Goal: Task Accomplishment & Management: Manage account settings

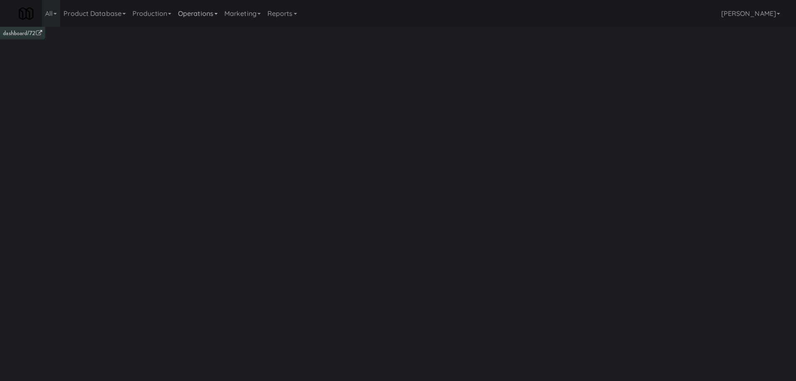
click at [205, 6] on link "Operations" at bounding box center [198, 13] width 46 height 27
click at [200, 171] on link "Vision Orders" at bounding box center [208, 173] width 67 height 15
click at [161, 52] on input "text" at bounding box center [141, 55] width 232 height 15
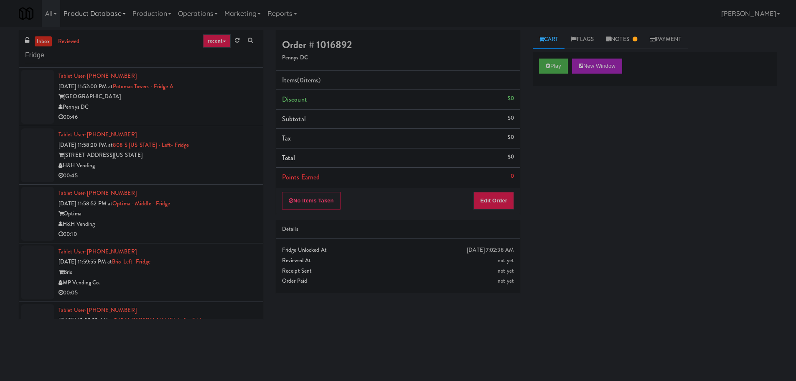
type input "Fridge"
click at [224, 99] on div "[GEOGRAPHIC_DATA]" at bounding box center [157, 96] width 198 height 10
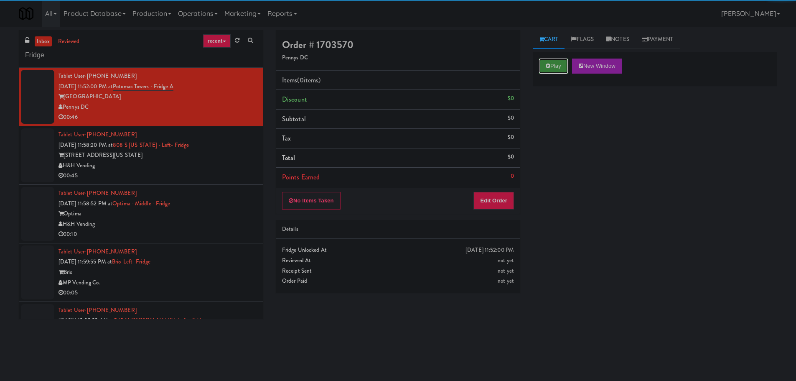
click at [556, 62] on button "Play" at bounding box center [553, 65] width 29 height 15
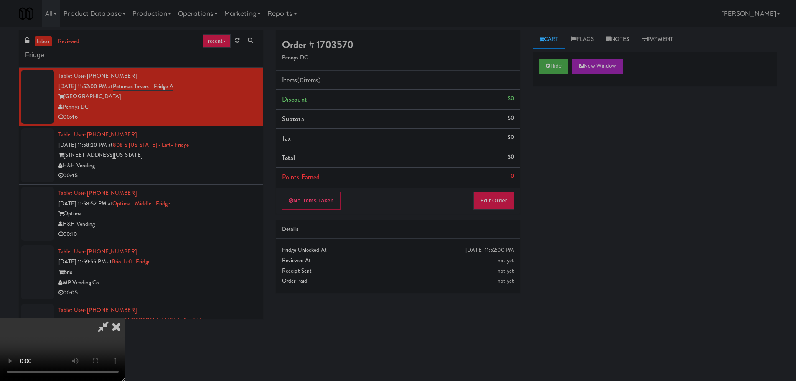
click at [481, 213] on div "Order # 1703570 Pennys DC Items (0 items ) Discount $0 Subtotal $0 Tax $0 Total…" at bounding box center [397, 164] width 257 height 269
click at [489, 208] on button "Edit Order" at bounding box center [493, 201] width 41 height 18
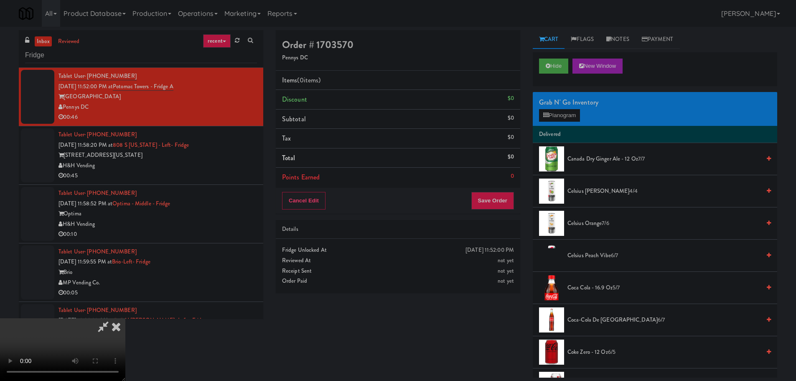
scroll to position [144, 0]
click at [125, 318] on video at bounding box center [62, 349] width 125 height 63
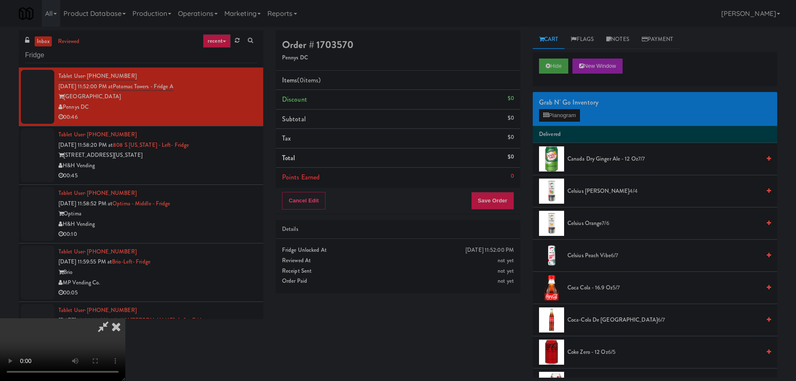
scroll to position [18, 0]
click at [125, 318] on video at bounding box center [62, 349] width 125 height 63
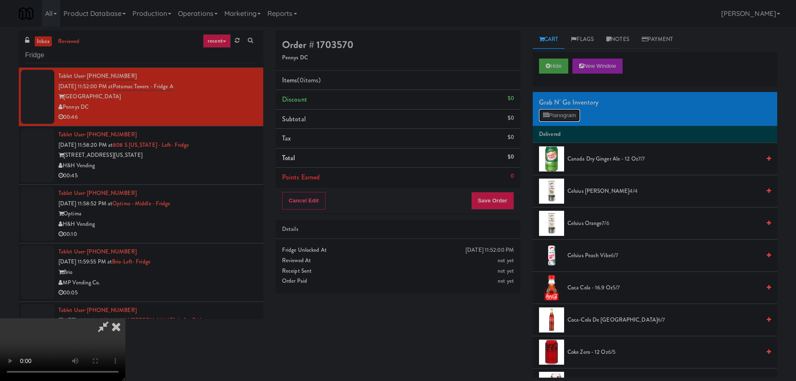
click at [565, 110] on button "Planogram" at bounding box center [559, 115] width 41 height 13
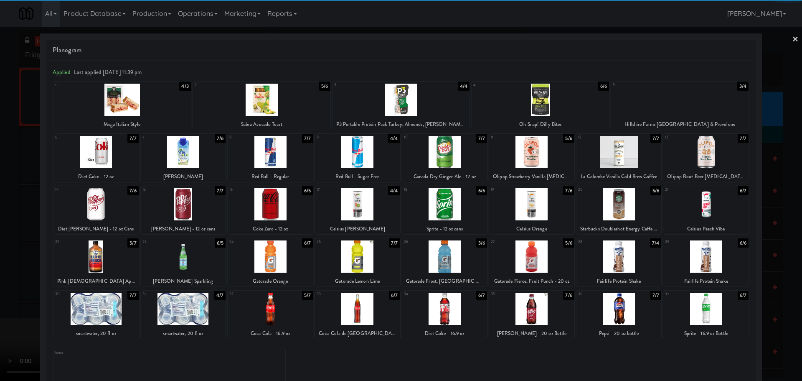
click at [281, 200] on div at bounding box center [270, 204] width 85 height 32
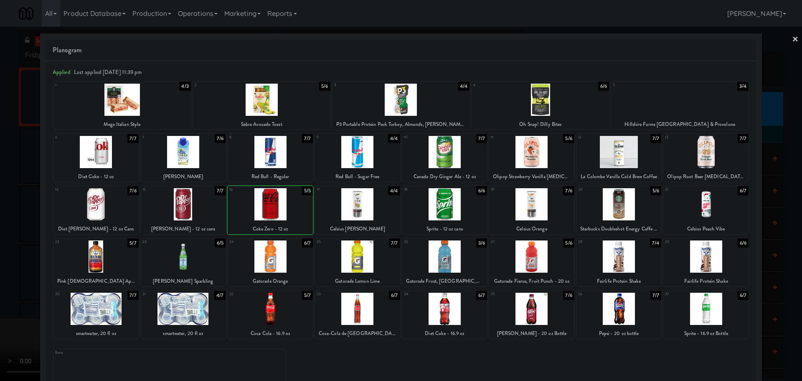
drag, startPoint x: 1, startPoint y: 233, endPoint x: 35, endPoint y: 231, distance: 33.5
click at [4, 233] on div at bounding box center [401, 190] width 802 height 381
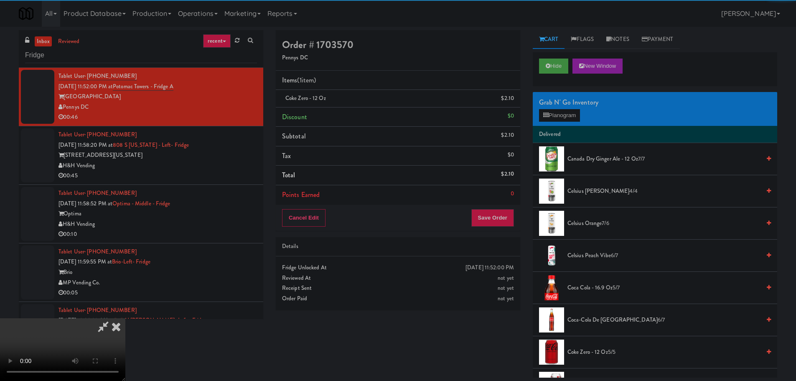
click at [125, 318] on video at bounding box center [62, 349] width 125 height 63
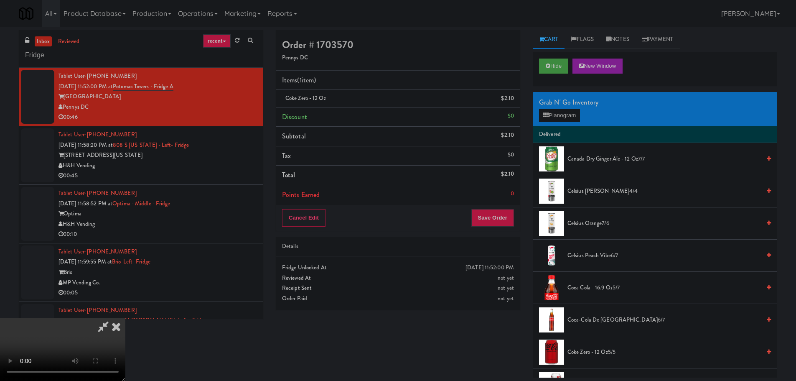
click at [125, 318] on video at bounding box center [62, 349] width 125 height 63
drag, startPoint x: 337, startPoint y: 190, endPoint x: 371, endPoint y: 187, distance: 34.0
click at [125, 318] on video at bounding box center [62, 349] width 125 height 63
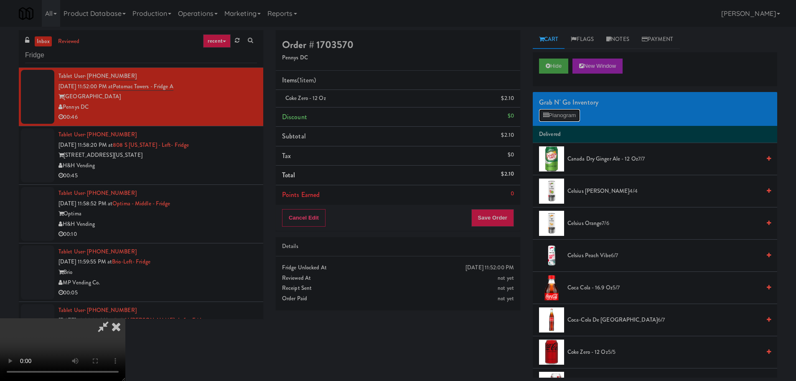
click at [558, 113] on button "Planogram" at bounding box center [559, 115] width 41 height 13
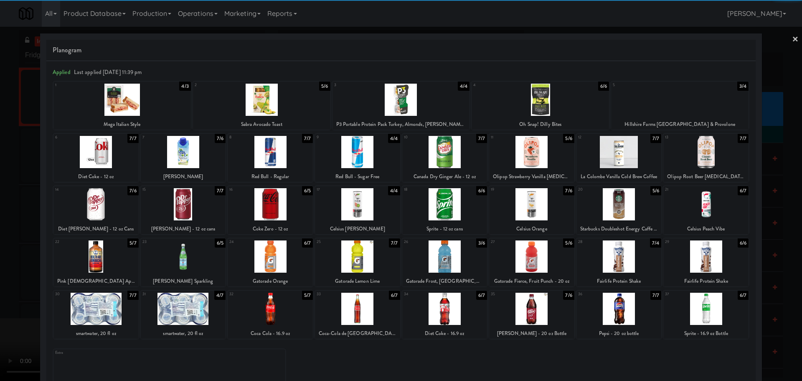
click at [118, 260] on div at bounding box center [95, 256] width 85 height 32
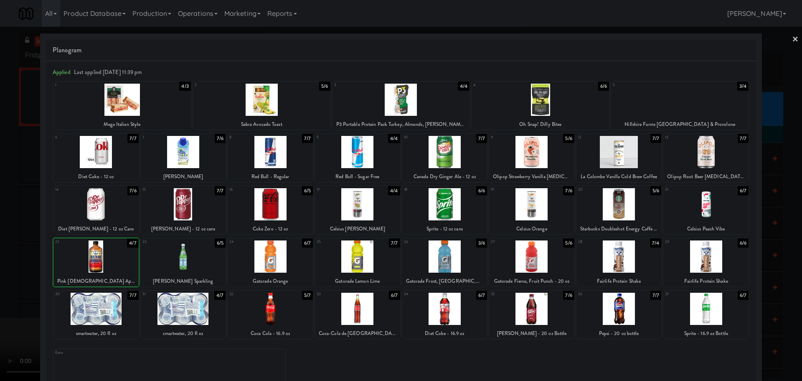
click at [3, 277] on div at bounding box center [401, 190] width 802 height 381
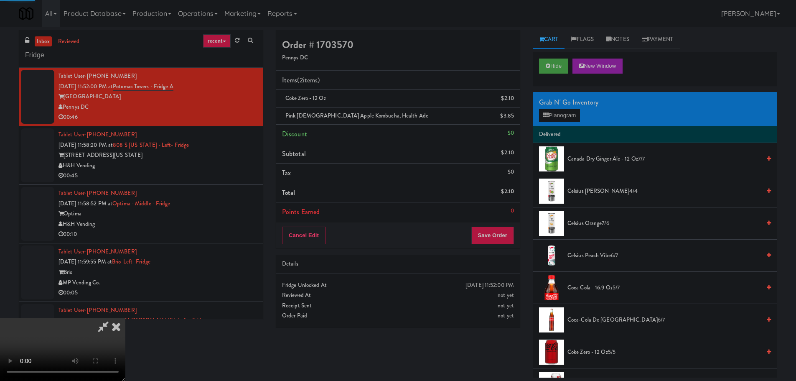
drag, startPoint x: 203, startPoint y: 231, endPoint x: 208, endPoint y: 231, distance: 4.6
click at [125, 318] on video at bounding box center [62, 349] width 125 height 63
click at [513, 120] on icon at bounding box center [515, 118] width 4 height 5
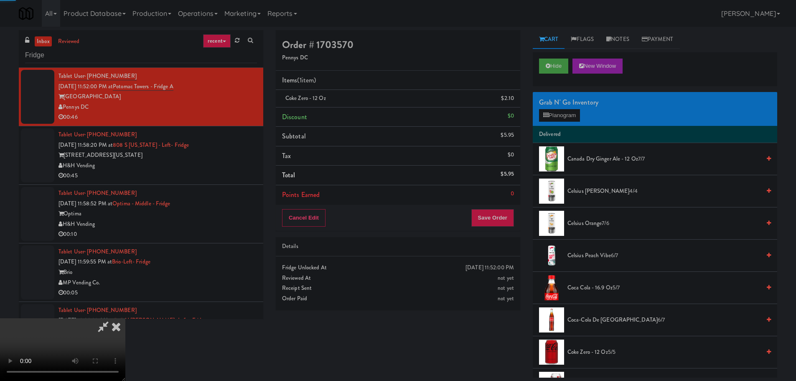
click at [125, 318] on video at bounding box center [62, 349] width 125 height 63
click at [516, 100] on icon at bounding box center [515, 101] width 4 height 5
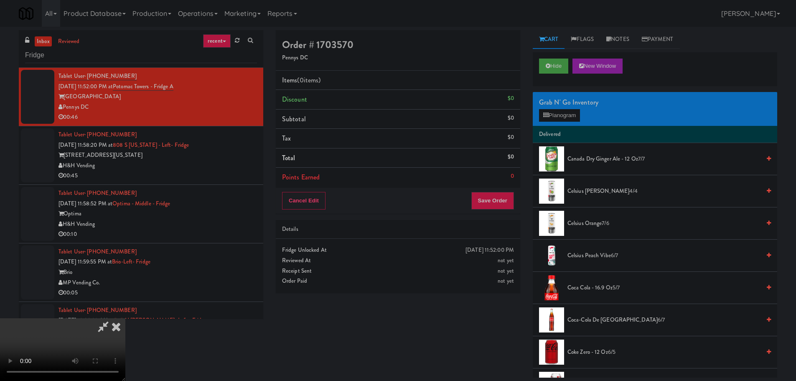
click at [125, 318] on video at bounding box center [62, 349] width 125 height 63
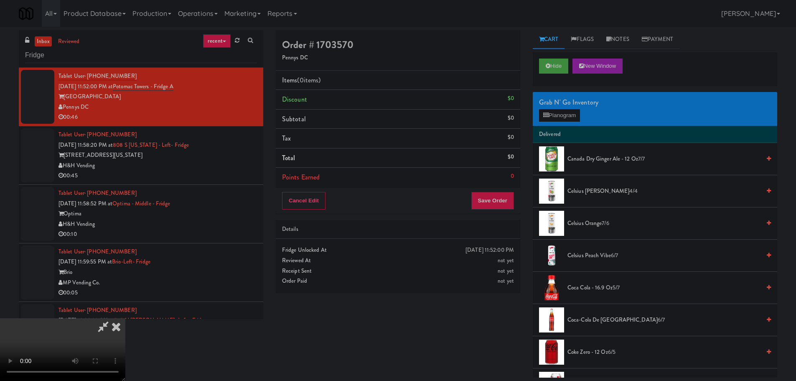
click at [125, 318] on video at bounding box center [62, 349] width 125 height 63
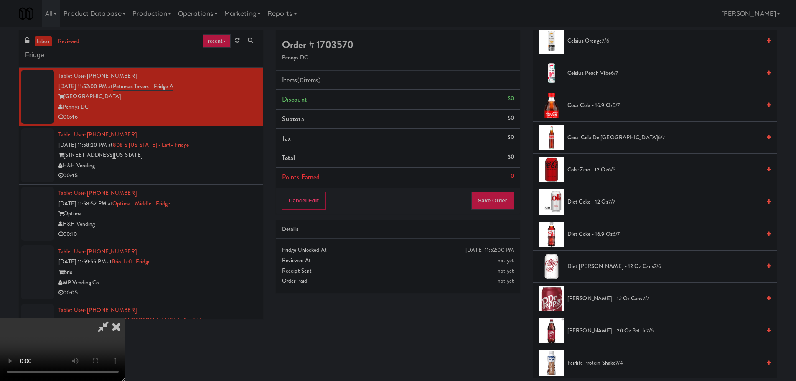
scroll to position [209, 0]
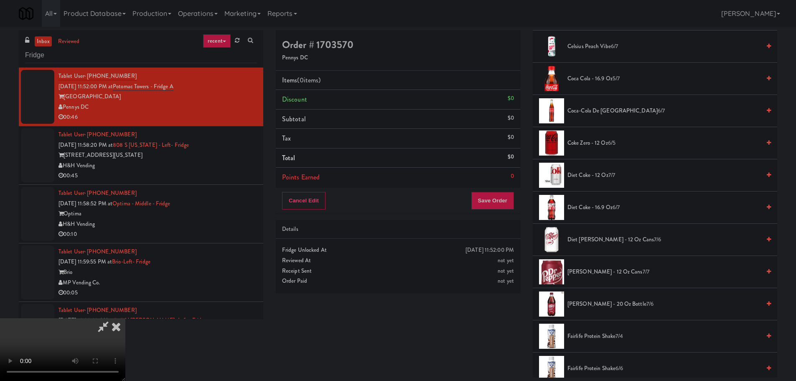
click at [584, 242] on span "Diet [PERSON_NAME] - 12 oz Cans 7/6" at bounding box center [663, 239] width 193 height 10
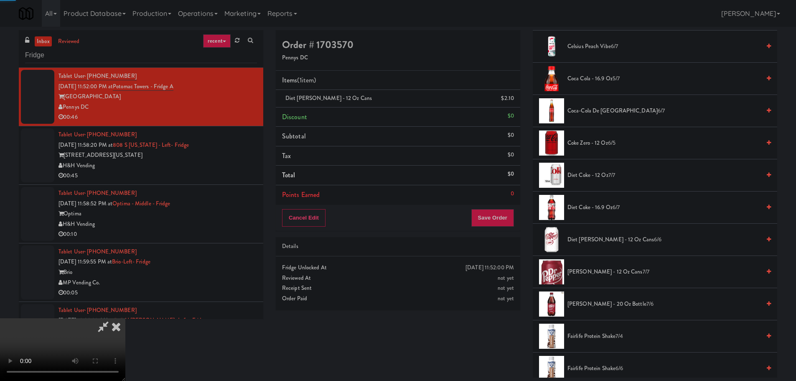
click at [125, 318] on video at bounding box center [62, 349] width 125 height 63
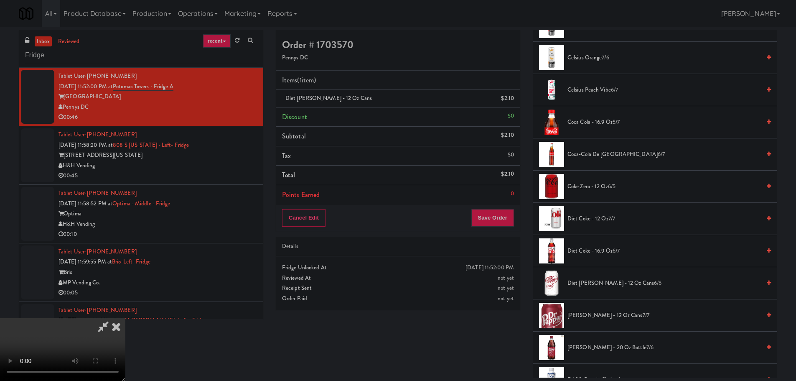
scroll to position [42, 0]
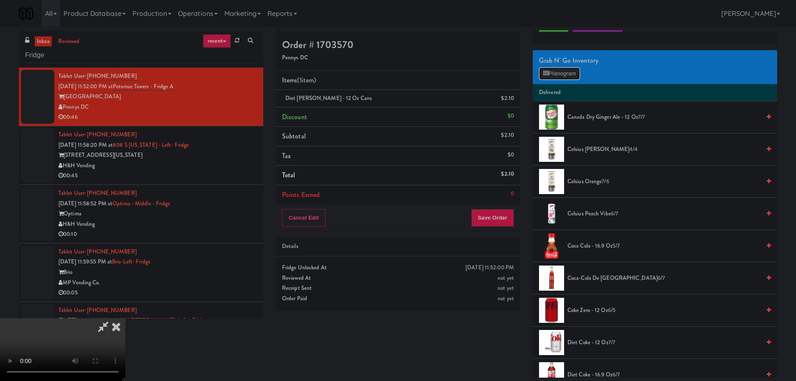
click at [561, 74] on button "Planogram" at bounding box center [559, 73] width 41 height 13
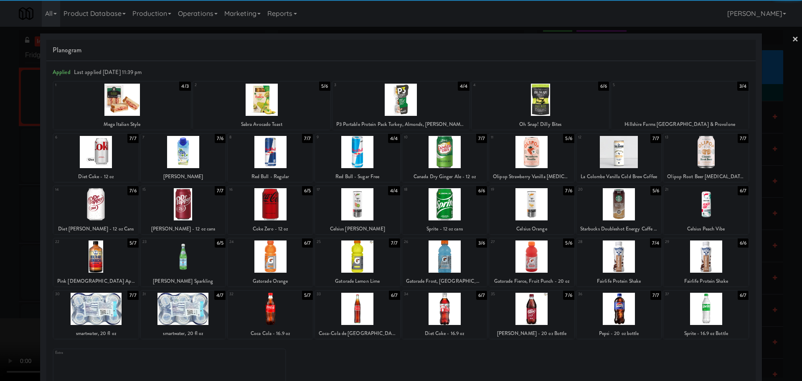
click at [124, 297] on div at bounding box center [95, 308] width 85 height 32
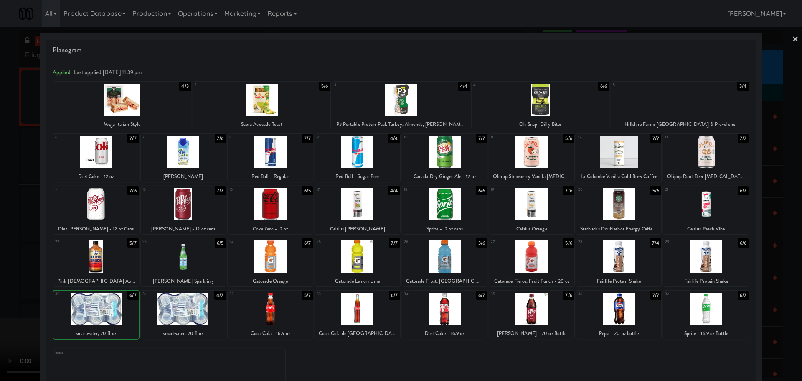
click at [9, 305] on div at bounding box center [401, 190] width 802 height 381
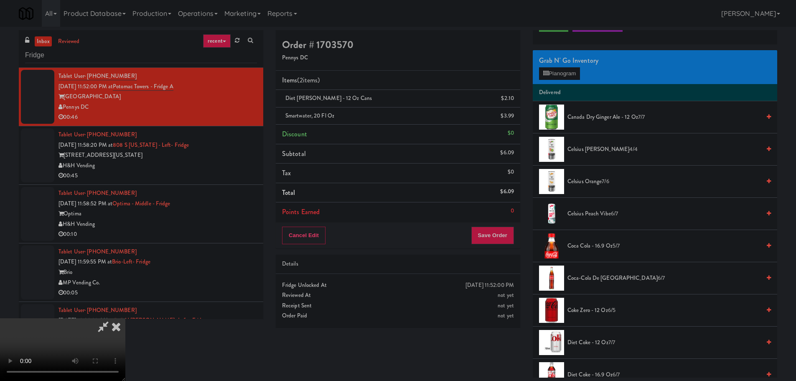
click at [125, 318] on video at bounding box center [62, 349] width 125 height 63
click at [497, 232] on button "Save Order" at bounding box center [492, 235] width 43 height 18
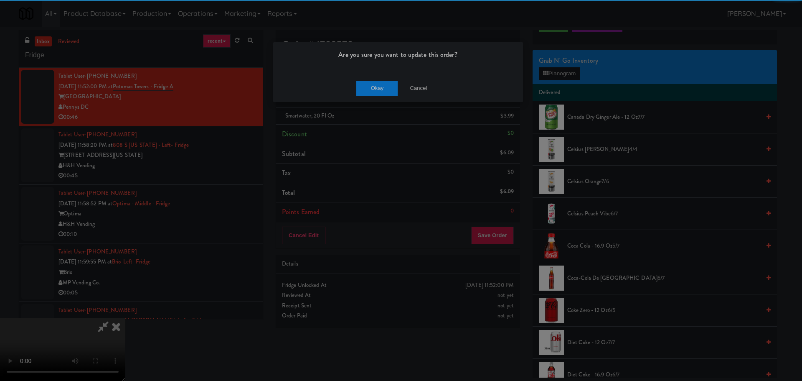
click at [368, 79] on div "Okay Cancel" at bounding box center [398, 88] width 250 height 28
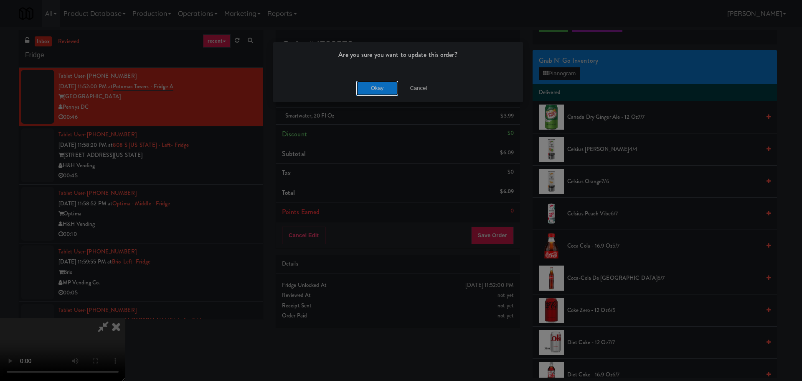
click at [367, 85] on button "Okay" at bounding box center [377, 88] width 42 height 15
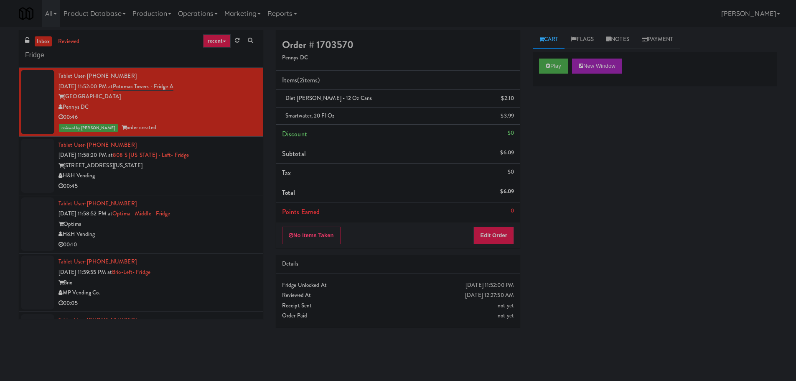
scroll to position [0, 0]
click at [239, 173] on div "H&H Vending" at bounding box center [157, 175] width 198 height 10
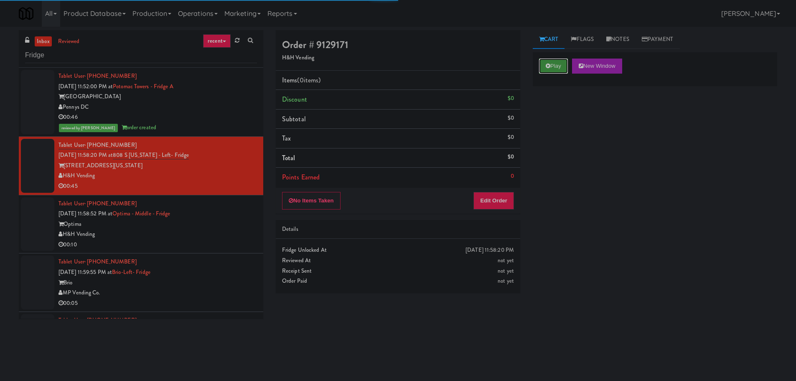
click at [546, 70] on button "Play" at bounding box center [553, 65] width 29 height 15
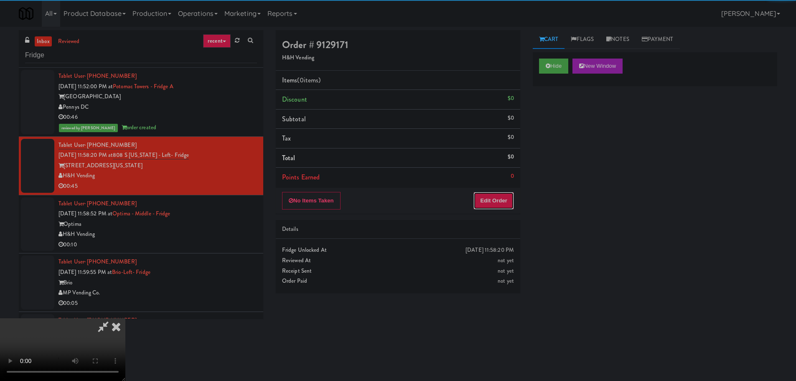
click at [496, 194] on button "Edit Order" at bounding box center [493, 201] width 41 height 18
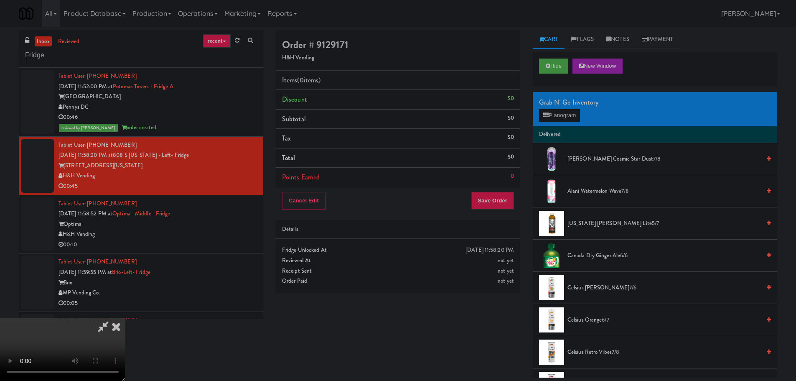
scroll to position [144, 0]
click at [125, 318] on video at bounding box center [62, 349] width 125 height 63
drag, startPoint x: 288, startPoint y: 196, endPoint x: 289, endPoint y: 207, distance: 10.9
click at [125, 318] on video at bounding box center [62, 349] width 125 height 63
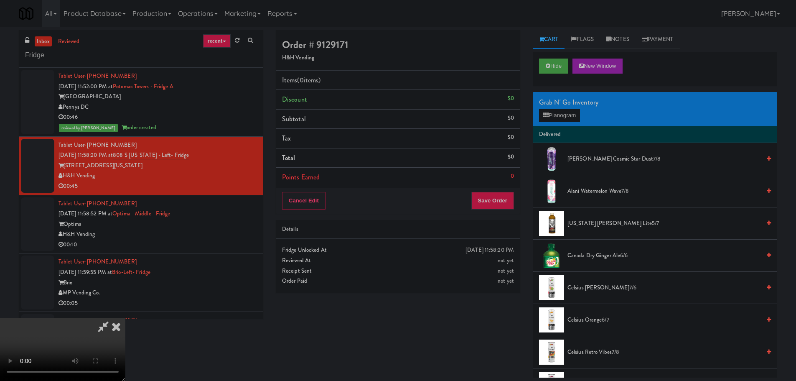
click at [125, 318] on video at bounding box center [62, 349] width 125 height 63
drag, startPoint x: 308, startPoint y: 249, endPoint x: 312, endPoint y: 249, distance: 4.2
click at [125, 318] on video at bounding box center [62, 349] width 125 height 63
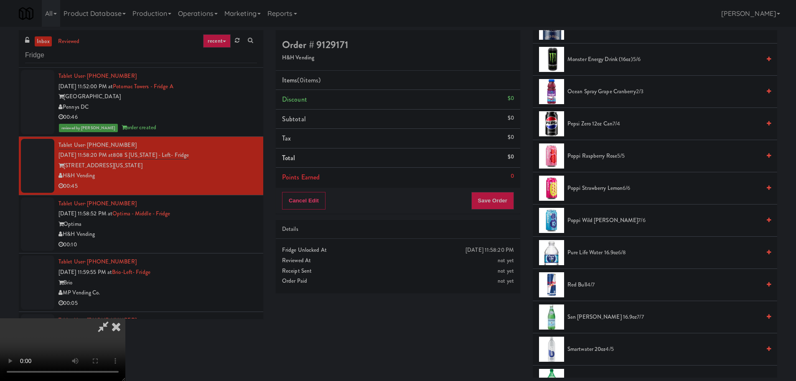
scroll to position [919, 0]
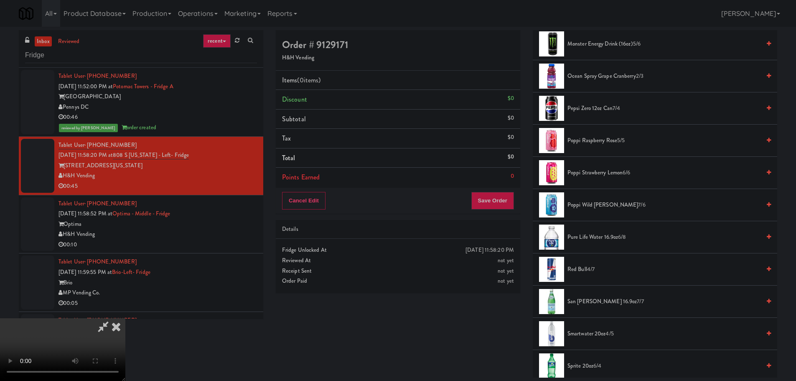
click at [588, 300] on span "San [PERSON_NAME] 16.9oz 7/7" at bounding box center [663, 301] width 193 height 10
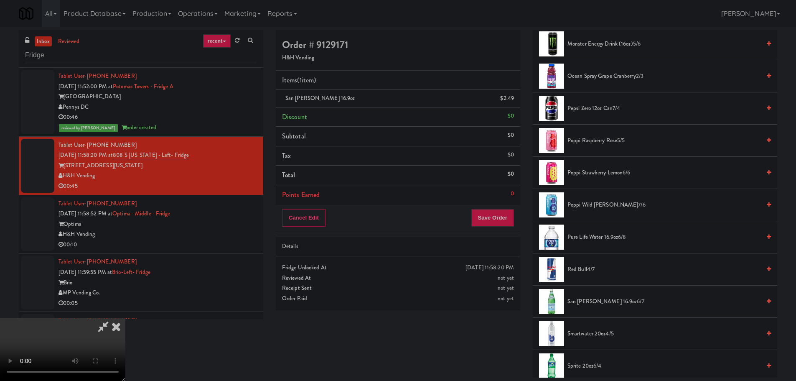
click at [125, 318] on video at bounding box center [62, 349] width 125 height 63
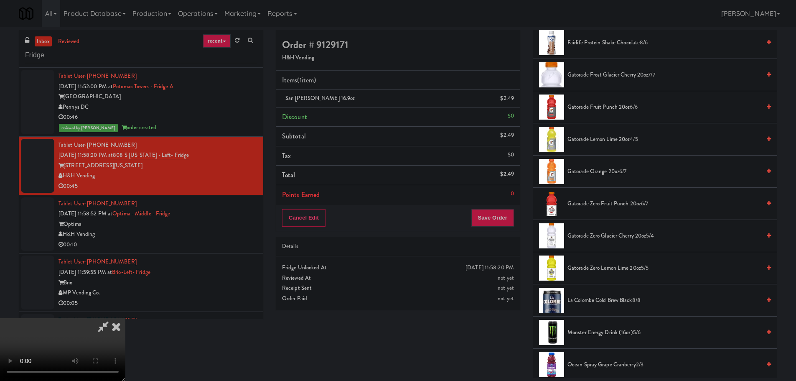
scroll to position [627, 0]
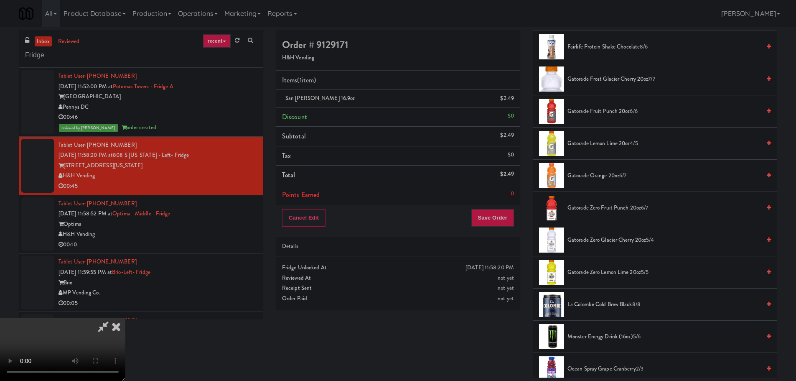
click at [607, 142] on span "Gatorade Lemon Lime 20oz 4/5" at bounding box center [663, 143] width 193 height 10
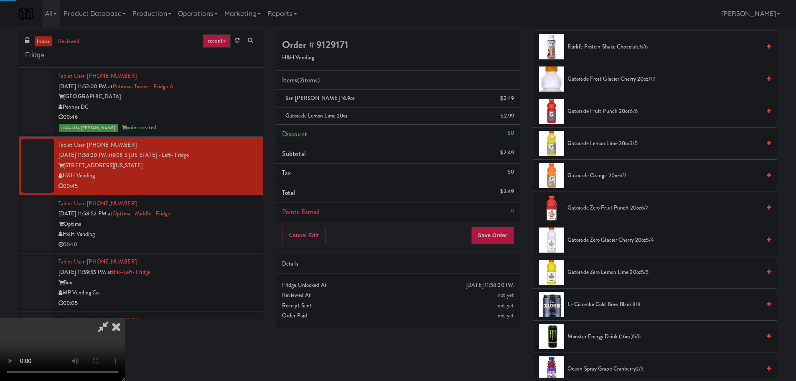
click at [125, 318] on video at bounding box center [62, 349] width 125 height 63
click at [497, 240] on button "Save Order" at bounding box center [492, 235] width 43 height 18
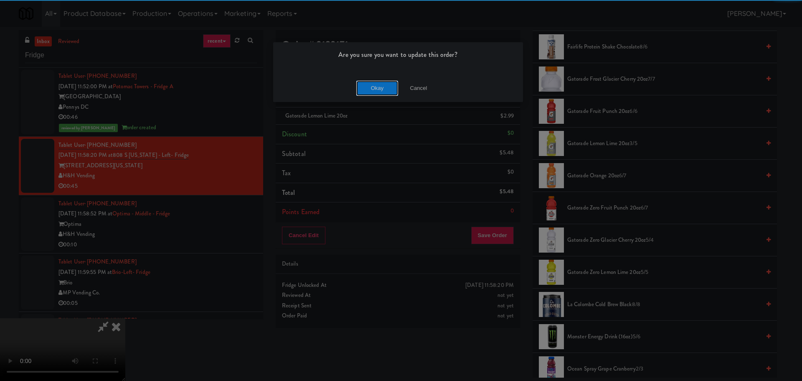
click at [375, 91] on button "Okay" at bounding box center [377, 88] width 42 height 15
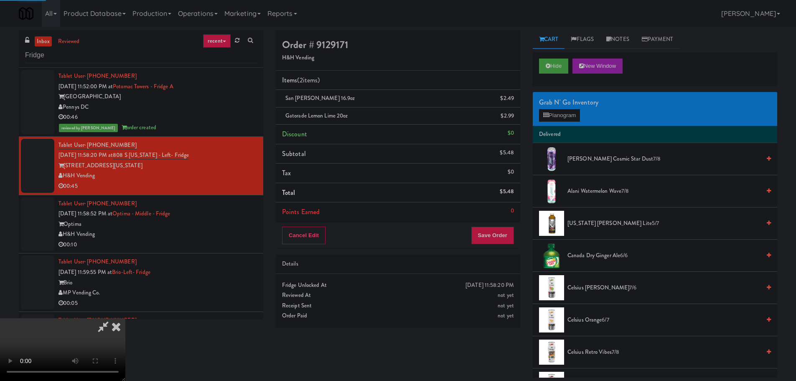
scroll to position [0, 0]
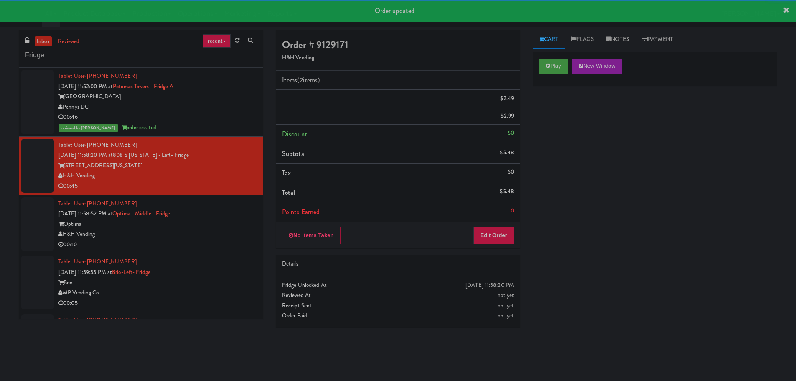
click at [223, 238] on div "Tablet User · (630) 209-2233 [DATE] 11:58:52 PM at Optima - Middle - Fridge Opt…" at bounding box center [157, 223] width 198 height 51
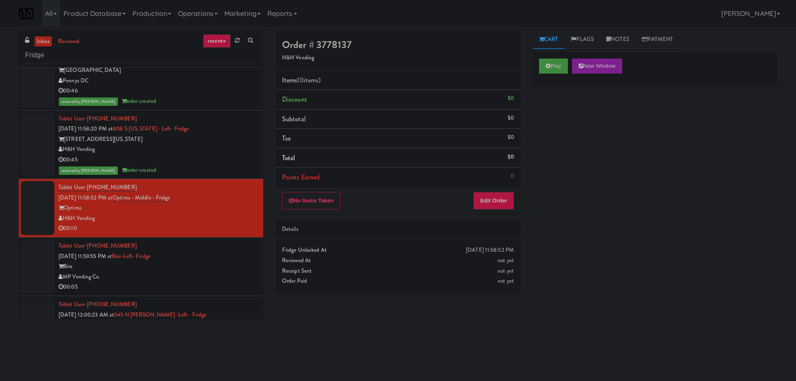
scroll to position [125, 0]
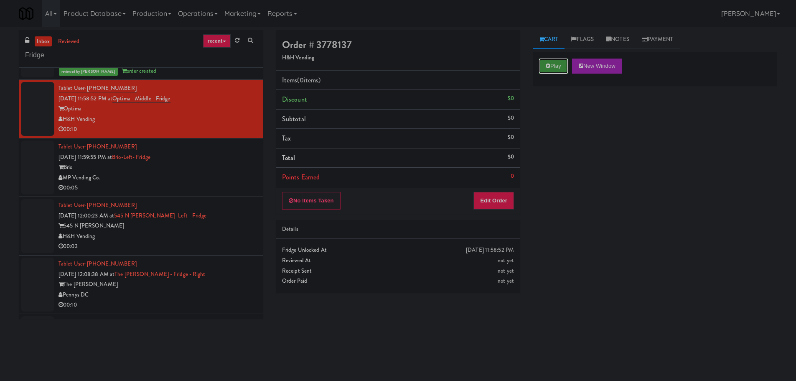
click at [556, 71] on button "Play" at bounding box center [553, 65] width 29 height 15
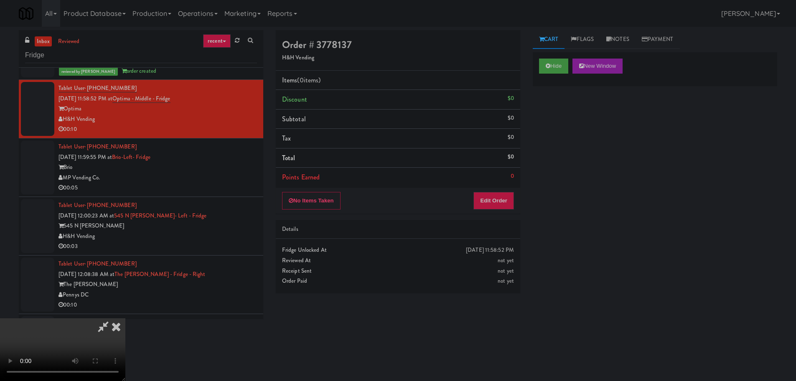
click at [477, 212] on div "No Items Taken Edit Order" at bounding box center [398, 201] width 244 height 26
click at [484, 209] on div "No Items Taken Edit Order" at bounding box center [398, 201] width 244 height 26
click at [480, 203] on button "Edit Order" at bounding box center [493, 201] width 41 height 18
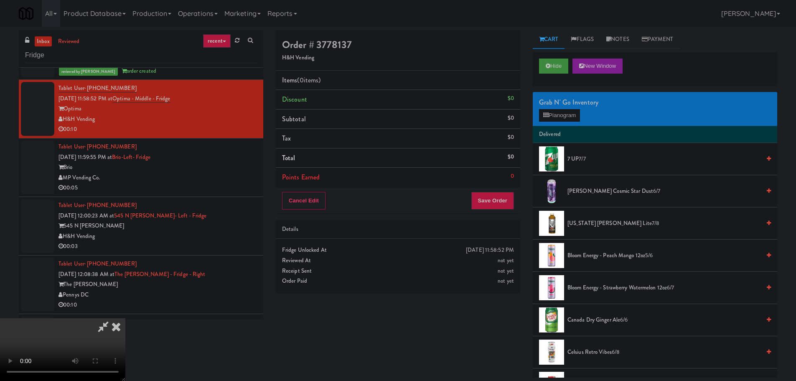
click at [478, 357] on div "Order # 3778137 H&H Vending Items (0 items ) Discount $0 Subtotal $0 Tax $0 Tot…" at bounding box center [526, 203] width 514 height 347
click at [125, 318] on video at bounding box center [62, 349] width 125 height 63
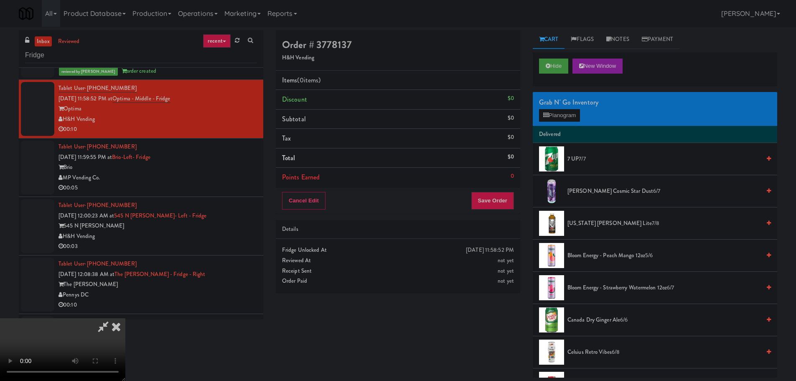
click at [125, 318] on video at bounding box center [62, 349] width 125 height 63
click at [583, 116] on div "Grab N' Go Inventory Planogram" at bounding box center [655, 109] width 244 height 34
click at [571, 115] on button "Planogram" at bounding box center [559, 115] width 41 height 13
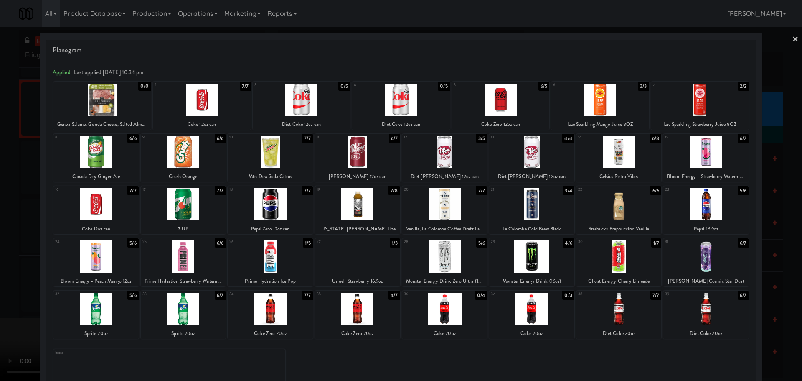
click at [271, 310] on div at bounding box center [270, 308] width 85 height 32
click at [0, 322] on div at bounding box center [401, 190] width 802 height 381
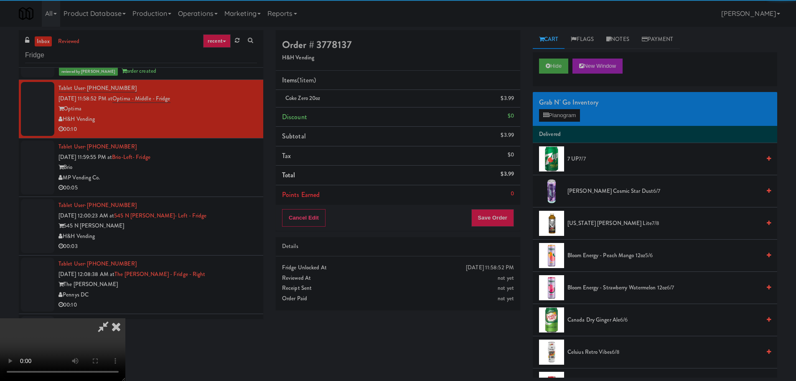
click at [125, 318] on video at bounding box center [62, 349] width 125 height 63
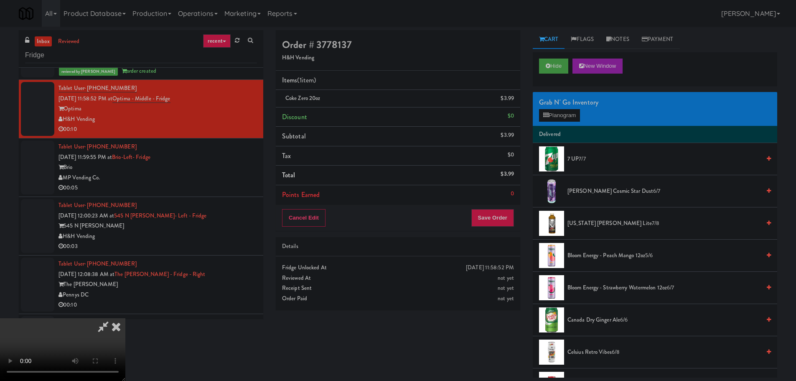
drag, startPoint x: 286, startPoint y: 254, endPoint x: 344, endPoint y: 220, distance: 67.0
click at [125, 318] on video at bounding box center [62, 349] width 125 height 63
drag, startPoint x: 514, startPoint y: 99, endPoint x: 546, endPoint y: 109, distance: 33.4
click at [514, 99] on icon at bounding box center [515, 101] width 4 height 5
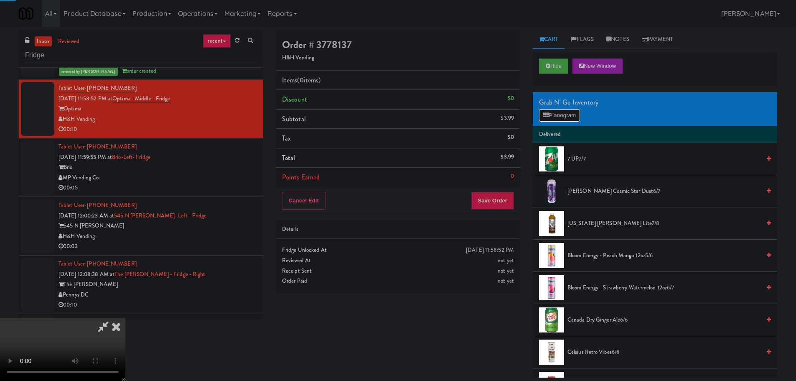
click at [568, 114] on button "Planogram" at bounding box center [559, 115] width 41 height 13
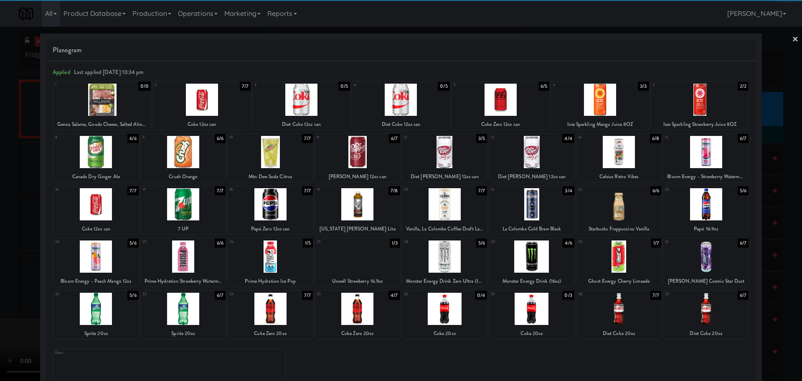
click at [362, 315] on div at bounding box center [357, 308] width 85 height 32
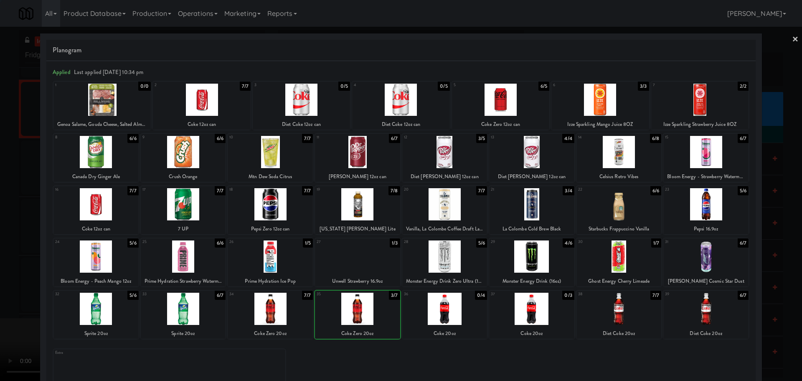
drag, startPoint x: 0, startPoint y: 280, endPoint x: 109, endPoint y: 259, distance: 110.6
click at [0, 281] on div at bounding box center [401, 190] width 802 height 381
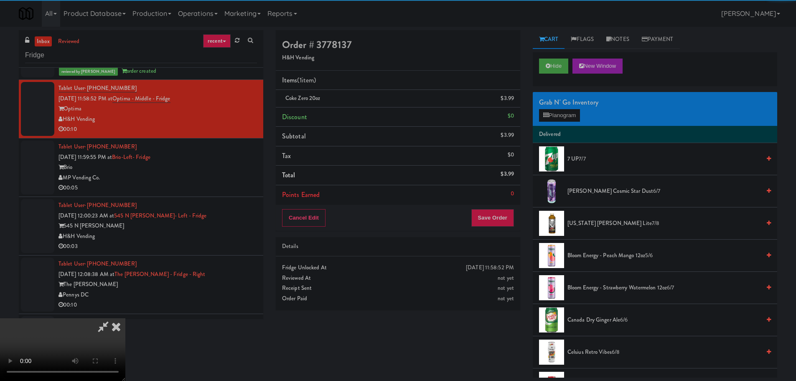
click at [125, 318] on video at bounding box center [62, 349] width 125 height 63
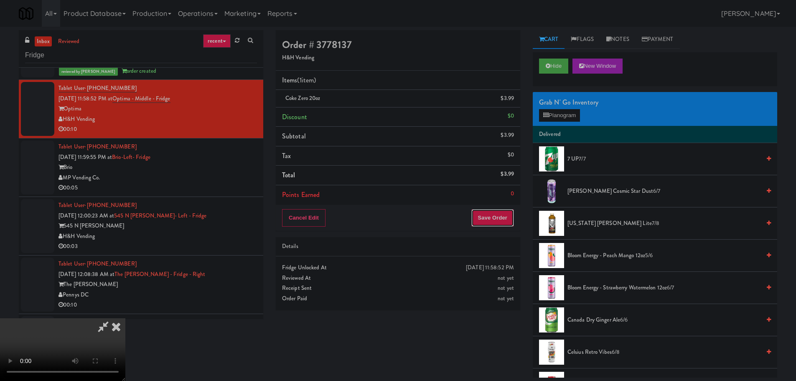
click at [489, 218] on button "Save Order" at bounding box center [492, 218] width 43 height 18
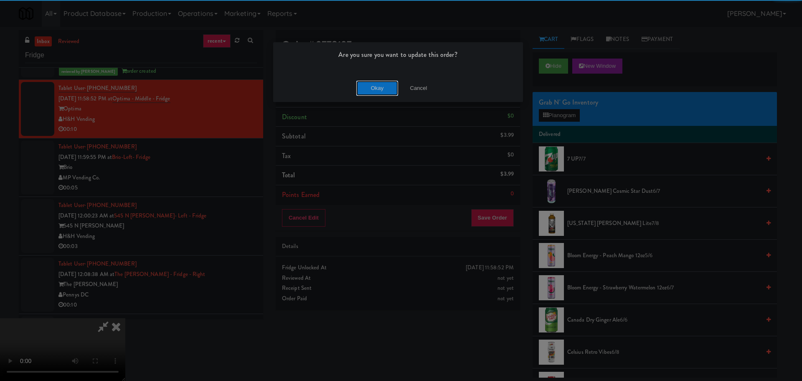
click at [385, 91] on button "Okay" at bounding box center [377, 88] width 42 height 15
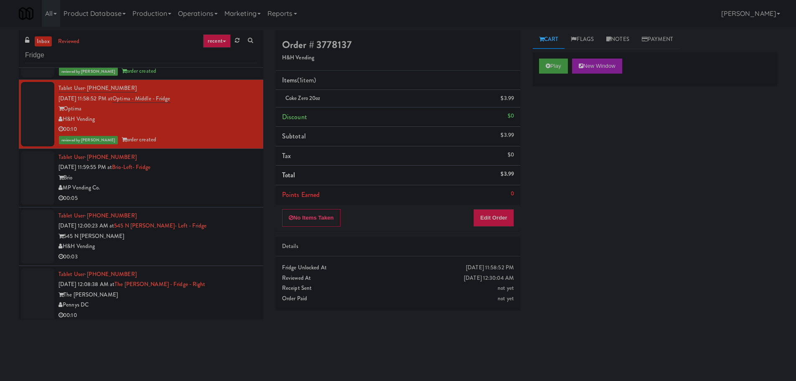
click at [203, 190] on div "MP Vending Co." at bounding box center [157, 188] width 198 height 10
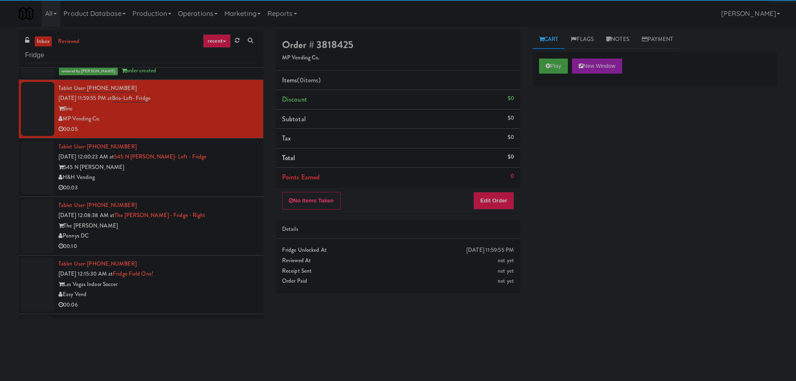
scroll to position [209, 0]
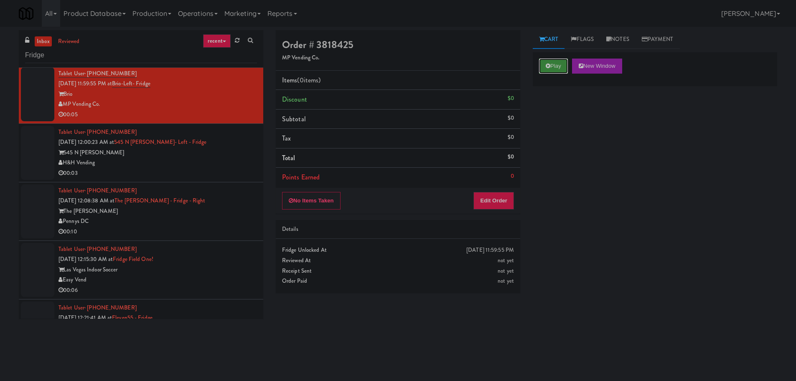
click at [556, 65] on button "Play" at bounding box center [553, 65] width 29 height 15
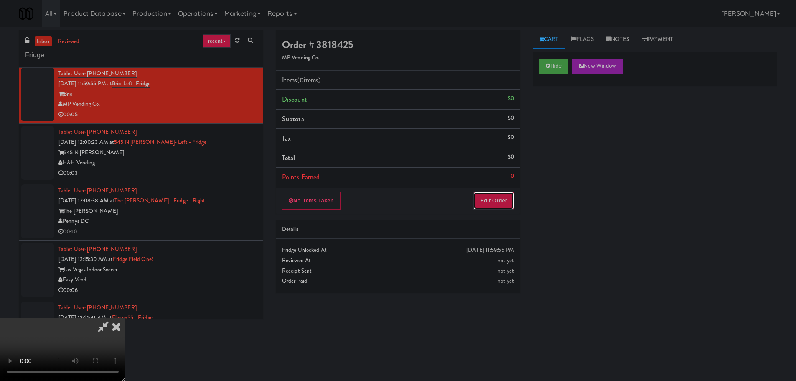
click at [480, 200] on button "Edit Order" at bounding box center [493, 201] width 41 height 18
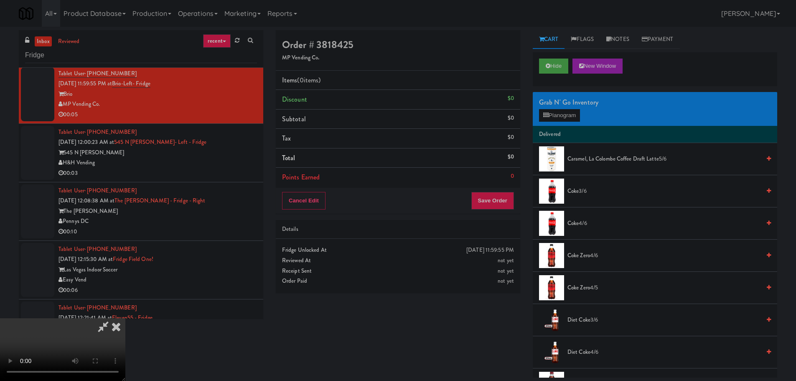
click at [125, 318] on video at bounding box center [62, 349] width 125 height 63
drag, startPoint x: 342, startPoint y: 242, endPoint x: 345, endPoint y: 247, distance: 6.2
click at [125, 318] on video at bounding box center [62, 349] width 125 height 63
click at [560, 116] on button "Planogram" at bounding box center [559, 115] width 41 height 13
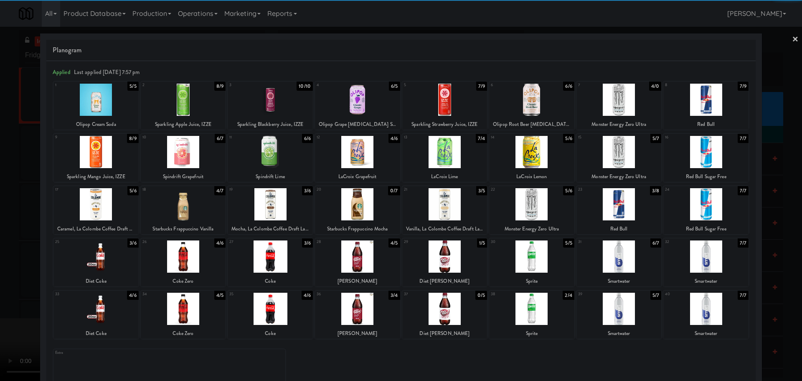
click at [200, 211] on div at bounding box center [183, 204] width 85 height 32
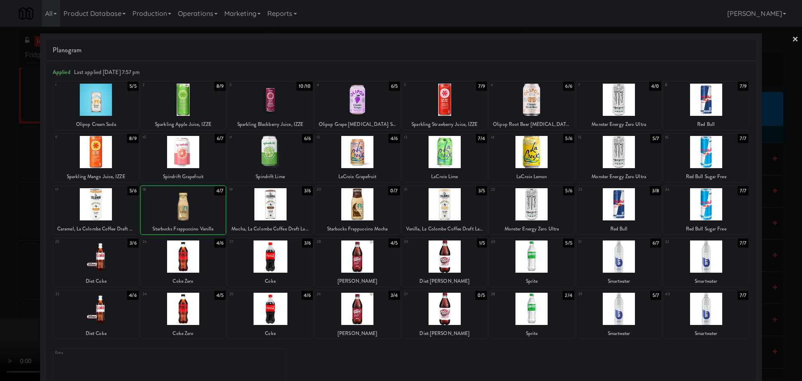
click at [0, 255] on div at bounding box center [401, 190] width 802 height 381
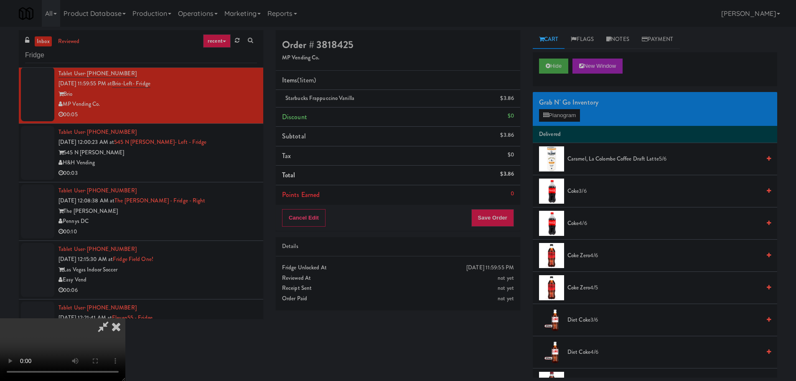
click at [125, 318] on video at bounding box center [62, 349] width 125 height 63
click at [575, 115] on button "Planogram" at bounding box center [559, 115] width 41 height 13
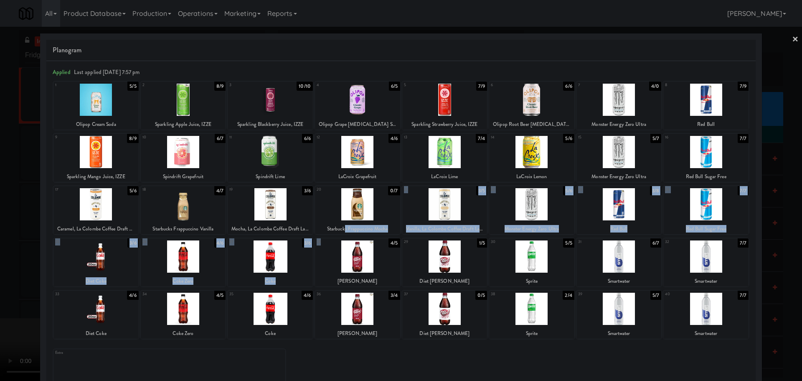
click at [339, 240] on div "1 5/5 Olipop Cream Soda 2 8/9 Sparkling Apple Juice, IZZE 3 10/10 Sparkling Bla…" at bounding box center [401, 239] width 697 height 317
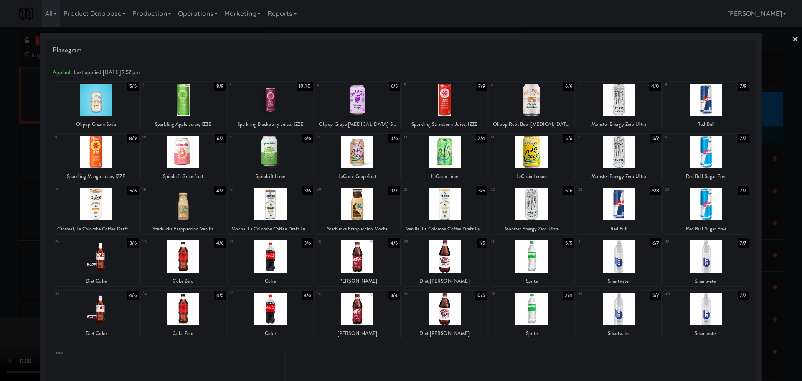
click at [352, 210] on div at bounding box center [357, 204] width 85 height 32
click at [0, 297] on div at bounding box center [401, 190] width 802 height 381
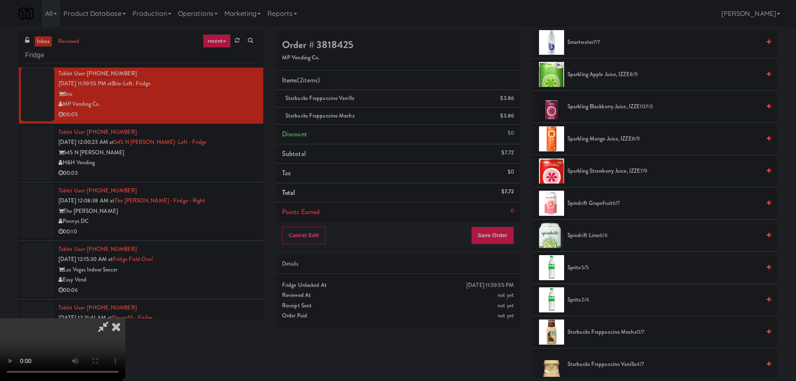
scroll to position [1117, 0]
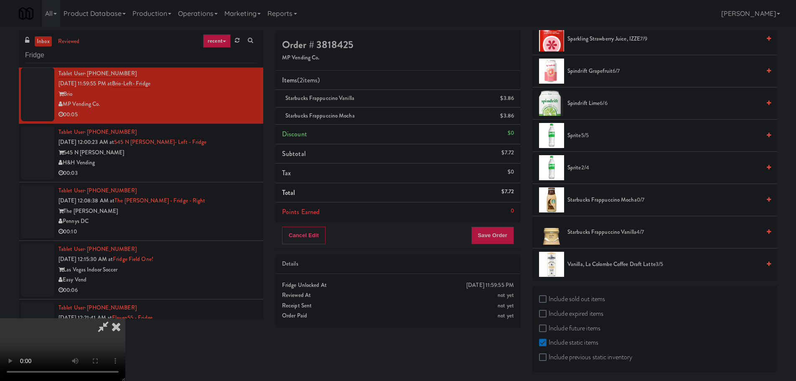
click at [607, 201] on span "Starbucks Frappuccino Mocha 0/7" at bounding box center [663, 200] width 193 height 10
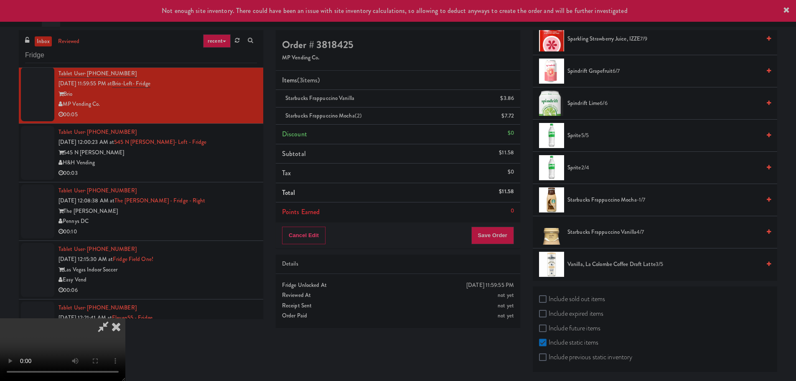
click at [125, 318] on video at bounding box center [62, 349] width 125 height 63
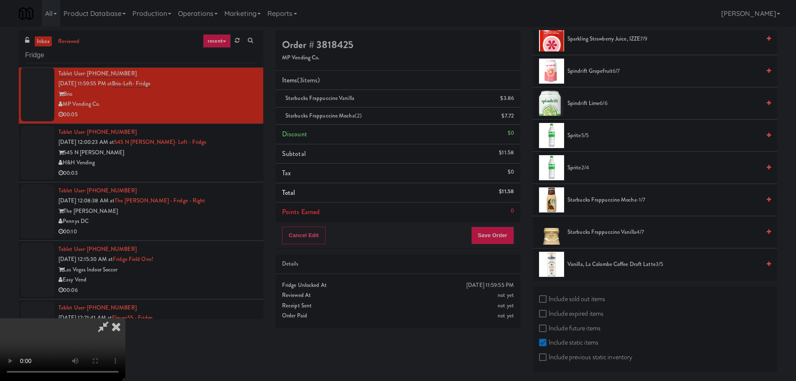
click at [125, 318] on video at bounding box center [62, 349] width 125 height 63
click at [112, 371] on video at bounding box center [62, 349] width 125 height 63
click at [125, 318] on video at bounding box center [62, 349] width 125 height 63
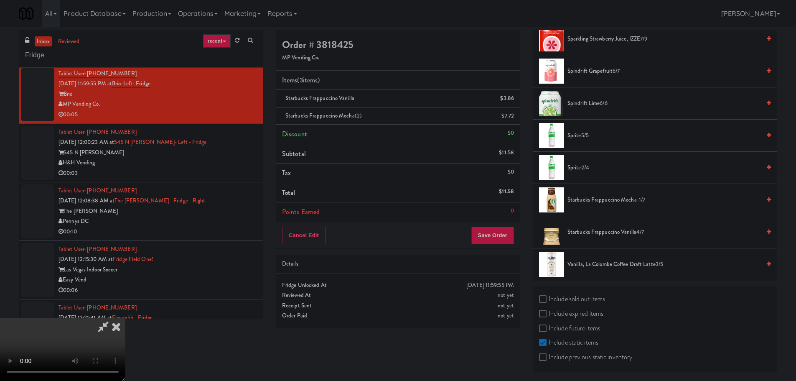
click at [125, 318] on video at bounding box center [62, 349] width 125 height 63
click at [495, 231] on button "Save Order" at bounding box center [492, 235] width 43 height 18
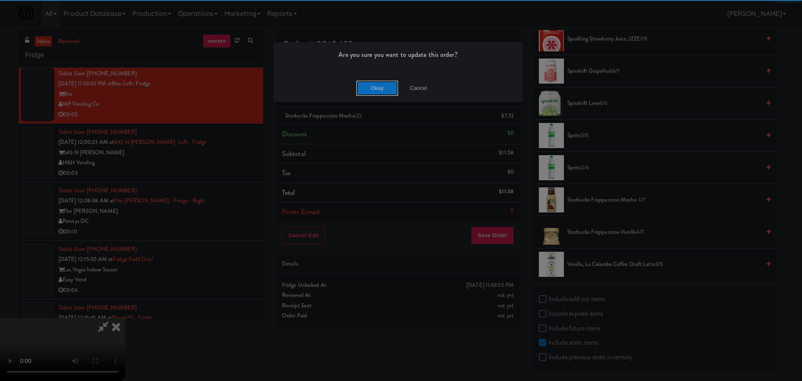
click at [379, 90] on button "Okay" at bounding box center [377, 88] width 42 height 15
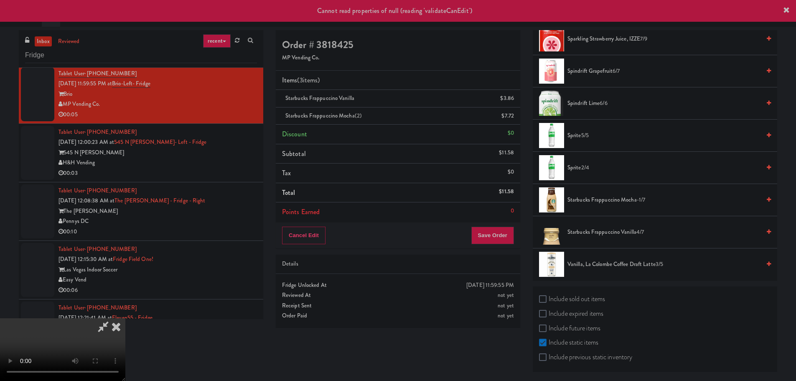
click at [113, 318] on icon at bounding box center [103, 326] width 19 height 17
click at [230, 171] on div "00:03" at bounding box center [157, 173] width 198 height 10
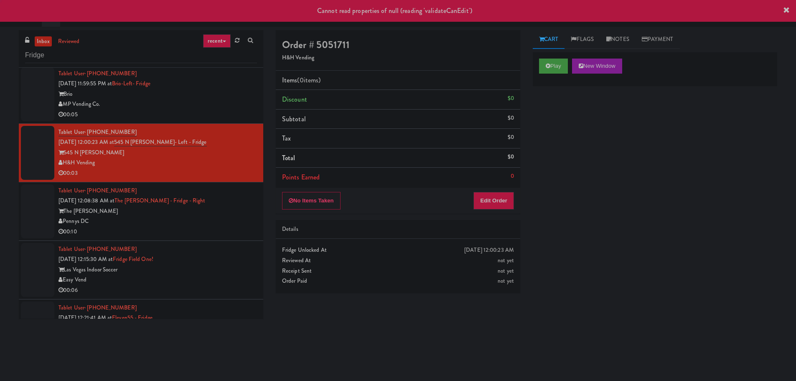
click at [234, 116] on div "00:05" at bounding box center [157, 114] width 198 height 10
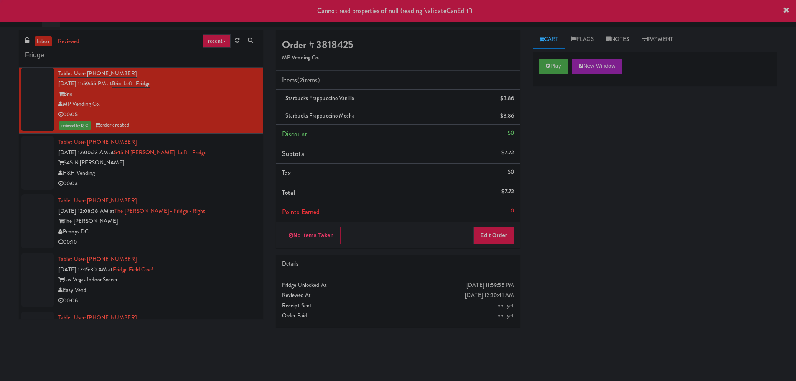
click at [208, 165] on div "545 N [PERSON_NAME]" at bounding box center [157, 162] width 198 height 10
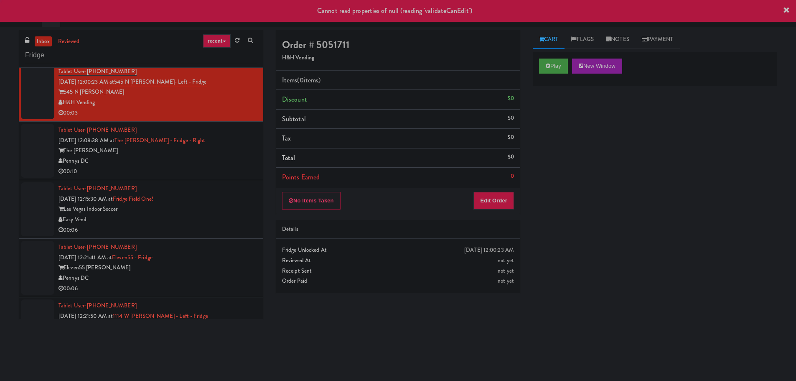
scroll to position [292, 0]
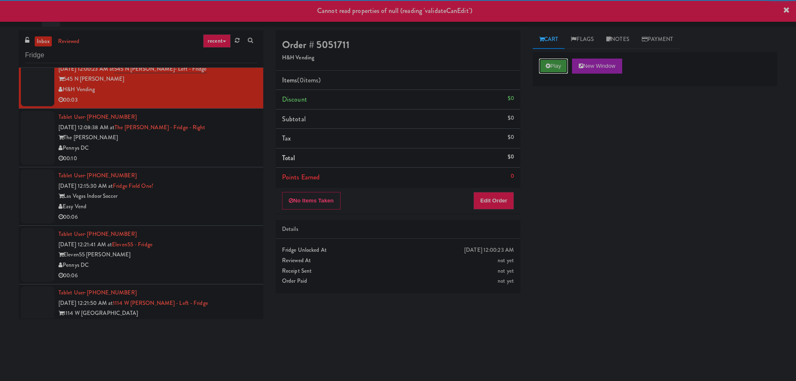
click at [551, 65] on button "Play" at bounding box center [553, 65] width 29 height 15
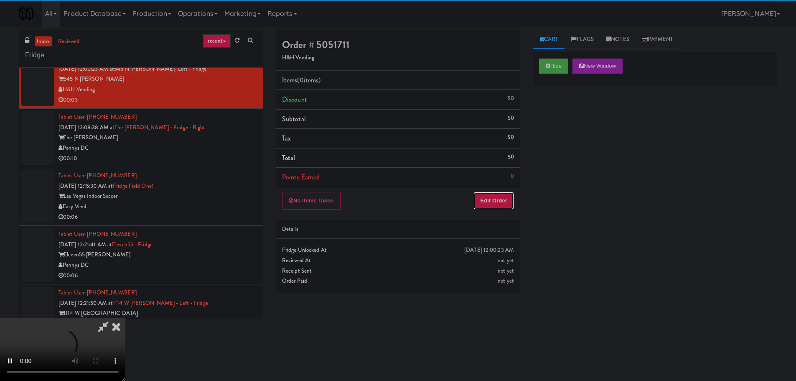
click at [502, 204] on button "Edit Order" at bounding box center [493, 201] width 41 height 18
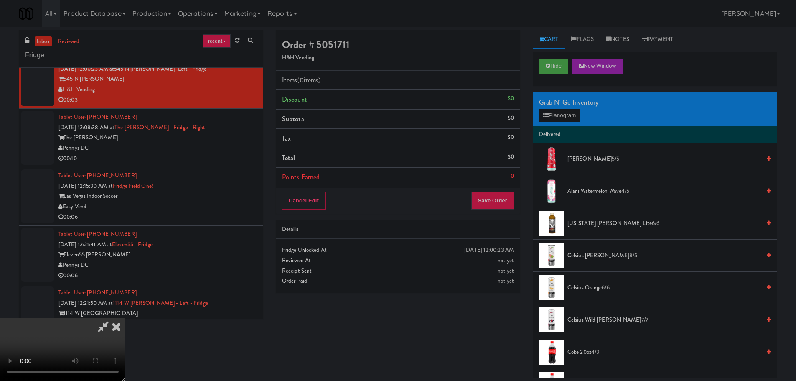
scroll to position [18, 0]
click at [125, 318] on video at bounding box center [62, 349] width 125 height 63
click at [571, 120] on button "Planogram" at bounding box center [559, 115] width 41 height 13
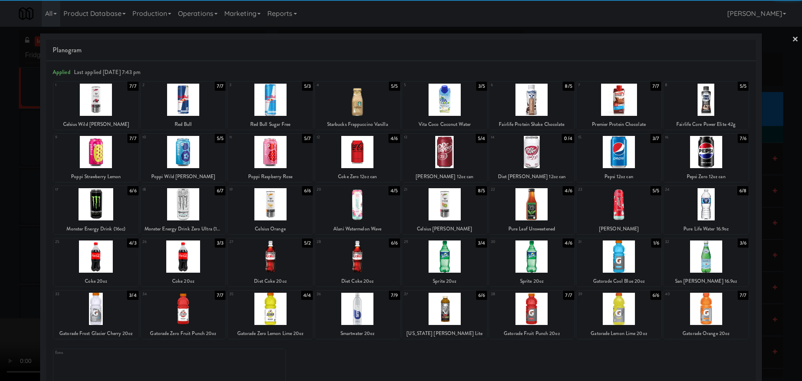
click at [205, 260] on div at bounding box center [183, 256] width 85 height 32
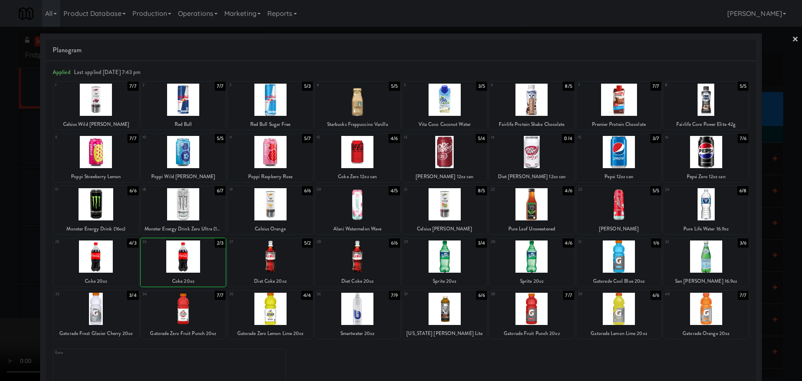
click at [0, 254] on div at bounding box center [401, 190] width 802 height 381
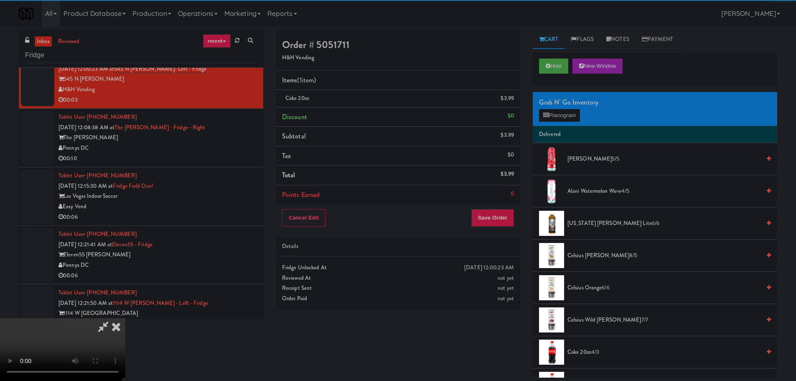
click at [125, 318] on video at bounding box center [62, 349] width 125 height 63
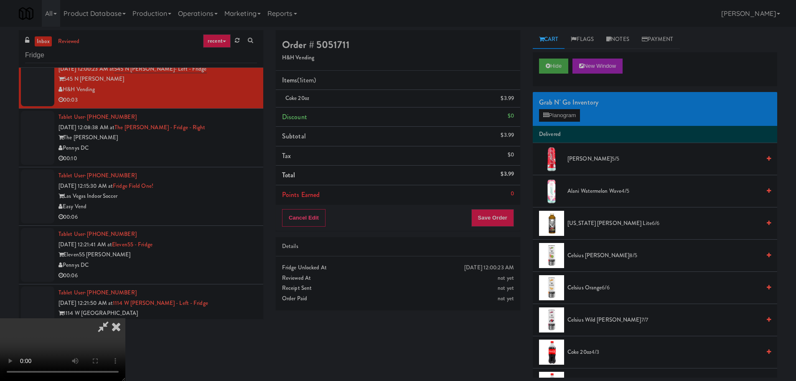
scroll to position [144, 0]
click at [487, 213] on button "Save Order" at bounding box center [492, 218] width 43 height 18
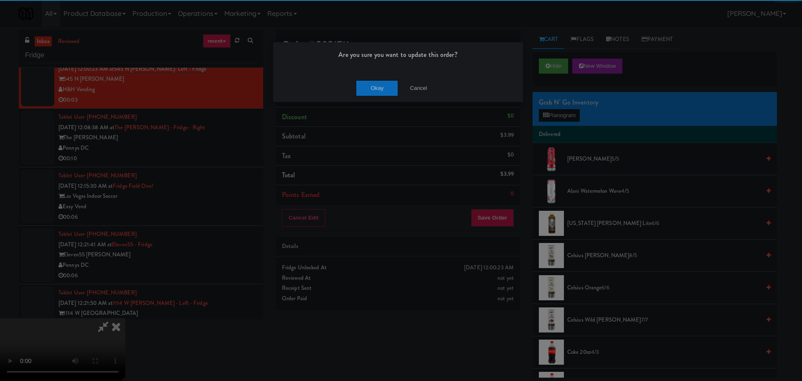
click at [355, 77] on div "Okay Cancel" at bounding box center [398, 88] width 250 height 28
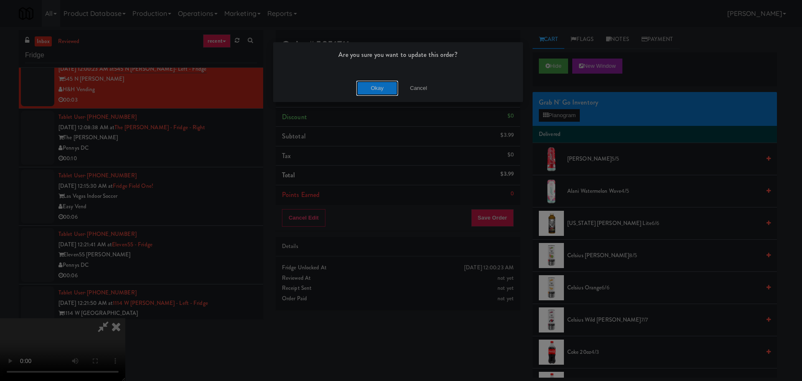
click at [368, 86] on button "Okay" at bounding box center [377, 88] width 42 height 15
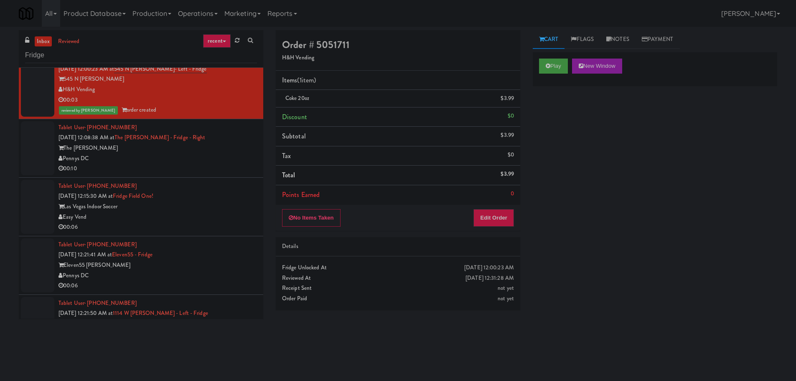
scroll to position [0, 0]
click at [217, 174] on li "Tablet User · (510) 390-1697 [DATE] 12:08:38 AM at The [PERSON_NAME] - Fridge -…" at bounding box center [141, 148] width 244 height 58
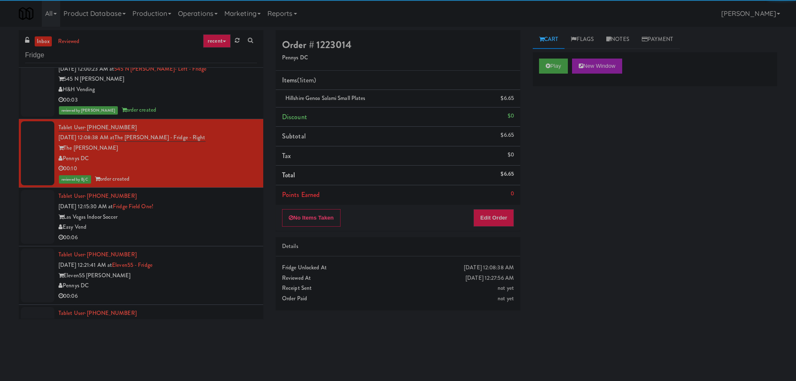
click at [190, 216] on div "Las Vegas Indoor Soccer" at bounding box center [157, 217] width 198 height 10
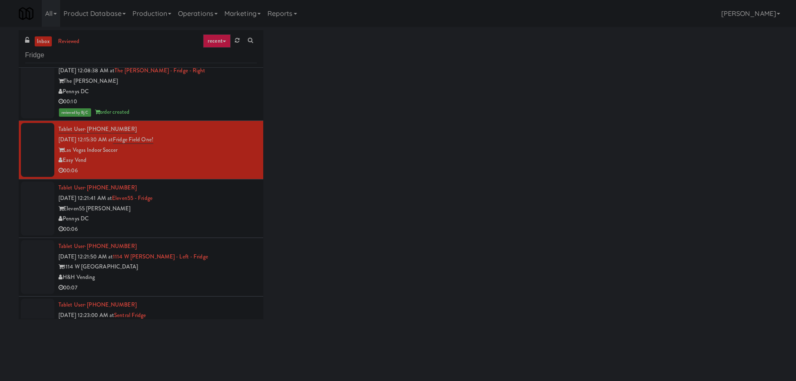
scroll to position [376, 0]
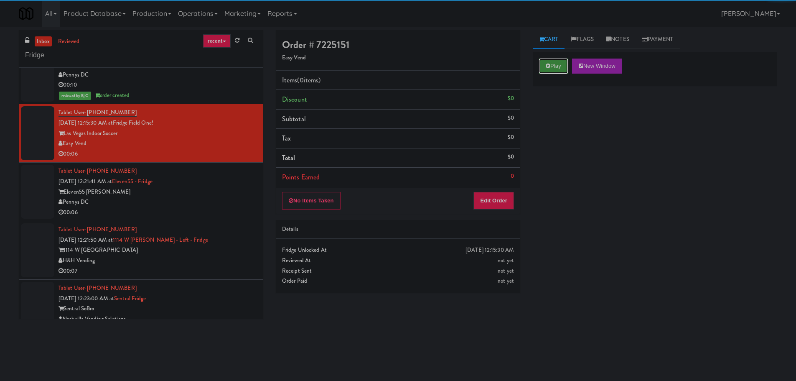
click at [549, 65] on icon at bounding box center [548, 65] width 5 height 5
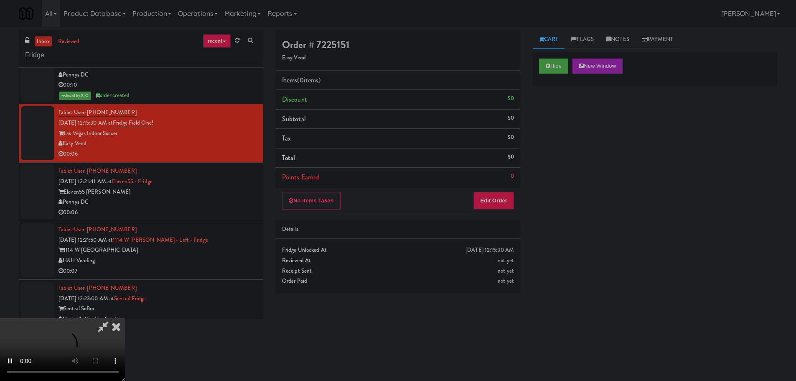
click at [496, 189] on div "No Items Taken Edit Order" at bounding box center [398, 201] width 244 height 26
click at [495, 193] on button "Edit Order" at bounding box center [493, 201] width 41 height 18
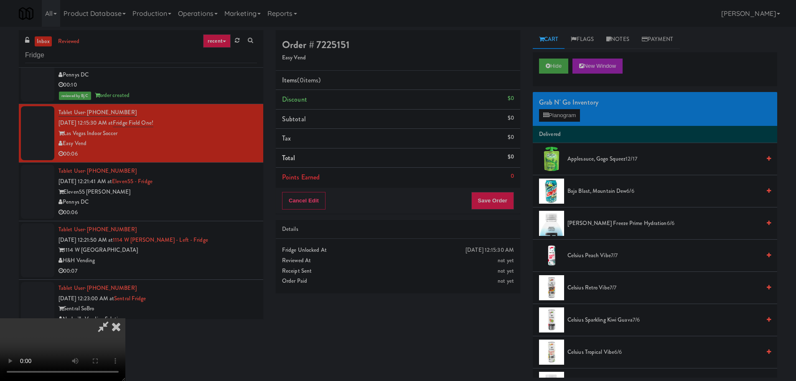
scroll to position [0, 0]
click at [125, 318] on video at bounding box center [62, 349] width 125 height 63
drag, startPoint x: 328, startPoint y: 218, endPoint x: 333, endPoint y: 211, distance: 8.0
click at [125, 318] on video at bounding box center [62, 349] width 125 height 63
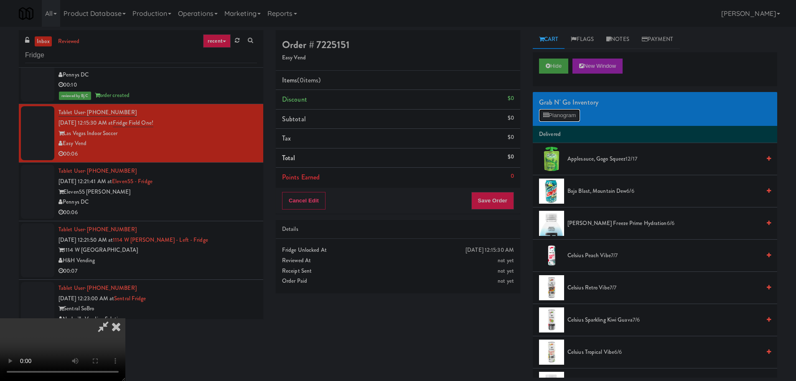
click at [568, 117] on button "Planogram" at bounding box center [559, 115] width 41 height 13
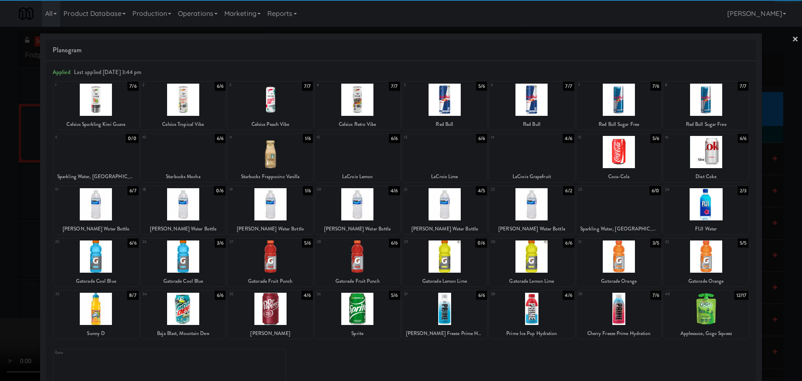
click at [277, 207] on div at bounding box center [270, 204] width 85 height 32
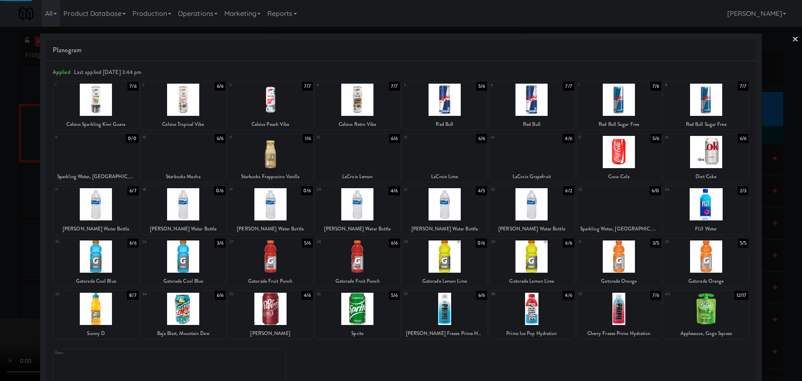
click at [0, 242] on div at bounding box center [401, 190] width 802 height 381
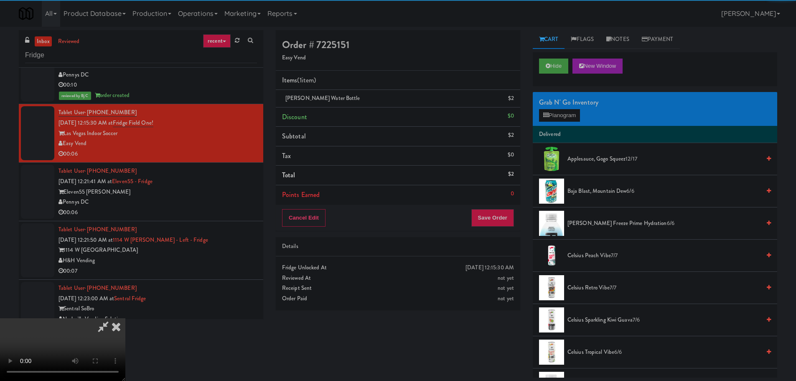
click at [125, 318] on video at bounding box center [62, 349] width 125 height 63
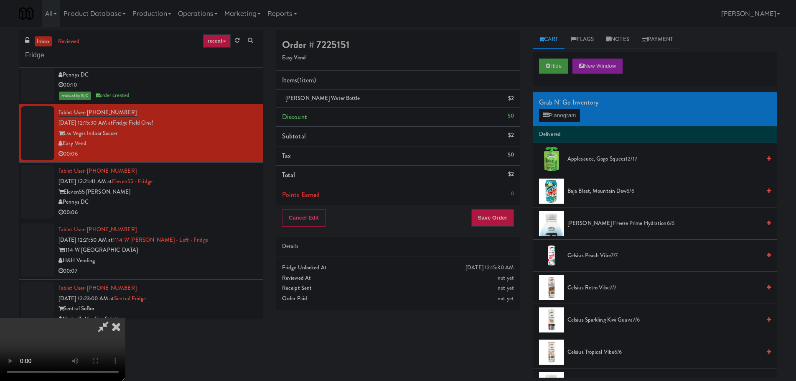
scroll to position [144, 0]
click at [502, 216] on button "Save Order" at bounding box center [492, 218] width 43 height 18
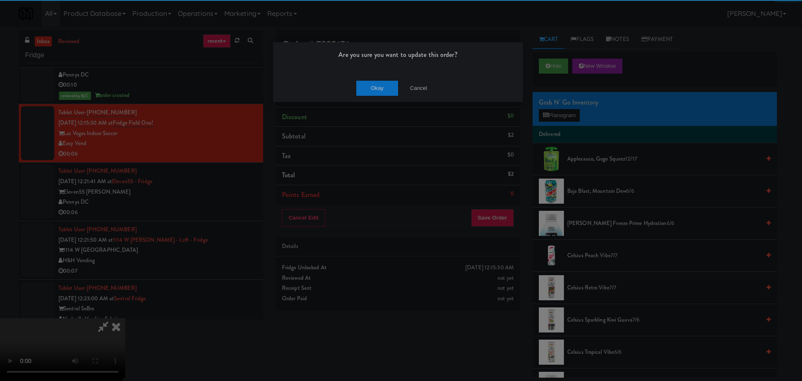
click at [375, 80] on div "Okay Cancel" at bounding box center [398, 88] width 250 height 28
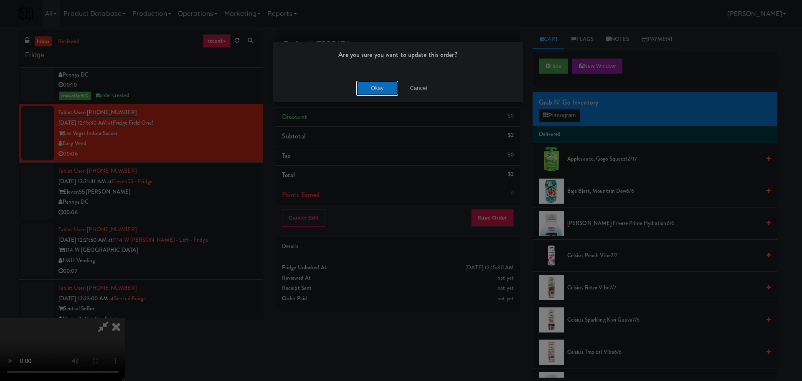
click at [376, 81] on button "Okay" at bounding box center [377, 88] width 42 height 15
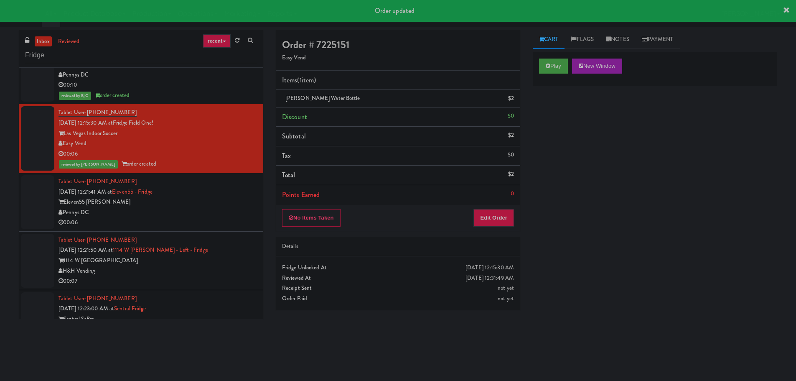
scroll to position [0, 0]
click at [225, 220] on div "00:06" at bounding box center [157, 222] width 198 height 10
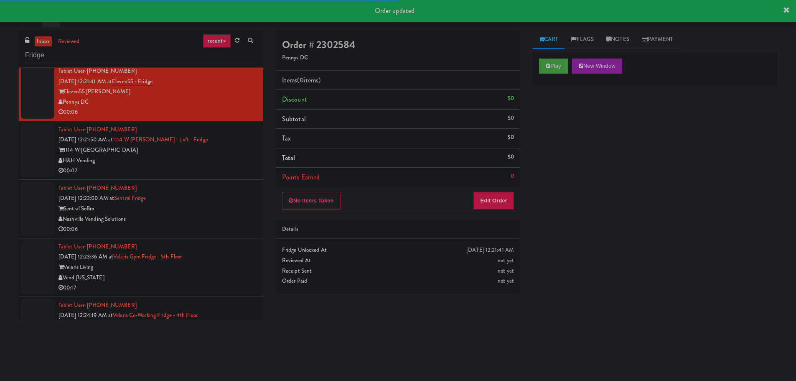
scroll to position [459, 0]
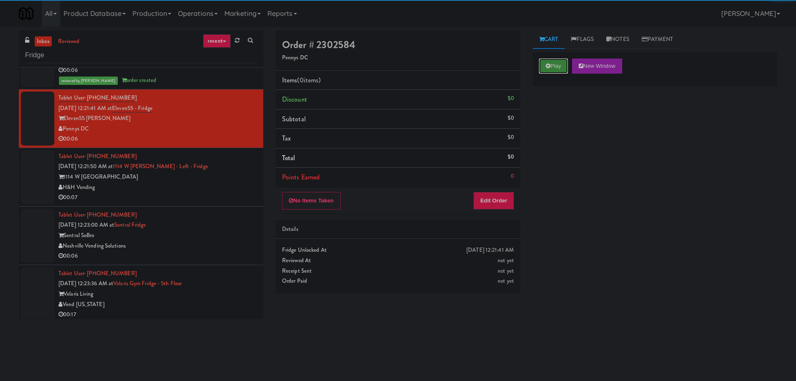
click at [554, 69] on button "Play" at bounding box center [553, 65] width 29 height 15
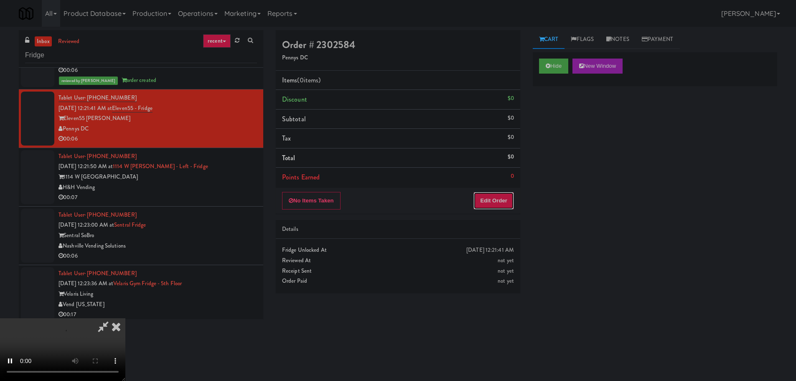
click at [496, 206] on button "Edit Order" at bounding box center [493, 201] width 41 height 18
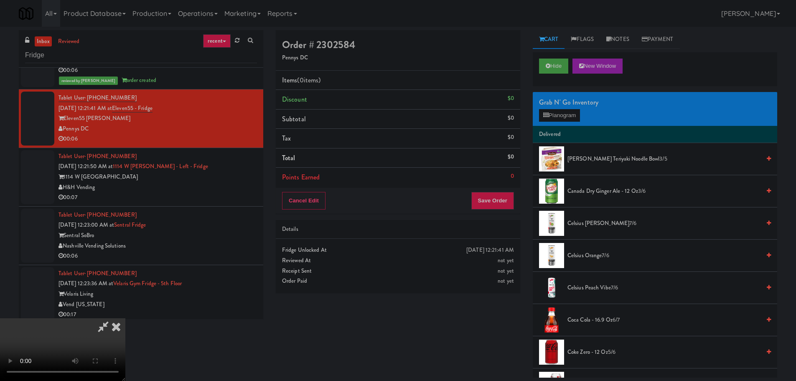
scroll to position [18, 0]
click at [125, 318] on video at bounding box center [62, 349] width 125 height 63
drag, startPoint x: 307, startPoint y: 174, endPoint x: 307, endPoint y: 178, distance: 4.6
click at [125, 318] on video at bounding box center [62, 349] width 125 height 63
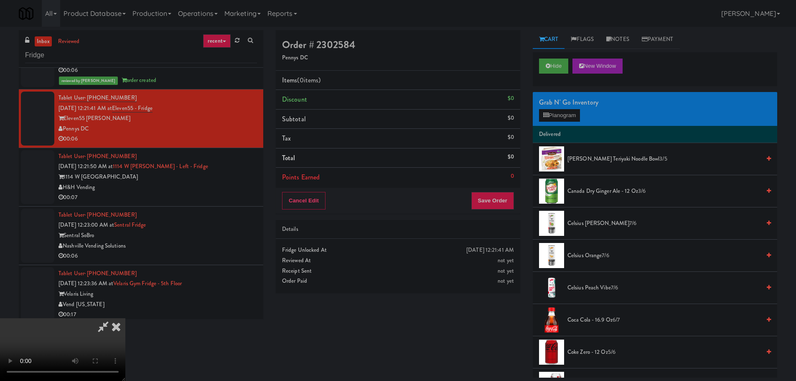
click at [125, 318] on video at bounding box center [62, 349] width 125 height 63
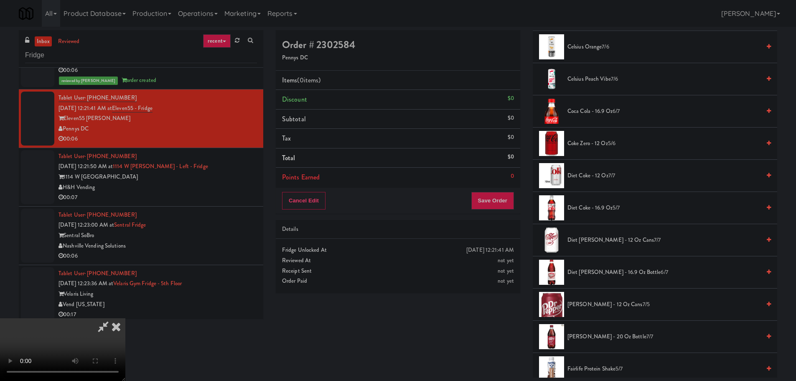
scroll to position [209, 0]
click at [597, 149] on li "Coke Zero - 12 oz 5/6" at bounding box center [655, 143] width 244 height 32
click at [599, 146] on span "Coke Zero - 12 oz 5/6" at bounding box center [663, 143] width 193 height 10
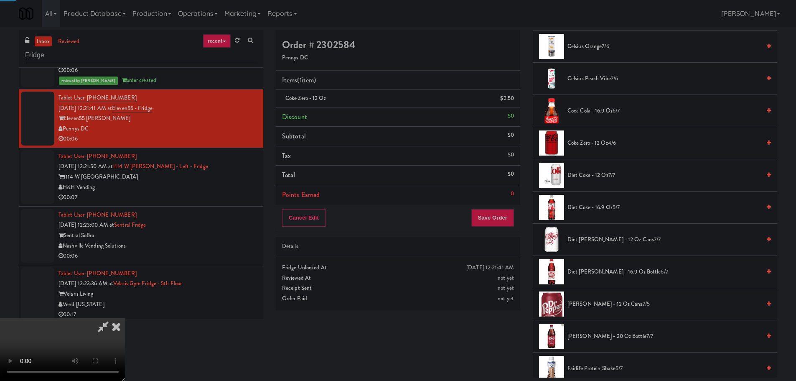
click at [125, 318] on video at bounding box center [62, 349] width 125 height 63
click at [495, 211] on button "Save Order" at bounding box center [492, 218] width 43 height 18
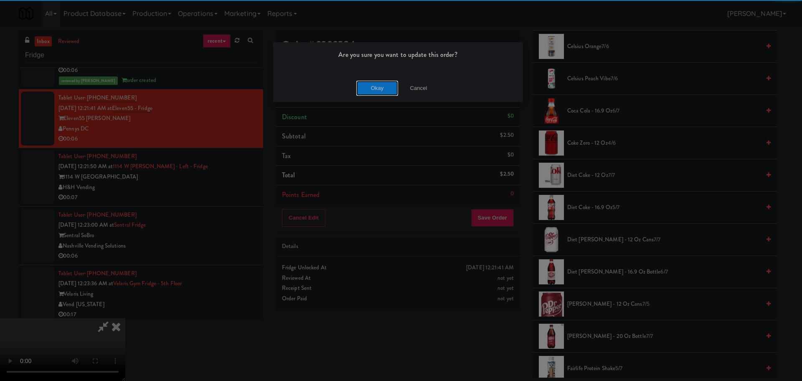
click at [368, 88] on button "Okay" at bounding box center [377, 88] width 42 height 15
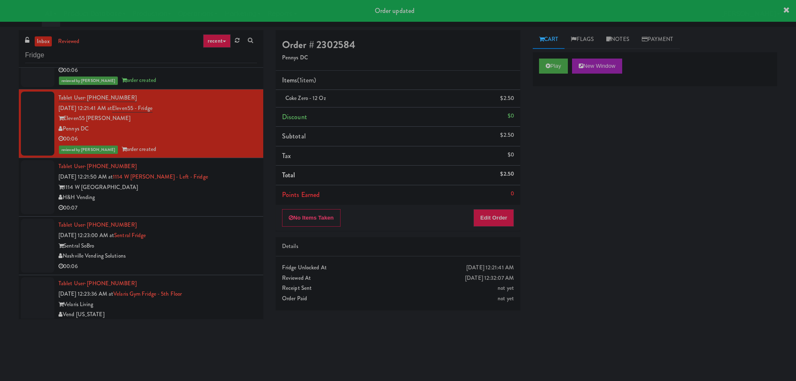
scroll to position [0, 0]
click at [201, 202] on div "H&H Vending" at bounding box center [157, 197] width 198 height 10
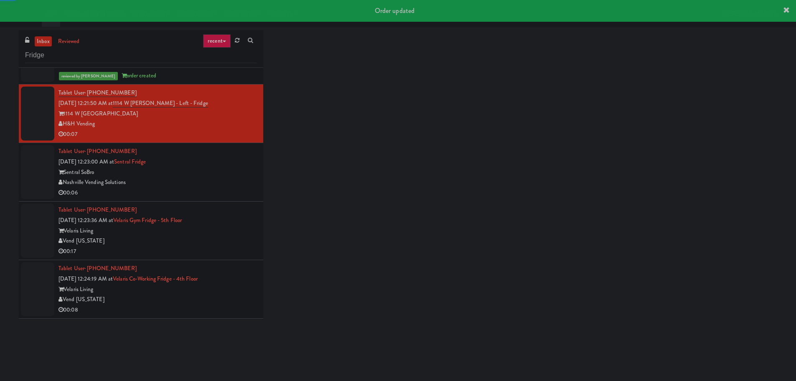
scroll to position [543, 0]
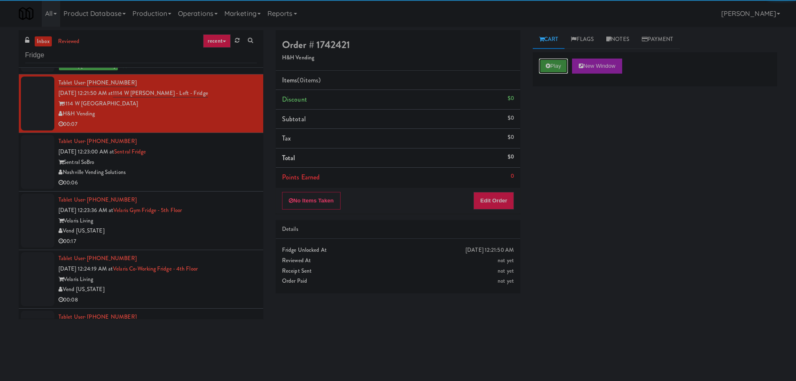
click at [546, 63] on icon at bounding box center [548, 65] width 5 height 5
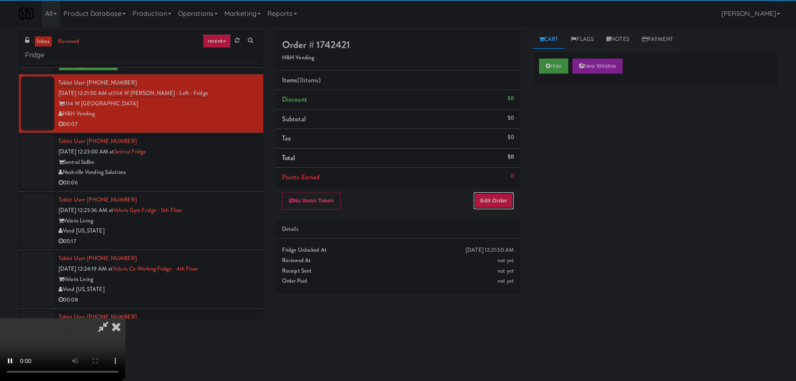
click at [477, 201] on button "Edit Order" at bounding box center [493, 201] width 41 height 18
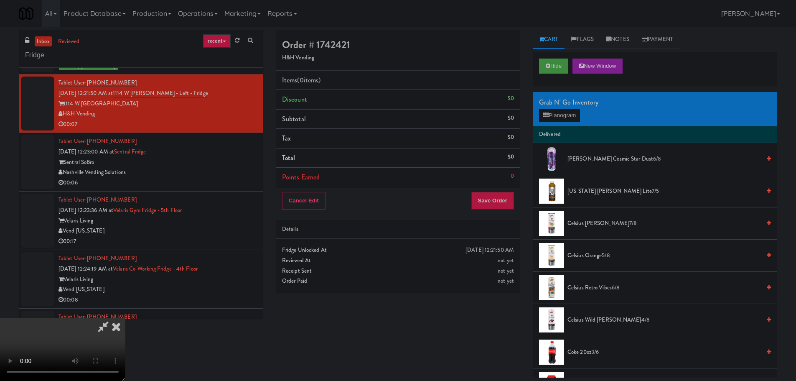
scroll to position [0, 0]
click at [125, 318] on video at bounding box center [62, 349] width 125 height 63
drag, startPoint x: 196, startPoint y: 308, endPoint x: 219, endPoint y: 312, distance: 23.8
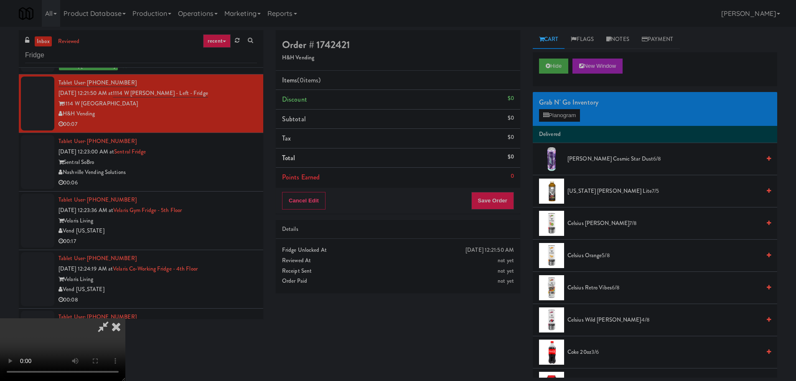
click at [125, 318] on video at bounding box center [62, 349] width 125 height 63
drag, startPoint x: 342, startPoint y: 285, endPoint x: 344, endPoint y: 279, distance: 7.1
click at [125, 318] on video at bounding box center [62, 349] width 125 height 63
drag, startPoint x: 363, startPoint y: 283, endPoint x: 376, endPoint y: 286, distance: 13.0
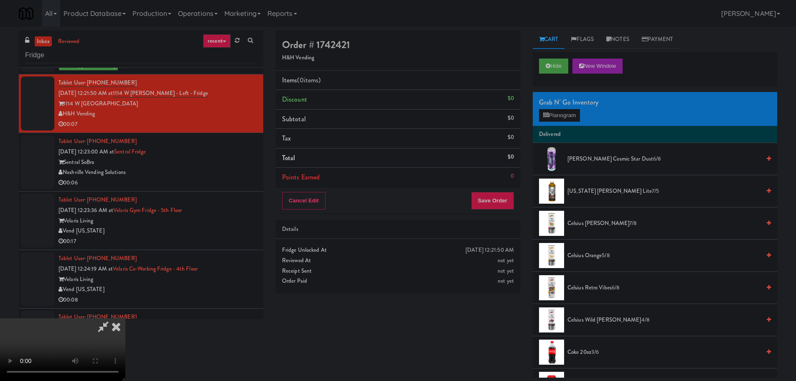
click at [125, 318] on video at bounding box center [62, 349] width 125 height 63
click at [559, 114] on button "Planogram" at bounding box center [559, 115] width 41 height 13
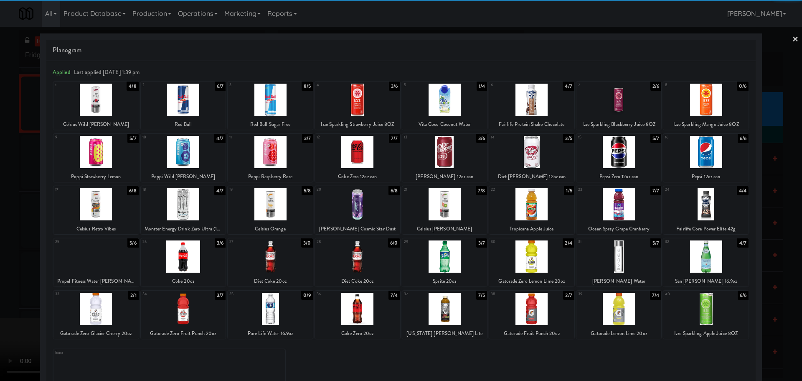
click at [622, 258] on div at bounding box center [618, 256] width 85 height 32
drag, startPoint x: 0, startPoint y: 246, endPoint x: 80, endPoint y: 216, distance: 85.3
click at [1, 247] on div at bounding box center [401, 190] width 802 height 381
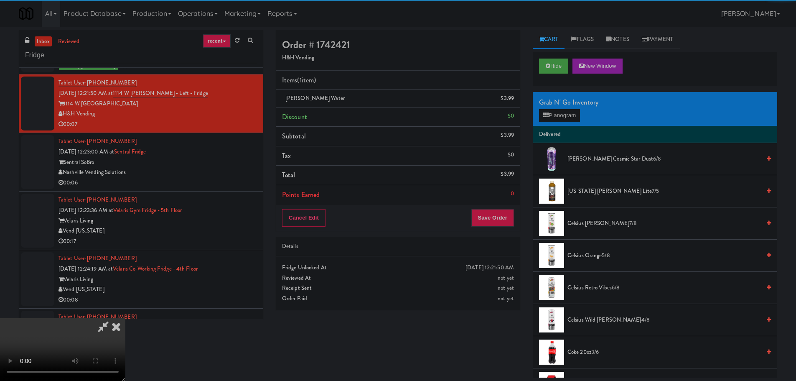
drag, startPoint x: 285, startPoint y: 161, endPoint x: 324, endPoint y: 159, distance: 38.5
click at [125, 318] on video at bounding box center [62, 349] width 125 height 63
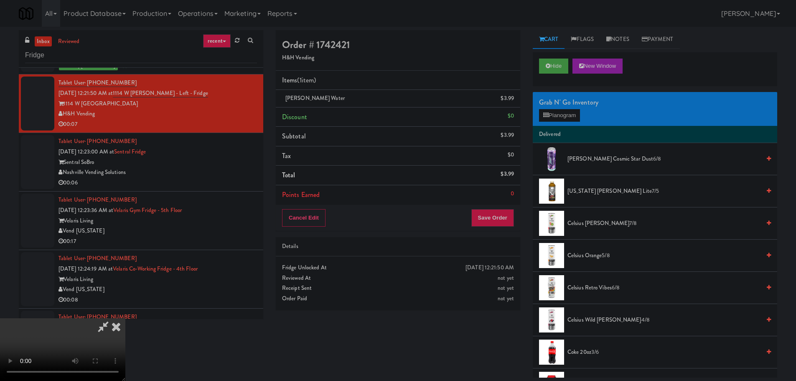
click at [125, 318] on video at bounding box center [62, 349] width 125 height 63
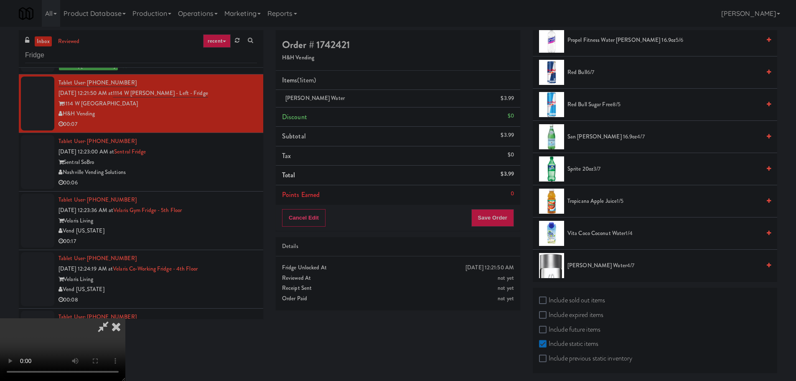
scroll to position [1085, 0]
click at [586, 267] on span "[PERSON_NAME] Water 4/7" at bounding box center [663, 264] width 193 height 10
click at [125, 318] on video at bounding box center [62, 349] width 125 height 63
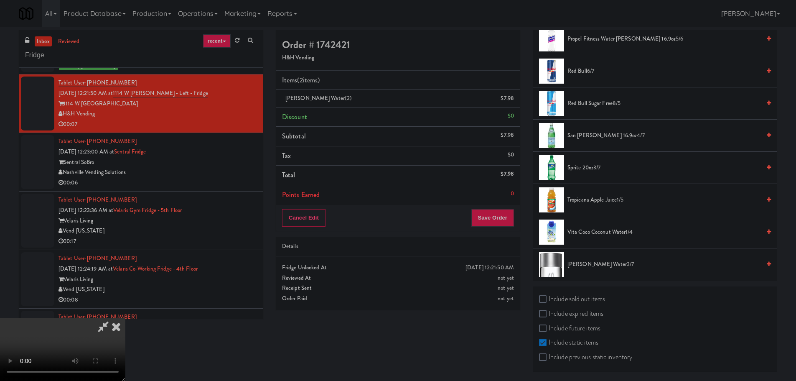
click at [125, 318] on video at bounding box center [62, 349] width 125 height 63
drag, startPoint x: 190, startPoint y: 246, endPoint x: 193, endPoint y: 250, distance: 5.7
click at [125, 318] on video at bounding box center [62, 349] width 125 height 63
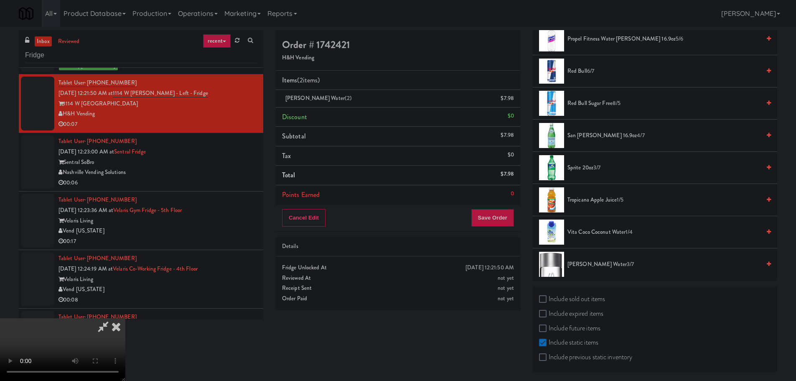
click at [125, 318] on video at bounding box center [62, 349] width 125 height 63
click at [503, 221] on button "Save Order" at bounding box center [492, 218] width 43 height 18
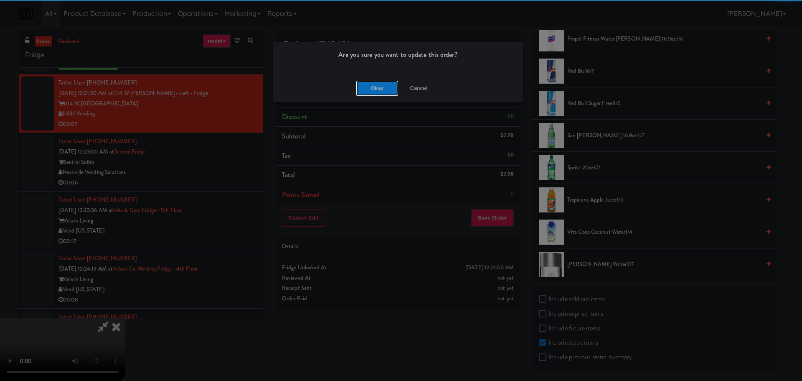
click at [384, 91] on button "Okay" at bounding box center [377, 88] width 42 height 15
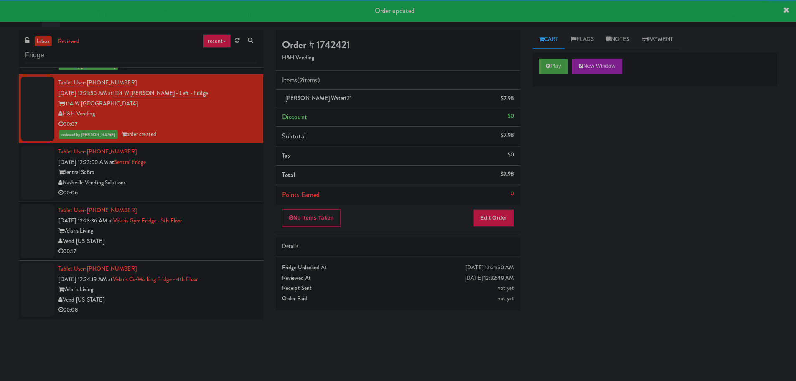
scroll to position [0, 0]
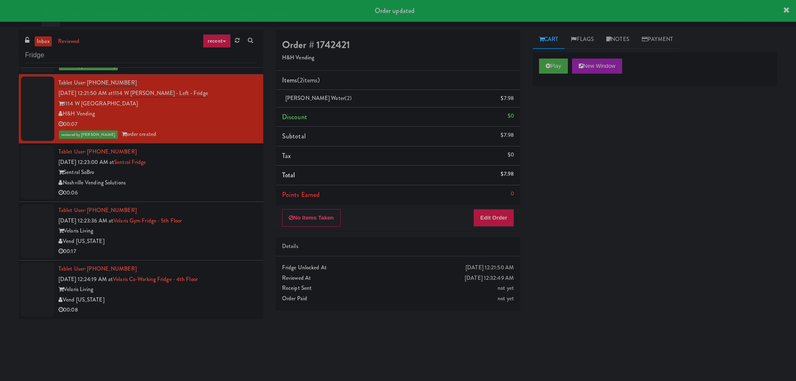
click at [196, 175] on div "Sentral SoBro" at bounding box center [157, 172] width 198 height 10
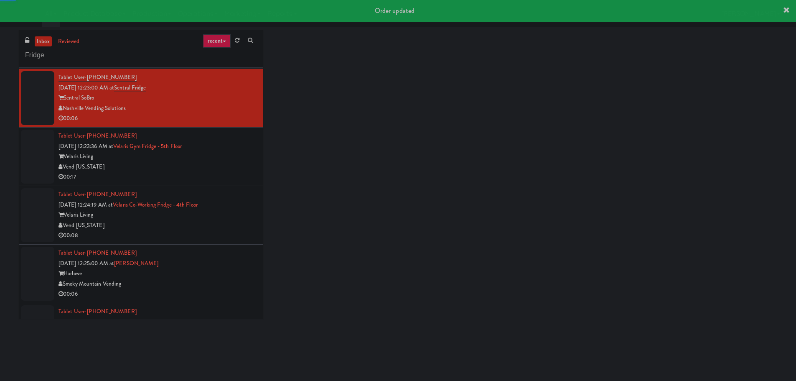
scroll to position [627, 0]
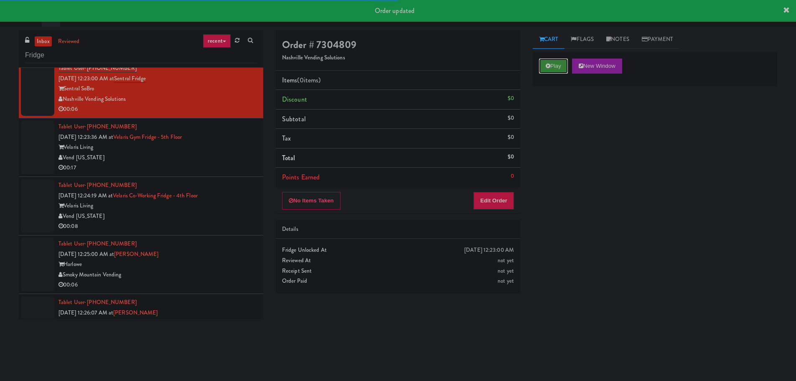
click at [556, 65] on button "Play" at bounding box center [553, 65] width 29 height 15
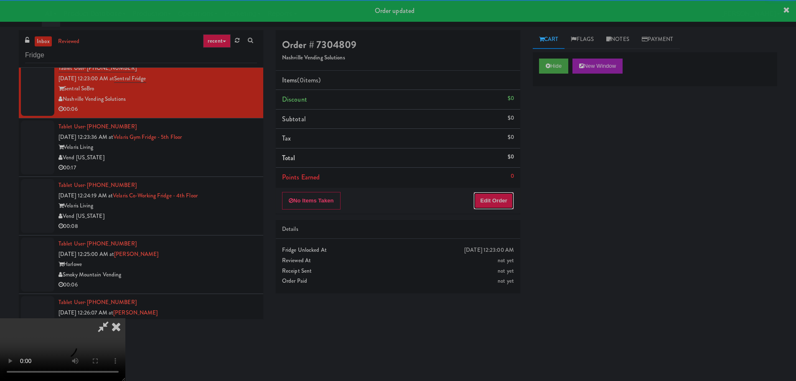
click at [513, 196] on button "Edit Order" at bounding box center [493, 201] width 41 height 18
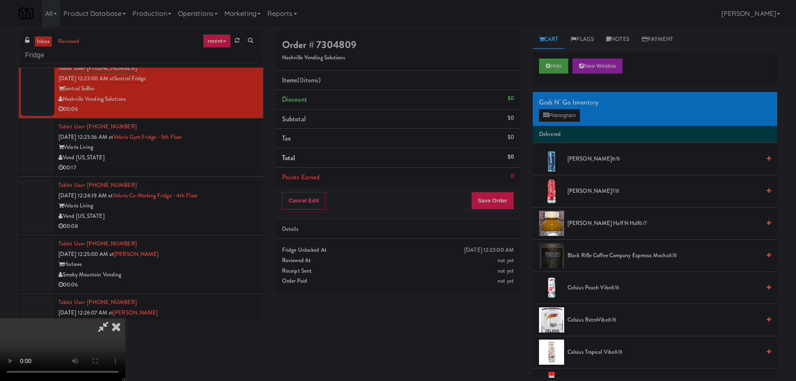
scroll to position [0, 0]
click at [125, 318] on video at bounding box center [62, 349] width 125 height 63
click at [563, 124] on div "Grab N' Go Inventory Planogram" at bounding box center [655, 109] width 244 height 34
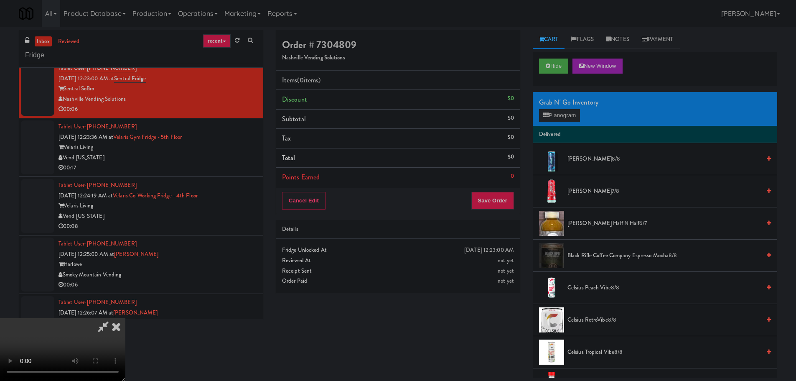
click at [563, 122] on div "Grab N' Go Inventory Planogram" at bounding box center [655, 109] width 244 height 34
click at [564, 120] on button "Planogram" at bounding box center [559, 115] width 41 height 13
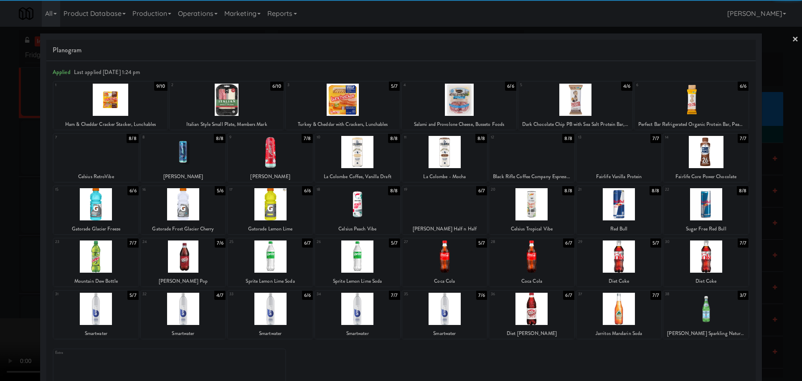
click at [273, 262] on div at bounding box center [270, 256] width 85 height 32
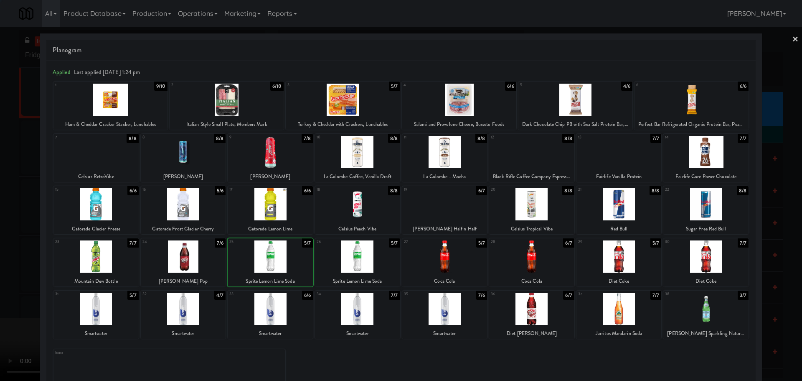
drag, startPoint x: 0, startPoint y: 276, endPoint x: 125, endPoint y: 249, distance: 127.8
click at [2, 277] on div at bounding box center [401, 190] width 802 height 381
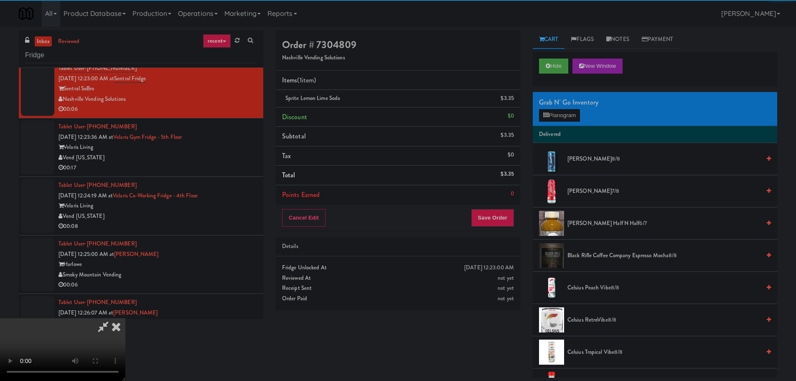
click at [125, 318] on video at bounding box center [62, 349] width 125 height 63
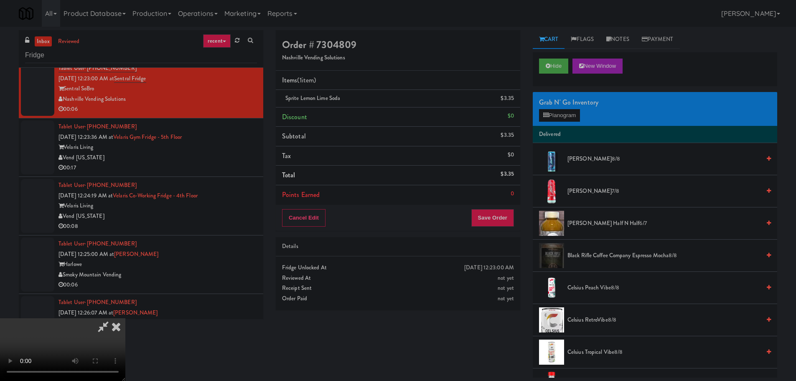
scroll to position [144, 0]
click at [491, 228] on div "Cancel Edit Save Order" at bounding box center [398, 218] width 244 height 26
click at [490, 218] on button "Save Order" at bounding box center [492, 218] width 43 height 18
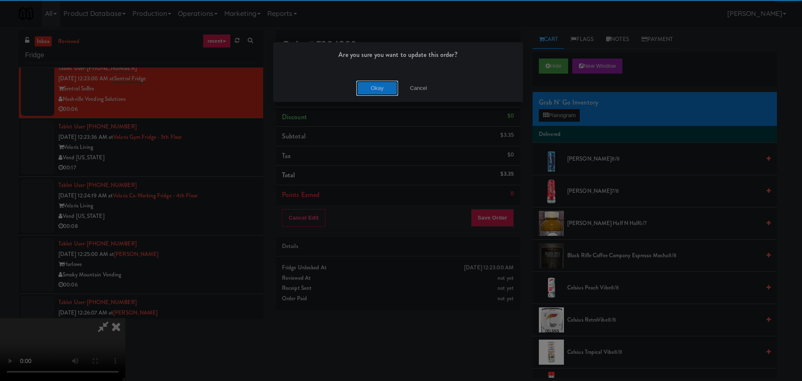
click at [386, 88] on button "Okay" at bounding box center [377, 88] width 42 height 15
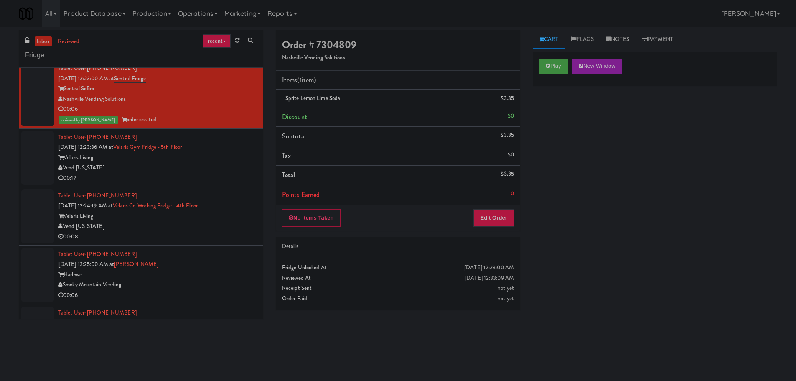
scroll to position [0, 0]
click at [223, 185] on li "Tablet User · (970) 761-5892 [DATE] 12:23:36 AM at [GEOGRAPHIC_DATA] Fridge - 5…" at bounding box center [141, 158] width 244 height 58
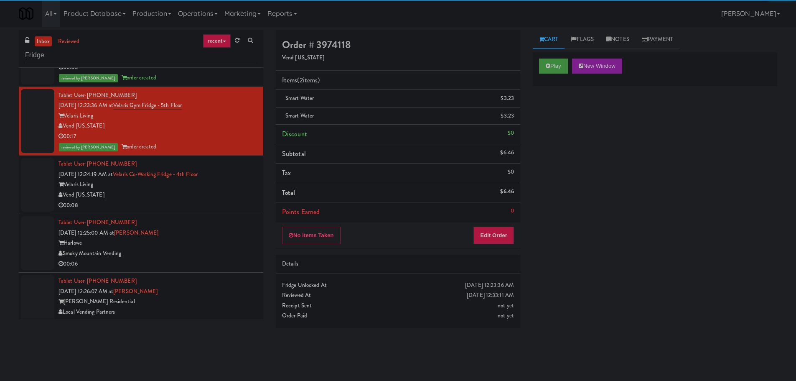
click at [224, 182] on div "Velaris Living" at bounding box center [157, 184] width 198 height 10
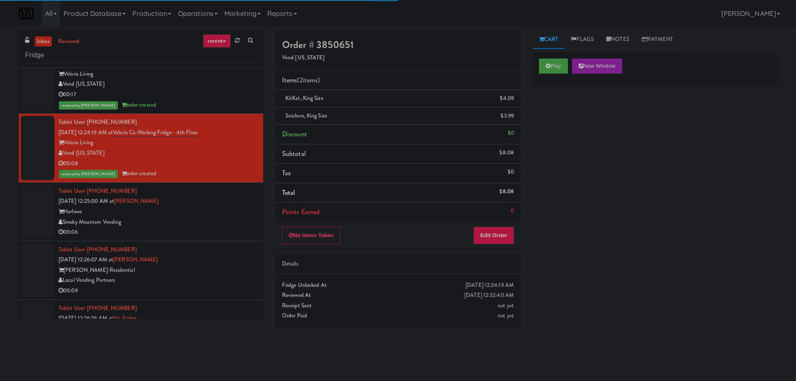
click at [231, 204] on div "Tablet User · (615) 852-0591 [DATE] 12:25:00 AM at [GEOGRAPHIC_DATA] Vending 00…" at bounding box center [157, 211] width 198 height 51
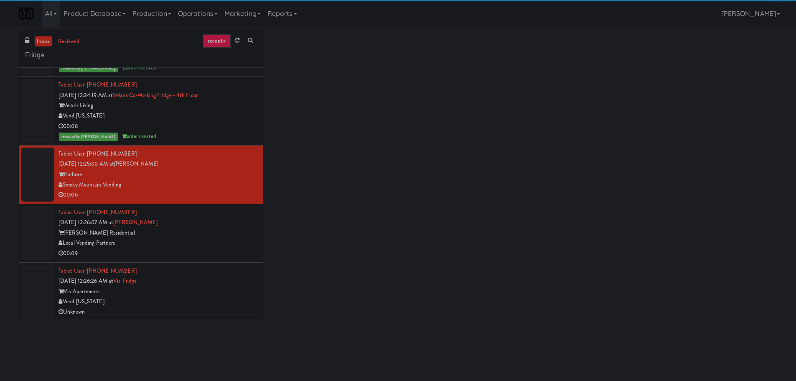
scroll to position [749, 0]
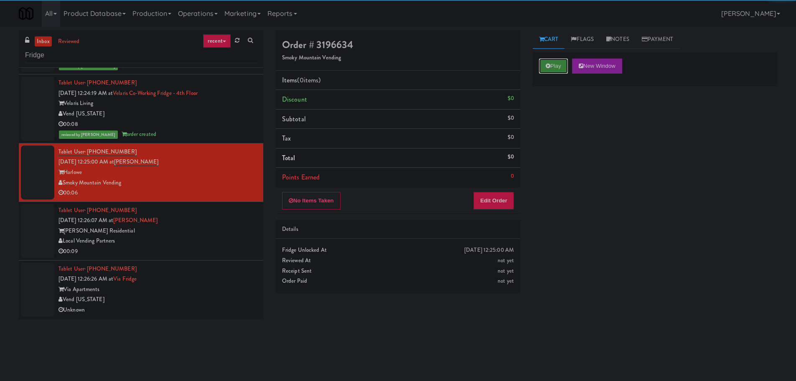
click at [563, 61] on button "Play" at bounding box center [553, 65] width 29 height 15
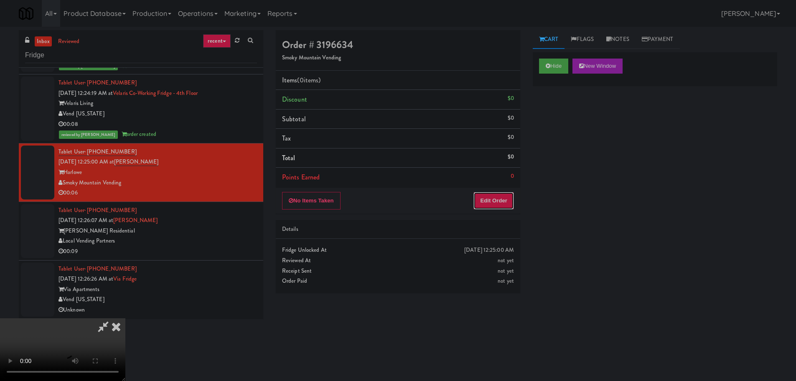
click at [510, 200] on button "Edit Order" at bounding box center [493, 201] width 41 height 18
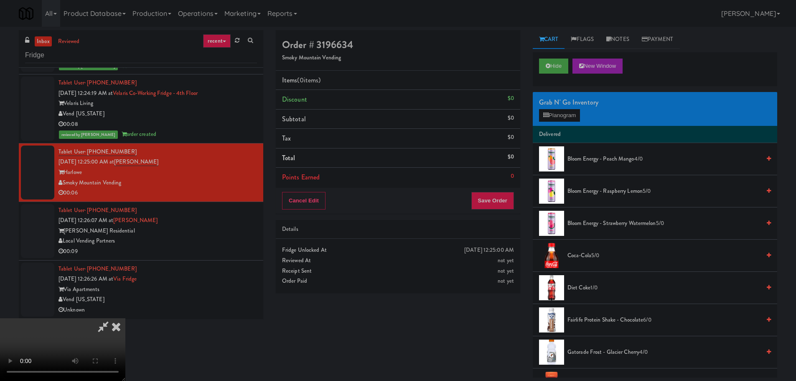
scroll to position [0, 0]
click at [125, 318] on video at bounding box center [62, 349] width 125 height 63
click at [563, 104] on div "Grab N' Go Inventory" at bounding box center [655, 102] width 232 height 13
click at [562, 113] on button "Planogram" at bounding box center [559, 115] width 41 height 13
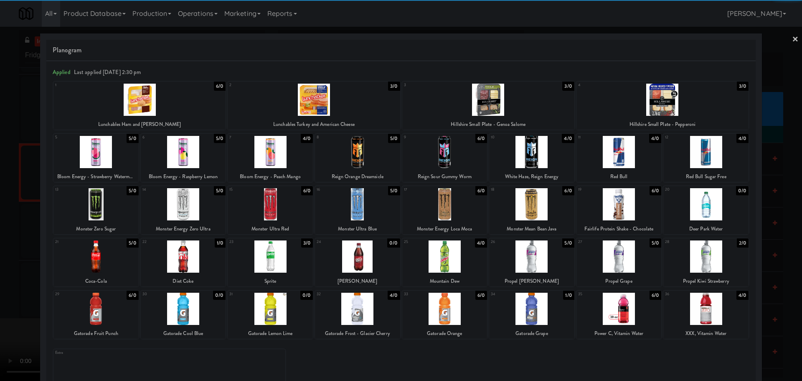
click at [279, 255] on div at bounding box center [270, 256] width 85 height 32
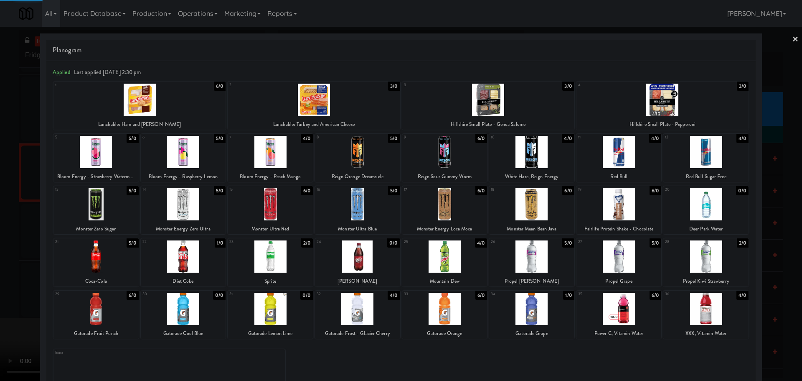
click at [0, 274] on div at bounding box center [401, 190] width 802 height 381
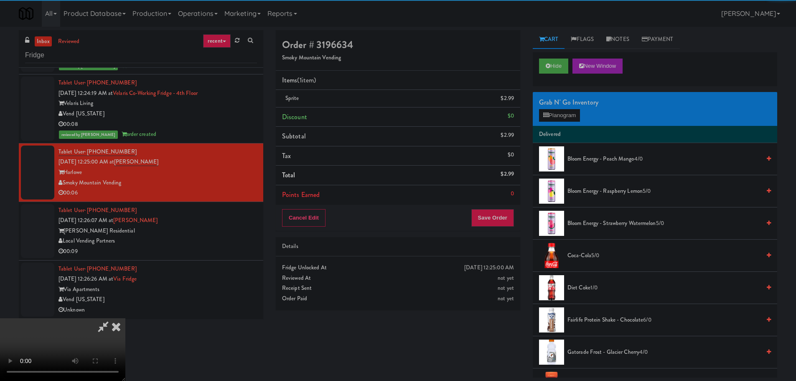
click at [125, 318] on video at bounding box center [62, 349] width 125 height 63
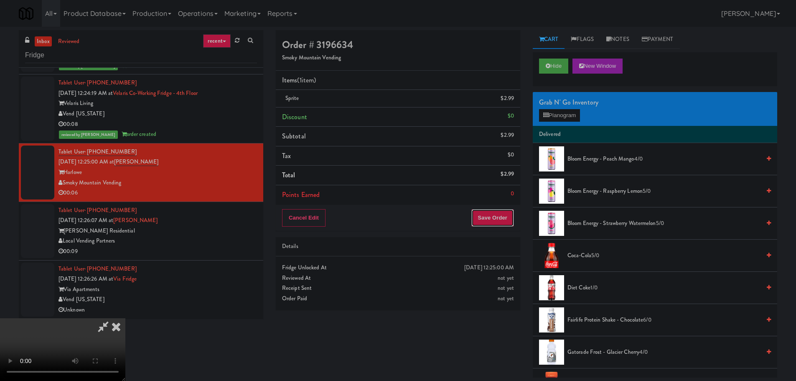
click at [500, 211] on button "Save Order" at bounding box center [492, 218] width 43 height 18
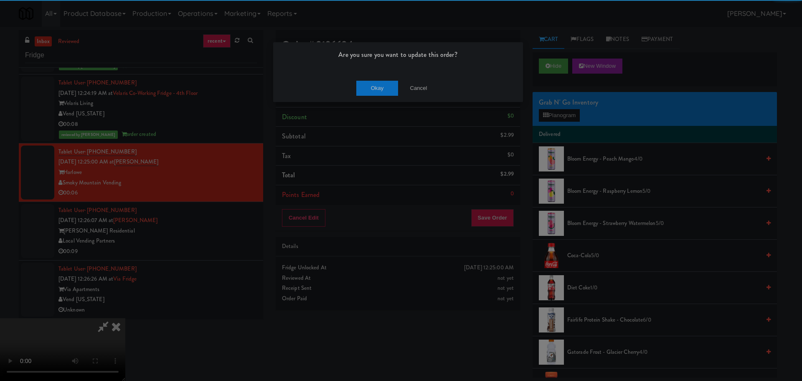
drag, startPoint x: 377, startPoint y: 99, endPoint x: 379, endPoint y: 94, distance: 6.2
click at [378, 99] on div "Okay Cancel" at bounding box center [398, 88] width 250 height 28
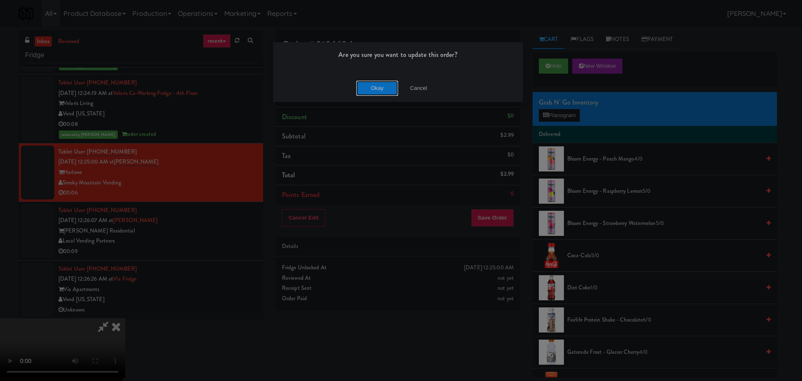
click at [381, 89] on button "Okay" at bounding box center [377, 88] width 42 height 15
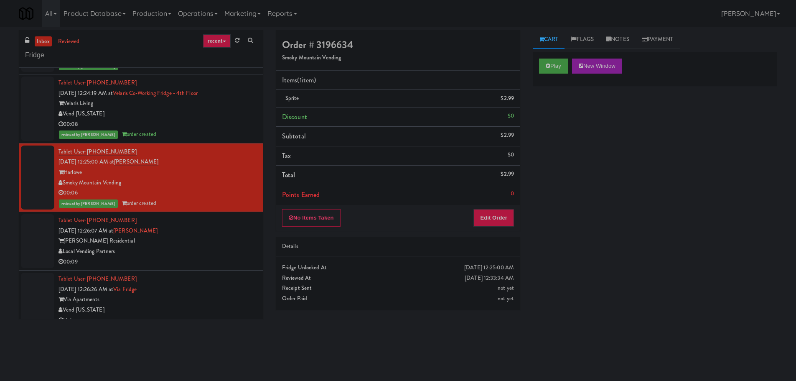
scroll to position [0, 0]
click at [218, 253] on div "Local Vending Partners" at bounding box center [157, 251] width 198 height 10
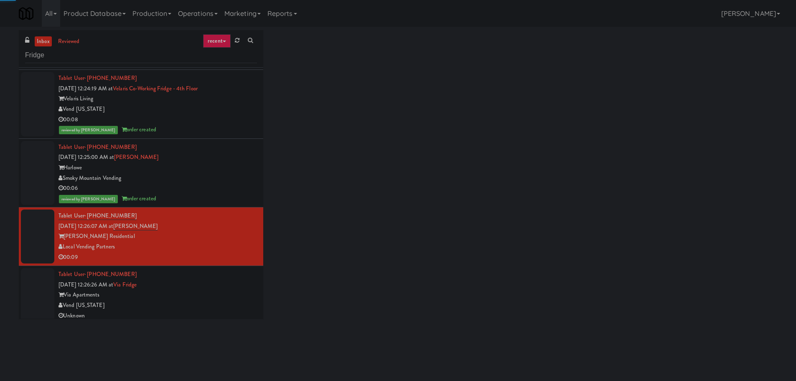
scroll to position [759, 0]
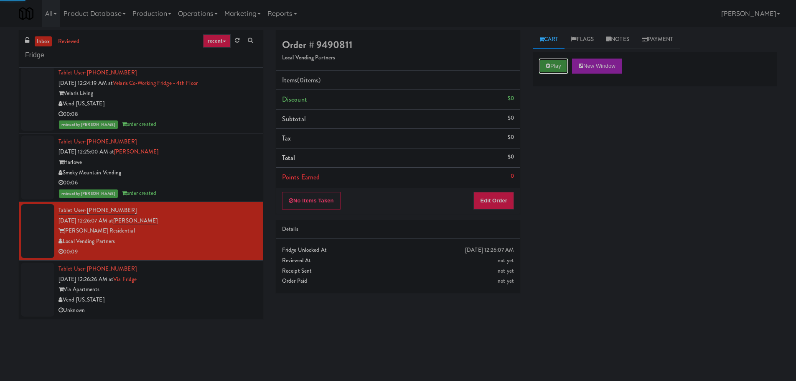
click at [550, 70] on button "Play" at bounding box center [553, 65] width 29 height 15
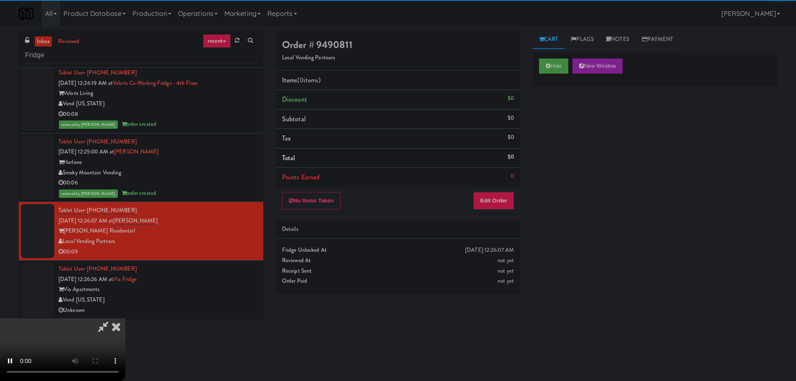
click at [495, 192] on div "No Items Taken Edit Order" at bounding box center [398, 201] width 244 height 26
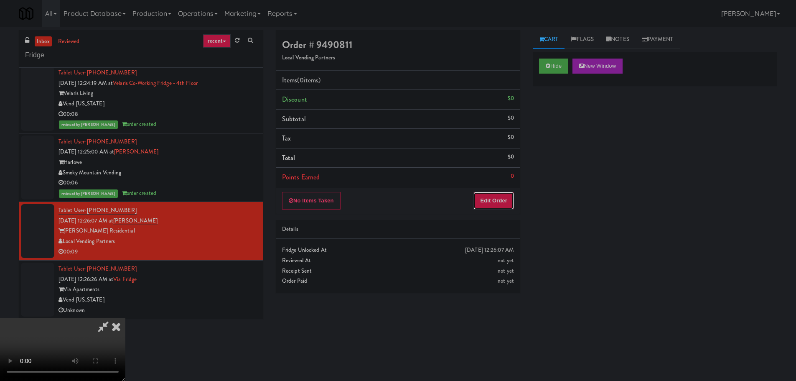
click at [495, 192] on button "Edit Order" at bounding box center [493, 201] width 41 height 18
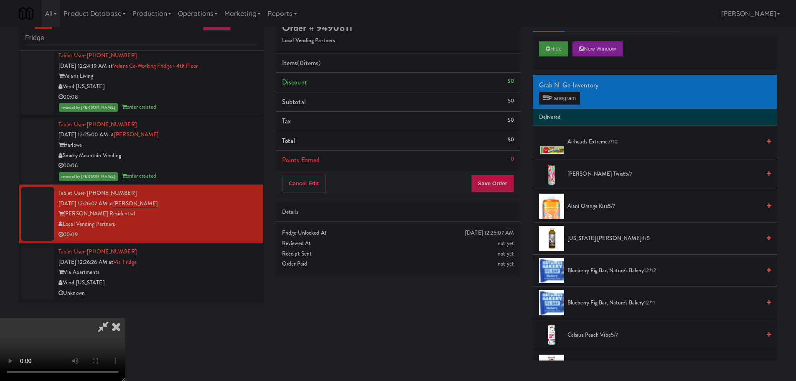
scroll to position [0, 0]
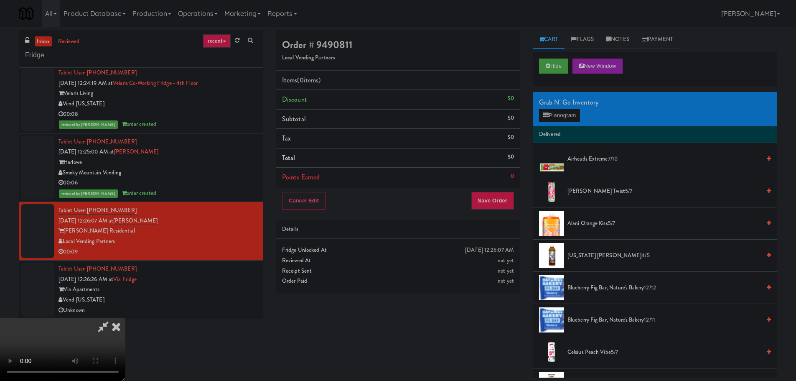
click at [125, 318] on video at bounding box center [62, 349] width 125 height 63
drag, startPoint x: 328, startPoint y: 266, endPoint x: 318, endPoint y: 265, distance: 10.5
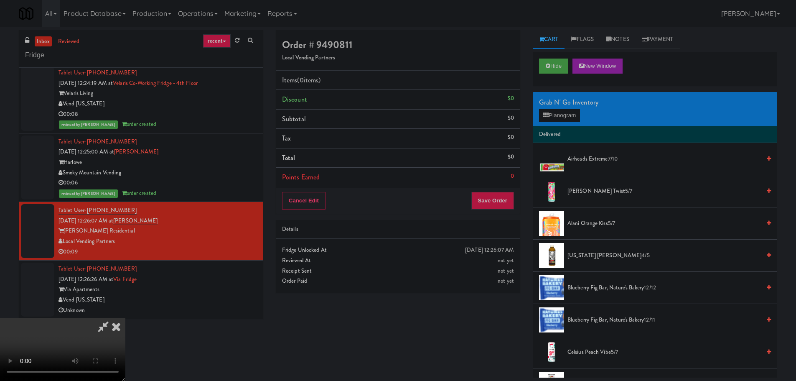
click at [125, 318] on video at bounding box center [62, 349] width 125 height 63
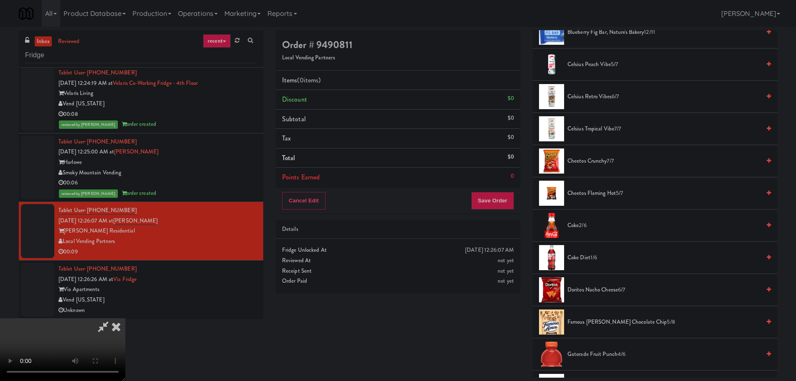
scroll to position [292, 0]
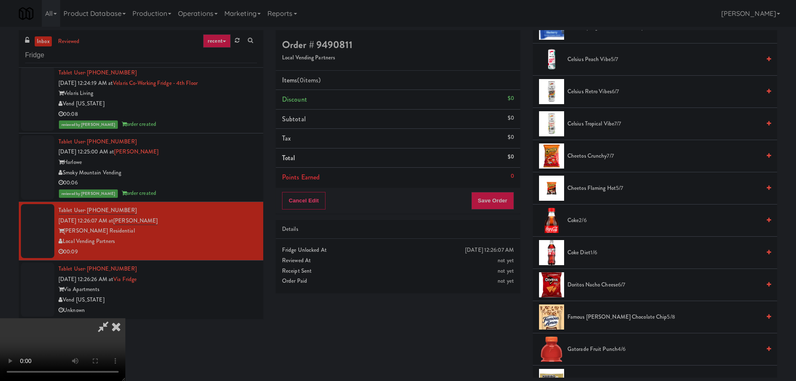
click at [618, 318] on span "Famous [PERSON_NAME] Chocolate Chip 5/8" at bounding box center [663, 317] width 193 height 10
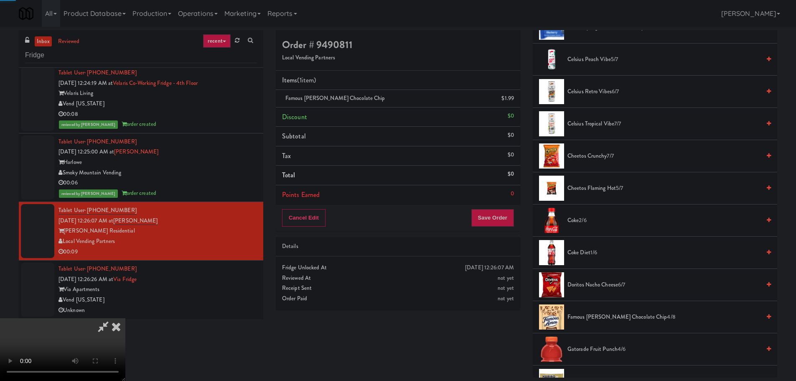
click at [125, 318] on video at bounding box center [62, 349] width 125 height 63
drag, startPoint x: 340, startPoint y: 264, endPoint x: 337, endPoint y: 258, distance: 6.9
click at [125, 318] on video at bounding box center [62, 349] width 125 height 63
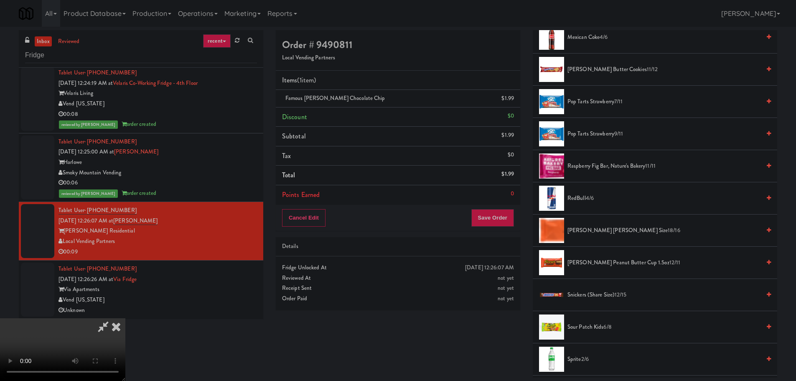
scroll to position [752, 0]
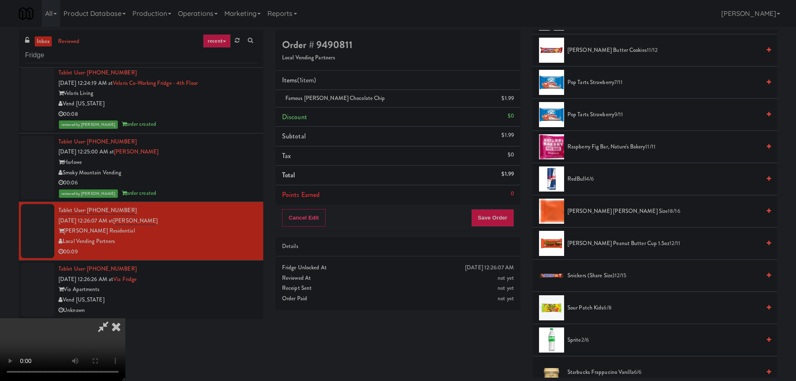
click at [603, 213] on span "[PERSON_NAME] [PERSON_NAME] Size 18/16" at bounding box center [663, 211] width 193 height 10
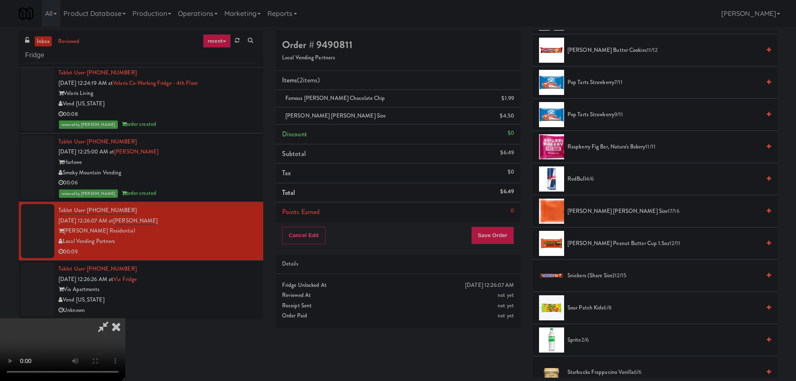
click at [125, 318] on video at bounding box center [62, 349] width 125 height 63
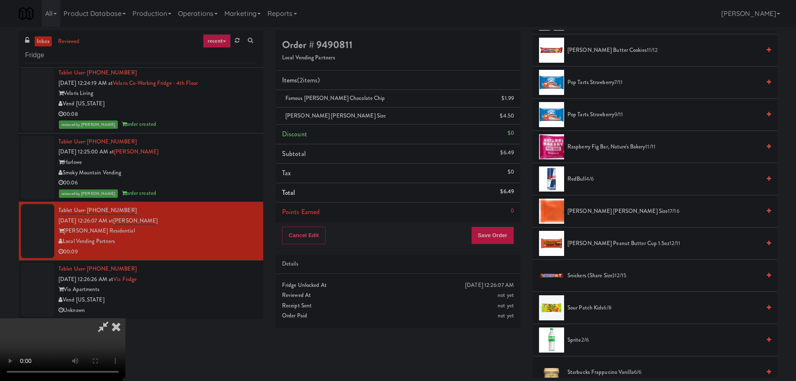
click at [125, 318] on video at bounding box center [62, 349] width 125 height 63
click at [516, 234] on div "Cancel Edit Save Order" at bounding box center [398, 235] width 244 height 26
click at [505, 233] on button "Save Order" at bounding box center [492, 235] width 43 height 18
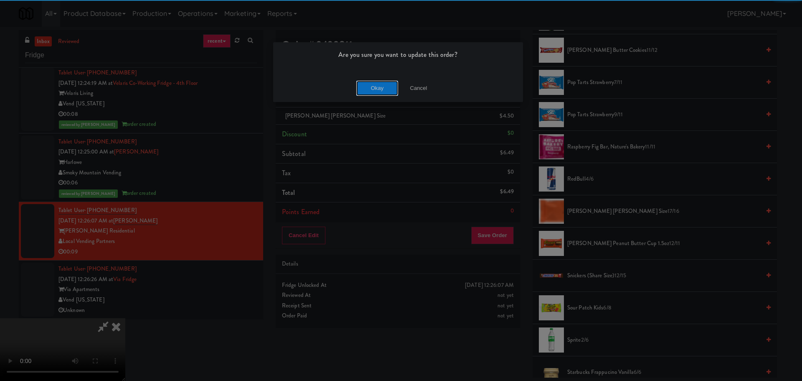
click at [367, 83] on button "Okay" at bounding box center [377, 88] width 42 height 15
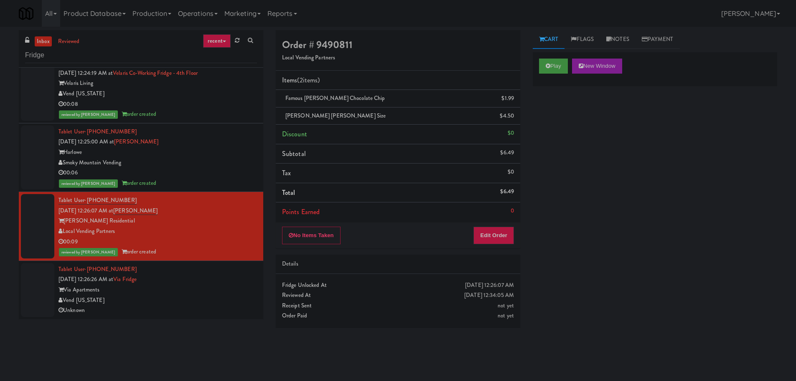
scroll to position [770, 0]
click at [228, 272] on div "Tablet User · (415) 712-9806 [DATE] 12:26:26 AM at [GEOGRAPHIC_DATA] [GEOGRAPHI…" at bounding box center [157, 289] width 198 height 51
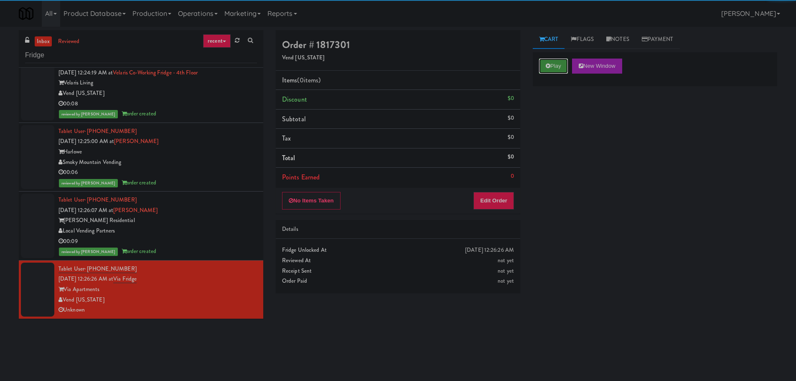
click at [555, 66] on button "Play" at bounding box center [553, 65] width 29 height 15
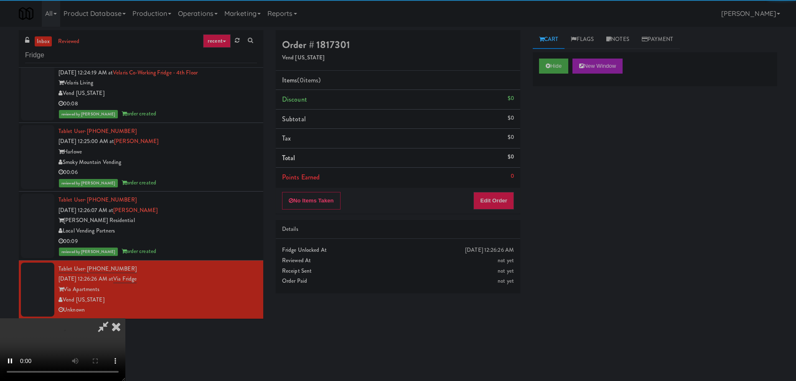
drag, startPoint x: 491, startPoint y: 179, endPoint x: 489, endPoint y: 194, distance: 15.1
click at [490, 181] on li "Points Earned 0" at bounding box center [398, 176] width 244 height 19
click at [489, 194] on button "Edit Order" at bounding box center [493, 201] width 41 height 18
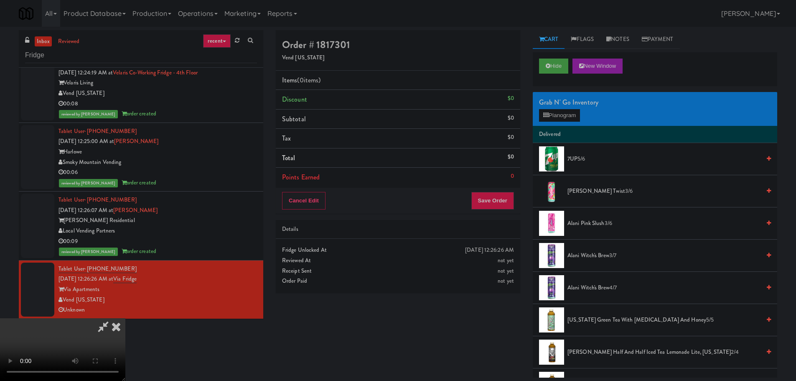
click at [125, 318] on video at bounding box center [62, 349] width 125 height 63
drag, startPoint x: 361, startPoint y: 206, endPoint x: 371, endPoint y: 208, distance: 10.1
click at [125, 318] on video at bounding box center [62, 349] width 125 height 63
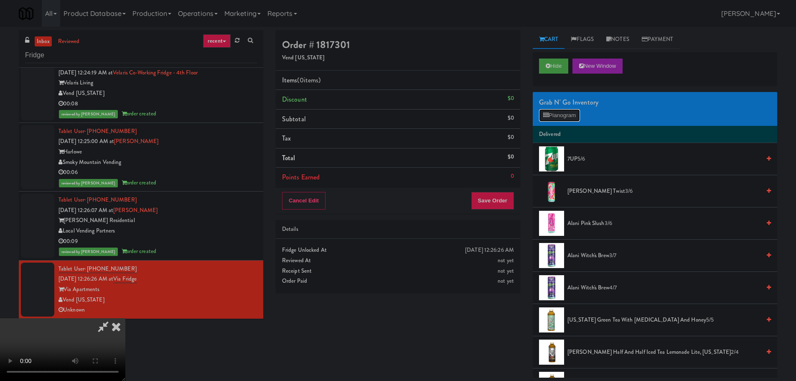
click at [563, 111] on button "Planogram" at bounding box center [559, 115] width 41 height 13
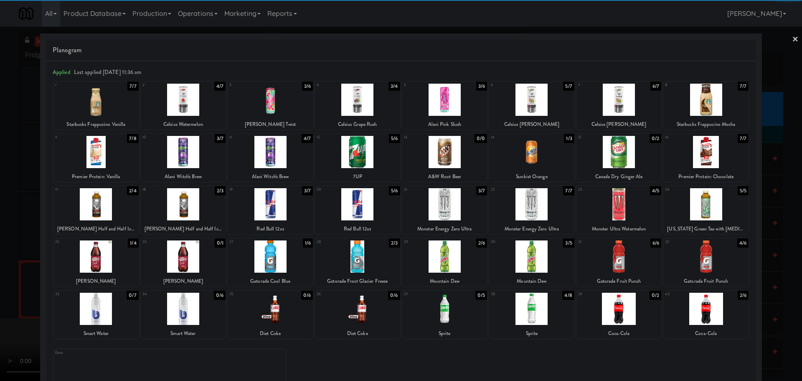
click at [698, 305] on div at bounding box center [705, 308] width 85 height 32
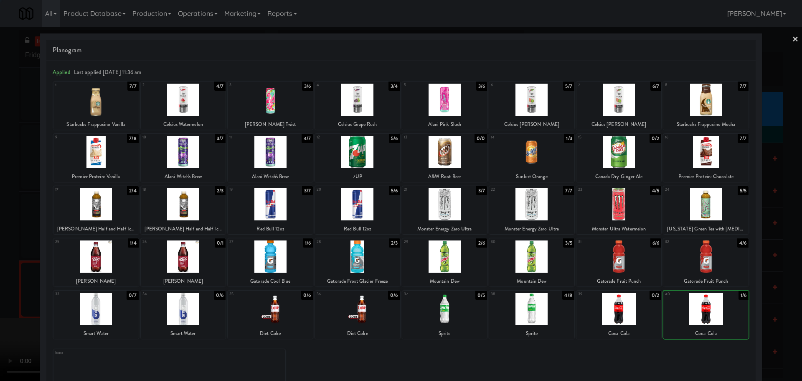
click at [0, 206] on div at bounding box center [401, 190] width 802 height 381
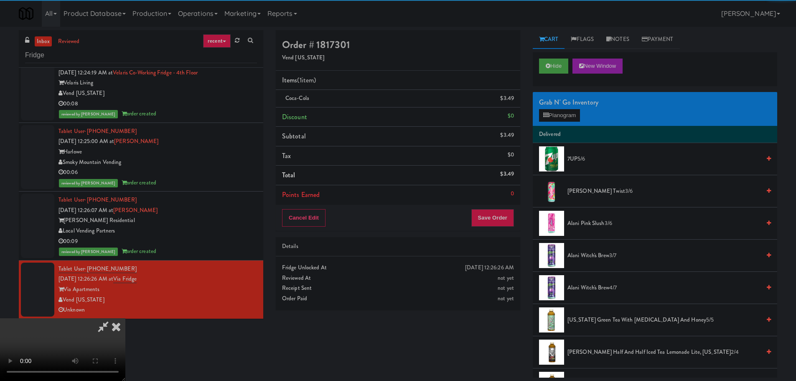
scroll to position [60, 0]
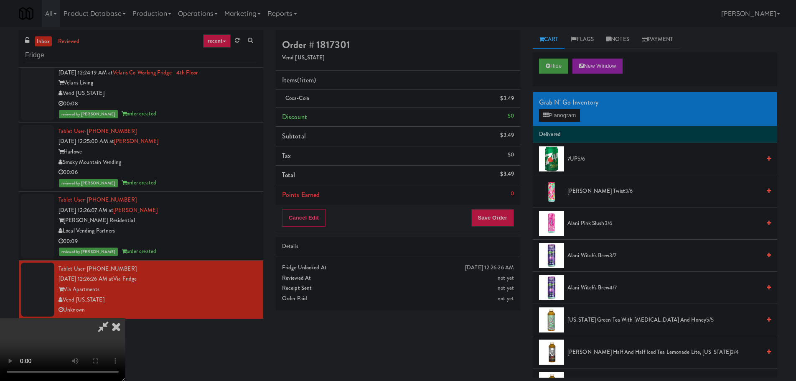
click at [125, 318] on video at bounding box center [62, 349] width 125 height 63
click at [494, 223] on button "Save Order" at bounding box center [492, 218] width 43 height 18
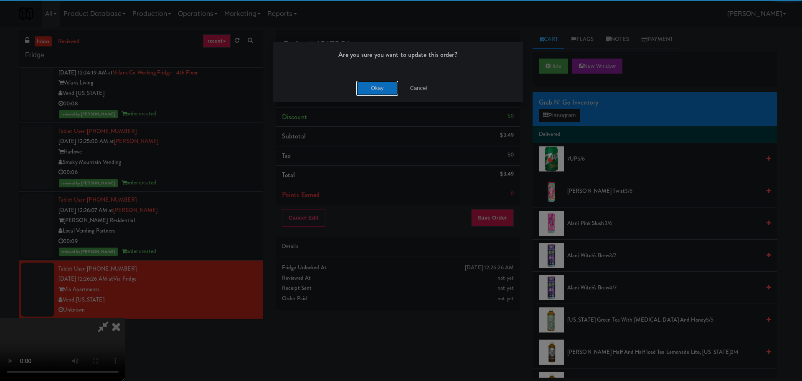
drag, startPoint x: 378, startPoint y: 81, endPoint x: 376, endPoint y: 86, distance: 6.1
click at [377, 84] on button "Okay" at bounding box center [377, 88] width 42 height 15
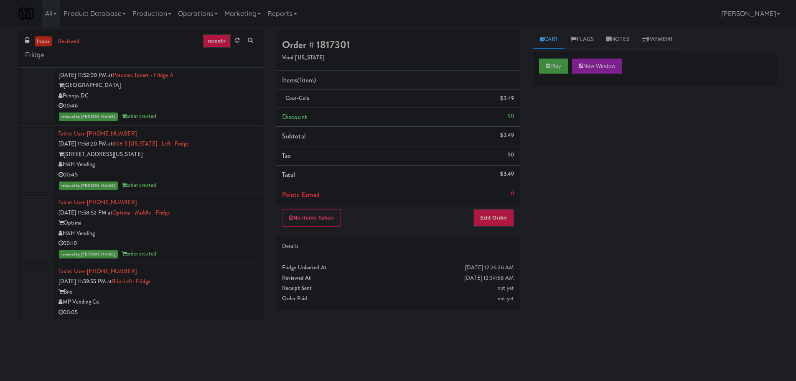
scroll to position [0, 0]
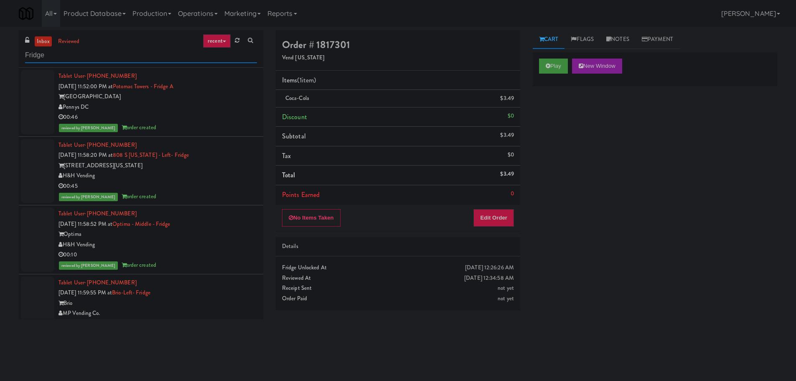
click at [55, 57] on input "Fridge" at bounding box center [141, 55] width 232 height 15
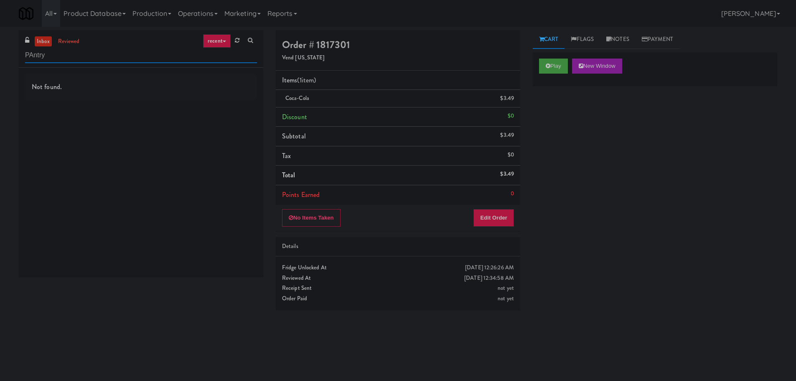
type input "PAntry"
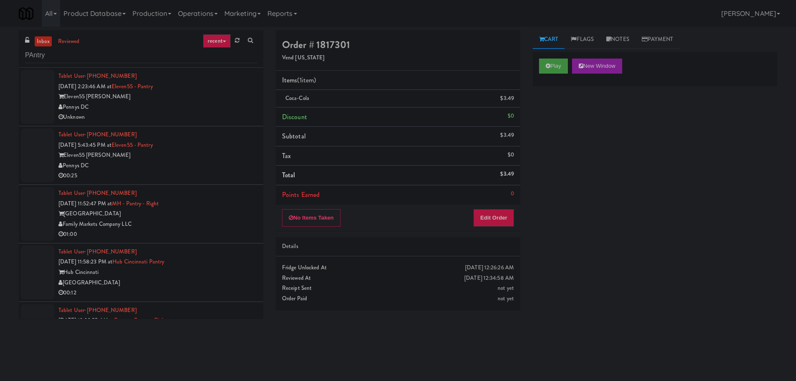
click at [206, 91] on div "Eleven55 [PERSON_NAME]" at bounding box center [157, 96] width 198 height 10
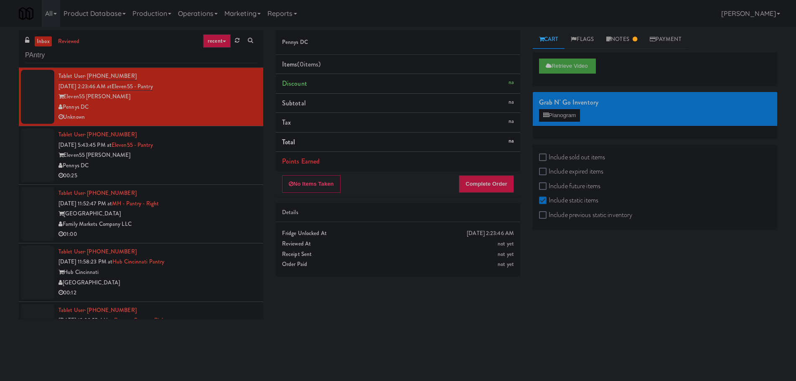
click at [225, 160] on div "Pennys DC" at bounding box center [157, 165] width 198 height 10
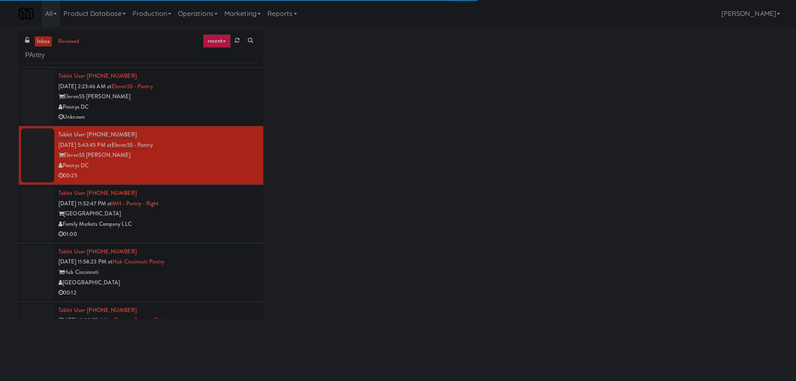
click at [220, 211] on div "[GEOGRAPHIC_DATA]" at bounding box center [157, 213] width 198 height 10
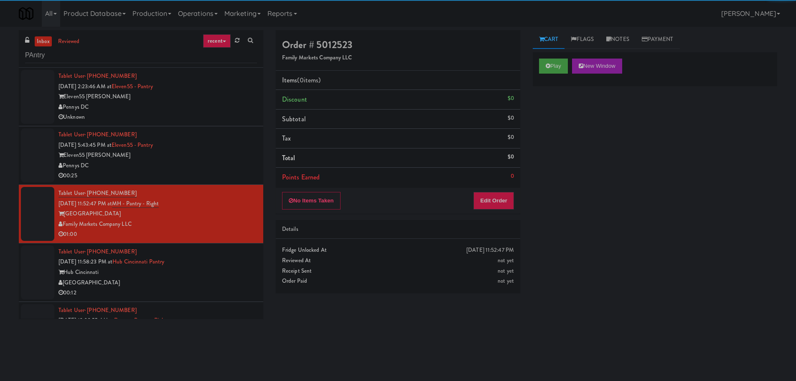
click at [211, 158] on div "Eleven55 [PERSON_NAME]" at bounding box center [157, 155] width 198 height 10
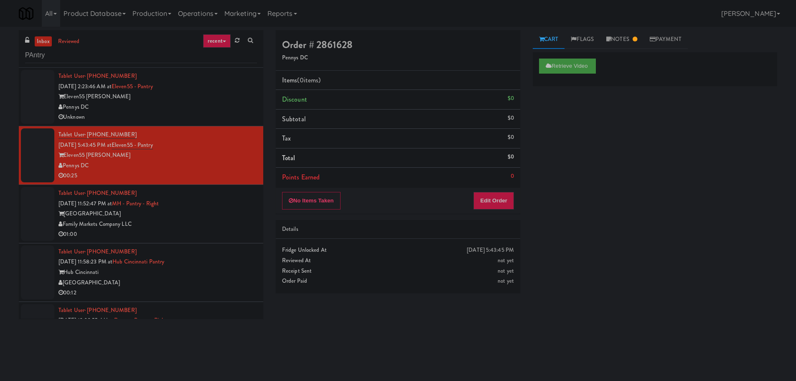
click at [214, 121] on div "Unknown" at bounding box center [157, 117] width 198 height 10
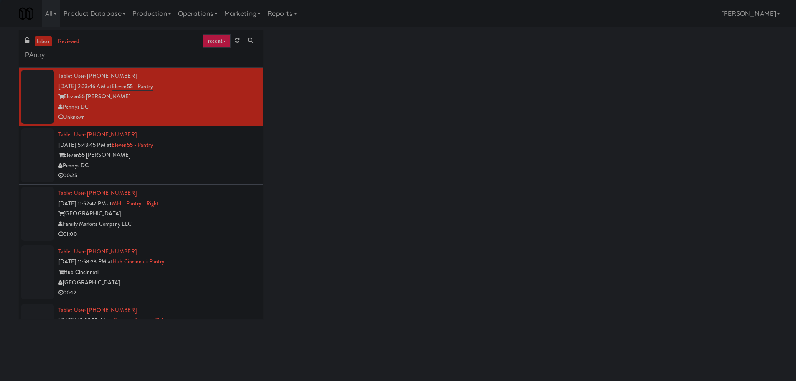
click at [224, 170] on div "00:25" at bounding box center [157, 175] width 198 height 10
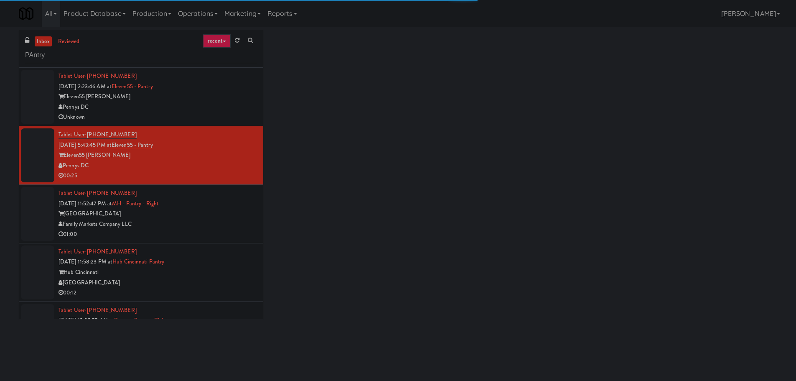
click at [224, 206] on div "Tablet User · (434) 774-5489 [DATE] 11:52:47 PM at MH - Pantry - Right Market H…" at bounding box center [157, 213] width 198 height 51
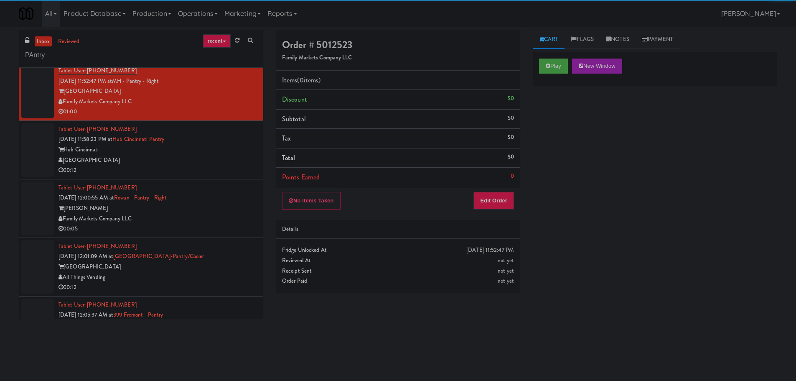
scroll to position [125, 0]
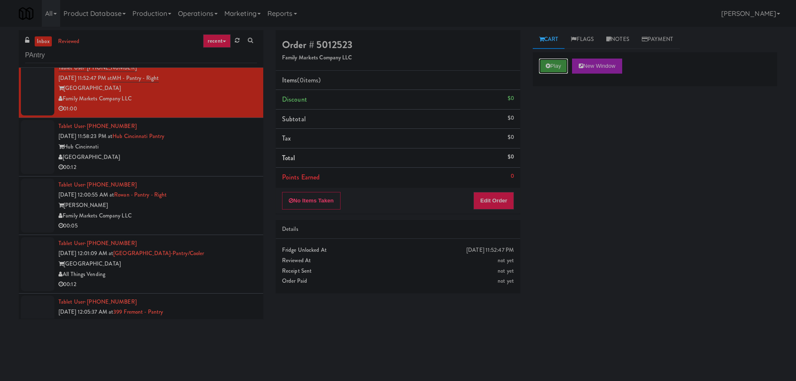
click at [546, 70] on button "Play" at bounding box center [553, 65] width 29 height 15
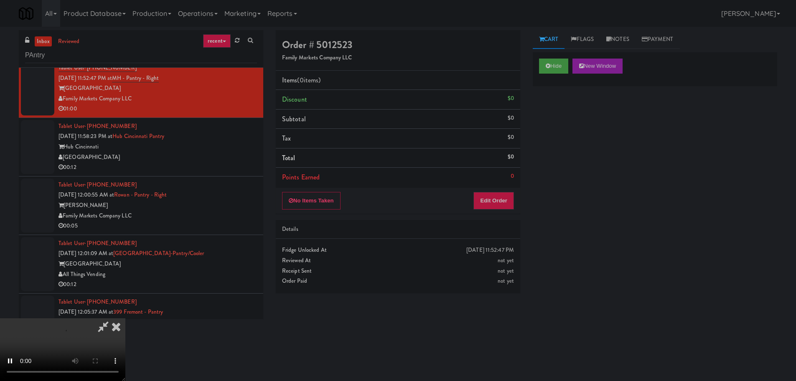
click at [483, 212] on div "No Items Taken Edit Order" at bounding box center [398, 201] width 244 height 26
click at [486, 207] on button "Edit Order" at bounding box center [493, 201] width 41 height 18
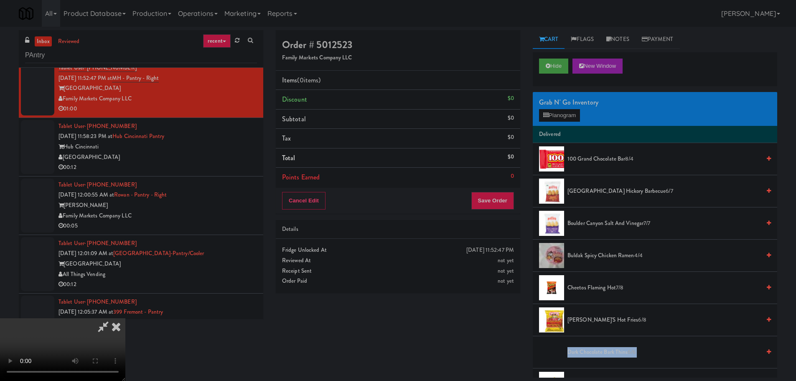
click at [477, 364] on div "Order # 5012523 Family Markets Company LLC Items (0 items ) Discount $0 Subtota…" at bounding box center [526, 203] width 501 height 347
click at [498, 322] on div "Order # 5012523 Family Markets Company LLC Items (0 items ) Discount $0 Subtota…" at bounding box center [526, 203] width 514 height 347
click at [125, 318] on video at bounding box center [62, 349] width 125 height 63
drag, startPoint x: 308, startPoint y: 216, endPoint x: 305, endPoint y: 223, distance: 7.7
click at [125, 318] on video at bounding box center [62, 349] width 125 height 63
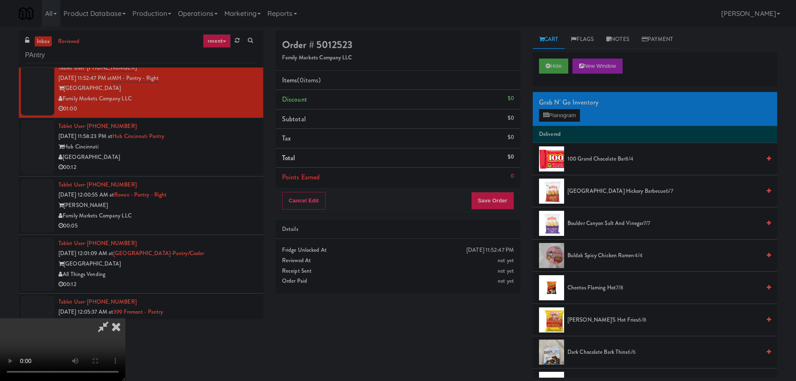
click at [125, 318] on video at bounding box center [62, 349] width 125 height 63
click at [557, 121] on button "Planogram" at bounding box center [559, 115] width 41 height 13
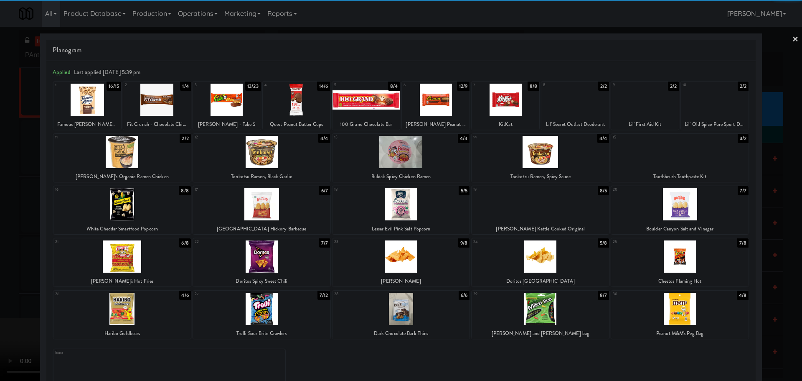
click at [269, 152] on div at bounding box center [261, 152] width 137 height 32
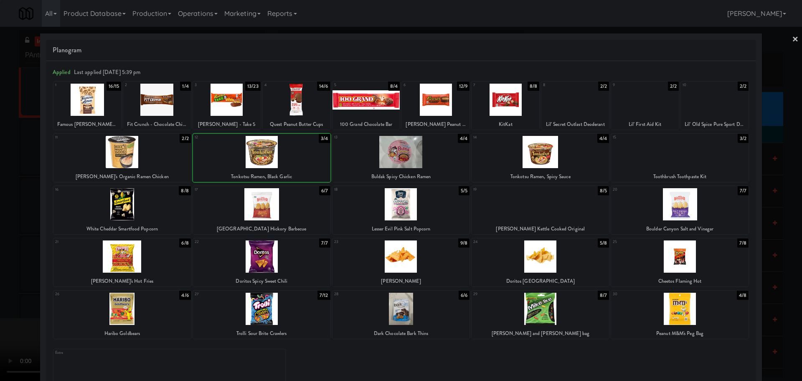
drag, startPoint x: 1, startPoint y: 254, endPoint x: 5, endPoint y: 253, distance: 4.4
click at [2, 254] on div at bounding box center [401, 190] width 802 height 381
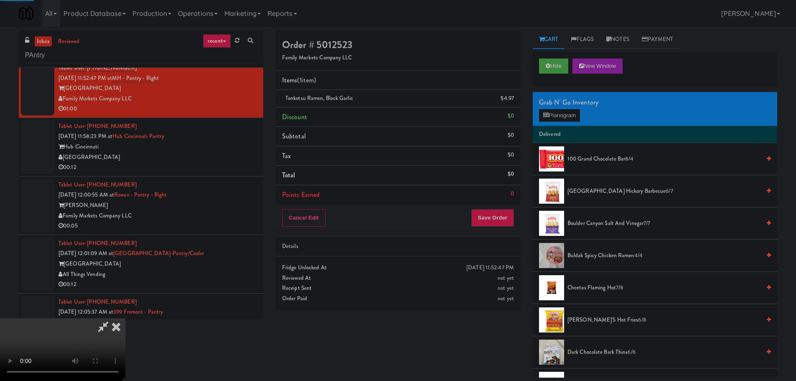
click at [125, 318] on video at bounding box center [62, 349] width 125 height 63
drag, startPoint x: 293, startPoint y: 289, endPoint x: 296, endPoint y: 286, distance: 4.8
click at [125, 318] on video at bounding box center [62, 349] width 125 height 63
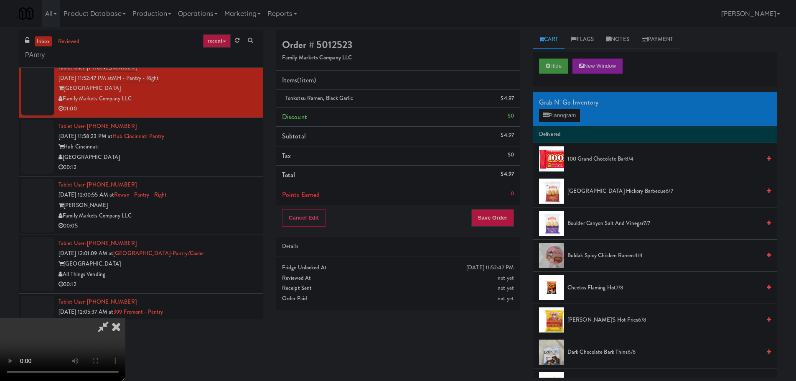
click at [125, 318] on video at bounding box center [62, 349] width 125 height 63
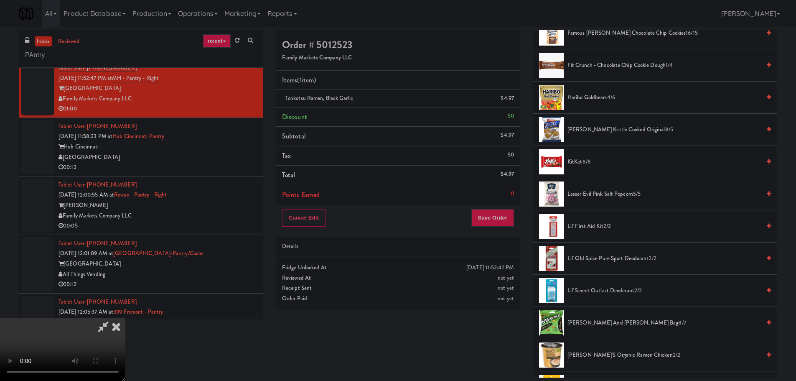
scroll to position [459, 0]
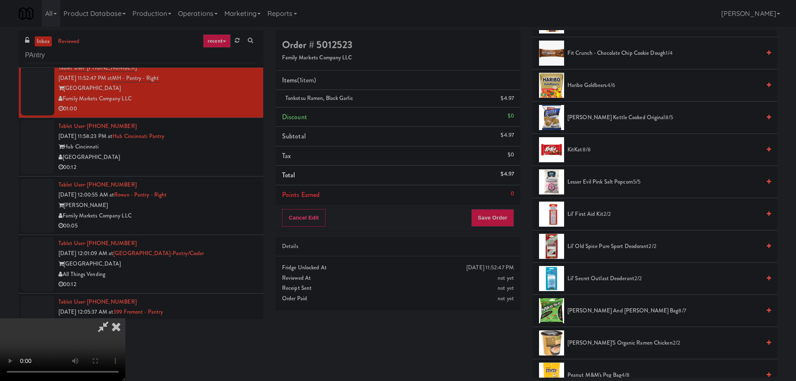
click at [583, 155] on span "KitKat 8/8" at bounding box center [663, 150] width 193 height 10
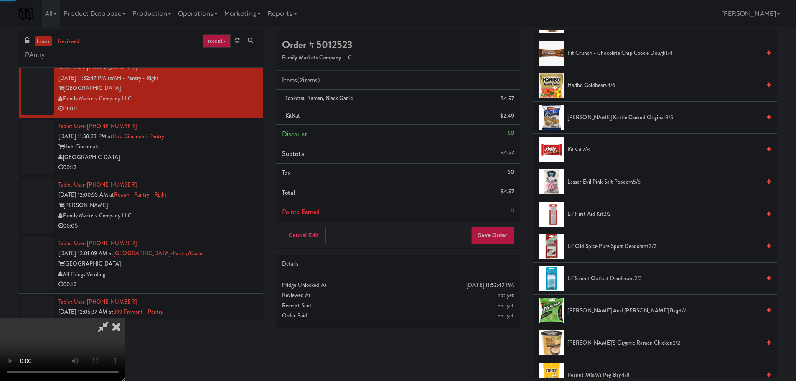
click at [125, 318] on video at bounding box center [62, 349] width 125 height 63
click at [513, 101] on icon at bounding box center [515, 101] width 4 height 5
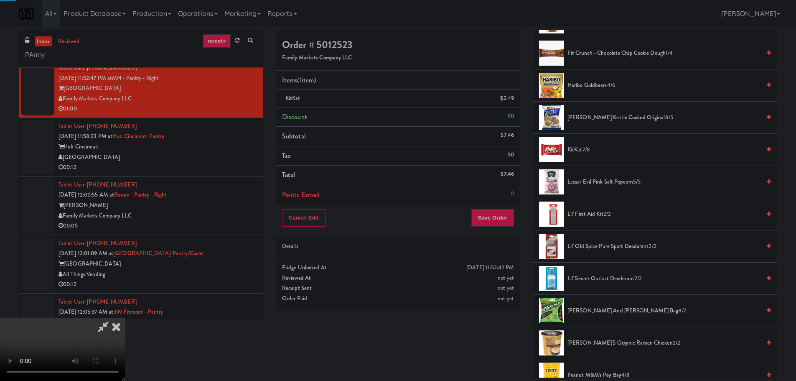
click at [125, 318] on video at bounding box center [62, 349] width 125 height 63
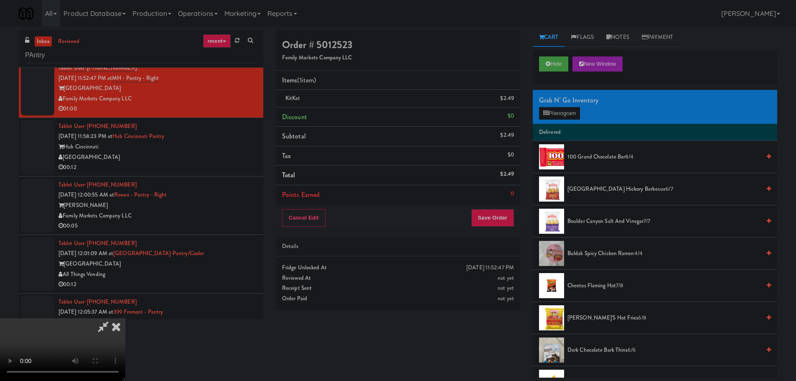
scroll to position [0, 0]
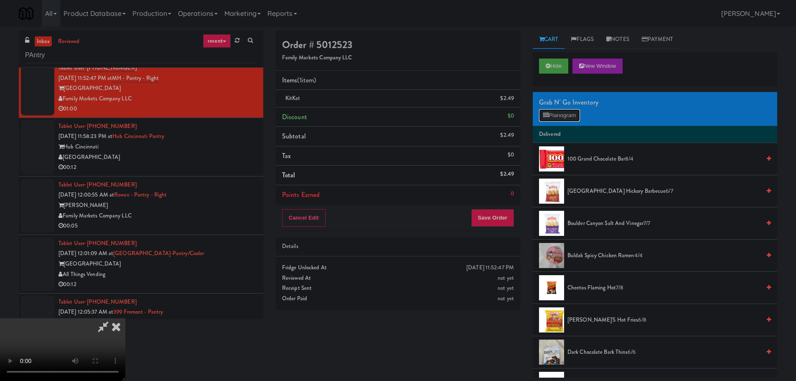
click at [566, 116] on button "Planogram" at bounding box center [559, 115] width 41 height 13
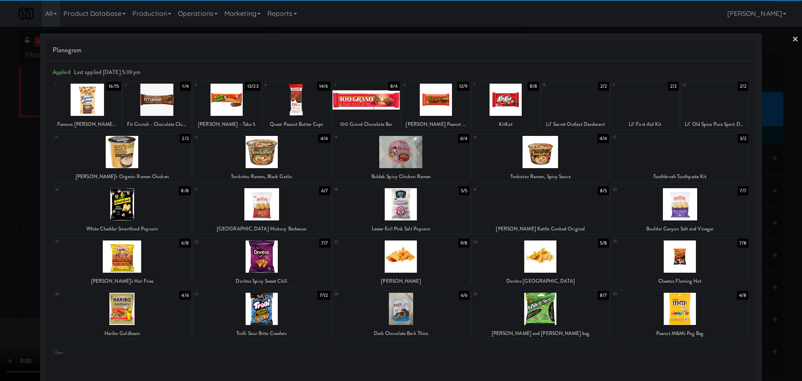
click at [562, 211] on div at bounding box center [540, 204] width 137 height 32
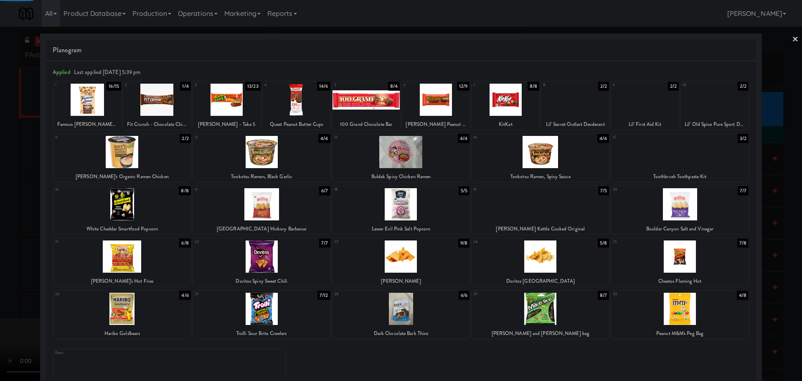
drag, startPoint x: 0, startPoint y: 269, endPoint x: 89, endPoint y: 242, distance: 93.4
click at [0, 271] on div at bounding box center [401, 190] width 802 height 381
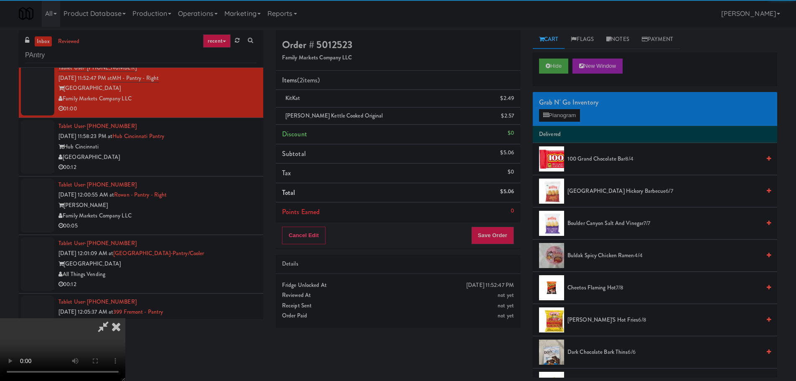
drag, startPoint x: 275, startPoint y: 202, endPoint x: 369, endPoint y: 202, distance: 94.0
click at [125, 318] on video at bounding box center [62, 349] width 125 height 63
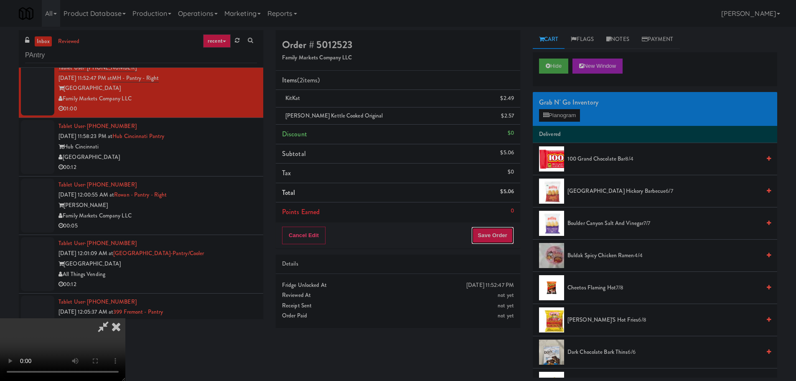
click at [480, 228] on button "Save Order" at bounding box center [492, 235] width 43 height 18
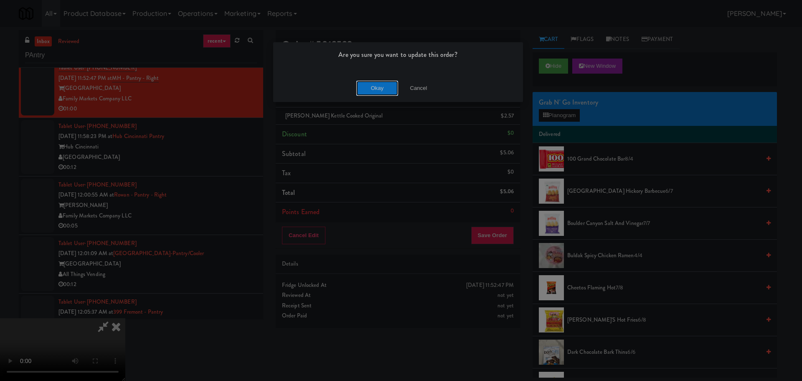
click at [377, 86] on button "Okay" at bounding box center [377, 88] width 42 height 15
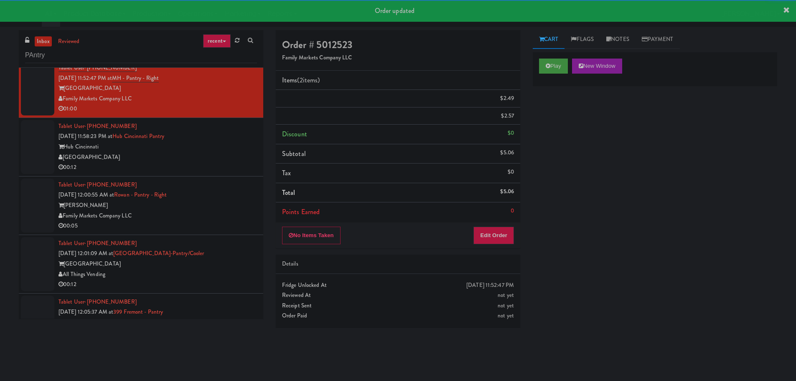
click at [218, 164] on div "00:12" at bounding box center [157, 167] width 198 height 10
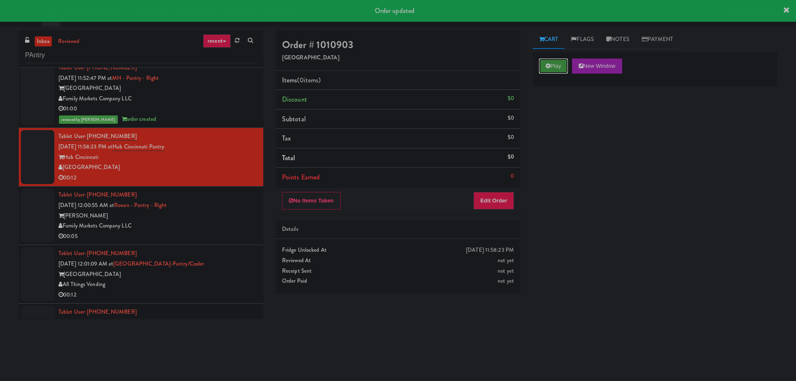
click at [556, 60] on button "Play" at bounding box center [553, 65] width 29 height 15
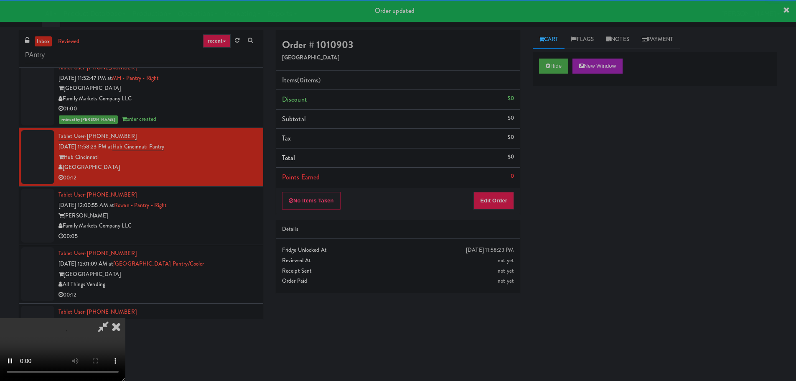
click at [498, 209] on div "No Items Taken Edit Order" at bounding box center [398, 201] width 244 height 26
click at [500, 203] on button "Edit Order" at bounding box center [493, 201] width 41 height 18
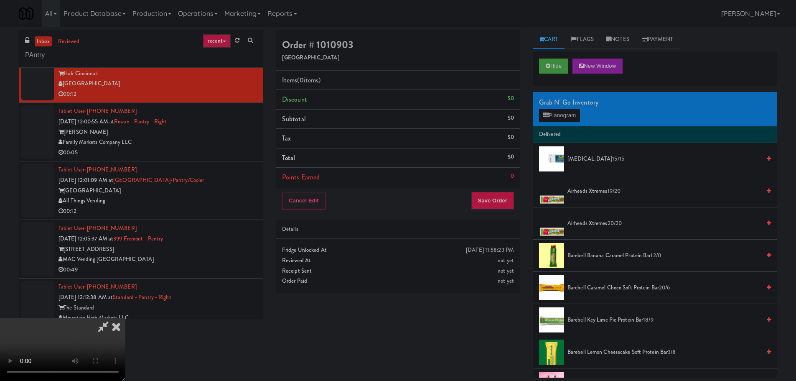
click at [125, 318] on video at bounding box center [62, 349] width 125 height 63
drag, startPoint x: 318, startPoint y: 171, endPoint x: 321, endPoint y: 175, distance: 5.1
click at [125, 318] on video at bounding box center [62, 349] width 125 height 63
click at [556, 113] on button "Planogram" at bounding box center [559, 115] width 41 height 13
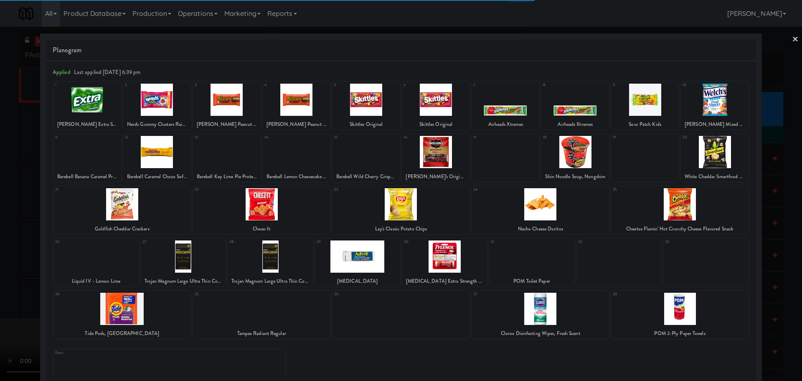
click at [292, 102] on div at bounding box center [297, 100] width 68 height 32
drag, startPoint x: 0, startPoint y: 171, endPoint x: 33, endPoint y: 177, distance: 33.1
click at [0, 172] on div at bounding box center [401, 190] width 802 height 381
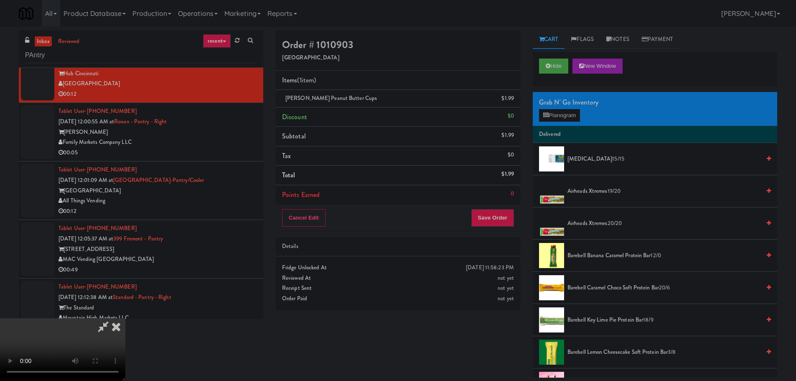
scroll to position [144, 0]
drag, startPoint x: 257, startPoint y: 235, endPoint x: 261, endPoint y: 231, distance: 5.6
click at [125, 318] on video at bounding box center [62, 349] width 125 height 63
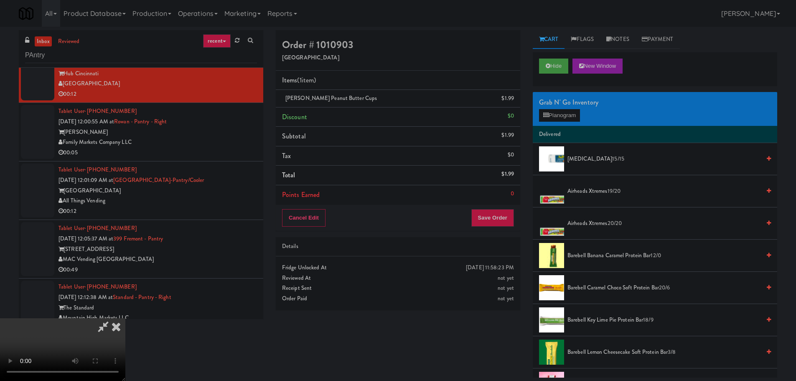
click at [125, 318] on video at bounding box center [62, 349] width 125 height 63
click at [561, 117] on button "Planogram" at bounding box center [559, 115] width 41 height 13
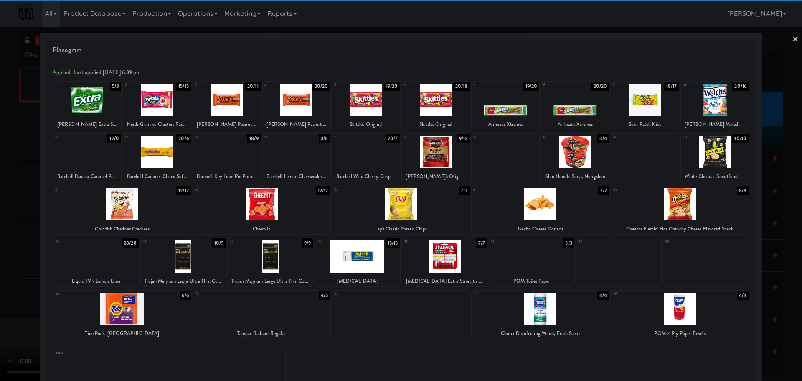
click at [234, 97] on div at bounding box center [227, 100] width 68 height 32
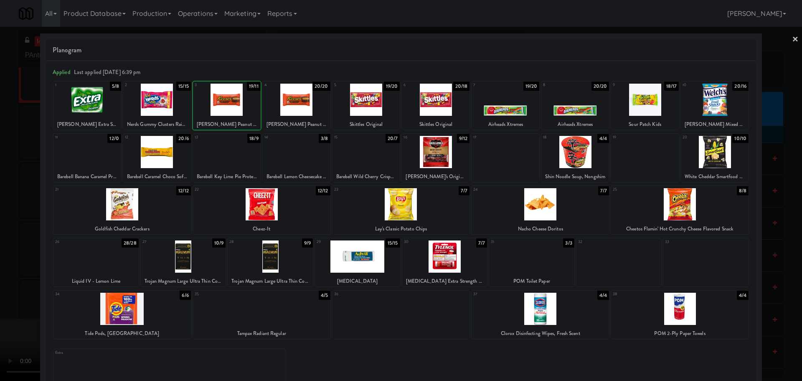
click at [1, 188] on div at bounding box center [401, 190] width 802 height 381
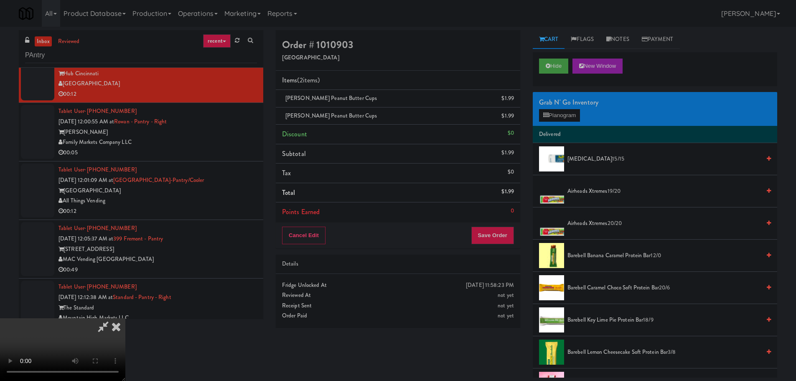
drag, startPoint x: 207, startPoint y: 132, endPoint x: 218, endPoint y: 130, distance: 11.5
click at [125, 318] on video at bounding box center [62, 349] width 125 height 63
click at [497, 235] on button "Save Order" at bounding box center [492, 235] width 43 height 18
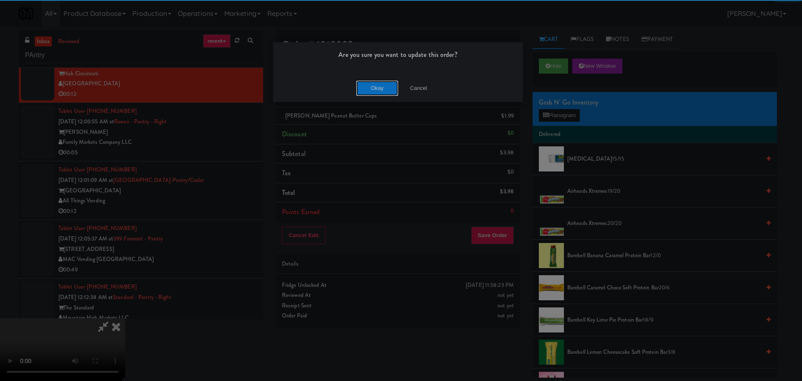
click at [362, 89] on button "Okay" at bounding box center [377, 88] width 42 height 15
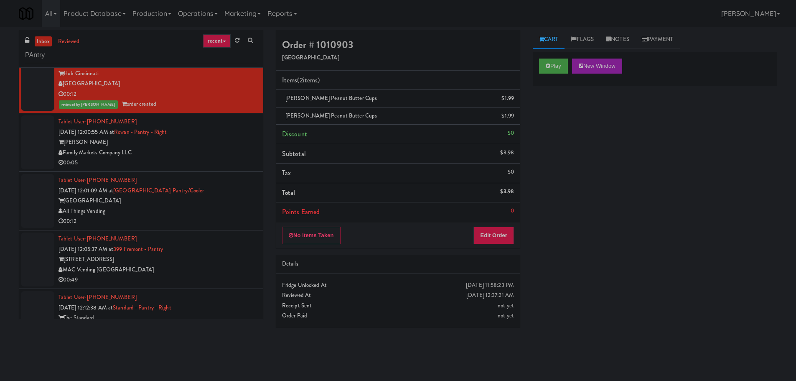
scroll to position [0, 0]
click at [216, 161] on div "00:05" at bounding box center [157, 162] width 198 height 10
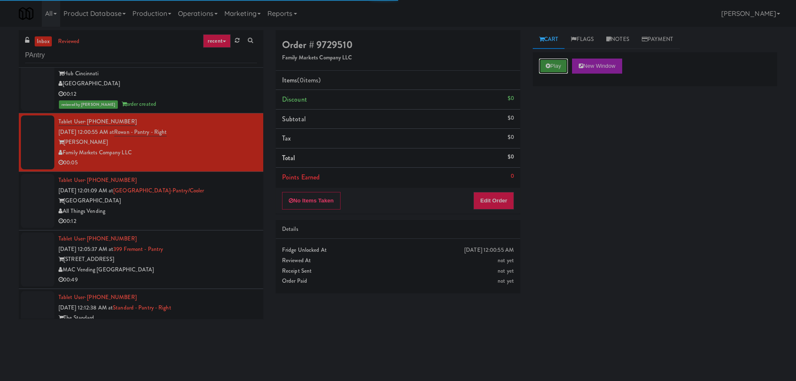
click at [550, 66] on icon at bounding box center [548, 65] width 5 height 5
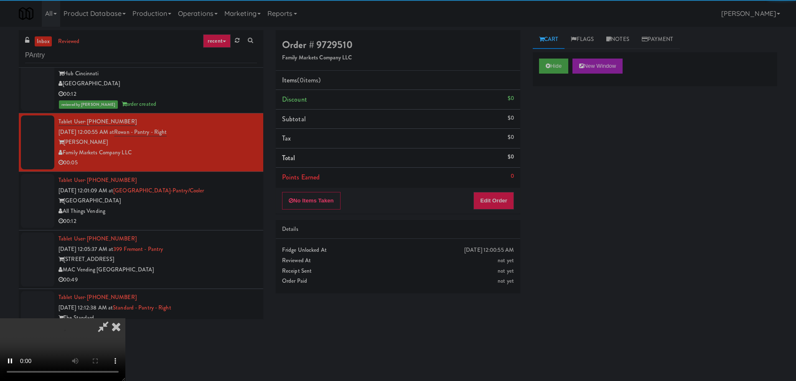
click at [499, 191] on div "No Items Taken Edit Order" at bounding box center [398, 201] width 244 height 26
click at [499, 198] on button "Edit Order" at bounding box center [493, 201] width 41 height 18
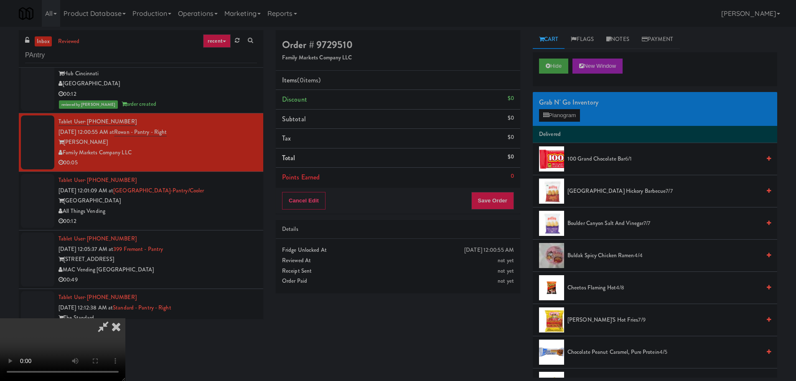
scroll to position [144, 0]
click at [125, 318] on video at bounding box center [62, 349] width 125 height 63
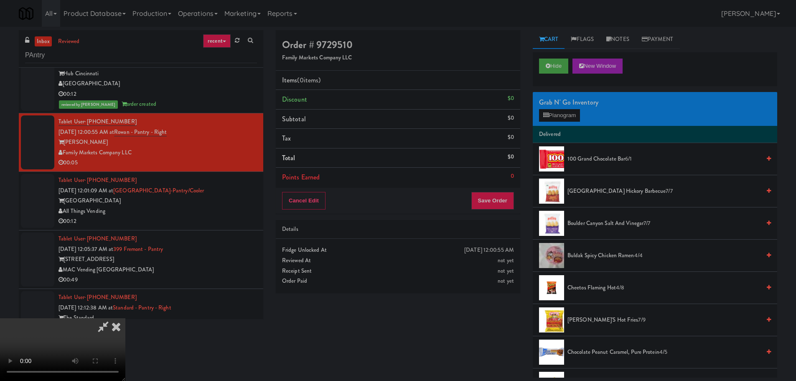
click at [125, 350] on video at bounding box center [62, 349] width 125 height 63
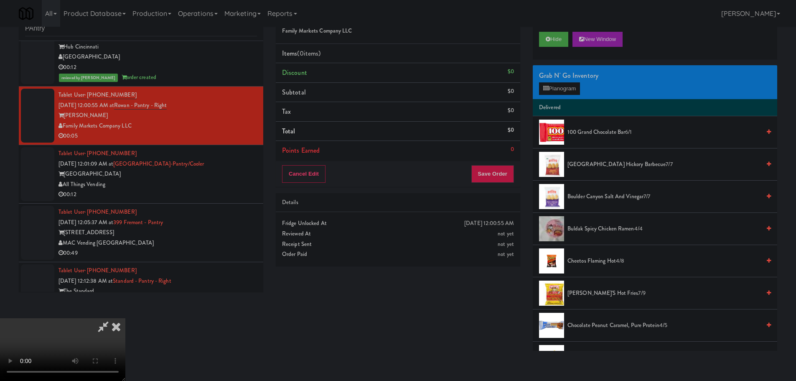
scroll to position [0, 0]
click at [125, 318] on video at bounding box center [62, 349] width 125 height 63
click at [564, 92] on button "Planogram" at bounding box center [559, 88] width 41 height 13
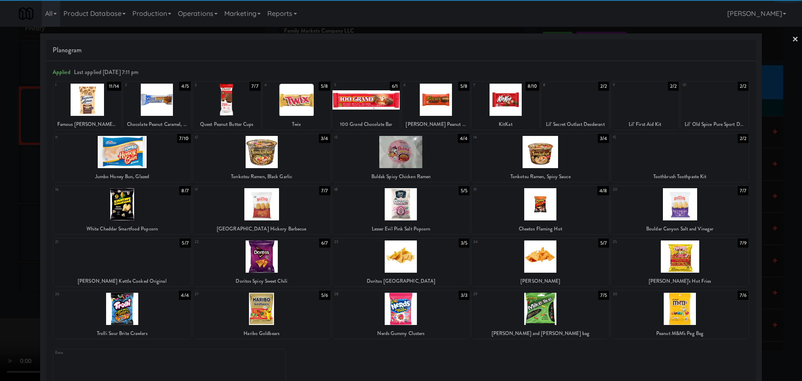
click at [380, 206] on div at bounding box center [400, 204] width 137 height 32
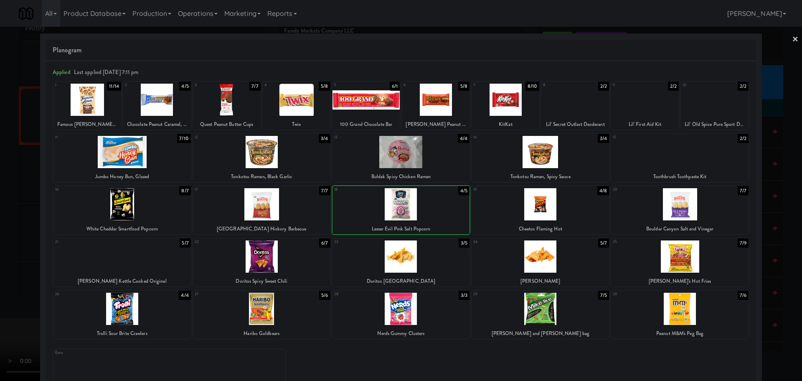
click at [0, 195] on div at bounding box center [401, 190] width 802 height 381
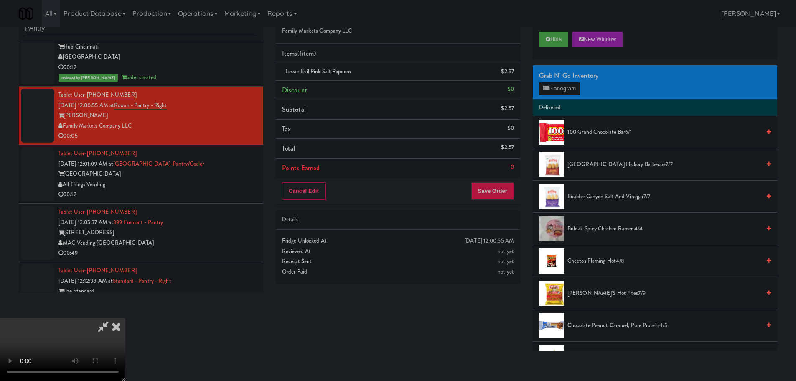
click at [125, 318] on video at bounding box center [62, 349] width 125 height 63
click at [553, 87] on button "Planogram" at bounding box center [559, 88] width 41 height 13
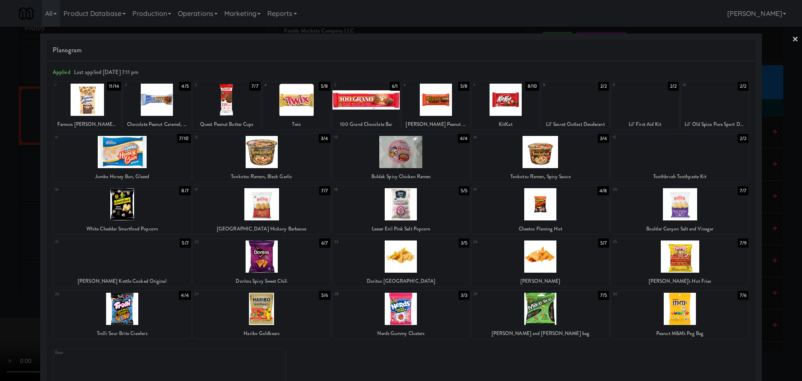
click at [110, 105] on div at bounding box center [87, 100] width 68 height 32
click at [0, 160] on div at bounding box center [401, 190] width 802 height 381
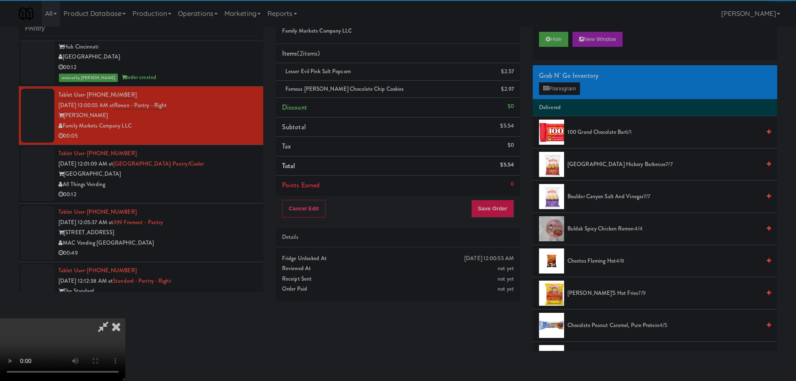
click at [125, 318] on video at bounding box center [62, 349] width 125 height 63
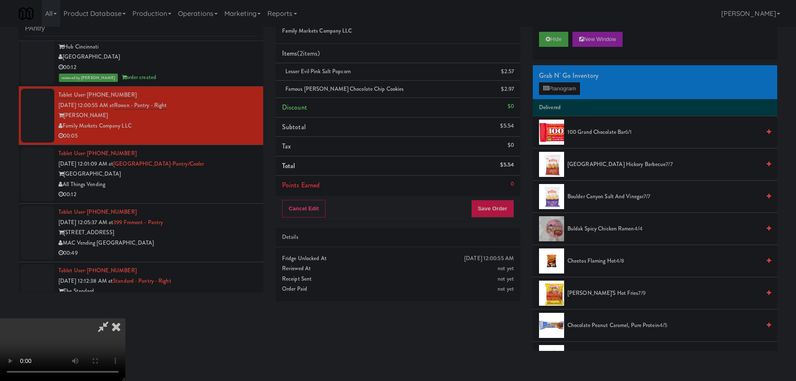
scroll to position [144, 0]
click at [505, 216] on button "Save Order" at bounding box center [492, 209] width 43 height 18
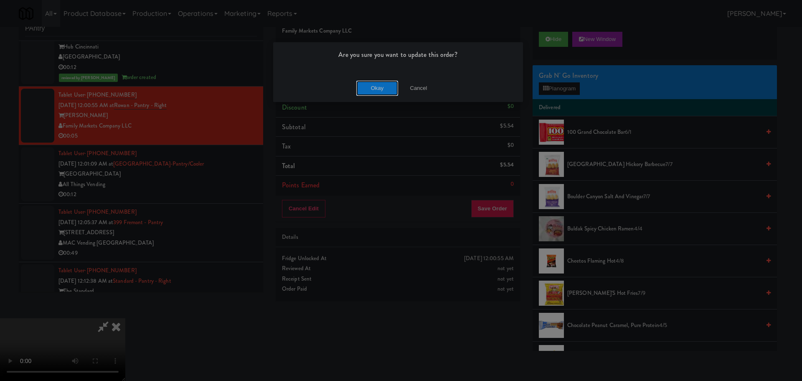
click at [381, 90] on button "Okay" at bounding box center [377, 88] width 42 height 15
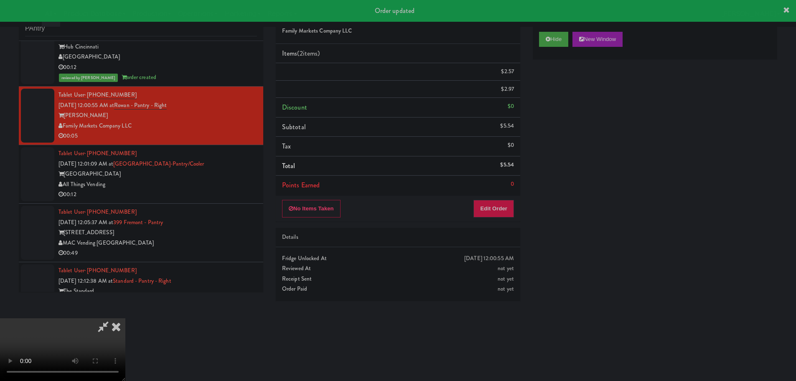
scroll to position [0, 0]
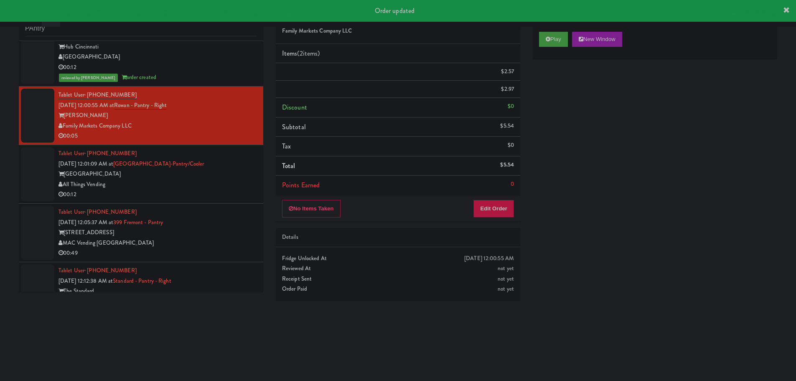
click at [206, 148] on li "Tablet User · (720) 919-6836 [DATE] 12:01:09 AM at [GEOGRAPHIC_DATA]-[GEOGRAPHI…" at bounding box center [141, 174] width 244 height 58
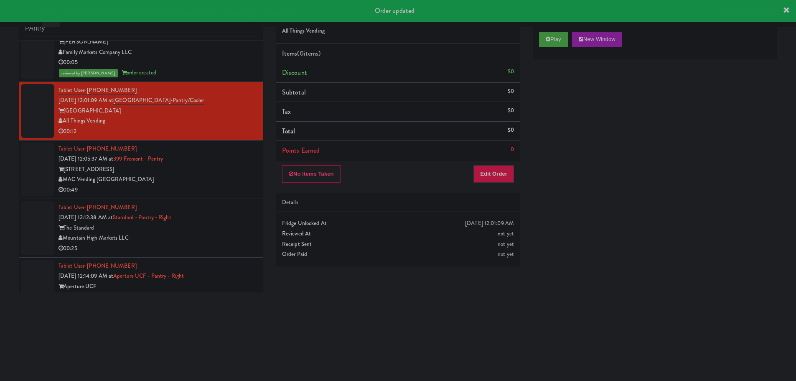
scroll to position [292, 0]
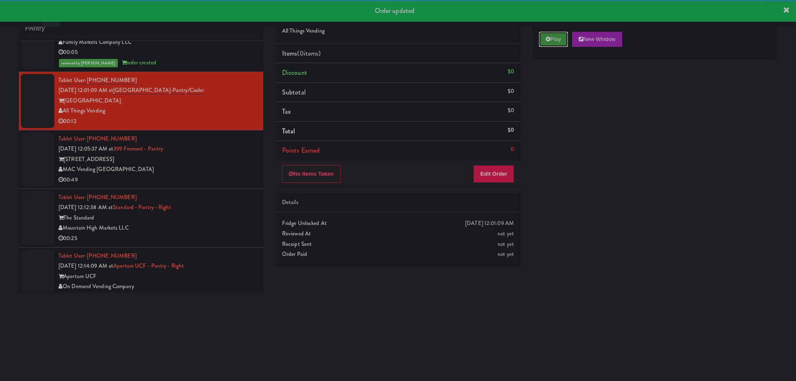
click at [548, 44] on button "Play" at bounding box center [553, 39] width 29 height 15
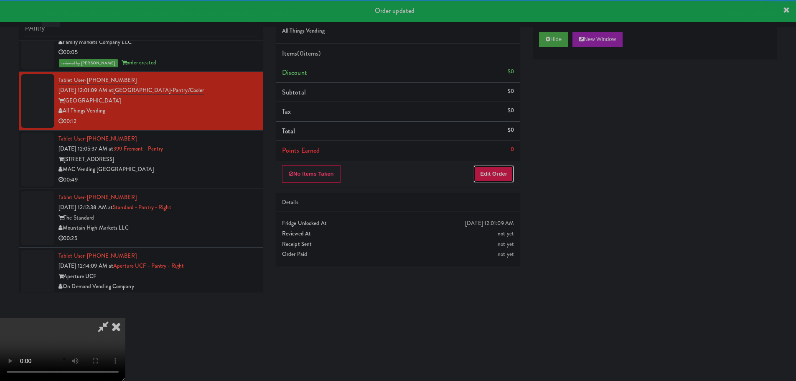
click at [485, 167] on button "Edit Order" at bounding box center [493, 174] width 41 height 18
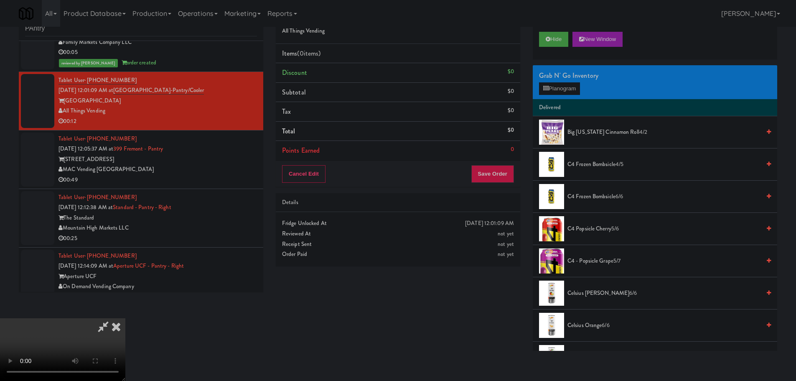
scroll to position [0, 0]
click at [125, 318] on video at bounding box center [62, 349] width 125 height 63
click at [559, 93] on button "Planogram" at bounding box center [559, 88] width 41 height 13
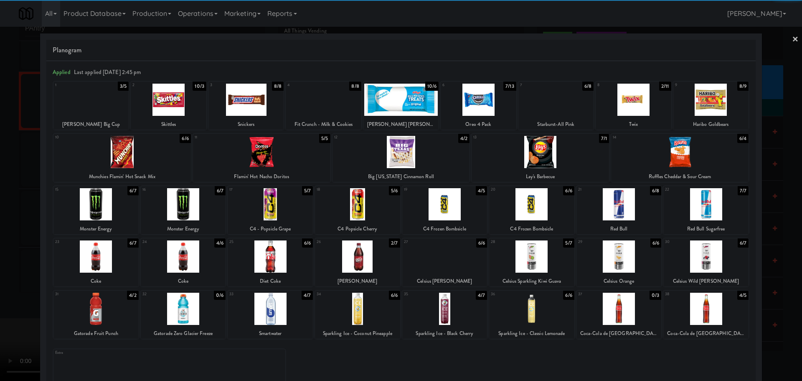
click at [404, 159] on div at bounding box center [400, 152] width 137 height 32
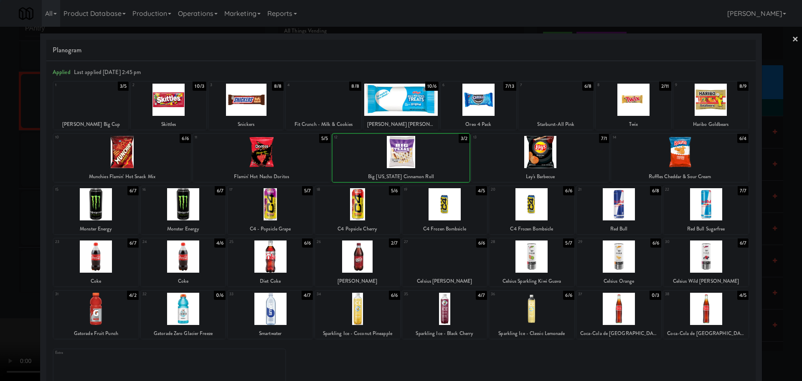
click at [2, 247] on div at bounding box center [401, 190] width 802 height 381
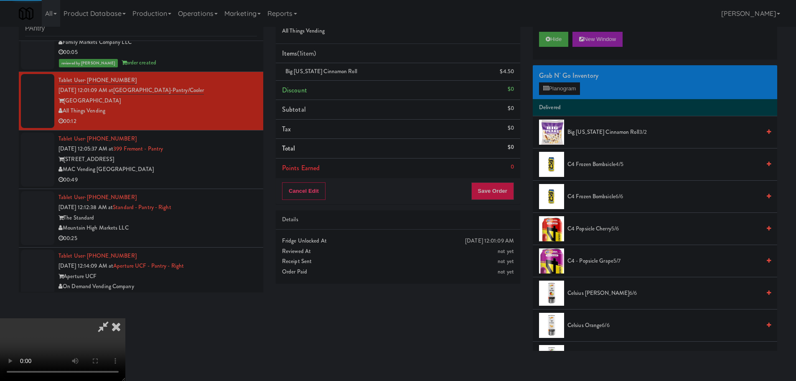
drag, startPoint x: 298, startPoint y: 177, endPoint x: 355, endPoint y: 180, distance: 57.3
click at [125, 318] on video at bounding box center [62, 349] width 125 height 63
drag, startPoint x: 395, startPoint y: 223, endPoint x: 395, endPoint y: 217, distance: 6.3
click at [125, 318] on video at bounding box center [62, 349] width 125 height 63
drag, startPoint x: 394, startPoint y: 194, endPoint x: 397, endPoint y: 200, distance: 6.9
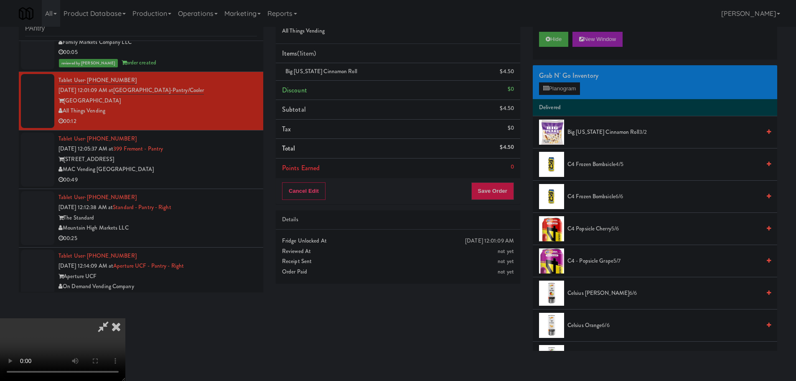
click at [125, 318] on video at bounding box center [62, 349] width 125 height 63
click at [587, 86] on div "Grab N' Go Inventory Planogram" at bounding box center [655, 82] width 244 height 34
click at [573, 87] on button "Planogram" at bounding box center [559, 88] width 41 height 13
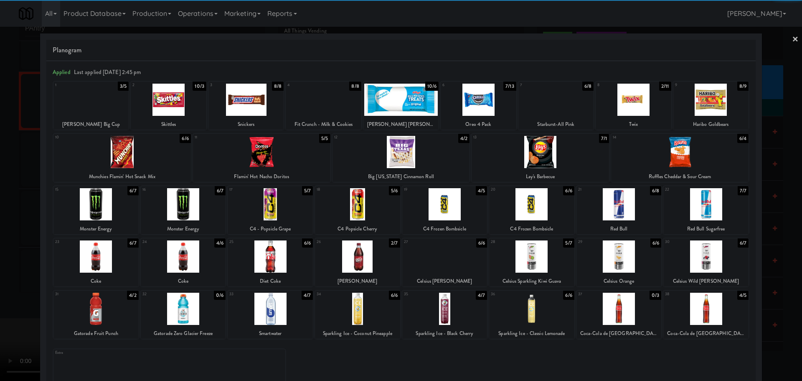
click at [621, 208] on div at bounding box center [618, 204] width 85 height 32
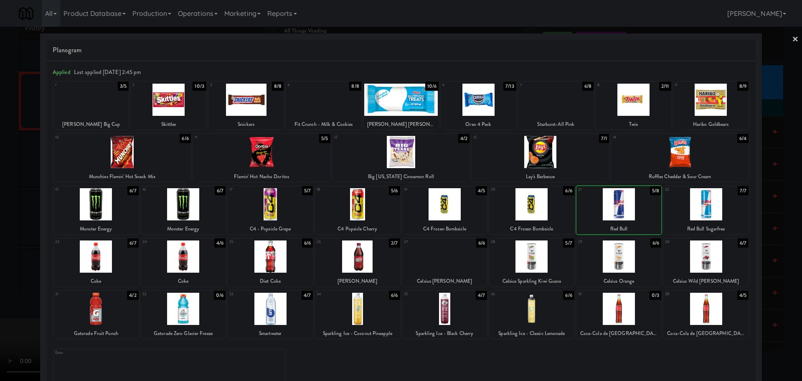
click at [0, 232] on div at bounding box center [401, 190] width 802 height 381
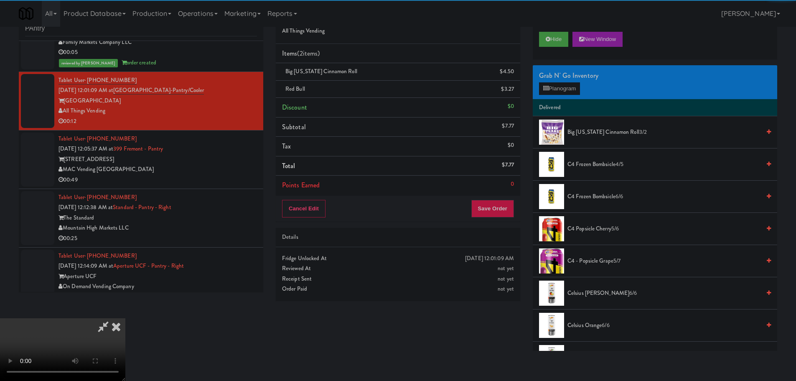
drag, startPoint x: 241, startPoint y: 186, endPoint x: 262, endPoint y: 187, distance: 20.9
click at [125, 318] on video at bounding box center [62, 349] width 125 height 63
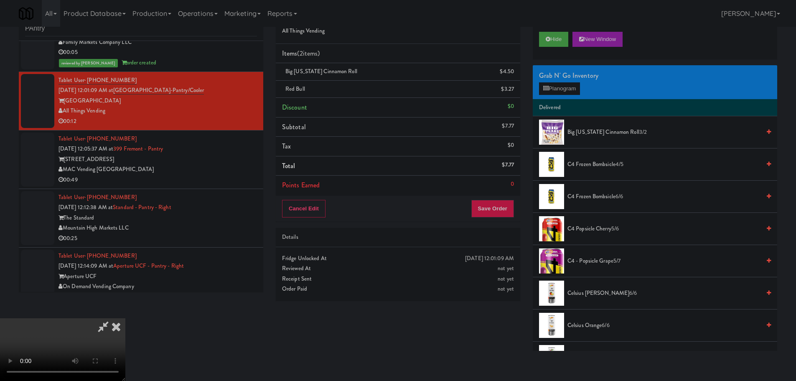
scroll to position [144, 0]
click at [493, 213] on button "Save Order" at bounding box center [492, 209] width 43 height 18
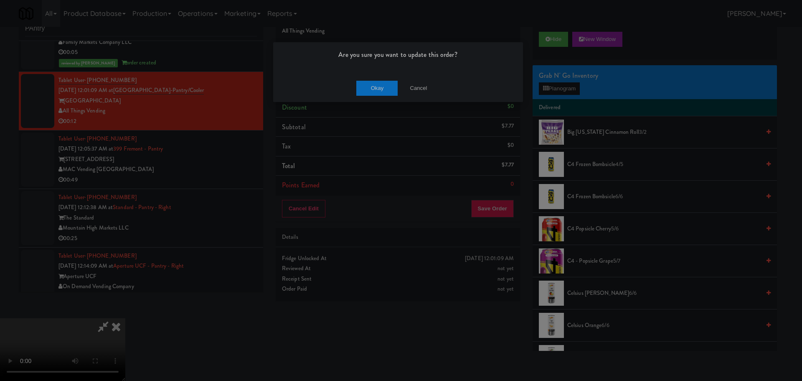
click at [382, 75] on div "Okay Cancel" at bounding box center [398, 88] width 250 height 28
click at [383, 87] on button "Okay" at bounding box center [377, 88] width 42 height 15
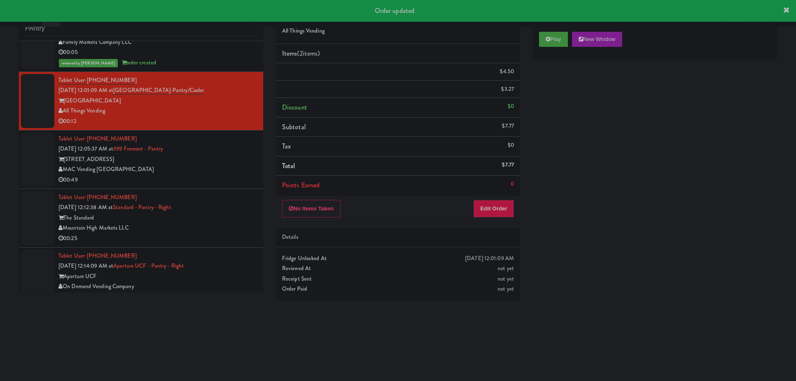
scroll to position [0, 0]
click at [233, 175] on div "00:49" at bounding box center [157, 180] width 198 height 10
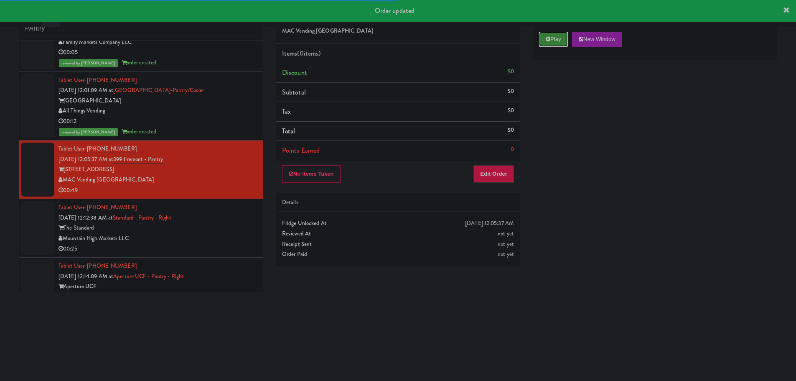
click at [543, 37] on button "Play" at bounding box center [553, 39] width 29 height 15
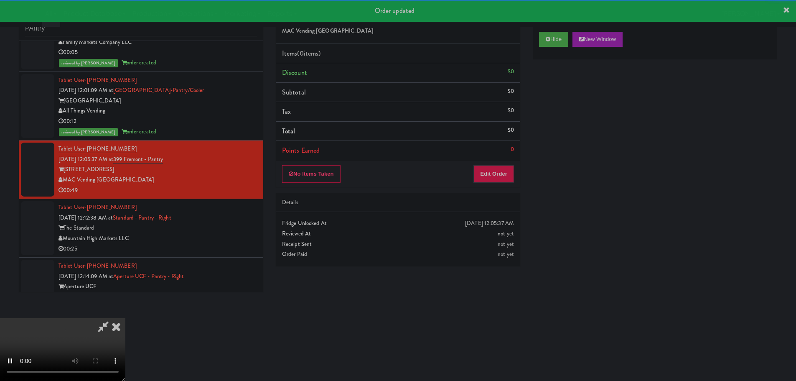
click at [490, 183] on div "No Items Taken Edit Order" at bounding box center [398, 174] width 244 height 26
click at [492, 178] on button "Edit Order" at bounding box center [493, 174] width 41 height 18
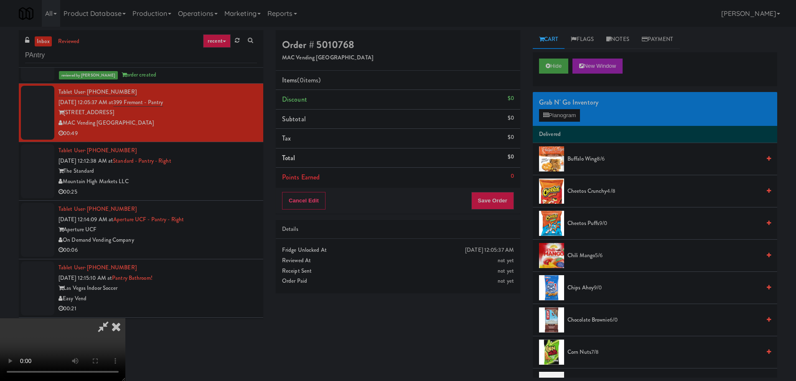
click at [125, 318] on video at bounding box center [62, 349] width 125 height 63
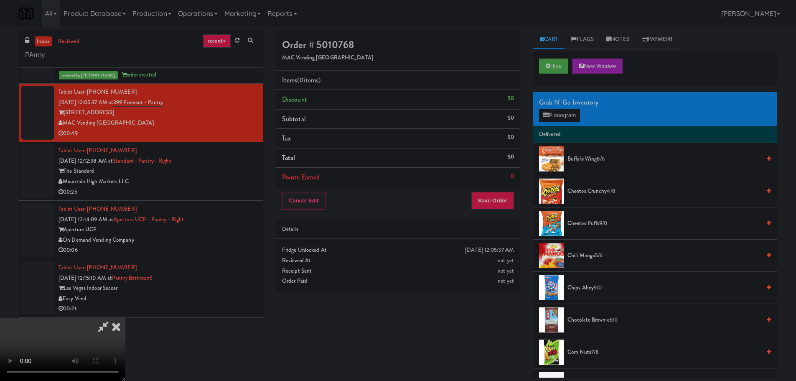
drag, startPoint x: 237, startPoint y: 269, endPoint x: 251, endPoint y: 265, distance: 14.3
click at [125, 318] on video at bounding box center [62, 349] width 125 height 63
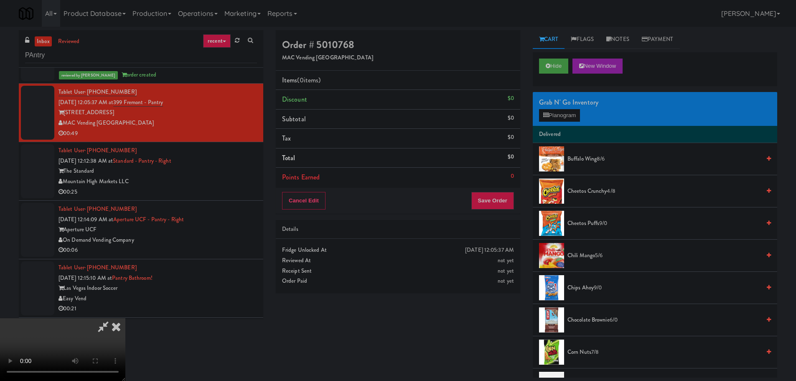
click at [125, 318] on video at bounding box center [62, 349] width 125 height 63
click at [554, 108] on div "Grab N' Go Inventory" at bounding box center [655, 102] width 232 height 13
click at [558, 109] on button "Planogram" at bounding box center [559, 115] width 41 height 13
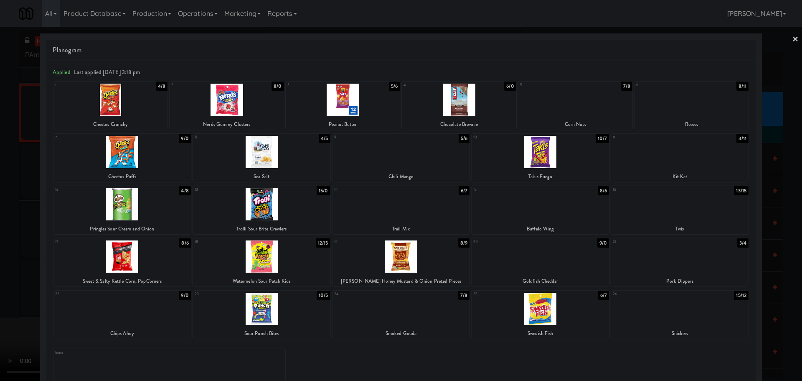
click at [0, 228] on div at bounding box center [401, 190] width 802 height 381
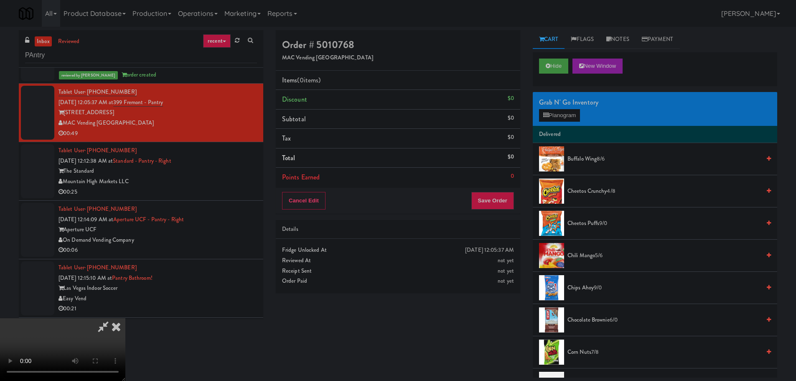
click at [125, 318] on video at bounding box center [62, 349] width 125 height 63
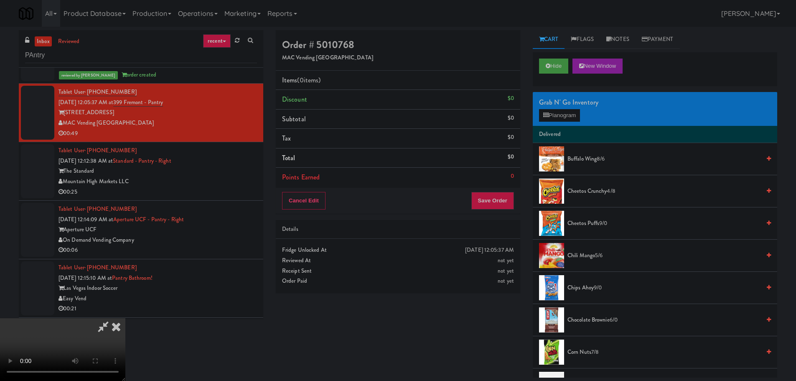
click at [125, 318] on video at bounding box center [62, 349] width 125 height 63
drag, startPoint x: 347, startPoint y: 241, endPoint x: 353, endPoint y: 240, distance: 5.4
click at [125, 318] on video at bounding box center [62, 349] width 125 height 63
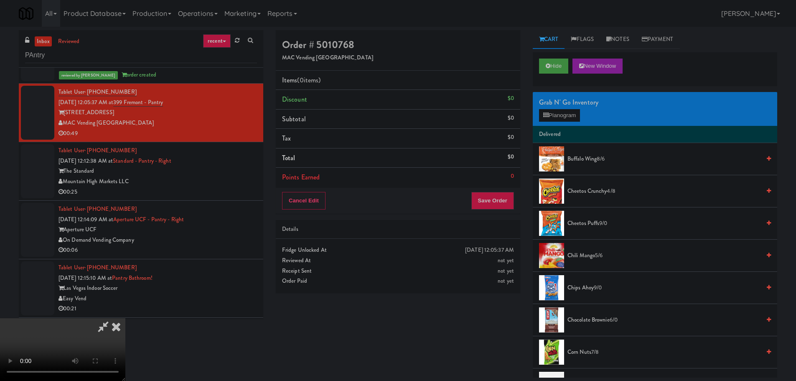
scroll to position [144, 0]
click at [125, 318] on video at bounding box center [62, 349] width 125 height 63
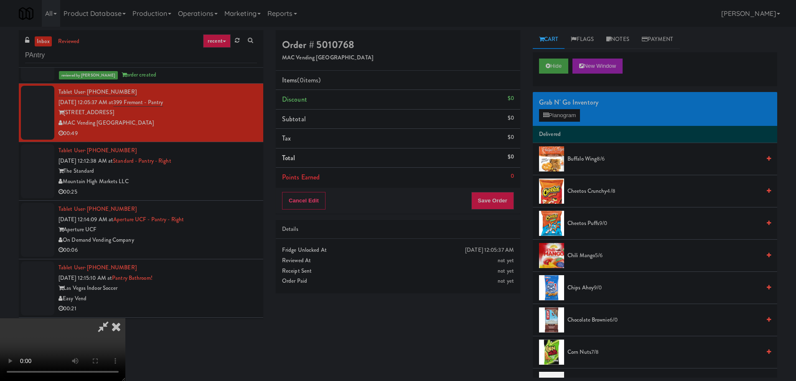
click at [125, 318] on video at bounding box center [62, 349] width 125 height 63
click at [563, 120] on button "Planogram" at bounding box center [559, 115] width 41 height 13
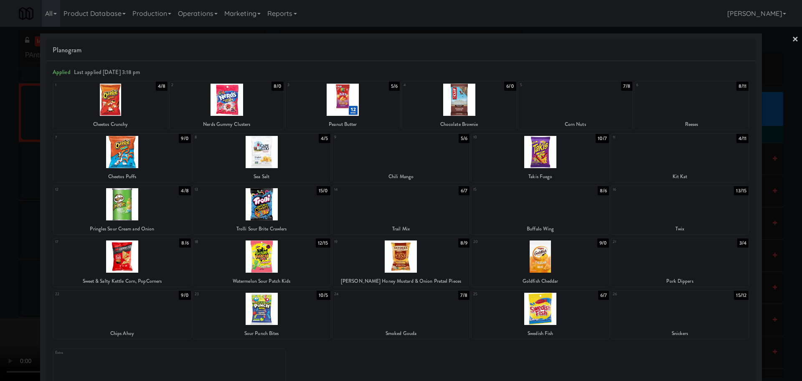
click at [434, 252] on div at bounding box center [400, 256] width 137 height 32
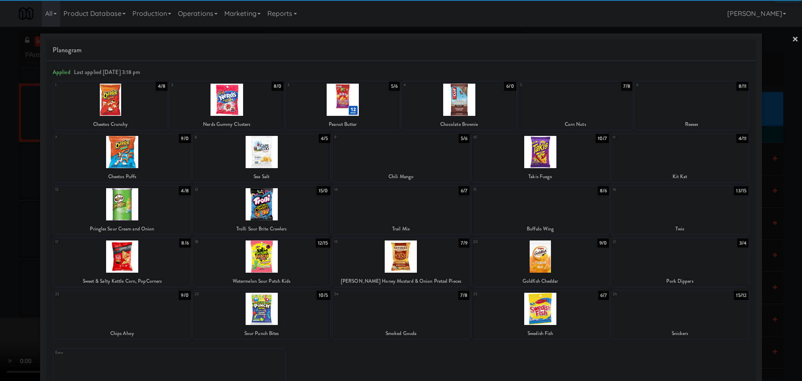
click at [0, 231] on div at bounding box center [401, 190] width 802 height 381
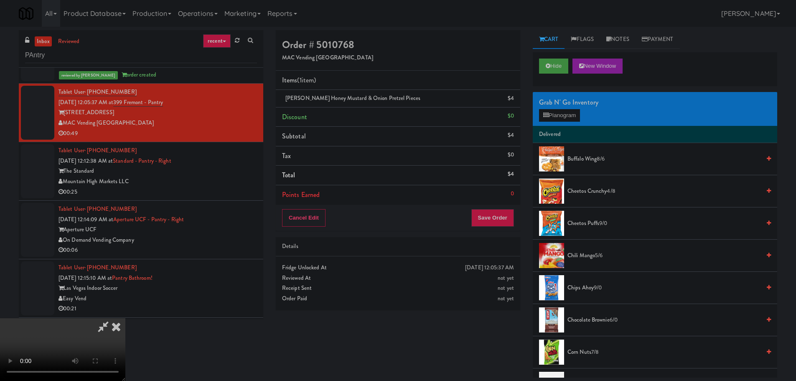
click at [125, 318] on video at bounding box center [62, 349] width 125 height 63
click at [543, 109] on button "Planogram" at bounding box center [559, 115] width 41 height 13
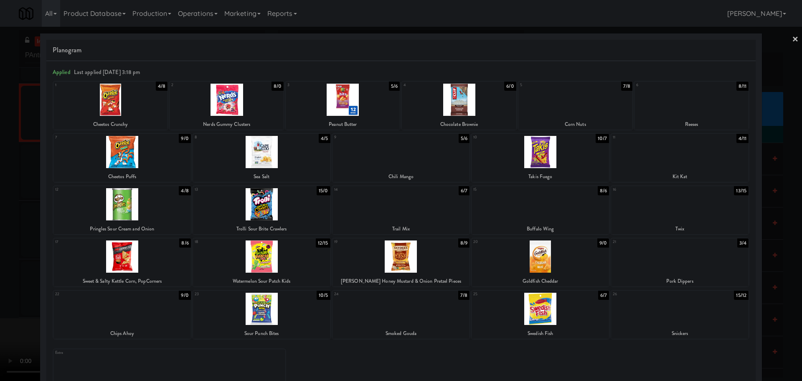
click at [3, 258] on div at bounding box center [401, 190] width 802 height 381
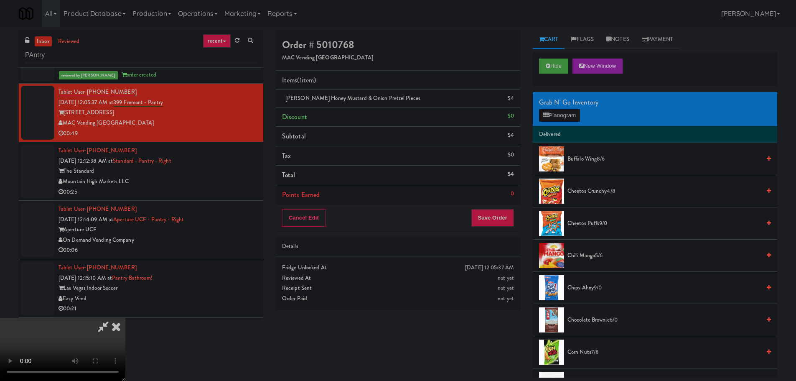
click at [125, 318] on video at bounding box center [62, 349] width 125 height 63
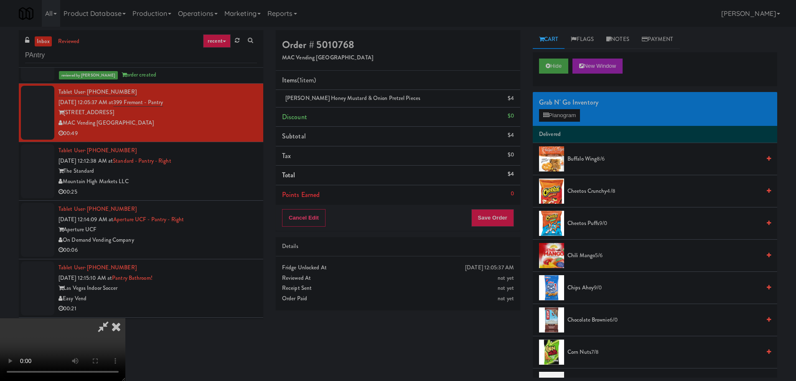
click at [125, 318] on video at bounding box center [62, 349] width 125 height 63
drag, startPoint x: 346, startPoint y: 253, endPoint x: 351, endPoint y: 254, distance: 5.0
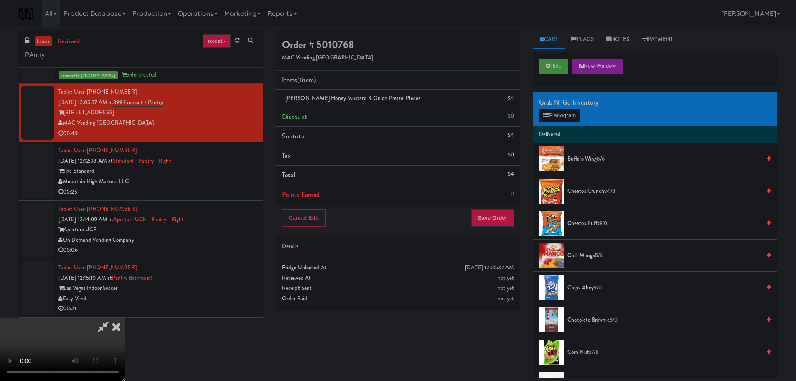
click at [125, 318] on video at bounding box center [62, 349] width 125 height 63
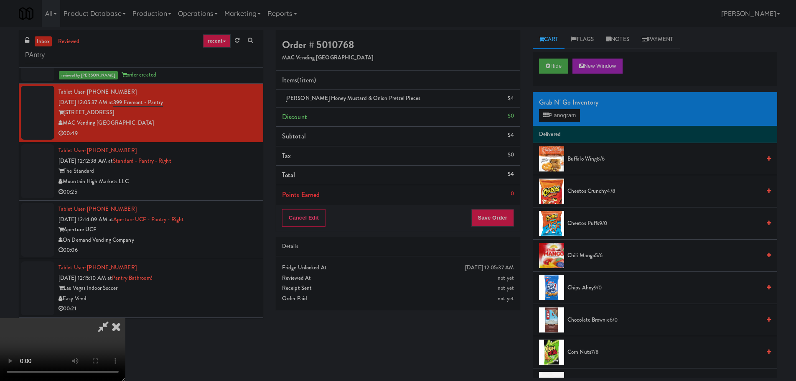
click at [125, 318] on video at bounding box center [62, 349] width 125 height 63
click at [552, 117] on button "Planogram" at bounding box center [559, 115] width 41 height 13
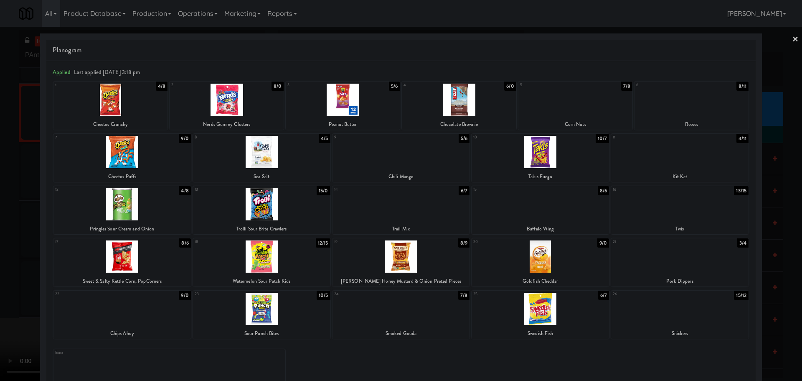
click at [2, 268] on div at bounding box center [401, 190] width 802 height 381
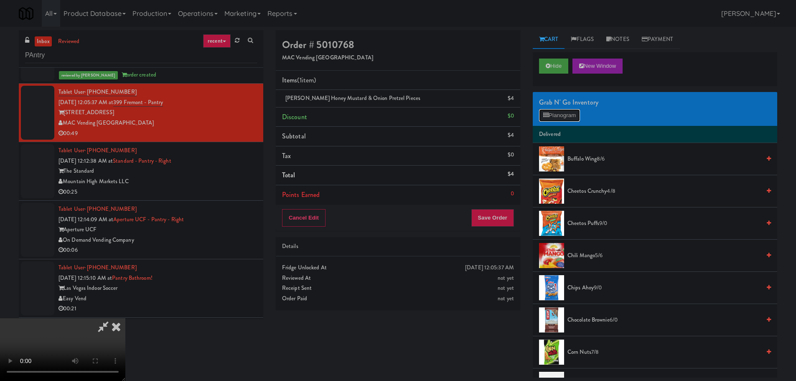
click at [572, 116] on button "Planogram" at bounding box center [559, 115] width 41 height 13
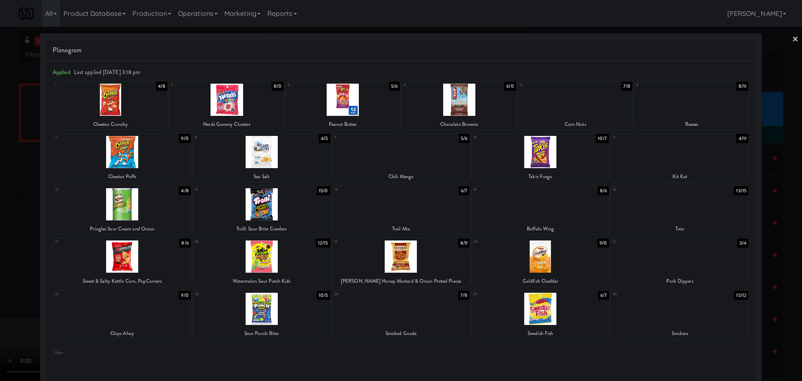
drag, startPoint x: 0, startPoint y: 244, endPoint x: 24, endPoint y: 233, distance: 26.7
click at [0, 244] on div at bounding box center [401, 190] width 802 height 381
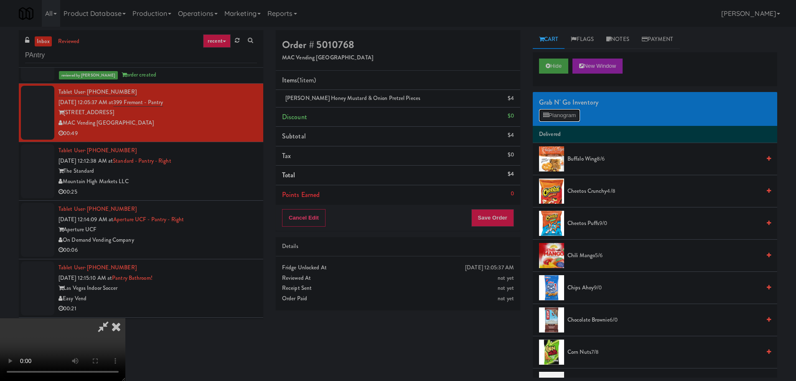
click at [576, 115] on button "Planogram" at bounding box center [559, 115] width 41 height 13
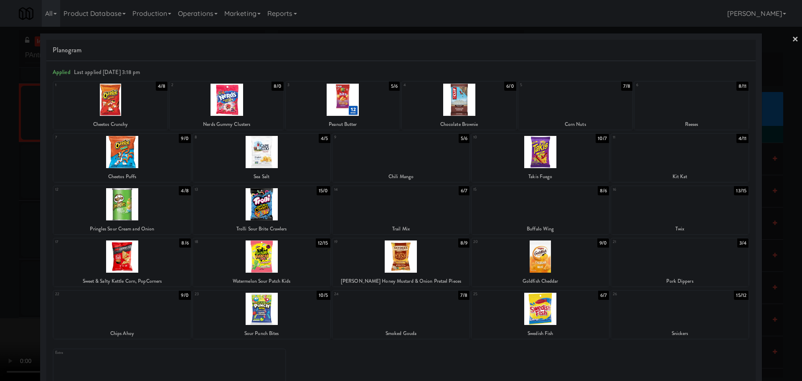
click at [0, 262] on div at bounding box center [401, 190] width 802 height 381
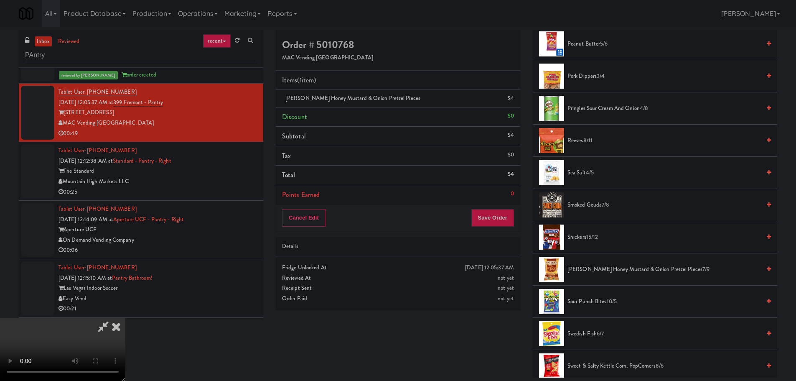
scroll to position [418, 0]
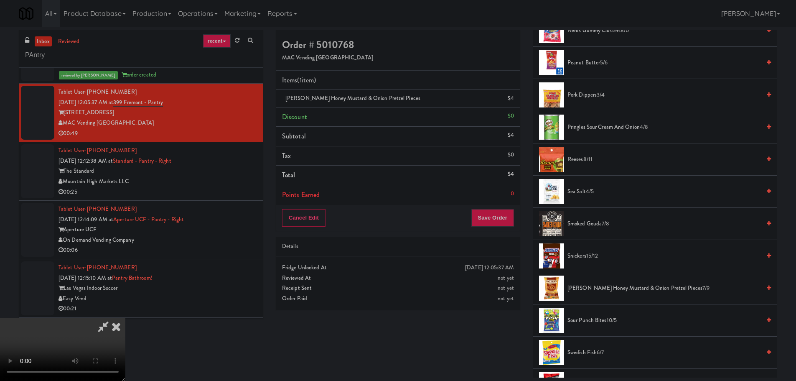
click at [125, 318] on video at bounding box center [62, 349] width 125 height 63
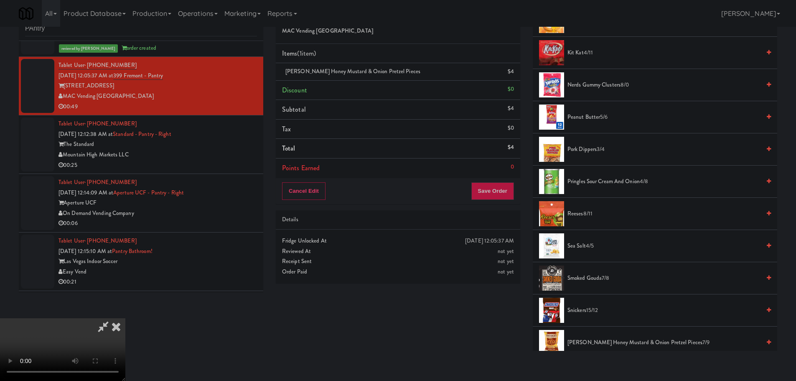
scroll to position [167, 0]
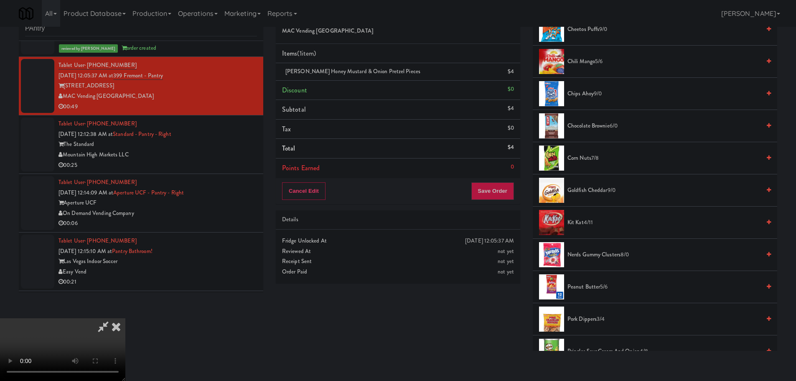
click at [125, 318] on video at bounding box center [62, 349] width 125 height 63
click at [513, 73] on icon at bounding box center [515, 74] width 4 height 5
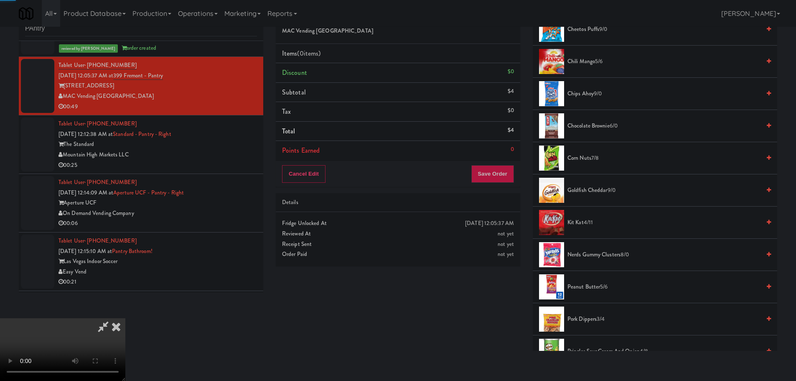
click at [125, 318] on video at bounding box center [62, 349] width 125 height 63
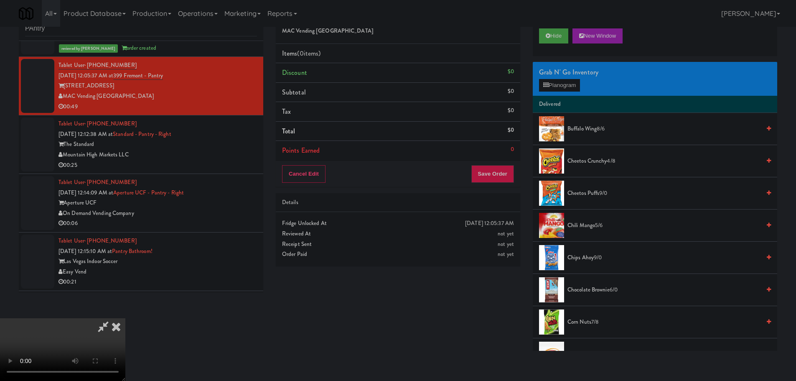
scroll to position [0, 0]
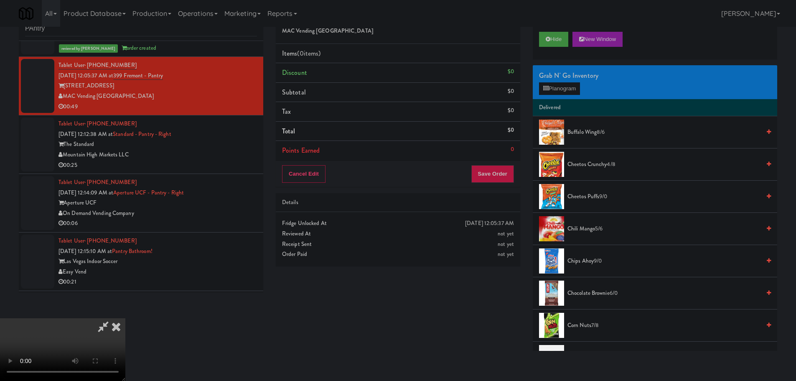
click at [125, 318] on video at bounding box center [62, 349] width 125 height 63
click at [553, 91] on button "Planogram" at bounding box center [559, 88] width 41 height 13
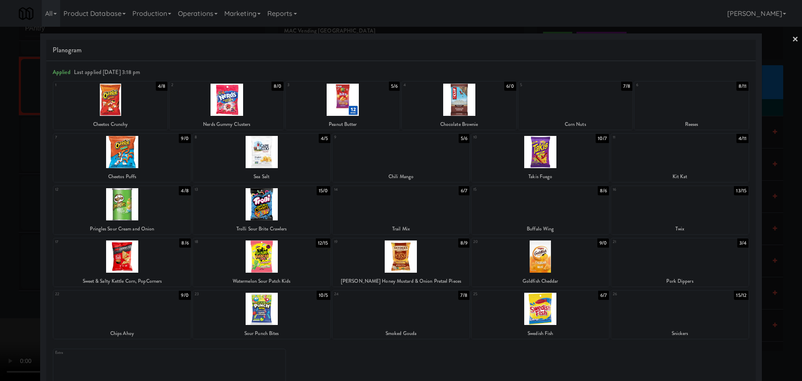
click at [395, 213] on div at bounding box center [400, 204] width 137 height 32
drag, startPoint x: 0, startPoint y: 231, endPoint x: 587, endPoint y: 212, distance: 587.6
click at [3, 231] on div at bounding box center [401, 190] width 802 height 381
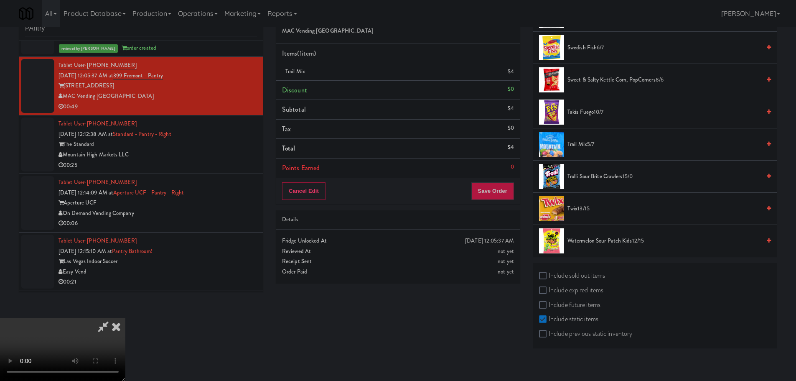
scroll to position [699, 0]
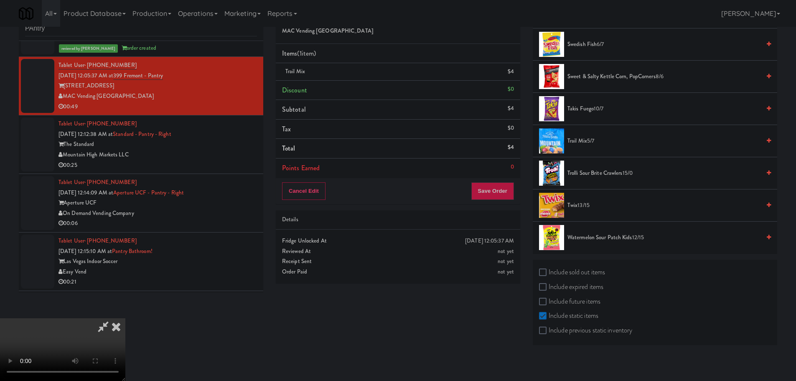
click at [125, 318] on video at bounding box center [62, 349] width 125 height 63
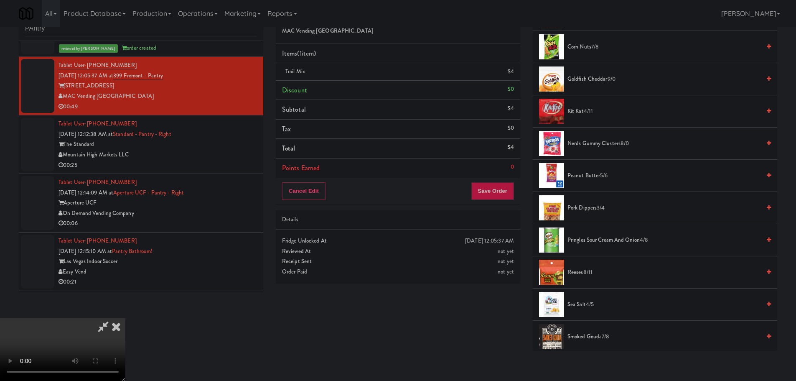
scroll to position [281, 0]
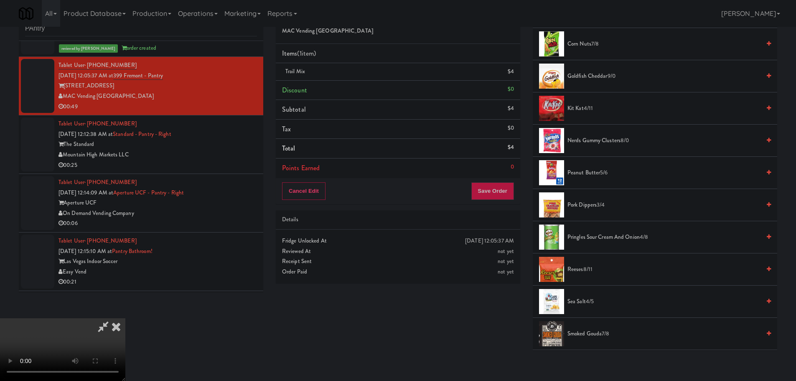
click at [601, 138] on span "Nerds Gummy Clusters 8/0" at bounding box center [663, 140] width 193 height 10
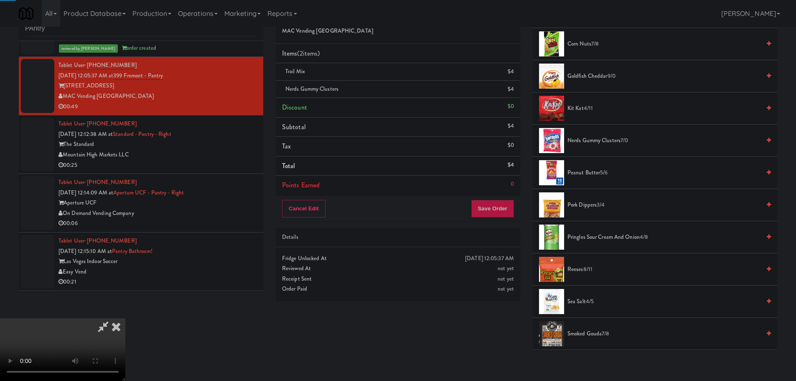
drag, startPoint x: 328, startPoint y: 195, endPoint x: 333, endPoint y: 197, distance: 5.0
click at [125, 318] on video at bounding box center [62, 349] width 125 height 63
click at [502, 207] on button "Save Order" at bounding box center [492, 209] width 43 height 18
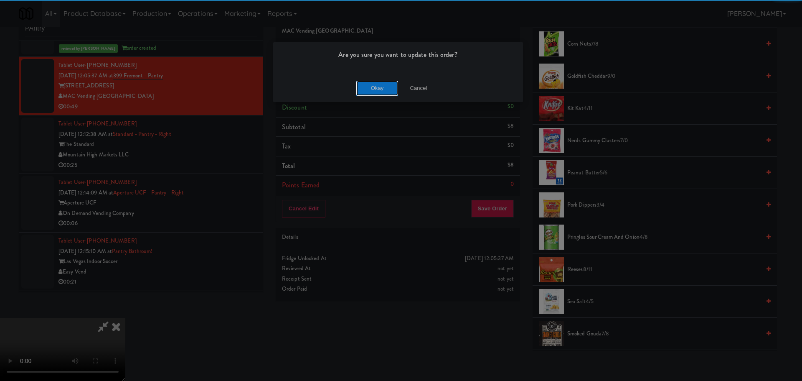
click at [376, 93] on button "Okay" at bounding box center [377, 88] width 42 height 15
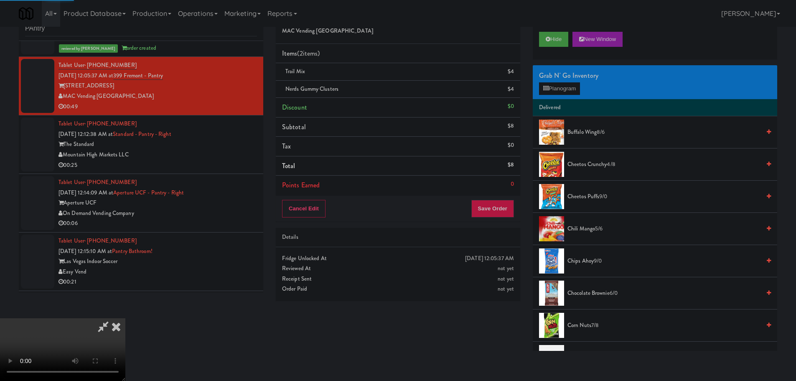
scroll to position [0, 0]
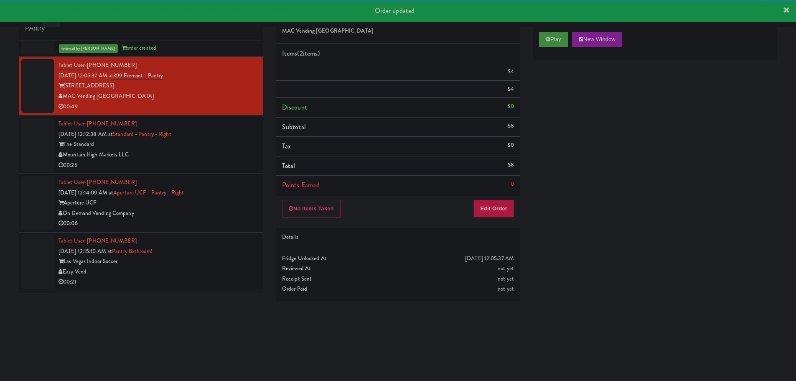
click at [205, 165] on div "00:25" at bounding box center [157, 165] width 198 height 10
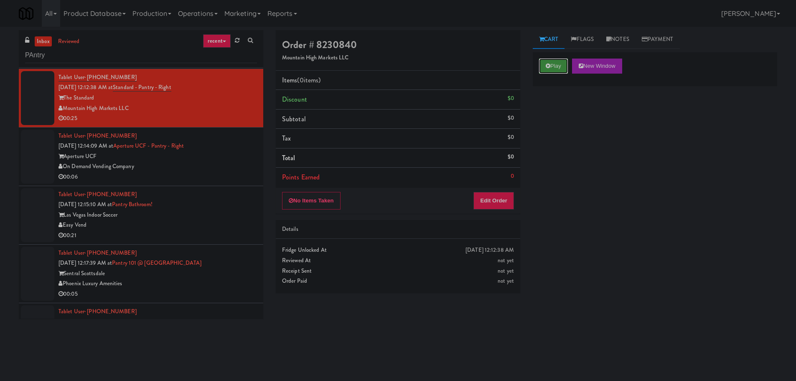
click at [541, 73] on button "Play" at bounding box center [553, 65] width 29 height 15
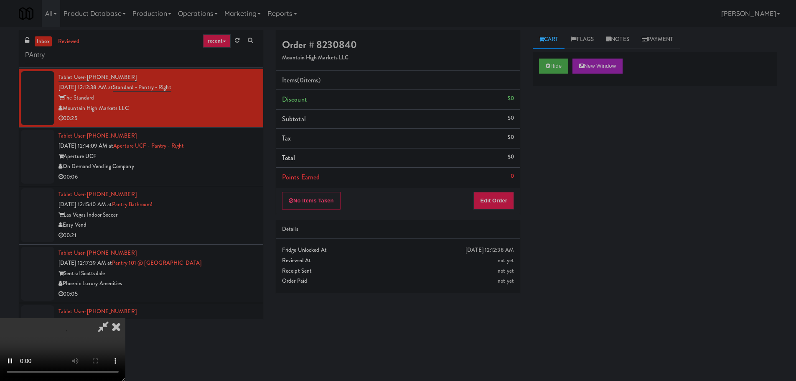
click at [475, 224] on div "Details" at bounding box center [398, 229] width 232 height 10
click at [490, 198] on button "Edit Order" at bounding box center [493, 201] width 41 height 18
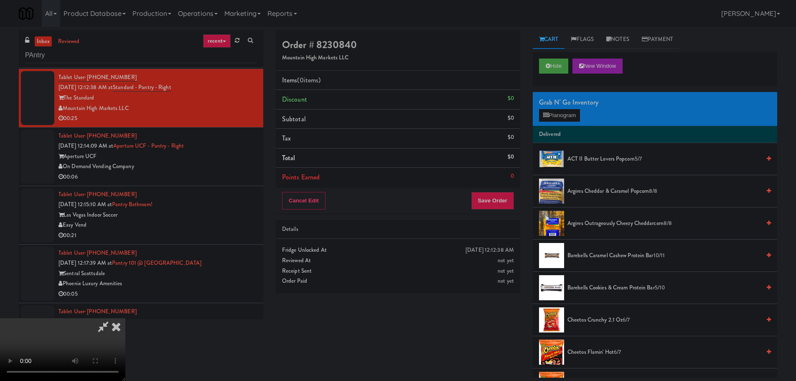
click at [125, 318] on video at bounding box center [62, 349] width 125 height 63
click at [564, 127] on li "Delivered" at bounding box center [655, 135] width 244 height 18
click at [566, 118] on button "Planogram" at bounding box center [559, 115] width 41 height 13
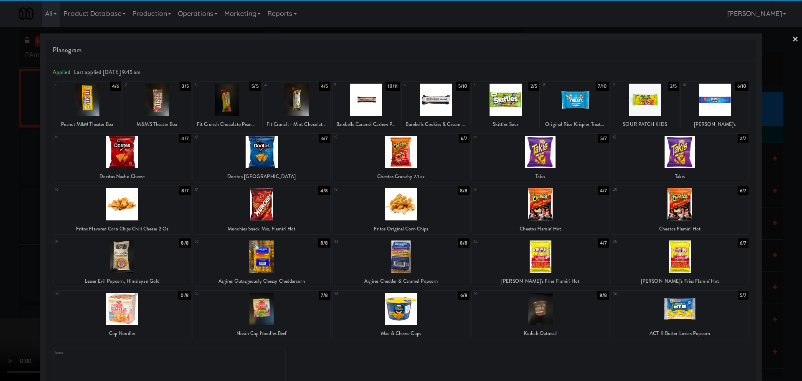
click at [551, 156] on div at bounding box center [540, 152] width 137 height 32
drag, startPoint x: 0, startPoint y: 206, endPoint x: 127, endPoint y: 200, distance: 127.5
click at [0, 208] on div at bounding box center [401, 190] width 802 height 381
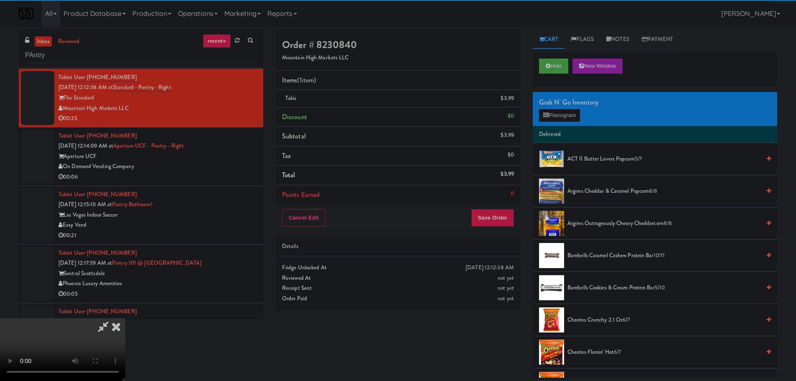
click at [125, 318] on video at bounding box center [62, 349] width 125 height 63
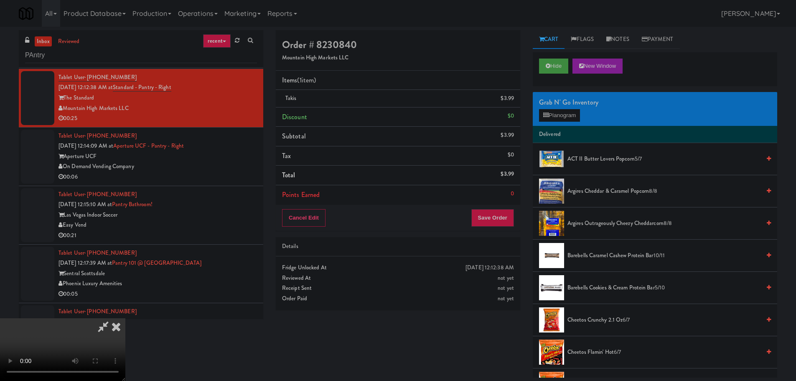
click at [125, 318] on video at bounding box center [62, 349] width 125 height 63
click at [579, 108] on div "Grab N' Go Inventory Planogram" at bounding box center [655, 109] width 244 height 34
click at [575, 113] on button "Planogram" at bounding box center [559, 115] width 41 height 13
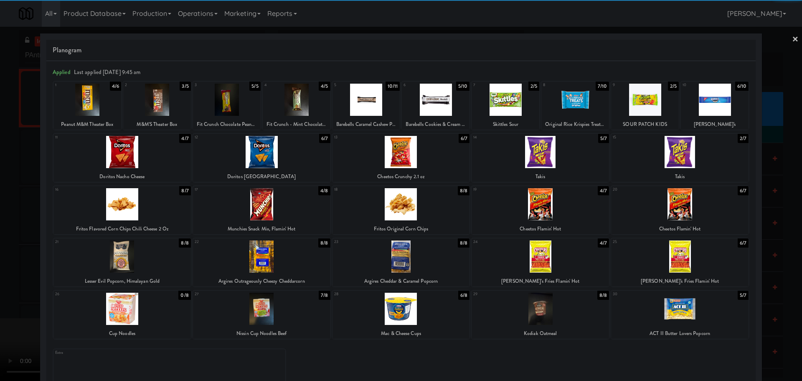
click at [568, 259] on div at bounding box center [540, 256] width 137 height 32
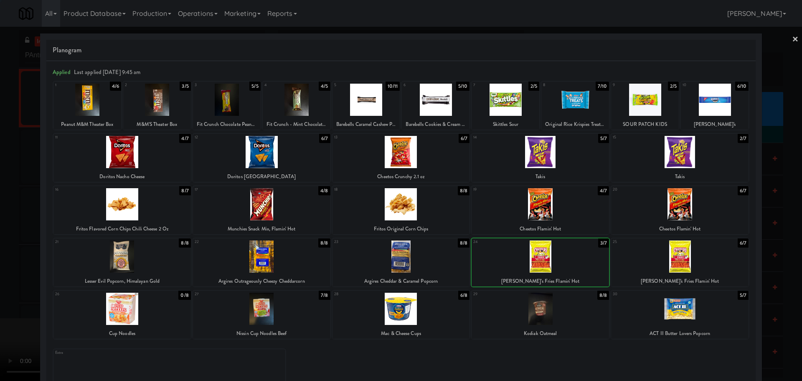
drag, startPoint x: 0, startPoint y: 260, endPoint x: 12, endPoint y: 259, distance: 11.7
click at [4, 261] on div at bounding box center [401, 190] width 802 height 381
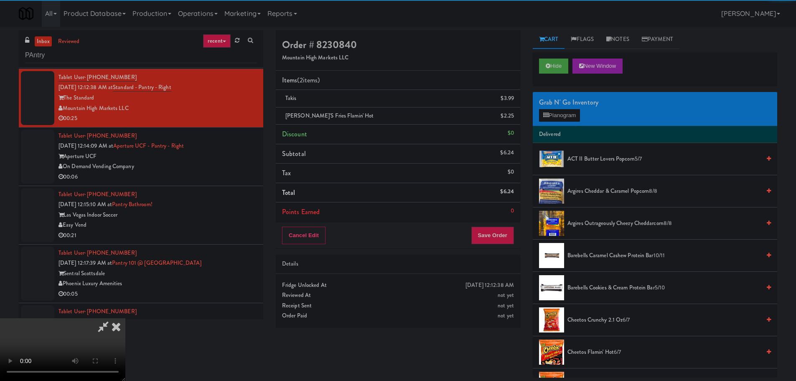
click at [125, 318] on video at bounding box center [62, 349] width 125 height 63
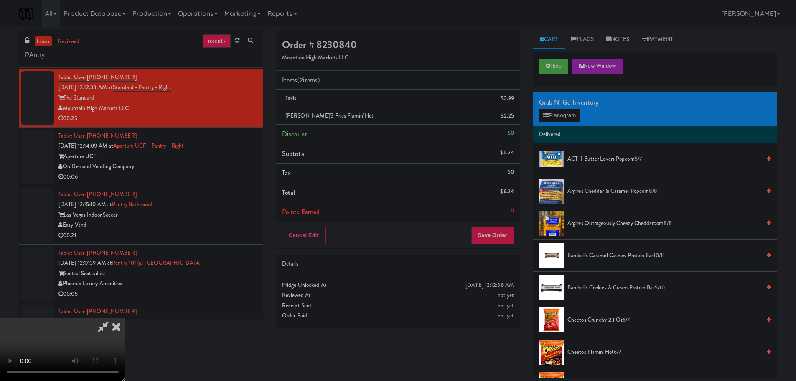
click at [125, 318] on video at bounding box center [62, 349] width 125 height 63
click at [548, 122] on div "Grab N' Go Inventory Planogram" at bounding box center [655, 109] width 244 height 34
click at [557, 115] on button "Planogram" at bounding box center [559, 115] width 41 height 13
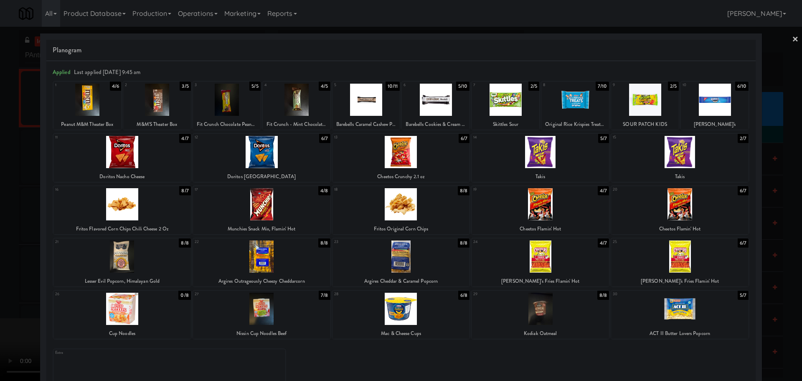
click at [390, 303] on div at bounding box center [400, 308] width 137 height 32
drag, startPoint x: 0, startPoint y: 273, endPoint x: 158, endPoint y: 230, distance: 163.5
click at [11, 273] on div at bounding box center [401, 190] width 802 height 381
click at [125, 318] on video at bounding box center [62, 349] width 125 height 63
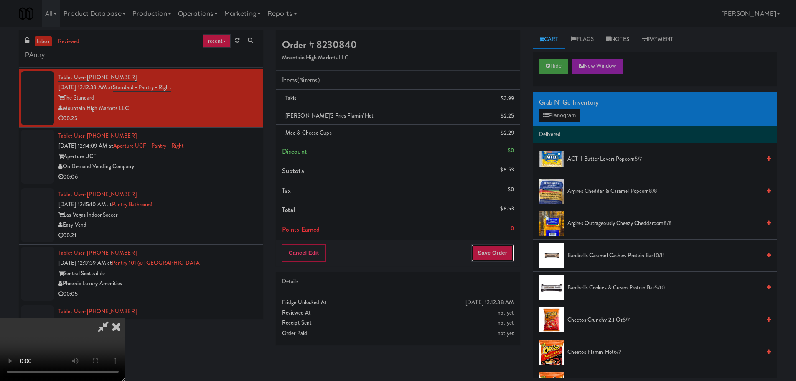
click at [503, 248] on button "Save Order" at bounding box center [492, 253] width 43 height 18
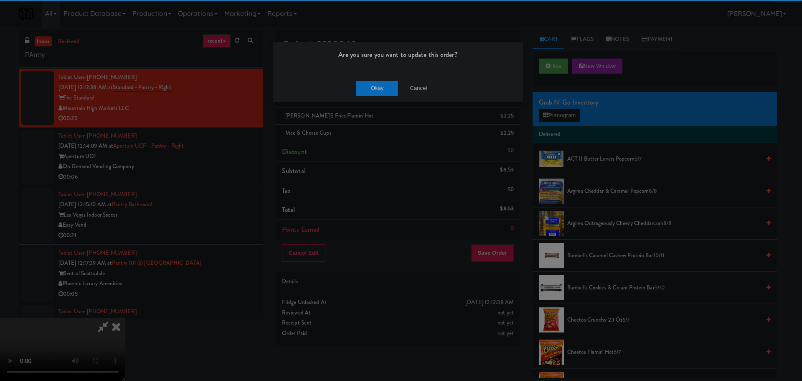
click at [377, 79] on div "Okay Cancel" at bounding box center [398, 88] width 250 height 28
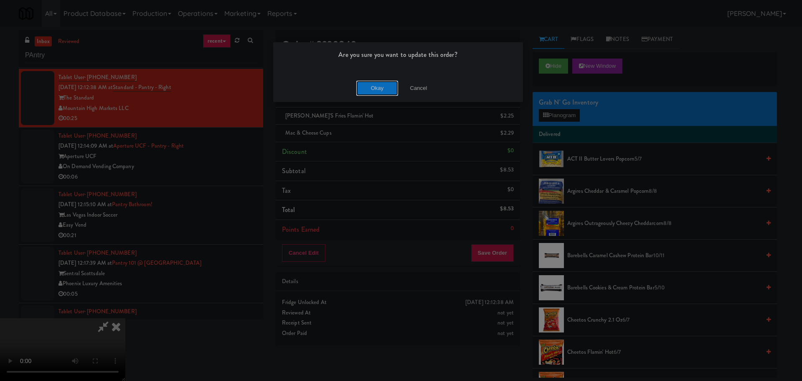
click at [376, 83] on button "Okay" at bounding box center [377, 88] width 42 height 15
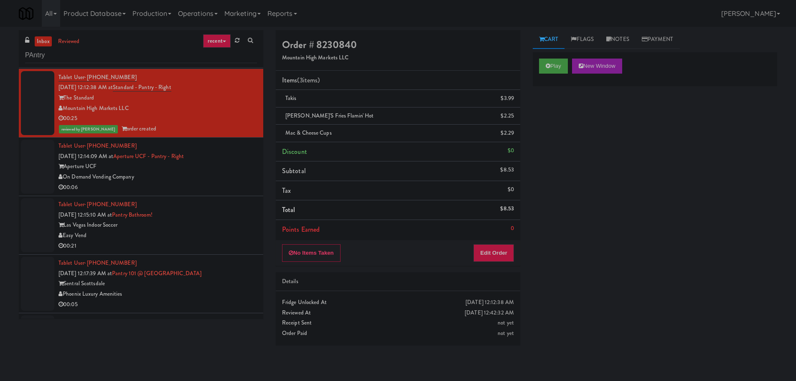
click at [217, 178] on div "On Demand Vending Company" at bounding box center [157, 177] width 198 height 10
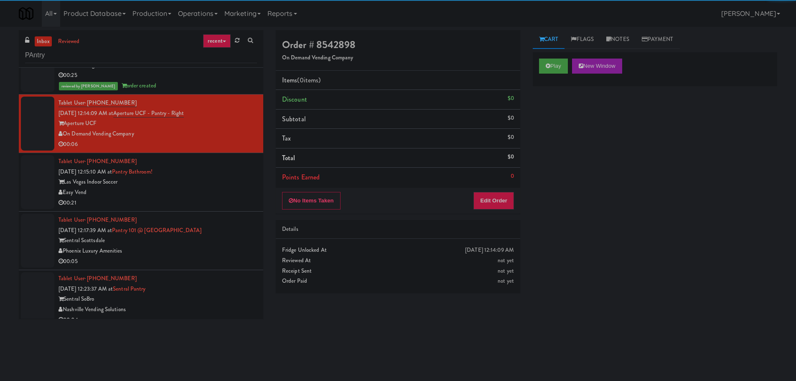
scroll to position [501, 0]
click at [535, 67] on div "Play New Window" at bounding box center [655, 68] width 244 height 33
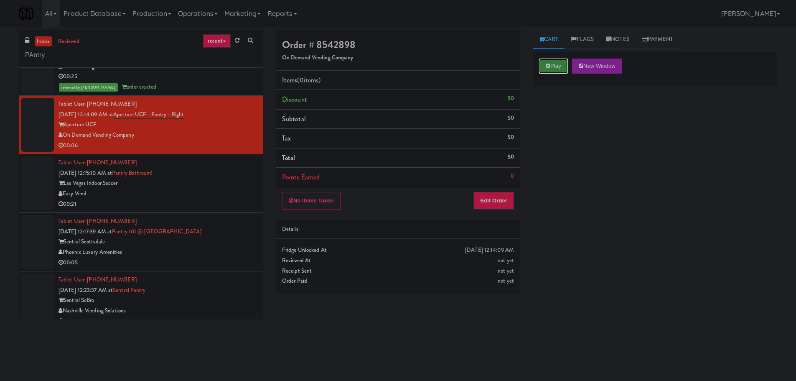
click at [543, 66] on button "Play" at bounding box center [553, 65] width 29 height 15
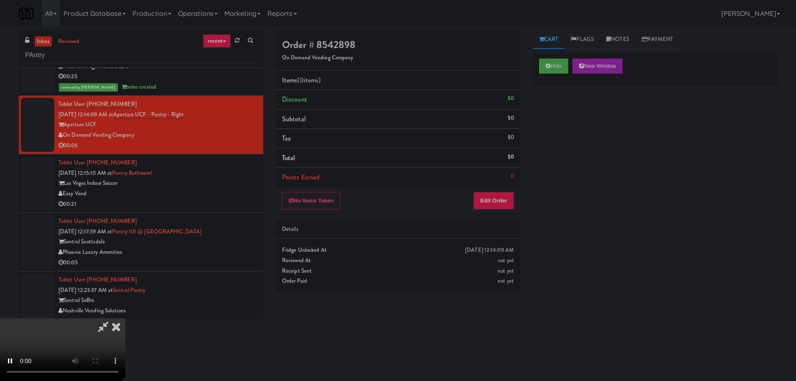
click at [518, 177] on li "Points Earned 0" at bounding box center [398, 176] width 244 height 19
click at [508, 193] on button "Edit Order" at bounding box center [493, 201] width 41 height 18
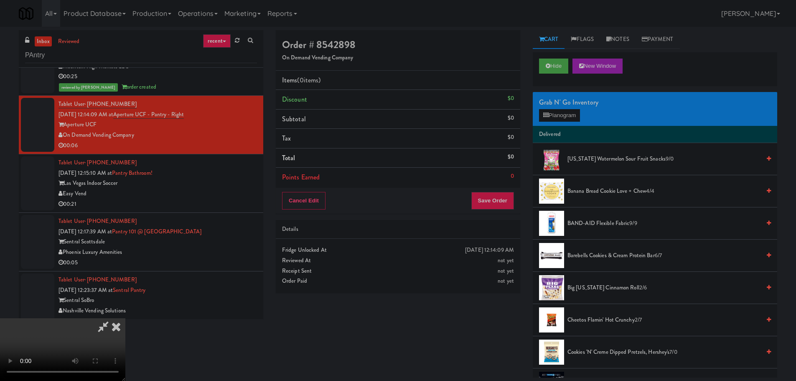
scroll to position [0, 0]
click at [125, 318] on video at bounding box center [62, 349] width 125 height 63
click at [550, 119] on button "Planogram" at bounding box center [559, 115] width 41 height 13
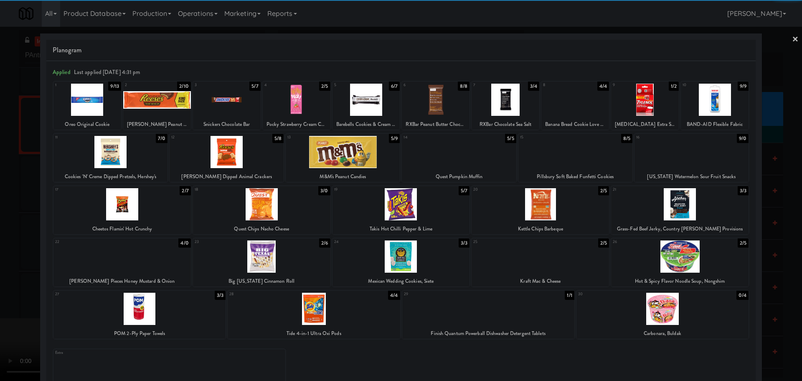
click at [529, 259] on div at bounding box center [540, 256] width 137 height 32
click at [1, 236] on div at bounding box center [401, 190] width 802 height 381
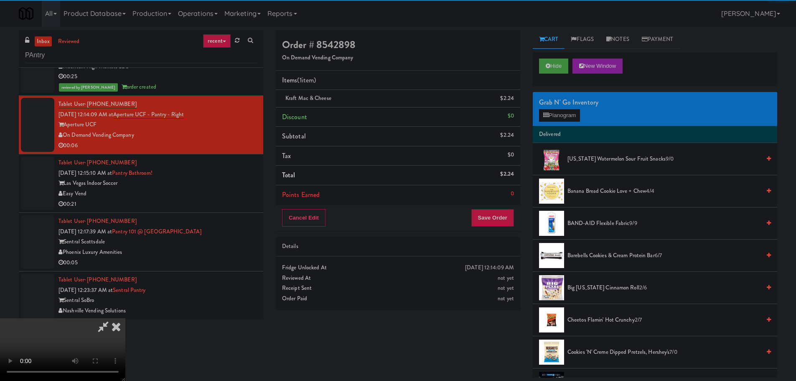
click at [125, 318] on video at bounding box center [62, 349] width 125 height 63
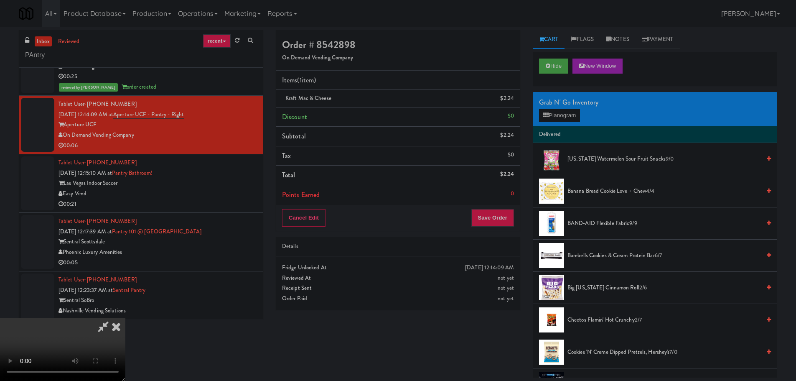
click at [125, 318] on video at bounding box center [62, 349] width 125 height 63
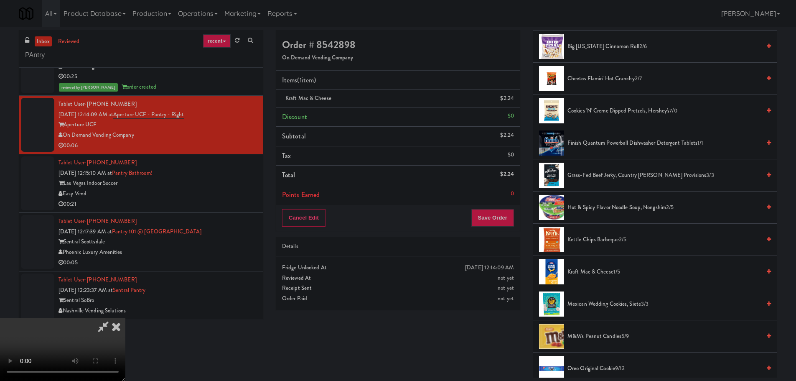
scroll to position [251, 0]
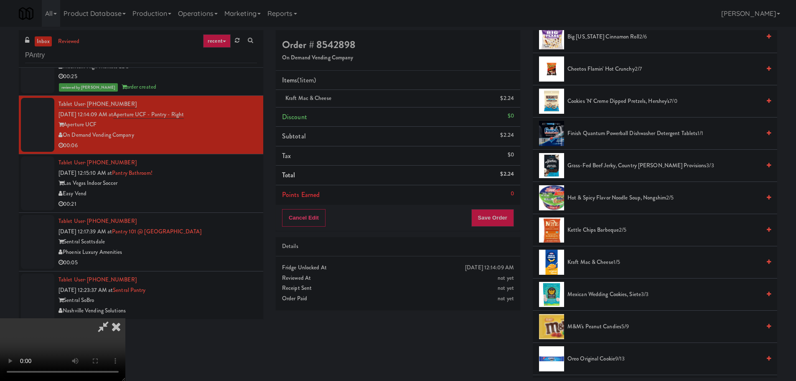
click at [592, 256] on li "Kraft Mac & Cheese 1/5" at bounding box center [655, 262] width 244 height 32
click at [589, 259] on span "Kraft Mac & Cheese 1/5" at bounding box center [663, 262] width 193 height 10
click at [125, 318] on video at bounding box center [62, 349] width 125 height 63
click at [486, 223] on button "Save Order" at bounding box center [492, 218] width 43 height 18
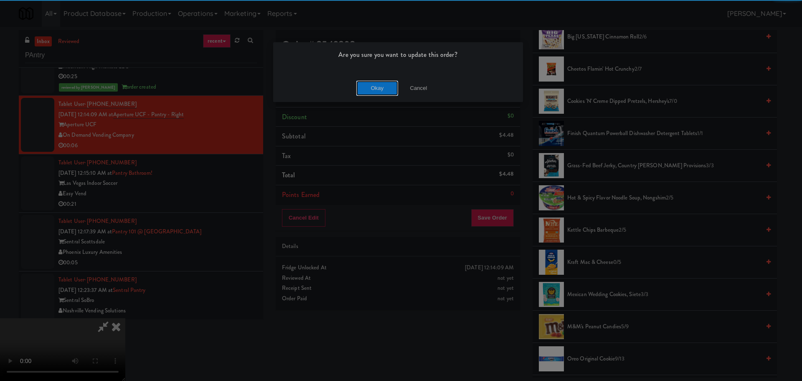
click at [364, 89] on button "Okay" at bounding box center [377, 88] width 42 height 15
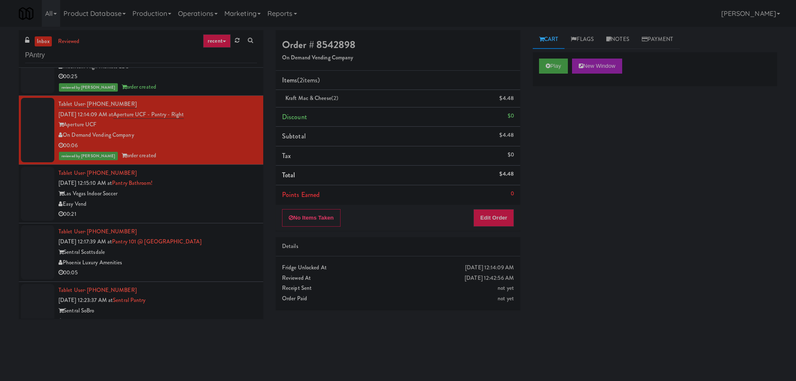
scroll to position [0, 0]
click at [218, 215] on div "00:21" at bounding box center [157, 214] width 198 height 10
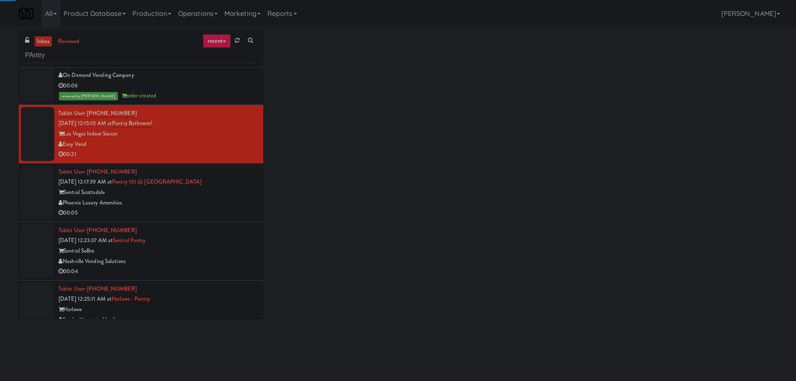
scroll to position [585, 0]
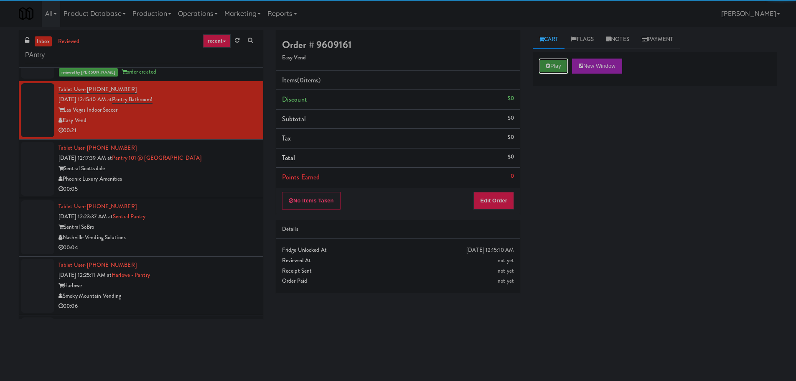
click at [554, 68] on button "Play" at bounding box center [553, 65] width 29 height 15
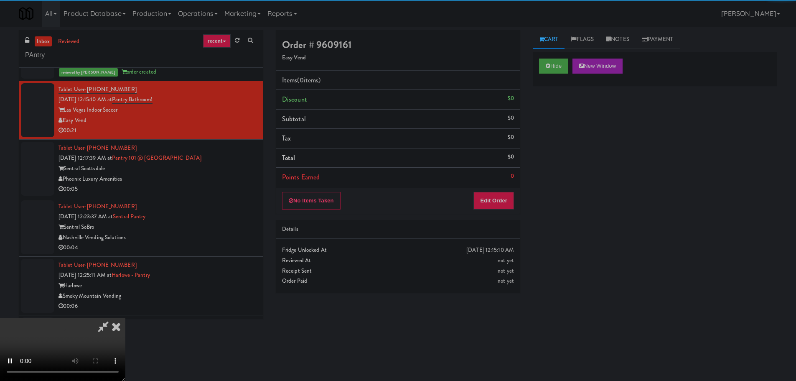
click at [507, 177] on li "Points Earned 0" at bounding box center [398, 176] width 244 height 19
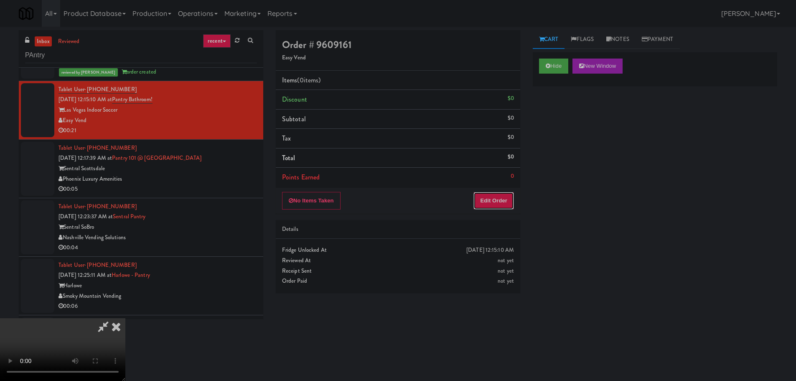
click at [494, 205] on button "Edit Order" at bounding box center [493, 201] width 41 height 18
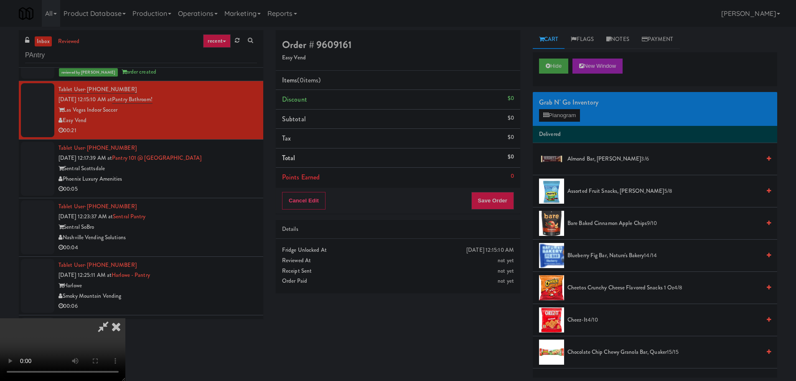
scroll to position [0, 0]
click at [125, 318] on video at bounding box center [62, 349] width 125 height 63
click at [556, 115] on button "Planogram" at bounding box center [559, 115] width 41 height 13
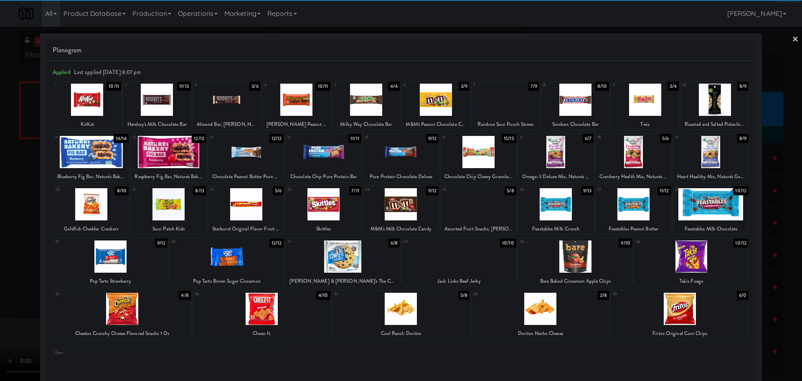
click at [165, 206] on div at bounding box center [168, 204] width 75 height 32
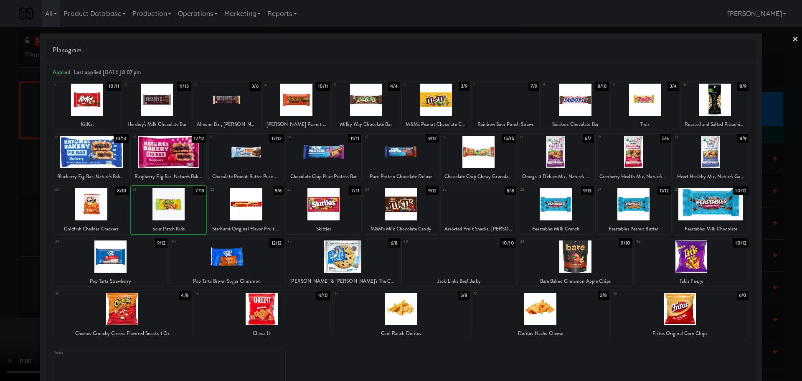
click at [0, 253] on div at bounding box center [401, 190] width 802 height 381
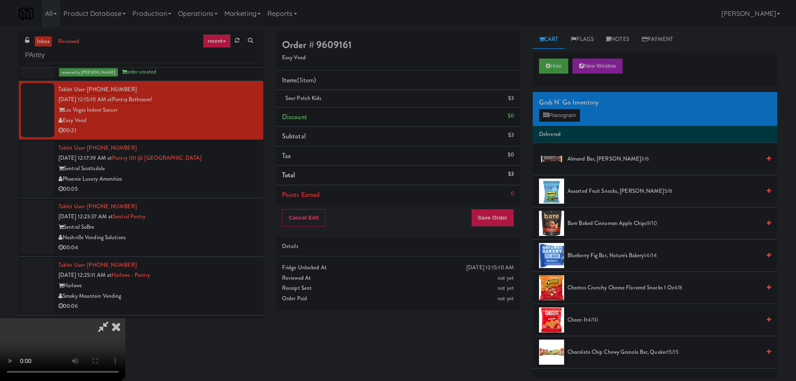
click at [125, 318] on video at bounding box center [62, 349] width 125 height 63
click at [556, 113] on button "Planogram" at bounding box center [559, 115] width 41 height 13
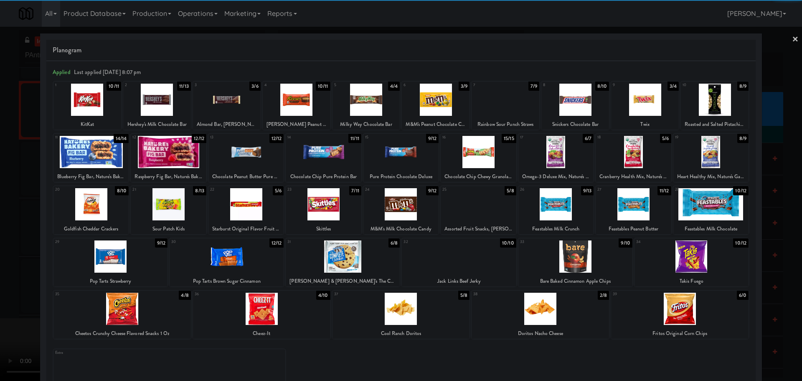
click at [0, 157] on div at bounding box center [401, 190] width 802 height 381
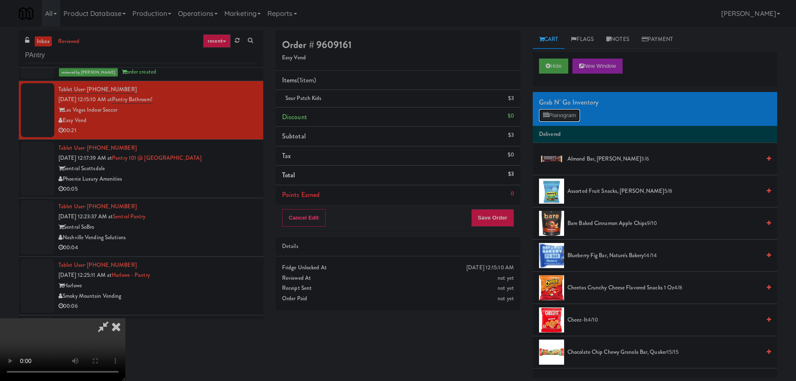
click at [558, 112] on button "Planogram" at bounding box center [559, 115] width 41 height 13
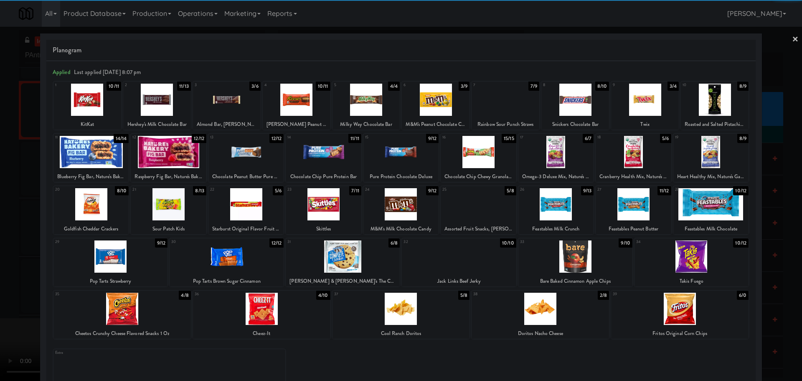
click at [148, 113] on div at bounding box center [157, 100] width 68 height 32
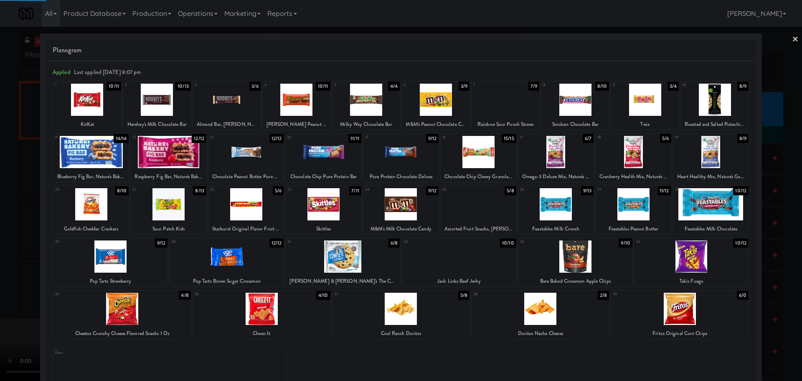
click at [10, 166] on div at bounding box center [401, 190] width 802 height 381
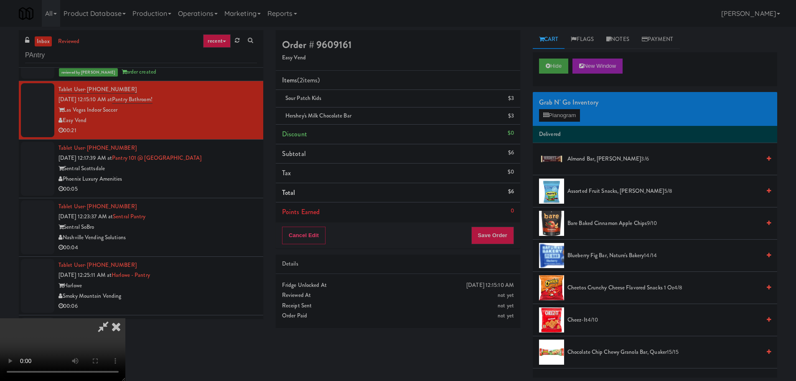
click at [125, 318] on video at bounding box center [62, 349] width 125 height 63
click at [575, 119] on button "Planogram" at bounding box center [559, 115] width 41 height 13
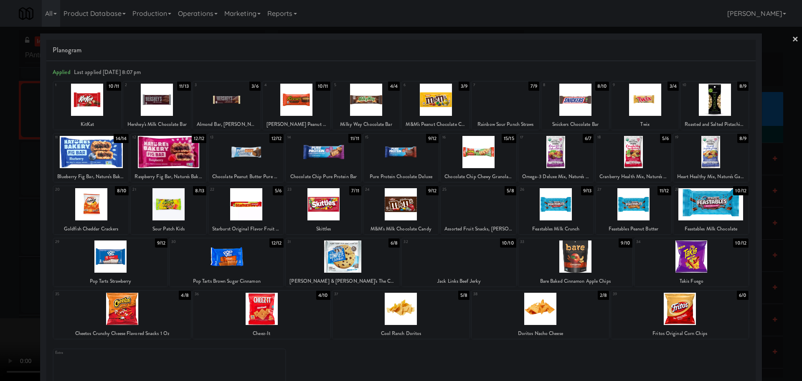
click at [505, 104] on div at bounding box center [506, 100] width 68 height 32
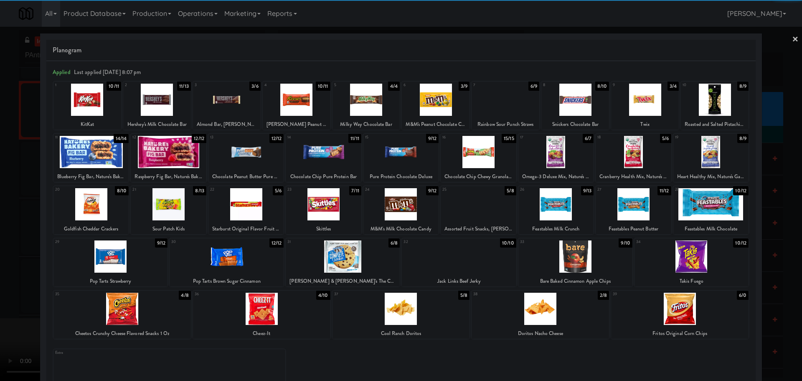
click at [0, 216] on div at bounding box center [401, 190] width 802 height 381
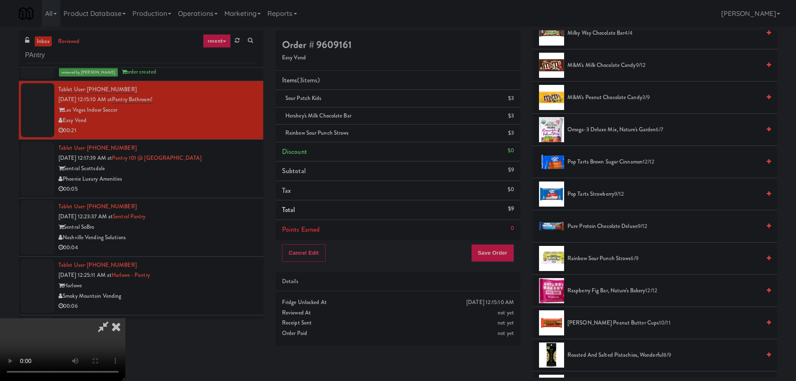
scroll to position [835, 0]
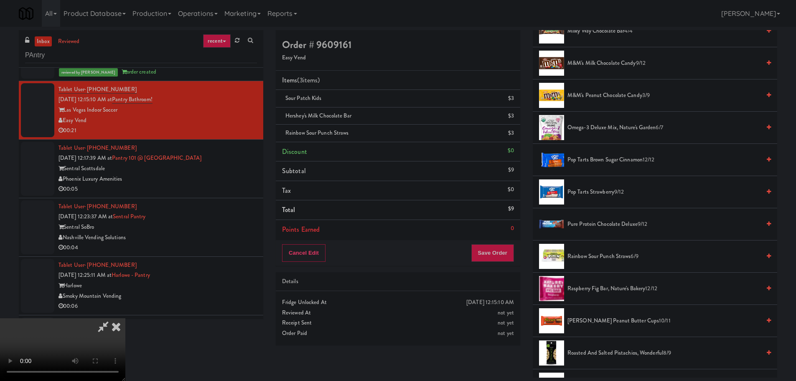
click at [125, 318] on video at bounding box center [62, 349] width 125 height 63
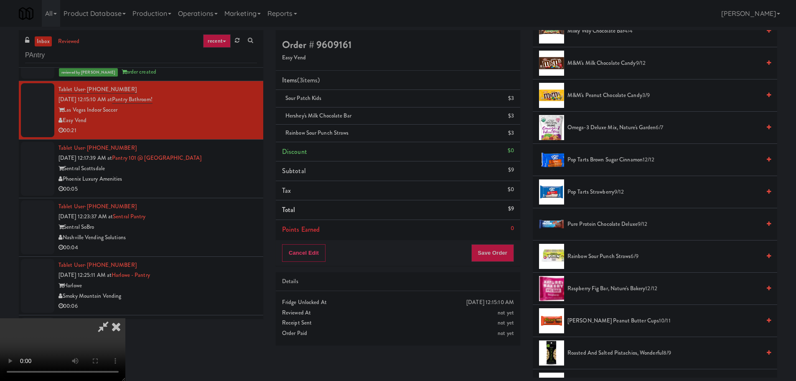
click at [125, 318] on video at bounding box center [62, 349] width 125 height 63
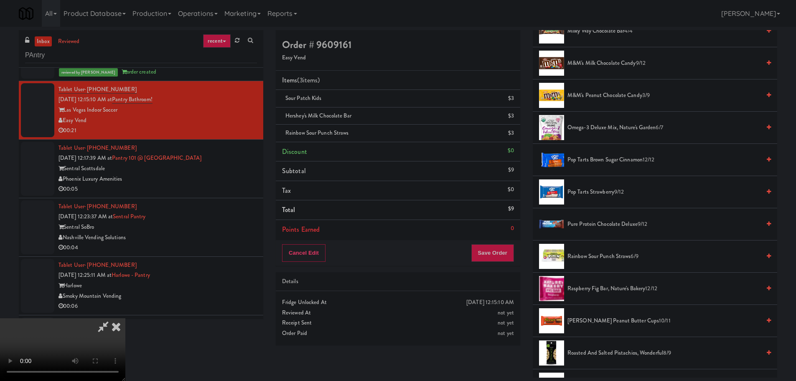
click at [125, 318] on video at bounding box center [62, 349] width 125 height 63
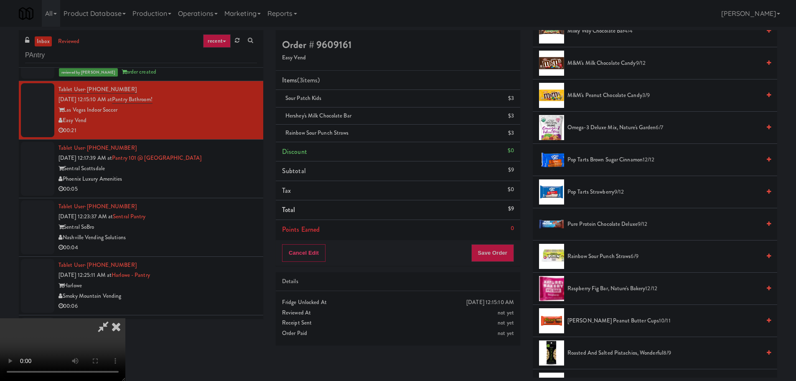
click at [125, 318] on video at bounding box center [62, 349] width 125 height 63
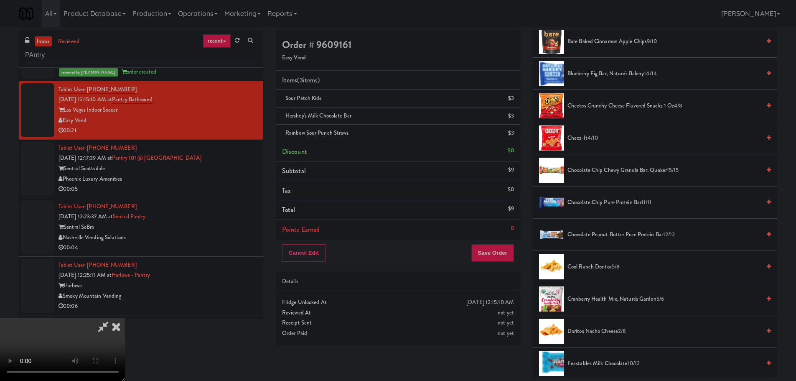
scroll to position [42, 0]
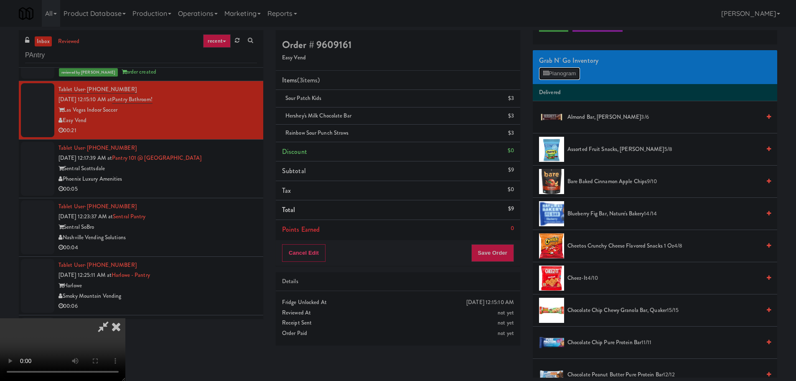
click at [561, 76] on button "Planogram" at bounding box center [559, 73] width 41 height 13
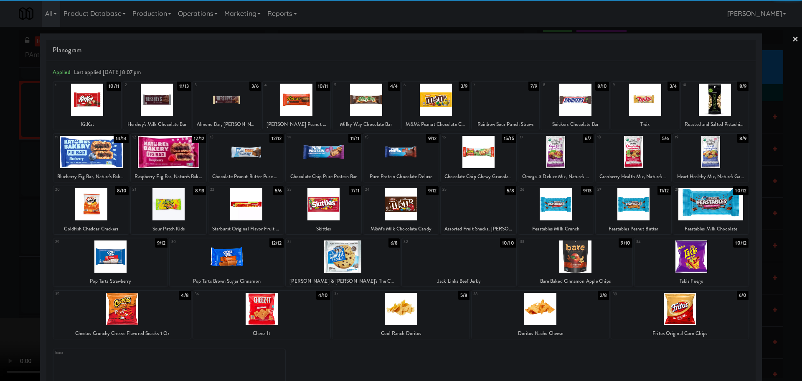
click at [326, 214] on div at bounding box center [323, 204] width 75 height 32
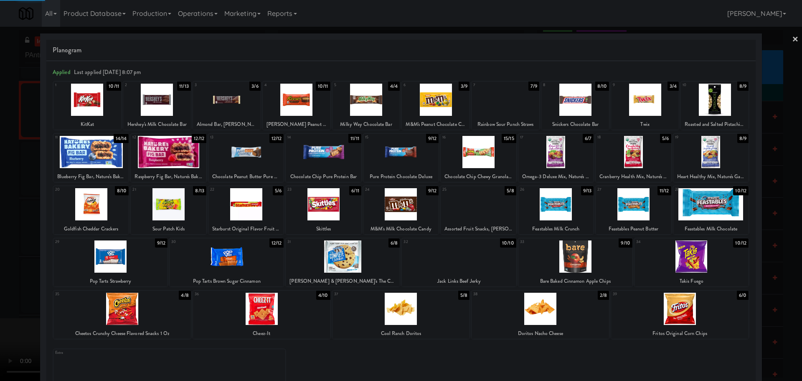
click at [0, 266] on div at bounding box center [401, 190] width 802 height 381
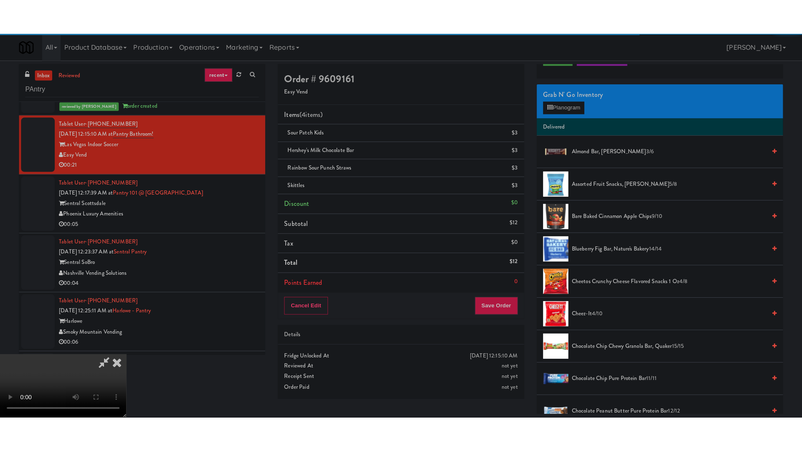
scroll to position [144, 0]
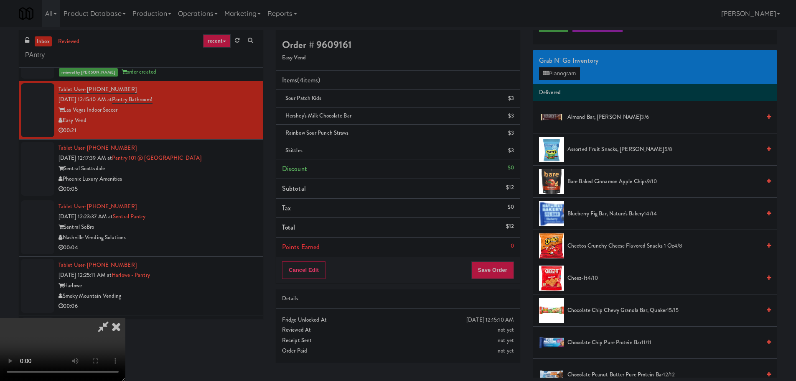
click at [125, 318] on video at bounding box center [62, 349] width 125 height 63
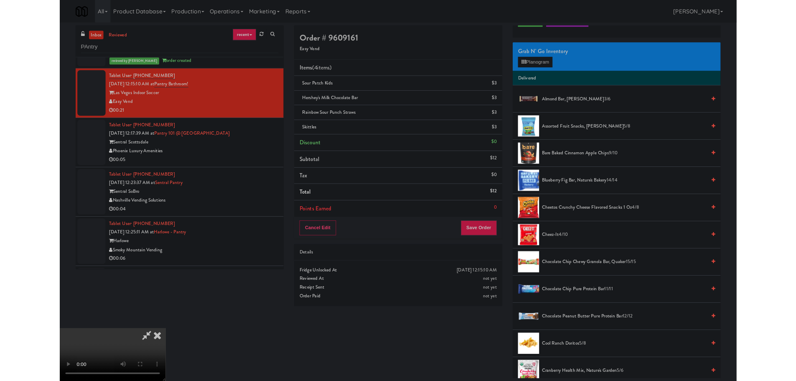
scroll to position [0, 0]
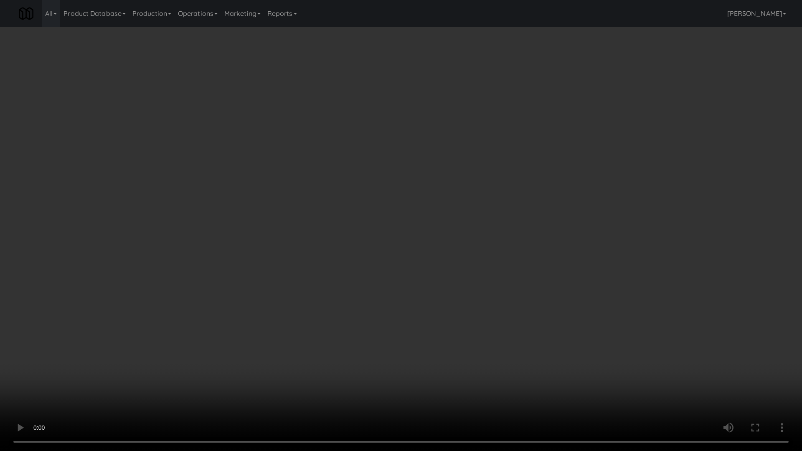
click at [401, 251] on video at bounding box center [401, 225] width 802 height 451
click at [401, 256] on video at bounding box center [401, 225] width 802 height 451
click at [401, 257] on video at bounding box center [401, 225] width 802 height 451
click at [404, 261] on video at bounding box center [401, 225] width 802 height 451
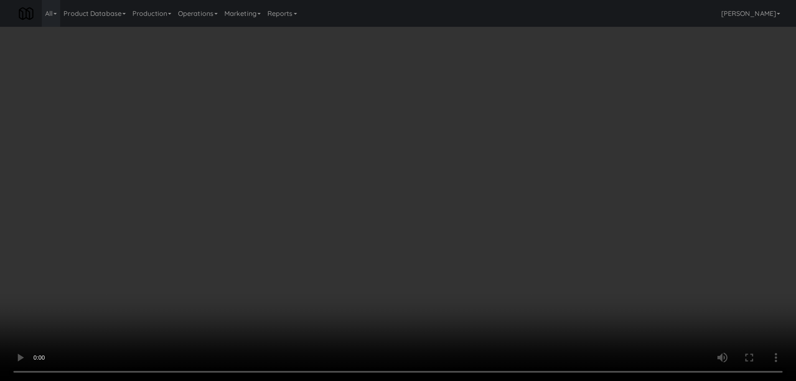
click at [273, 224] on video at bounding box center [398, 190] width 796 height 381
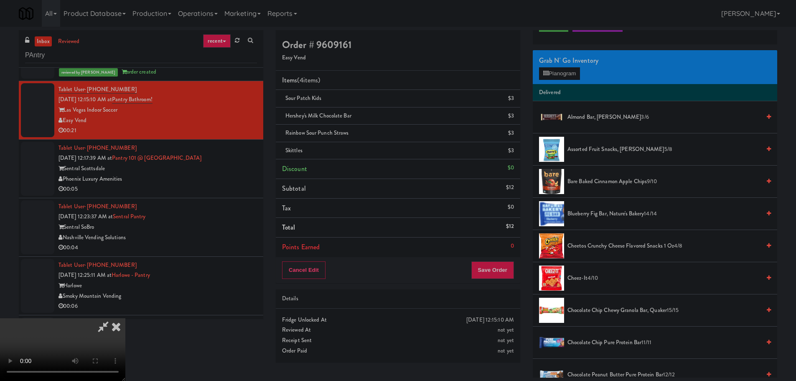
scroll to position [144, 0]
click at [497, 267] on button "Save Order" at bounding box center [492, 270] width 43 height 18
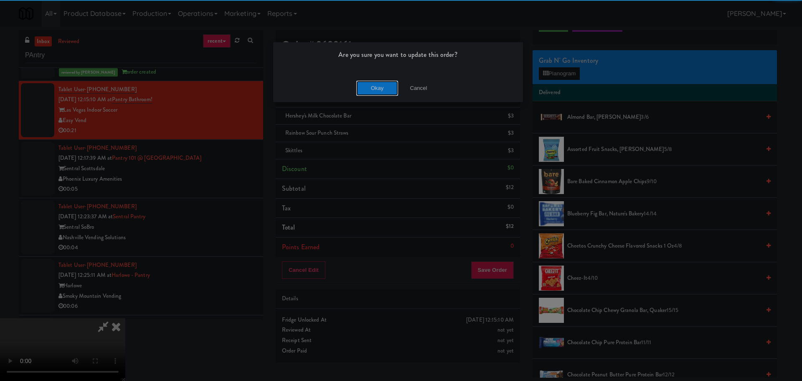
click at [383, 91] on button "Okay" at bounding box center [377, 88] width 42 height 15
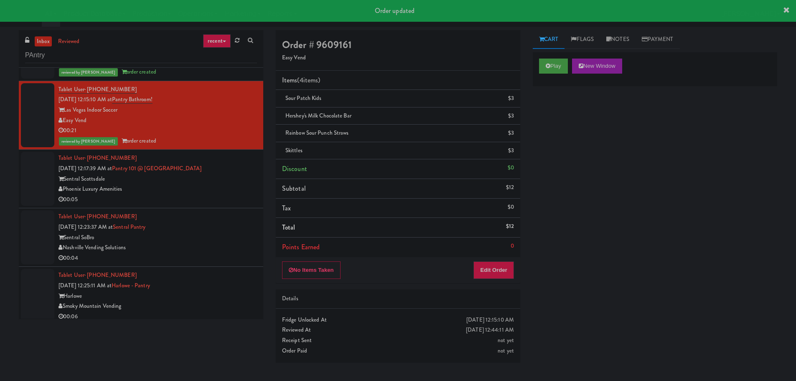
scroll to position [0, 0]
click at [220, 197] on div "00:05" at bounding box center [157, 199] width 198 height 10
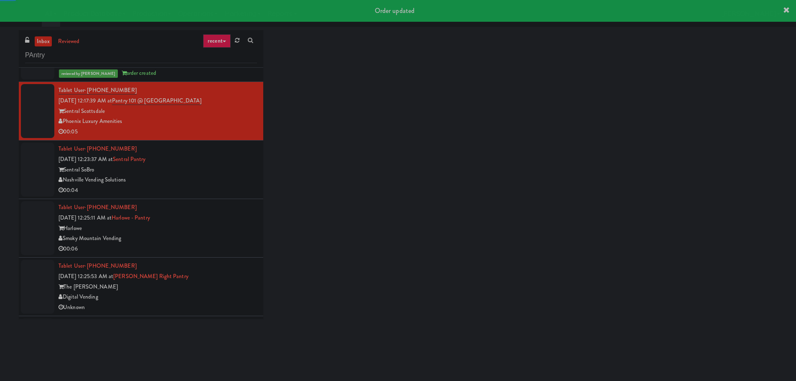
scroll to position [668, 0]
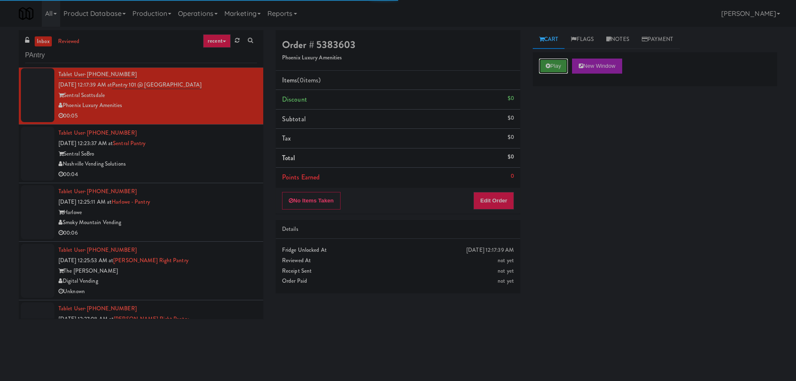
click at [553, 63] on button "Play" at bounding box center [553, 65] width 29 height 15
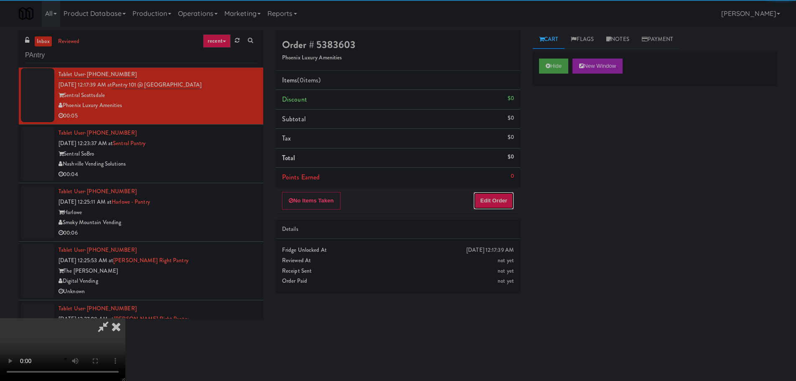
click at [494, 206] on button "Edit Order" at bounding box center [493, 201] width 41 height 18
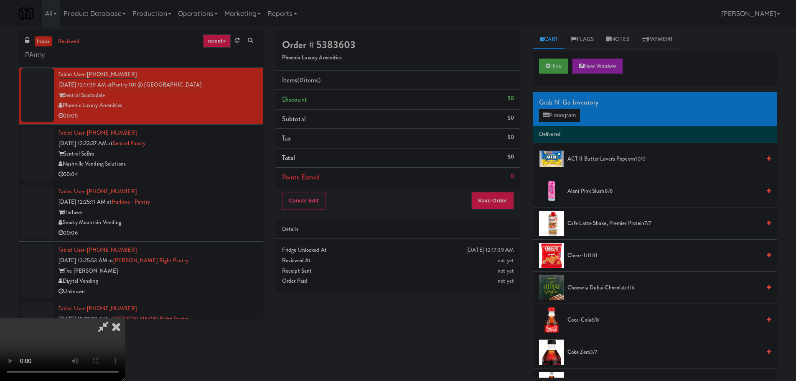
scroll to position [0, 0]
click at [125, 318] on video at bounding box center [62, 349] width 125 height 63
click at [563, 106] on div "Grab N' Go Inventory" at bounding box center [655, 102] width 232 height 13
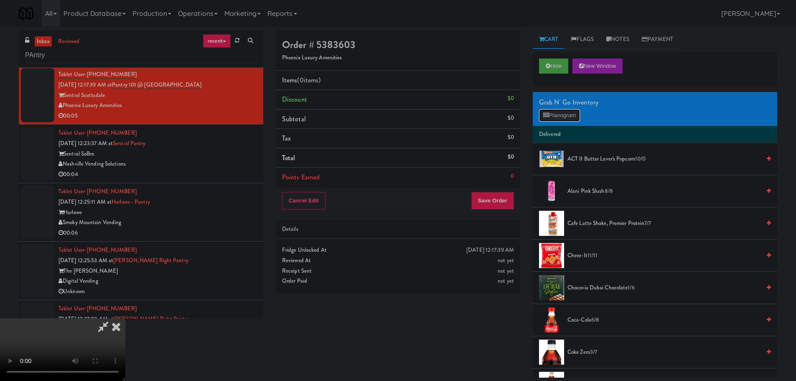
click at [565, 115] on button "Planogram" at bounding box center [559, 115] width 41 height 13
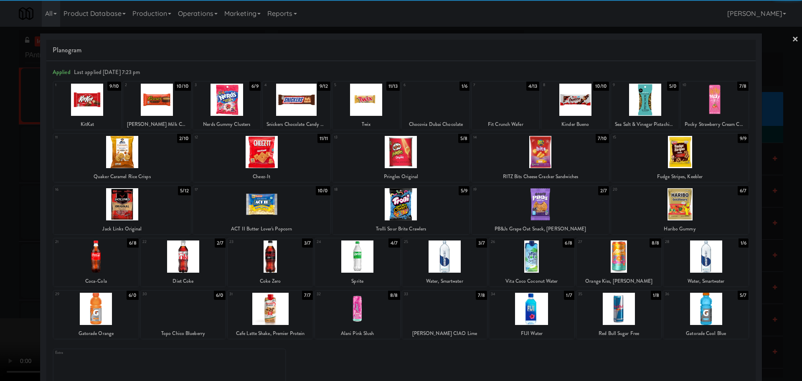
click at [582, 99] on div at bounding box center [575, 100] width 68 height 32
drag, startPoint x: 0, startPoint y: 180, endPoint x: 15, endPoint y: 177, distance: 15.8
click at [0, 183] on div at bounding box center [401, 190] width 802 height 381
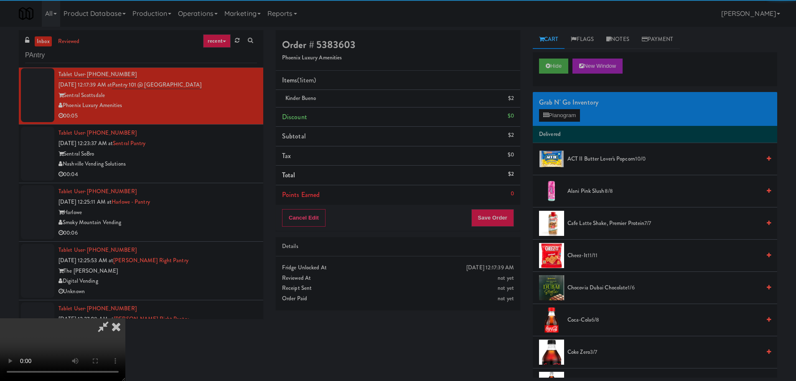
click at [125, 318] on video at bounding box center [62, 349] width 125 height 63
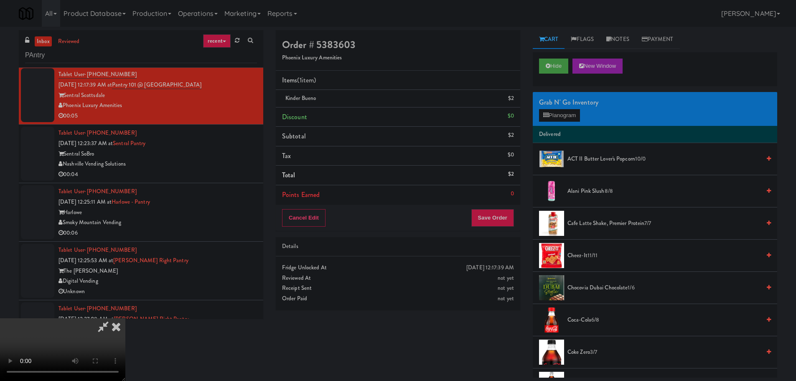
scroll to position [144, 0]
click at [488, 211] on button "Save Order" at bounding box center [492, 218] width 43 height 18
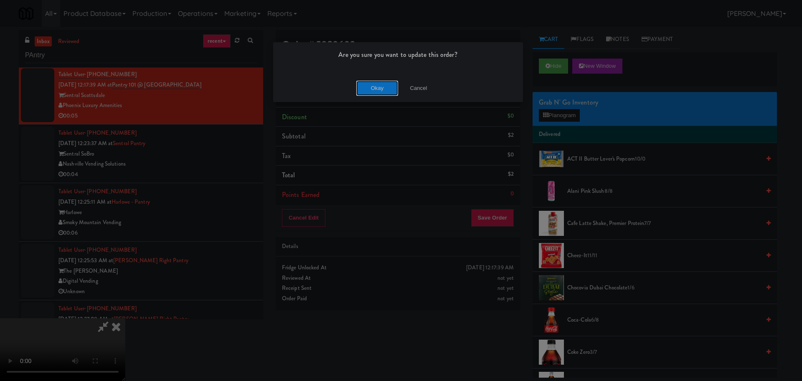
click at [385, 83] on button "Okay" at bounding box center [377, 88] width 42 height 15
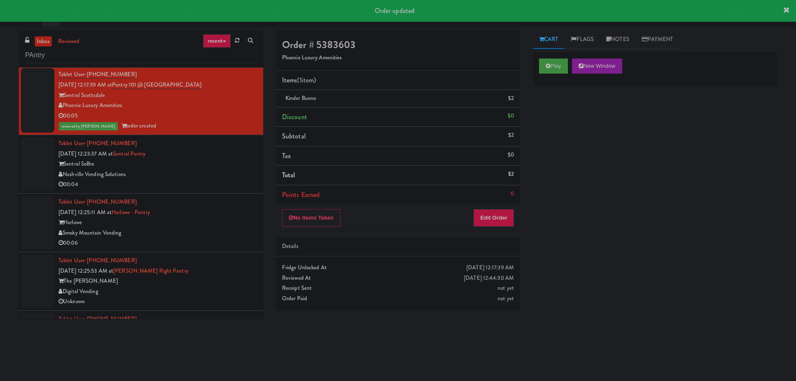
scroll to position [0, 0]
click at [193, 185] on div "00:04" at bounding box center [157, 184] width 198 height 10
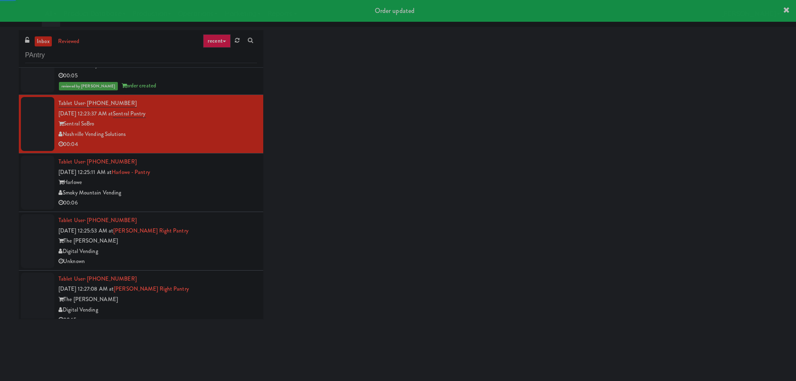
scroll to position [710, 0]
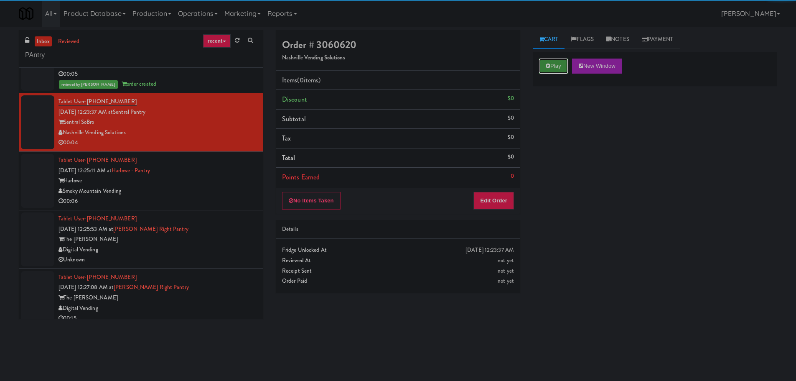
click at [564, 61] on button "Play" at bounding box center [553, 65] width 29 height 15
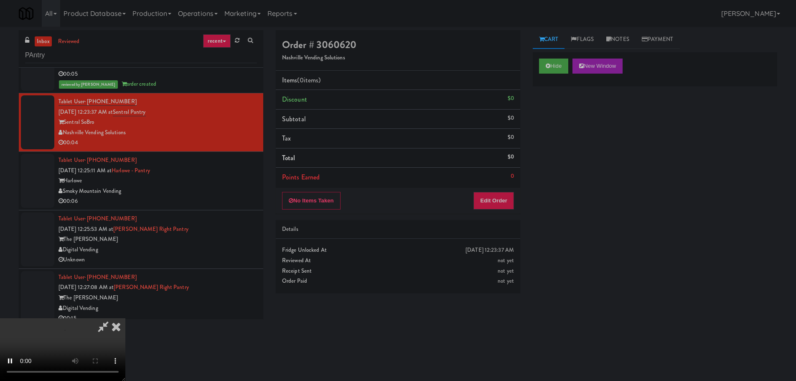
drag, startPoint x: 472, startPoint y: 234, endPoint x: 477, endPoint y: 215, distance: 19.8
click at [473, 234] on div "Details" at bounding box center [398, 229] width 232 height 10
click at [482, 200] on button "Edit Order" at bounding box center [493, 201] width 41 height 18
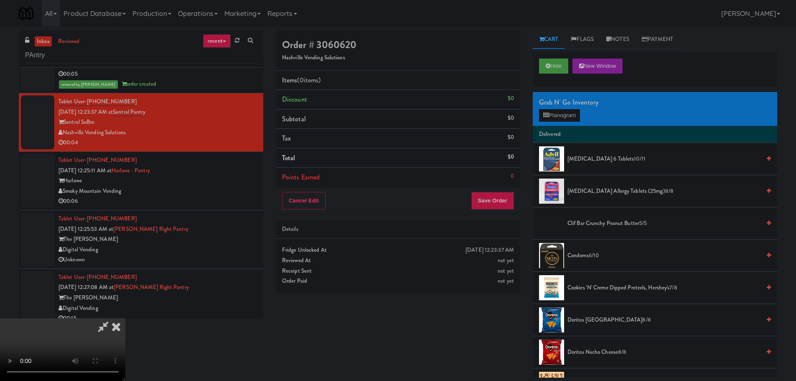
scroll to position [0, 0]
click at [125, 318] on video at bounding box center [62, 349] width 125 height 63
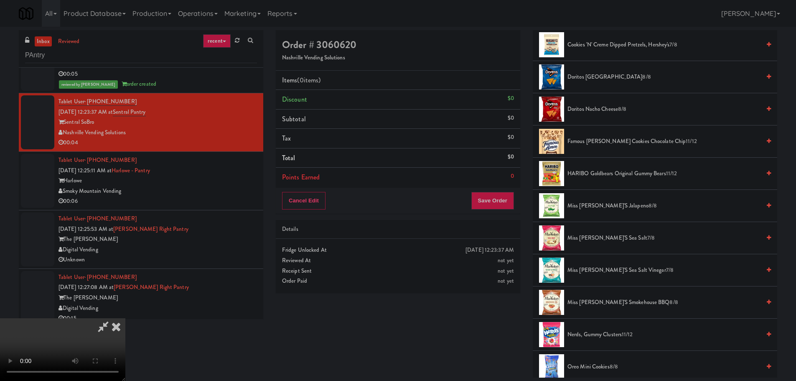
scroll to position [251, 0]
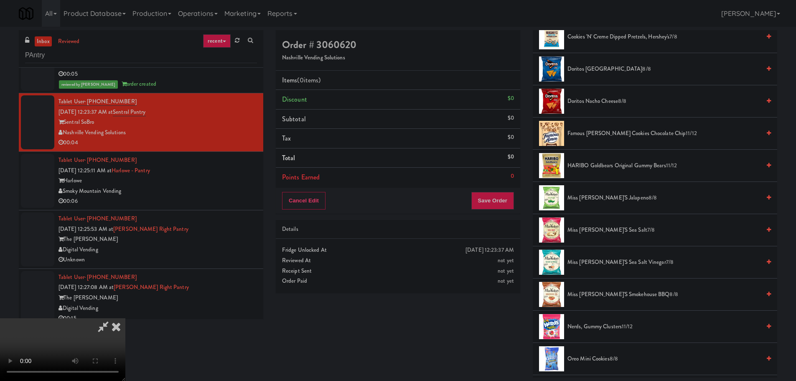
click at [607, 135] on span "Famous [PERSON_NAME] Cookies Chocolate Chip 11/12" at bounding box center [663, 133] width 193 height 10
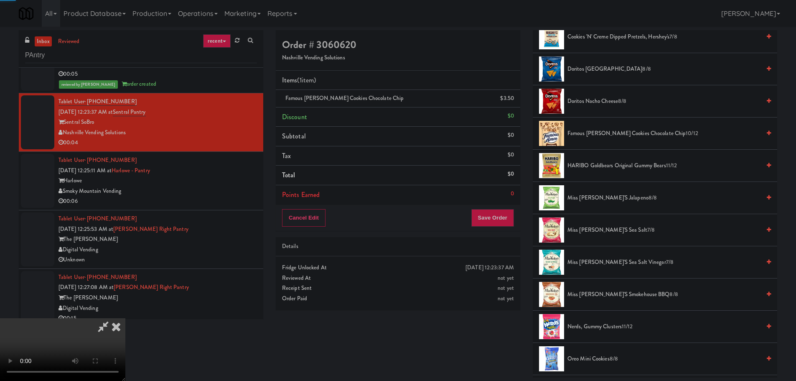
click at [125, 318] on video at bounding box center [62, 349] width 125 height 63
click at [485, 211] on button "Save Order" at bounding box center [492, 218] width 43 height 18
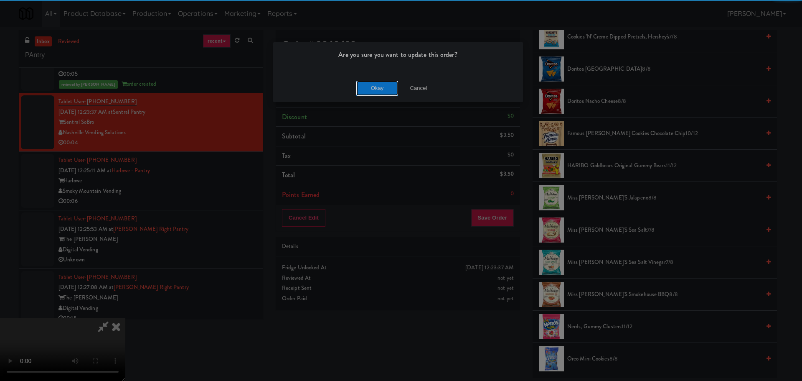
click at [378, 89] on button "Okay" at bounding box center [377, 88] width 42 height 15
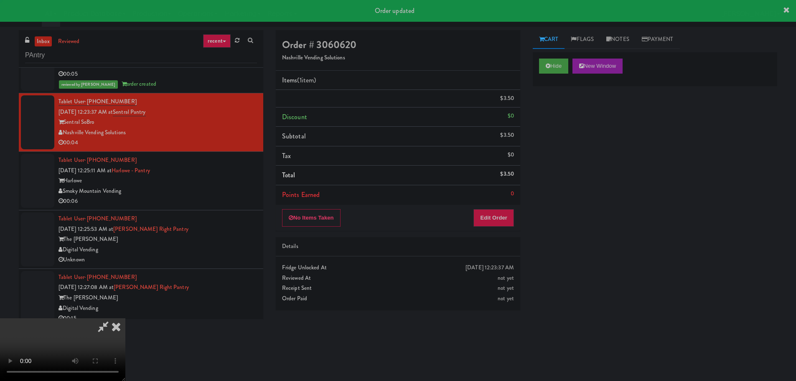
scroll to position [0, 0]
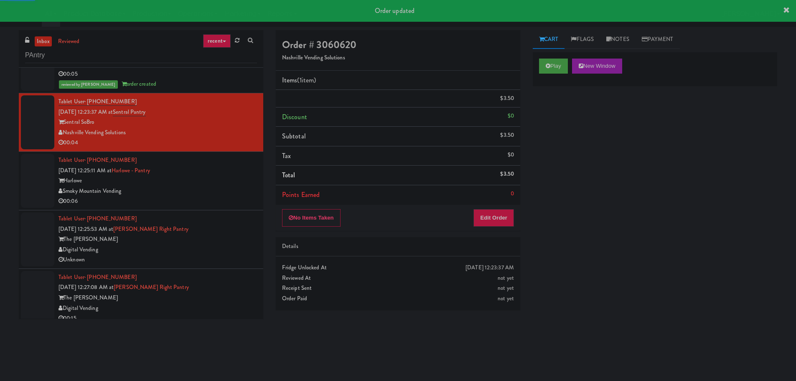
click at [216, 194] on div "Smoky Mountain Vending" at bounding box center [157, 191] width 198 height 10
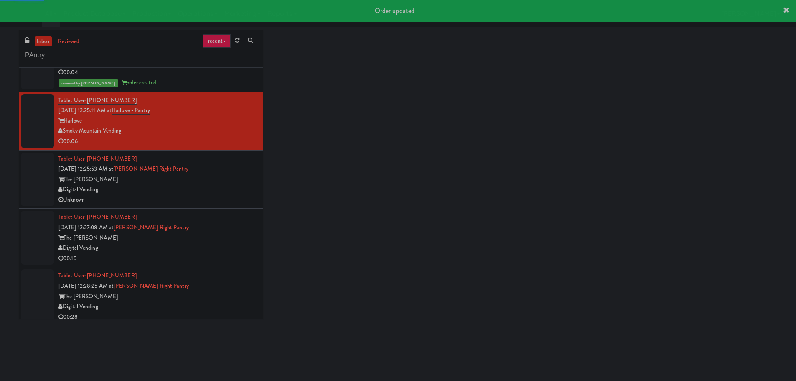
scroll to position [794, 0]
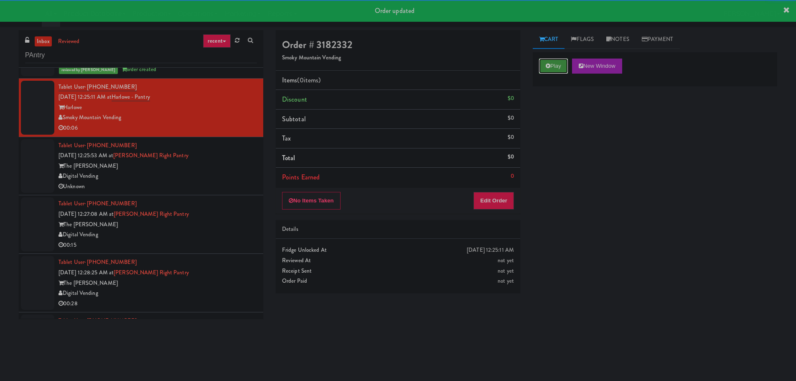
click at [550, 65] on button "Play" at bounding box center [553, 65] width 29 height 15
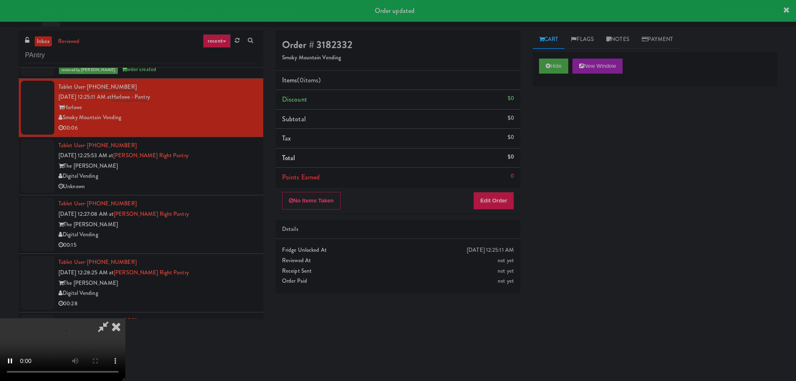
click at [499, 188] on div "No Items Taken Edit Order" at bounding box center [398, 201] width 244 height 26
click at [498, 195] on button "Edit Order" at bounding box center [493, 201] width 41 height 18
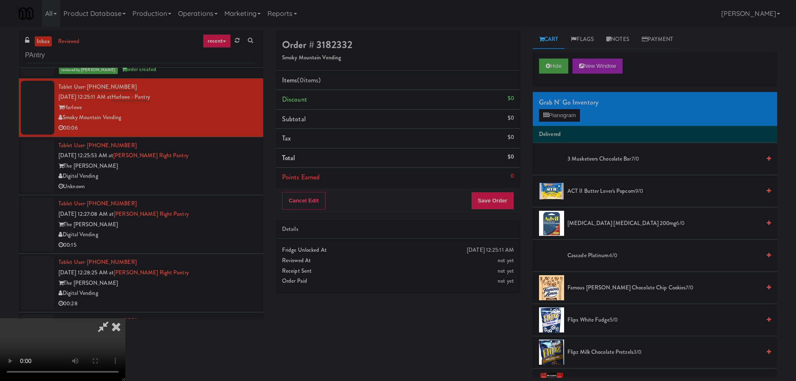
scroll to position [144, 0]
click at [125, 318] on video at bounding box center [62, 349] width 125 height 63
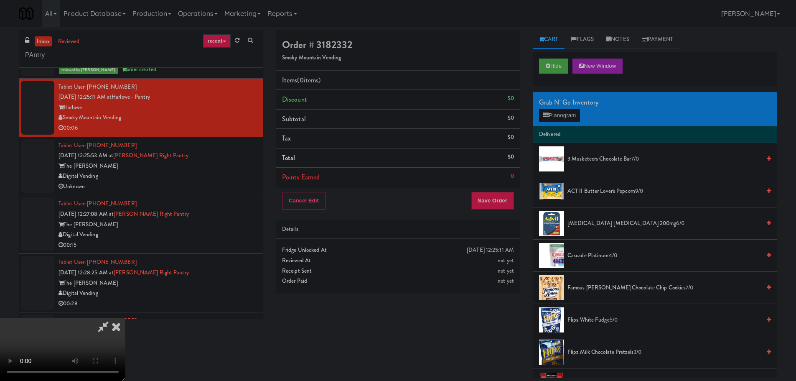
click at [125, 318] on video at bounding box center [62, 349] width 125 height 63
click at [556, 117] on button "Planogram" at bounding box center [559, 115] width 41 height 13
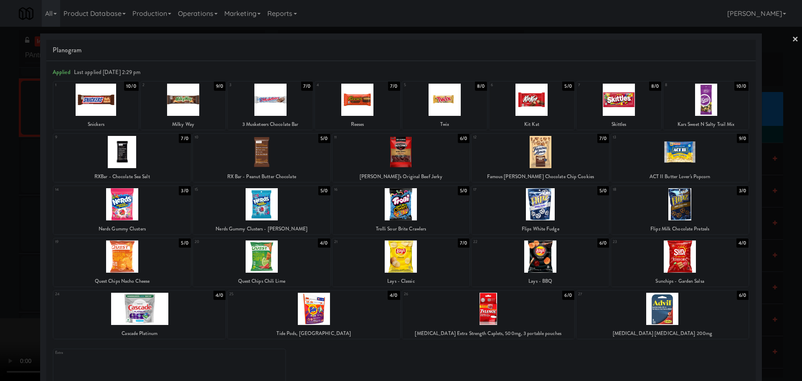
click at [542, 99] on div at bounding box center [531, 100] width 85 height 32
click at [521, 105] on div at bounding box center [531, 100] width 85 height 32
drag, startPoint x: 0, startPoint y: 234, endPoint x: 39, endPoint y: 238, distance: 39.4
click at [0, 236] on div at bounding box center [401, 190] width 802 height 381
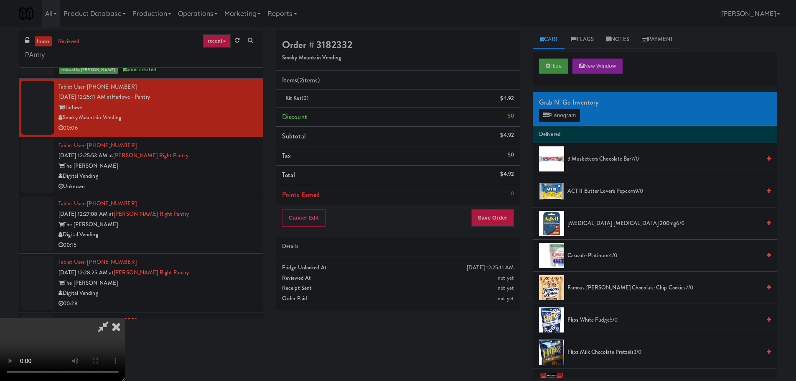
click at [125, 318] on video at bounding box center [62, 349] width 125 height 63
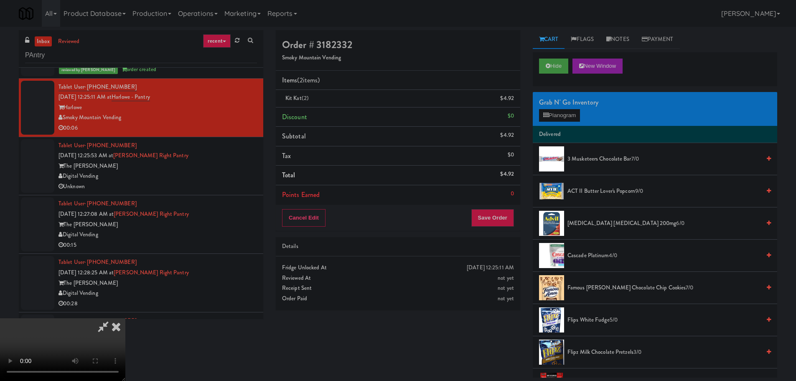
click at [125, 318] on video at bounding box center [62, 349] width 125 height 63
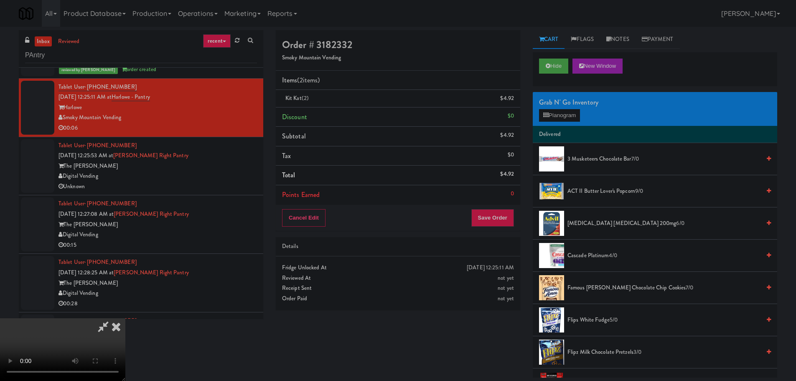
click at [125, 318] on video at bounding box center [62, 349] width 125 height 63
click at [490, 219] on button "Save Order" at bounding box center [492, 218] width 43 height 18
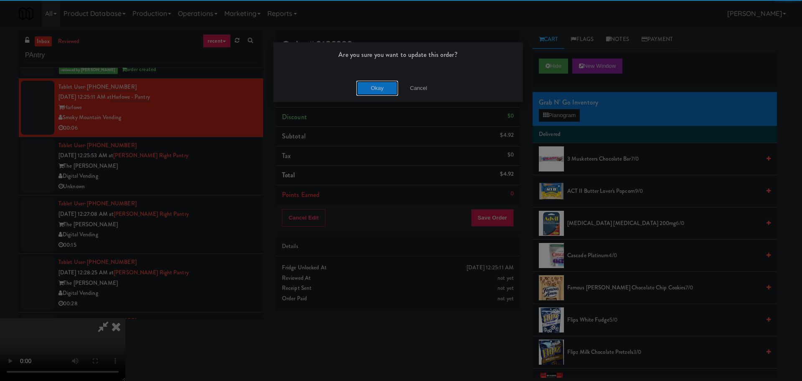
click at [382, 91] on button "Okay" at bounding box center [377, 88] width 42 height 15
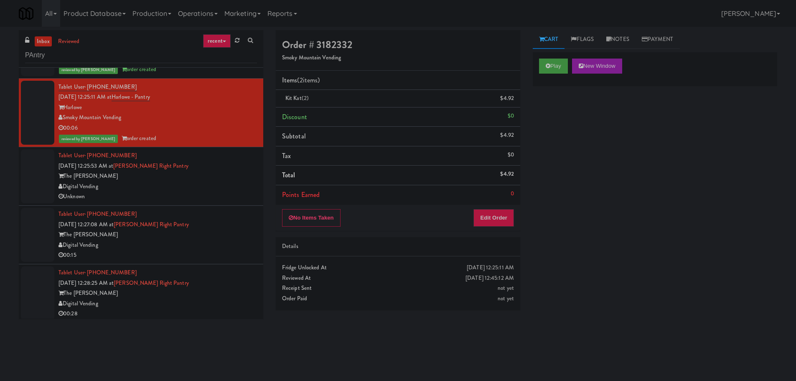
scroll to position [0, 0]
click at [205, 190] on div "Digital Vending" at bounding box center [157, 186] width 198 height 10
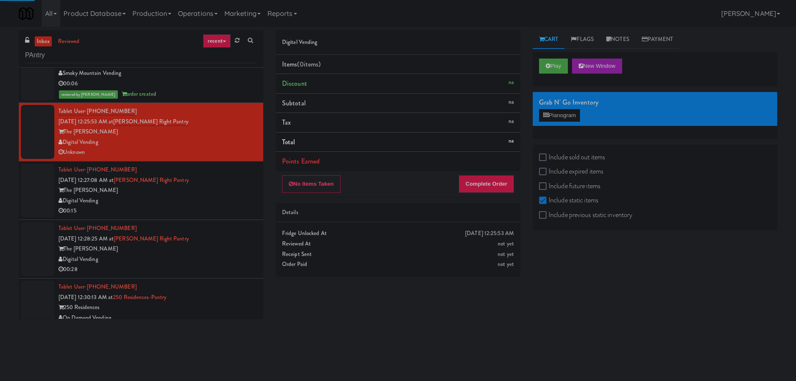
scroll to position [835, 0]
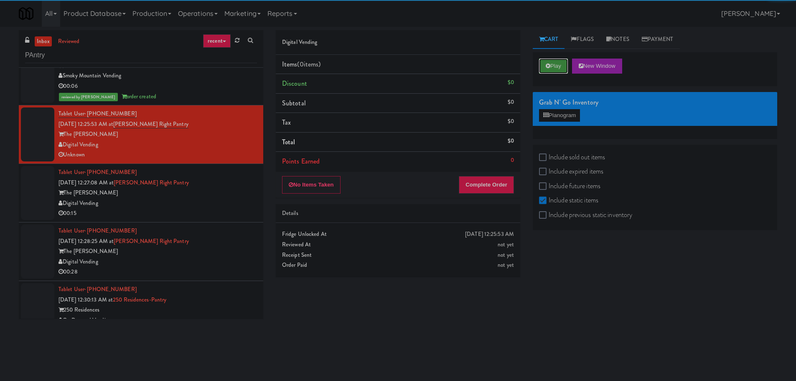
click at [548, 62] on button "Play" at bounding box center [553, 65] width 29 height 15
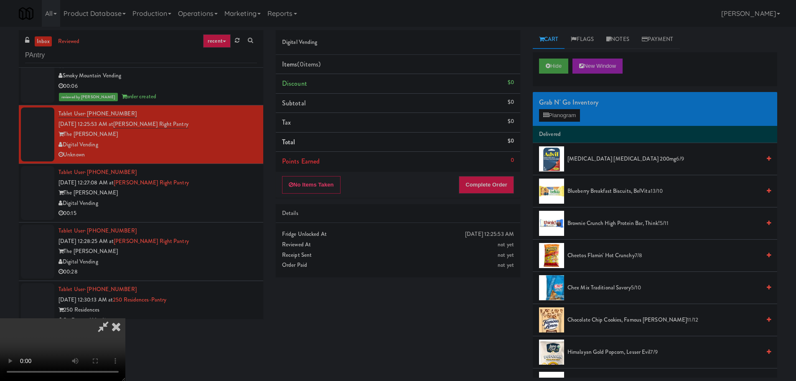
scroll to position [0, 0]
click at [125, 318] on icon at bounding box center [116, 326] width 18 height 17
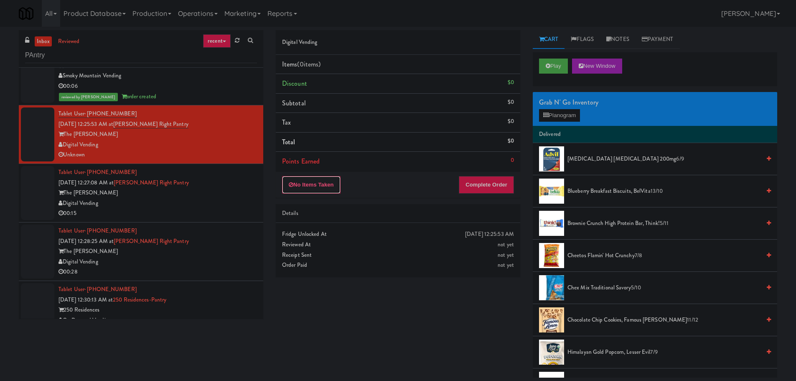
click at [330, 184] on button "No Items Taken" at bounding box center [311, 185] width 58 height 18
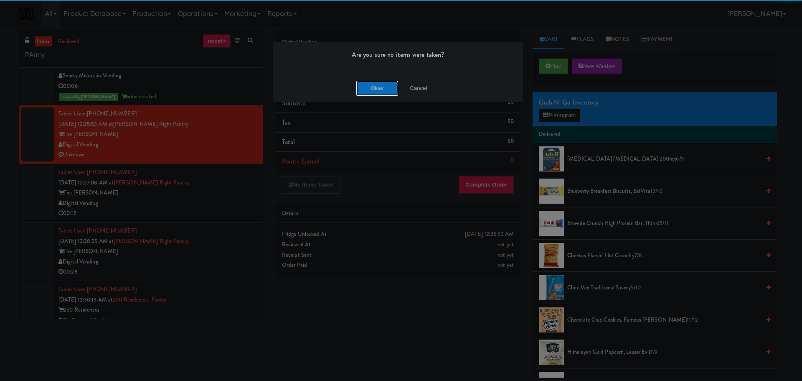
click at [370, 89] on button "Okay" at bounding box center [377, 88] width 42 height 15
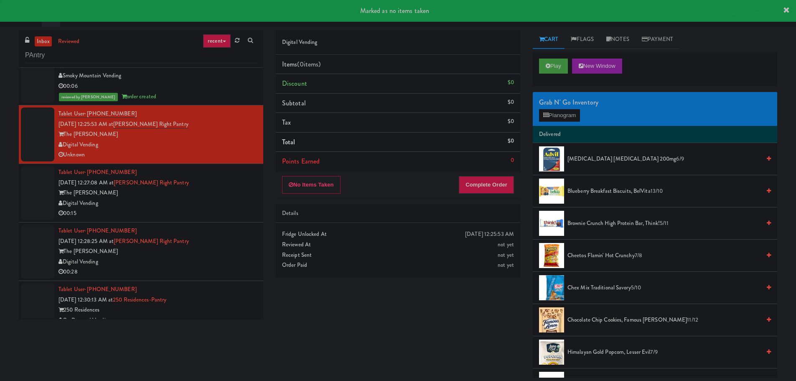
click at [220, 190] on div "The [PERSON_NAME]" at bounding box center [157, 193] width 198 height 10
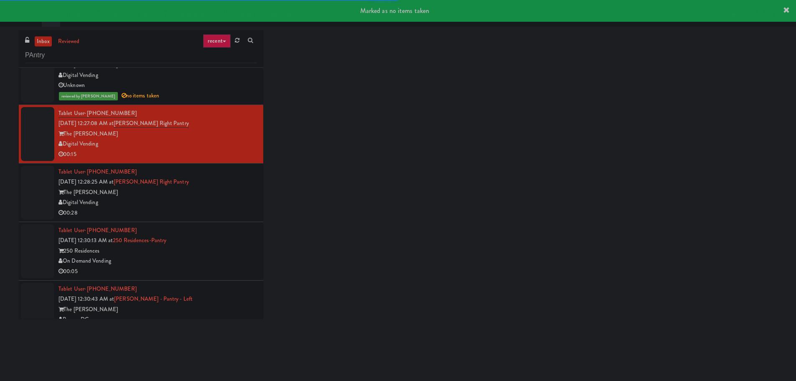
scroll to position [919, 0]
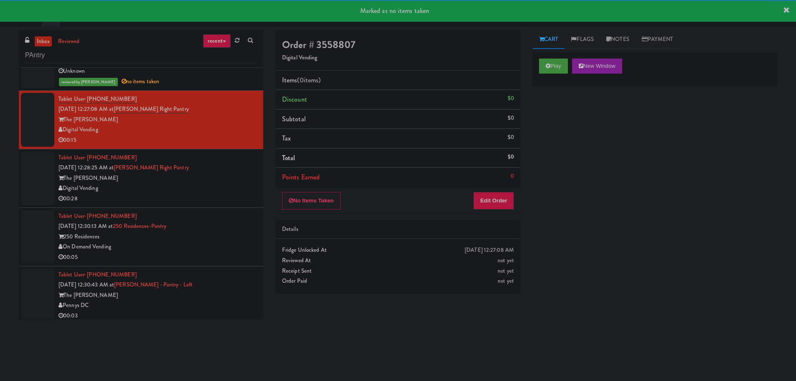
click at [535, 71] on div "Play New Window" at bounding box center [655, 68] width 244 height 33
click at [546, 65] on icon at bounding box center [548, 65] width 5 height 5
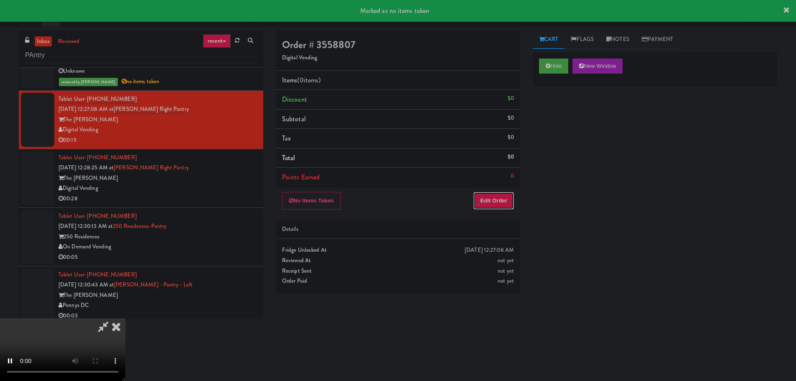
click at [509, 192] on button "Edit Order" at bounding box center [493, 201] width 41 height 18
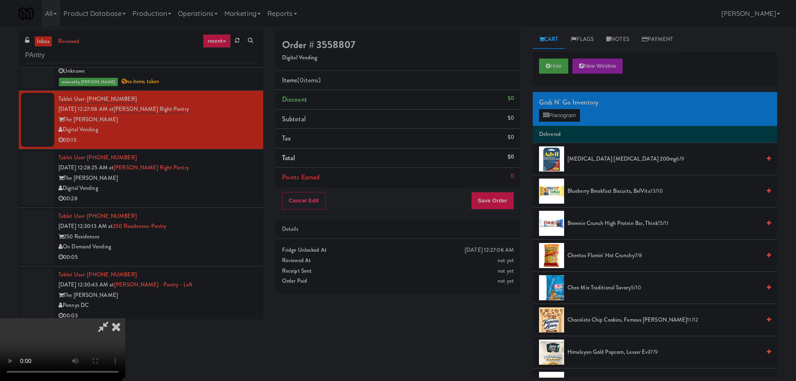
scroll to position [144, 0]
click at [125, 318] on video at bounding box center [62, 349] width 125 height 63
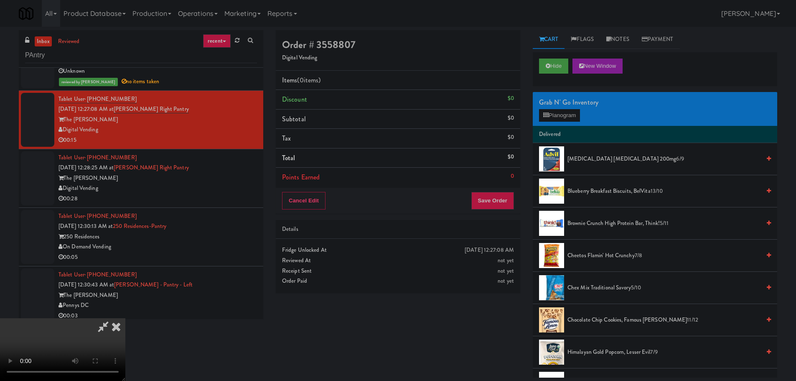
drag, startPoint x: 261, startPoint y: 207, endPoint x: 256, endPoint y: 208, distance: 5.5
click at [125, 318] on video at bounding box center [62, 349] width 125 height 63
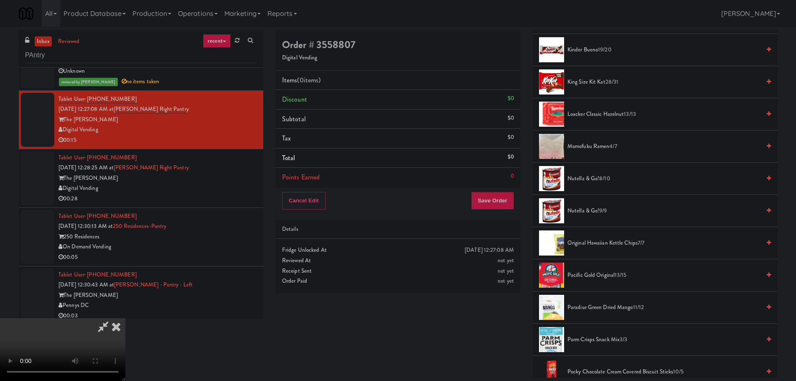
scroll to position [668, 0]
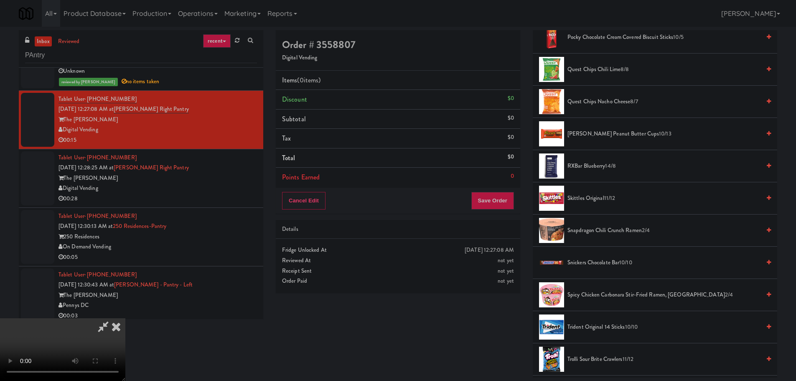
click at [604, 259] on span "Snickers Chocolate Bar 10/10" at bounding box center [663, 262] width 193 height 10
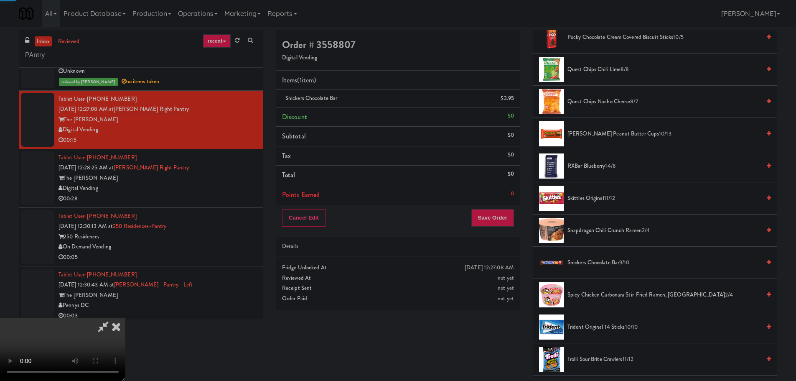
click at [125, 318] on video at bounding box center [62, 349] width 125 height 63
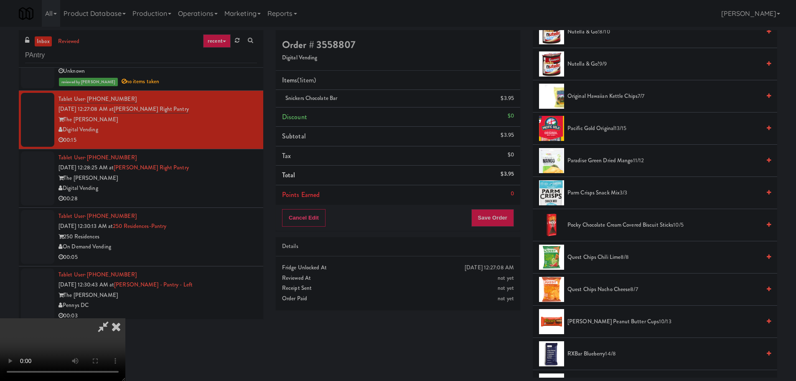
scroll to position [543, 0]
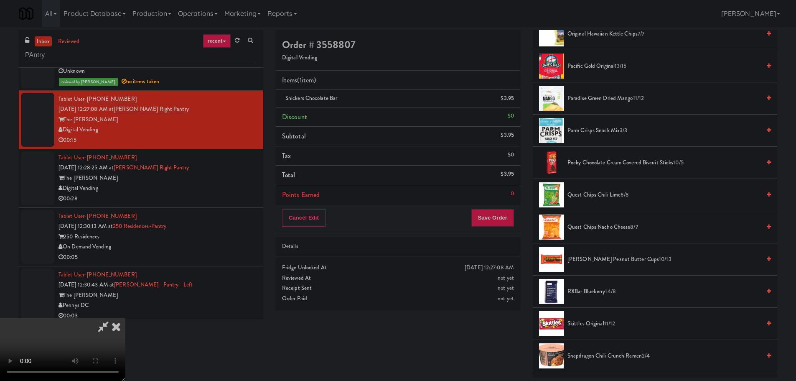
click at [583, 256] on span "[PERSON_NAME] Peanut Butter Cups 10/13" at bounding box center [663, 259] width 193 height 10
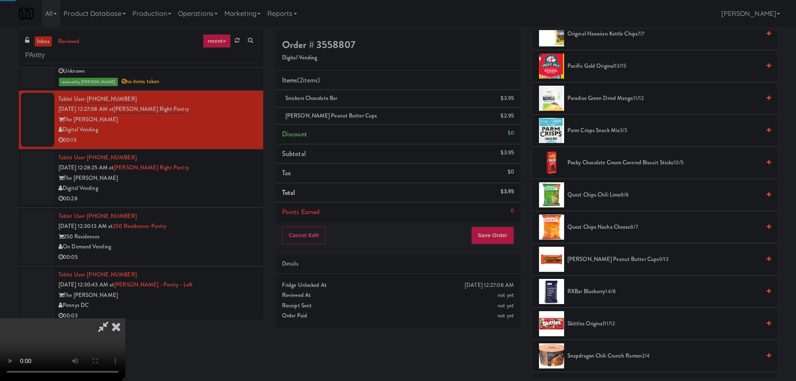
click at [125, 318] on video at bounding box center [62, 349] width 125 height 63
drag, startPoint x: 383, startPoint y: 226, endPoint x: 387, endPoint y: 228, distance: 4.7
click at [125, 318] on video at bounding box center [62, 349] width 125 height 63
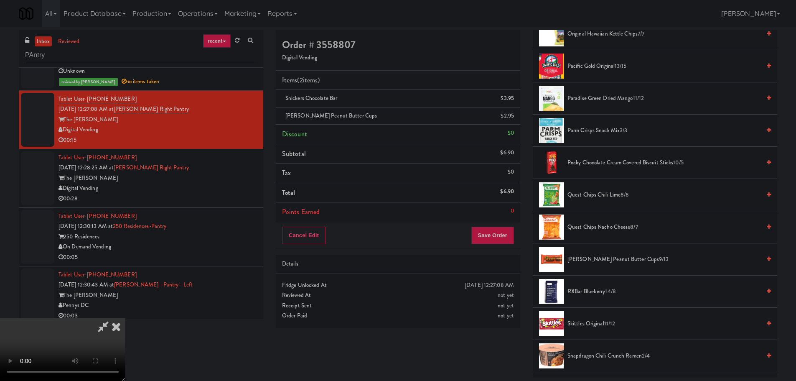
click at [125, 318] on video at bounding box center [62, 349] width 125 height 63
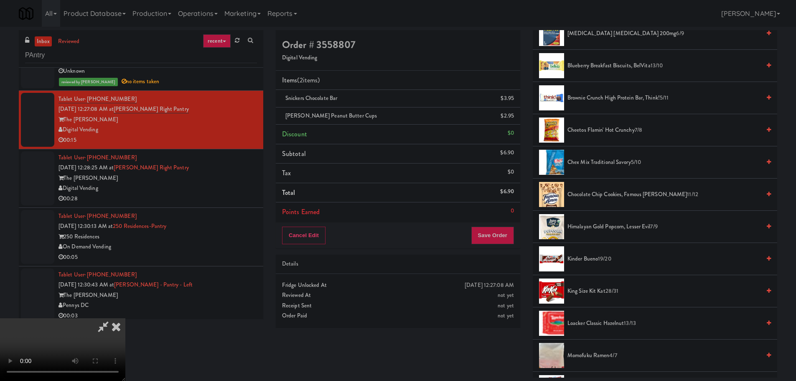
click at [594, 290] on span "King Size Kit Kat 28/31" at bounding box center [663, 291] width 193 height 10
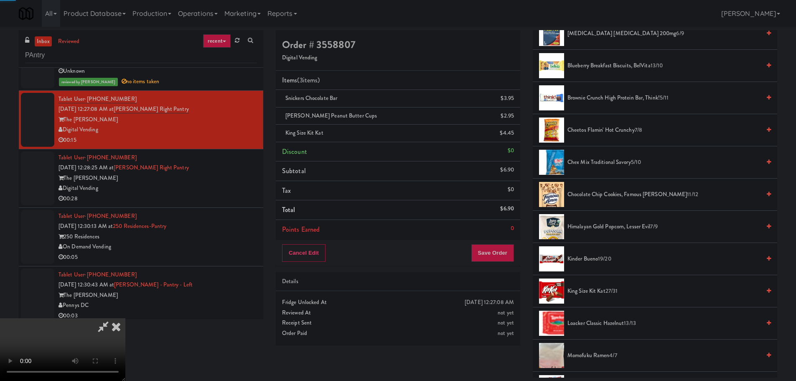
drag, startPoint x: 308, startPoint y: 255, endPoint x: 309, endPoint y: 236, distance: 18.8
click at [125, 318] on video at bounding box center [62, 349] width 125 height 63
drag, startPoint x: 290, startPoint y: 231, endPoint x: 312, endPoint y: 227, distance: 22.4
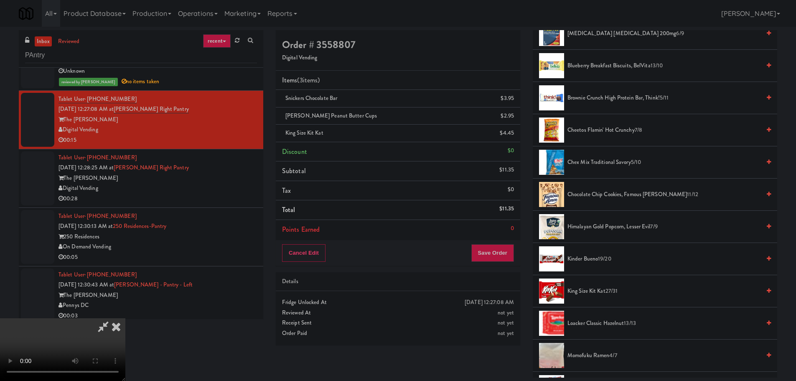
click at [125, 318] on video at bounding box center [62, 349] width 125 height 63
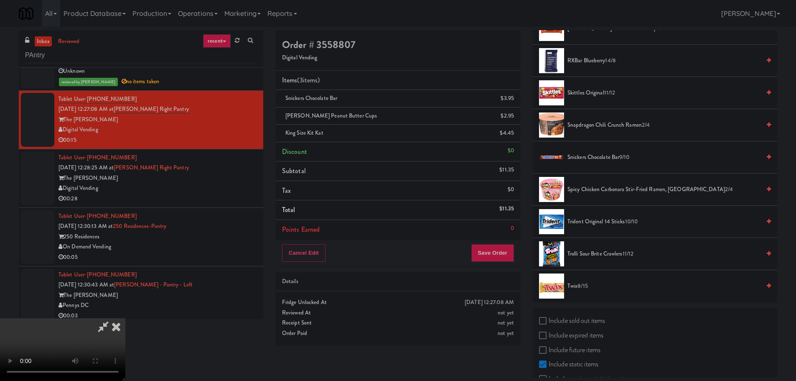
scroll to position [794, 0]
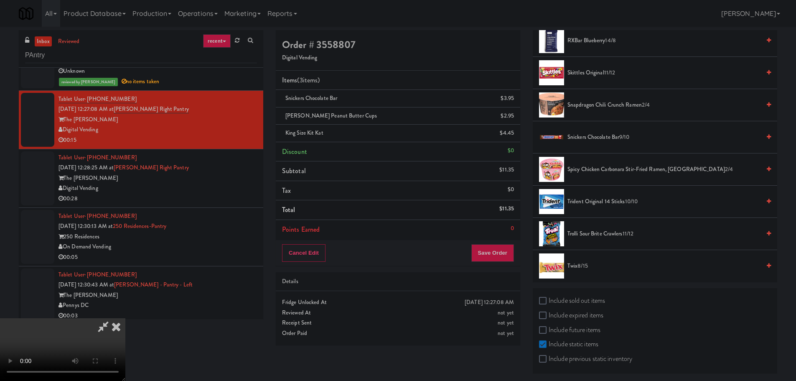
click at [597, 239] on li "Trolli Sour Brite Crawlers 11/12" at bounding box center [655, 234] width 244 height 32
click at [595, 236] on span "Trolli Sour Brite Crawlers 11/12" at bounding box center [663, 233] width 193 height 10
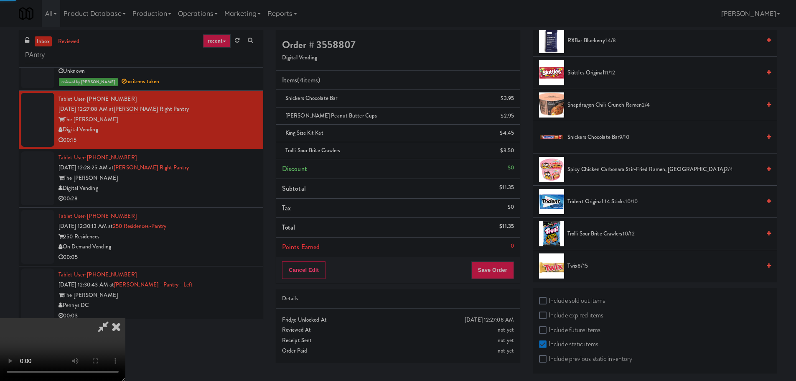
click at [125, 318] on video at bounding box center [62, 349] width 125 height 63
click at [488, 261] on div "Cancel Edit Save Order" at bounding box center [398, 270] width 244 height 26
click at [487, 263] on button "Save Order" at bounding box center [492, 270] width 43 height 18
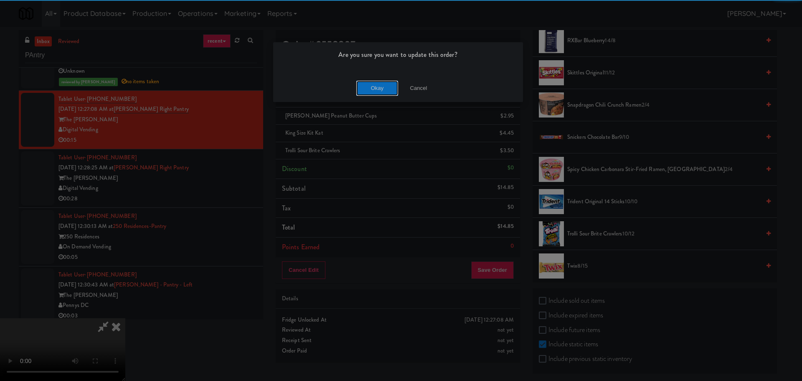
click at [371, 89] on button "Okay" at bounding box center [377, 88] width 42 height 15
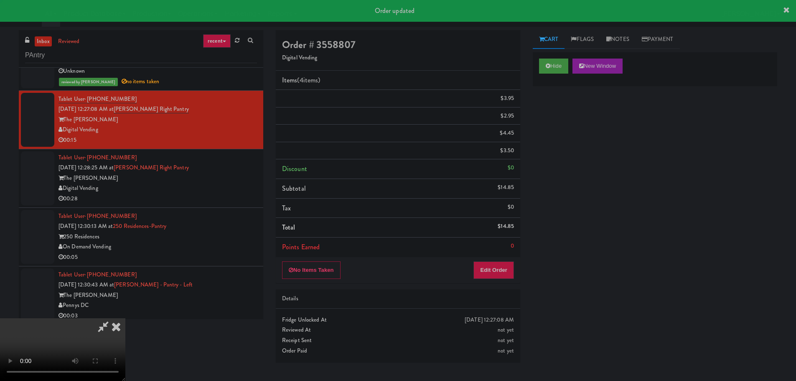
scroll to position [0, 0]
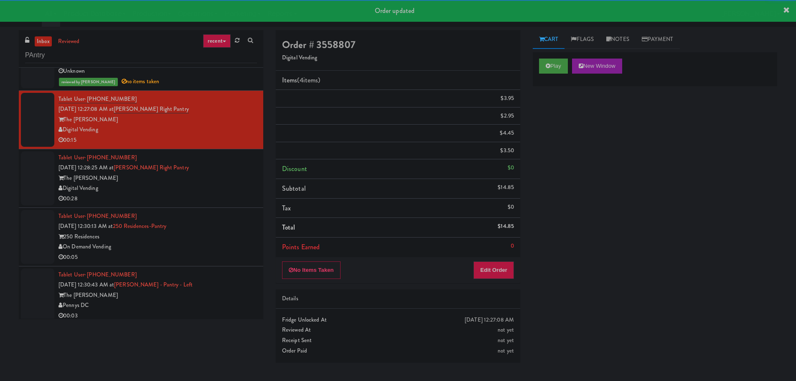
click at [228, 171] on div "Tablet User · (970) 508-4004 [DATE] 12:28:25 AM at [PERSON_NAME] Right Pantry T…" at bounding box center [157, 177] width 198 height 51
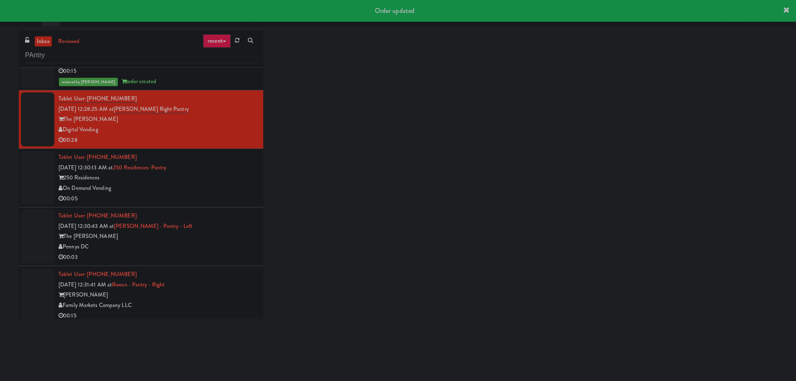
scroll to position [1002, 0]
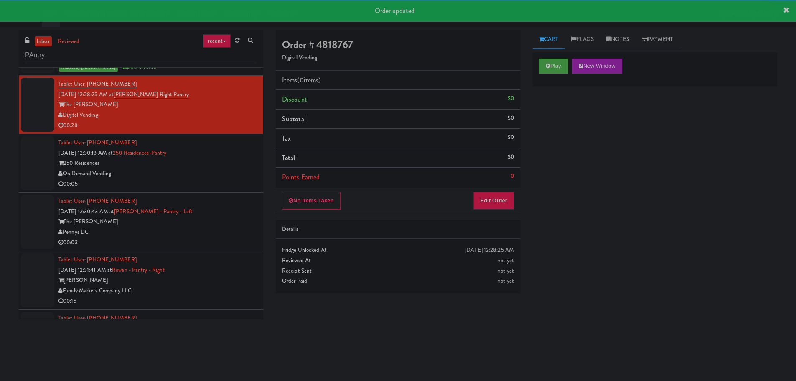
click at [537, 65] on div "Play New Window" at bounding box center [655, 68] width 244 height 33
click at [547, 69] on button "Play" at bounding box center [553, 65] width 29 height 15
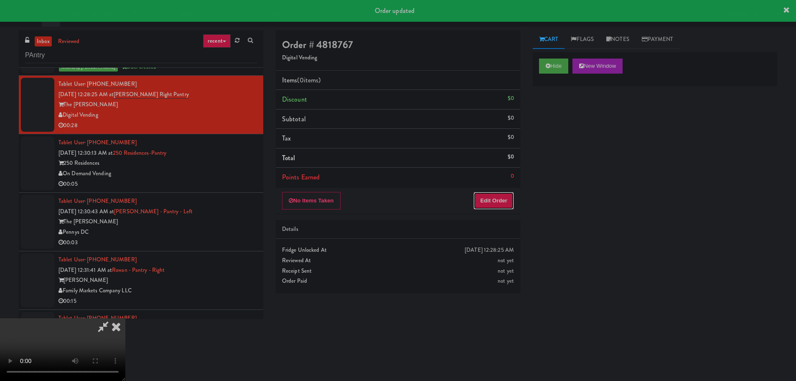
click at [495, 199] on button "Edit Order" at bounding box center [493, 201] width 41 height 18
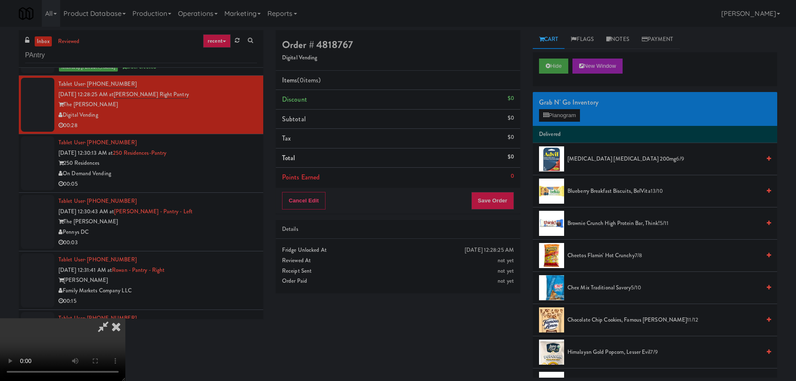
scroll to position [0, 0]
click at [125, 318] on video at bounding box center [62, 349] width 125 height 63
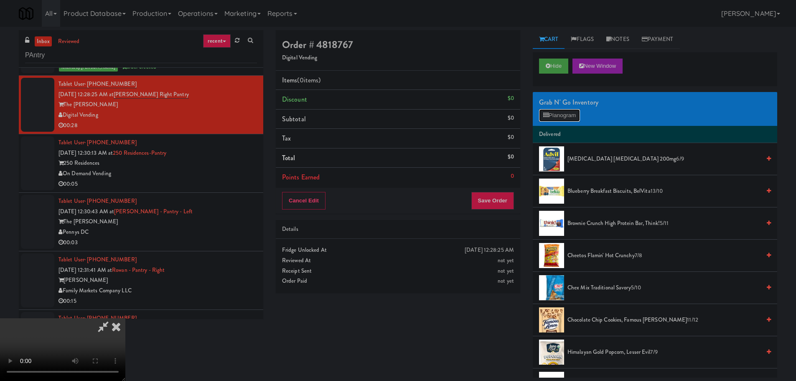
click at [566, 117] on button "Planogram" at bounding box center [559, 115] width 41 height 13
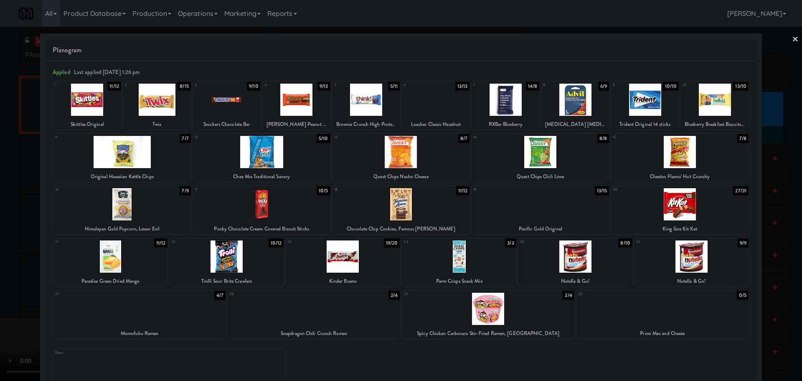
click at [333, 257] on div at bounding box center [343, 256] width 114 height 32
click at [0, 284] on div at bounding box center [401, 190] width 802 height 381
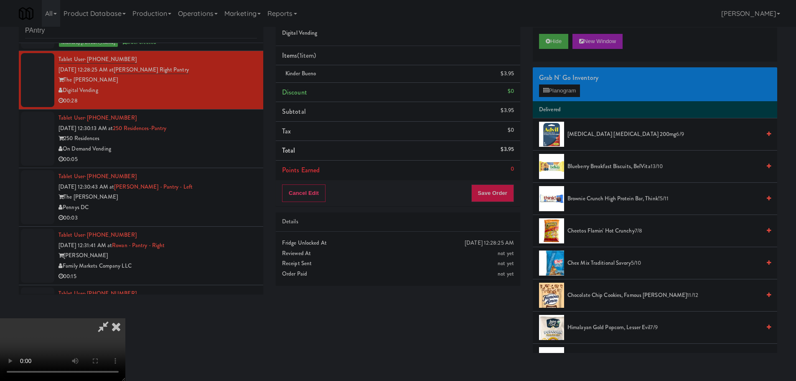
scroll to position [27, 0]
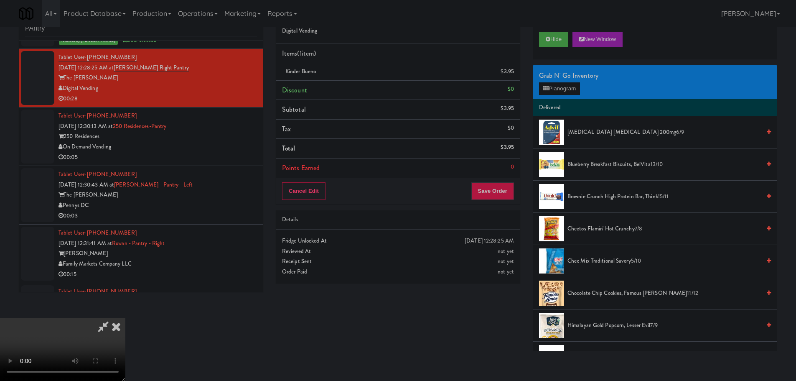
click at [125, 318] on video at bounding box center [62, 349] width 125 height 63
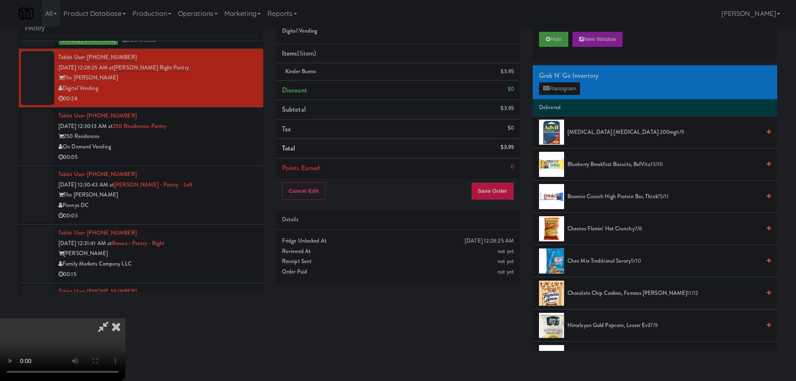
scroll to position [18, 0]
click at [125, 318] on video at bounding box center [62, 349] width 125 height 63
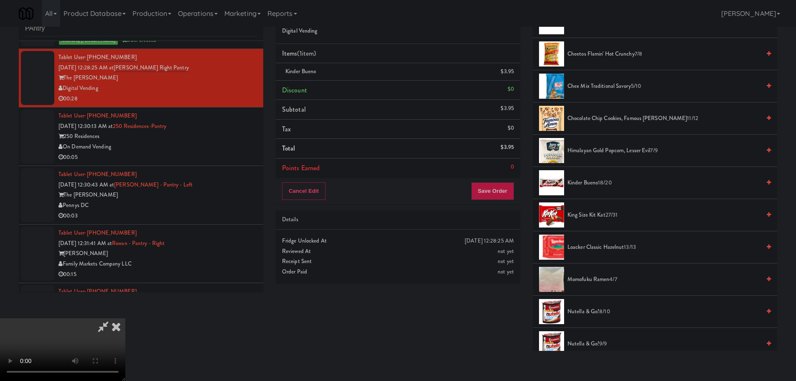
scroll to position [167, 0]
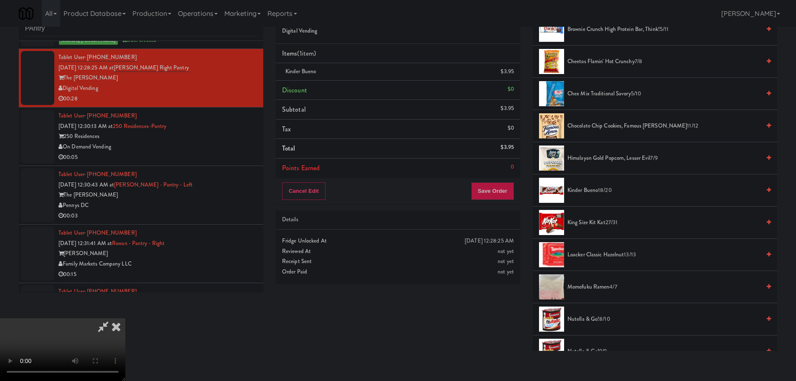
click at [630, 124] on span "Chocolate Chip Cookies, Famous [PERSON_NAME] 11/12" at bounding box center [663, 126] width 193 height 10
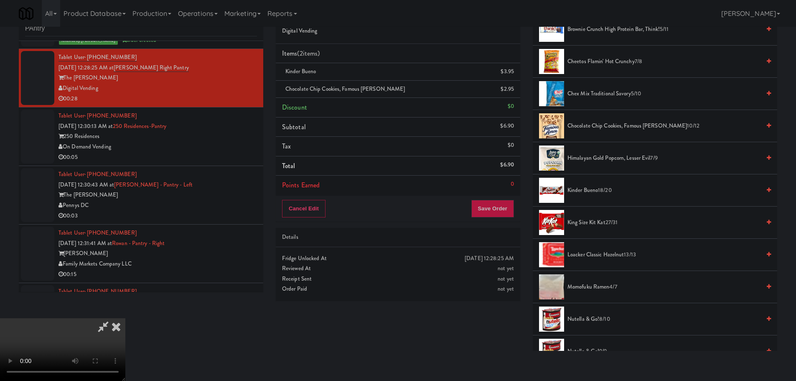
click at [125, 318] on video at bounding box center [62, 349] width 125 height 63
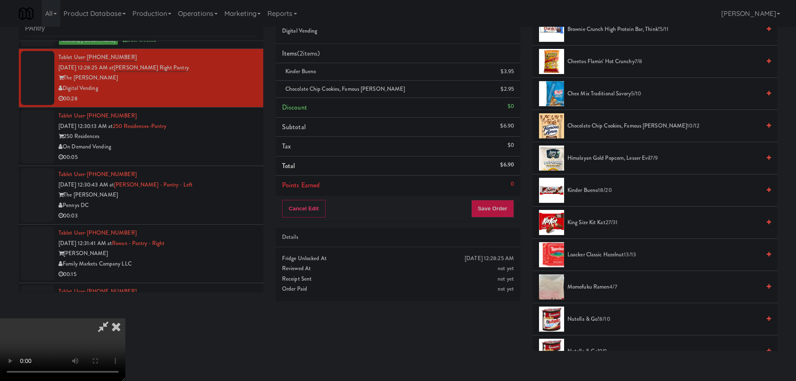
scroll to position [60, 0]
click at [125, 318] on video at bounding box center [62, 349] width 125 height 63
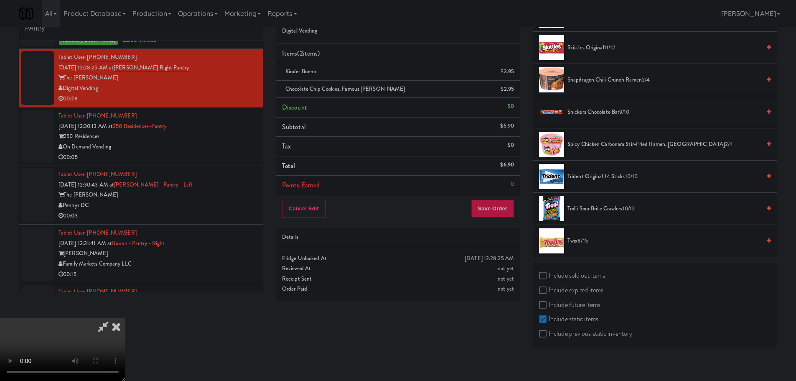
scroll to position [794, 0]
click at [578, 236] on span "8/15" at bounding box center [582, 239] width 10 height 8
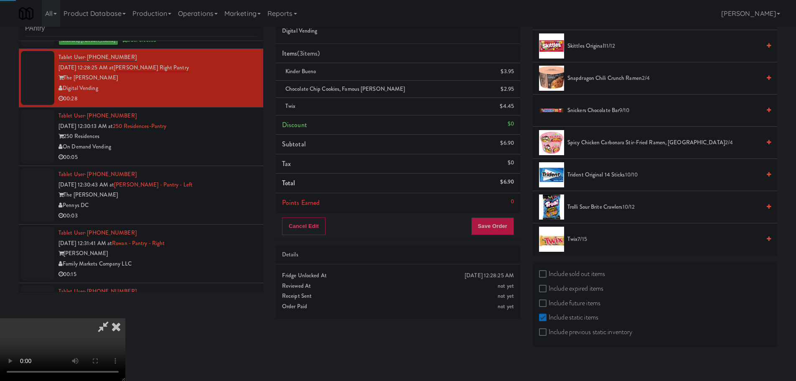
click at [125, 318] on video at bounding box center [62, 349] width 125 height 63
click at [504, 233] on button "Save Order" at bounding box center [492, 226] width 43 height 18
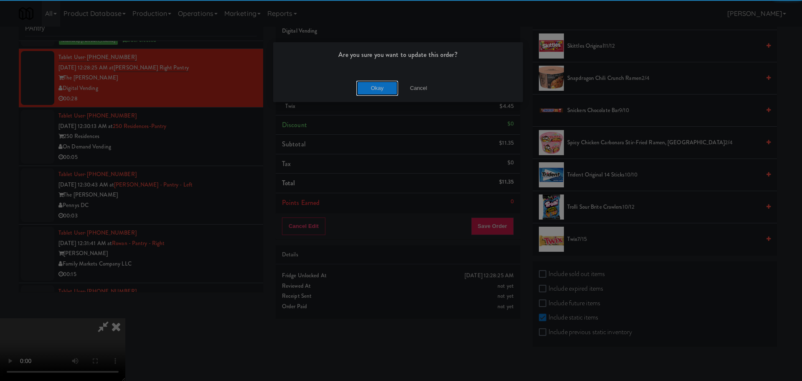
click at [384, 84] on button "Okay" at bounding box center [377, 88] width 42 height 15
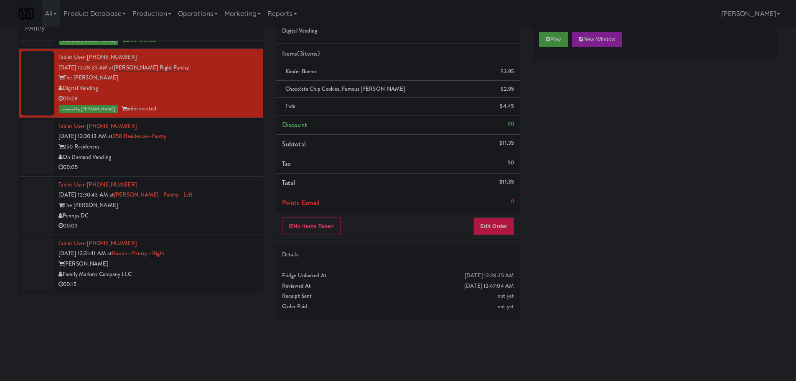
scroll to position [0, 0]
click at [213, 165] on div "00:05" at bounding box center [157, 167] width 198 height 10
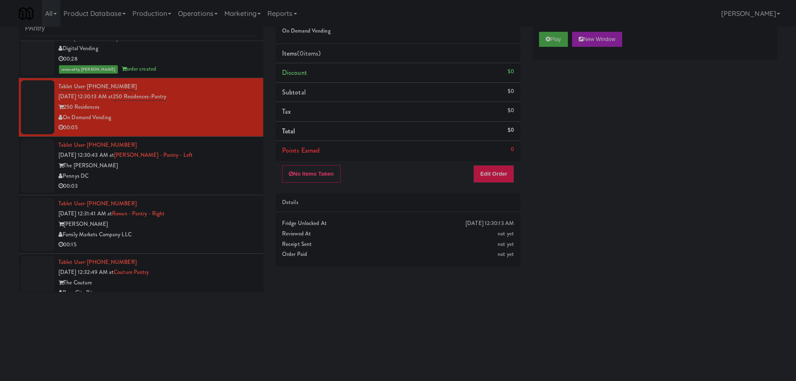
scroll to position [1044, 0]
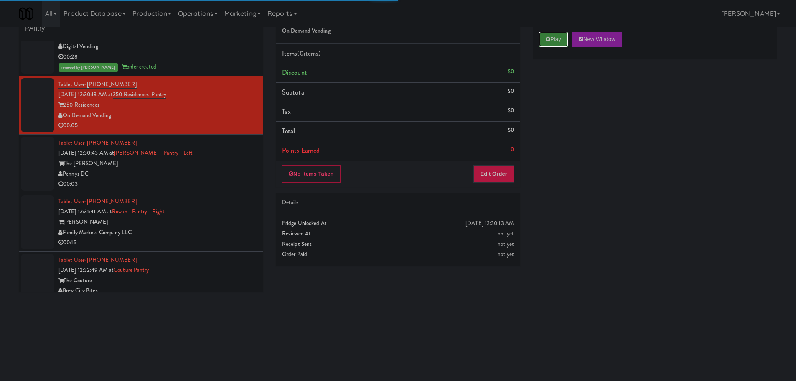
click at [560, 34] on button "Play" at bounding box center [553, 39] width 29 height 15
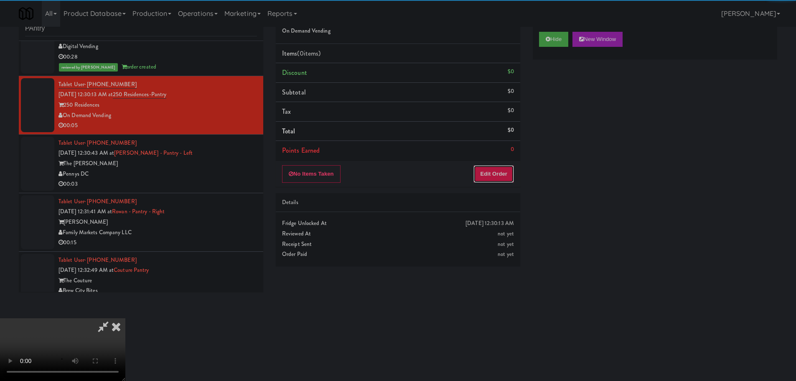
click at [511, 165] on button "Edit Order" at bounding box center [493, 174] width 41 height 18
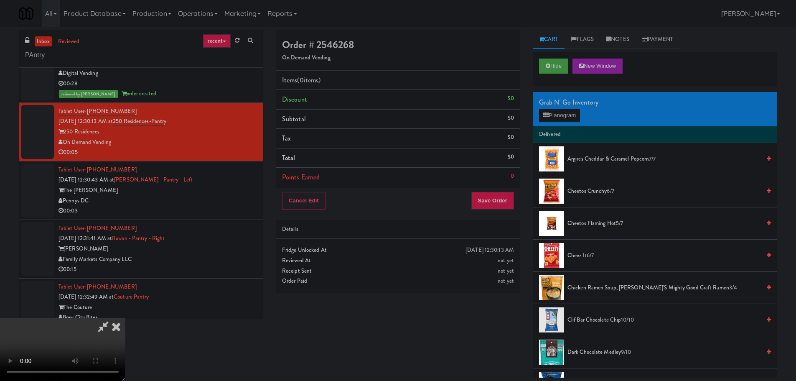
scroll to position [0, 0]
click at [125, 318] on video at bounding box center [62, 349] width 125 height 63
drag, startPoint x: 285, startPoint y: 210, endPoint x: 294, endPoint y: 210, distance: 9.2
click at [125, 318] on video at bounding box center [62, 349] width 125 height 63
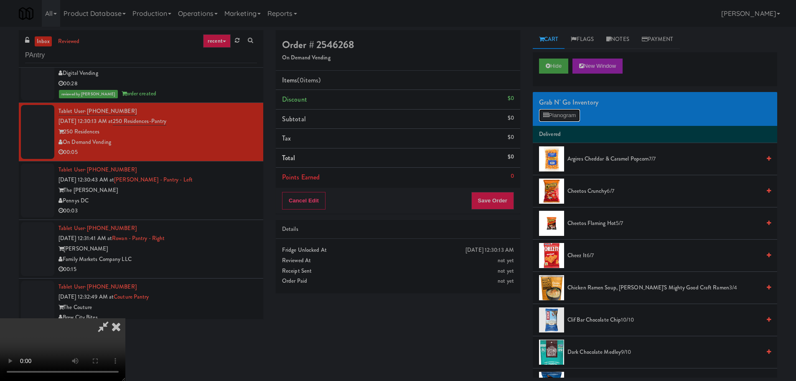
click at [561, 114] on button "Planogram" at bounding box center [559, 115] width 41 height 13
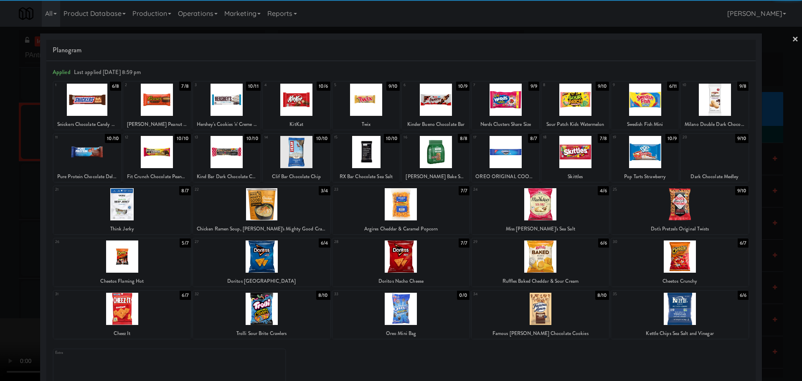
click at [172, 114] on div at bounding box center [157, 100] width 68 height 32
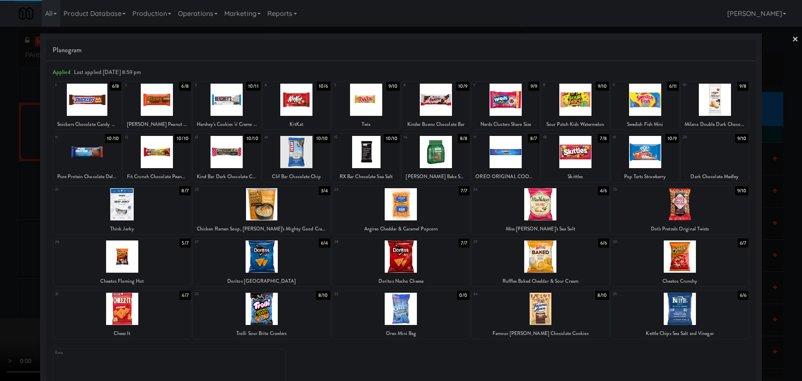
click at [0, 181] on div at bounding box center [401, 190] width 802 height 381
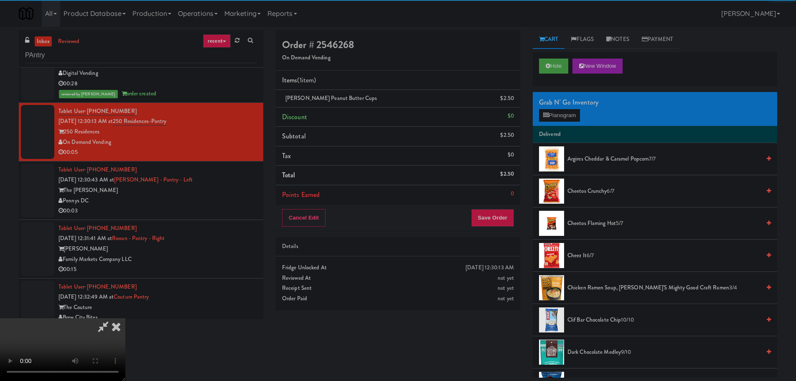
drag, startPoint x: 154, startPoint y: 169, endPoint x: 173, endPoint y: 173, distance: 18.8
click at [125, 318] on video at bounding box center [62, 349] width 125 height 63
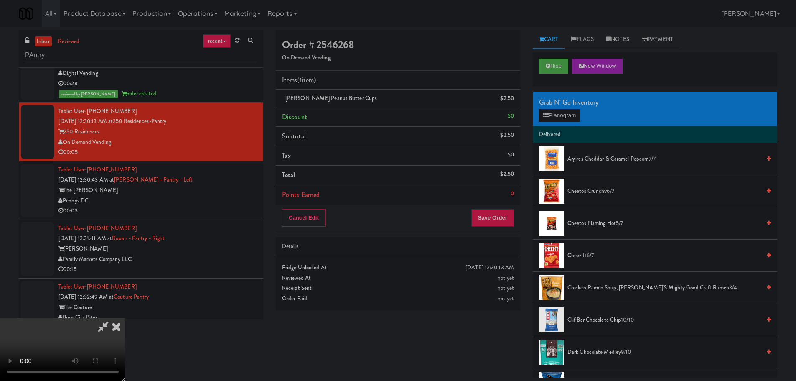
drag, startPoint x: 206, startPoint y: 179, endPoint x: 211, endPoint y: 180, distance: 5.3
click at [125, 318] on video at bounding box center [62, 349] width 125 height 63
drag, startPoint x: 322, startPoint y: 161, endPoint x: 332, endPoint y: 162, distance: 10.1
click at [125, 318] on video at bounding box center [62, 349] width 125 height 63
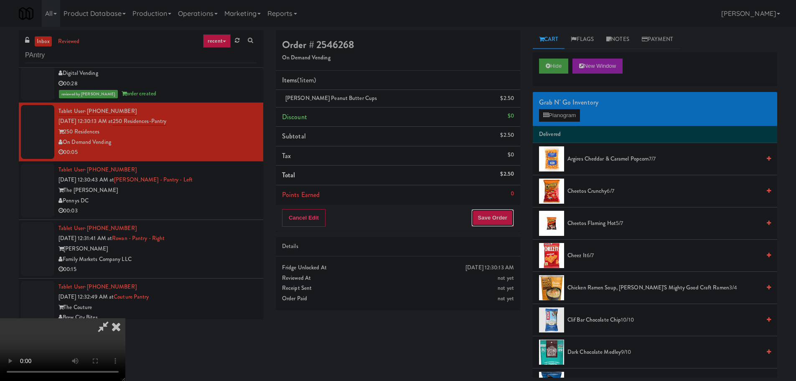
click at [493, 211] on button "Save Order" at bounding box center [492, 218] width 43 height 18
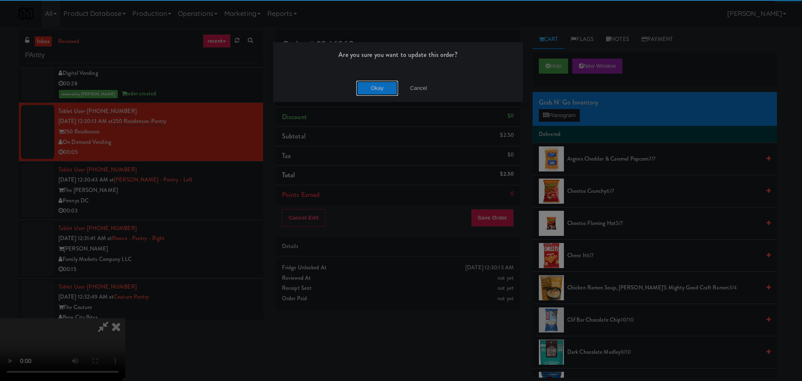
click at [381, 87] on button "Okay" at bounding box center [377, 88] width 42 height 15
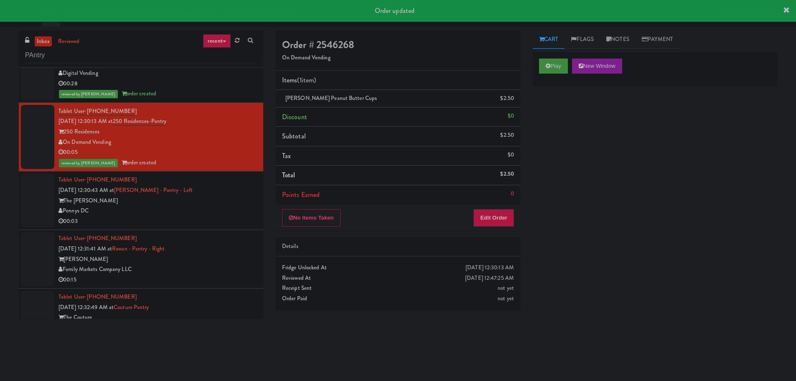
scroll to position [0, 0]
click at [200, 228] on li "Tablet User · (260) 715-7867 [DATE] 12:30:43 AM at [PERSON_NAME][GEOGRAPHIC_DAT…" at bounding box center [141, 200] width 244 height 58
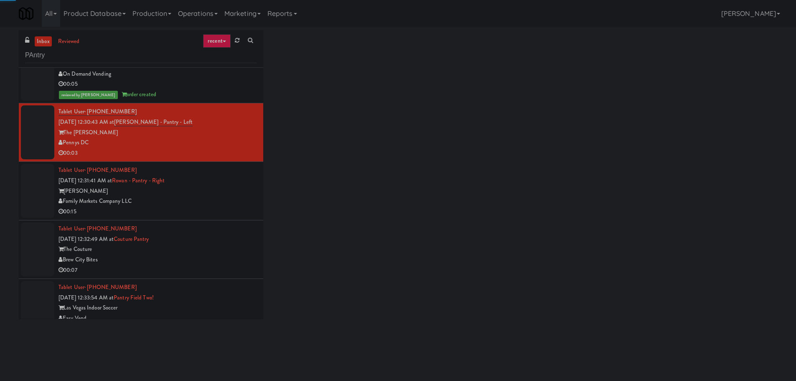
scroll to position [1131, 0]
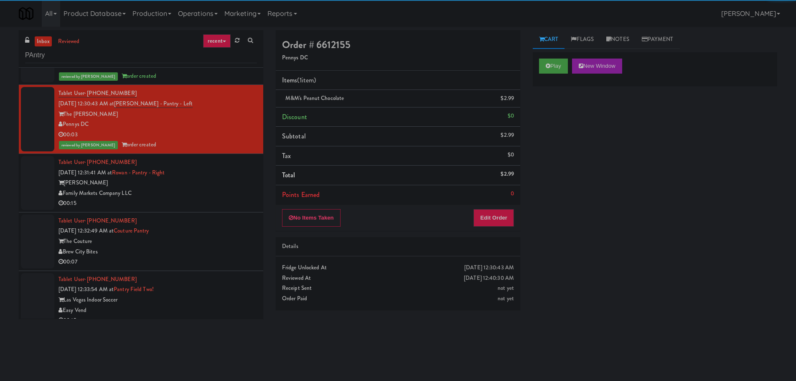
click at [218, 178] on div "[PERSON_NAME]" at bounding box center [157, 183] width 198 height 10
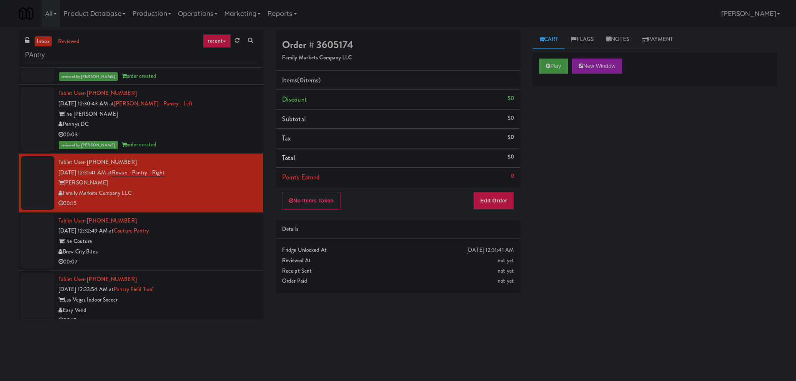
scroll to position [1141, 0]
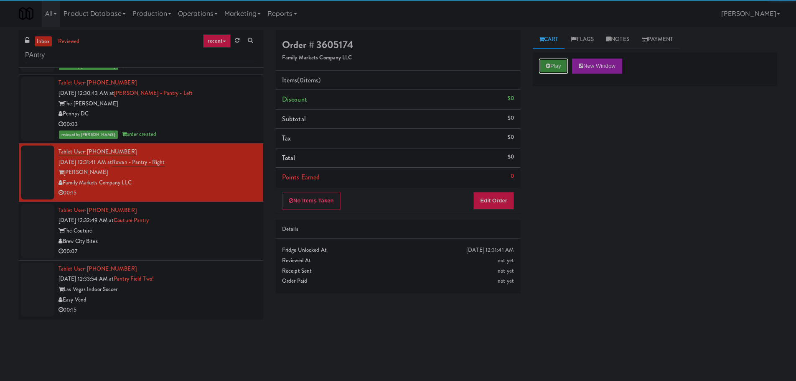
click at [553, 67] on button "Play" at bounding box center [553, 65] width 29 height 15
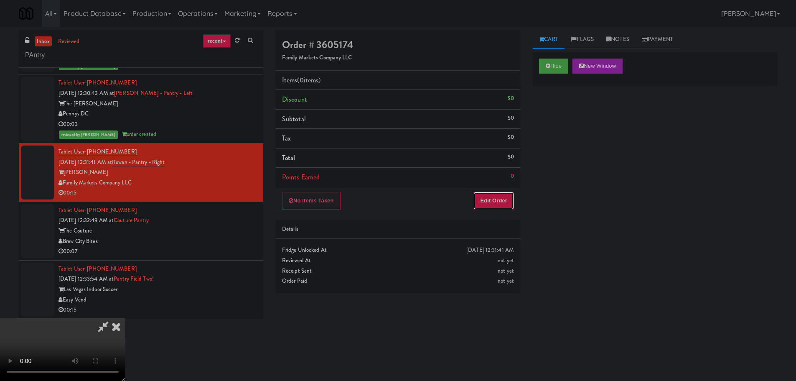
click at [485, 203] on button "Edit Order" at bounding box center [493, 201] width 41 height 18
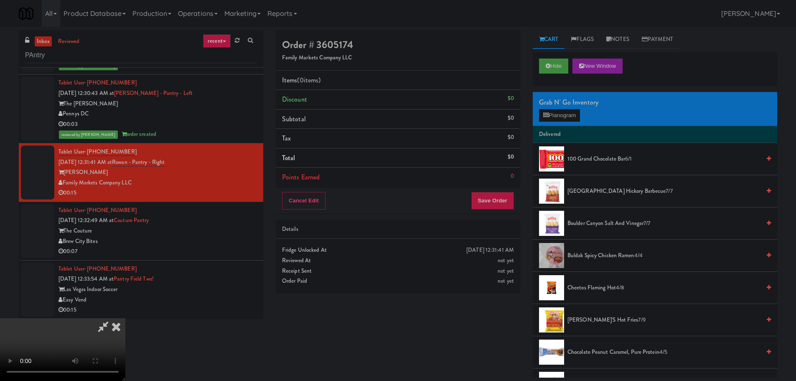
scroll to position [144, 0]
click at [125, 318] on video at bounding box center [62, 349] width 125 height 63
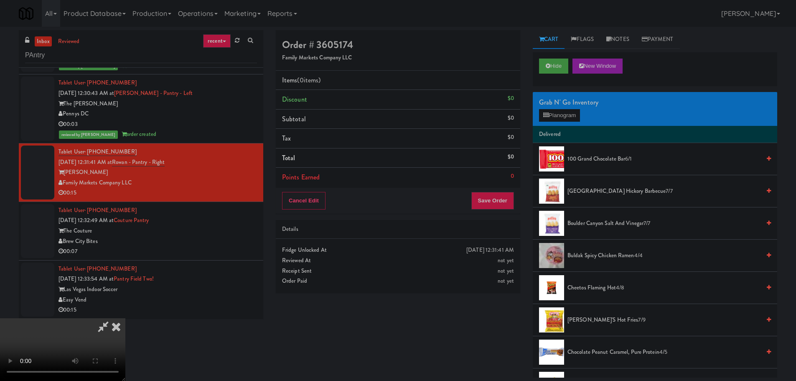
click at [125, 318] on video at bounding box center [62, 349] width 125 height 63
click at [568, 117] on button "Planogram" at bounding box center [559, 115] width 41 height 13
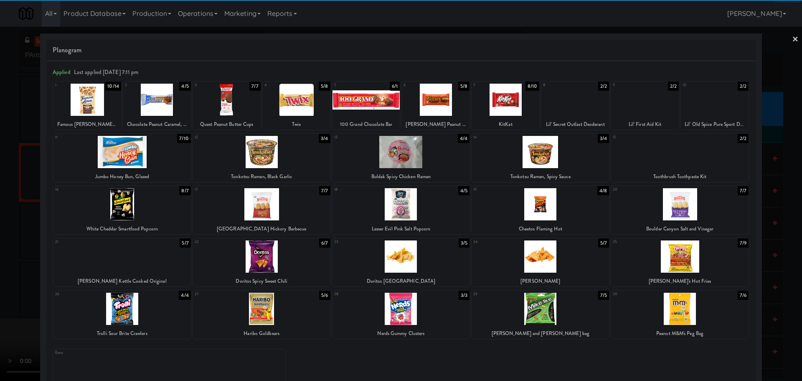
click at [694, 258] on div at bounding box center [679, 256] width 137 height 32
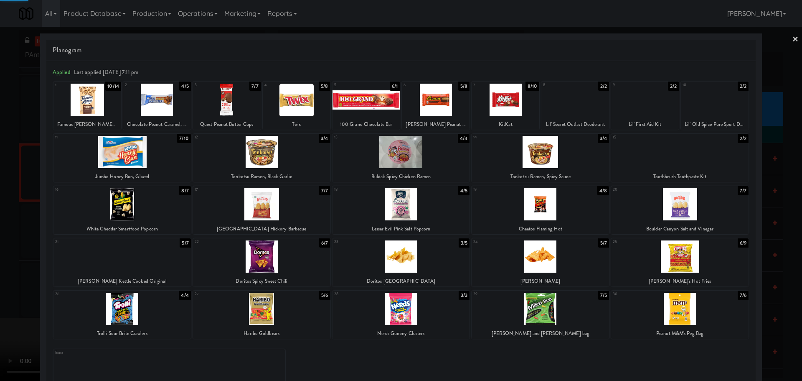
drag, startPoint x: 0, startPoint y: 296, endPoint x: 41, endPoint y: 282, distance: 42.7
click at [5, 294] on div at bounding box center [401, 190] width 802 height 381
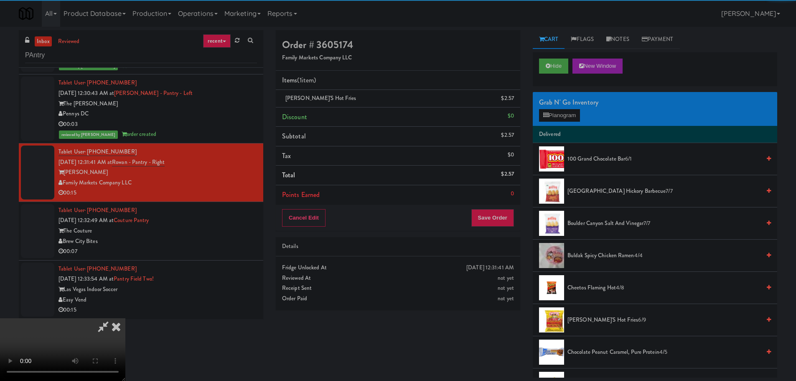
drag, startPoint x: 227, startPoint y: 236, endPoint x: 252, endPoint y: 233, distance: 25.2
click at [125, 318] on video at bounding box center [62, 349] width 125 height 63
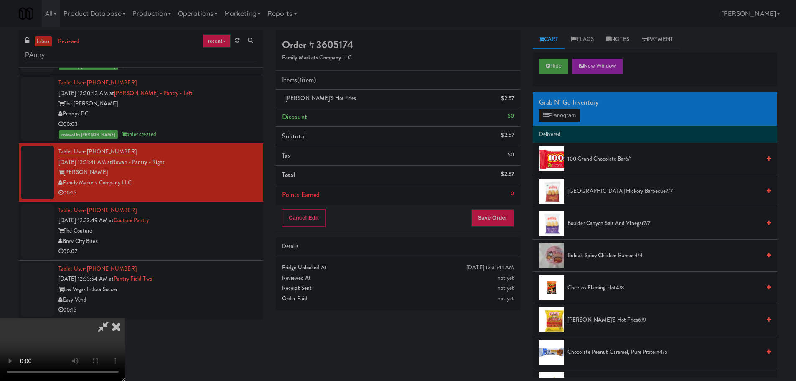
click at [125, 318] on video at bounding box center [62, 349] width 125 height 63
drag, startPoint x: 314, startPoint y: 242, endPoint x: 329, endPoint y: 244, distance: 15.1
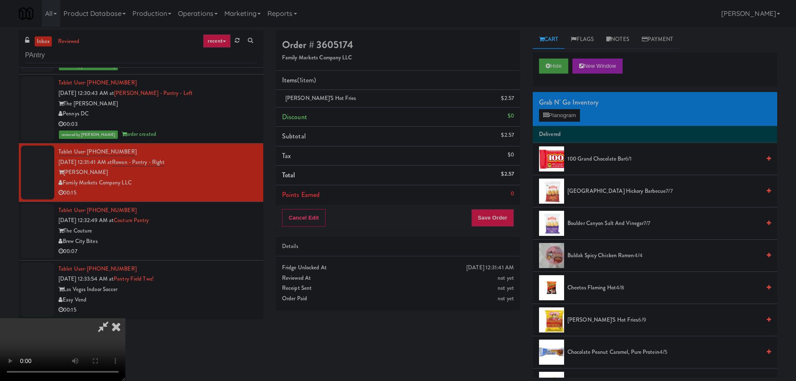
click at [125, 318] on video at bounding box center [62, 349] width 125 height 63
click at [563, 126] on li "Delivered" at bounding box center [655, 135] width 244 height 18
click at [566, 119] on button "Planogram" at bounding box center [559, 115] width 41 height 13
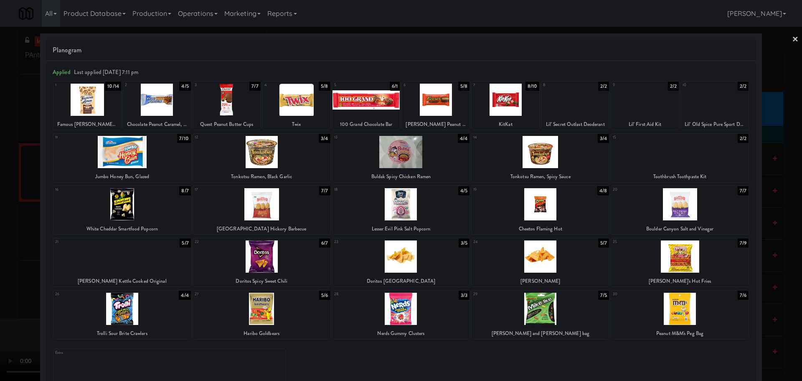
click at [261, 307] on div at bounding box center [261, 308] width 137 height 32
drag, startPoint x: 0, startPoint y: 271, endPoint x: 143, endPoint y: 227, distance: 149.4
click at [0, 271] on div at bounding box center [401, 190] width 802 height 381
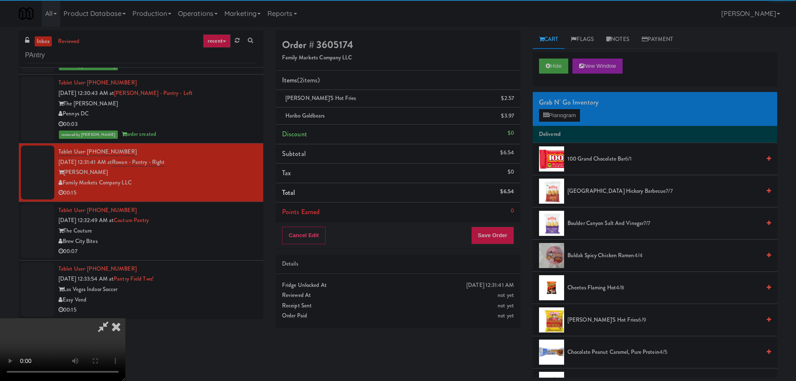
click at [125, 318] on video at bounding box center [62, 349] width 125 height 63
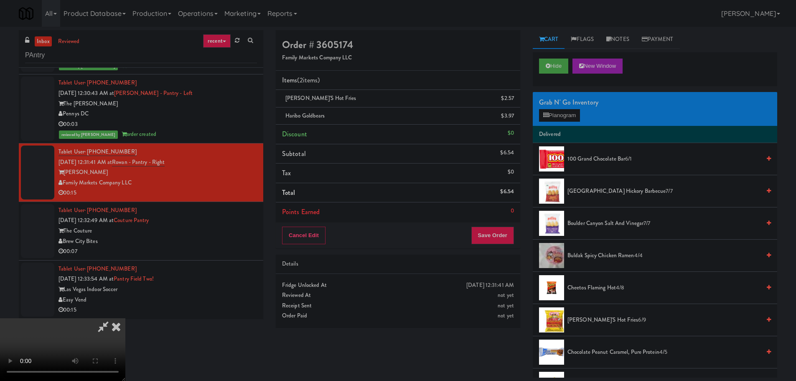
click at [125, 318] on video at bounding box center [62, 349] width 125 height 63
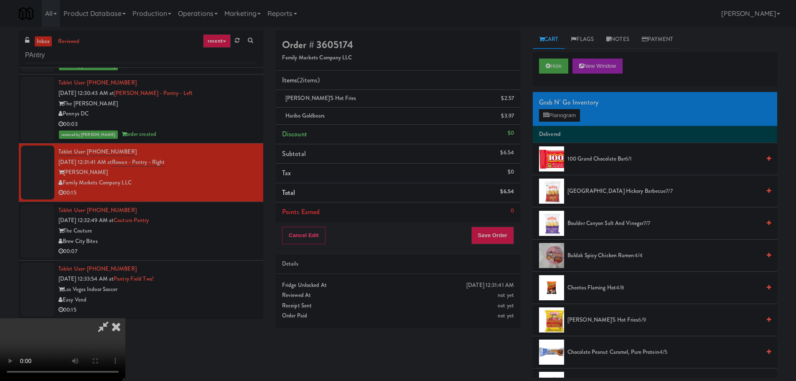
click at [125, 318] on video at bounding box center [62, 349] width 125 height 63
click at [561, 112] on button "Planogram" at bounding box center [559, 115] width 41 height 13
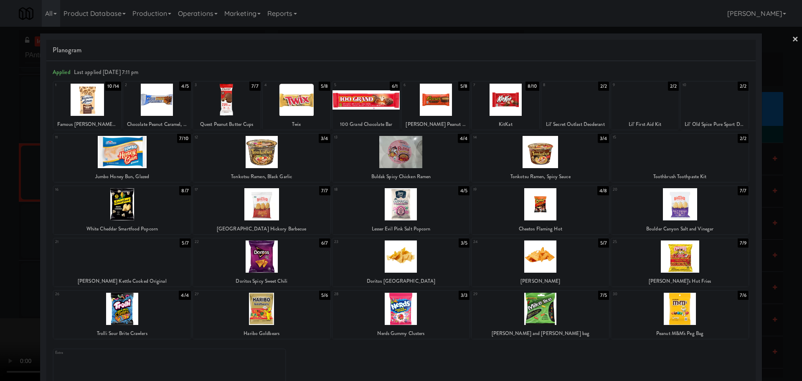
click at [313, 109] on div at bounding box center [297, 100] width 68 height 32
drag, startPoint x: 0, startPoint y: 201, endPoint x: 1, endPoint y: 206, distance: 4.3
click at [0, 203] on div at bounding box center [401, 190] width 802 height 381
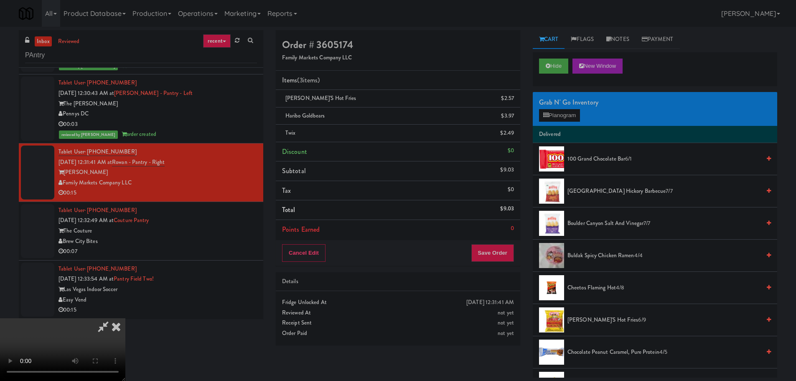
click at [125, 318] on video at bounding box center [62, 349] width 125 height 63
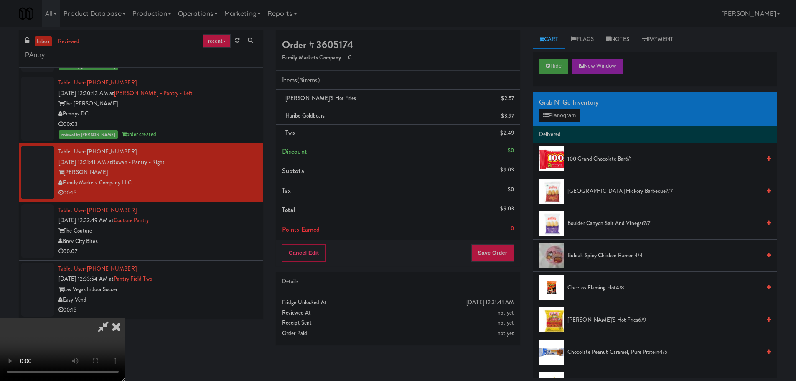
click at [125, 318] on video at bounding box center [62, 349] width 125 height 63
click at [488, 260] on button "Save Order" at bounding box center [492, 253] width 43 height 18
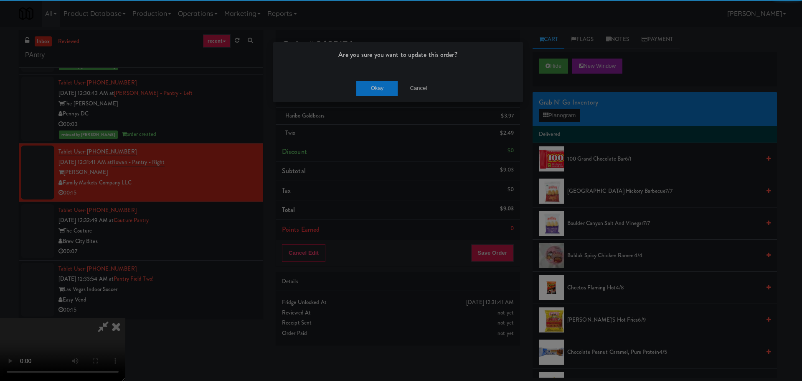
click at [374, 97] on div "Okay Cancel" at bounding box center [398, 88] width 250 height 28
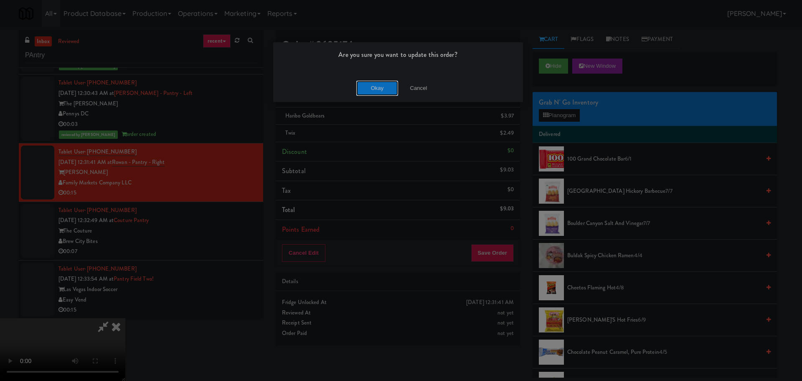
click at [377, 91] on button "Okay" at bounding box center [377, 88] width 42 height 15
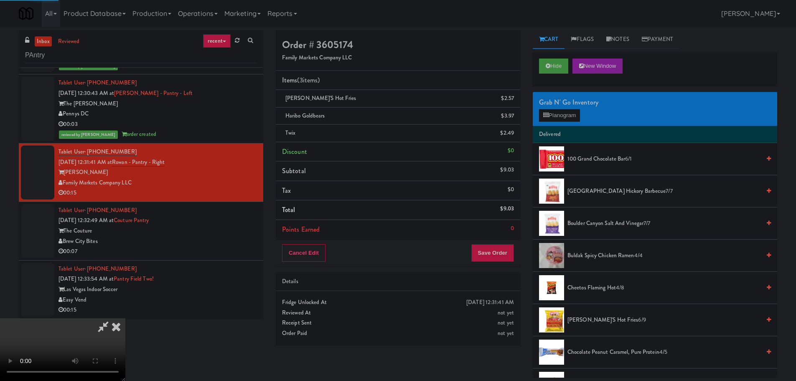
scroll to position [0, 0]
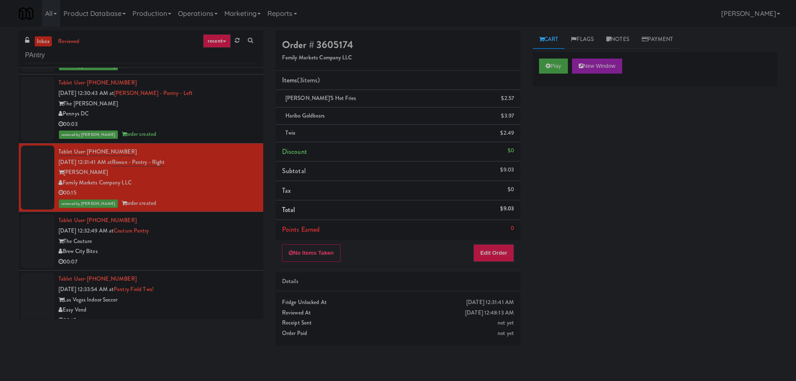
click at [209, 248] on div "Brew City Bites" at bounding box center [157, 251] width 198 height 10
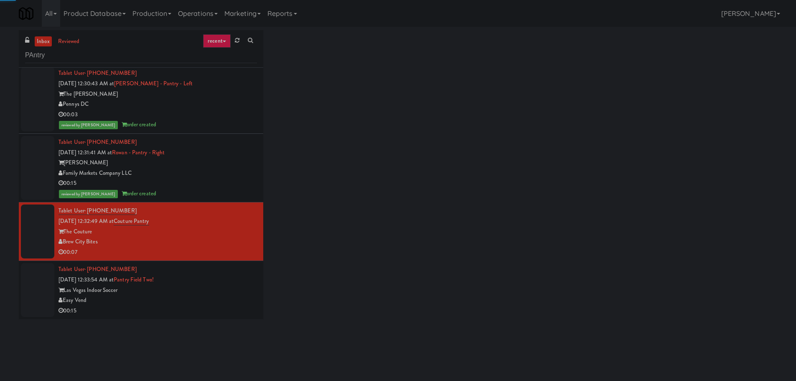
scroll to position [1151, 0]
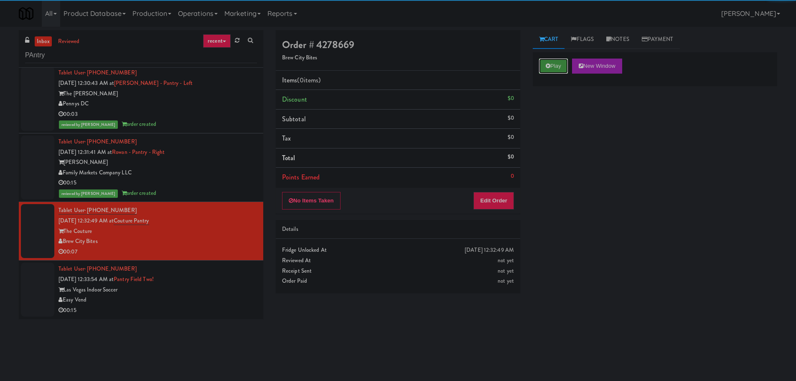
click at [557, 67] on button "Play" at bounding box center [553, 65] width 29 height 15
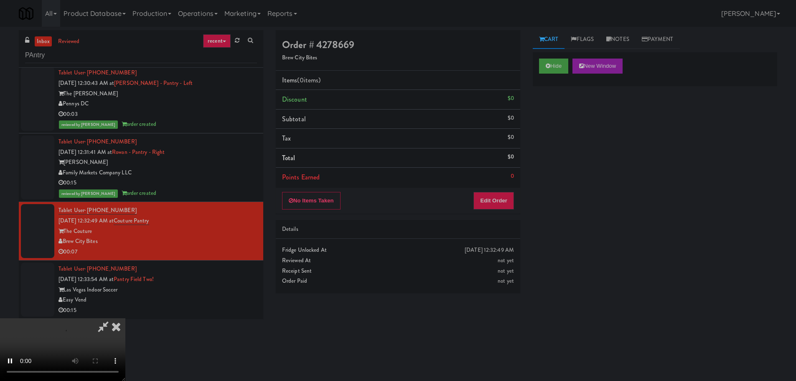
click at [505, 188] on div "No Items Taken Edit Order" at bounding box center [398, 201] width 244 height 26
click at [501, 200] on button "Edit Order" at bounding box center [493, 201] width 41 height 18
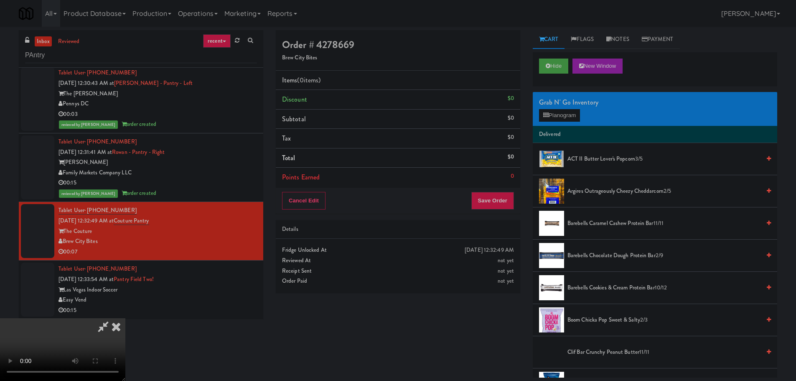
scroll to position [0, 0]
click at [125, 318] on video at bounding box center [62, 349] width 125 height 63
drag, startPoint x: 360, startPoint y: 237, endPoint x: 379, endPoint y: 243, distance: 19.3
click at [125, 318] on video at bounding box center [62, 349] width 125 height 63
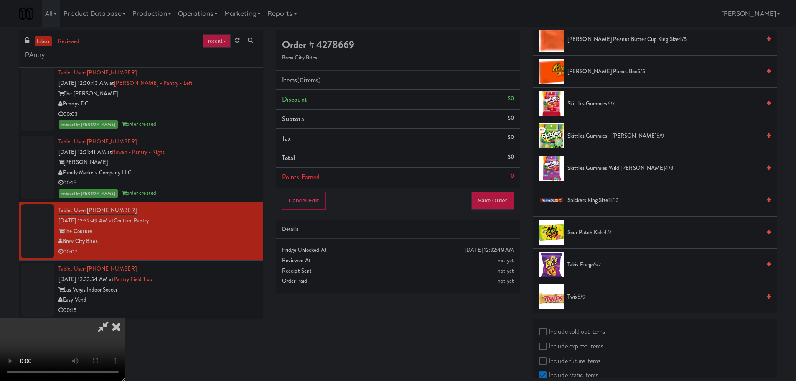
scroll to position [752, 0]
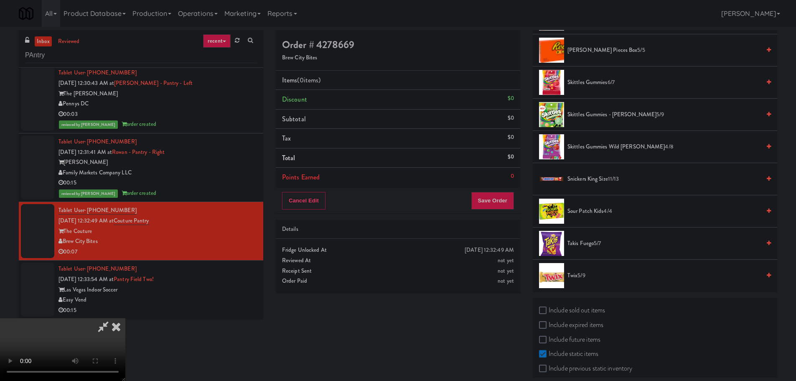
click at [591, 178] on span "Snickers King Size 11/13" at bounding box center [663, 179] width 193 height 10
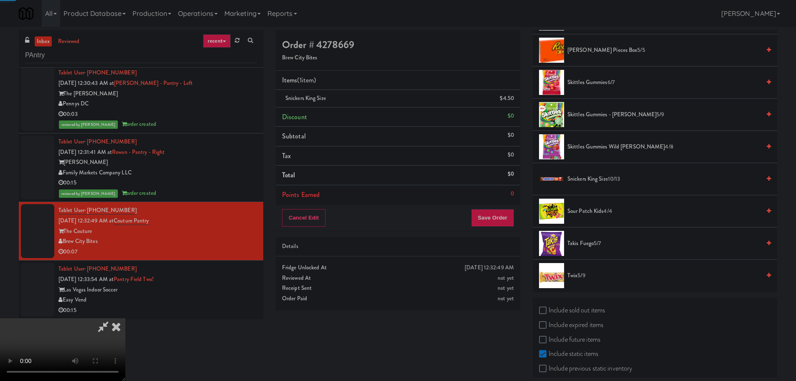
click at [125, 318] on video at bounding box center [62, 349] width 125 height 63
click at [493, 214] on button "Save Order" at bounding box center [492, 218] width 43 height 18
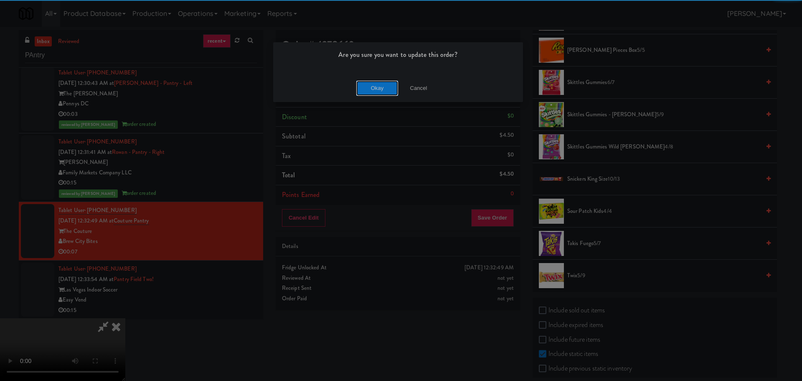
click at [371, 81] on button "Okay" at bounding box center [377, 88] width 42 height 15
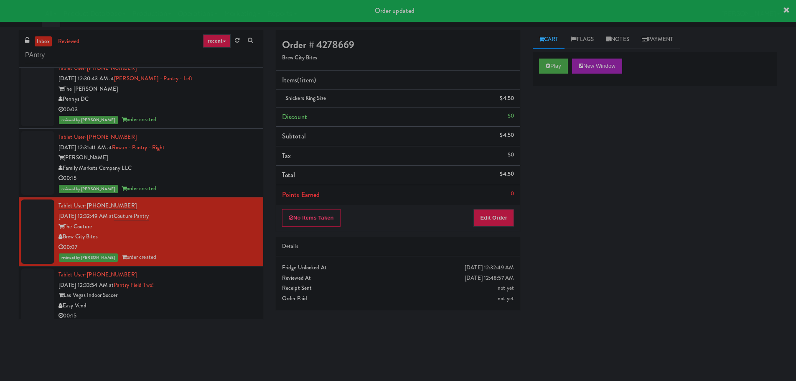
scroll to position [1162, 0]
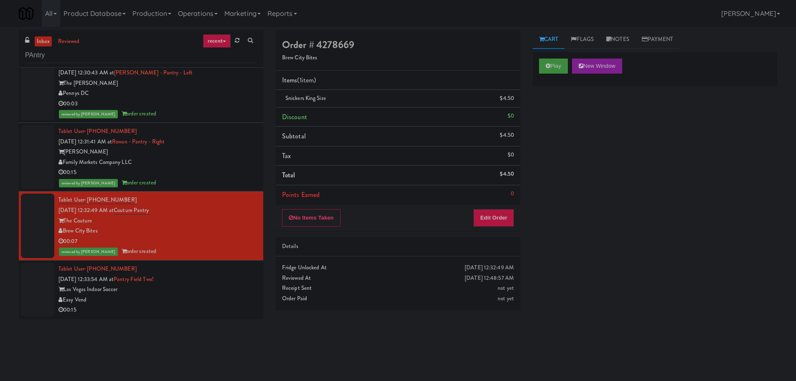
click at [220, 281] on div "Tablet User · (702) 417-1586 [DATE] 12:33:54 AM at [GEOGRAPHIC_DATA] Two! Las V…" at bounding box center [157, 289] width 198 height 51
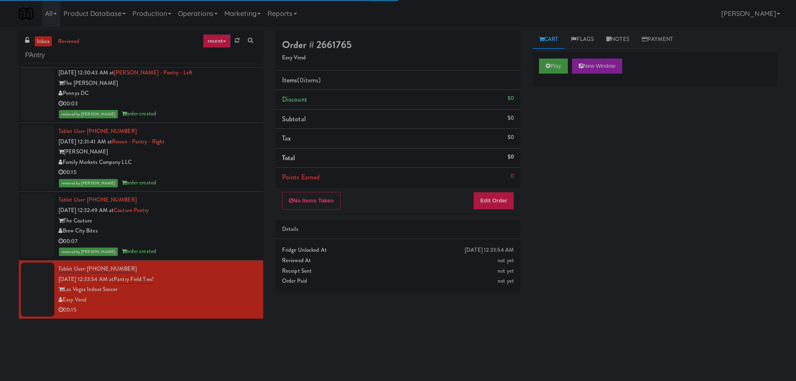
click at [572, 63] on div "Play New Window" at bounding box center [655, 65] width 232 height 15
click at [554, 69] on button "Play" at bounding box center [553, 65] width 29 height 15
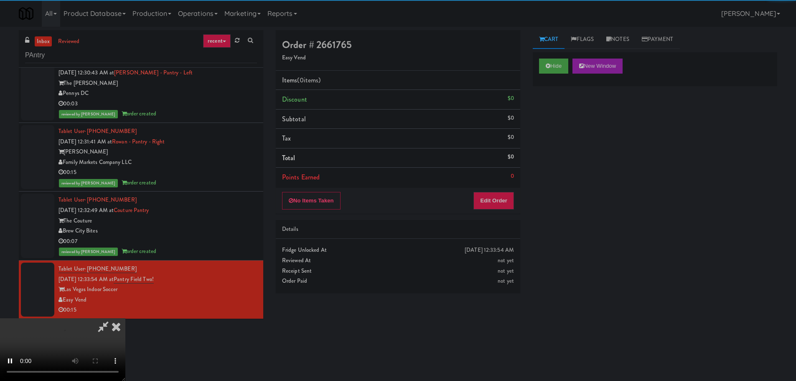
click at [505, 228] on div "Details" at bounding box center [398, 229] width 232 height 10
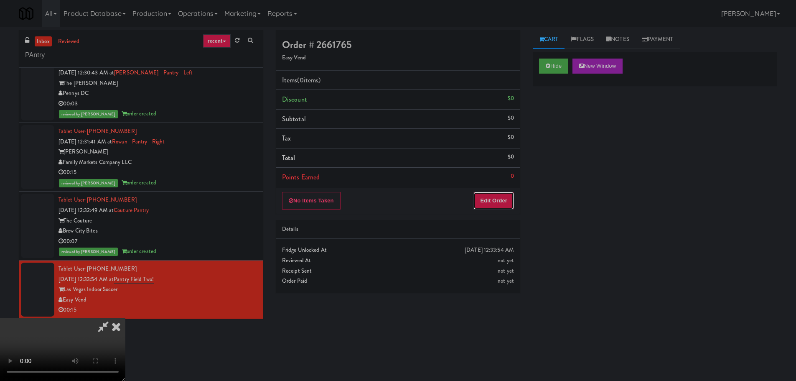
click at [503, 200] on button "Edit Order" at bounding box center [493, 201] width 41 height 18
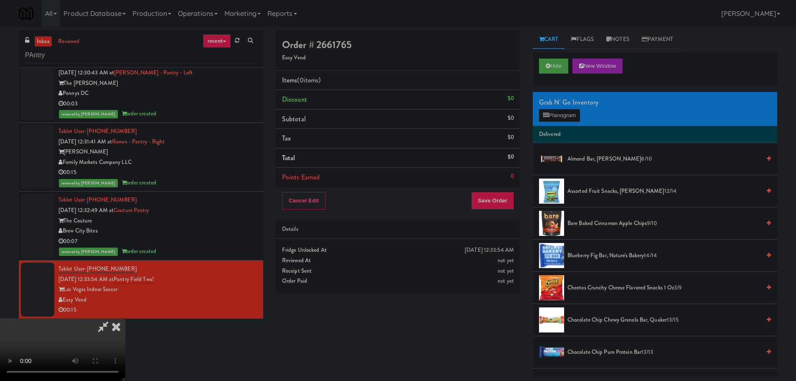
click at [125, 318] on video at bounding box center [62, 349] width 125 height 63
click at [567, 121] on button "Planogram" at bounding box center [559, 115] width 41 height 13
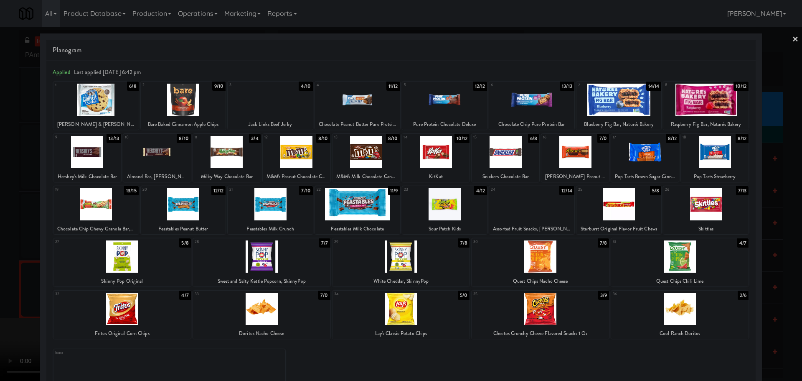
click at [527, 262] on div at bounding box center [540, 256] width 137 height 32
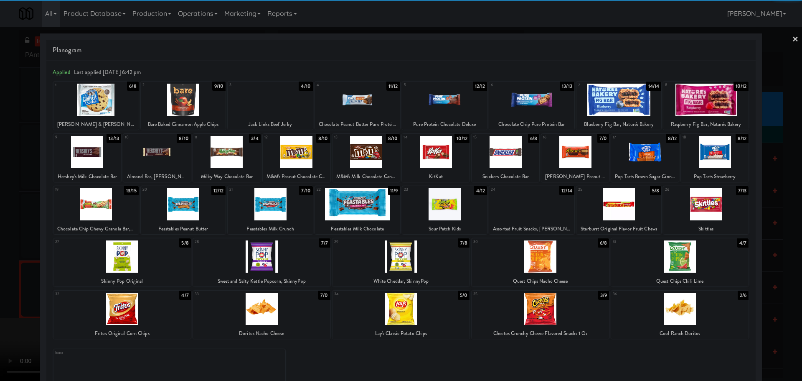
click at [0, 243] on div at bounding box center [401, 190] width 802 height 381
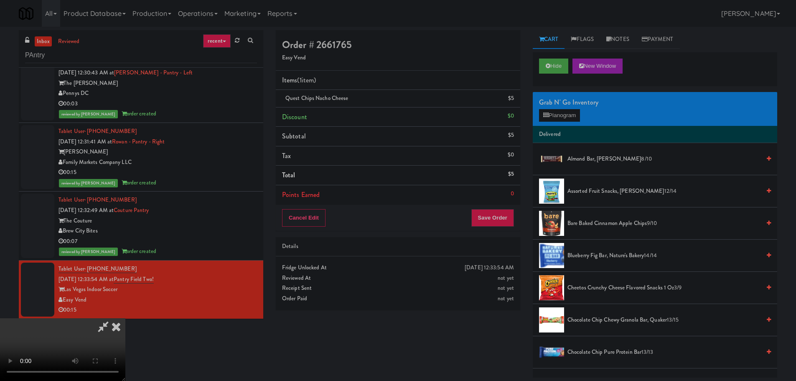
click at [125, 318] on video at bounding box center [62, 349] width 125 height 63
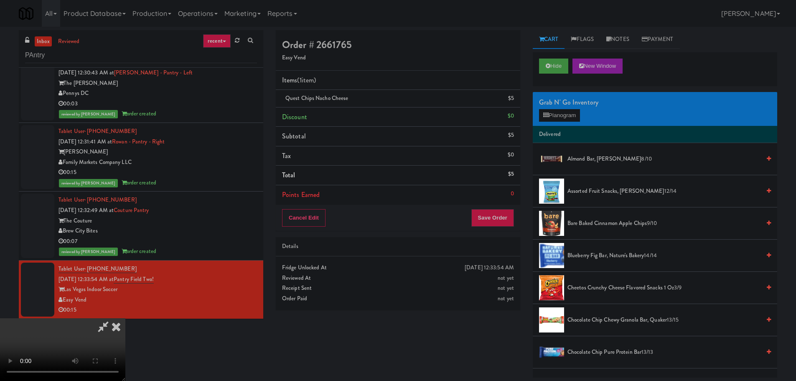
click at [125, 318] on video at bounding box center [62, 349] width 125 height 63
drag, startPoint x: 332, startPoint y: 259, endPoint x: 338, endPoint y: 259, distance: 6.7
click at [125, 318] on video at bounding box center [62, 349] width 125 height 63
click at [560, 116] on button "Planogram" at bounding box center [559, 115] width 41 height 13
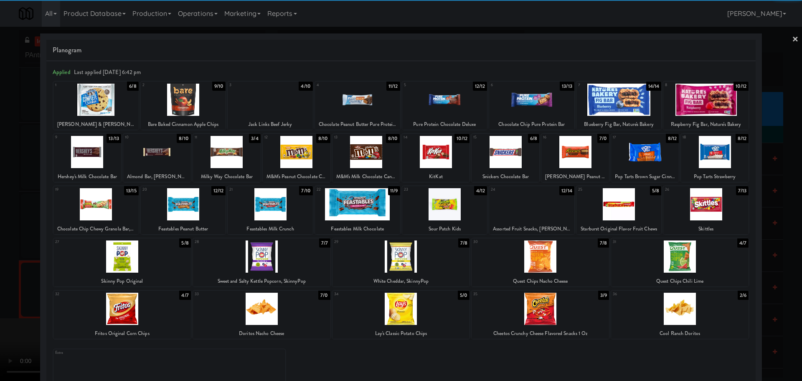
click at [281, 107] on div at bounding box center [270, 100] width 85 height 32
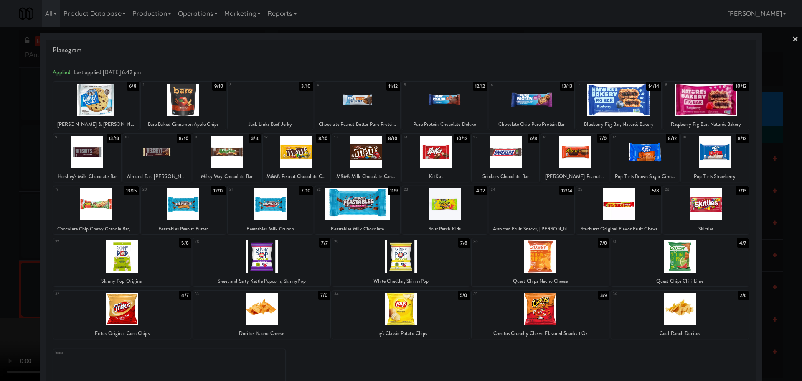
click at [0, 193] on div at bounding box center [401, 190] width 802 height 381
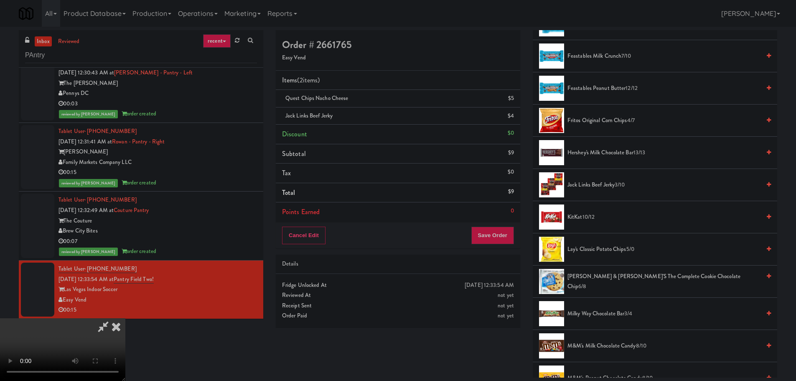
scroll to position [459, 0]
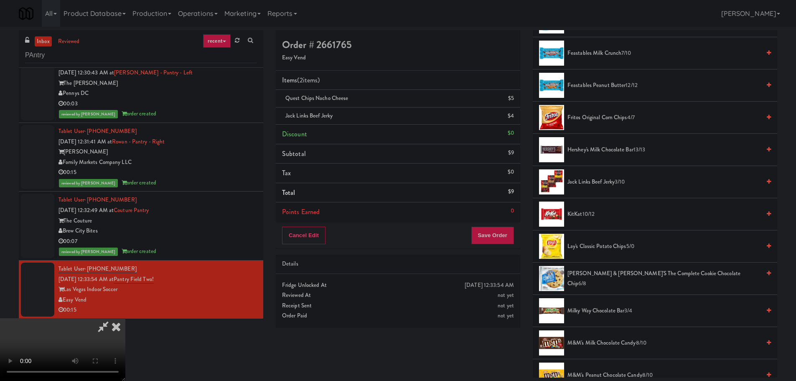
click at [125, 318] on video at bounding box center [62, 349] width 125 height 63
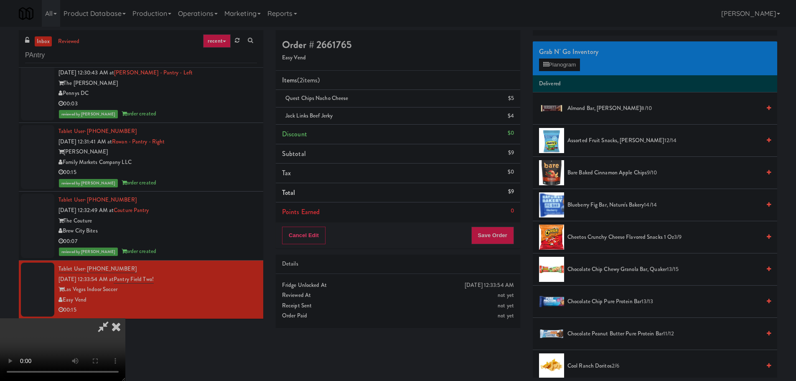
scroll to position [42, 0]
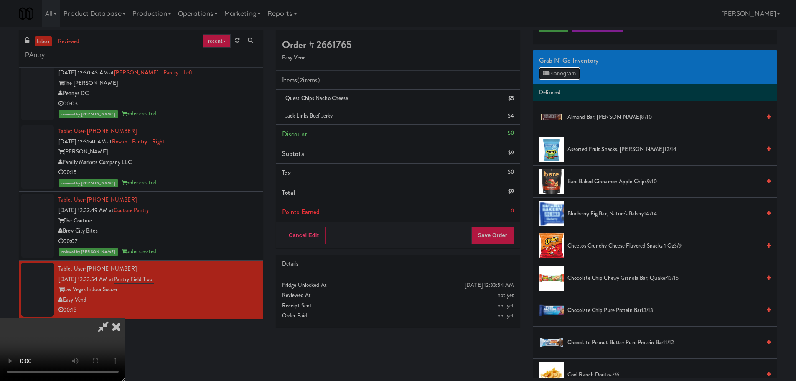
click at [554, 72] on button "Planogram" at bounding box center [559, 73] width 41 height 13
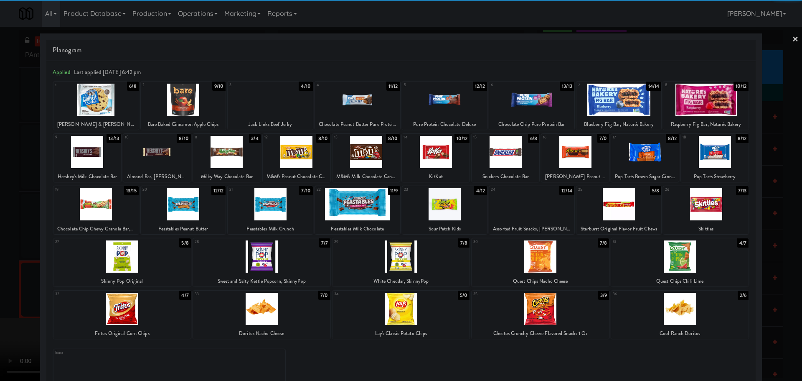
click at [411, 307] on div at bounding box center [400, 308] width 137 height 32
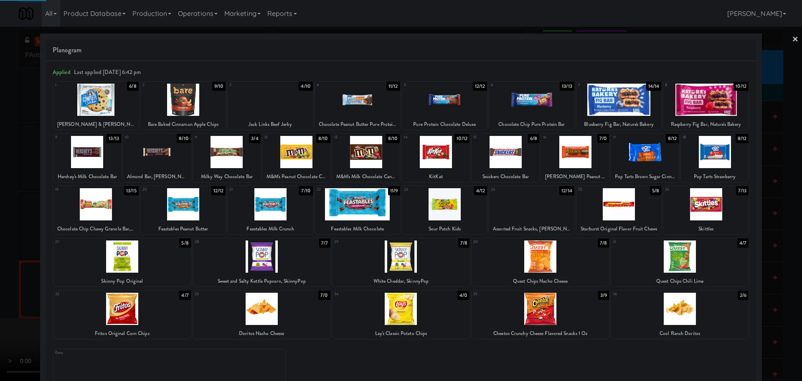
click at [0, 324] on div at bounding box center [401, 190] width 802 height 381
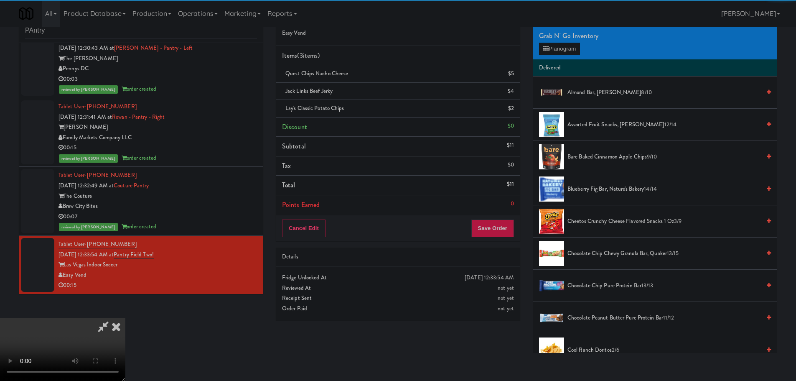
scroll to position [27, 0]
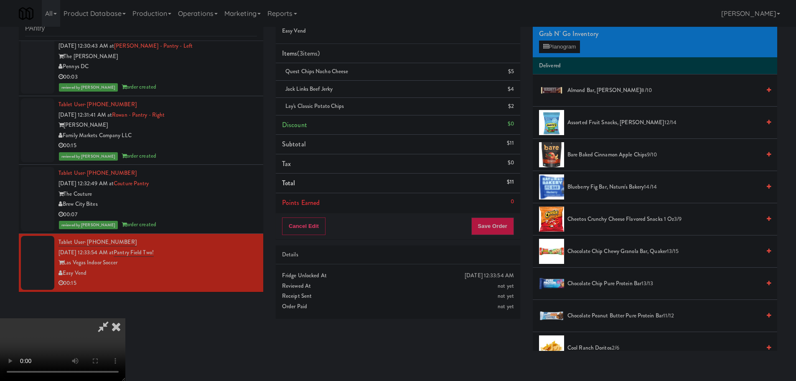
click at [125, 318] on video at bounding box center [62, 349] width 125 height 63
click at [492, 228] on button "Save Order" at bounding box center [492, 226] width 43 height 18
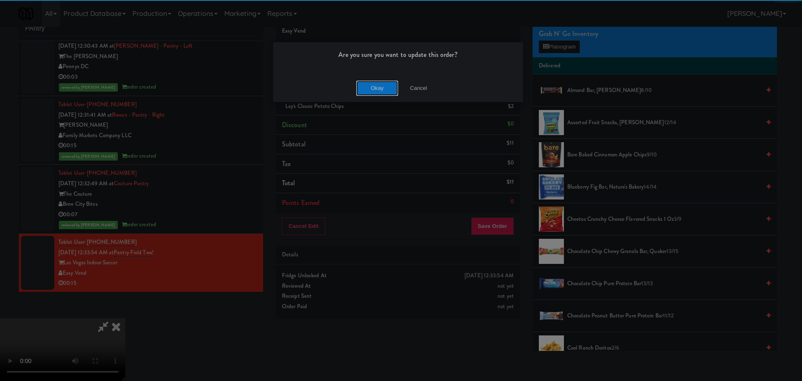
click at [382, 83] on button "Okay" at bounding box center [377, 88] width 42 height 15
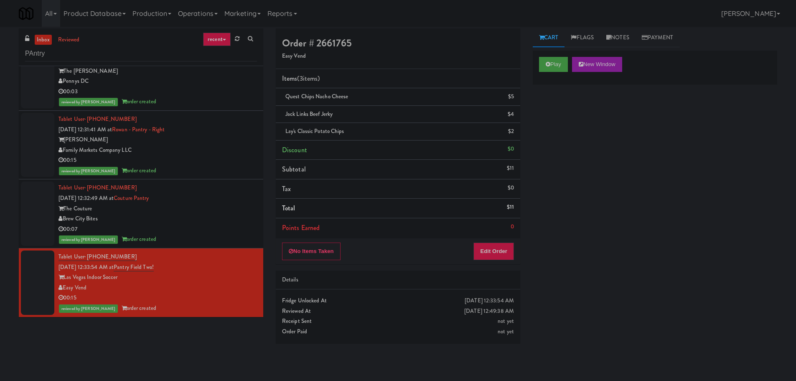
scroll to position [0, 0]
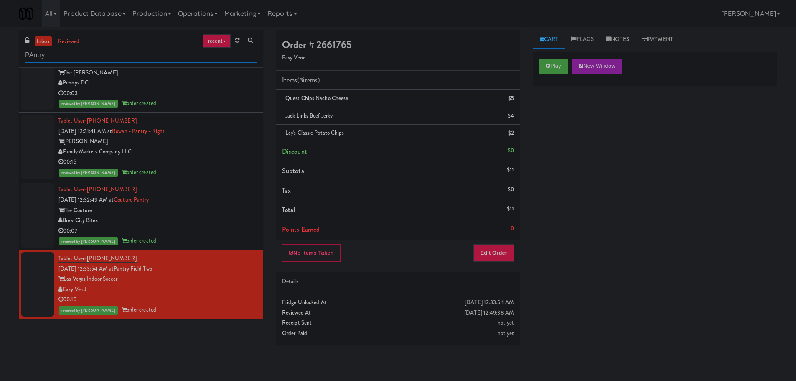
click at [58, 53] on input "PAntry" at bounding box center [141, 55] width 232 height 15
click at [43, 74] on div "inbox reviewed recent all unclear take inventory issue suspicious failed recent…" at bounding box center [141, 174] width 244 height 288
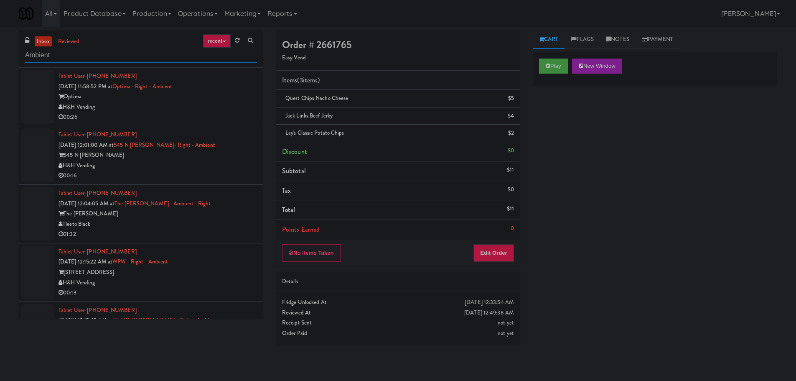
type input "Ambient"
click at [1, 154] on div "inbox reviewed recent all unclear take inventory issue suspicious failed recent…" at bounding box center [398, 197] width 796 height 335
click at [232, 94] on div "Optima" at bounding box center [157, 96] width 198 height 10
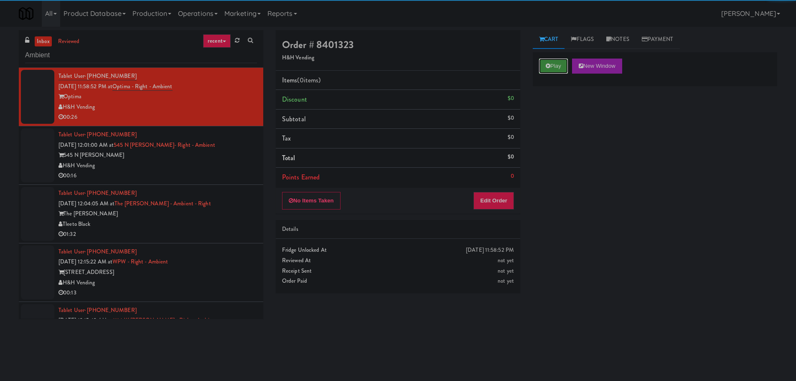
click at [564, 71] on button "Play" at bounding box center [553, 65] width 29 height 15
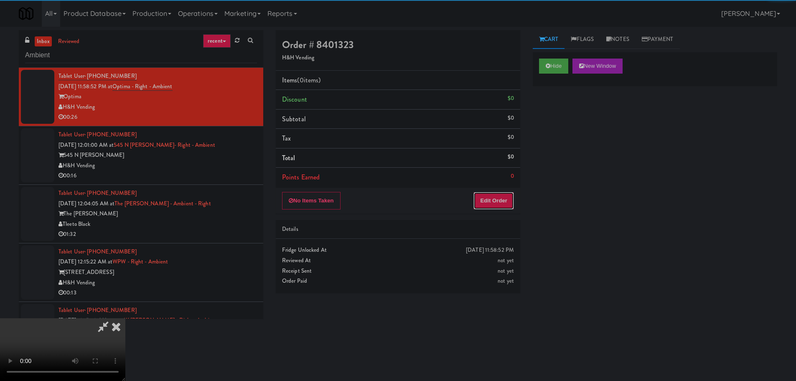
click
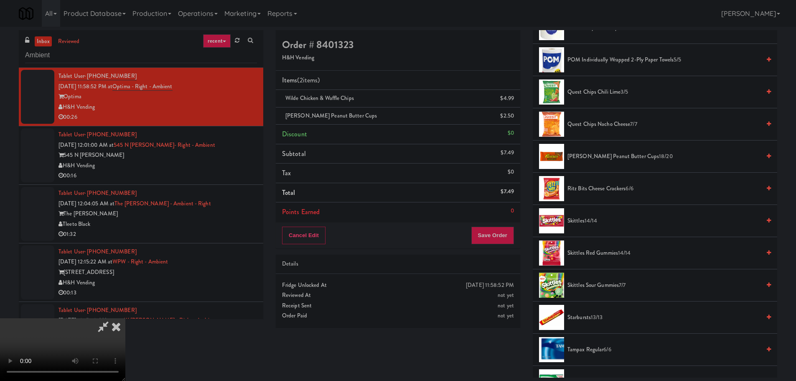
scroll to position [752, 0]
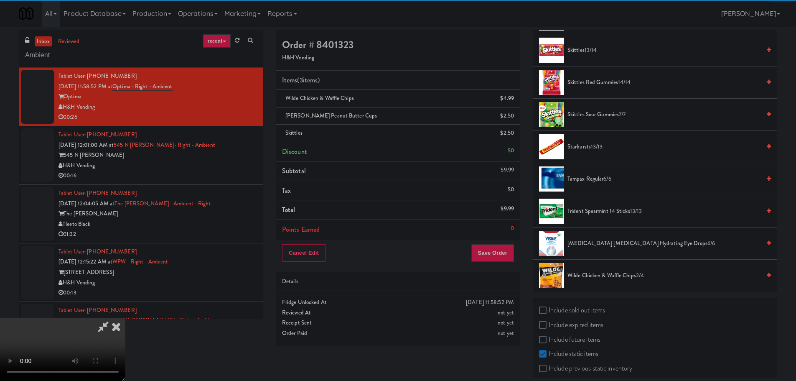
drag, startPoint x: 284, startPoint y: 218, endPoint x: 292, endPoint y: 227, distance: 12.1
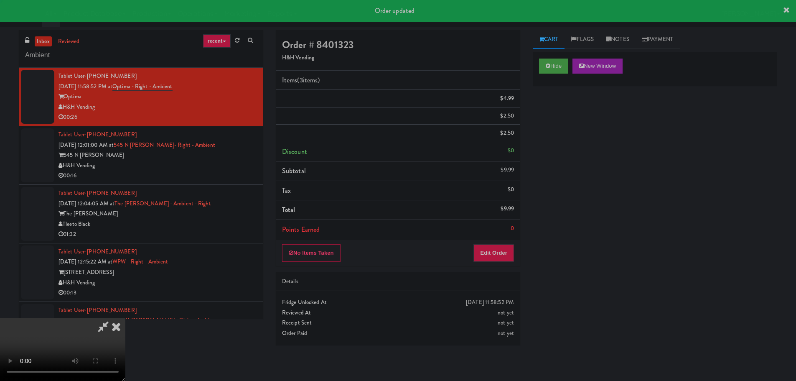
scroll to position [0, 0]
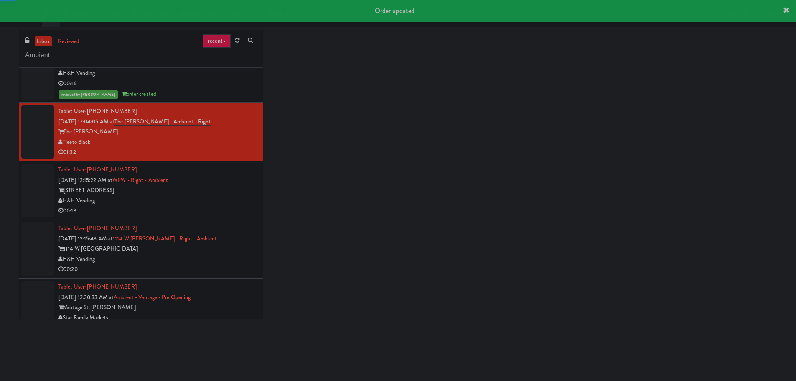
scroll to position [125, 0]
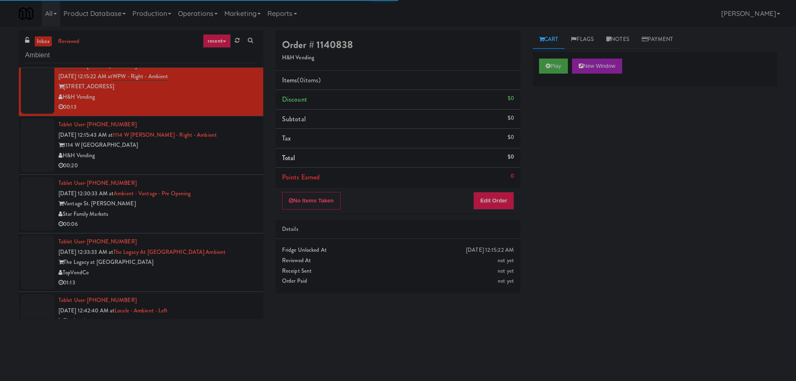
scroll to position [209, 0]
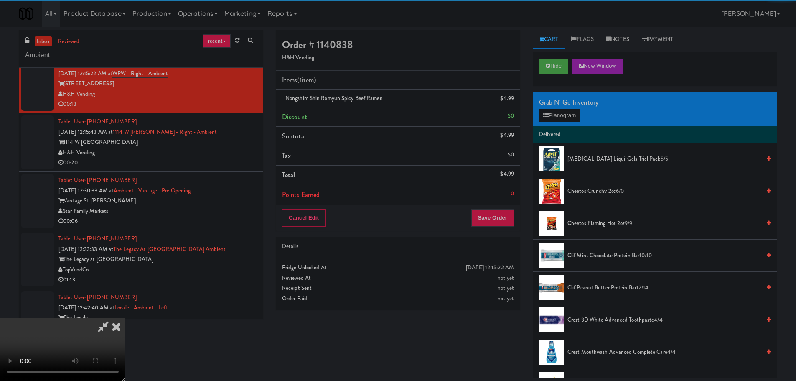
drag, startPoint x: 218, startPoint y: 203, endPoint x: 225, endPoint y: 199, distance: 7.9
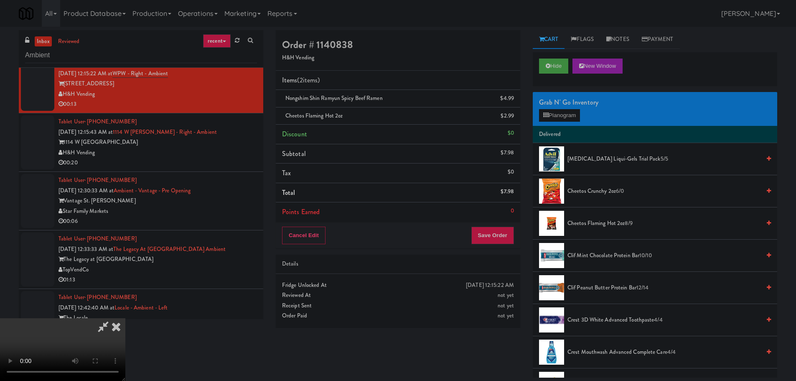
drag, startPoint x: 285, startPoint y: 217, endPoint x: 293, endPoint y: 217, distance: 7.9
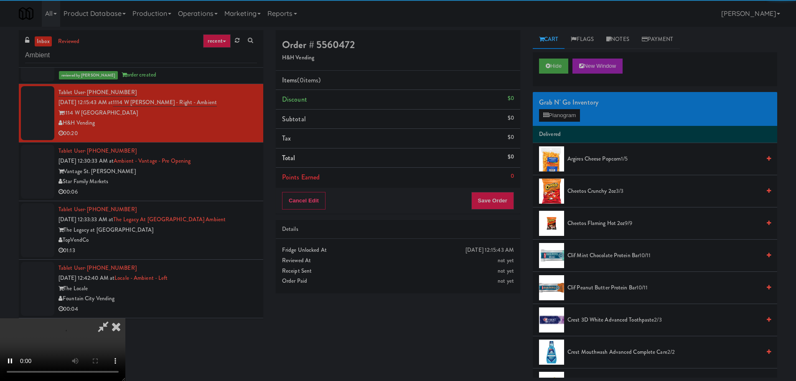
scroll to position [251, 0]
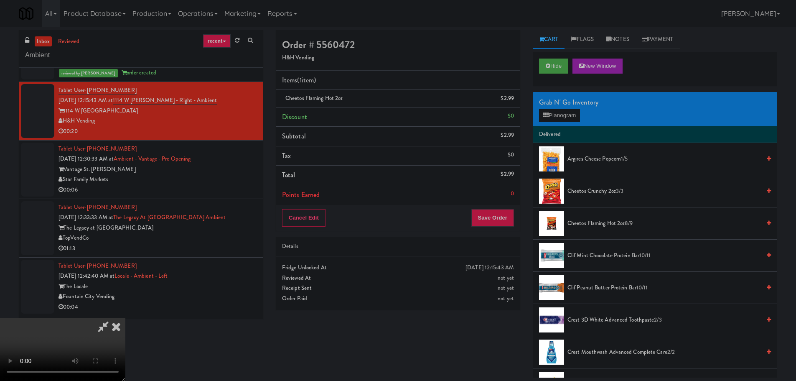
drag, startPoint x: 326, startPoint y: 232, endPoint x: 316, endPoint y: 236, distance: 10.9
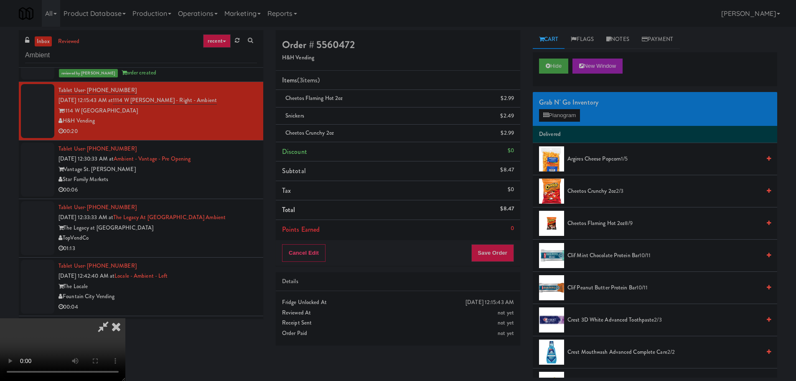
drag, startPoint x: 330, startPoint y: 295, endPoint x: 329, endPoint y: 289, distance: 6.8
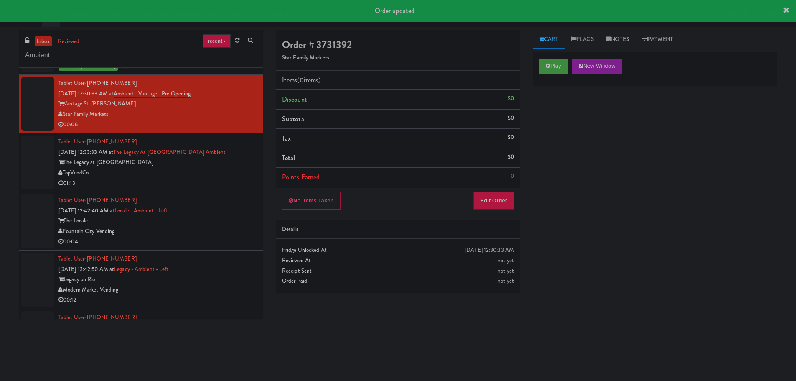
scroll to position [334, 0]
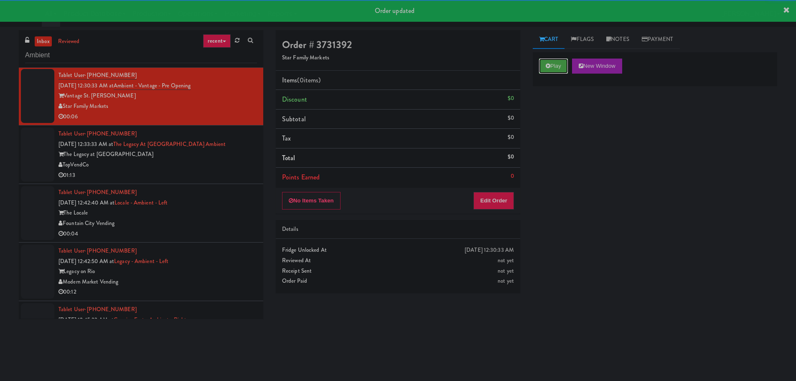
drag, startPoint x: 554, startPoint y: 73, endPoint x: 545, endPoint y: 86, distance: 16.1
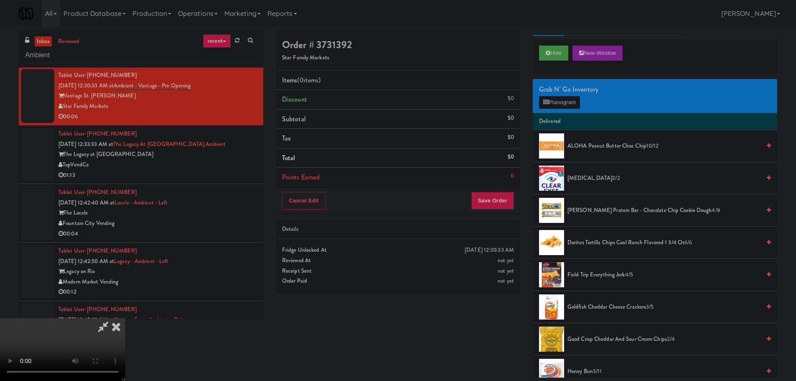
scroll to position [0, 0]
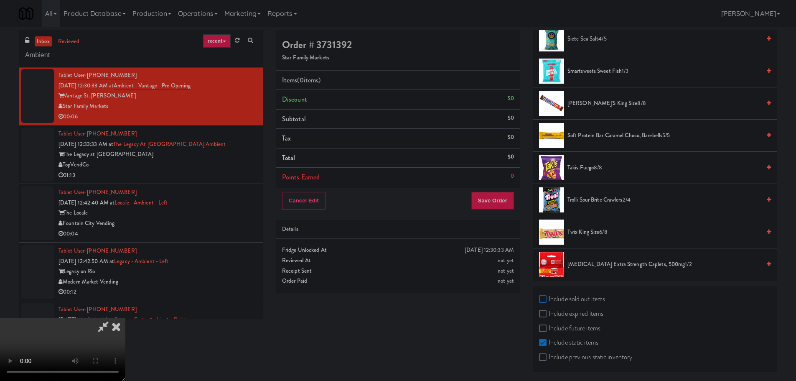
checkbox input "true"
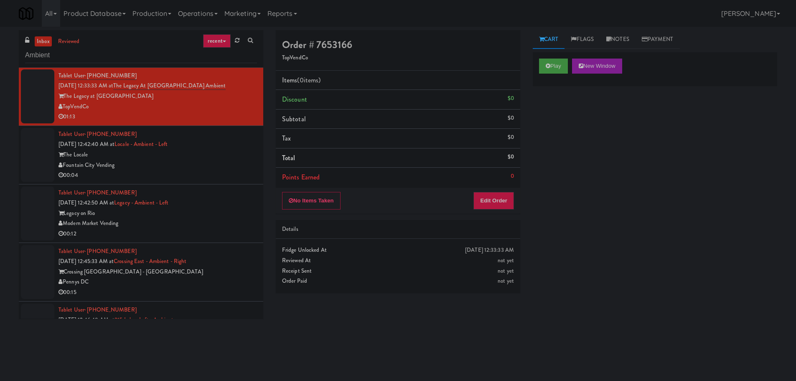
scroll to position [418, 0]
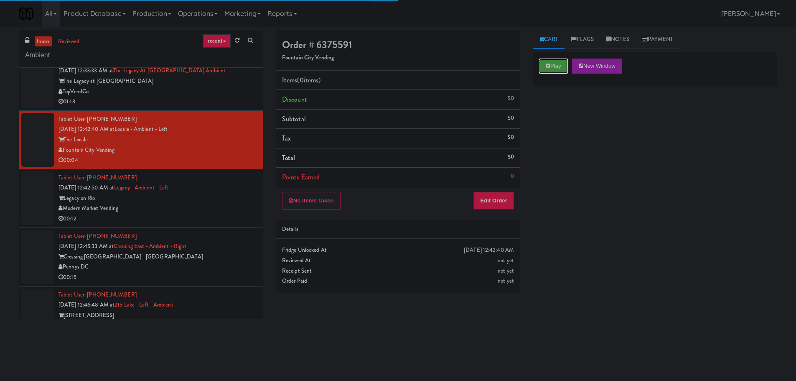
drag, startPoint x: 546, startPoint y: 60, endPoint x: 538, endPoint y: 89, distance: 29.8
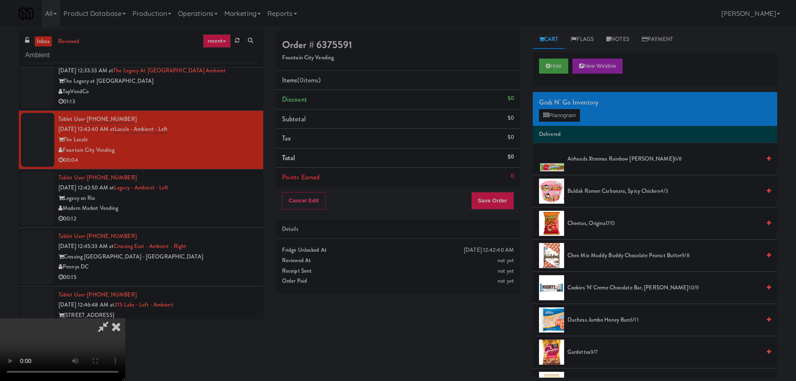
scroll to position [144, 0]
drag, startPoint x: 291, startPoint y: 232, endPoint x: 287, endPoint y: 233, distance: 4.2
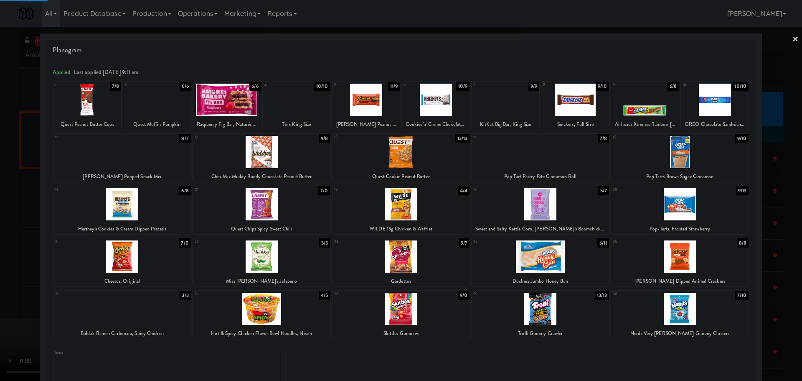
drag, startPoint x: 1, startPoint y: 283, endPoint x: 31, endPoint y: 260, distance: 38.4
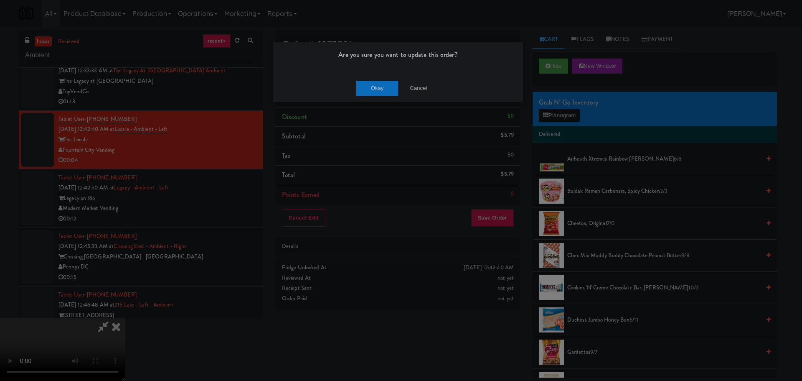
drag, startPoint x: 371, startPoint y: 76, endPoint x: 376, endPoint y: 87, distance: 11.6
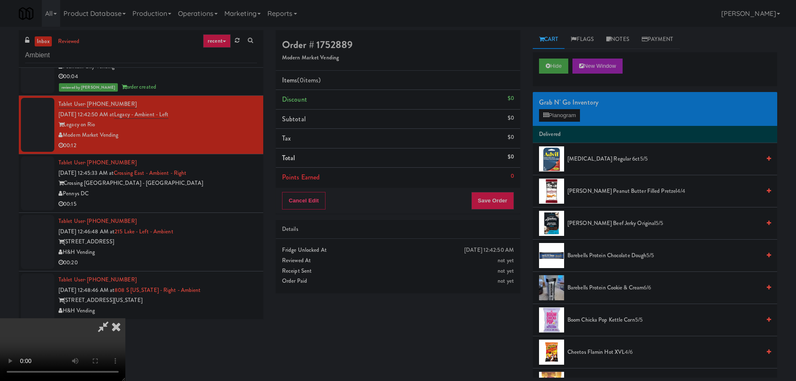
scroll to position [144, 0]
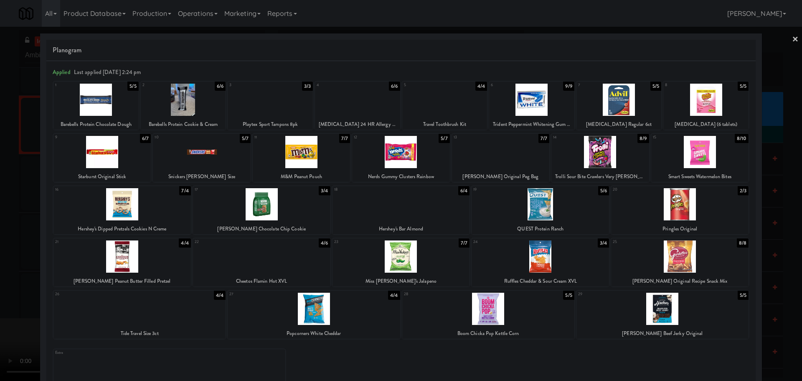
drag, startPoint x: 0, startPoint y: 249, endPoint x: 5, endPoint y: 250, distance: 5.6
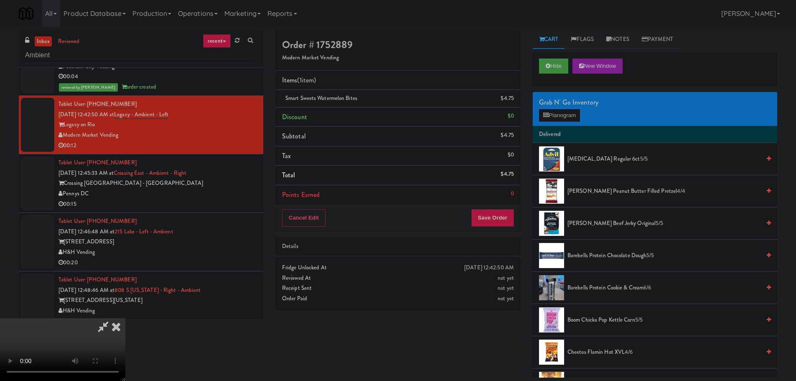
drag, startPoint x: 302, startPoint y: 225, endPoint x: 318, endPoint y: 231, distance: 17.6
drag, startPoint x: 341, startPoint y: 249, endPoint x: 347, endPoint y: 244, distance: 7.7
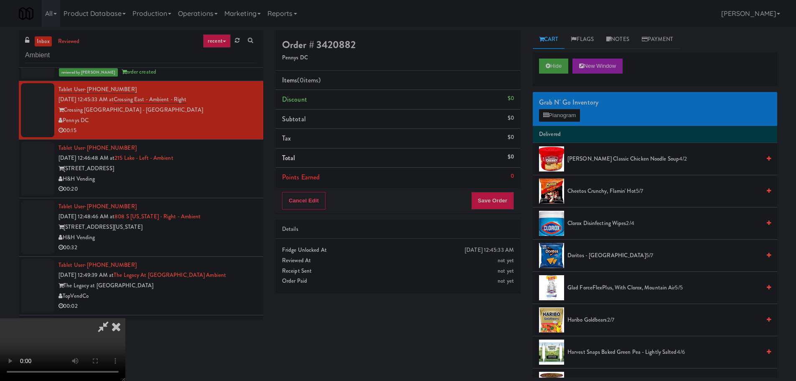
drag, startPoint x: 324, startPoint y: 225, endPoint x: 302, endPoint y: 179, distance: 50.8
drag, startPoint x: 198, startPoint y: 244, endPoint x: 205, endPoint y: 244, distance: 6.7
drag, startPoint x: 323, startPoint y: 260, endPoint x: 339, endPoint y: 258, distance: 16.0
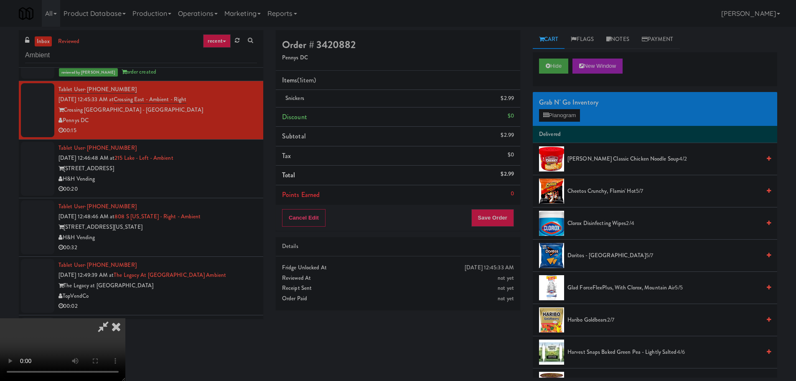
drag, startPoint x: 319, startPoint y: 244, endPoint x: 326, endPoint y: 246, distance: 7.4
drag, startPoint x: 330, startPoint y: 247, endPoint x: 338, endPoint y: 248, distance: 7.6
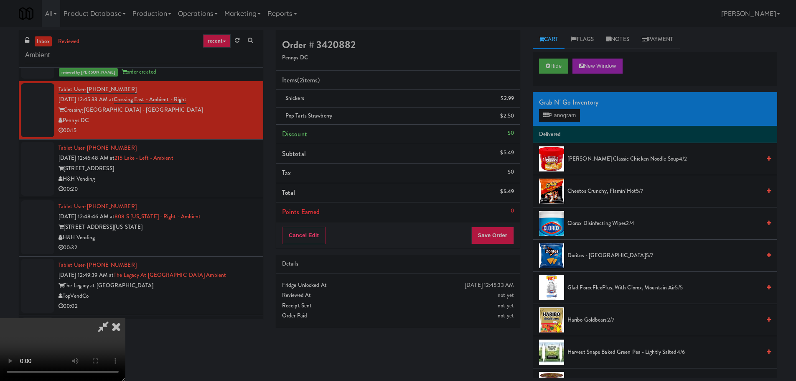
drag, startPoint x: 211, startPoint y: 234, endPoint x: 219, endPoint y: 231, distance: 9.1
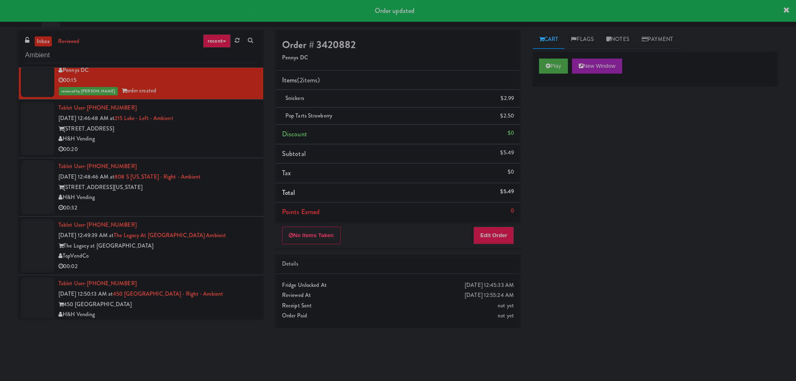
scroll to position [650, 0]
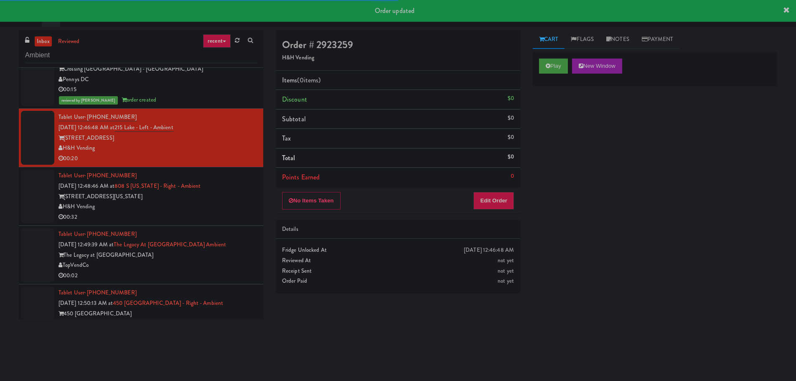
scroll to position [566, 0]
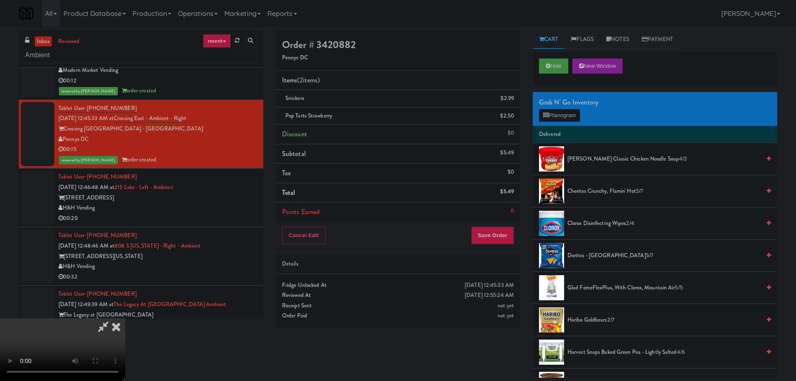
drag, startPoint x: 260, startPoint y: 213, endPoint x: 265, endPoint y: 217, distance: 6.8
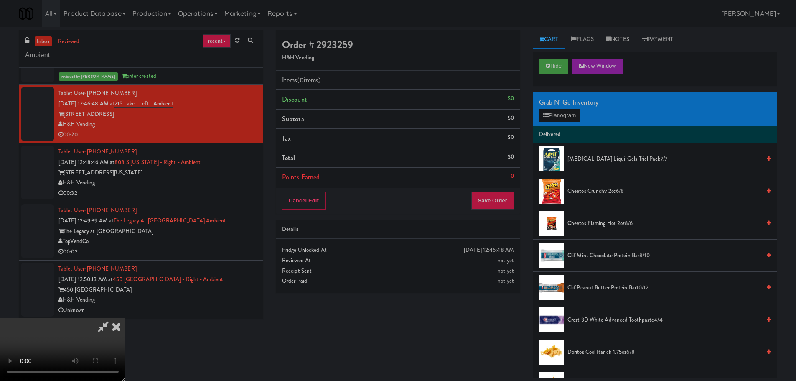
drag, startPoint x: 221, startPoint y: 212, endPoint x: 217, endPoint y: 229, distance: 18.0
drag, startPoint x: 229, startPoint y: 271, endPoint x: 214, endPoint y: 263, distance: 17.6
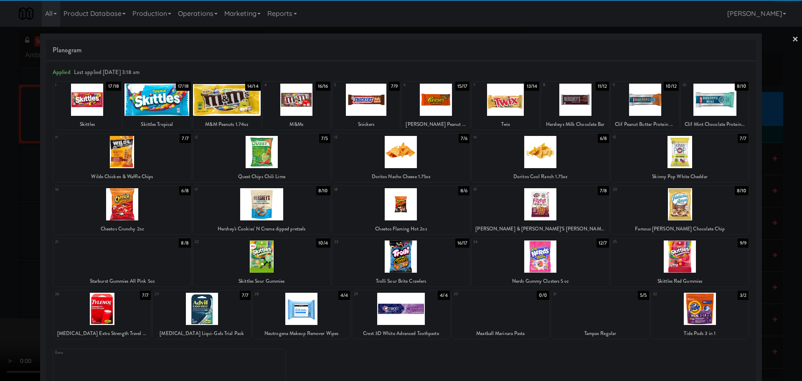
drag, startPoint x: 0, startPoint y: 228, endPoint x: 105, endPoint y: 216, distance: 105.9
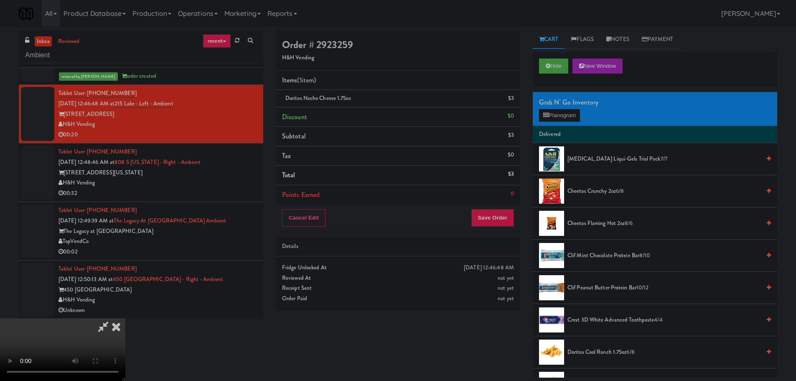
drag, startPoint x: 257, startPoint y: 210, endPoint x: 259, endPoint y: 215, distance: 5.3
drag, startPoint x: 289, startPoint y: 256, endPoint x: 292, endPoint y: 260, distance: 5.1
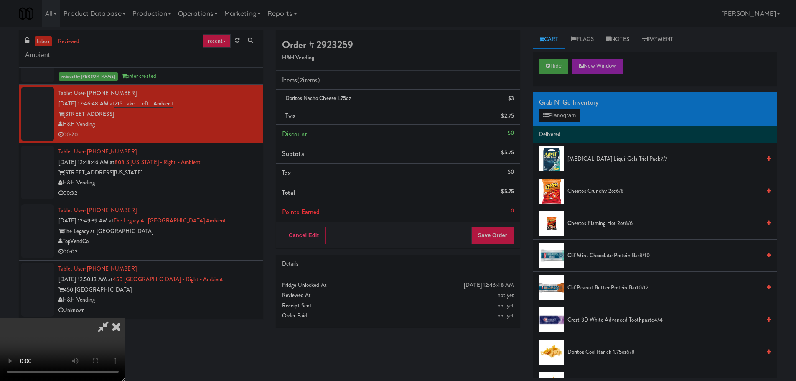
drag, startPoint x: 293, startPoint y: 206, endPoint x: 293, endPoint y: 210, distance: 4.6
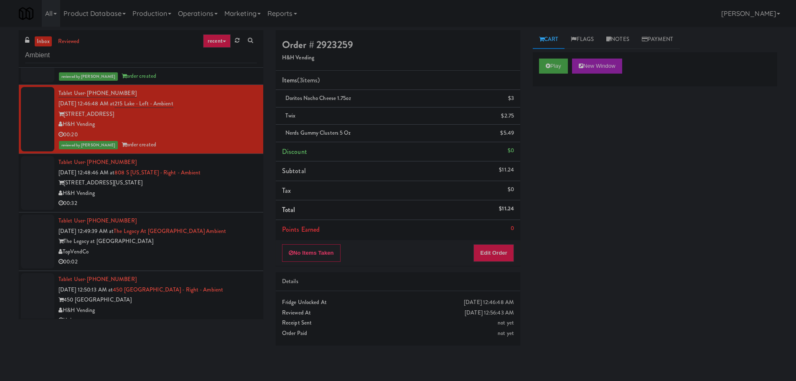
drag, startPoint x: 223, startPoint y: 206, endPoint x: 226, endPoint y: 201, distance: 5.6
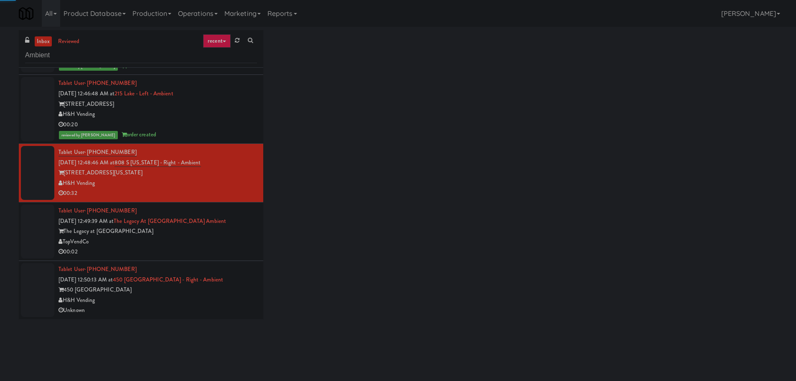
scroll to position [660, 0]
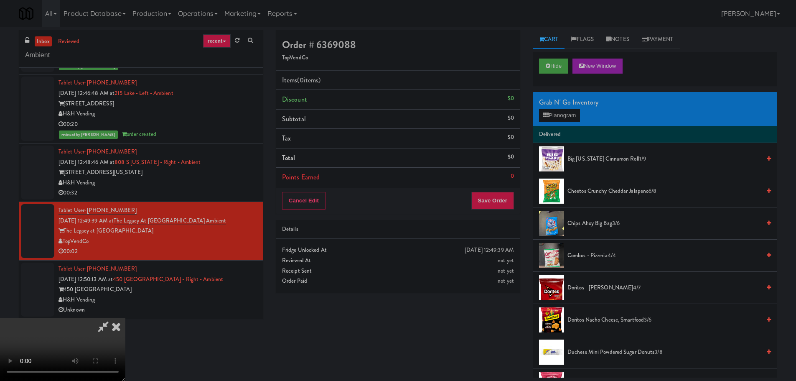
scroll to position [144, 0]
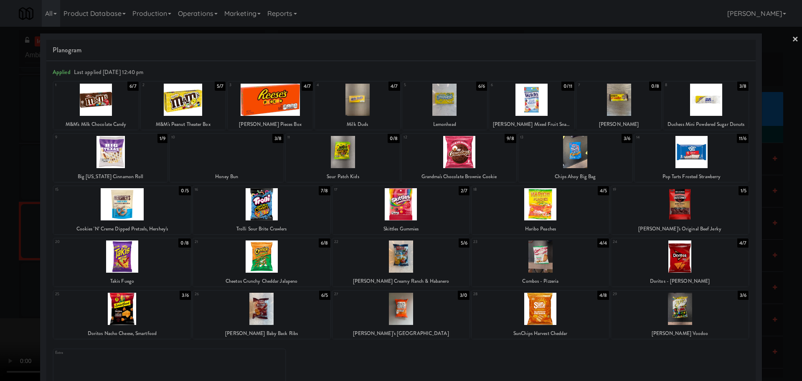
drag, startPoint x: 0, startPoint y: 260, endPoint x: 15, endPoint y: 273, distance: 19.9
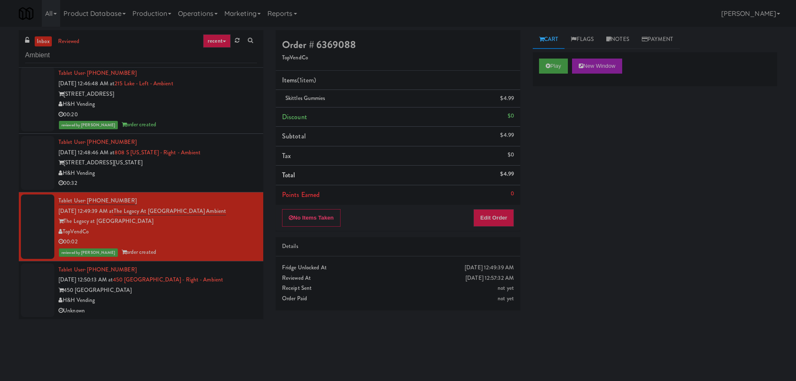
scroll to position [670, 0]
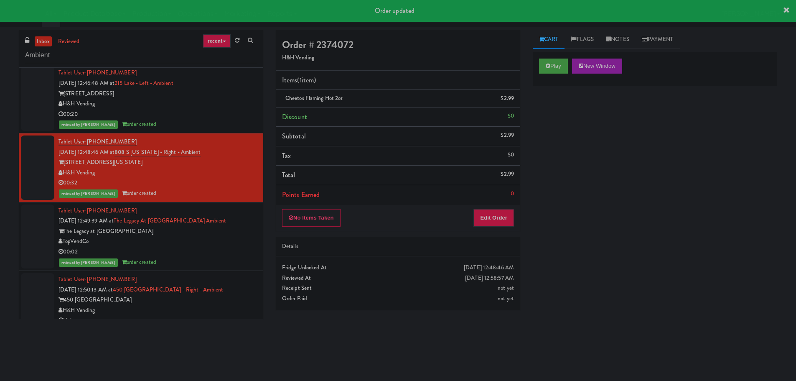
scroll to position [680, 0]
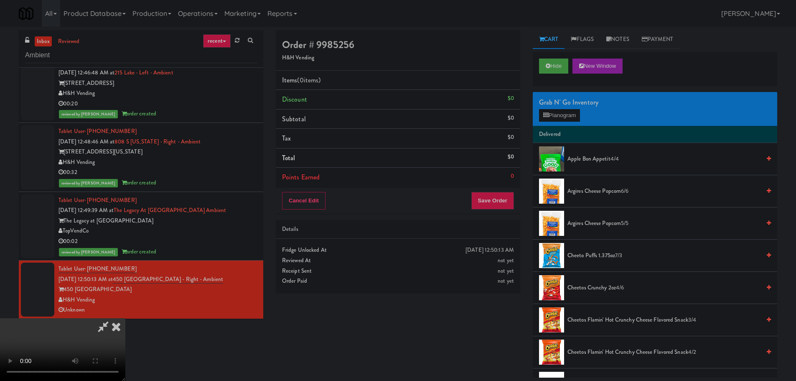
scroll to position [125, 0]
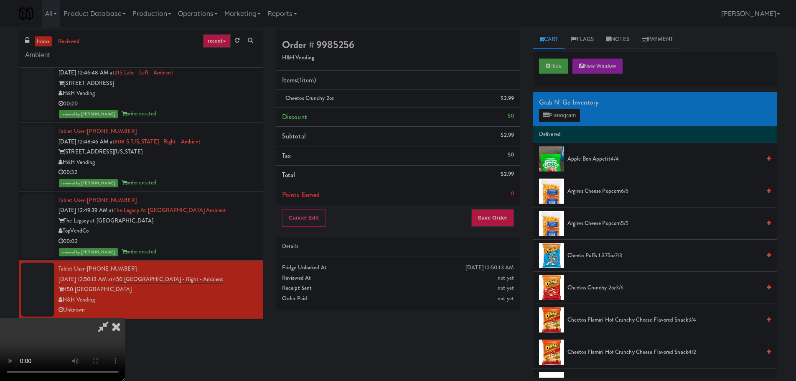
drag, startPoint x: 257, startPoint y: 191, endPoint x: 289, endPoint y: 205, distance: 35.0
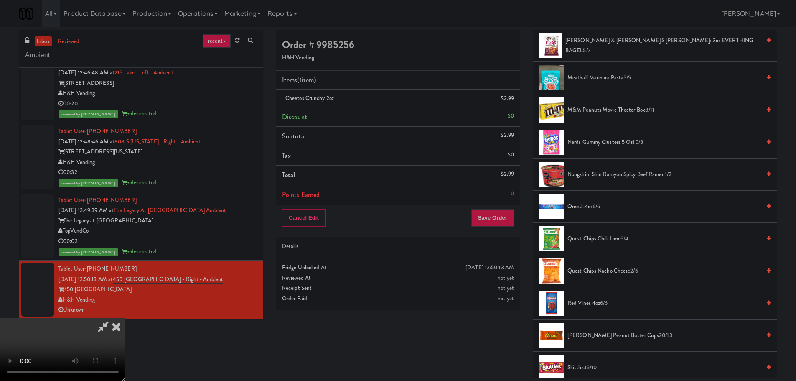
scroll to position [627, 0]
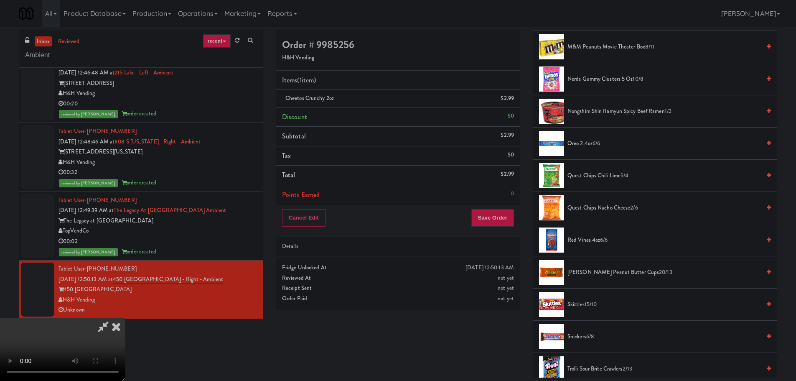
drag, startPoint x: 596, startPoint y: 261, endPoint x: 597, endPoint y: 271, distance: 10.0
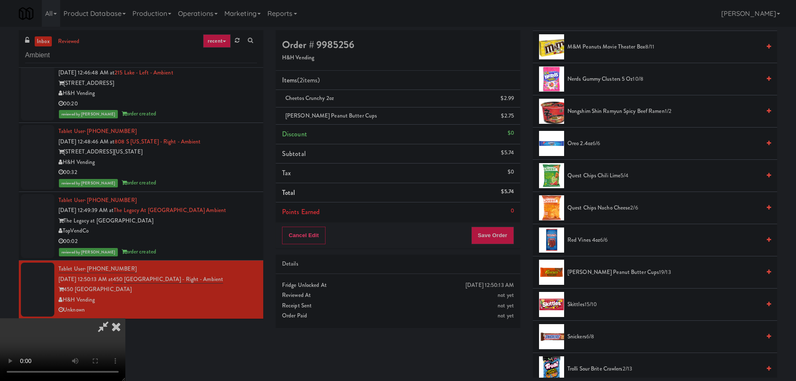
drag, startPoint x: 325, startPoint y: 230, endPoint x: 407, endPoint y: 238, distance: 81.8
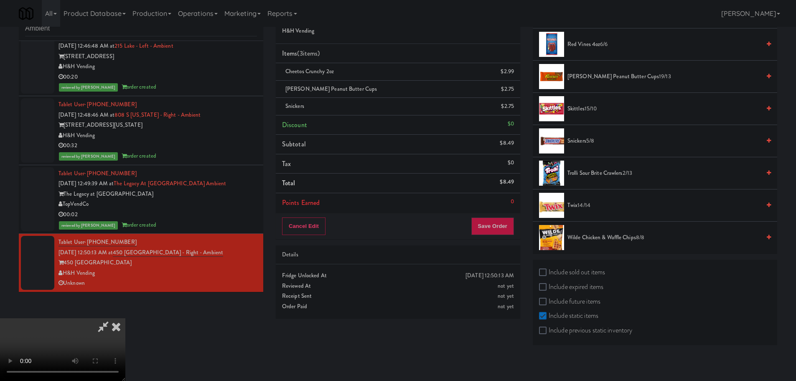
scroll to position [144, 0]
drag, startPoint x: 501, startPoint y: 211, endPoint x: 500, endPoint y: 220, distance: 9.3
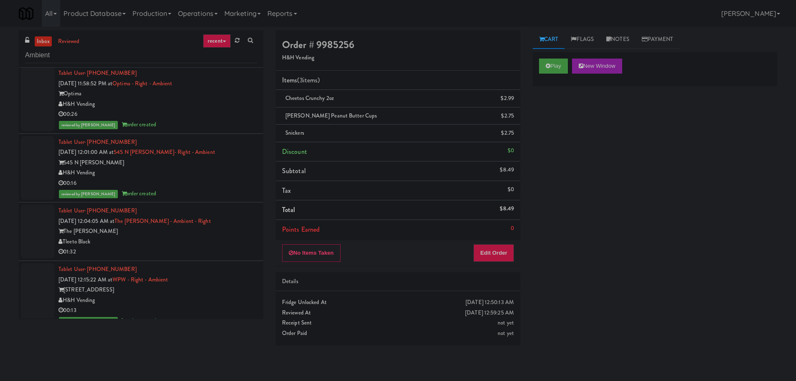
scroll to position [0, 0]
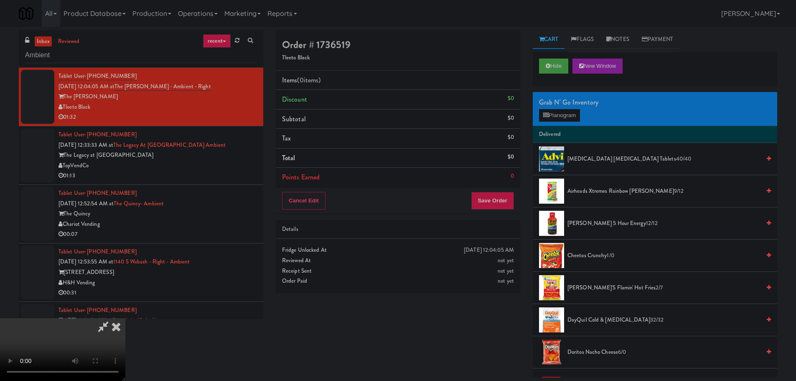
scroll to position [102, 0]
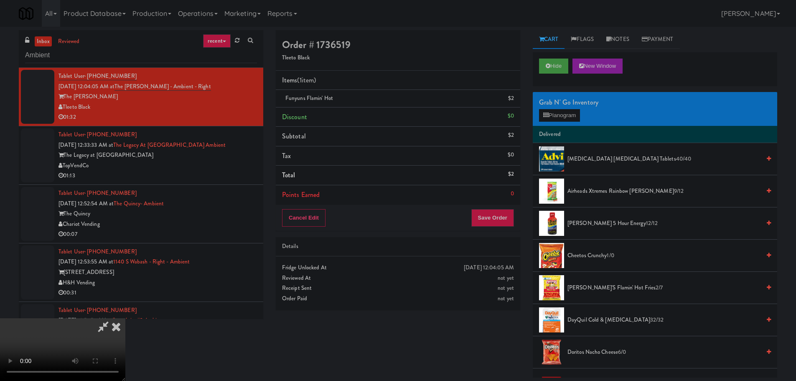
drag, startPoint x: 356, startPoint y: 214, endPoint x: 510, endPoint y: 215, distance: 153.3
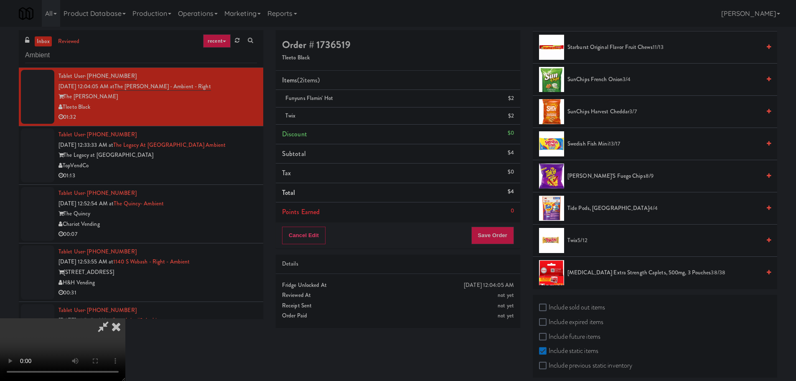
scroll to position [144, 0]
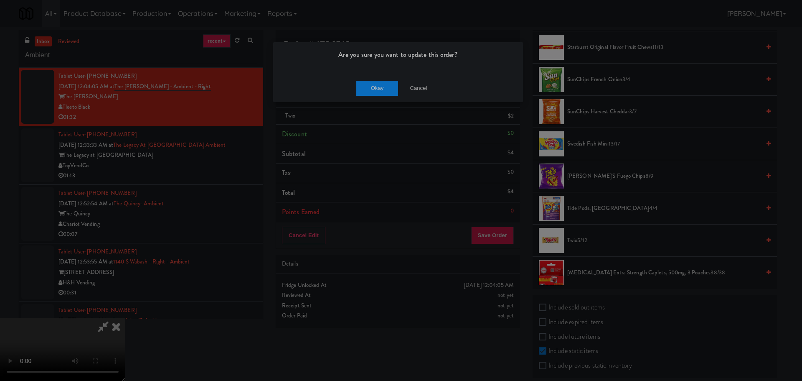
drag, startPoint x: 367, startPoint y: 97, endPoint x: 373, endPoint y: 95, distance: 6.4
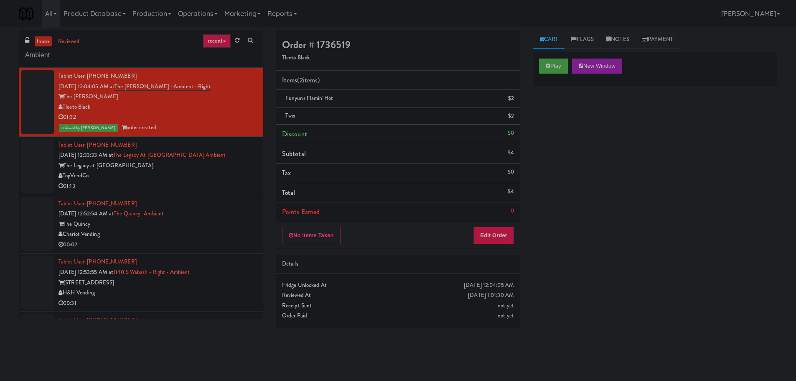
scroll to position [0, 0]
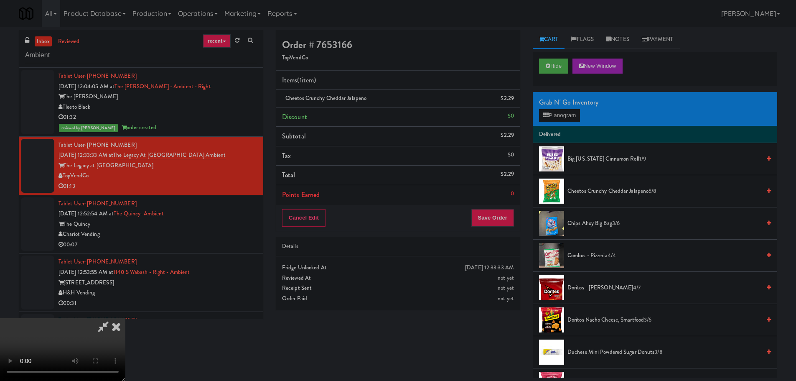
scroll to position [144, 0]
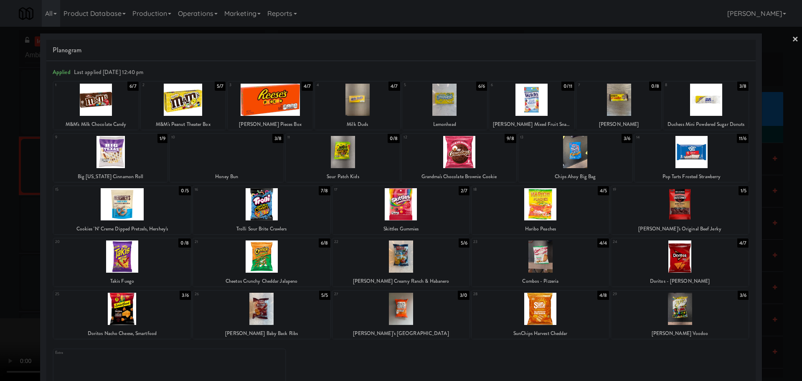
drag, startPoint x: 0, startPoint y: 255, endPoint x: 279, endPoint y: 293, distance: 281.2
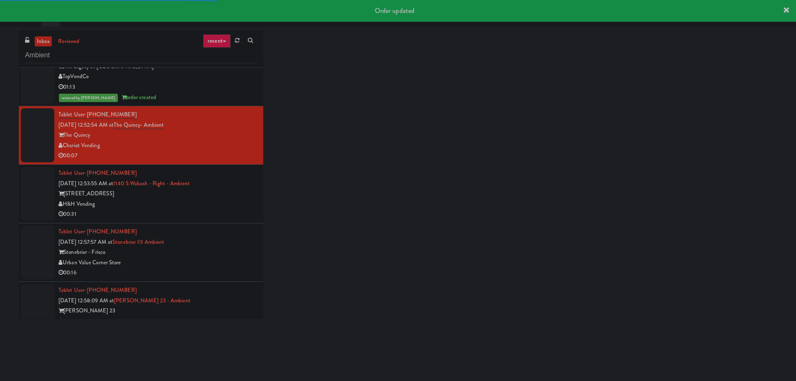
scroll to position [120, 0]
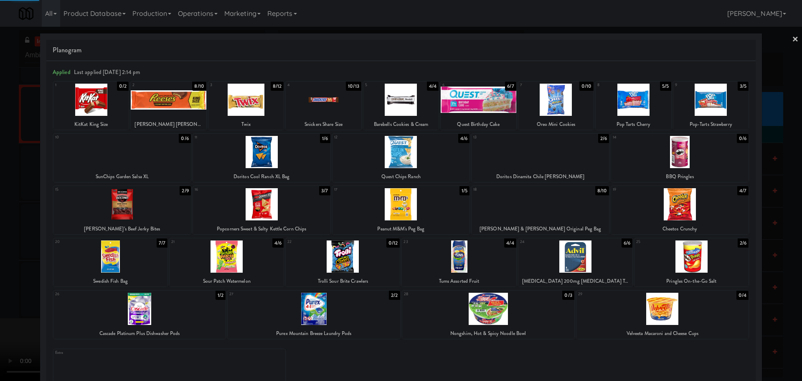
drag, startPoint x: 0, startPoint y: 277, endPoint x: 158, endPoint y: 333, distance: 167.5
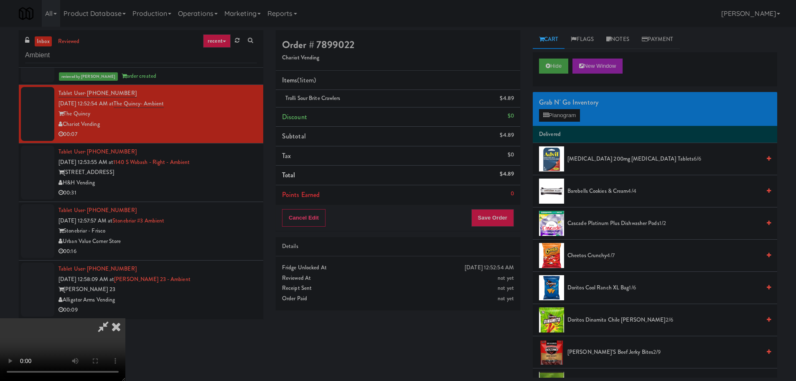
drag, startPoint x: 246, startPoint y: 263, endPoint x: 242, endPoint y: 258, distance: 6.5
drag, startPoint x: 233, startPoint y: 237, endPoint x: 220, endPoint y: 242, distance: 14.7
drag, startPoint x: 225, startPoint y: 243, endPoint x: 264, endPoint y: 239, distance: 39.4
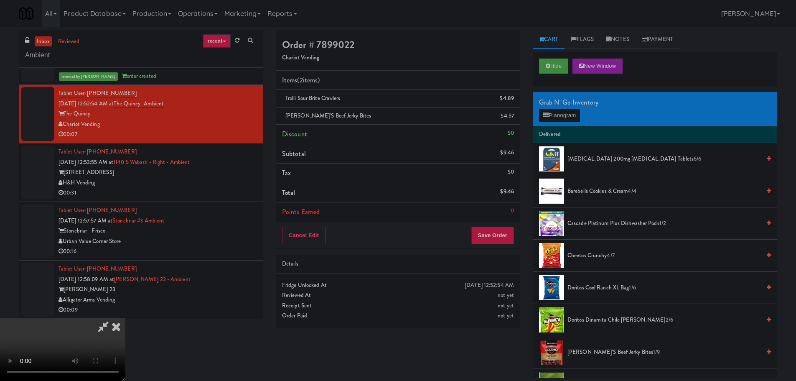
drag, startPoint x: 338, startPoint y: 256, endPoint x: 353, endPoint y: 253, distance: 15.7
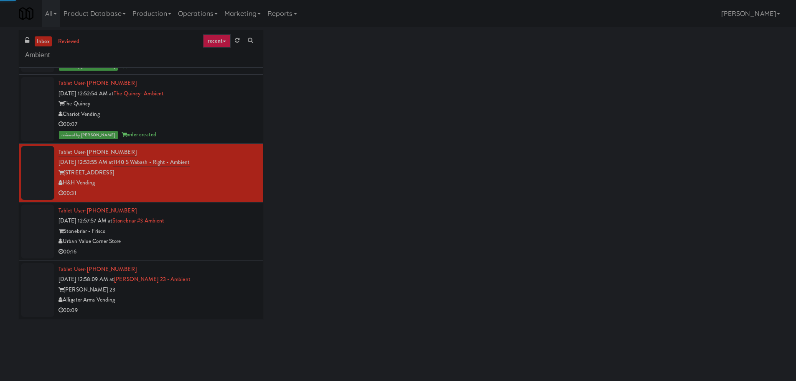
scroll to position [131, 0]
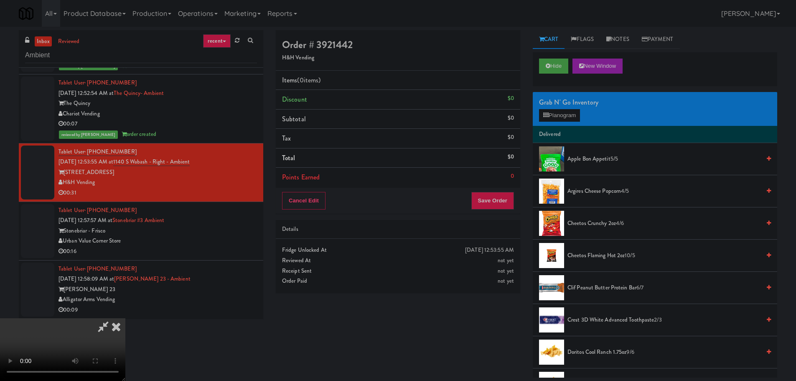
drag, startPoint x: 316, startPoint y: 259, endPoint x: 340, endPoint y: 261, distance: 23.9
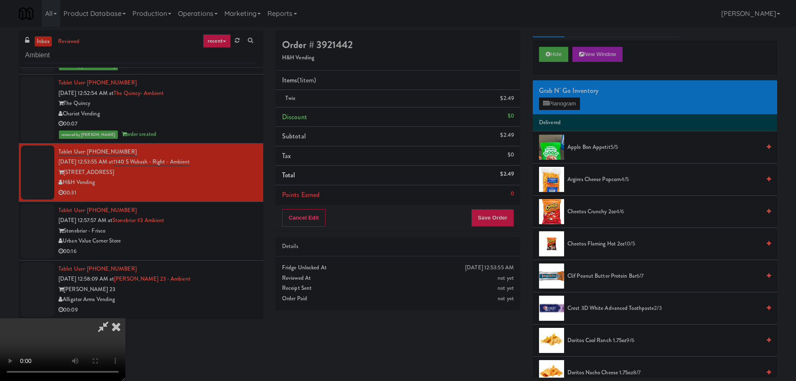
scroll to position [0, 0]
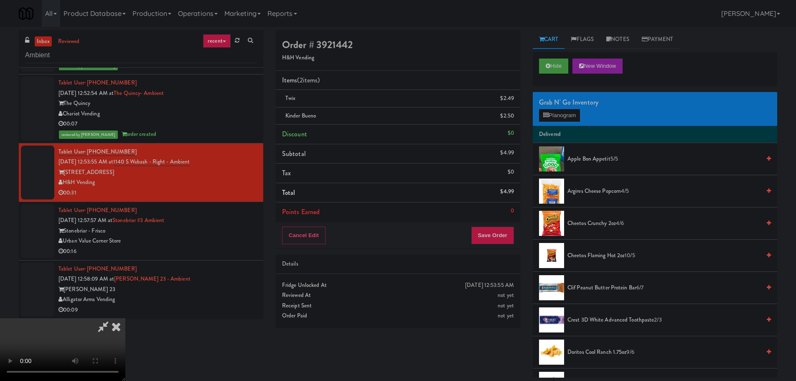
drag, startPoint x: 269, startPoint y: 163, endPoint x: 299, endPoint y: 174, distance: 31.2
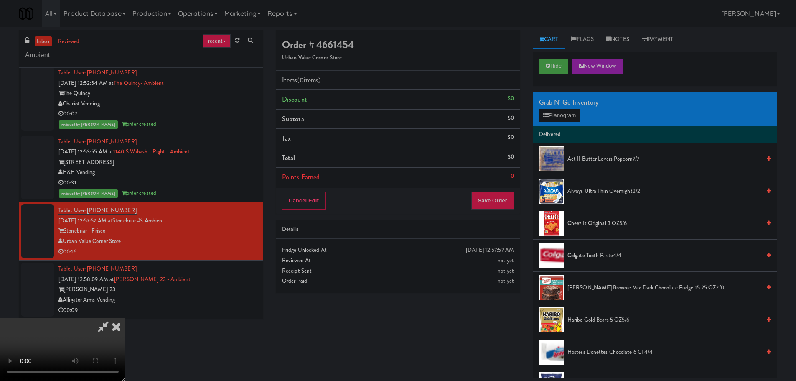
scroll to position [144, 0]
drag, startPoint x: 297, startPoint y: 212, endPoint x: 294, endPoint y: 218, distance: 6.0
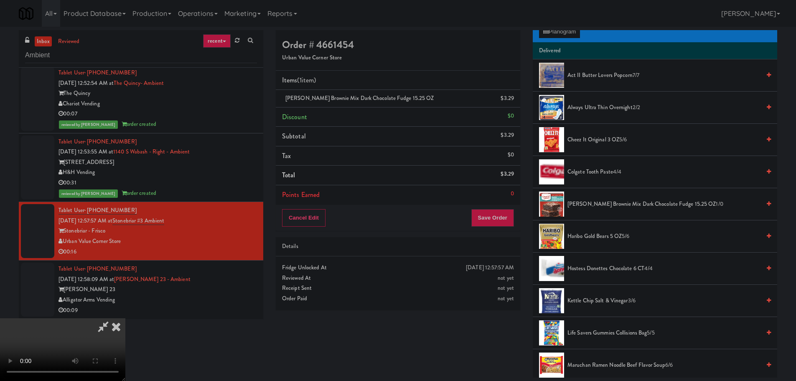
drag, startPoint x: 299, startPoint y: 227, endPoint x: 305, endPoint y: 227, distance: 6.3
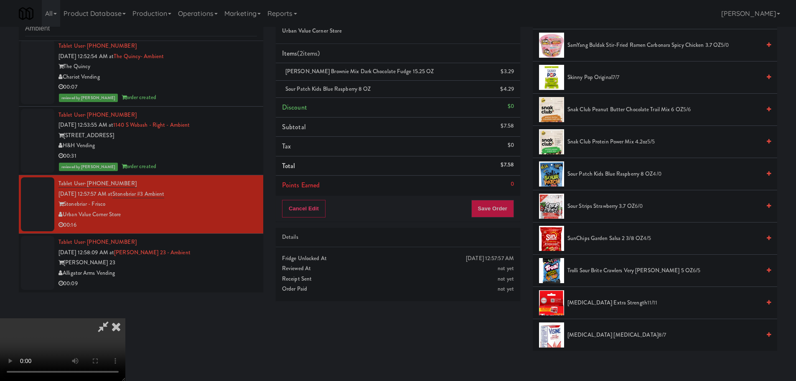
scroll to position [627, 0]
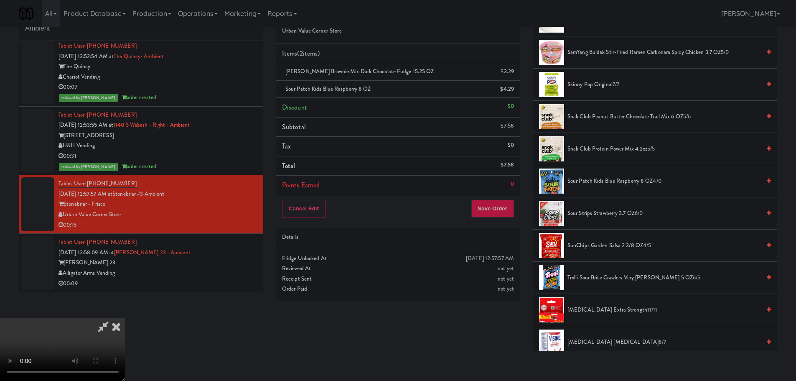
drag, startPoint x: 275, startPoint y: 176, endPoint x: 282, endPoint y: 177, distance: 6.7
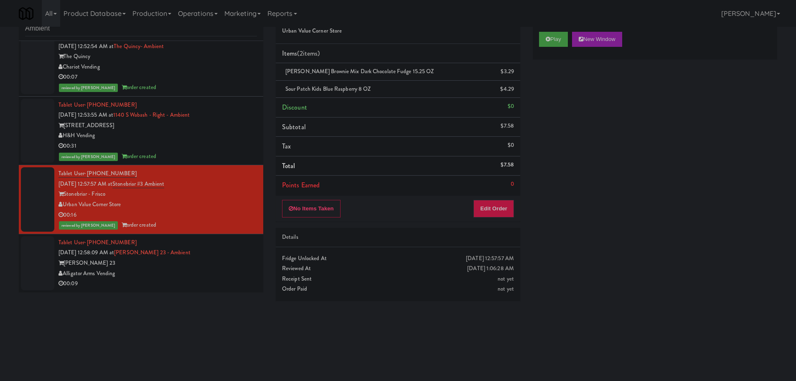
scroll to position [151, 0]
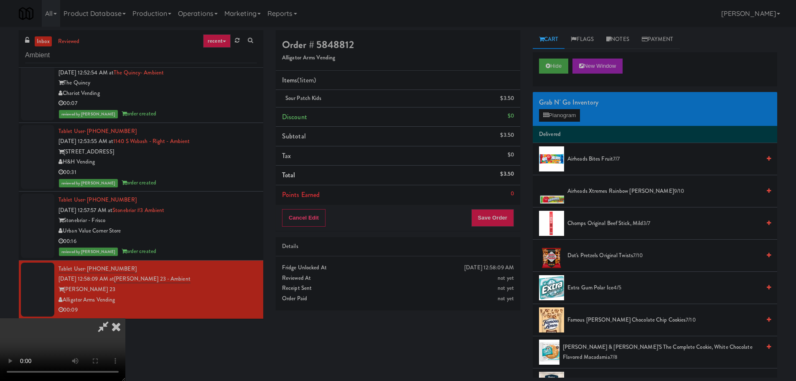
scroll to position [42, 0]
drag, startPoint x: 282, startPoint y: 246, endPoint x: 307, endPoint y: 249, distance: 24.4
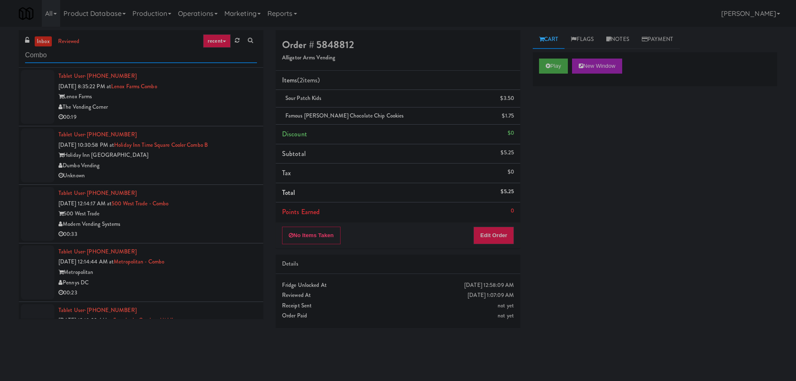
type input "Combo"
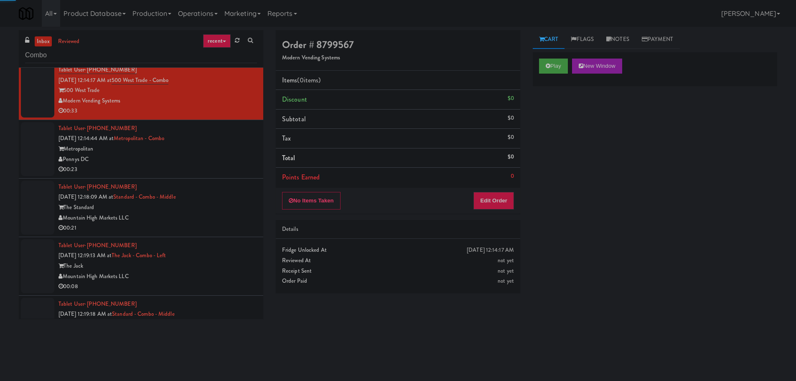
scroll to position [125, 0]
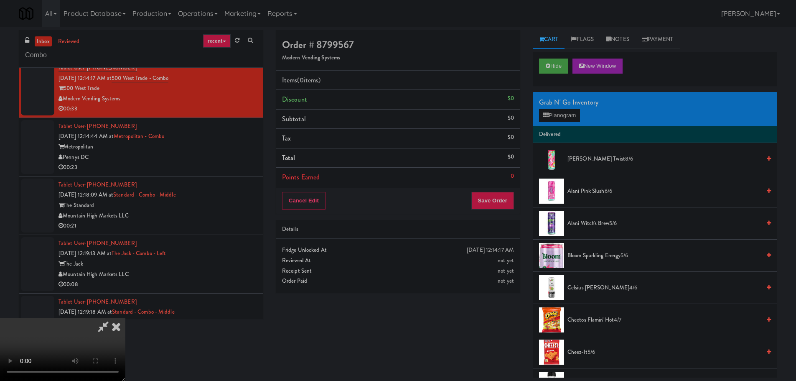
drag, startPoint x: 406, startPoint y: 307, endPoint x: 391, endPoint y: 287, distance: 25.3
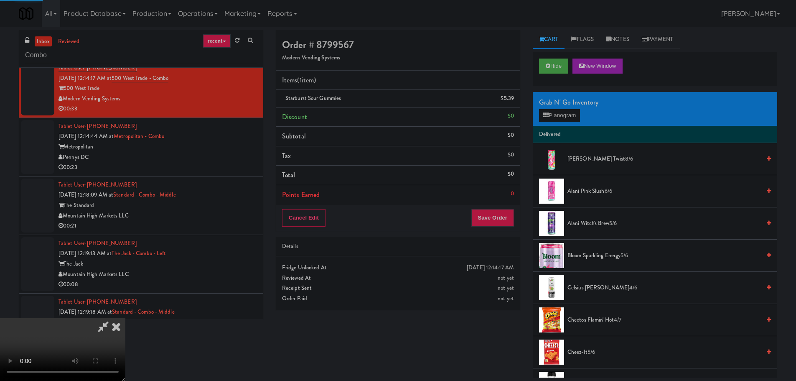
drag, startPoint x: 240, startPoint y: 217, endPoint x: 278, endPoint y: 217, distance: 38.4
drag, startPoint x: 360, startPoint y: 228, endPoint x: 370, endPoint y: 232, distance: 10.9
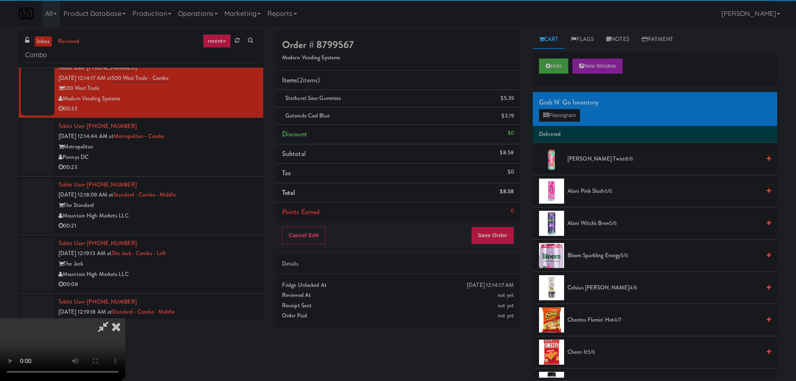
drag, startPoint x: 221, startPoint y: 223, endPoint x: 239, endPoint y: 226, distance: 17.9
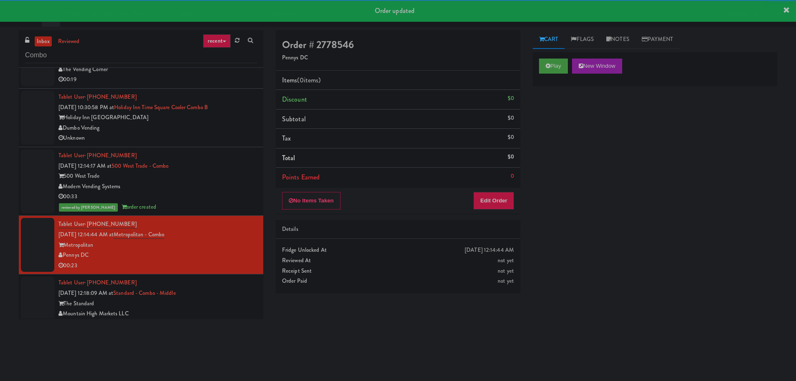
scroll to position [167, 0]
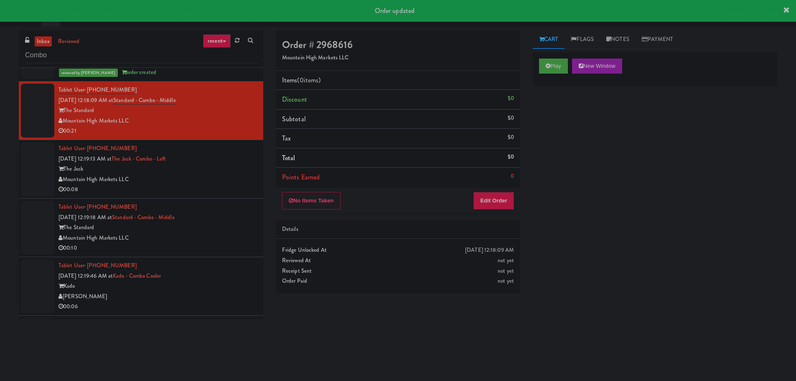
scroll to position [251, 0]
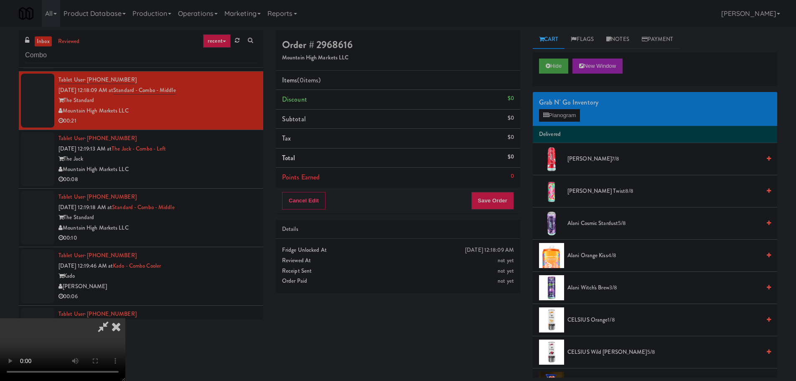
drag, startPoint x: 377, startPoint y: 241, endPoint x: 405, endPoint y: 256, distance: 31.8
drag, startPoint x: 405, startPoint y: 300, endPoint x: 406, endPoint y: 292, distance: 8.0
drag, startPoint x: 408, startPoint y: 194, endPoint x: 371, endPoint y: 222, distance: 45.9
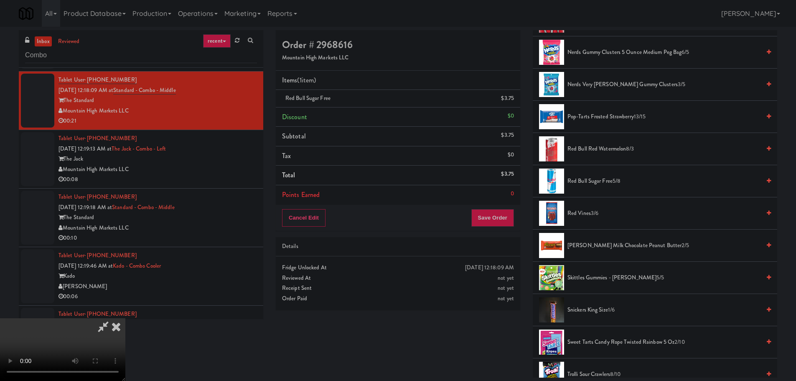
scroll to position [919, 0]
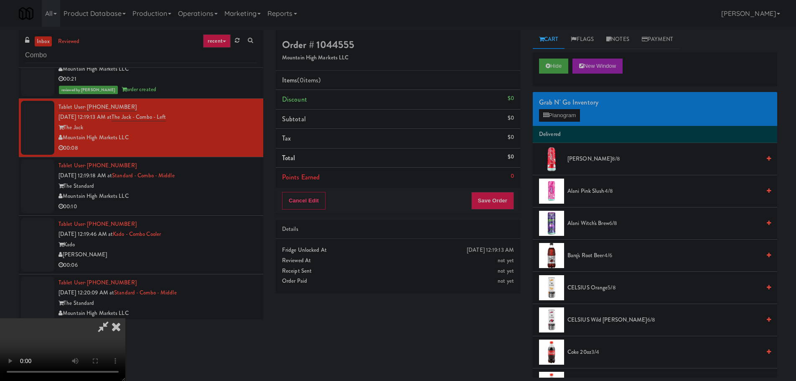
scroll to position [144, 0]
drag, startPoint x: 337, startPoint y: 204, endPoint x: 353, endPoint y: 203, distance: 15.9
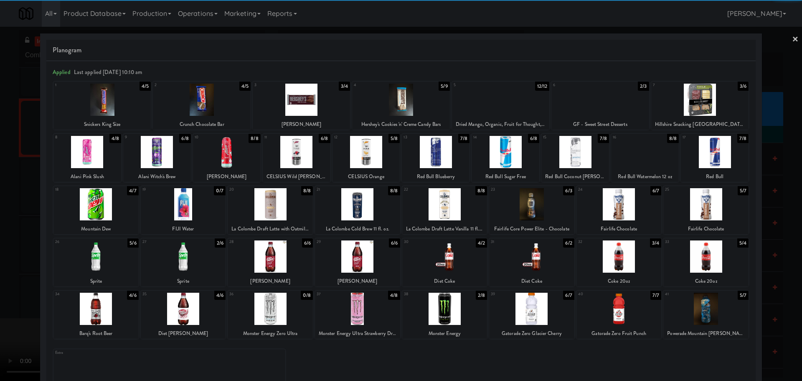
drag, startPoint x: 94, startPoint y: 312, endPoint x: 133, endPoint y: 311, distance: 38.9
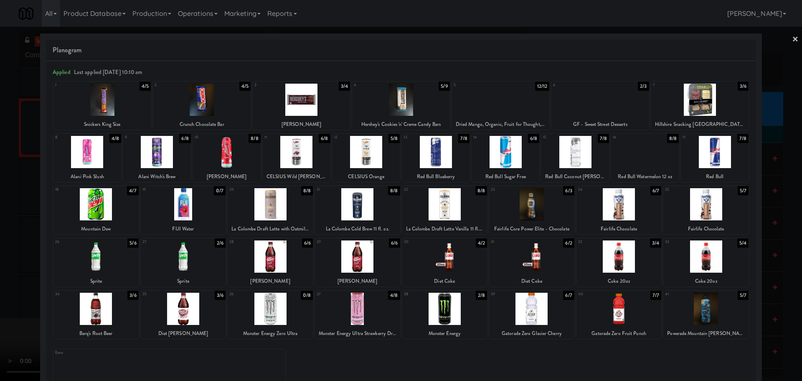
drag, startPoint x: 0, startPoint y: 259, endPoint x: 118, endPoint y: 208, distance: 128.2
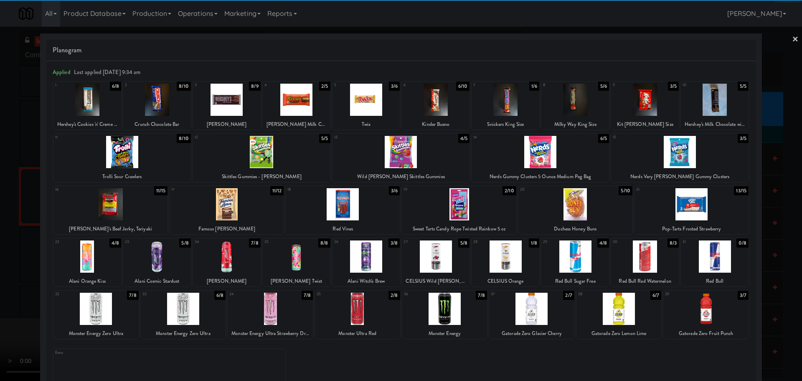
drag, startPoint x: 235, startPoint y: 261, endPoint x: 218, endPoint y: 263, distance: 16.8
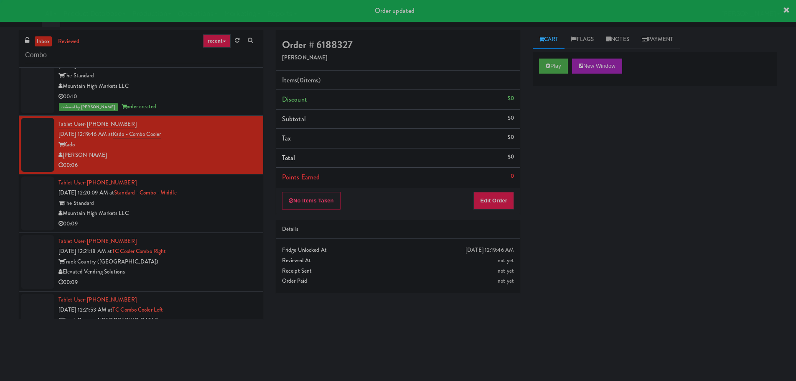
scroll to position [459, 0]
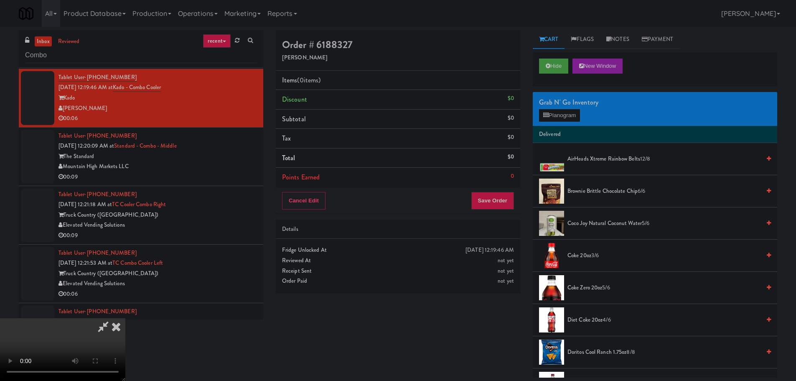
drag, startPoint x: 294, startPoint y: 237, endPoint x: 457, endPoint y: 181, distance: 172.2
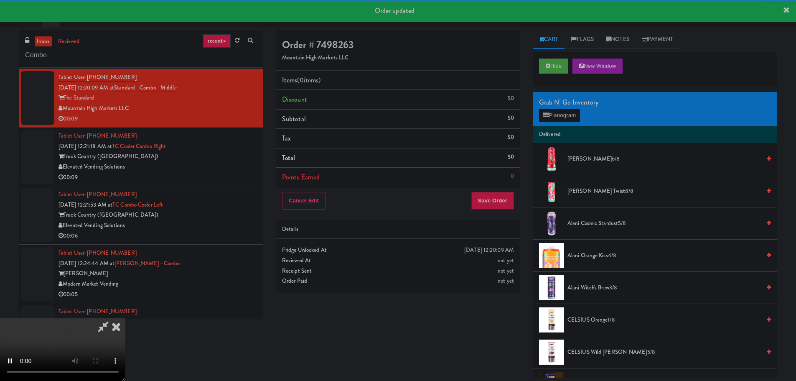
scroll to position [501, 0]
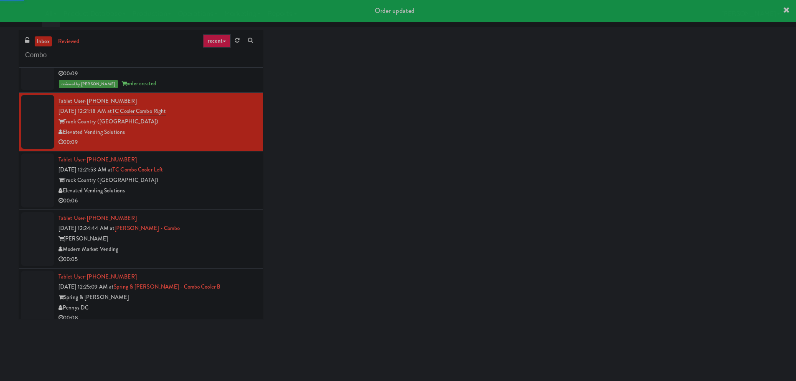
scroll to position [585, 0]
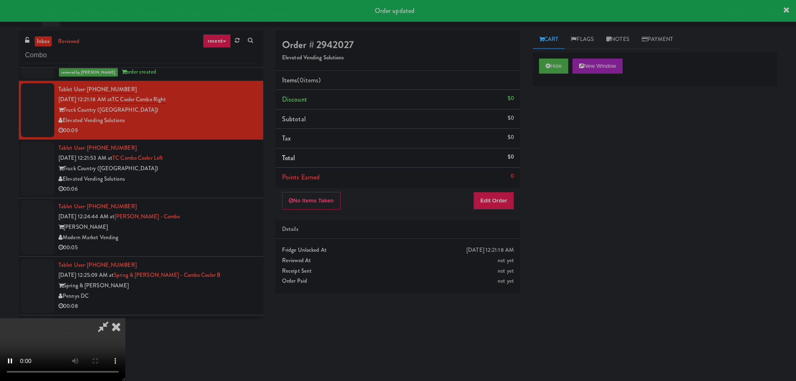
drag, startPoint x: 485, startPoint y: 185, endPoint x: 487, endPoint y: 192, distance: 7.8
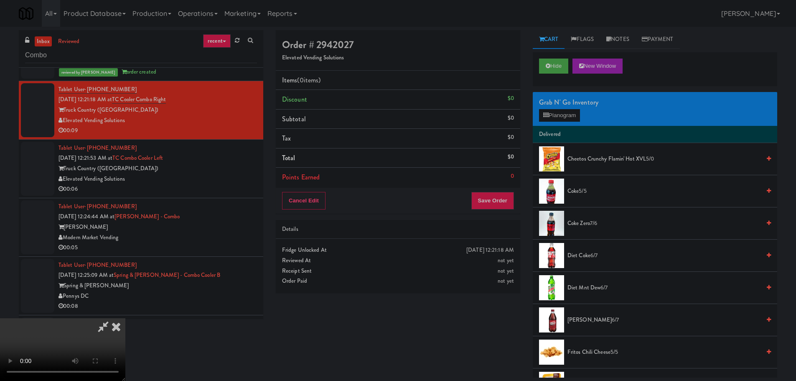
scroll to position [0, 0]
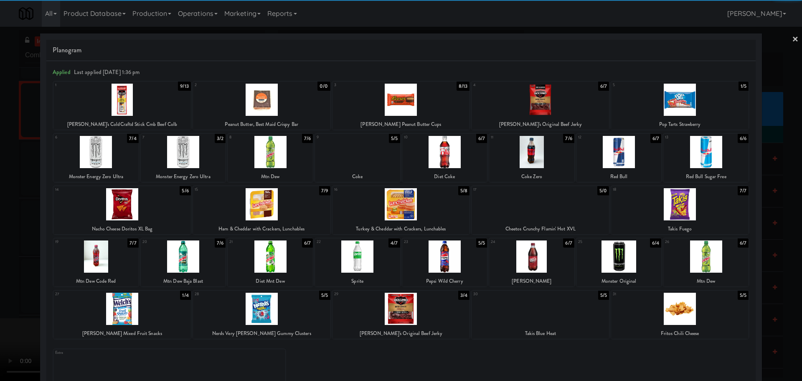
drag, startPoint x: 150, startPoint y: 208, endPoint x: 136, endPoint y: 215, distance: 16.1
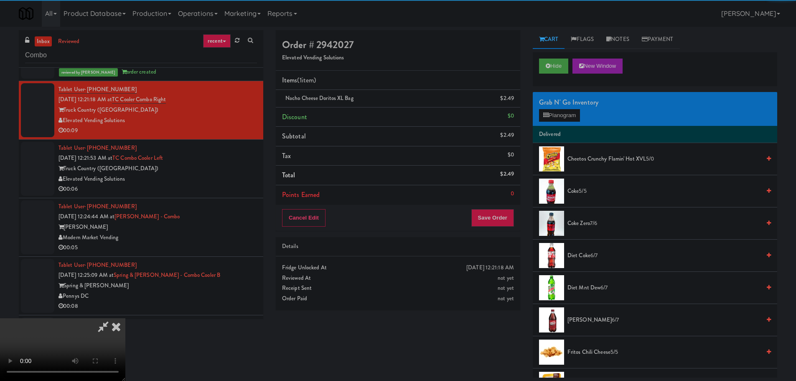
drag, startPoint x: 246, startPoint y: 205, endPoint x: 279, endPoint y: 204, distance: 33.4
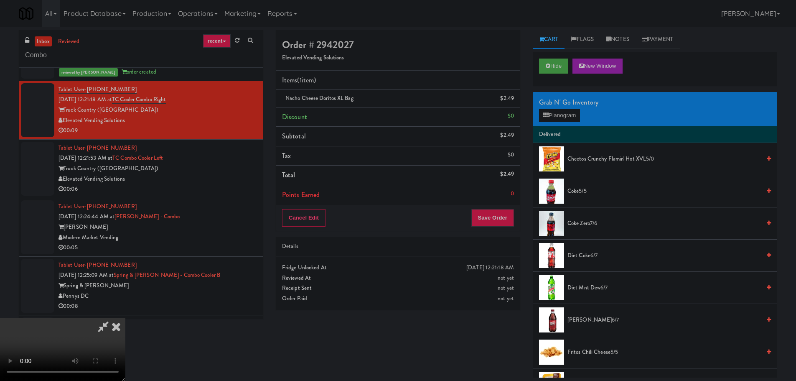
drag, startPoint x: 333, startPoint y: 259, endPoint x: 345, endPoint y: 259, distance: 12.1
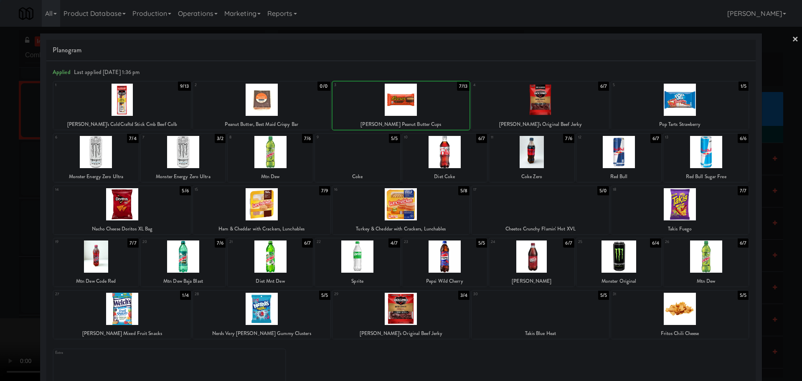
drag, startPoint x: 0, startPoint y: 276, endPoint x: 61, endPoint y: 245, distance: 68.4
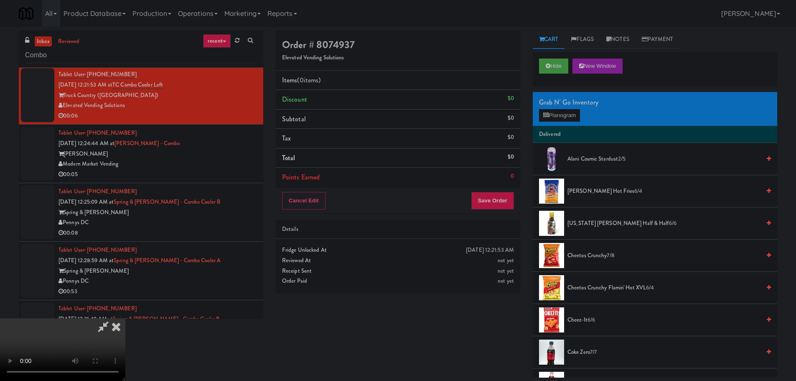
scroll to position [144, 0]
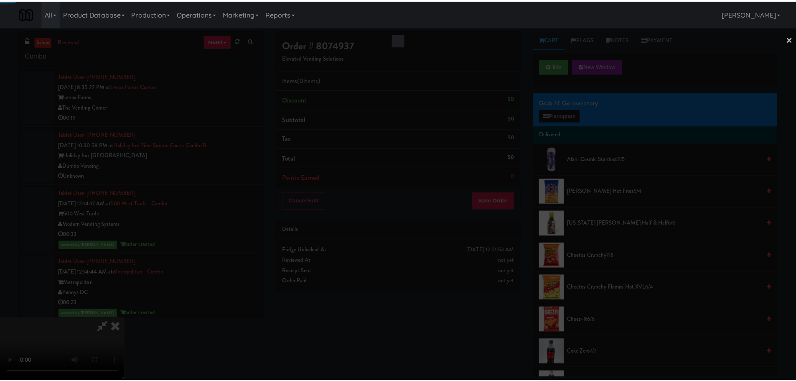
scroll to position [144, 0]
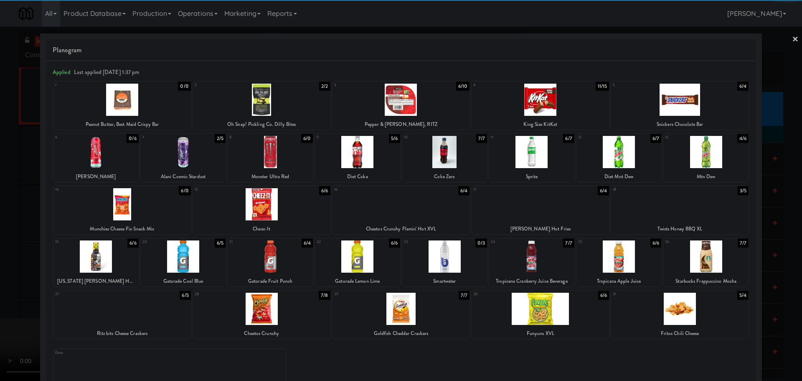
click at [157, 208] on div at bounding box center [121, 204] width 137 height 32
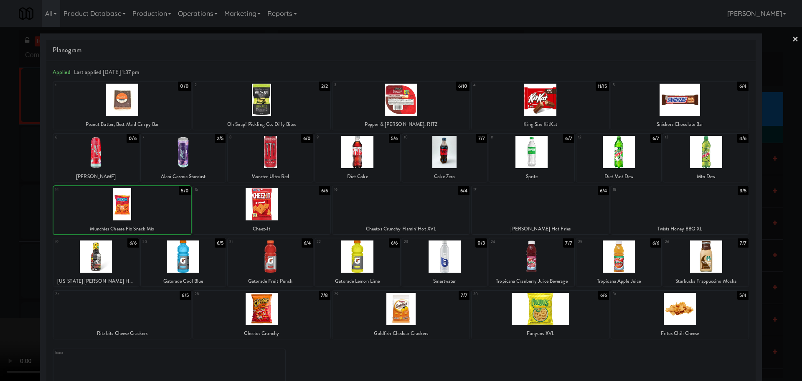
click at [0, 220] on div at bounding box center [401, 190] width 802 height 381
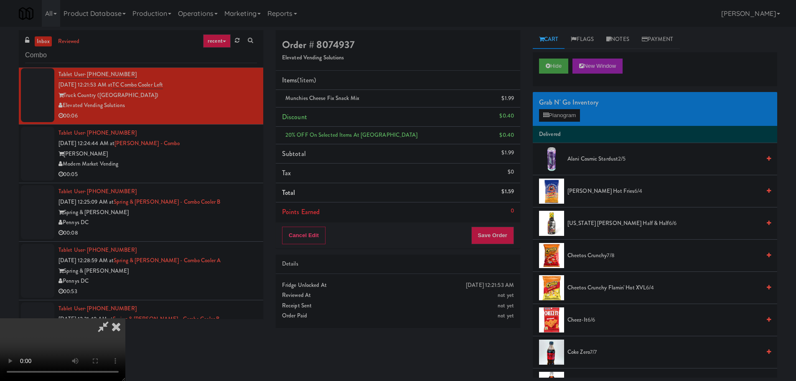
scroll to position [60, 0]
click at [125, 318] on video at bounding box center [62, 349] width 125 height 63
drag, startPoint x: 381, startPoint y: 164, endPoint x: 398, endPoint y: 161, distance: 18.2
click at [125, 318] on video at bounding box center [62, 349] width 125 height 63
click at [558, 108] on div "Grab N' Go Inventory Planogram" at bounding box center [655, 109] width 244 height 34
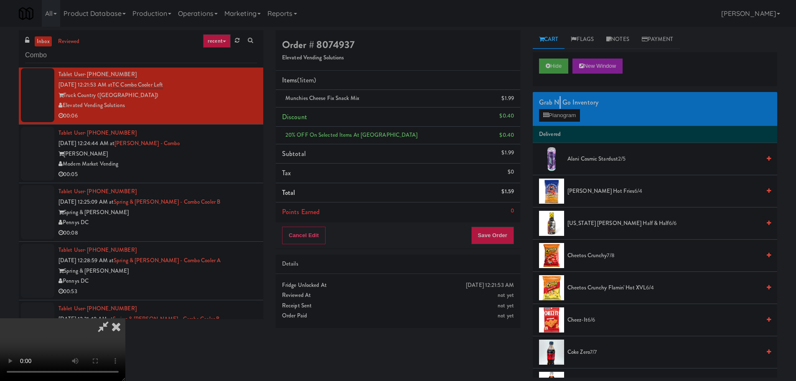
click at [558, 108] on div "Grab N' Go Inventory Planogram" at bounding box center [655, 109] width 244 height 34
click at [559, 111] on button "Planogram" at bounding box center [559, 115] width 41 height 13
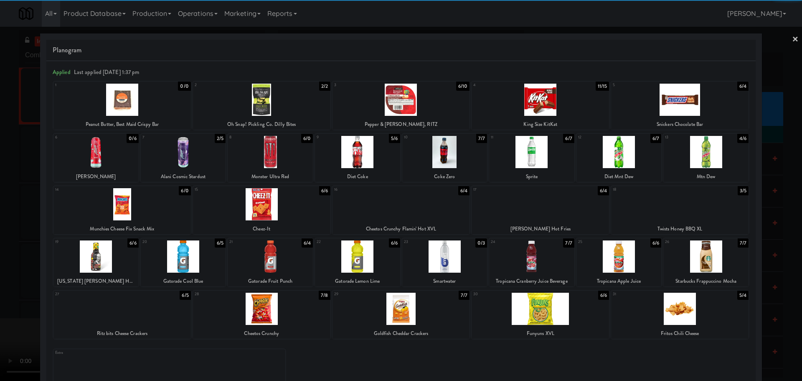
click at [272, 160] on div at bounding box center [270, 152] width 85 height 32
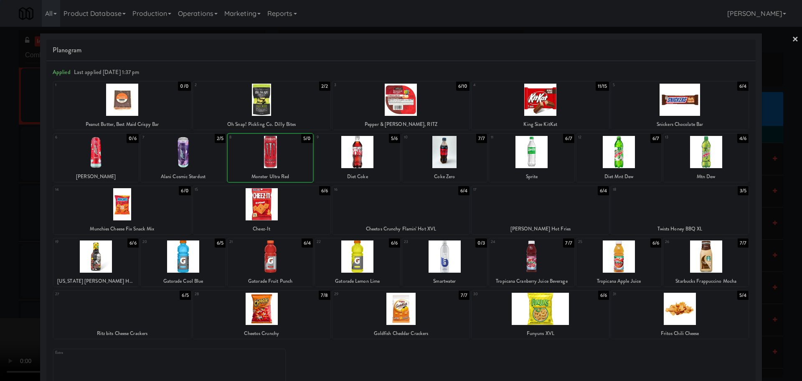
click at [0, 260] on div at bounding box center [401, 190] width 802 height 381
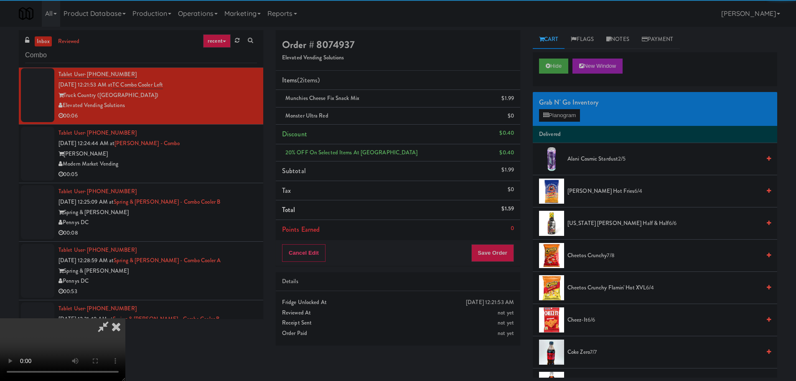
click at [125, 318] on video at bounding box center [62, 349] width 125 height 63
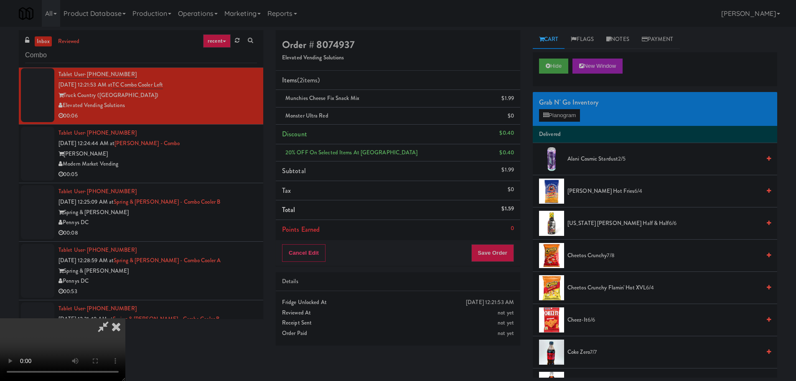
scroll to position [144, 0]
click at [503, 241] on div "Cancel Edit Save Order" at bounding box center [398, 253] width 244 height 26
click at [500, 246] on button "Save Order" at bounding box center [492, 253] width 43 height 18
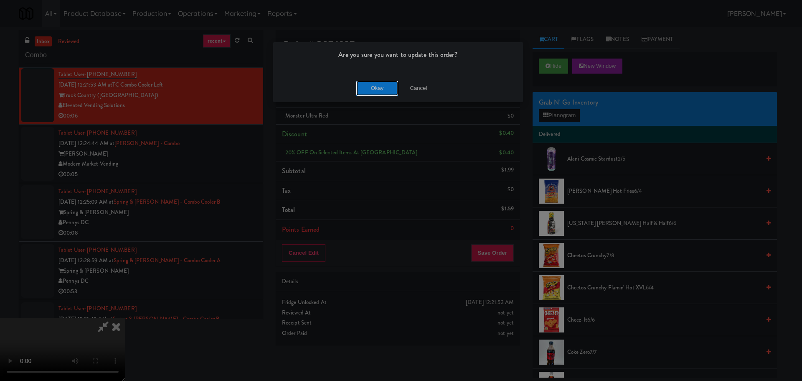
click at [377, 93] on button "Okay" at bounding box center [377, 88] width 42 height 15
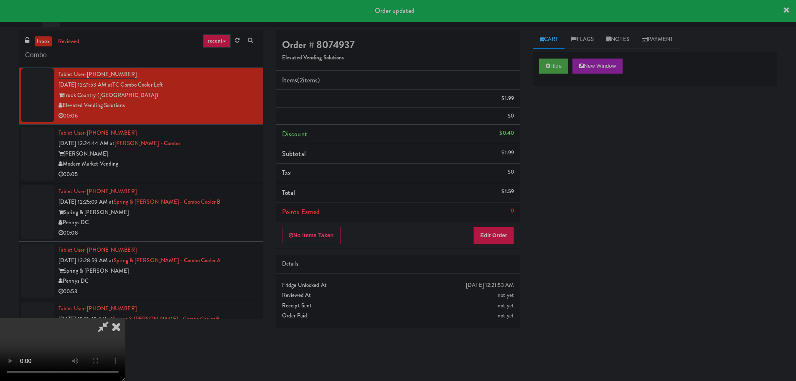
scroll to position [0, 0]
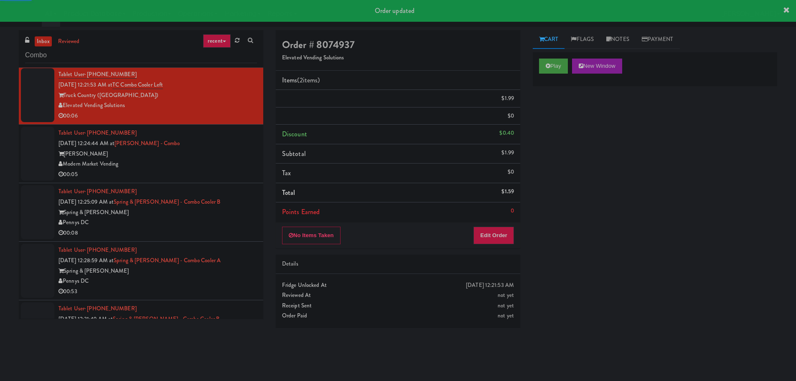
click at [227, 185] on li "Tablet User · (267) 361-8487 Sep 28, 2025 12:25:09 AM at Spring & Thayer - Comb…" at bounding box center [141, 212] width 244 height 58
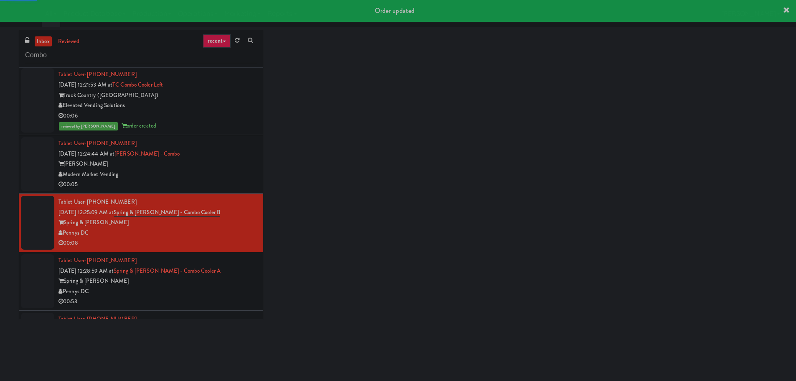
click at [228, 179] on div "Modern Market Vending" at bounding box center [157, 174] width 198 height 10
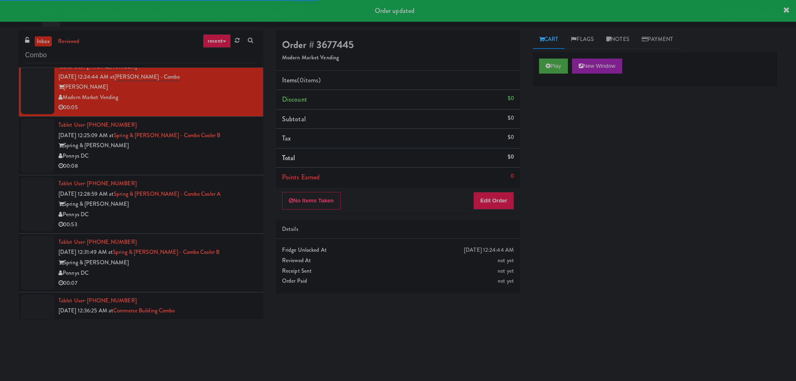
scroll to position [752, 0]
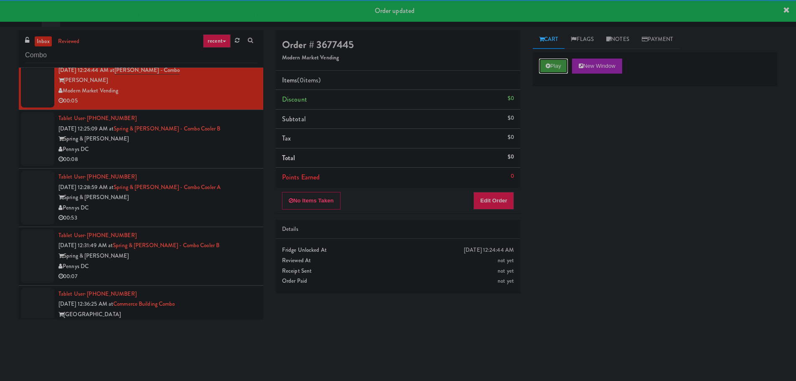
click at [556, 61] on button "Play" at bounding box center [553, 65] width 29 height 15
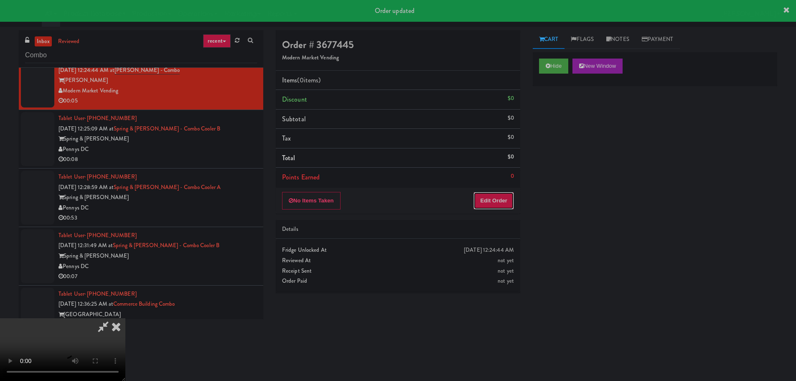
click at [500, 206] on button "Edit Order" at bounding box center [493, 201] width 41 height 18
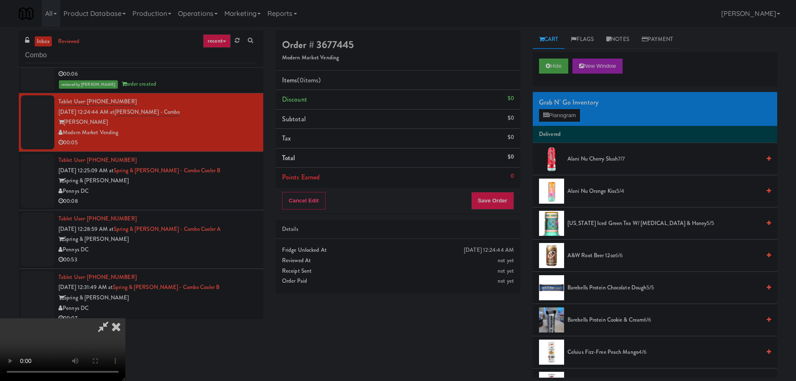
scroll to position [0, 0]
click at [125, 318] on video at bounding box center [62, 349] width 125 height 63
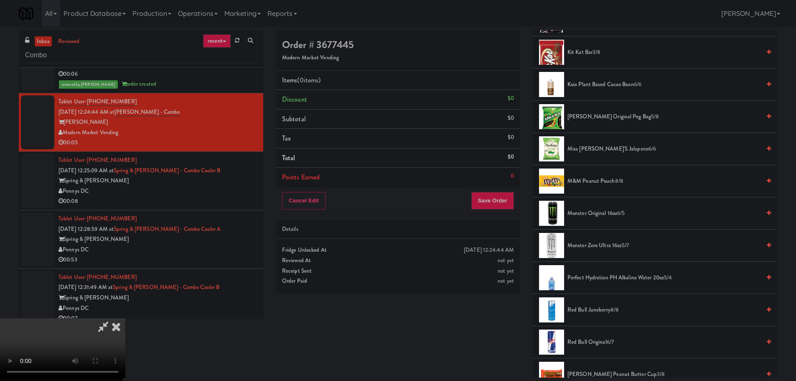
scroll to position [919, 0]
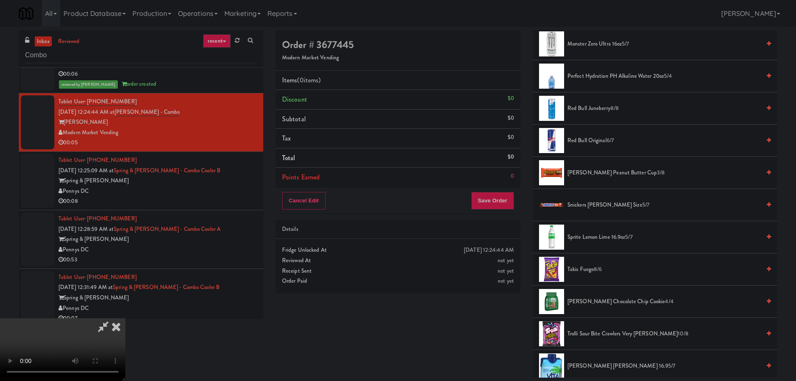
click at [598, 210] on span "Snickers Bar King Size 5/7" at bounding box center [663, 205] width 193 height 10
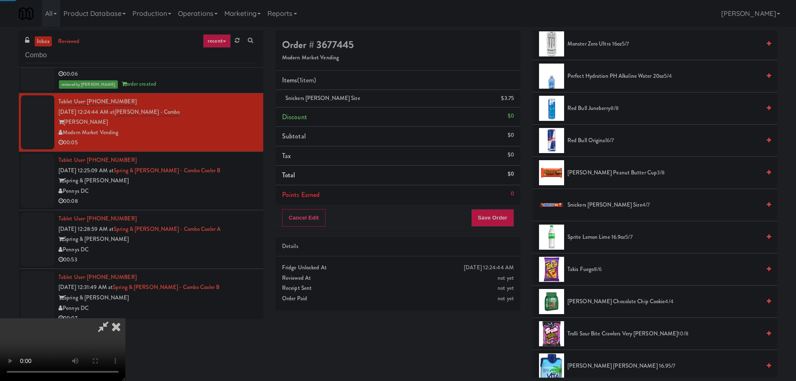
click at [125, 318] on video at bounding box center [62, 349] width 125 height 63
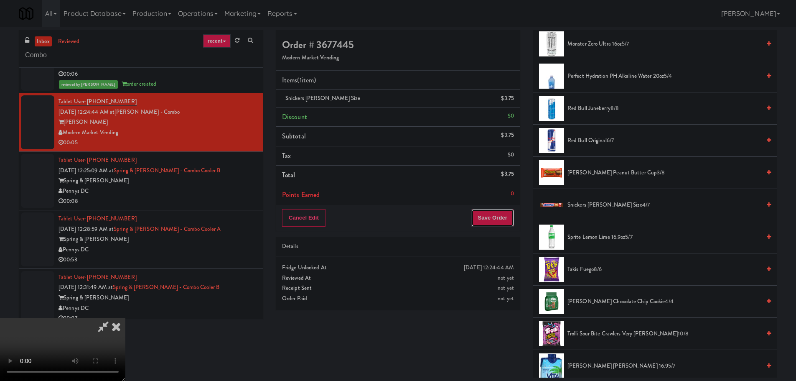
click at [511, 217] on button "Save Order" at bounding box center [492, 218] width 43 height 18
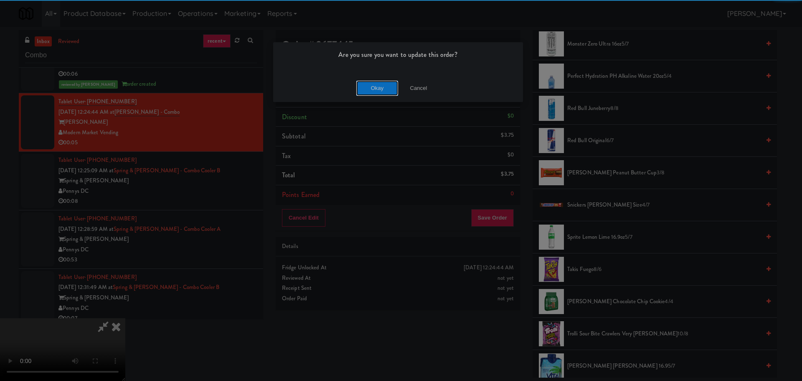
click at [380, 91] on button "Okay" at bounding box center [377, 88] width 42 height 15
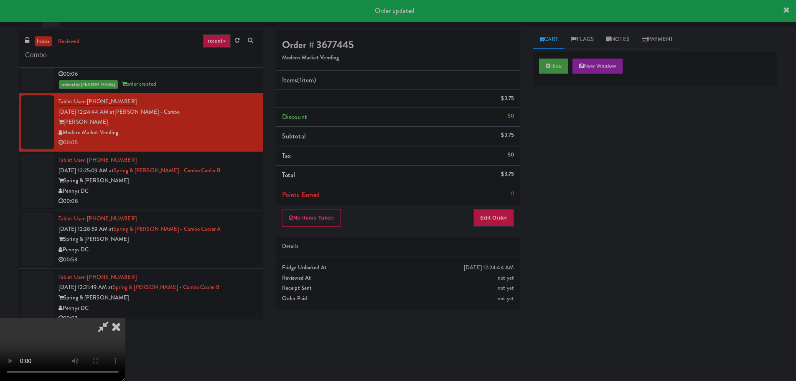
scroll to position [0, 0]
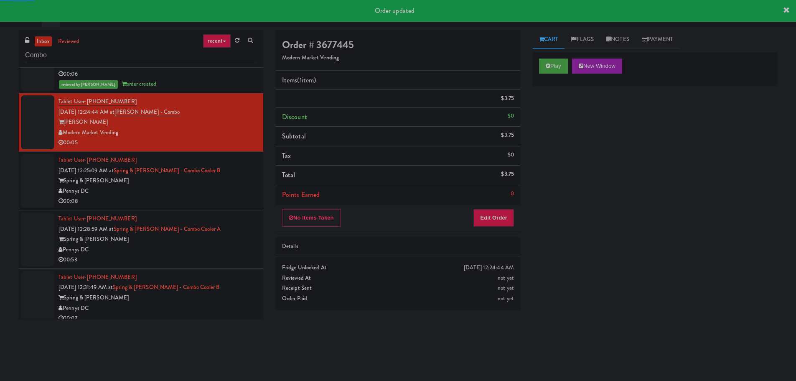
click at [236, 178] on div "Spring & [PERSON_NAME]" at bounding box center [157, 180] width 198 height 10
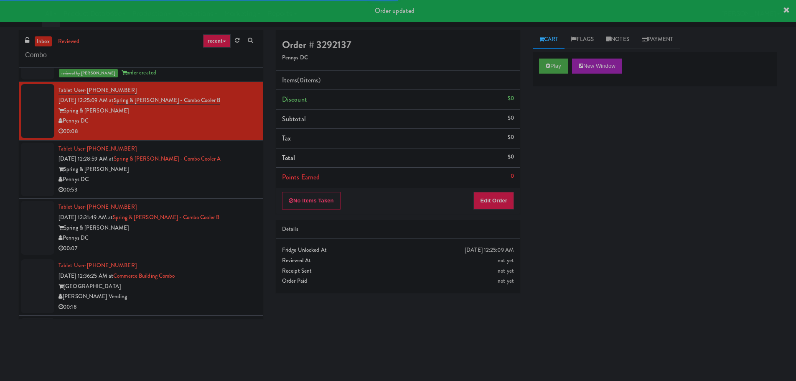
scroll to position [794, 0]
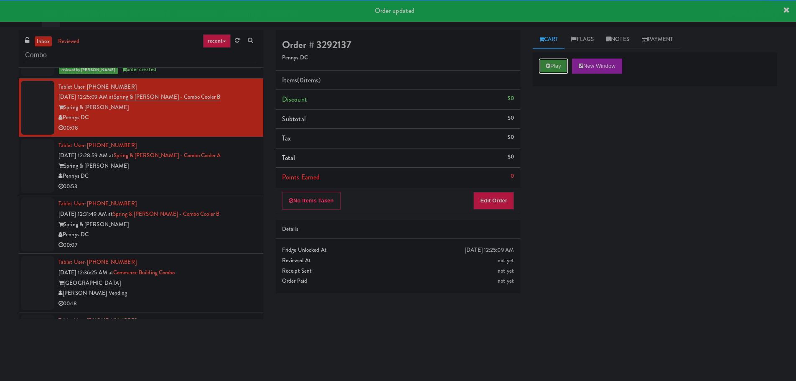
click at [558, 67] on button "Play" at bounding box center [553, 65] width 29 height 15
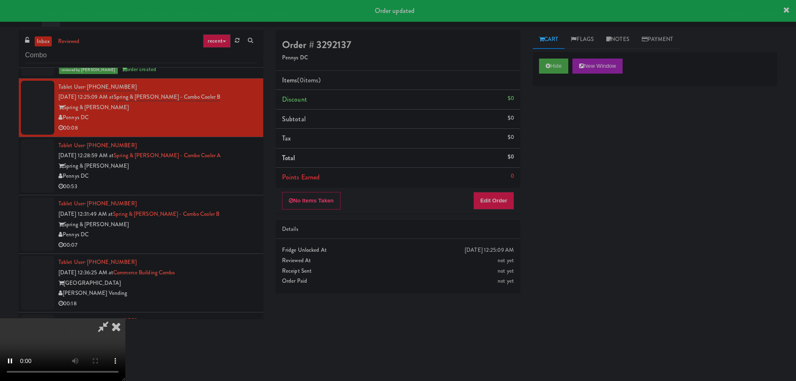
click at [483, 217] on div "Order # 3292137 Pennys DC Items (0 items ) Discount $0 Subtotal $0 Tax $0 Total…" at bounding box center [397, 164] width 257 height 269
click at [488, 210] on div "No Items Taken Edit Order" at bounding box center [398, 201] width 244 height 26
click at [492, 204] on button "Edit Order" at bounding box center [493, 201] width 41 height 18
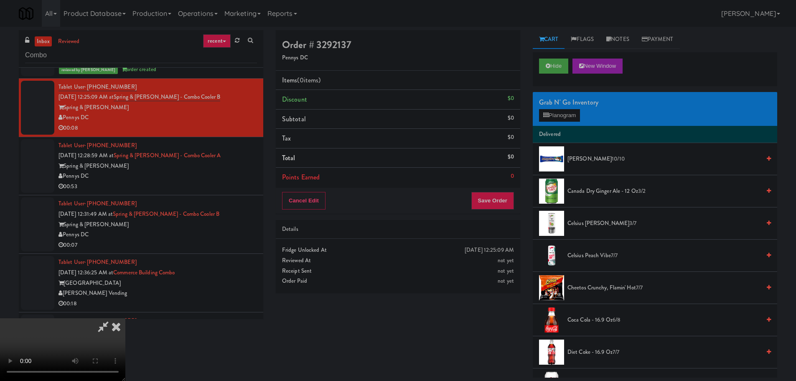
scroll to position [0, 0]
click at [125, 318] on video at bounding box center [62, 349] width 125 height 63
click at [560, 119] on button "Planogram" at bounding box center [559, 115] width 41 height 13
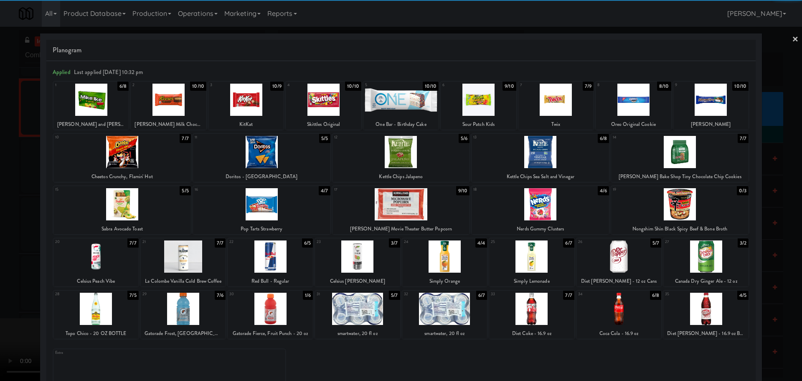
click at [371, 302] on div at bounding box center [357, 308] width 85 height 32
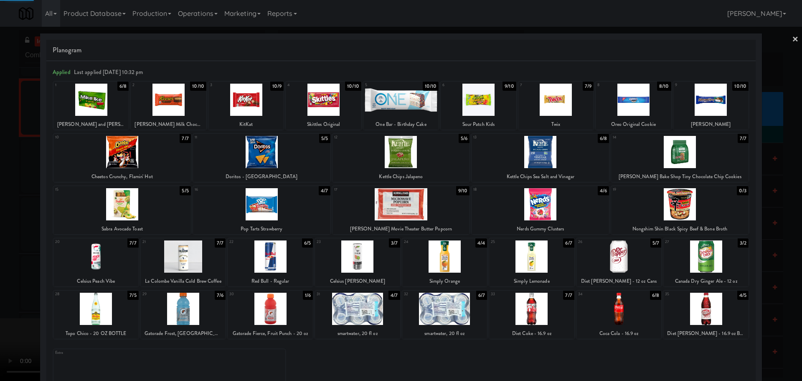
drag, startPoint x: 0, startPoint y: 300, endPoint x: 269, endPoint y: 238, distance: 275.6
click at [12, 295] on div at bounding box center [401, 190] width 802 height 381
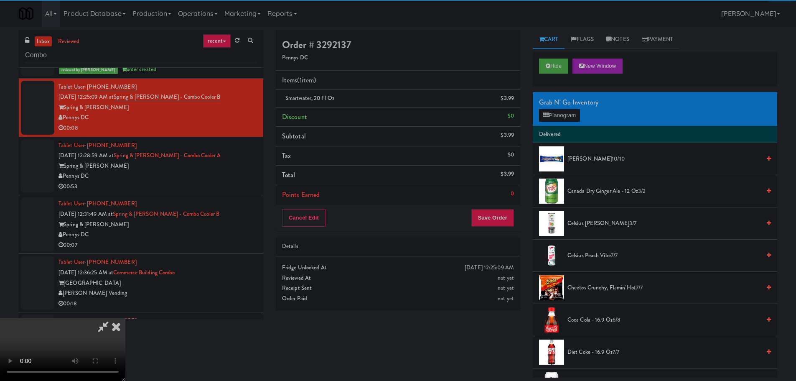
click at [125, 318] on video at bounding box center [62, 349] width 125 height 63
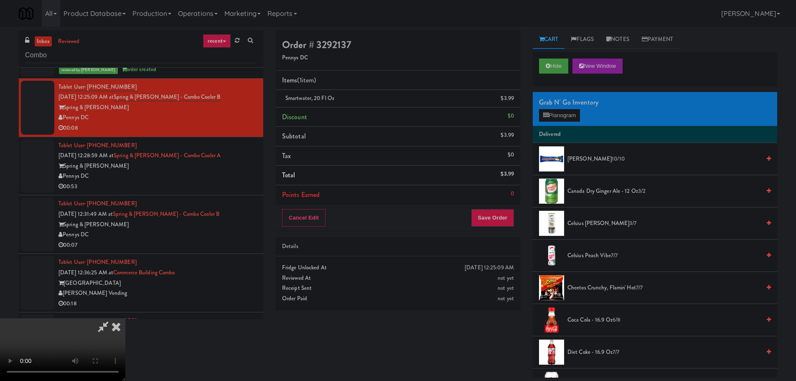
click at [125, 318] on video at bounding box center [62, 349] width 125 height 63
drag, startPoint x: 344, startPoint y: 223, endPoint x: 350, endPoint y: 230, distance: 9.8
click at [125, 318] on video at bounding box center [62, 349] width 125 height 63
drag, startPoint x: 388, startPoint y: 242, endPoint x: 508, endPoint y: 243, distance: 119.9
click at [125, 318] on video at bounding box center [62, 349] width 125 height 63
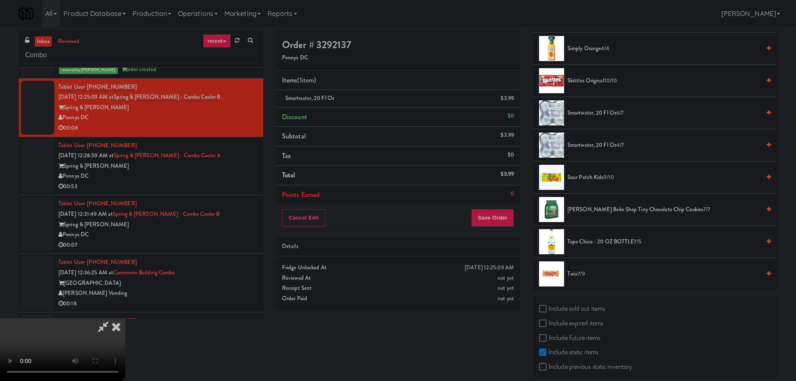
scroll to position [956, 0]
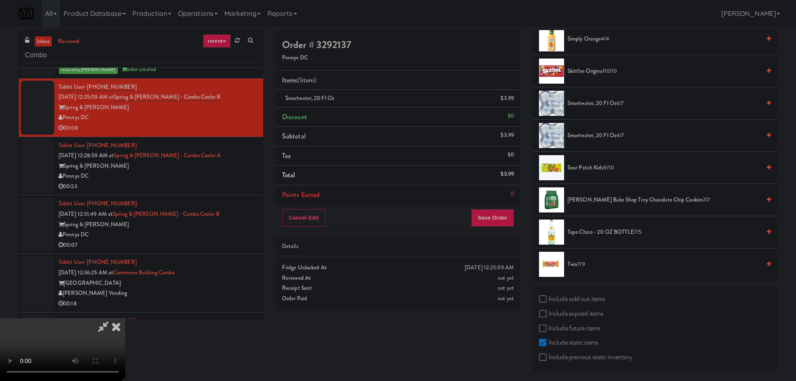
drag, startPoint x: 598, startPoint y: 195, endPoint x: 584, endPoint y: 203, distance: 16.4
click at [599, 195] on span "Tate's Bake Shop Tiny Chocolate Chip Cookies 7/7" at bounding box center [663, 200] width 193 height 10
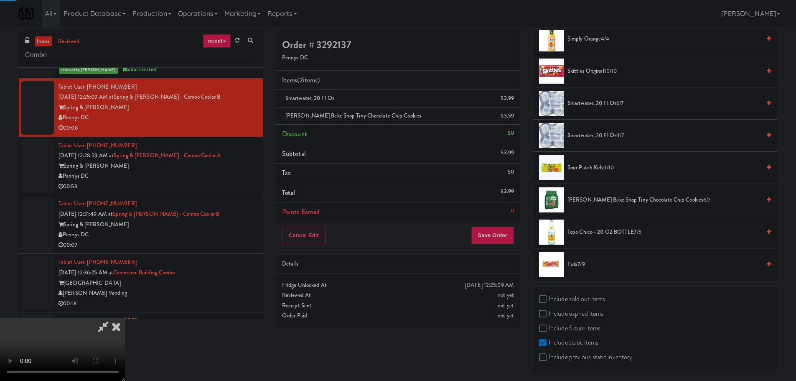
click at [125, 318] on video at bounding box center [62, 349] width 125 height 63
click at [494, 239] on button "Save Order" at bounding box center [492, 235] width 43 height 18
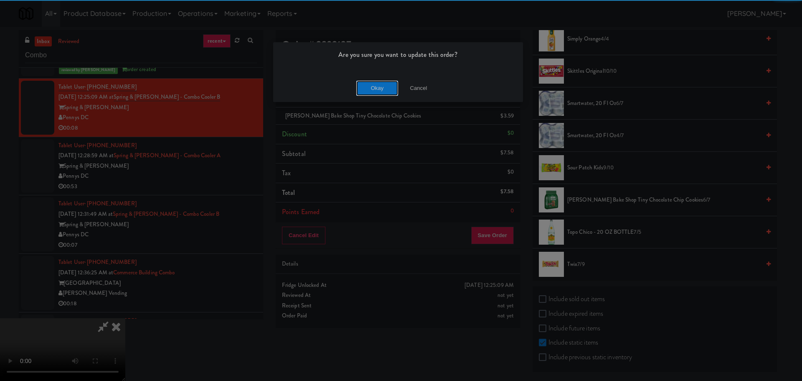
click at [380, 89] on button "Okay" at bounding box center [377, 88] width 42 height 15
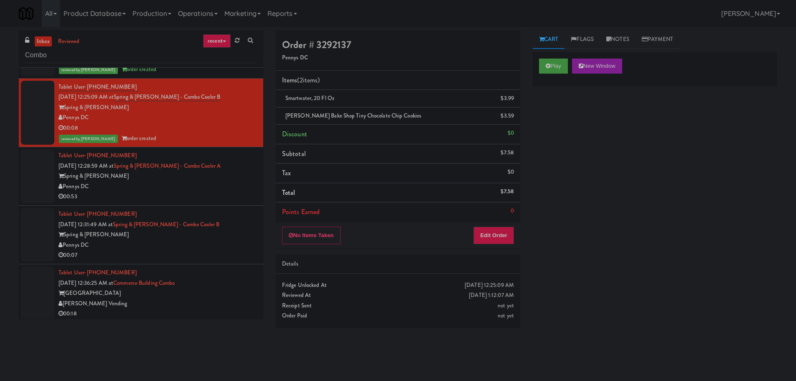
scroll to position [0, 0]
click at [209, 188] on div "Pennys DC" at bounding box center [157, 186] width 198 height 10
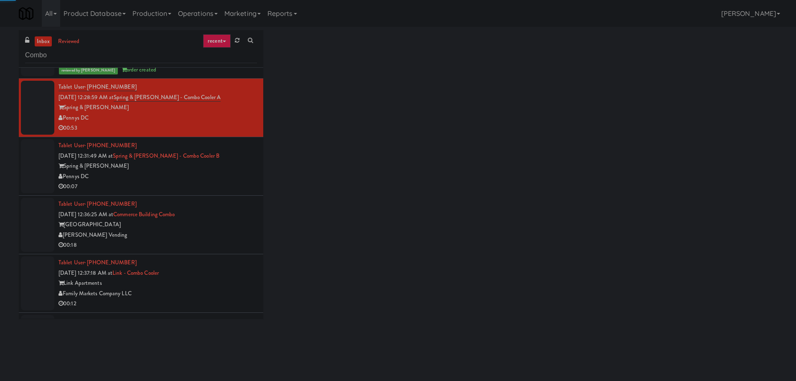
scroll to position [877, 0]
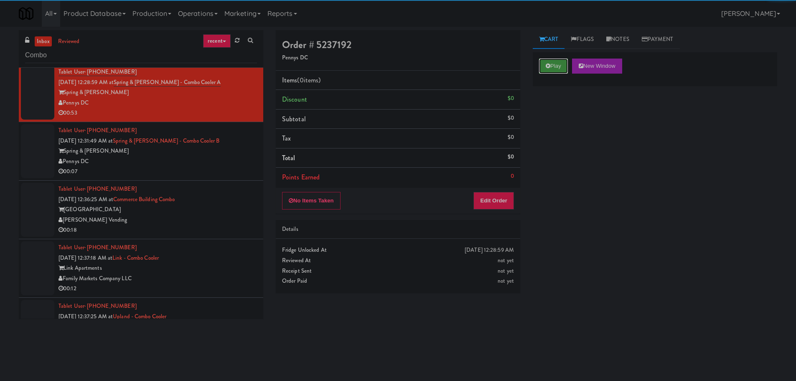
click at [556, 72] on button "Play" at bounding box center [553, 65] width 29 height 15
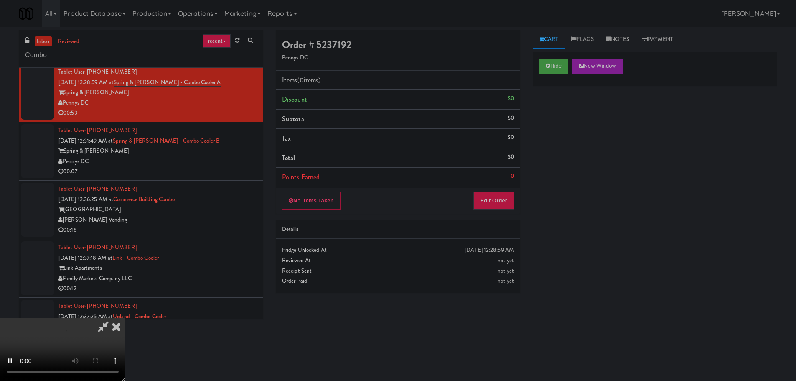
click at [519, 184] on li "Points Earned 0" at bounding box center [398, 176] width 244 height 19
click at [506, 195] on button "Edit Order" at bounding box center [493, 201] width 41 height 18
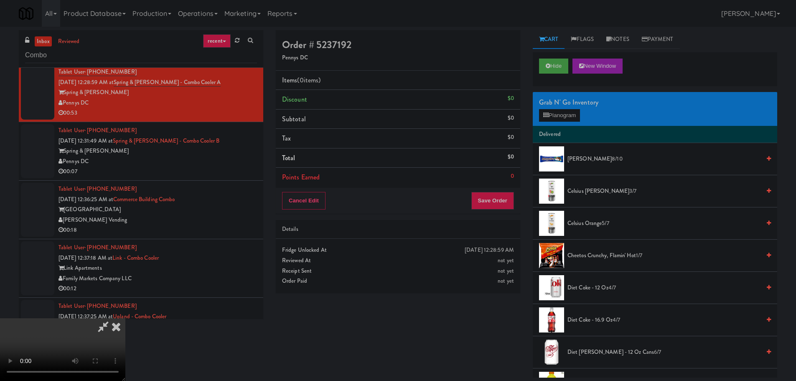
scroll to position [144, 0]
click at [125, 318] on video at bounding box center [62, 349] width 125 height 63
click at [567, 108] on div "Grab N' Go Inventory" at bounding box center [655, 102] width 232 height 13
click at [560, 112] on button "Planogram" at bounding box center [559, 115] width 41 height 13
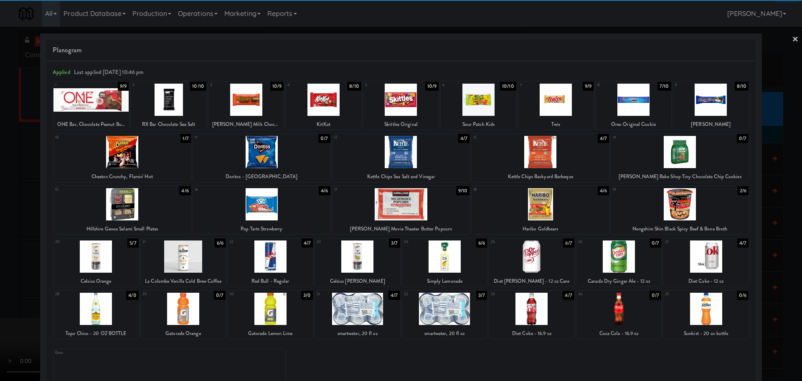
click at [105, 320] on div at bounding box center [95, 308] width 85 height 32
drag, startPoint x: 0, startPoint y: 300, endPoint x: 20, endPoint y: 287, distance: 23.7
click at [6, 296] on div at bounding box center [401, 190] width 802 height 381
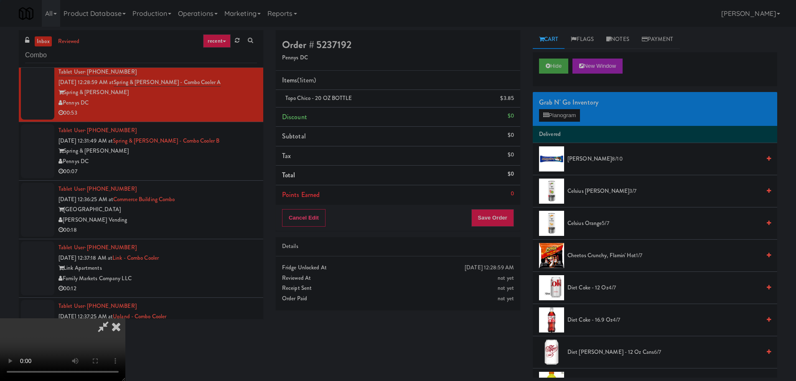
click at [125, 318] on video at bounding box center [62, 349] width 125 height 63
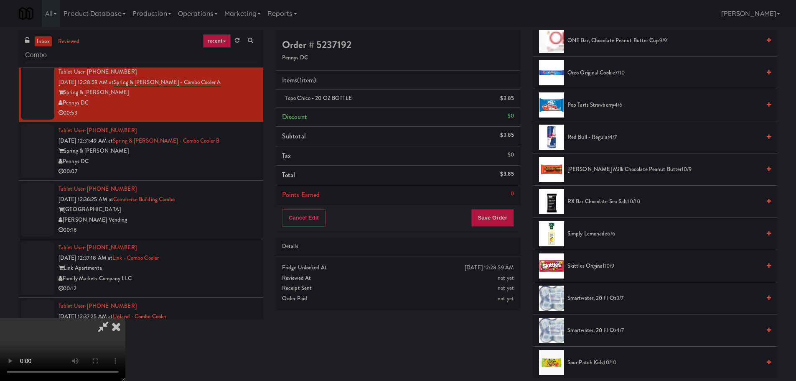
scroll to position [628, 0]
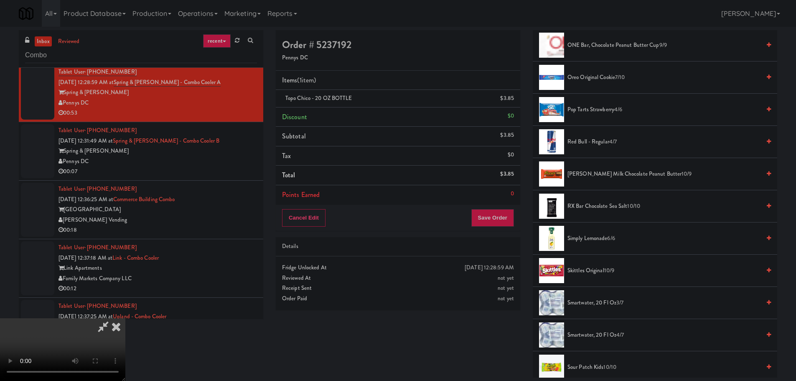
click at [599, 177] on span "Reese's Milk Chocolate Peanut Butter 10/9" at bounding box center [663, 174] width 193 height 10
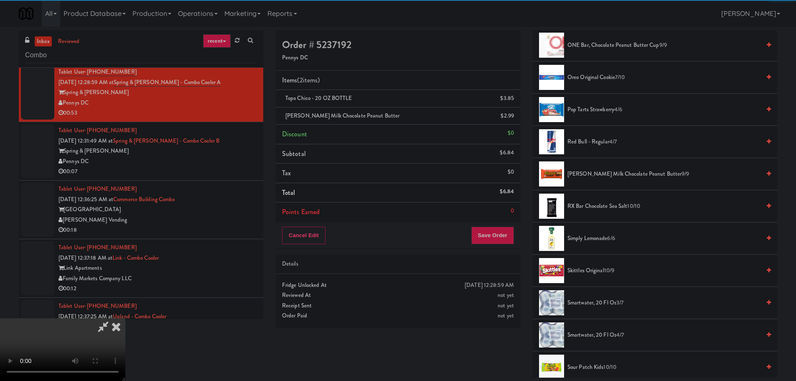
drag, startPoint x: 278, startPoint y: 169, endPoint x: 291, endPoint y: 177, distance: 15.1
click at [125, 318] on video at bounding box center [62, 349] width 125 height 63
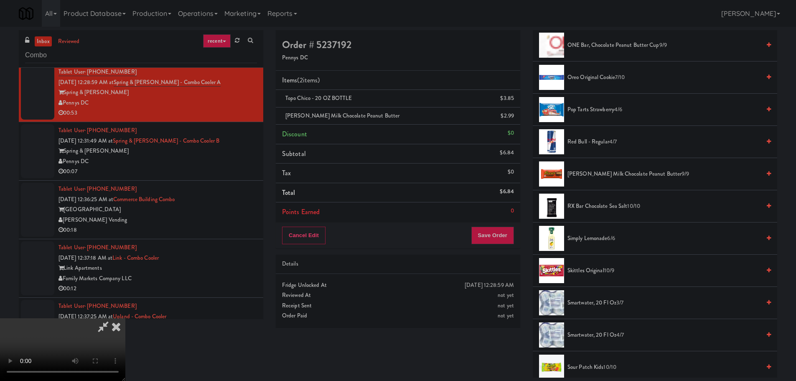
scroll to position [18, 0]
click at [125, 318] on video at bounding box center [62, 349] width 125 height 63
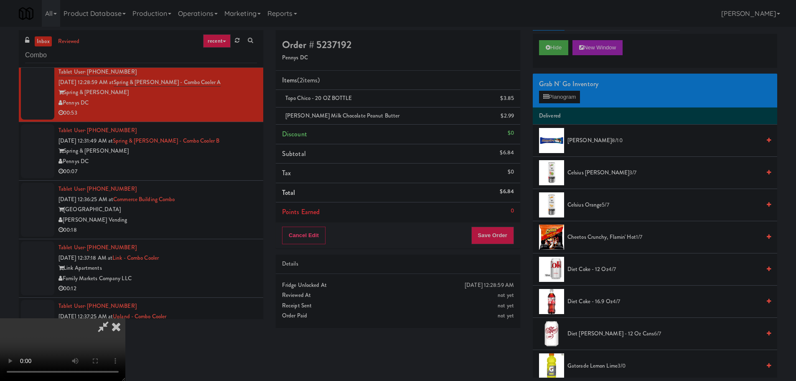
scroll to position [0, 0]
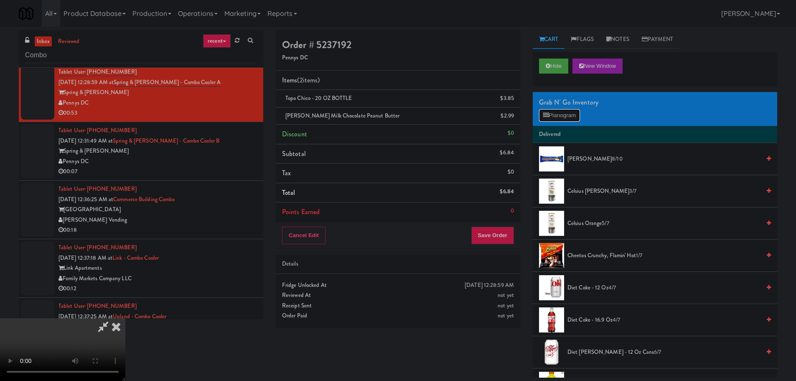
click at [580, 117] on button "Planogram" at bounding box center [559, 115] width 41 height 13
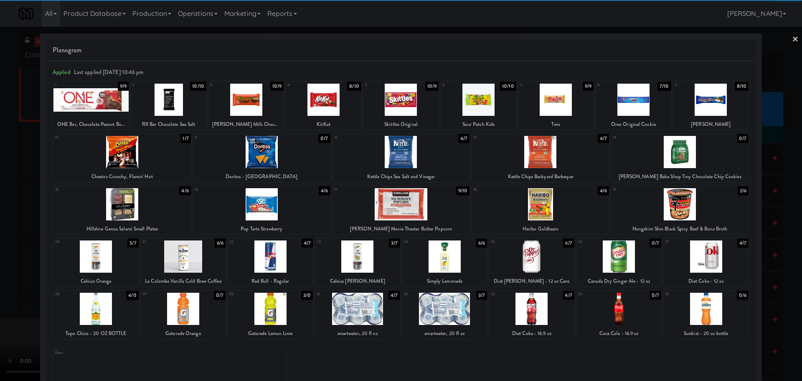
click at [695, 208] on div at bounding box center [679, 204] width 137 height 32
drag, startPoint x: 0, startPoint y: 251, endPoint x: 173, endPoint y: 189, distance: 184.2
click at [4, 251] on div at bounding box center [401, 190] width 802 height 381
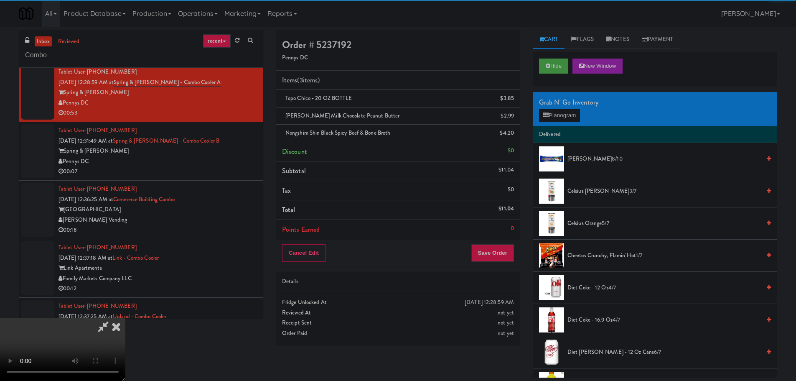
click at [125, 318] on video at bounding box center [62, 349] width 125 height 63
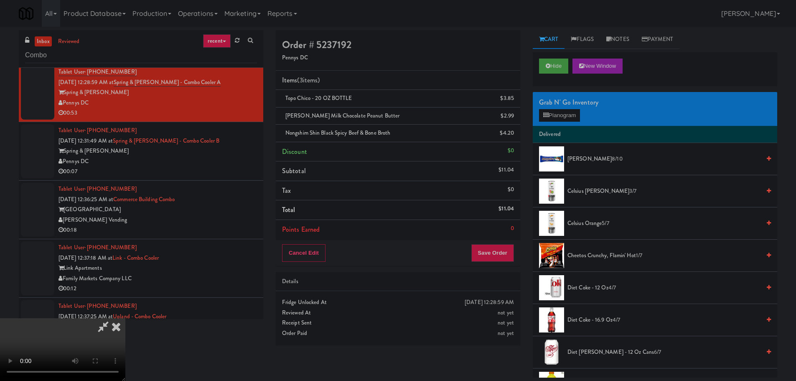
click at [125, 318] on video at bounding box center [62, 349] width 125 height 63
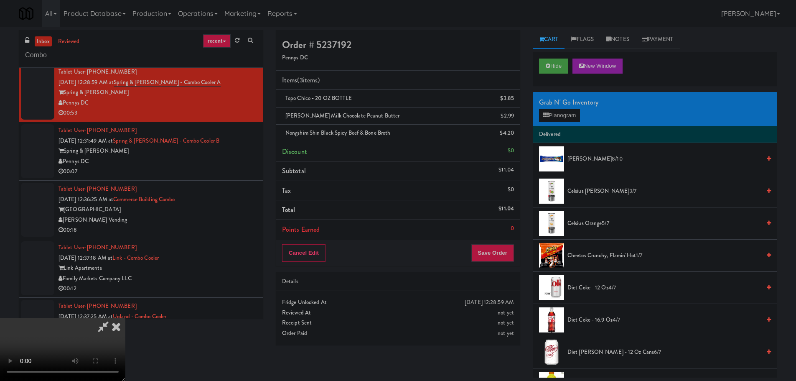
scroll to position [144, 0]
click at [490, 247] on button "Save Order" at bounding box center [492, 253] width 43 height 18
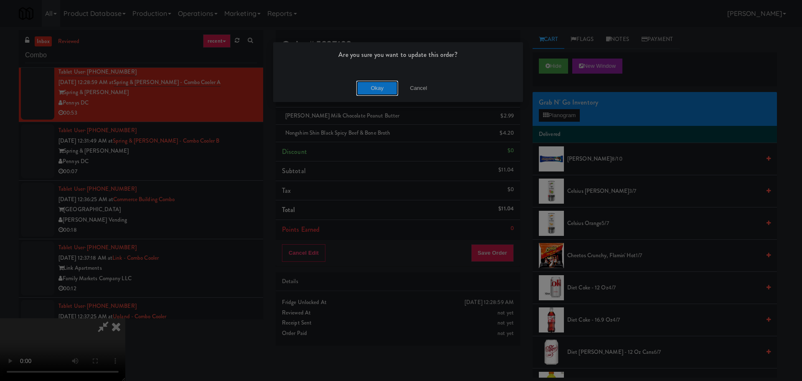
click at [372, 84] on button "Okay" at bounding box center [377, 88] width 42 height 15
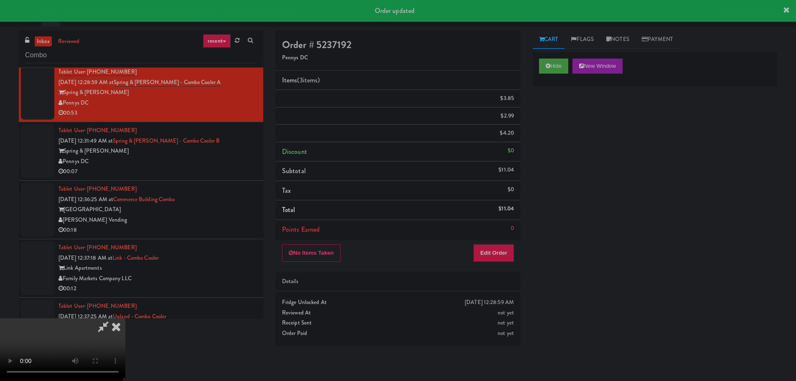
scroll to position [0, 0]
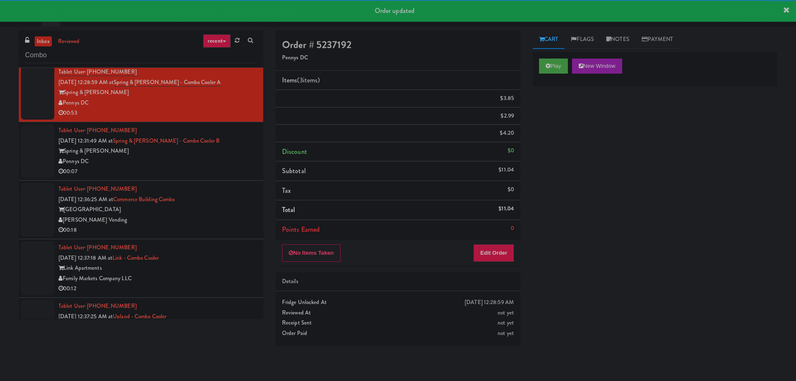
click at [227, 173] on div "00:07" at bounding box center [157, 171] width 198 height 10
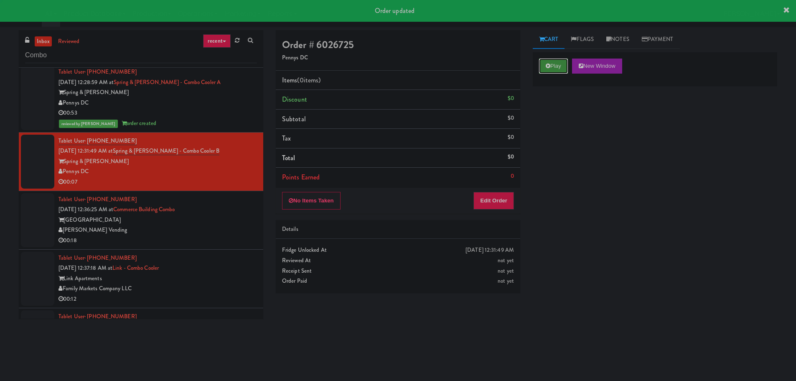
click at [553, 66] on button "Play" at bounding box center [553, 65] width 29 height 15
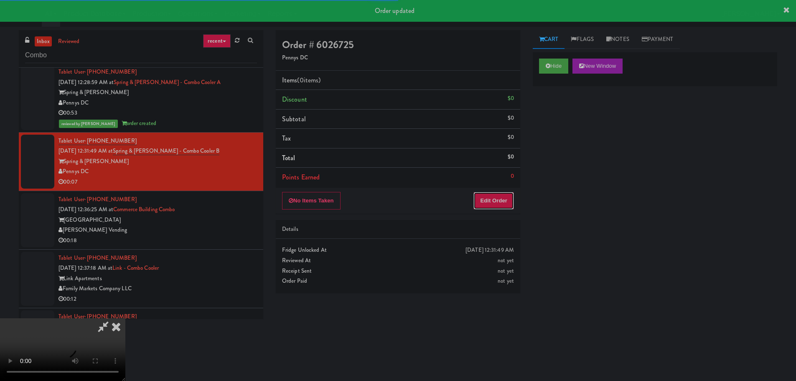
click at [483, 207] on button "Edit Order" at bounding box center [493, 201] width 41 height 18
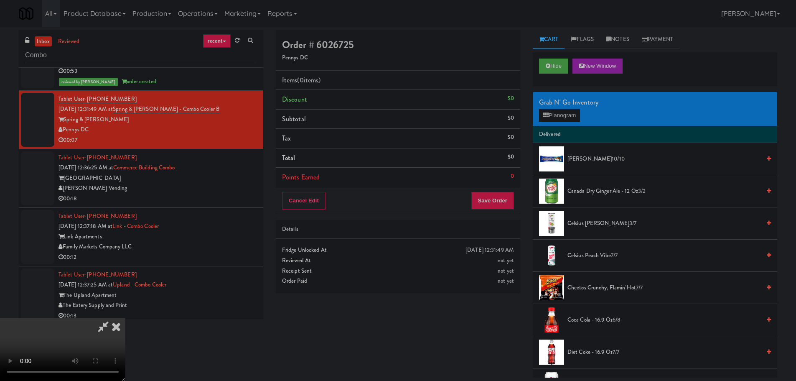
click at [125, 318] on video at bounding box center [62, 349] width 125 height 63
drag, startPoint x: 349, startPoint y: 229, endPoint x: 485, endPoint y: 169, distance: 149.0
click at [125, 318] on video at bounding box center [62, 349] width 125 height 63
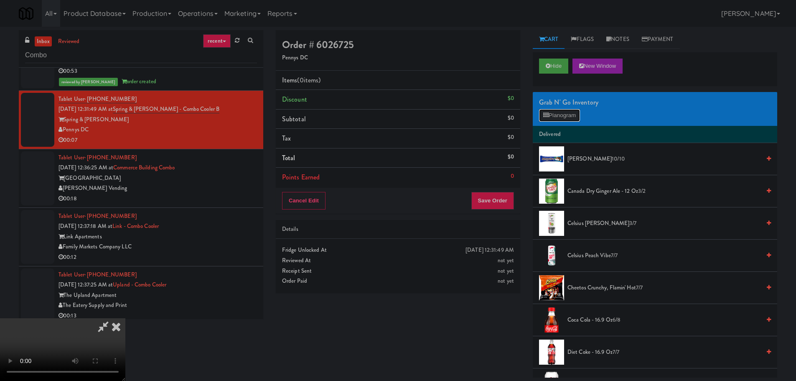
click at [568, 117] on button "Planogram" at bounding box center [559, 115] width 41 height 13
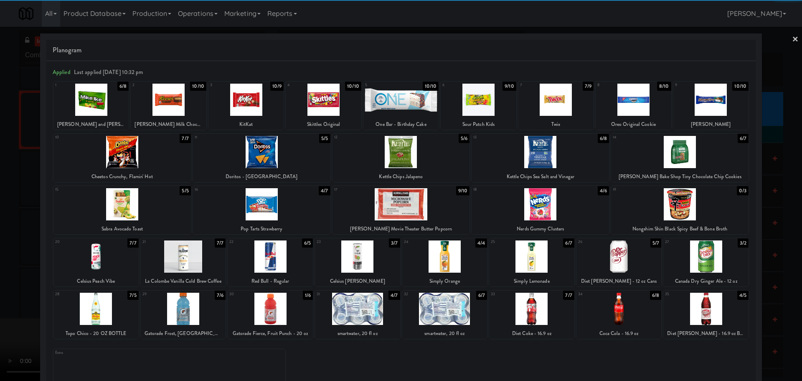
click at [277, 258] on div at bounding box center [270, 256] width 85 height 32
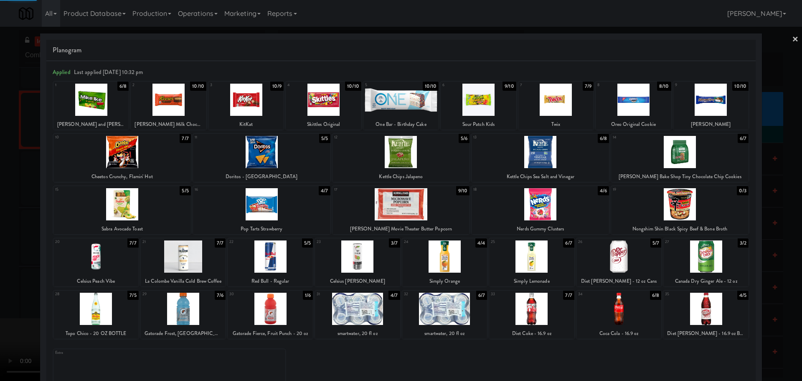
drag, startPoint x: 0, startPoint y: 289, endPoint x: 26, endPoint y: 289, distance: 26.3
click at [3, 288] on div at bounding box center [401, 190] width 802 height 381
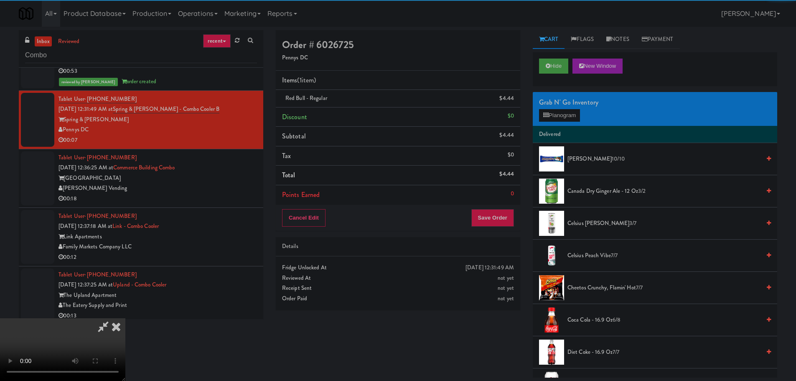
drag, startPoint x: 239, startPoint y: 233, endPoint x: 244, endPoint y: 233, distance: 5.4
click at [125, 318] on video at bounding box center [62, 349] width 125 height 63
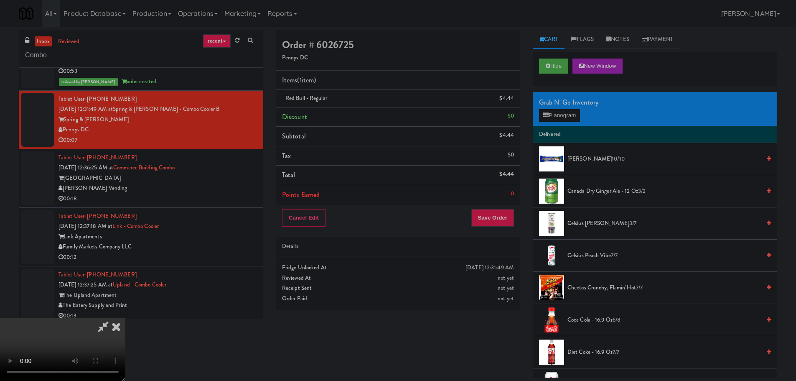
scroll to position [144, 0]
click at [489, 220] on button "Save Order" at bounding box center [492, 218] width 43 height 18
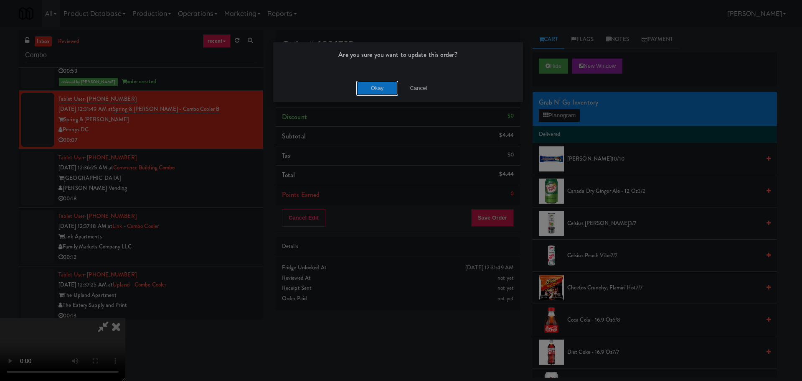
click at [385, 84] on button "Okay" at bounding box center [377, 88] width 42 height 15
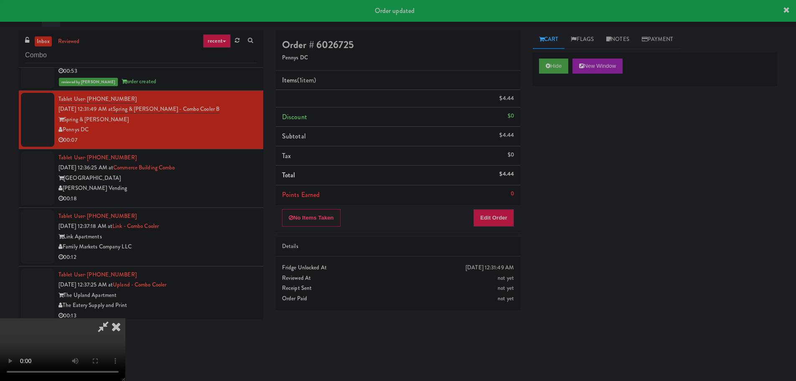
scroll to position [0, 0]
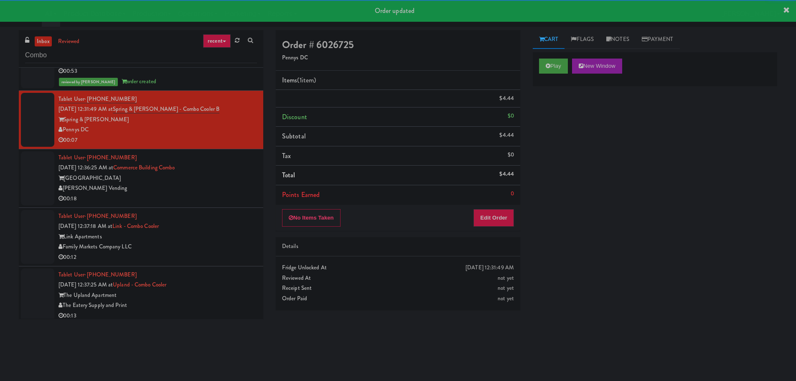
click at [207, 193] on div "[PERSON_NAME] Vending" at bounding box center [157, 188] width 198 height 10
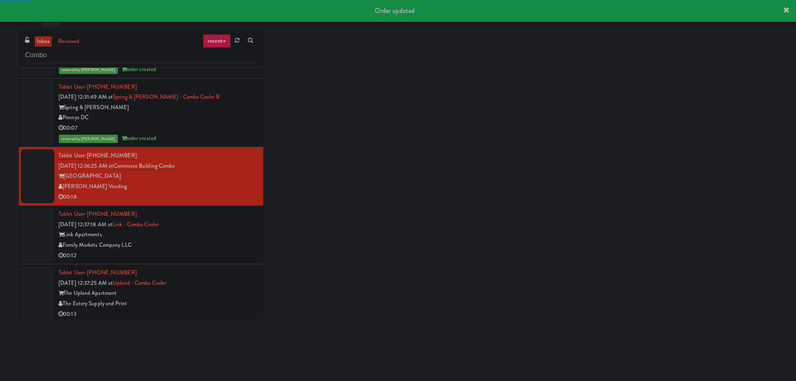
scroll to position [1002, 0]
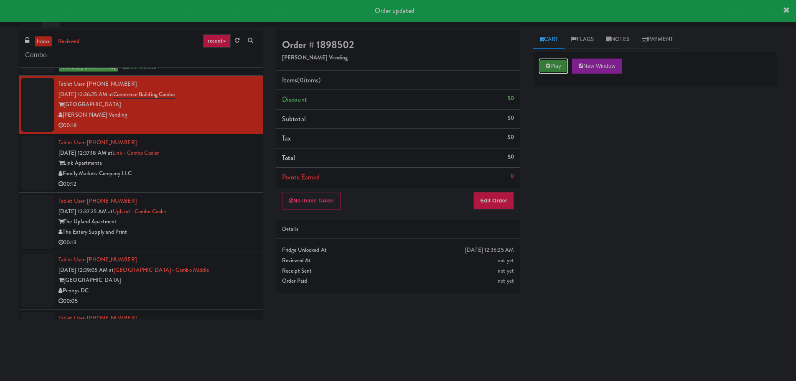
click at [560, 66] on button "Play" at bounding box center [553, 65] width 29 height 15
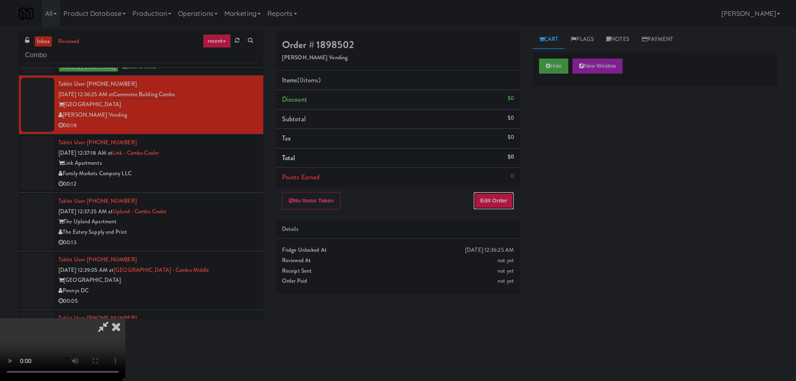
click at [487, 196] on button "Edit Order" at bounding box center [493, 201] width 41 height 18
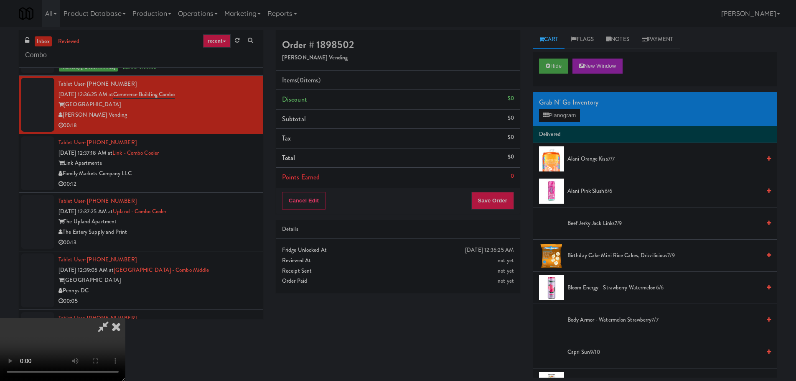
scroll to position [144, 0]
click at [125, 349] on video at bounding box center [62, 349] width 125 height 63
click at [125, 318] on video at bounding box center [62, 349] width 125 height 63
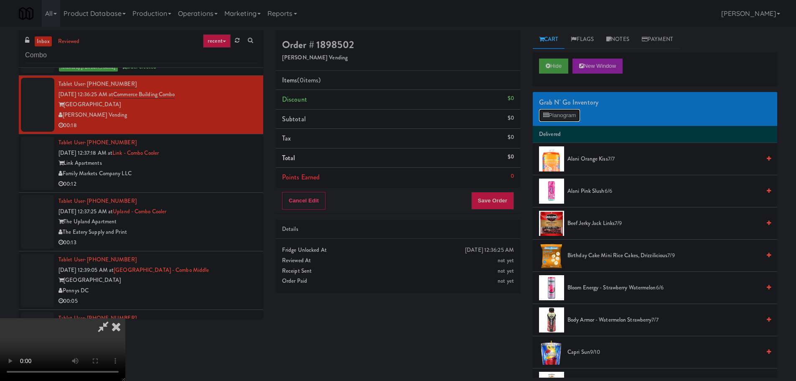
click at [567, 113] on button "Planogram" at bounding box center [559, 115] width 41 height 13
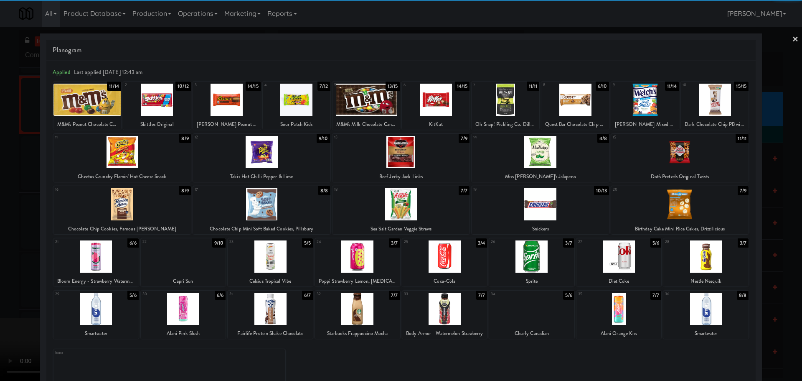
click at [690, 149] on div at bounding box center [679, 152] width 137 height 32
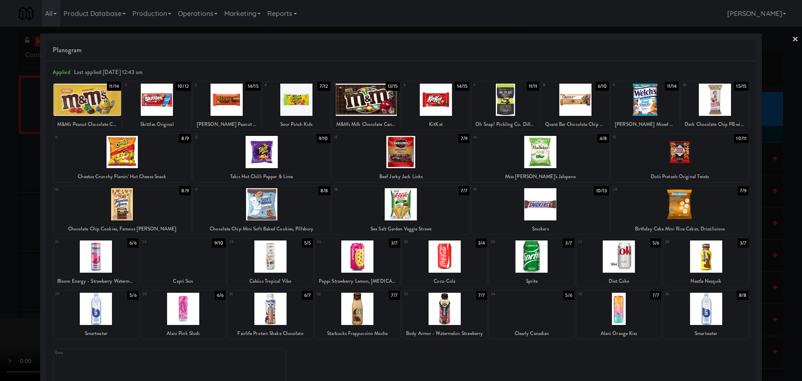
click at [0, 187] on div at bounding box center [401, 190] width 802 height 381
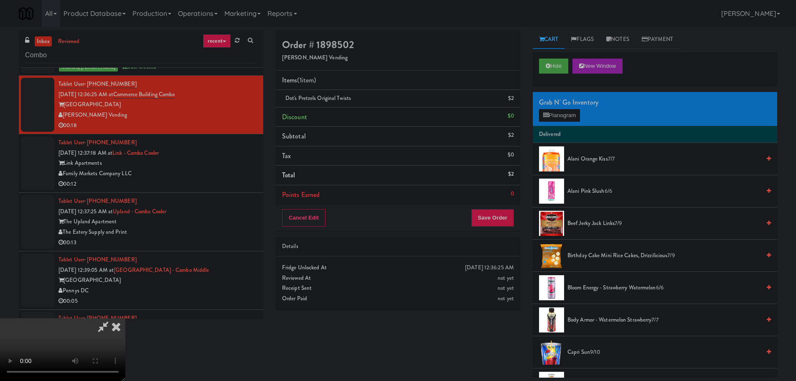
click at [125, 318] on video at bounding box center [62, 349] width 125 height 63
drag, startPoint x: 287, startPoint y: 266, endPoint x: 292, endPoint y: 268, distance: 5.4
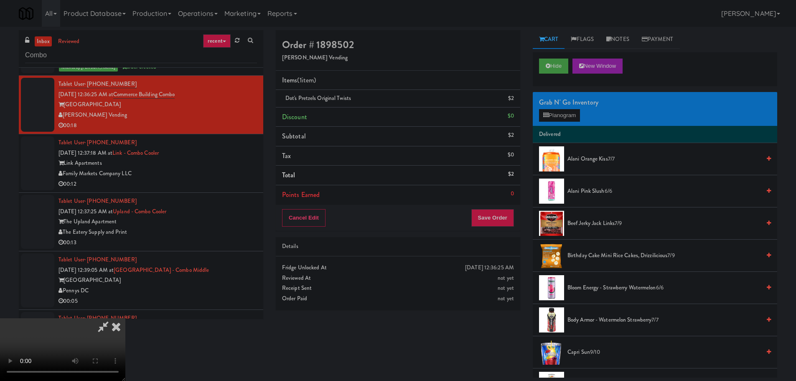
click at [125, 318] on video at bounding box center [62, 349] width 125 height 63
click at [572, 110] on button "Planogram" at bounding box center [559, 115] width 41 height 13
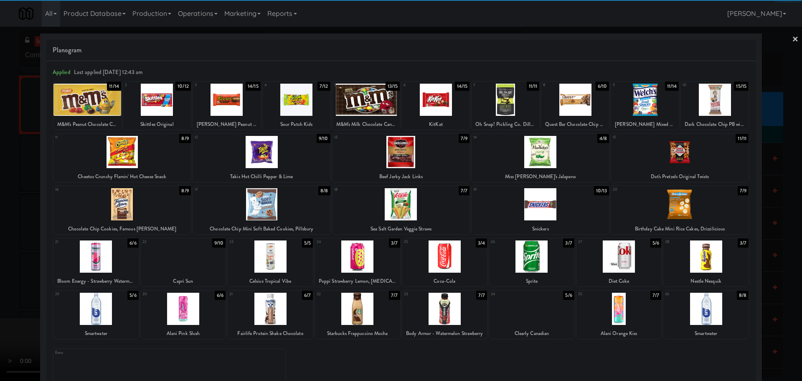
click at [410, 209] on div at bounding box center [400, 204] width 137 height 32
click at [0, 212] on div at bounding box center [401, 190] width 802 height 381
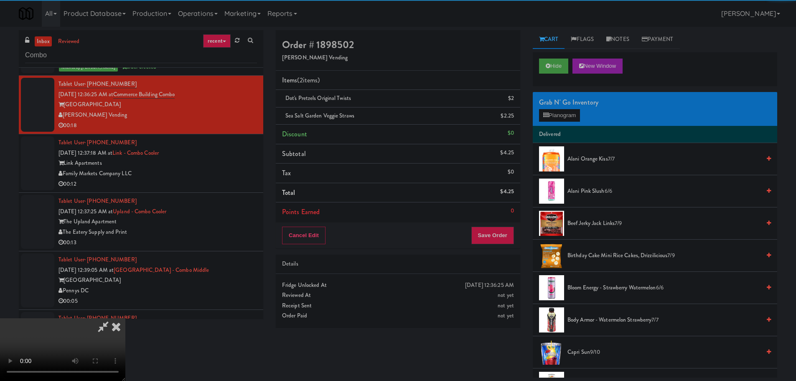
scroll to position [18, 0]
drag, startPoint x: 342, startPoint y: 140, endPoint x: 350, endPoint y: 145, distance: 9.7
click at [125, 318] on video at bounding box center [62, 349] width 125 height 63
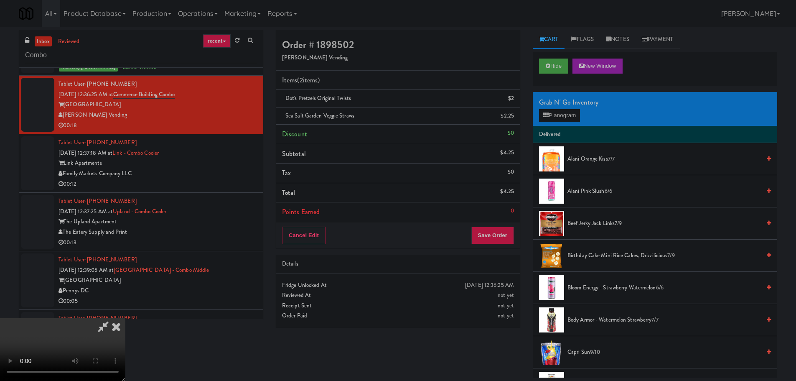
scroll to position [144, 0]
click at [125, 318] on video at bounding box center [62, 349] width 125 height 63
click at [551, 115] on div "Grab N' Go Inventory Planogram" at bounding box center [655, 109] width 244 height 34
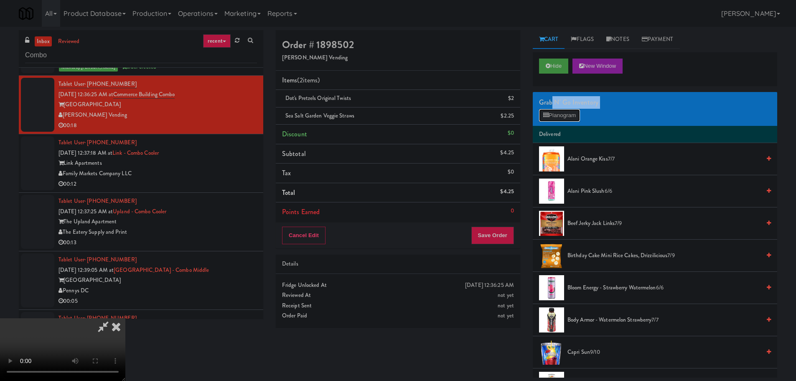
click at [551, 116] on button "Planogram" at bounding box center [559, 115] width 41 height 13
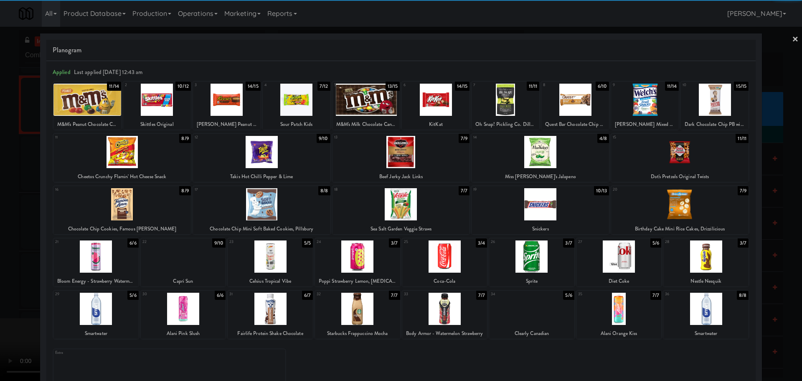
click at [545, 257] on div at bounding box center [531, 256] width 85 height 32
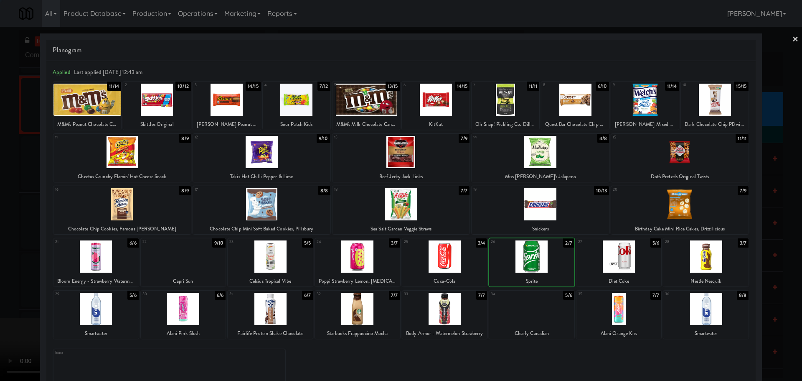
click at [0, 266] on div at bounding box center [401, 190] width 802 height 381
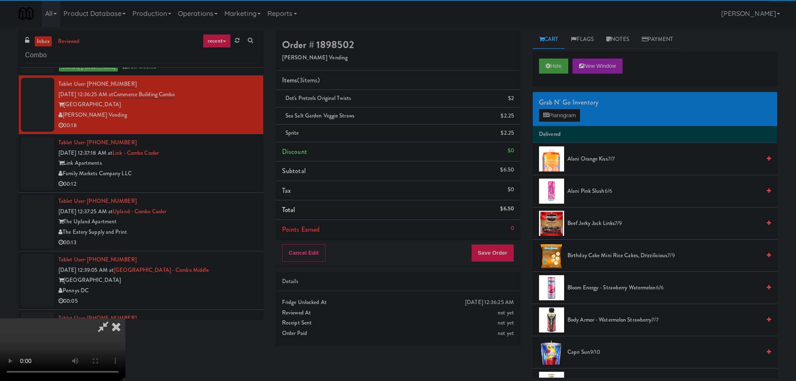
drag, startPoint x: 236, startPoint y: 205, endPoint x: 249, endPoint y: 204, distance: 13.4
click at [125, 318] on video at bounding box center [62, 349] width 125 height 63
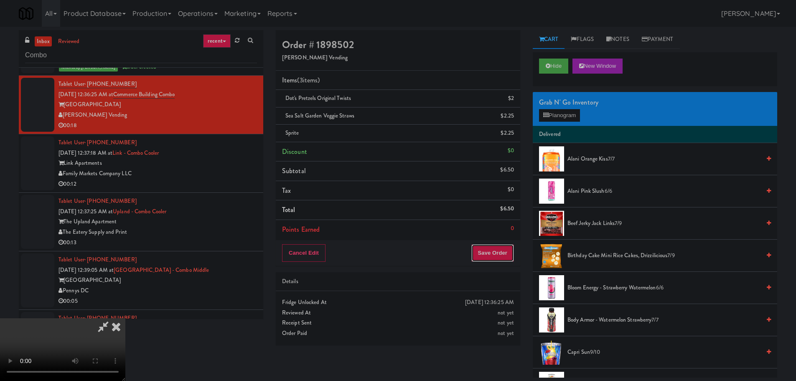
click at [494, 258] on button "Save Order" at bounding box center [492, 253] width 43 height 18
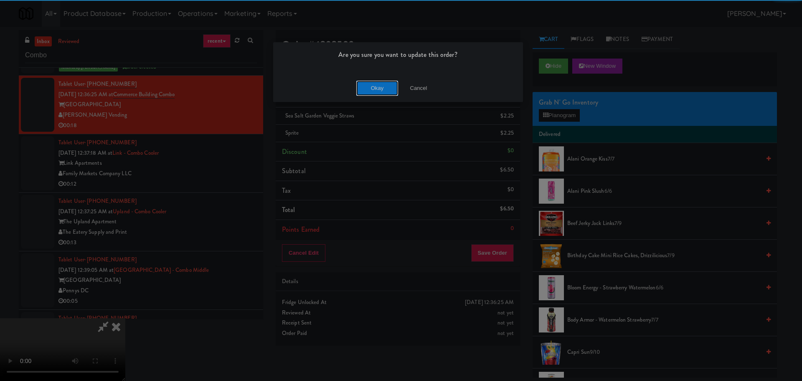
click at [377, 91] on button "Okay" at bounding box center [377, 88] width 42 height 15
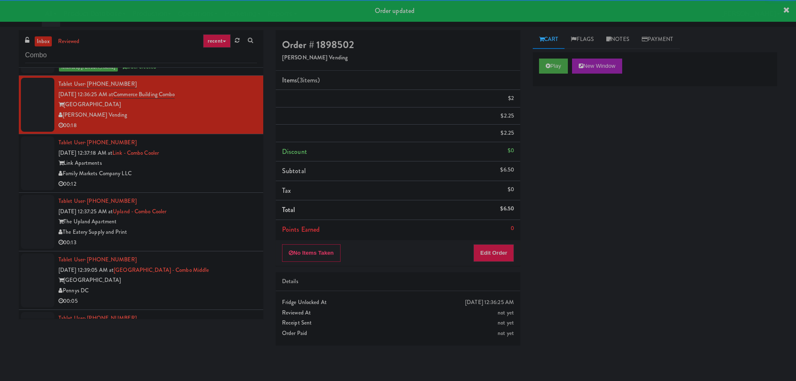
click at [224, 196] on div "Tablet User · (626) 261-3266 Sep 28, 2025 12:37:25 AM at Upland - Combo Cooler …" at bounding box center [157, 221] width 198 height 51
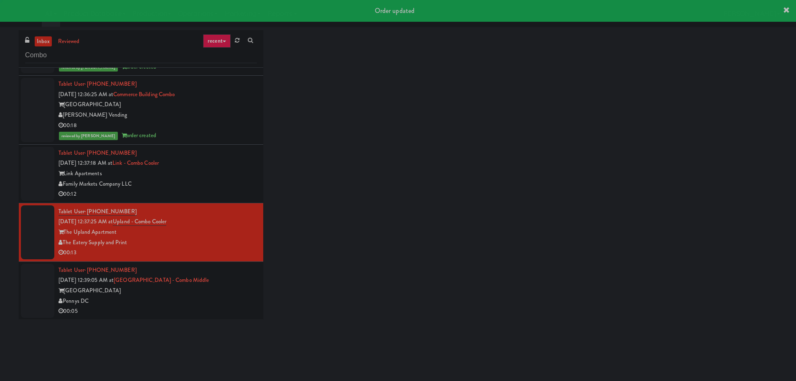
click at [223, 180] on div "Family Markets Company LLC" at bounding box center [157, 184] width 198 height 10
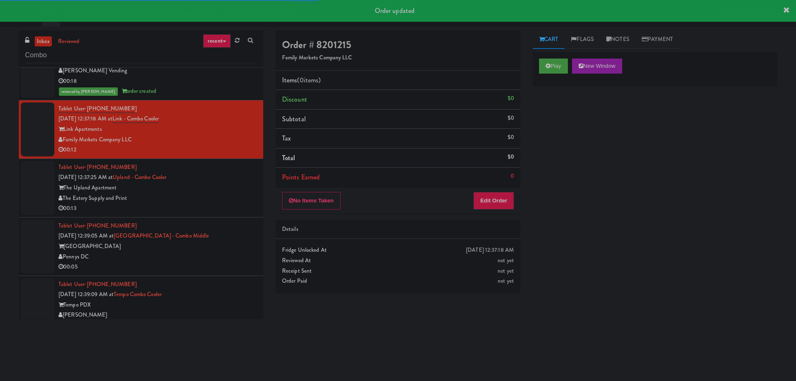
scroll to position [1086, 0]
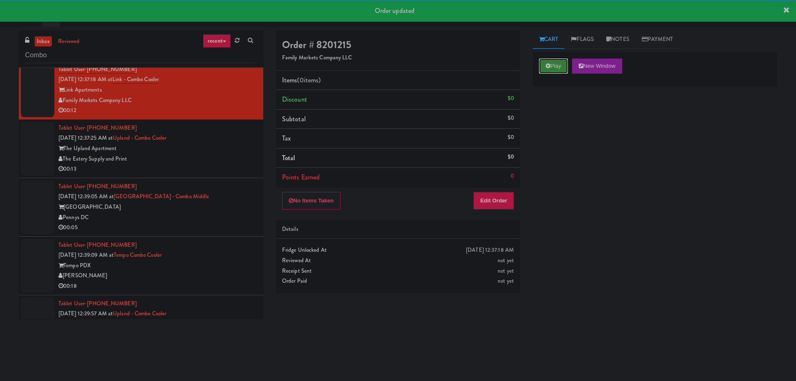
click at [561, 70] on button "Play" at bounding box center [553, 65] width 29 height 15
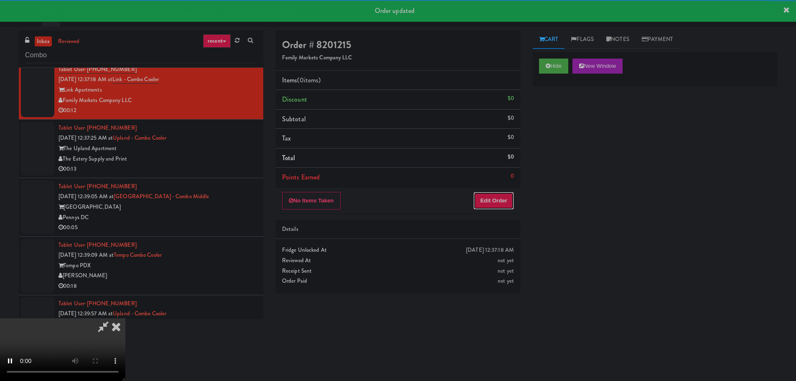
click at [482, 209] on button "Edit Order" at bounding box center [493, 201] width 41 height 18
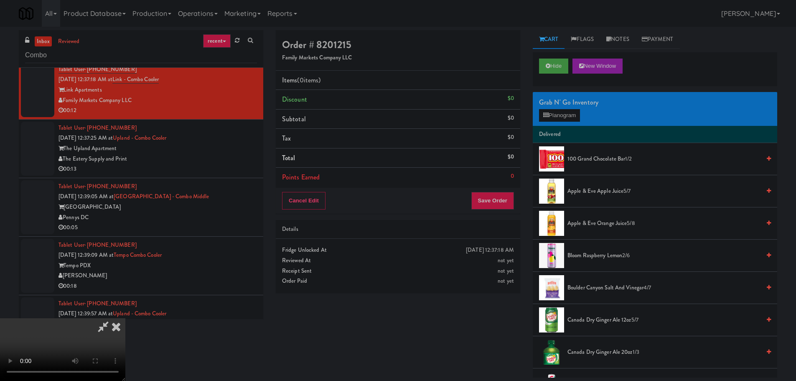
click at [125, 318] on video at bounding box center [62, 349] width 125 height 63
click at [557, 116] on button "Planogram" at bounding box center [559, 115] width 41 height 13
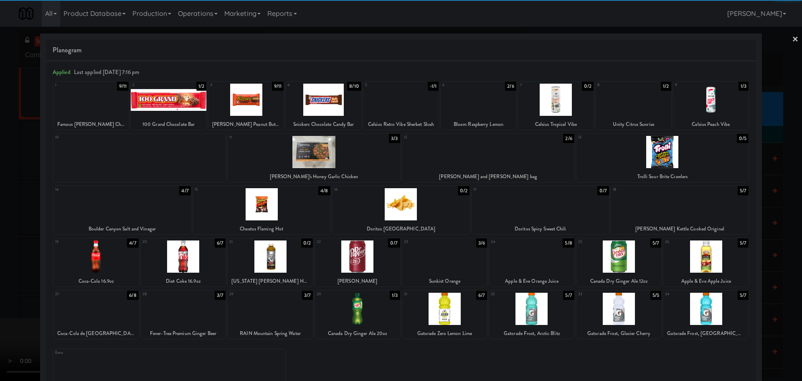
click at [537, 308] on div at bounding box center [531, 308] width 85 height 32
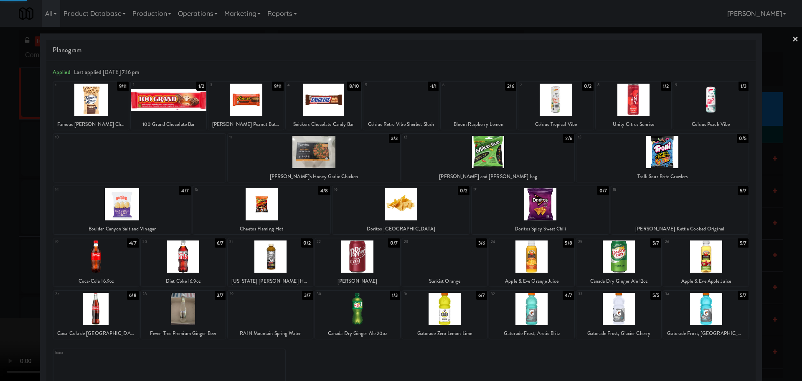
click at [0, 247] on div at bounding box center [401, 190] width 802 height 381
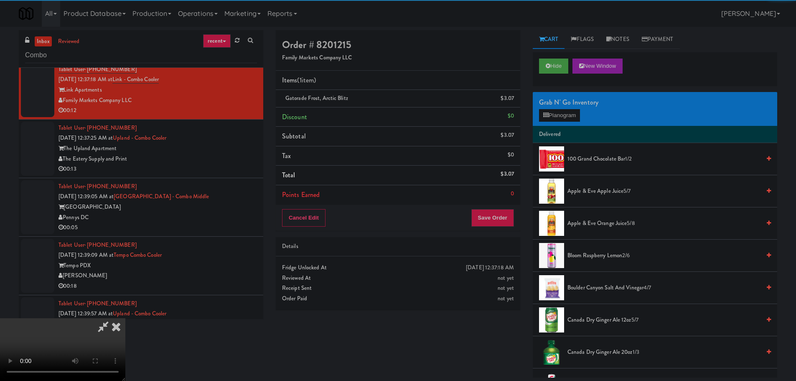
drag, startPoint x: 257, startPoint y: 209, endPoint x: 312, endPoint y: 219, distance: 56.0
click at [125, 318] on video at bounding box center [62, 349] width 125 height 63
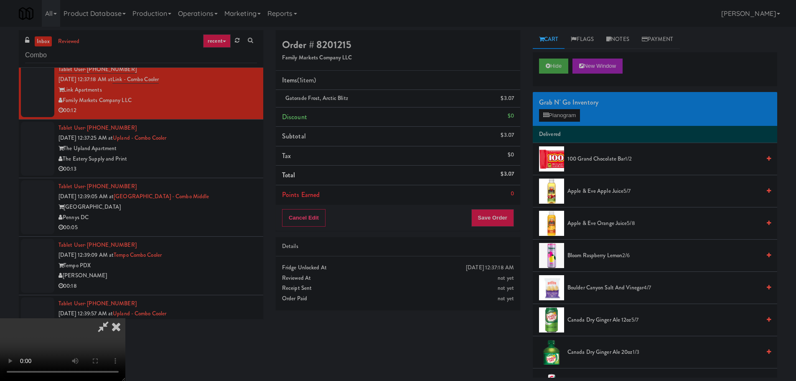
drag, startPoint x: 405, startPoint y: 235, endPoint x: 488, endPoint y: 208, distance: 87.3
click at [125, 318] on video at bounding box center [62, 349] width 125 height 63
click at [575, 108] on div "Grab N' Go Inventory" at bounding box center [655, 102] width 232 height 13
click at [576, 111] on button "Planogram" at bounding box center [559, 115] width 41 height 13
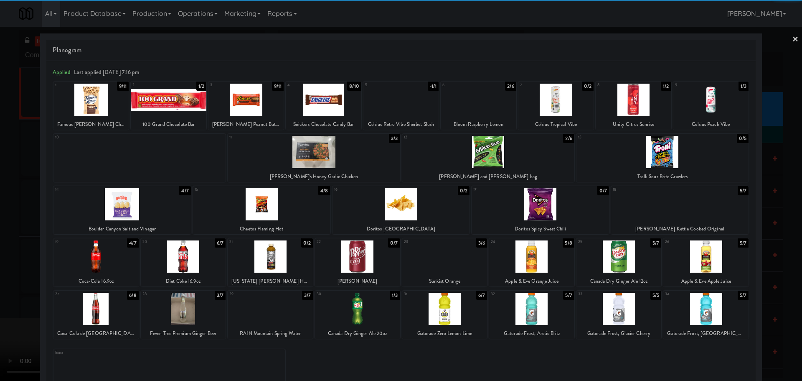
click at [631, 309] on div at bounding box center [618, 308] width 85 height 32
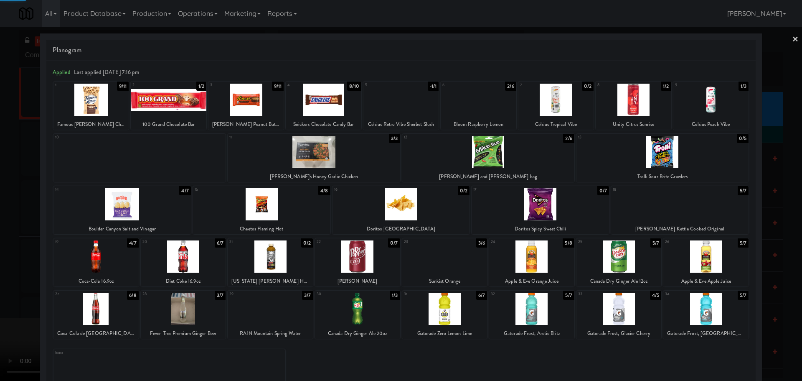
drag, startPoint x: 0, startPoint y: 268, endPoint x: 25, endPoint y: 261, distance: 25.9
click at [1, 269] on div at bounding box center [401, 190] width 802 height 381
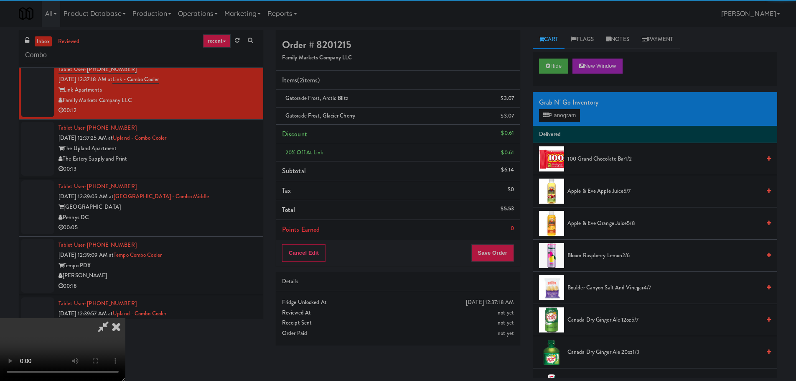
click at [125, 318] on video at bounding box center [62, 349] width 125 height 63
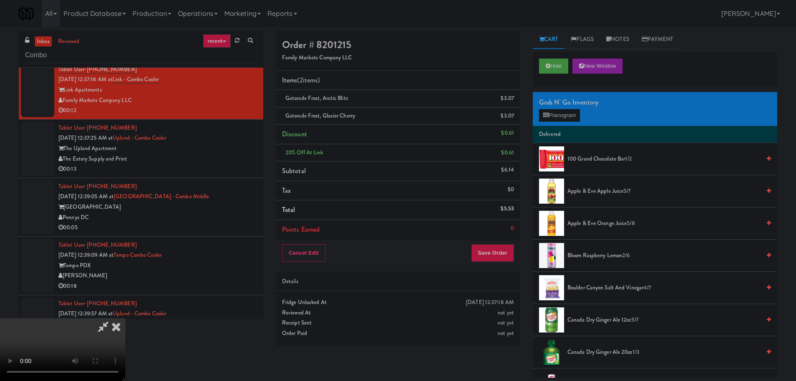
drag, startPoint x: 413, startPoint y: 236, endPoint x: 424, endPoint y: 238, distance: 11.1
click at [125, 318] on video at bounding box center [62, 349] width 125 height 63
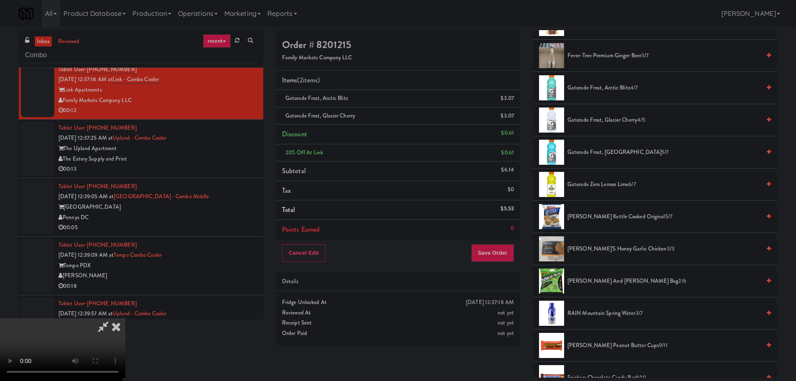
scroll to position [543, 0]
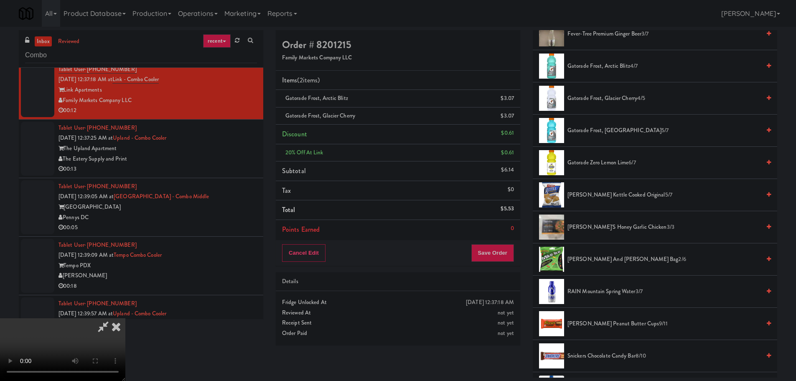
click at [608, 258] on span "Mike and Ike Peg bag 2/6" at bounding box center [663, 259] width 193 height 10
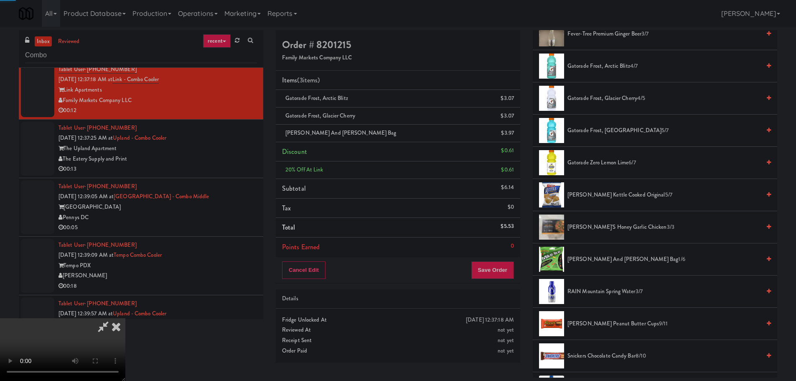
click at [125, 318] on video at bounding box center [62, 349] width 125 height 63
click at [488, 269] on button "Save Order" at bounding box center [492, 270] width 43 height 18
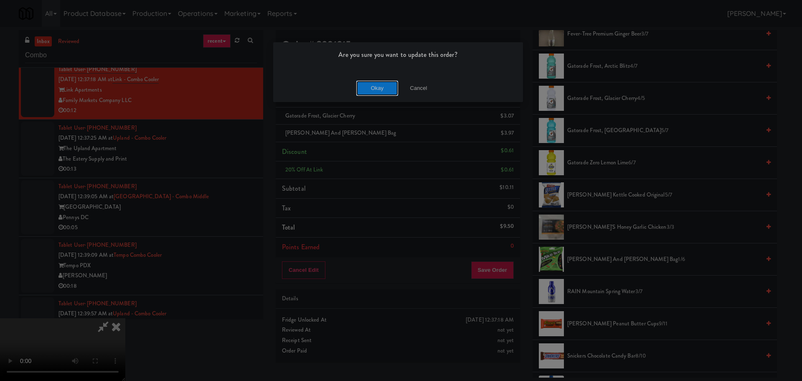
click at [368, 86] on button "Okay" at bounding box center [377, 88] width 42 height 15
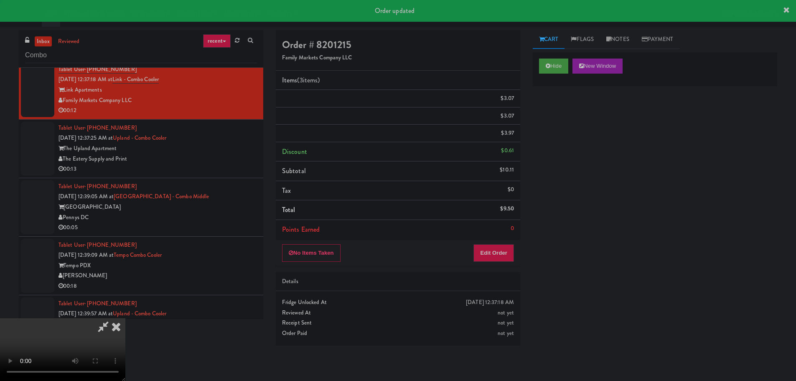
scroll to position [0, 0]
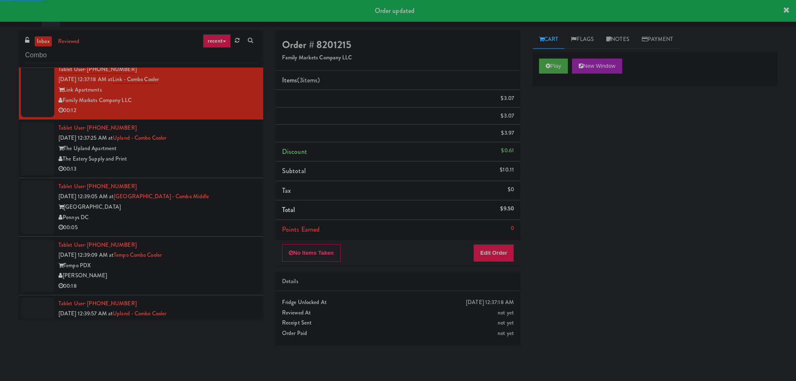
click at [238, 177] on li "Tablet User · (626) 261-3266 Sep 28, 2025 12:37:25 AM at Upland - Combo Cooler …" at bounding box center [141, 148] width 244 height 58
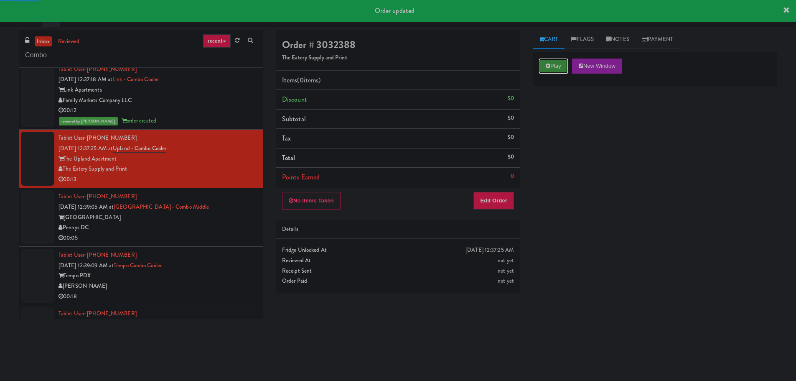
click at [552, 70] on button "Play" at bounding box center [553, 65] width 29 height 15
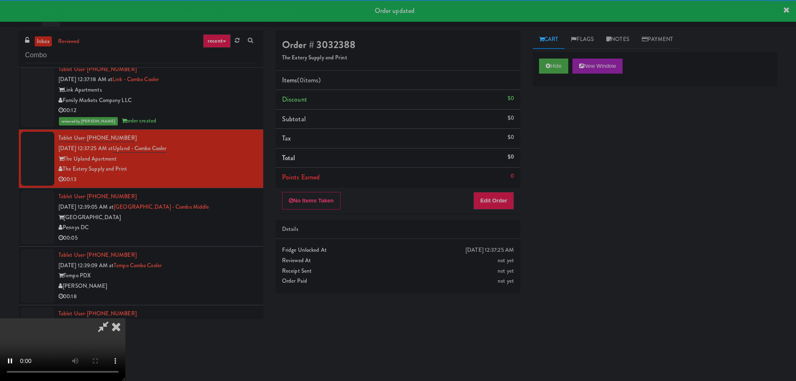
click at [480, 230] on div "Details" at bounding box center [398, 229] width 232 height 10
click at [495, 200] on button "Edit Order" at bounding box center [493, 201] width 41 height 18
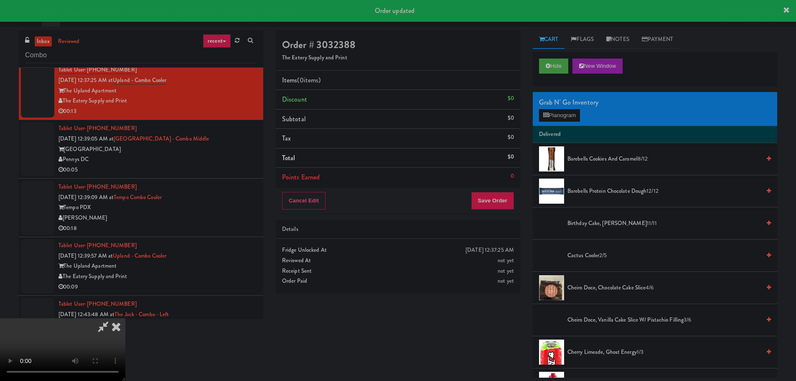
scroll to position [1128, 0]
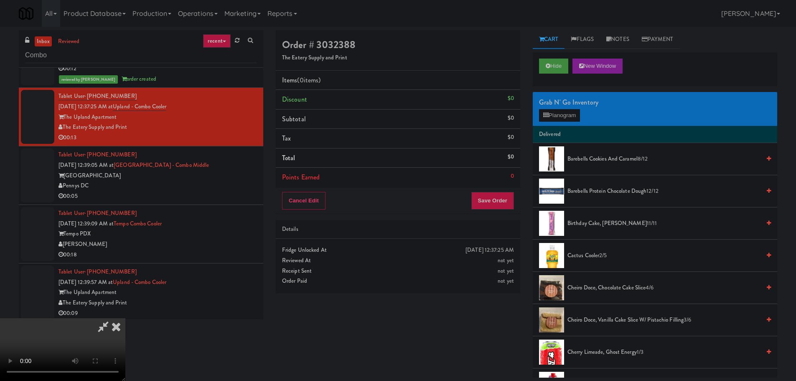
click at [125, 318] on video at bounding box center [62, 349] width 125 height 63
drag, startPoint x: 328, startPoint y: 199, endPoint x: 331, endPoint y: 204, distance: 5.8
click at [125, 318] on video at bounding box center [62, 349] width 125 height 63
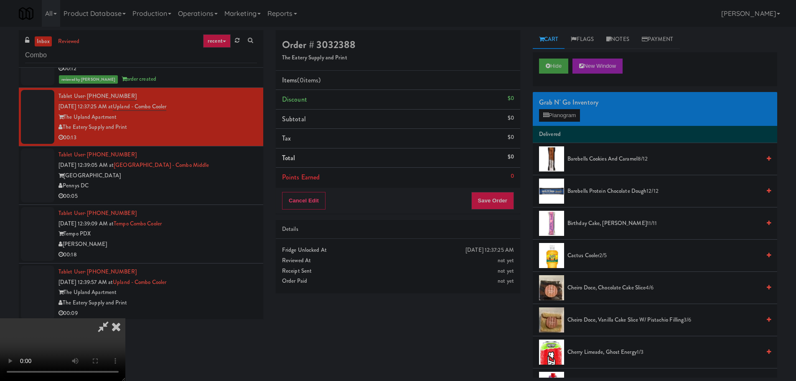
click at [125, 318] on video at bounding box center [62, 349] width 125 height 63
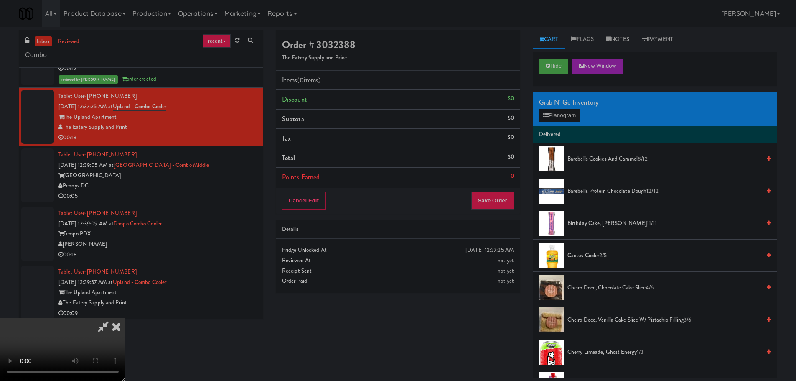
click at [555, 122] on div "Grab N' Go Inventory Planogram" at bounding box center [655, 109] width 244 height 34
click at [555, 114] on button "Planogram" at bounding box center [559, 115] width 41 height 13
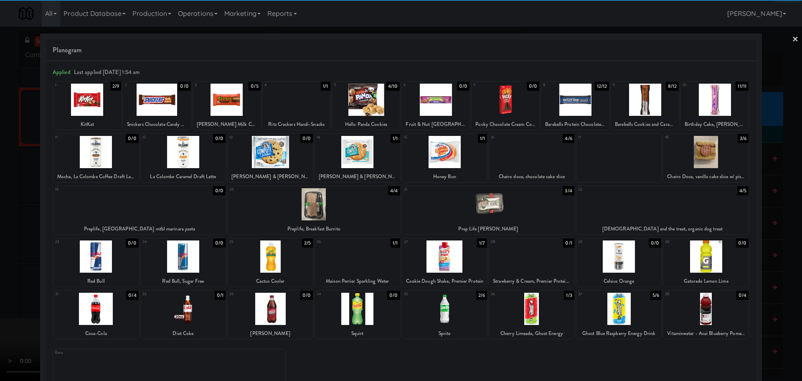
click at [244, 105] on div at bounding box center [227, 100] width 68 height 32
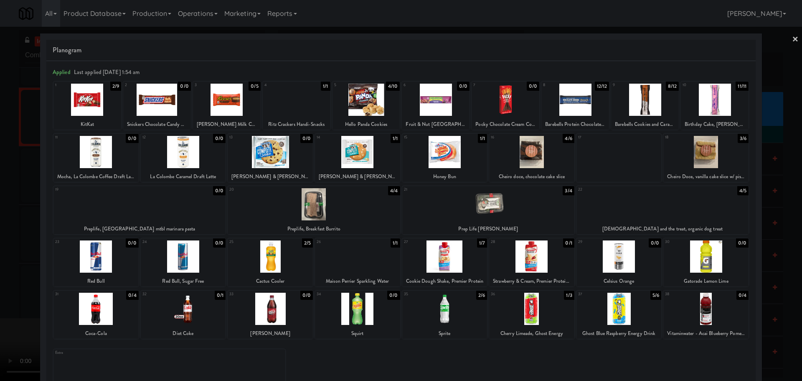
drag, startPoint x: 6, startPoint y: 188, endPoint x: 212, endPoint y: 210, distance: 207.2
click at [7, 188] on div at bounding box center [401, 190] width 802 height 381
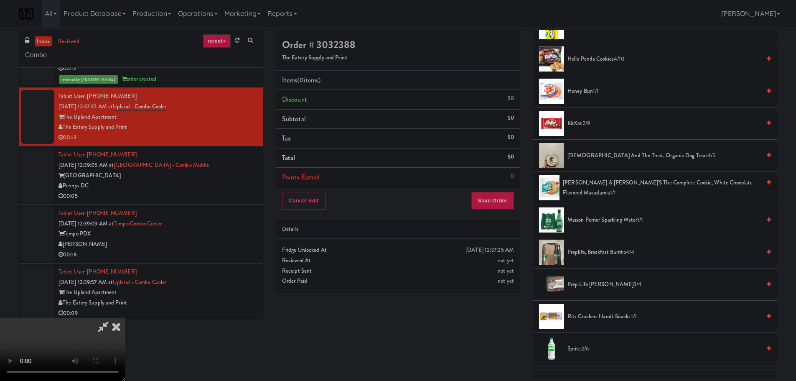
scroll to position [474, 0]
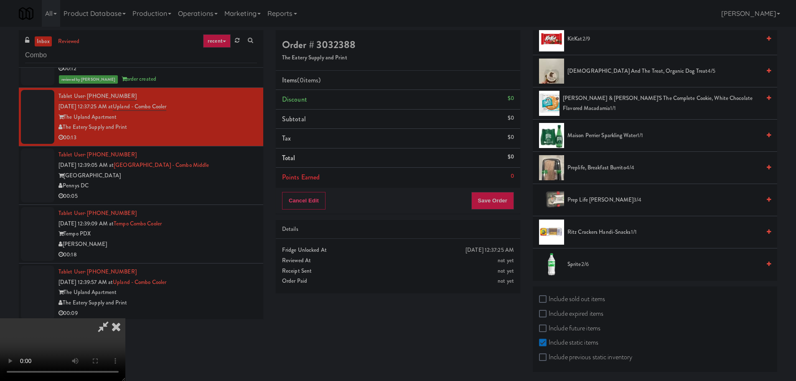
click at [582, 299] on label "Include sold out items" at bounding box center [572, 298] width 66 height 13
click at [548, 299] on input "Include sold out items" at bounding box center [544, 299] width 10 height 7
checkbox input "true"
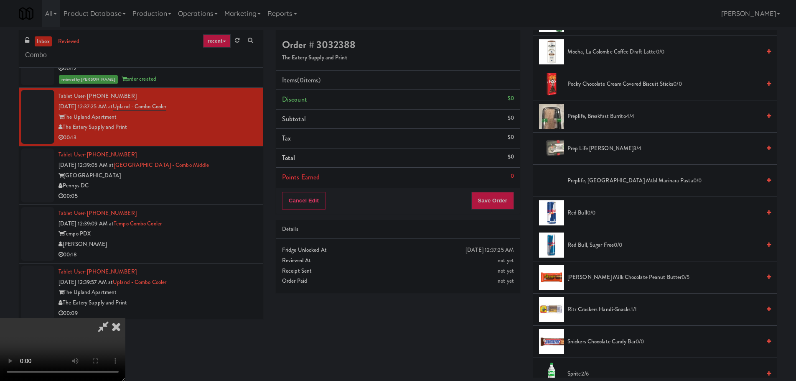
scroll to position [891, 0]
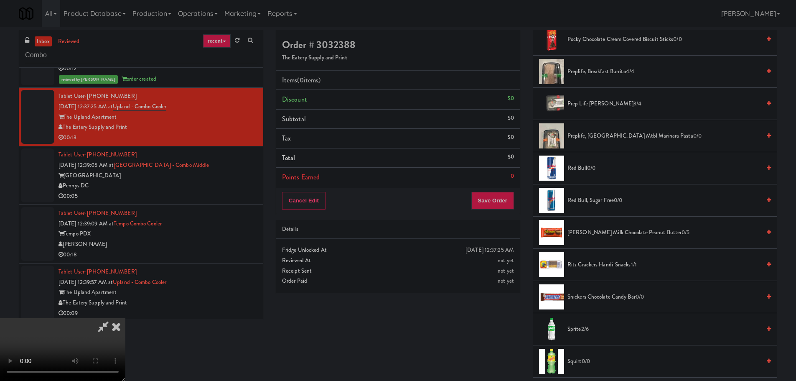
click at [591, 231] on span "Reese's Milk Chocolate Peanut Butter 0/5" at bounding box center [663, 232] width 193 height 10
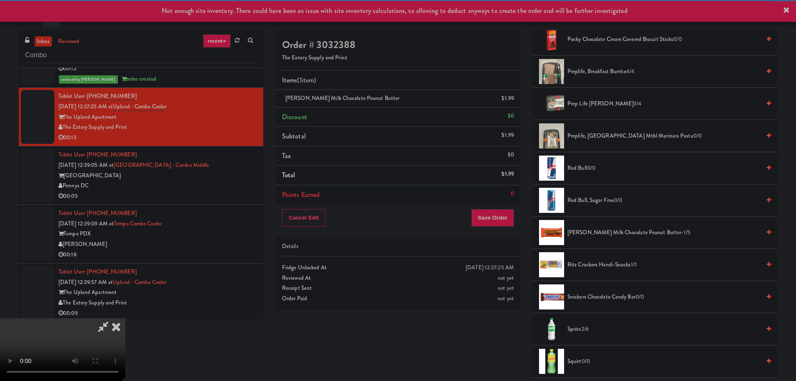
click at [125, 318] on video at bounding box center [62, 349] width 125 height 63
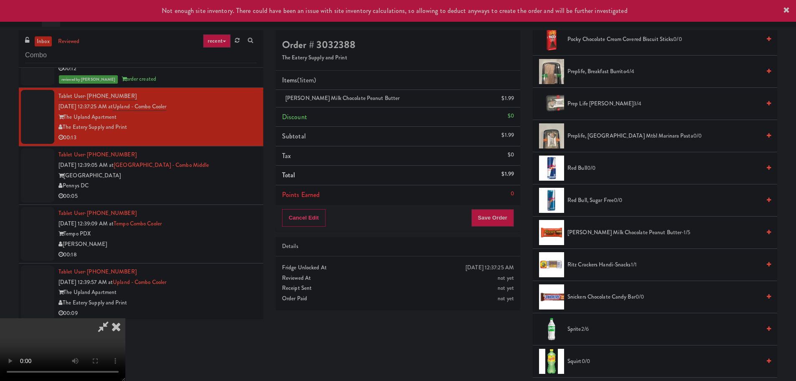
click at [125, 318] on video at bounding box center [62, 349] width 125 height 63
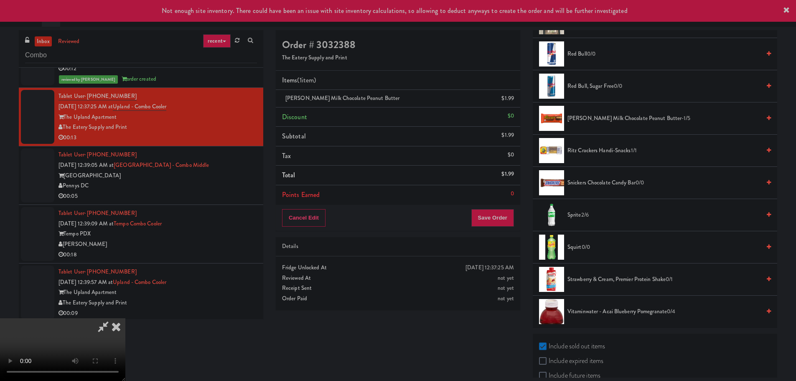
scroll to position [1017, 0]
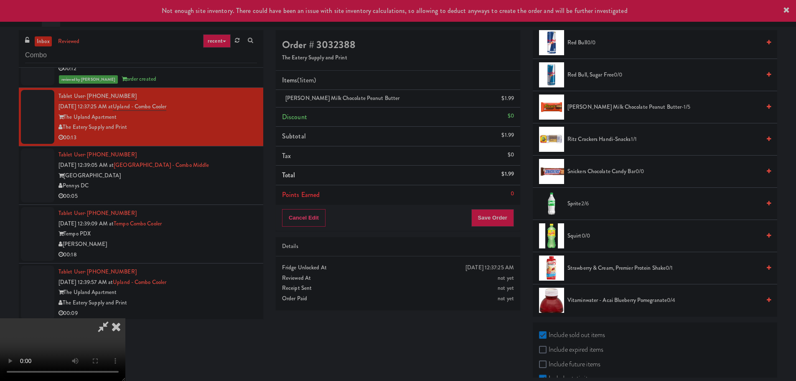
click at [586, 204] on span "2/6" at bounding box center [585, 203] width 8 height 8
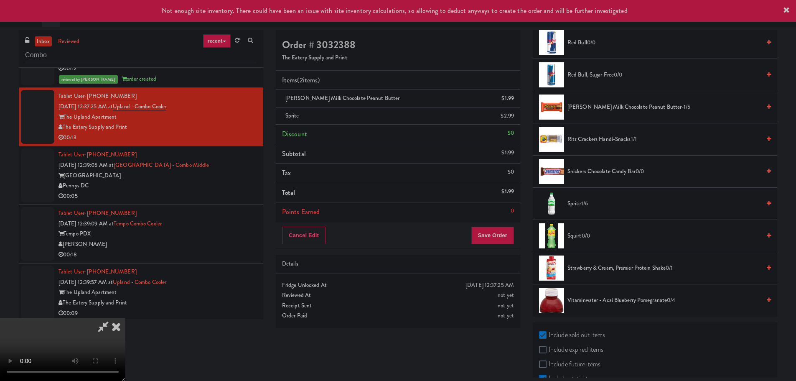
click at [125, 318] on video at bounding box center [62, 349] width 125 height 63
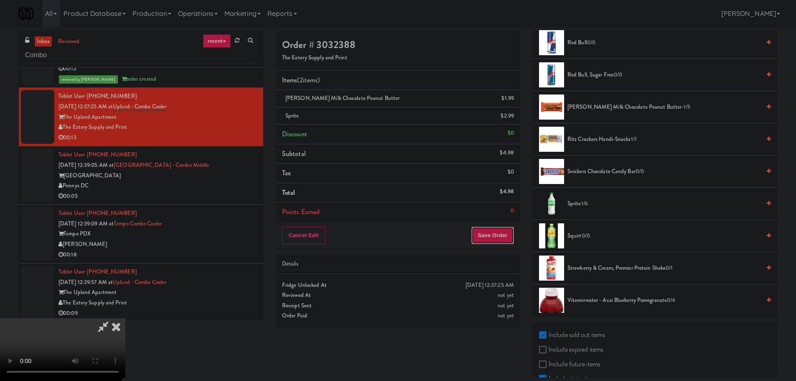
click at [506, 239] on button "Save Order" at bounding box center [492, 235] width 43 height 18
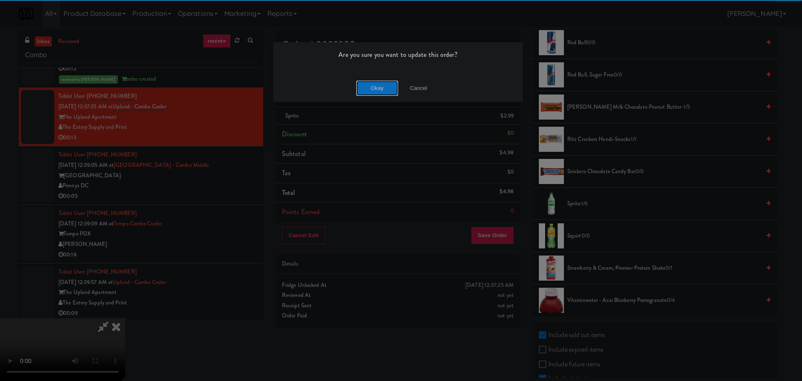
click at [377, 91] on button "Okay" at bounding box center [377, 88] width 42 height 15
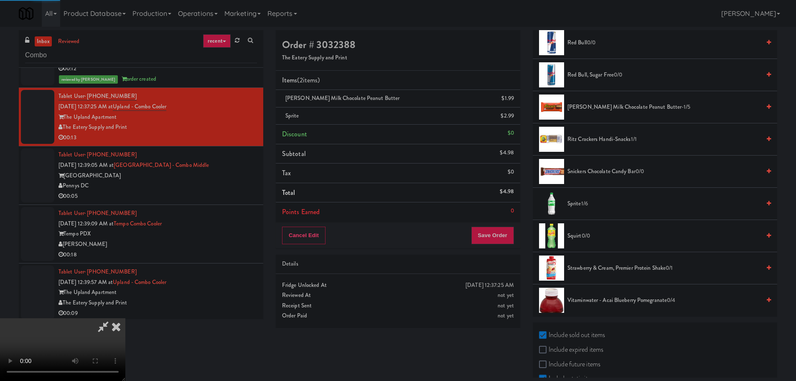
scroll to position [0, 0]
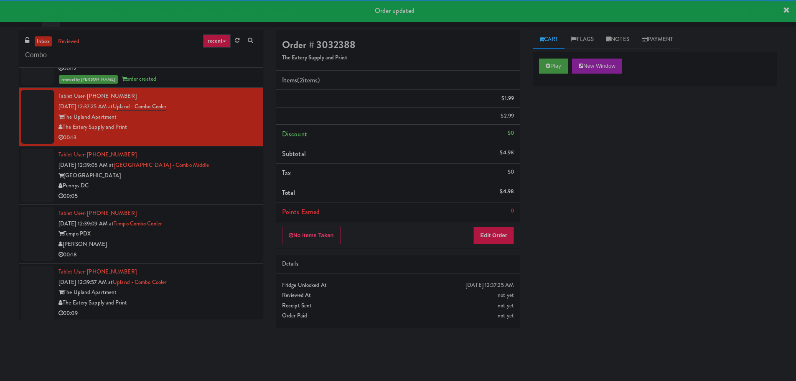
click at [218, 197] on div "00:05" at bounding box center [157, 196] width 198 height 10
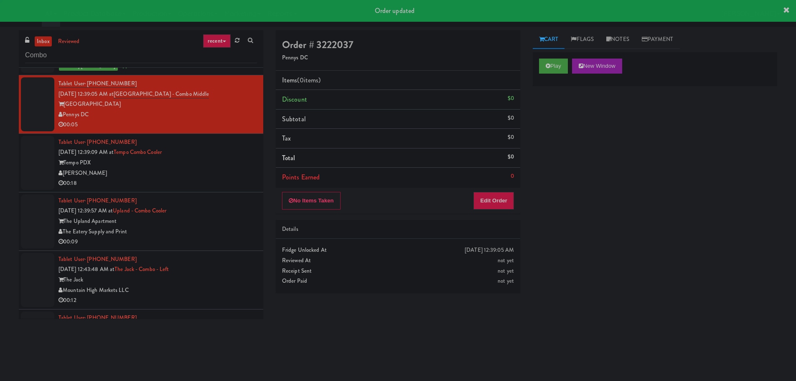
scroll to position [1211, 0]
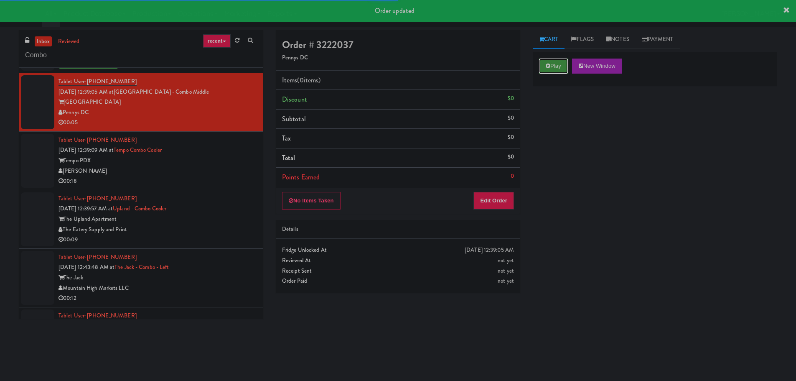
click at [553, 71] on button "Play" at bounding box center [553, 65] width 29 height 15
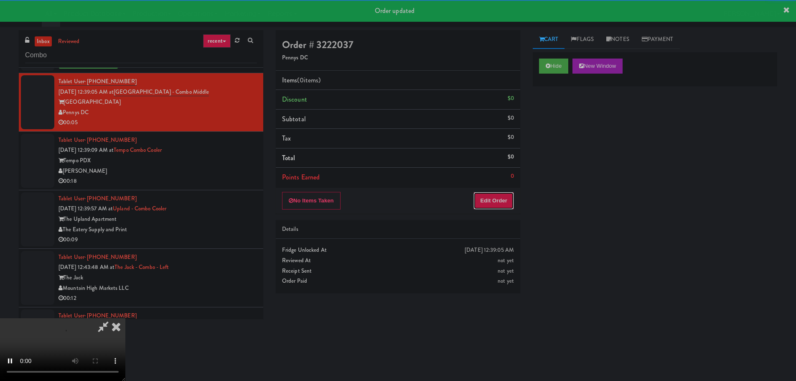
click at [503, 197] on button "Edit Order" at bounding box center [493, 201] width 41 height 18
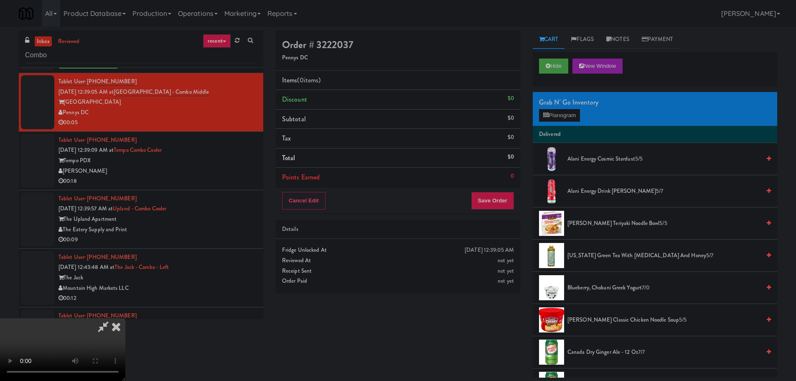
scroll to position [18, 0]
click at [125, 318] on video at bounding box center [62, 349] width 125 height 63
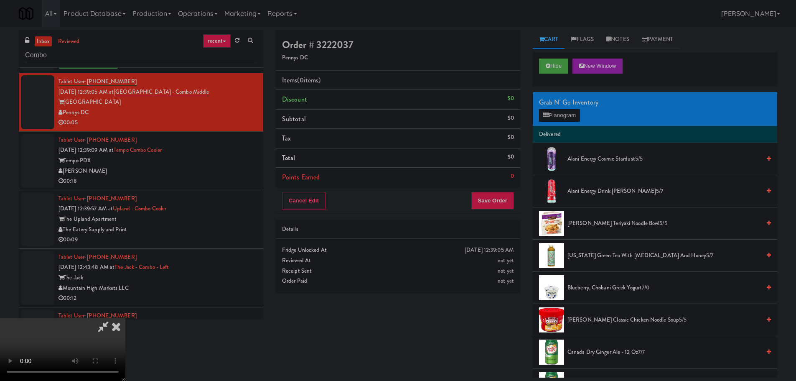
click at [125, 318] on video at bounding box center [62, 349] width 125 height 63
click at [560, 117] on button "Planogram" at bounding box center [559, 115] width 41 height 13
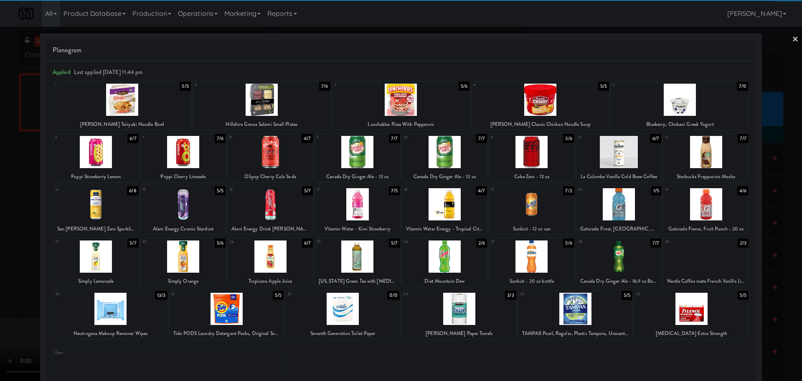
click at [454, 157] on div at bounding box center [444, 152] width 85 height 32
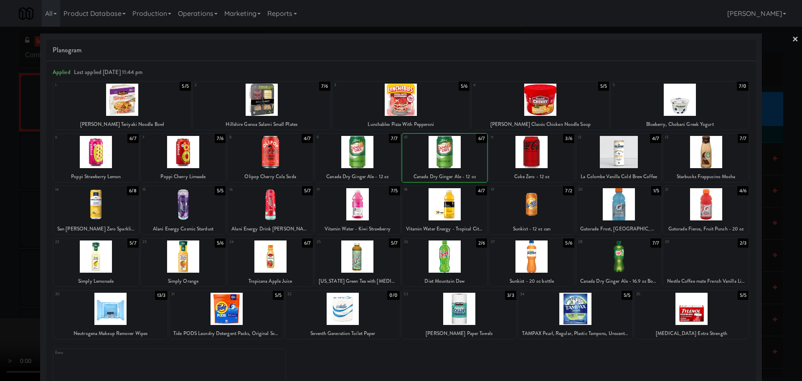
click at [3, 212] on div at bounding box center [401, 190] width 802 height 381
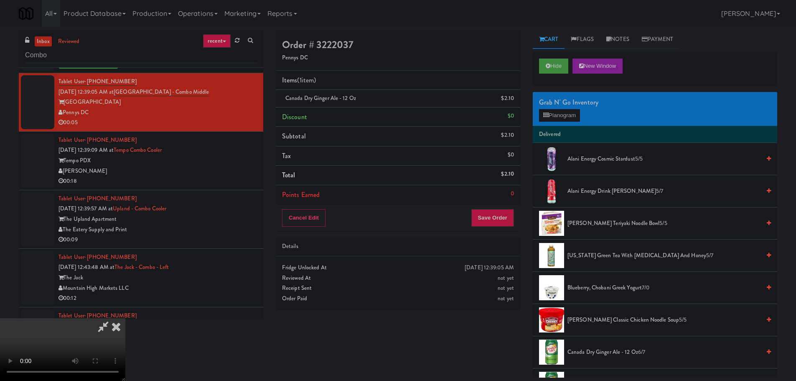
click at [125, 318] on video at bounding box center [62, 349] width 125 height 63
click at [492, 206] on div "Cancel Edit Save Order" at bounding box center [398, 218] width 244 height 26
click at [492, 219] on button "Save Order" at bounding box center [492, 218] width 43 height 18
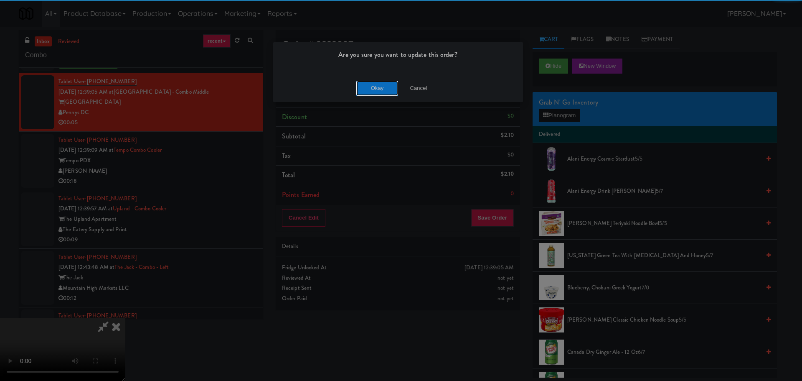
click at [376, 90] on button "Okay" at bounding box center [377, 88] width 42 height 15
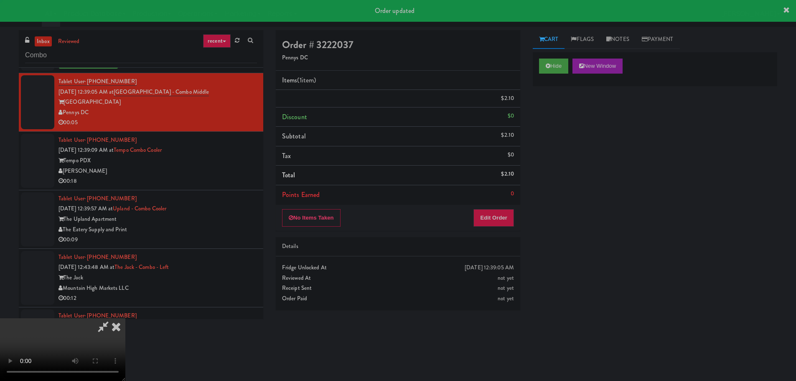
scroll to position [0, 0]
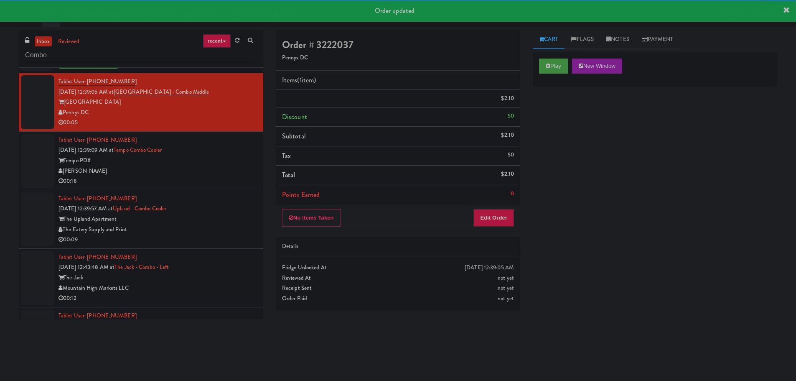
click at [224, 178] on div "00:18" at bounding box center [157, 181] width 198 height 10
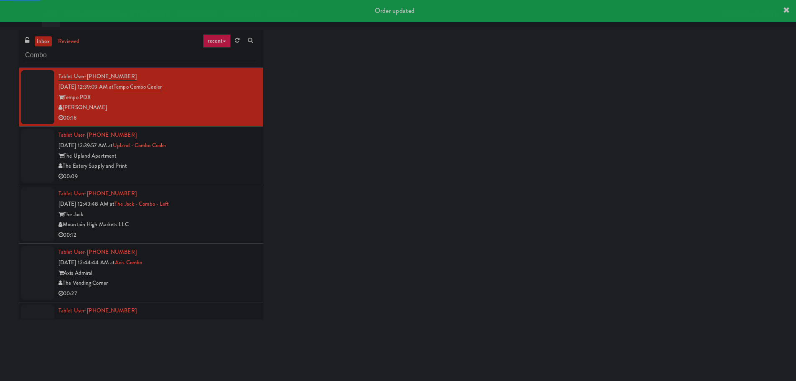
scroll to position [1295, 0]
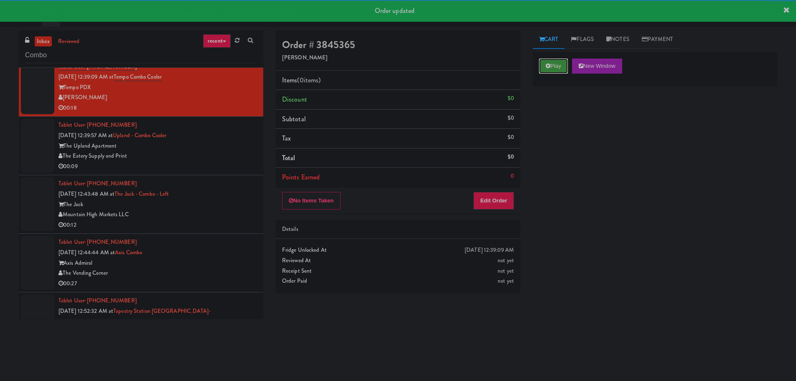
click at [553, 60] on button "Play" at bounding box center [553, 65] width 29 height 15
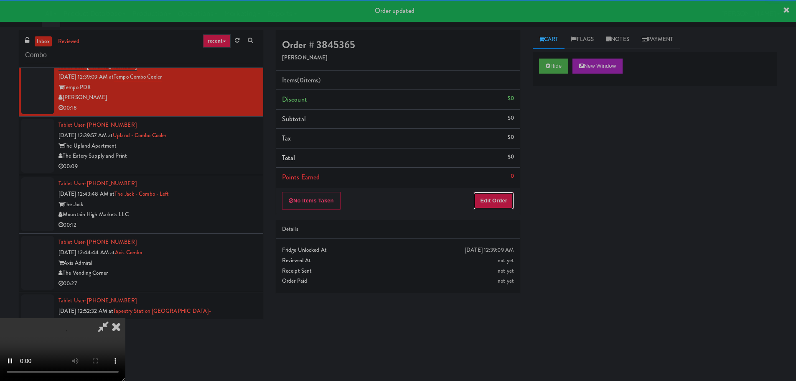
click at [488, 206] on button "Edit Order" at bounding box center [493, 201] width 41 height 18
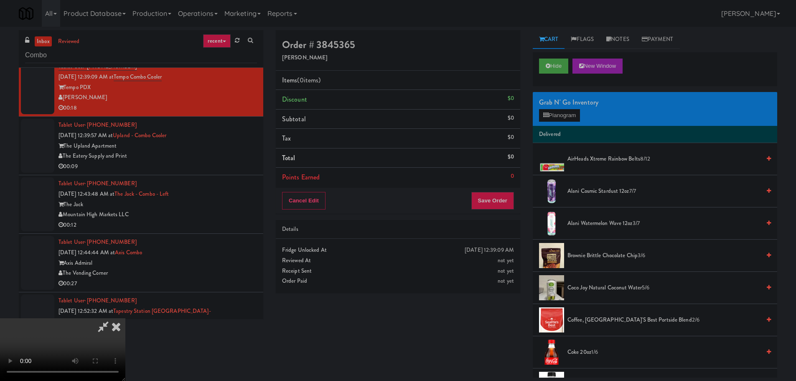
scroll to position [144, 0]
click at [45, 370] on video at bounding box center [62, 349] width 125 height 63
click at [125, 318] on video at bounding box center [62, 349] width 125 height 63
drag, startPoint x: 292, startPoint y: 149, endPoint x: 299, endPoint y: 152, distance: 8.4
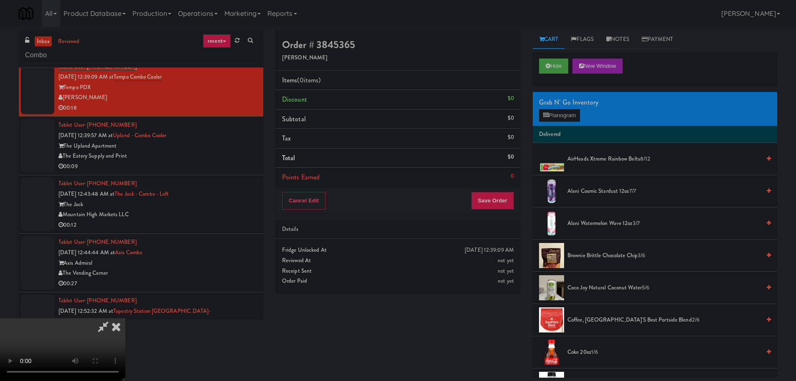
click at [125, 318] on video at bounding box center [62, 349] width 125 height 63
click at [555, 116] on button "Planogram" at bounding box center [559, 115] width 41 height 13
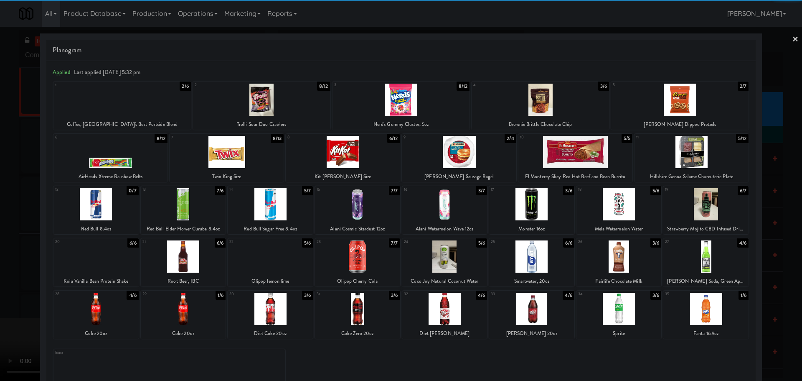
click at [546, 313] on div at bounding box center [531, 308] width 85 height 32
drag, startPoint x: 1, startPoint y: 271, endPoint x: 217, endPoint y: 228, distance: 220.2
click at [1, 271] on div at bounding box center [401, 190] width 802 height 381
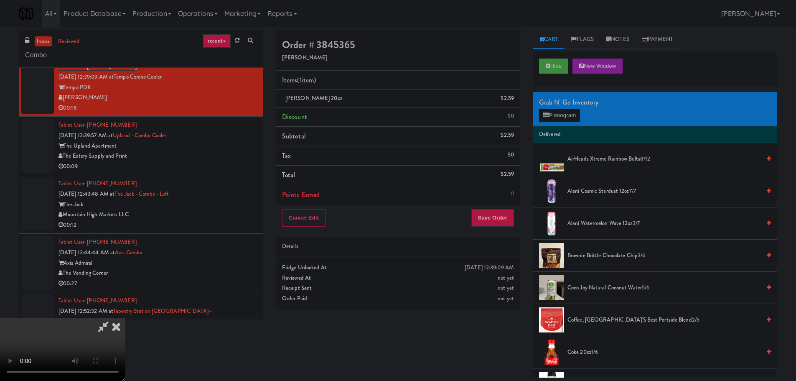
drag, startPoint x: 281, startPoint y: 210, endPoint x: 296, endPoint y: 213, distance: 14.8
click at [125, 318] on video at bounding box center [62, 349] width 125 height 63
click at [495, 220] on button "Save Order" at bounding box center [492, 218] width 43 height 18
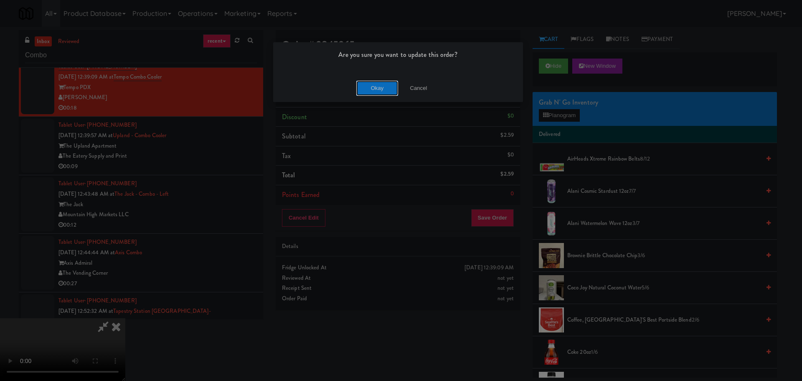
click at [375, 89] on button "Okay" at bounding box center [377, 88] width 42 height 15
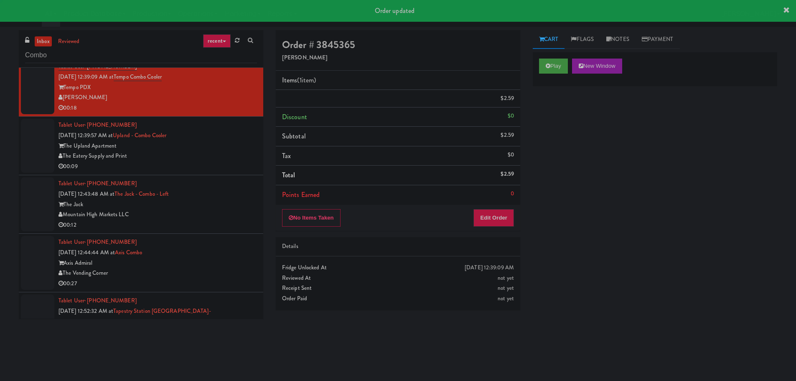
scroll to position [0, 0]
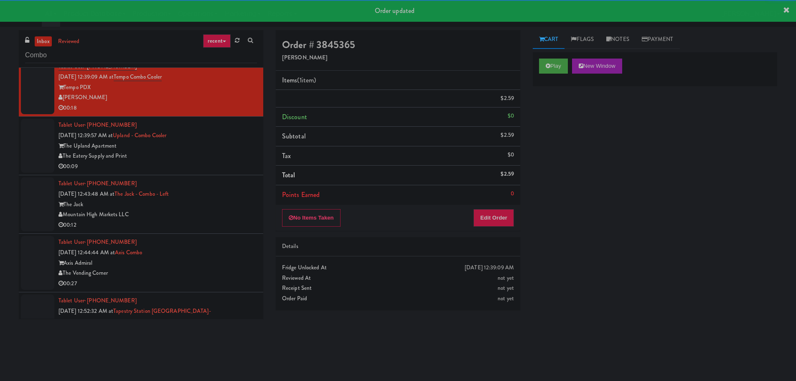
click at [241, 161] on div "The Eatery Supply and Print" at bounding box center [157, 156] width 198 height 10
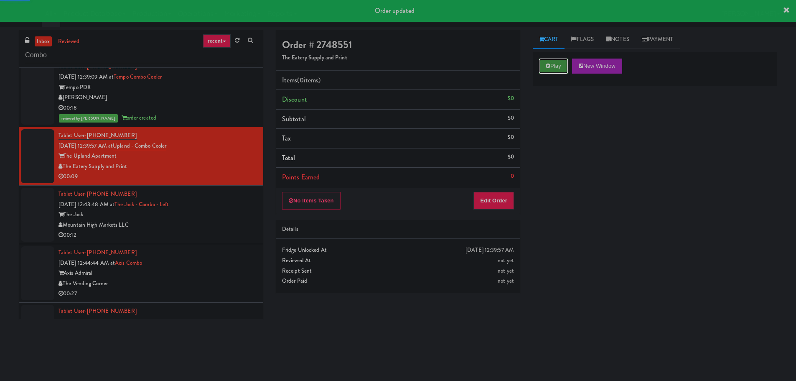
click at [552, 66] on button "Play" at bounding box center [553, 65] width 29 height 15
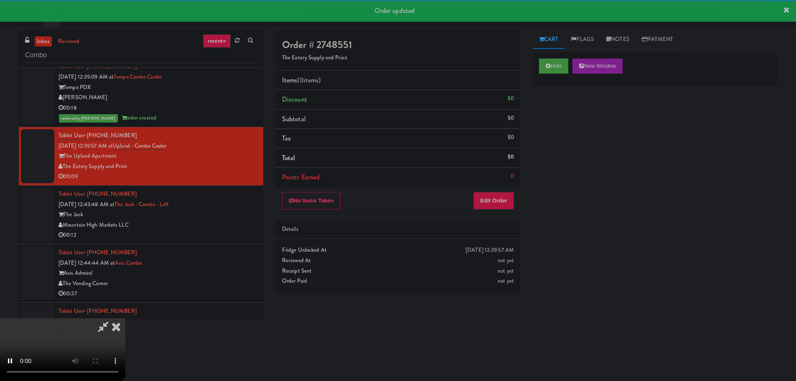
drag, startPoint x: 471, startPoint y: 212, endPoint x: 477, endPoint y: 205, distance: 9.8
click at [473, 209] on div "No Items Taken Edit Order" at bounding box center [398, 201] width 244 height 26
click at [480, 203] on button "Edit Order" at bounding box center [493, 201] width 41 height 18
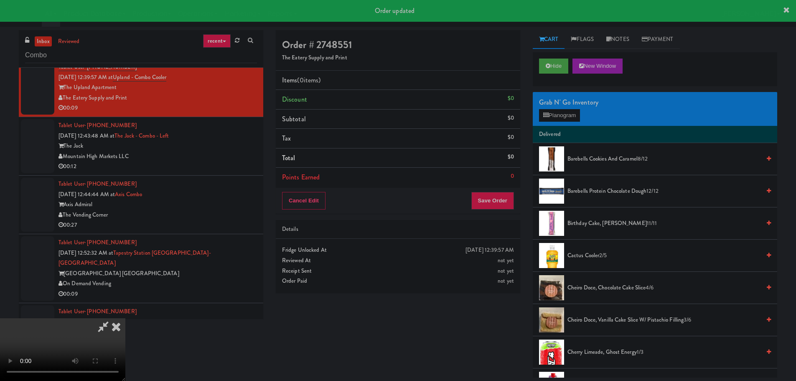
scroll to position [1337, 0]
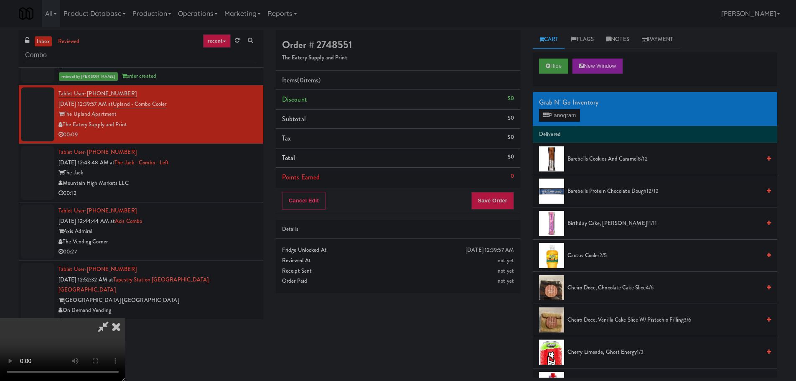
click at [125, 318] on video at bounding box center [62, 349] width 125 height 63
click at [558, 117] on button "Planogram" at bounding box center [559, 115] width 41 height 13
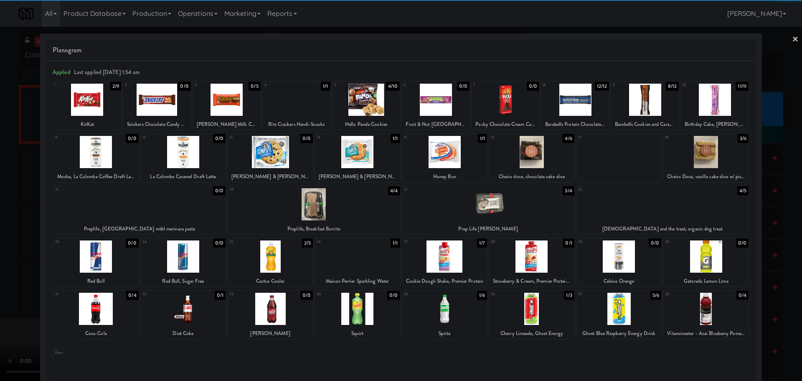
click at [634, 108] on div at bounding box center [645, 100] width 68 height 32
click at [0, 231] on div at bounding box center [401, 190] width 802 height 381
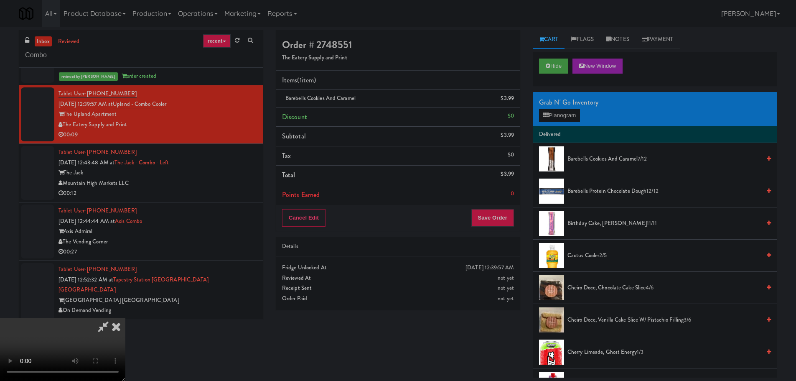
click at [125, 318] on video at bounding box center [62, 349] width 125 height 63
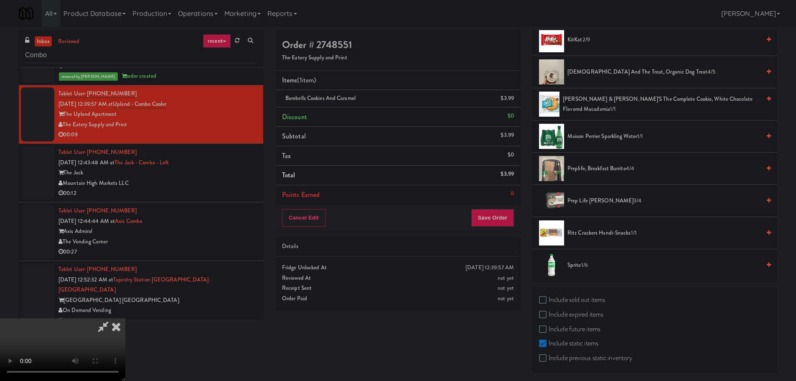
scroll to position [474, 0]
click at [570, 300] on label "Include sold out items" at bounding box center [572, 298] width 66 height 13
click at [548, 300] on input "Include sold out items" at bounding box center [544, 299] width 10 height 7
checkbox input "true"
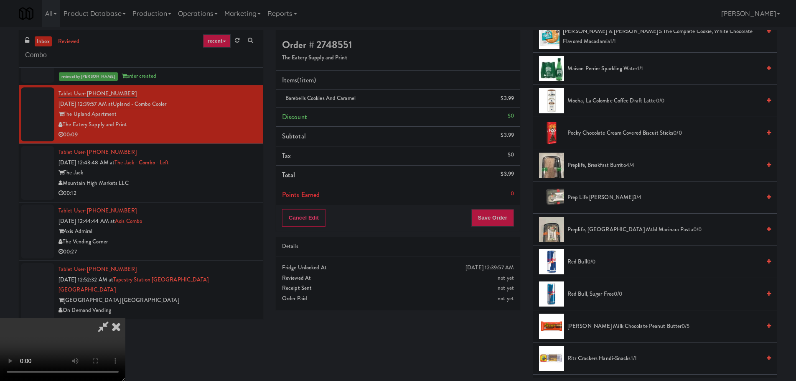
scroll to position [808, 0]
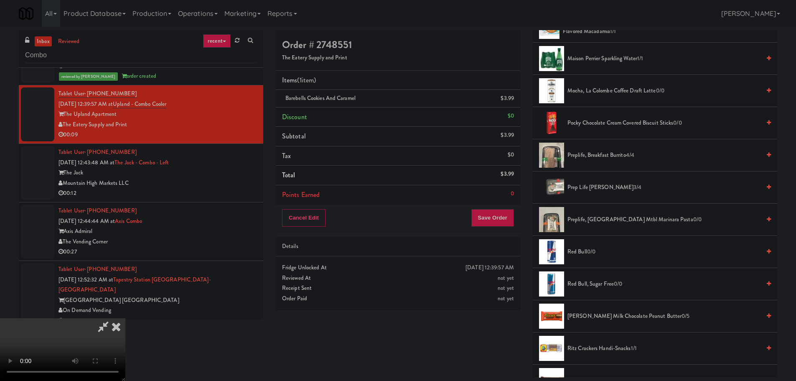
click at [615, 312] on span "Reese's Milk Chocolate Peanut Butter 0/5" at bounding box center [663, 316] width 193 height 10
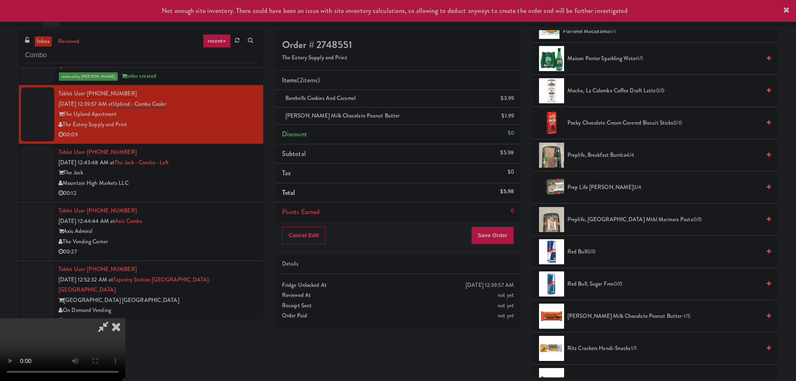
click at [125, 318] on video at bounding box center [62, 349] width 125 height 63
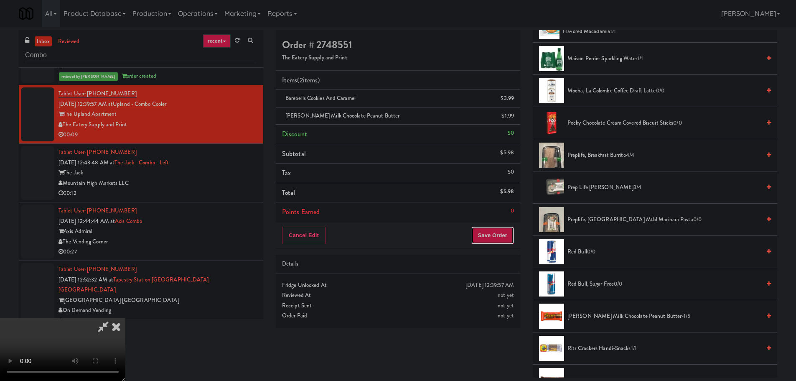
click at [498, 236] on button "Save Order" at bounding box center [492, 235] width 43 height 18
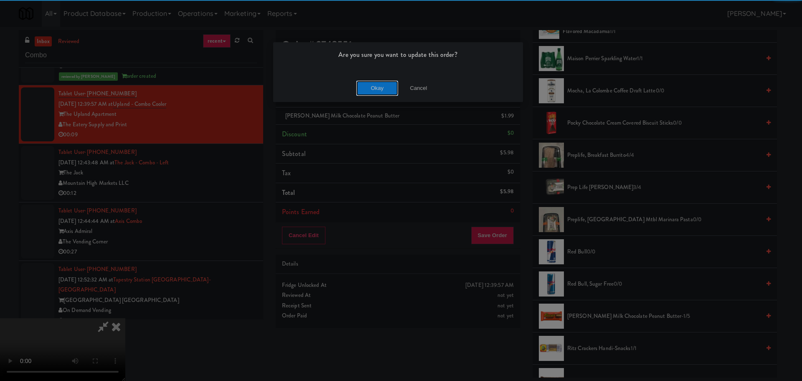
click at [366, 94] on button "Okay" at bounding box center [377, 88] width 42 height 15
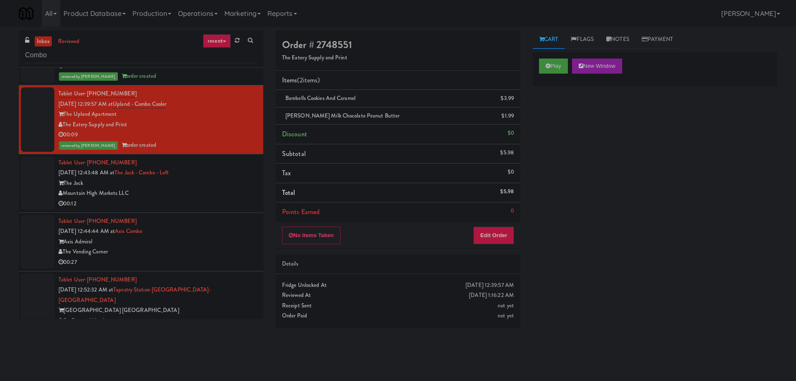
scroll to position [0, 0]
click at [223, 195] on div "Mountain High Markets LLC" at bounding box center [157, 193] width 198 height 10
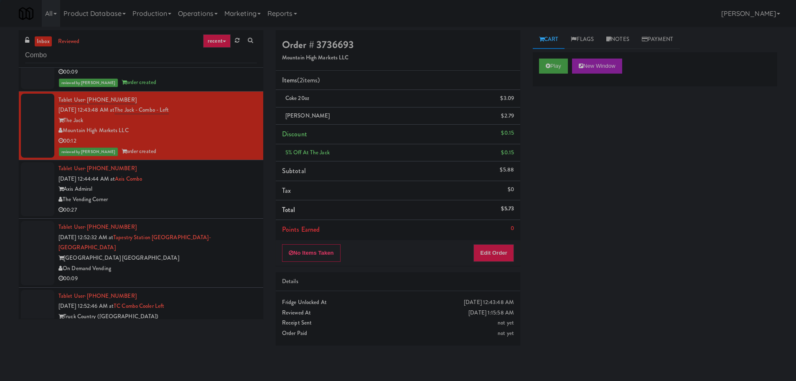
scroll to position [1420, 0]
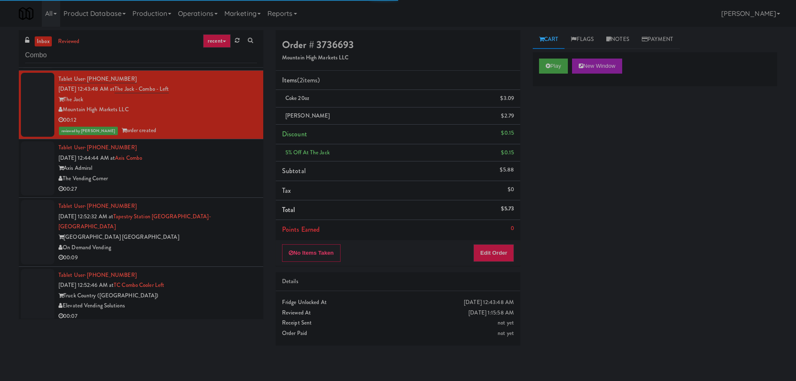
click at [222, 167] on div "Axis Admiral" at bounding box center [157, 168] width 198 height 10
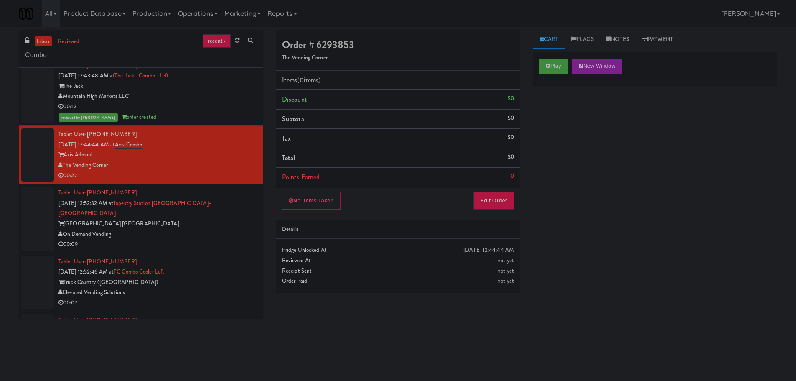
scroll to position [1462, 0]
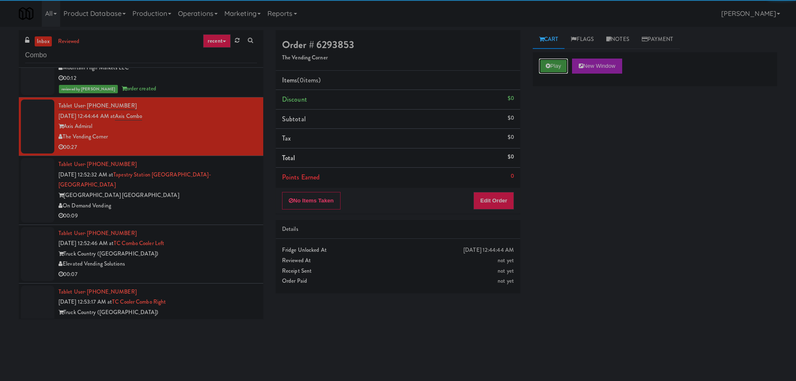
click at [554, 65] on button "Play" at bounding box center [553, 65] width 29 height 15
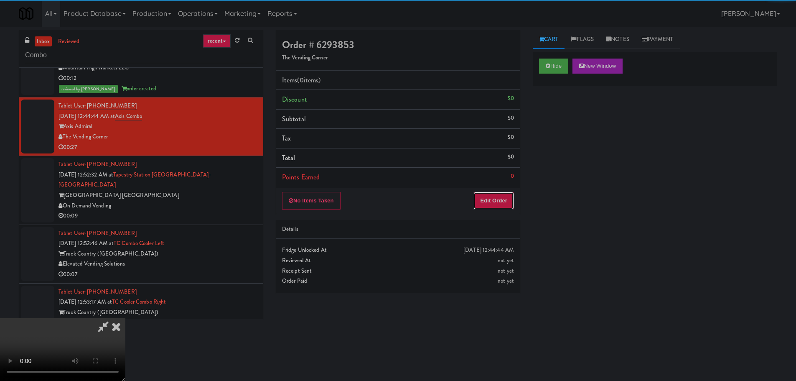
click at [492, 192] on button "Edit Order" at bounding box center [493, 201] width 41 height 18
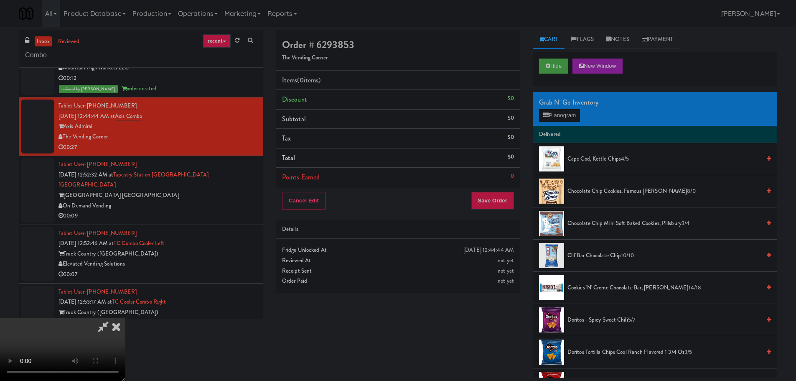
scroll to position [0, 0]
click at [125, 318] on video at bounding box center [62, 349] width 125 height 63
drag, startPoint x: 282, startPoint y: 210, endPoint x: 283, endPoint y: 206, distance: 4.3
click at [125, 318] on video at bounding box center [62, 349] width 125 height 63
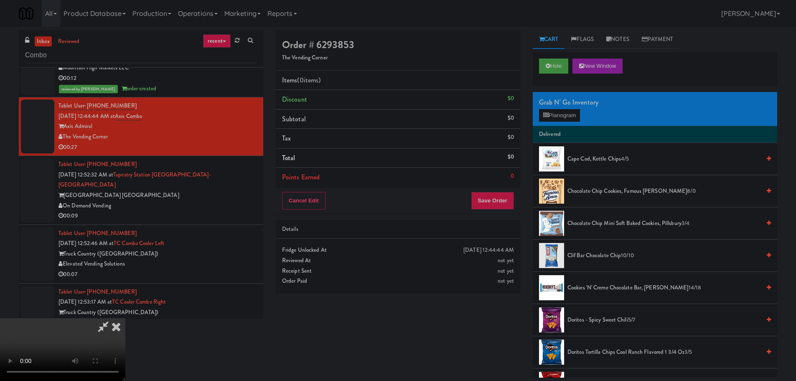
click at [125, 318] on video at bounding box center [62, 349] width 125 height 63
drag, startPoint x: 538, startPoint y: 118, endPoint x: 551, endPoint y: 116, distance: 13.9
click at [541, 117] on div "Grab N' Go Inventory Planogram" at bounding box center [655, 109] width 244 height 34
click at [552, 116] on button "Planogram" at bounding box center [559, 115] width 41 height 13
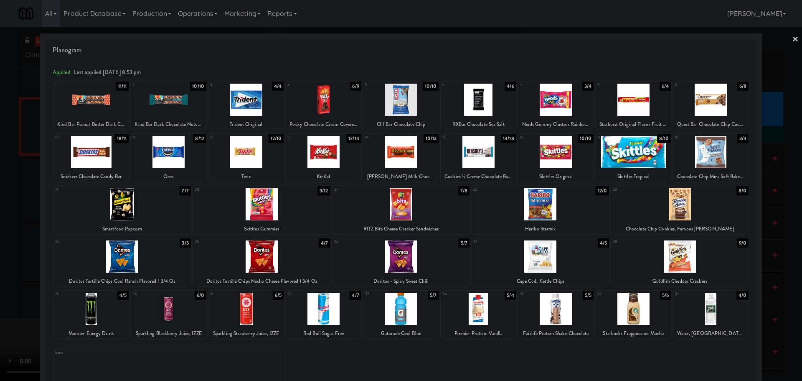
click at [466, 299] on div at bounding box center [478, 308] width 75 height 32
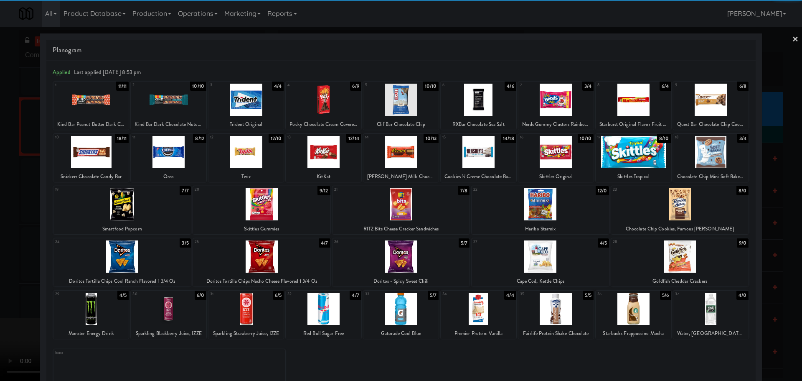
drag, startPoint x: 0, startPoint y: 238, endPoint x: 133, endPoint y: 220, distance: 134.4
click at [0, 240] on div at bounding box center [401, 190] width 802 height 381
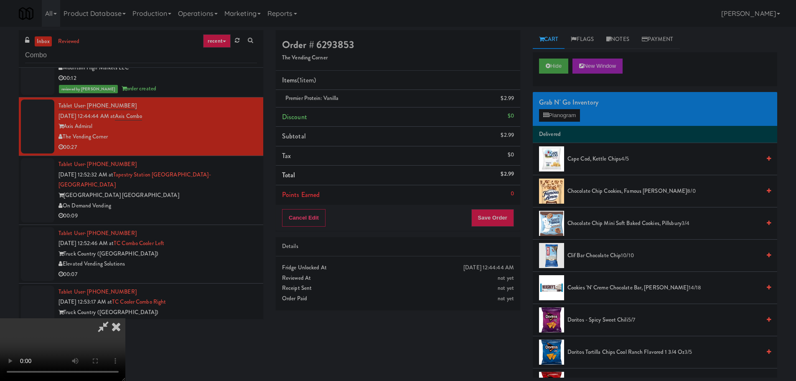
drag, startPoint x: 304, startPoint y: 217, endPoint x: 309, endPoint y: 216, distance: 5.1
click at [125, 318] on video at bounding box center [62, 349] width 125 height 63
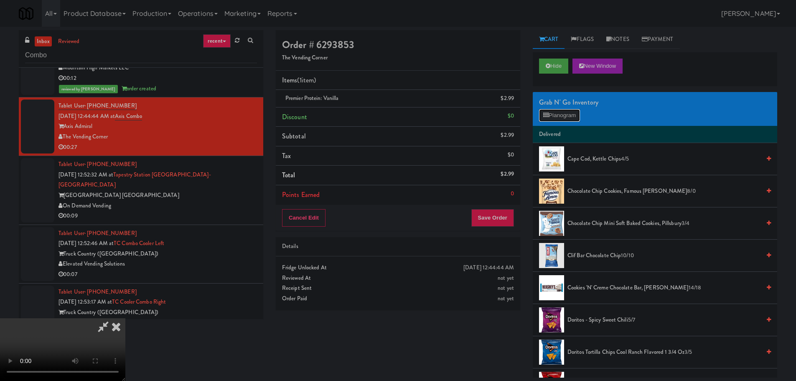
click at [557, 111] on button "Planogram" at bounding box center [559, 115] width 41 height 13
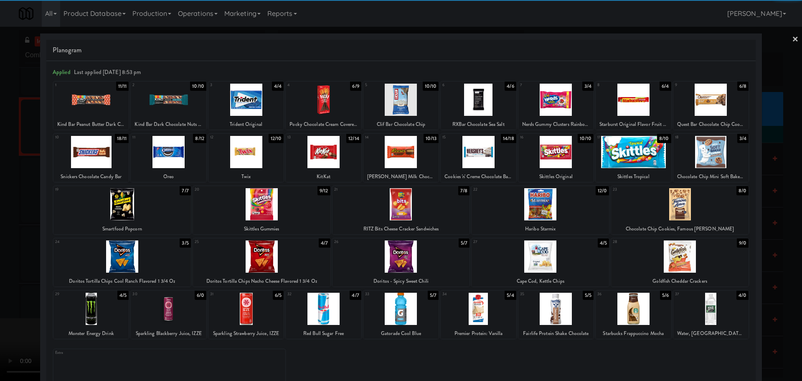
click at [407, 259] on div at bounding box center [400, 256] width 137 height 32
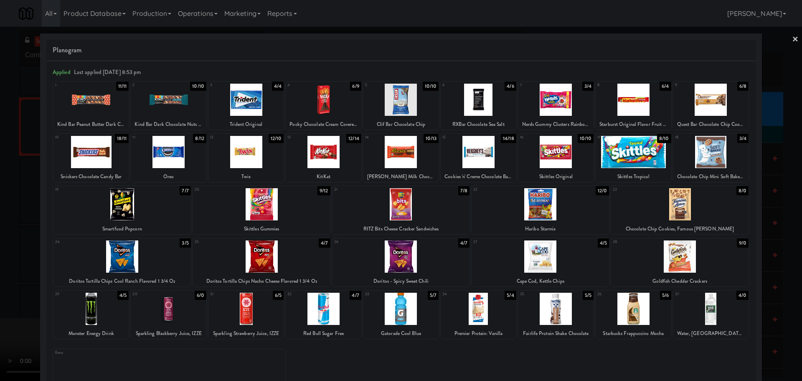
click at [0, 244] on div at bounding box center [401, 190] width 802 height 381
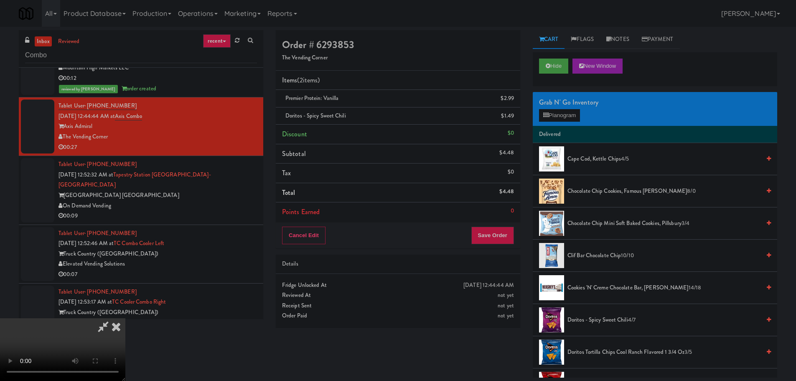
drag, startPoint x: 302, startPoint y: 193, endPoint x: 317, endPoint y: 195, distance: 16.0
click at [125, 318] on video at bounding box center [62, 349] width 125 height 63
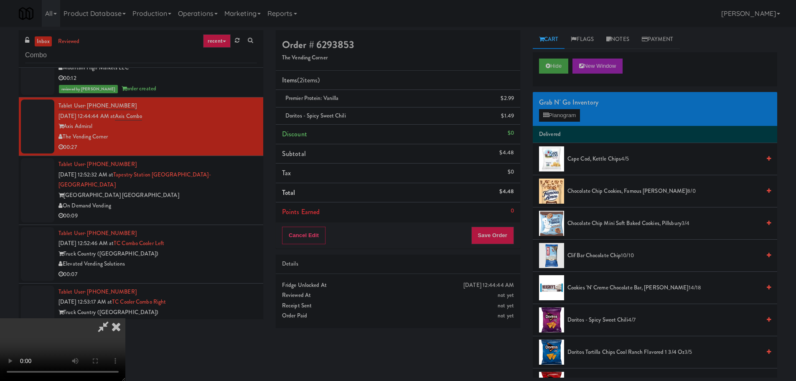
drag, startPoint x: 335, startPoint y: 195, endPoint x: 345, endPoint y: 187, distance: 12.2
click at [125, 318] on video at bounding box center [62, 349] width 125 height 63
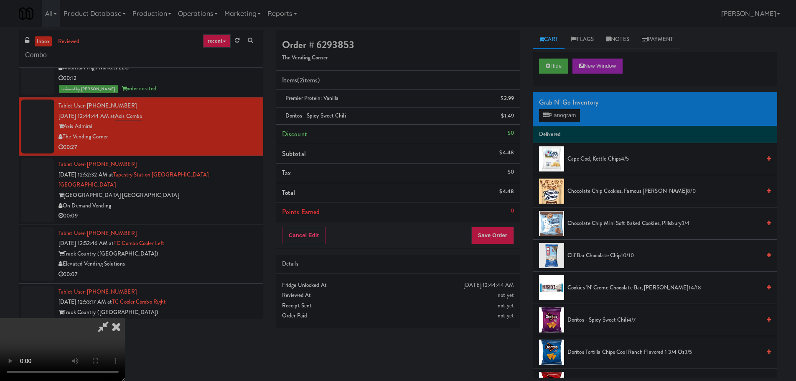
click at [125, 318] on video at bounding box center [62, 349] width 125 height 63
click at [548, 119] on button "Planogram" at bounding box center [559, 115] width 41 height 13
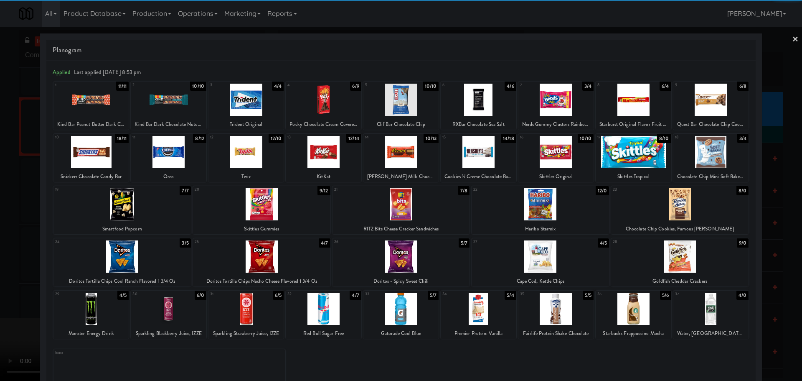
click at [399, 309] on div at bounding box center [400, 308] width 75 height 32
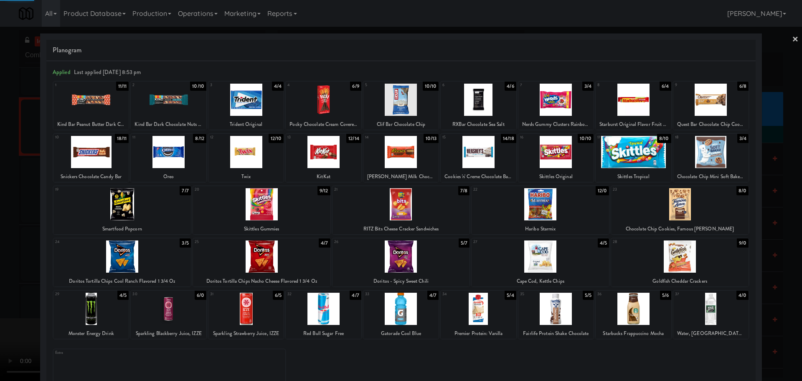
drag, startPoint x: 4, startPoint y: 296, endPoint x: 256, endPoint y: 241, distance: 258.1
click at [8, 296] on div at bounding box center [401, 190] width 802 height 381
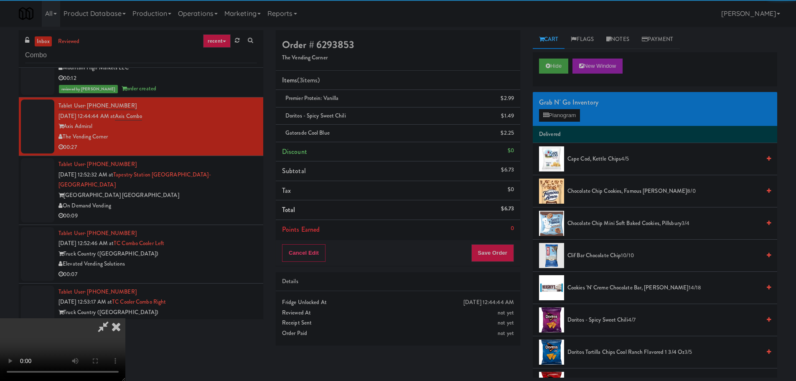
drag, startPoint x: 256, startPoint y: 241, endPoint x: 281, endPoint y: 241, distance: 24.7
click at [125, 318] on video at bounding box center [62, 349] width 125 height 63
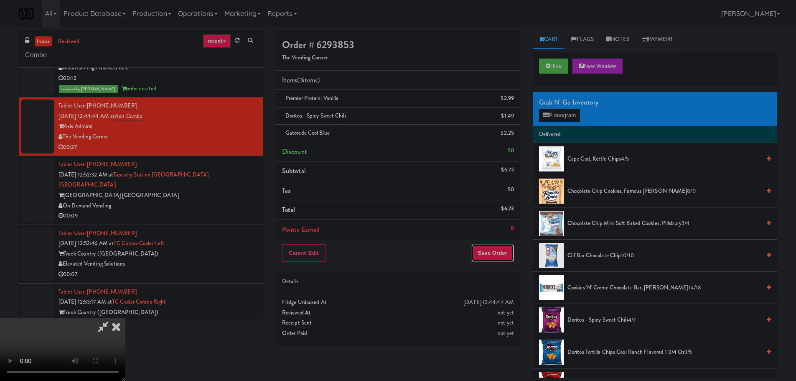
click at [505, 247] on button "Save Order" at bounding box center [492, 253] width 43 height 18
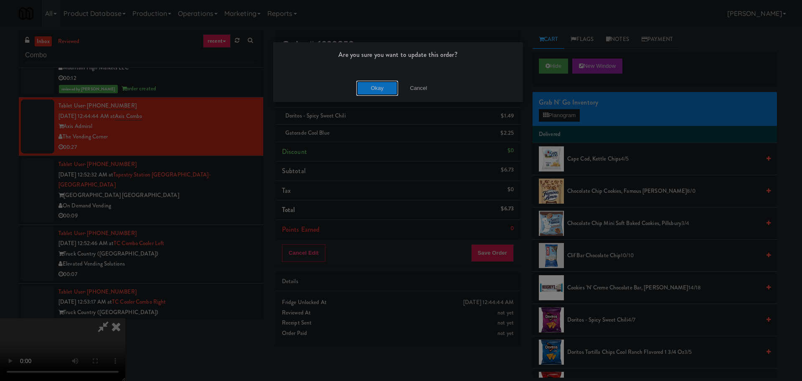
click at [371, 86] on button "Okay" at bounding box center [377, 88] width 42 height 15
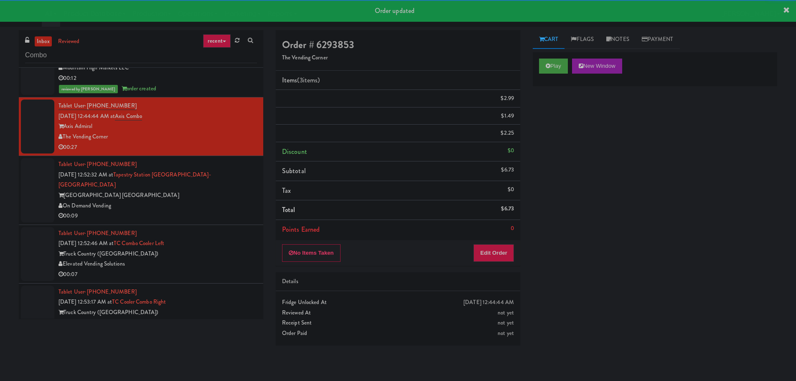
click at [240, 197] on div "[GEOGRAPHIC_DATA] [GEOGRAPHIC_DATA]" at bounding box center [157, 195] width 198 height 10
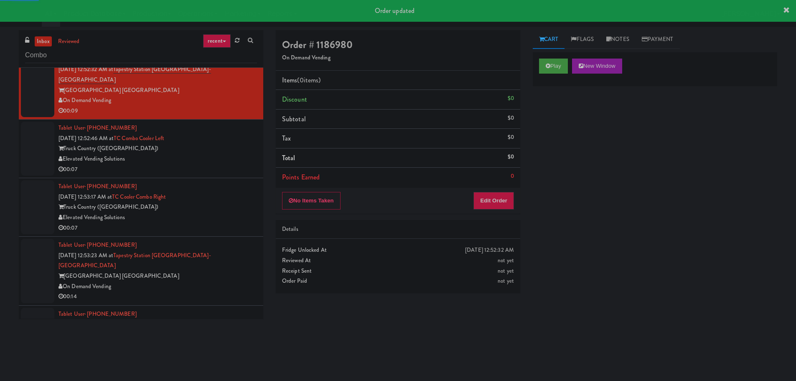
scroll to position [1545, 0]
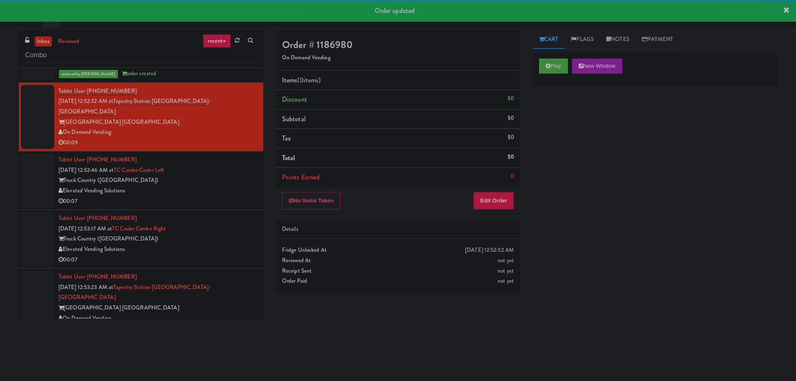
click at [545, 76] on div "Play New Window" at bounding box center [655, 68] width 244 height 33
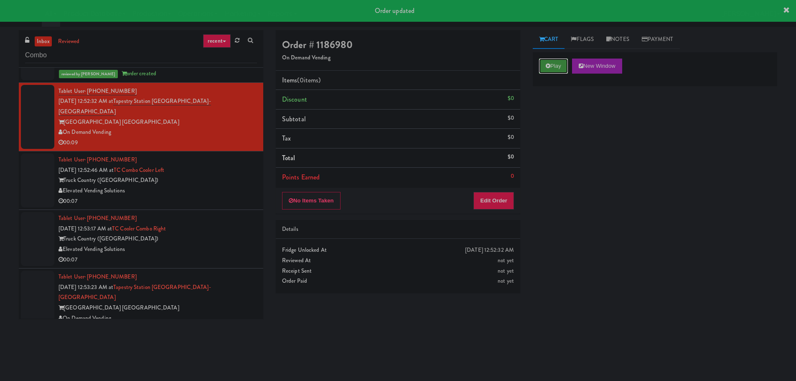
click at [553, 67] on button "Play" at bounding box center [553, 65] width 29 height 15
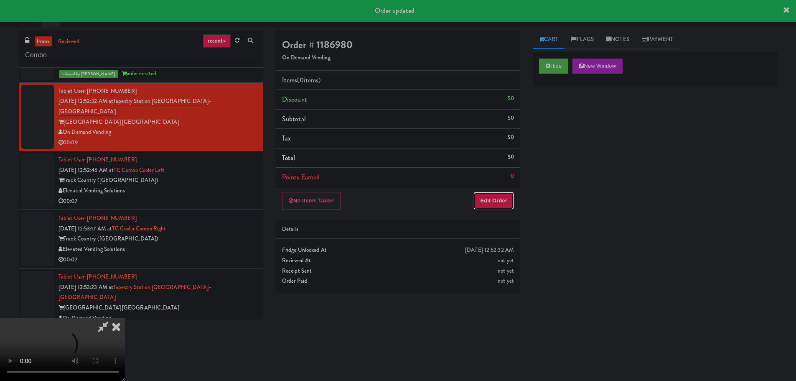
click at [499, 208] on button "Edit Order" at bounding box center [493, 201] width 41 height 18
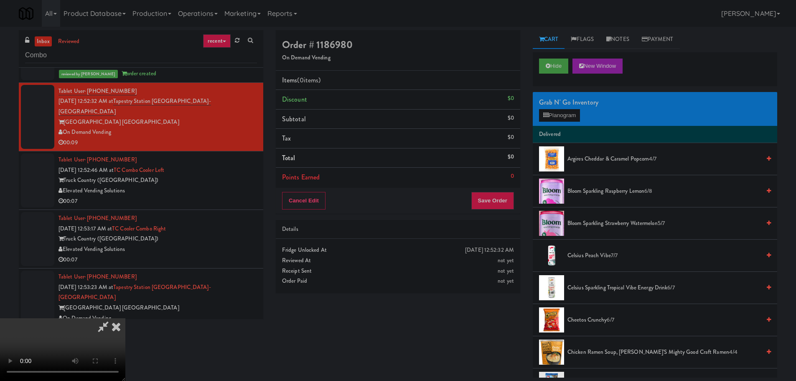
scroll to position [0, 0]
click at [125, 318] on video at bounding box center [62, 349] width 125 height 63
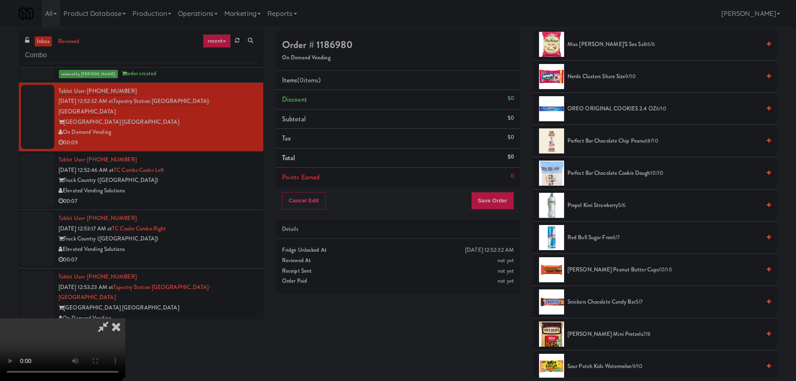
scroll to position [919, 0]
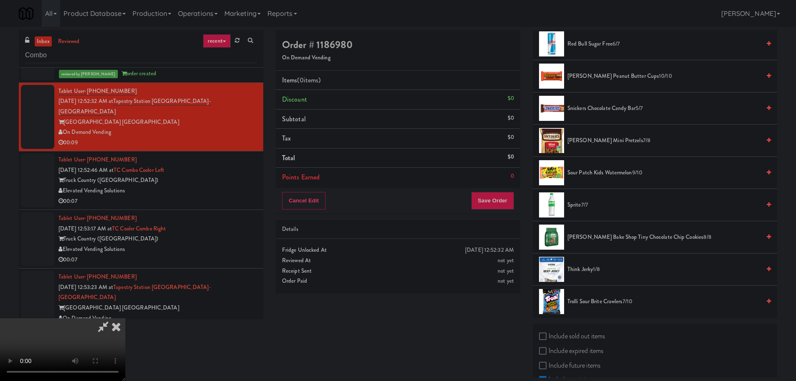
click at [617, 112] on span "Snickers Chocolate Candy Bar 5/7" at bounding box center [663, 108] width 193 height 10
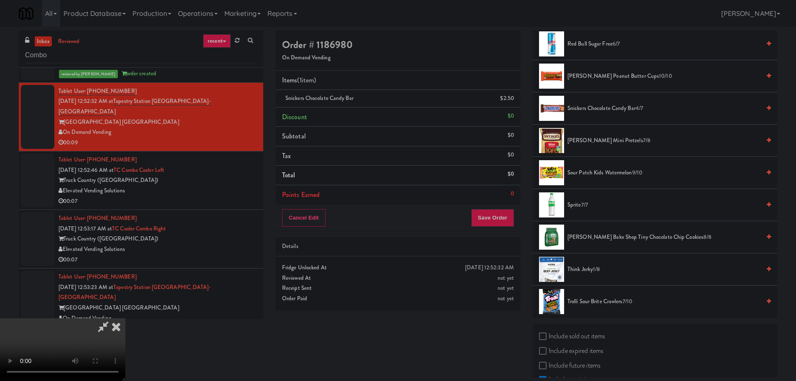
click at [125, 318] on video at bounding box center [62, 349] width 125 height 63
click at [493, 213] on button "Save Order" at bounding box center [492, 218] width 43 height 18
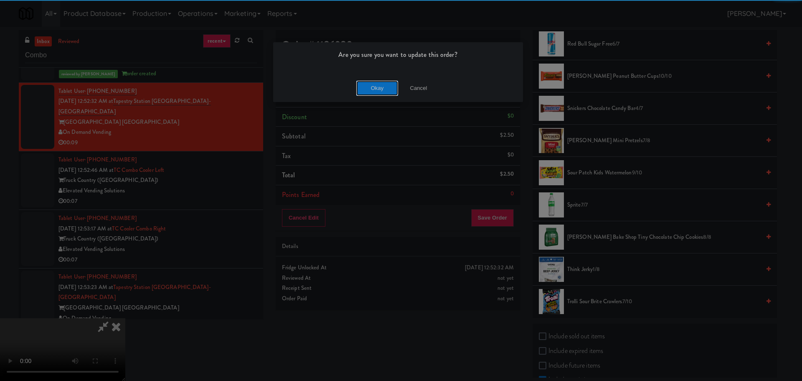
click at [382, 94] on button "Okay" at bounding box center [377, 88] width 42 height 15
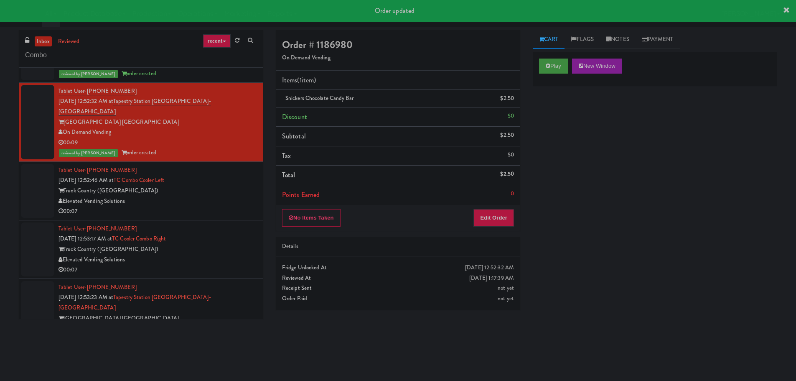
scroll to position [0, 0]
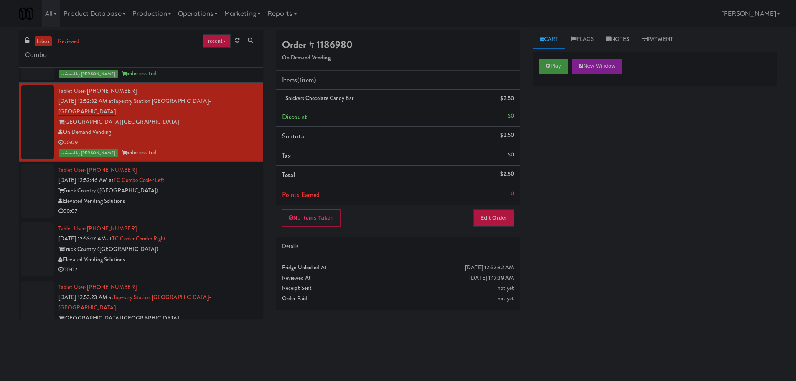
click at [203, 196] on div "Elevated Vending Solutions" at bounding box center [157, 201] width 198 height 10
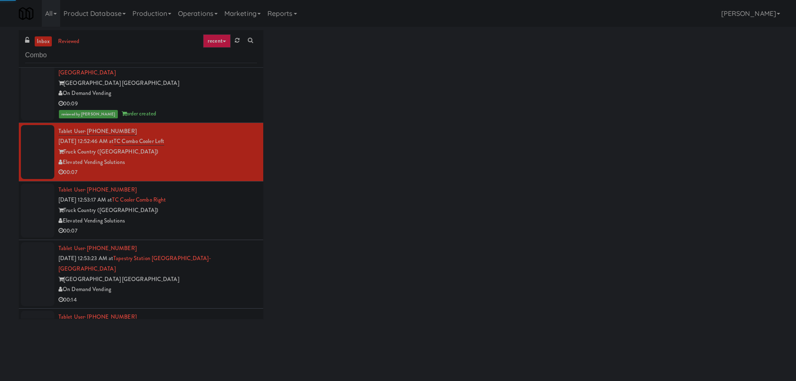
scroll to position [1587, 0]
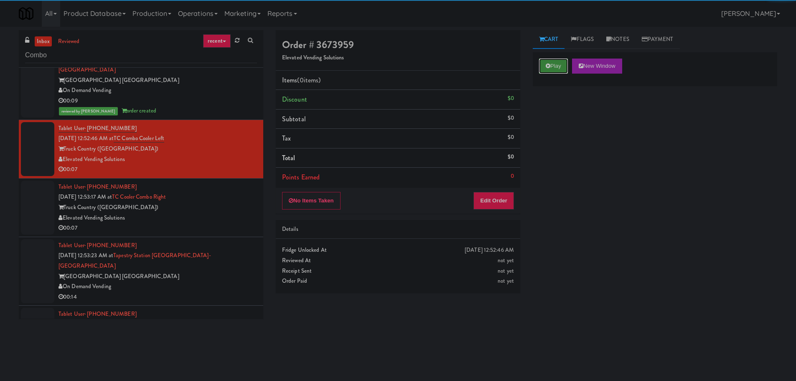
click at [558, 69] on button "Play" at bounding box center [553, 65] width 29 height 15
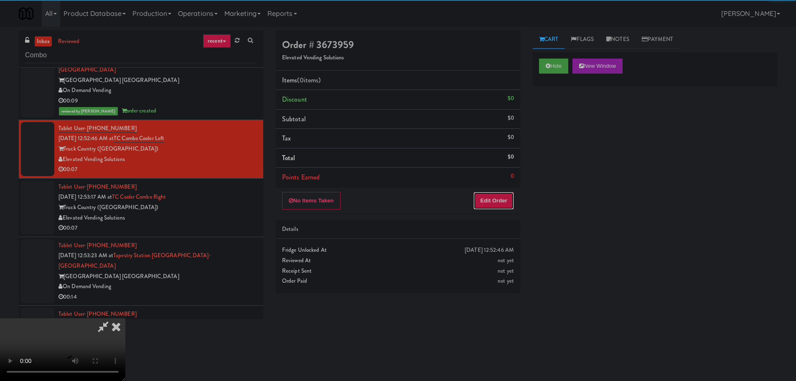
click at [488, 207] on button "Edit Order" at bounding box center [493, 201] width 41 height 18
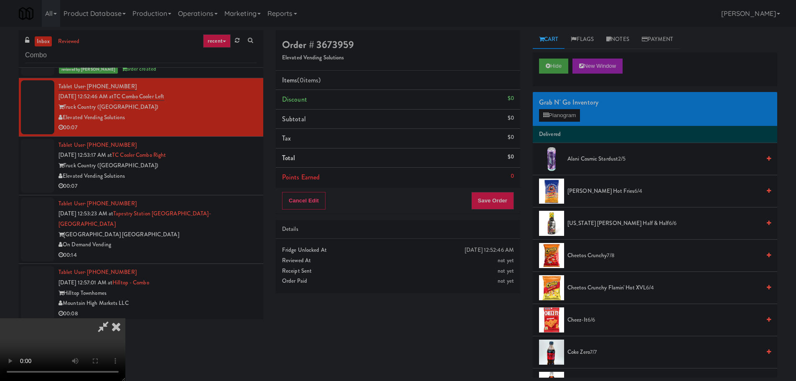
scroll to position [0, 0]
click at [125, 318] on video at bounding box center [62, 349] width 125 height 63
click at [563, 114] on button "Planogram" at bounding box center [559, 115] width 41 height 13
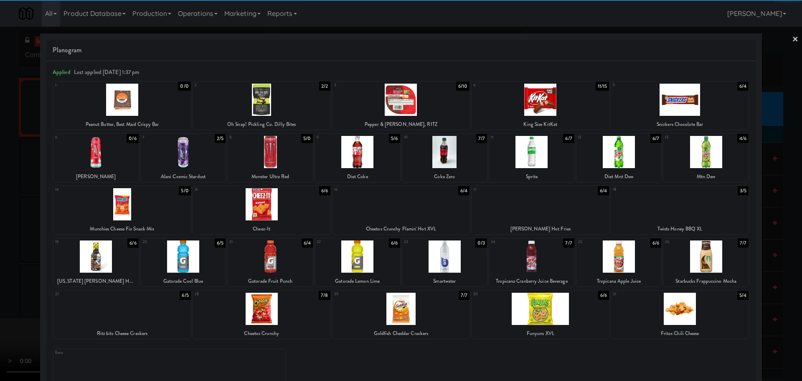
click at [150, 214] on div at bounding box center [121, 204] width 137 height 32
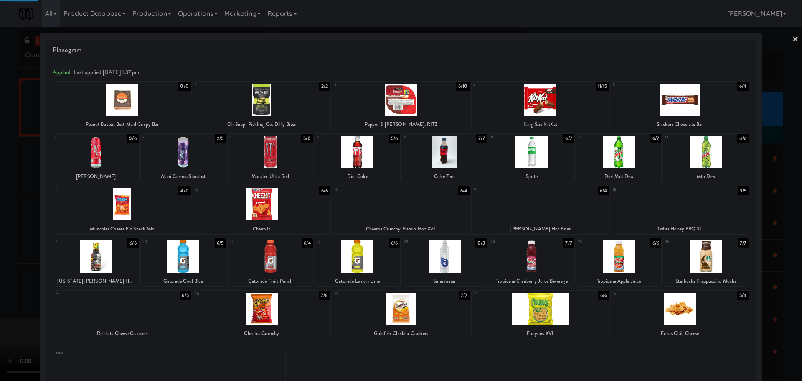
click at [0, 249] on div at bounding box center [401, 190] width 802 height 381
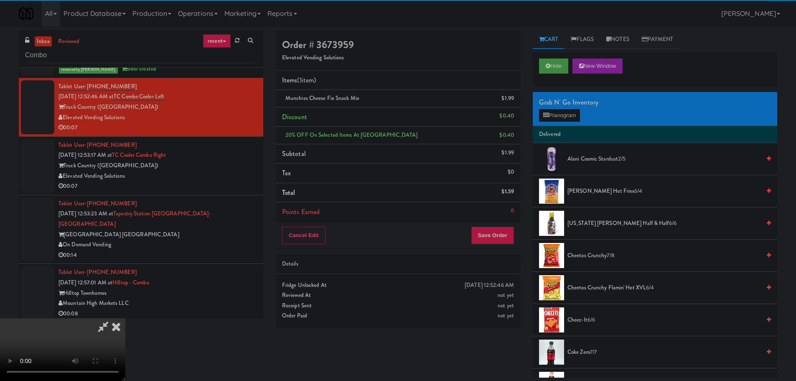
scroll to position [144, 0]
click at [125, 318] on video at bounding box center [62, 349] width 125 height 63
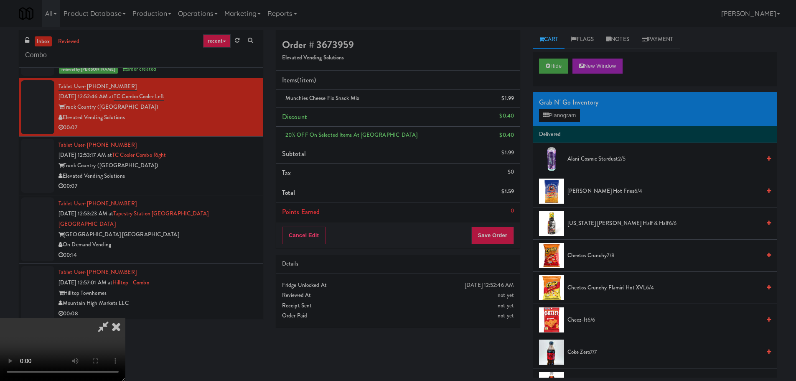
click at [125, 318] on video at bounding box center [62, 349] width 125 height 63
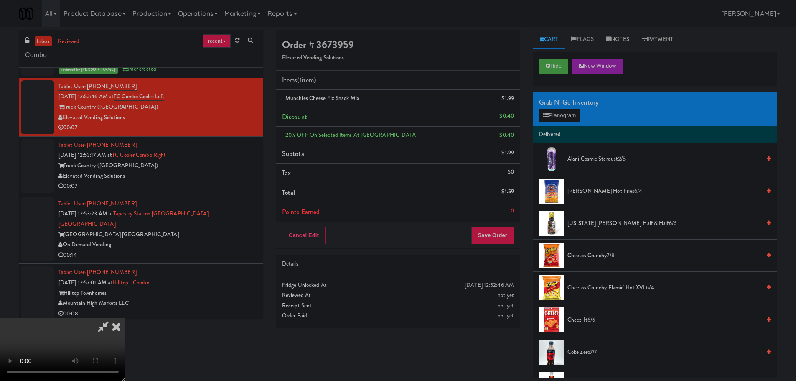
scroll to position [0, 0]
click at [125, 318] on video at bounding box center [62, 349] width 125 height 63
drag, startPoint x: 417, startPoint y: 220, endPoint x: 520, endPoint y: 150, distance: 125.1
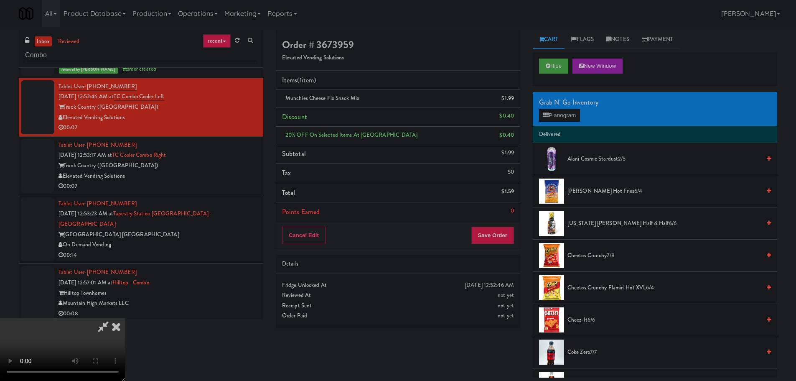
click at [125, 318] on video at bounding box center [62, 349] width 125 height 63
click at [554, 118] on button "Planogram" at bounding box center [559, 115] width 41 height 13
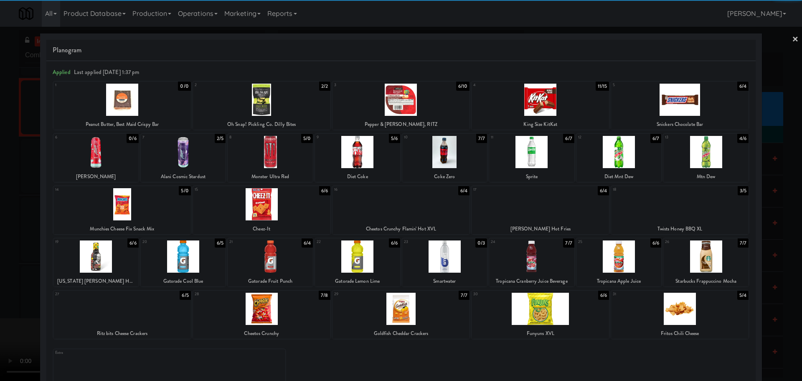
click at [619, 158] on div at bounding box center [618, 152] width 85 height 32
drag, startPoint x: 0, startPoint y: 242, endPoint x: 46, endPoint y: 232, distance: 47.1
click at [0, 246] on div at bounding box center [401, 190] width 802 height 381
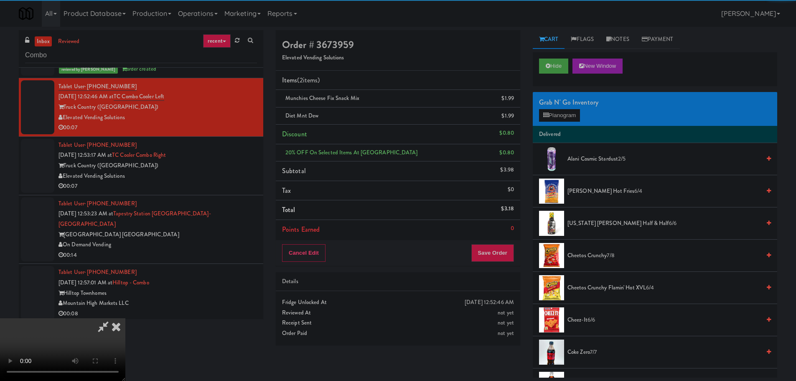
click at [125, 318] on video at bounding box center [62, 349] width 125 height 63
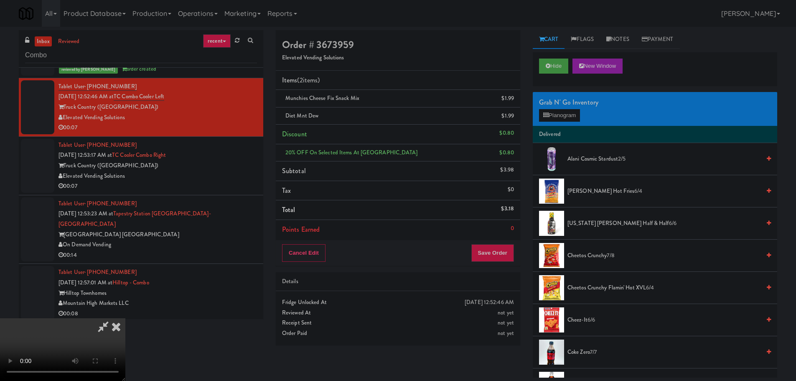
scroll to position [144, 0]
click at [492, 238] on li "Points Earned 0" at bounding box center [398, 229] width 244 height 19
click at [495, 245] on button "Save Order" at bounding box center [492, 253] width 43 height 18
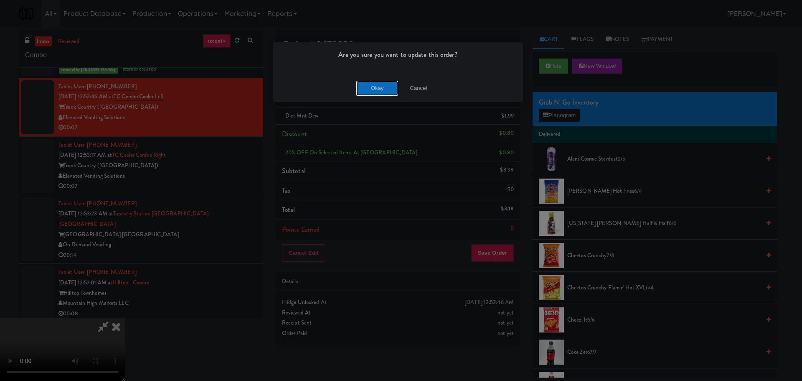
click at [375, 87] on button "Okay" at bounding box center [377, 88] width 42 height 15
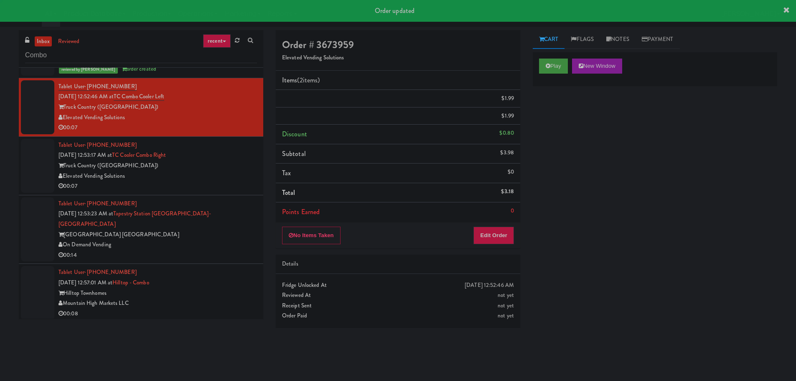
scroll to position [0, 0]
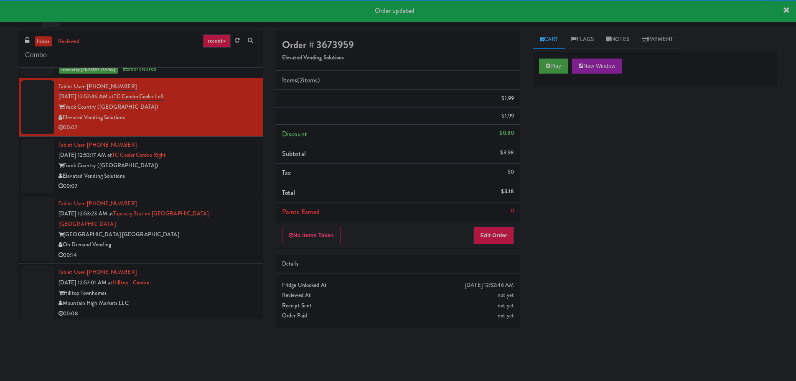
click at [239, 160] on div "Truck Country ([GEOGRAPHIC_DATA])" at bounding box center [157, 165] width 198 height 10
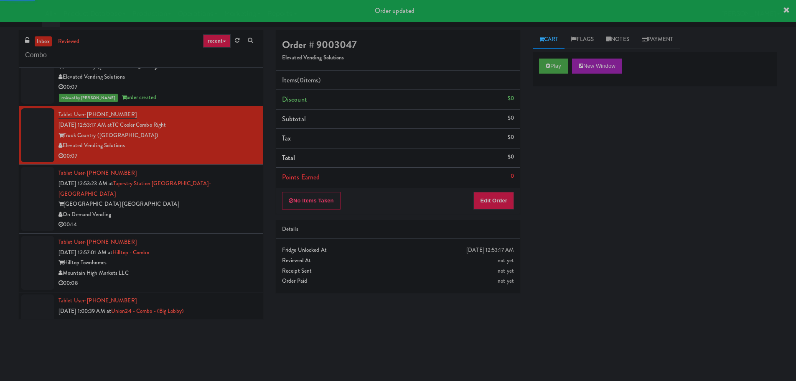
scroll to position [1671, 0]
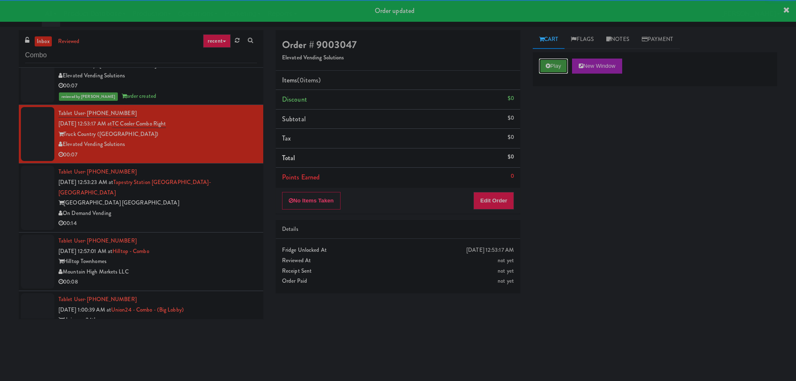
click at [543, 63] on button "Play" at bounding box center [553, 65] width 29 height 15
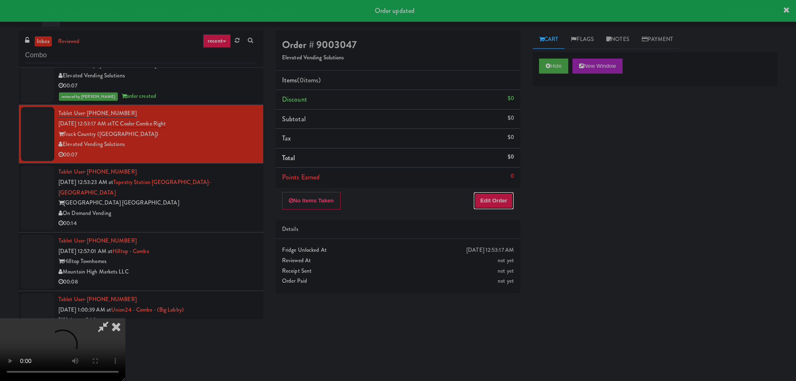
click at [502, 198] on button "Edit Order" at bounding box center [493, 201] width 41 height 18
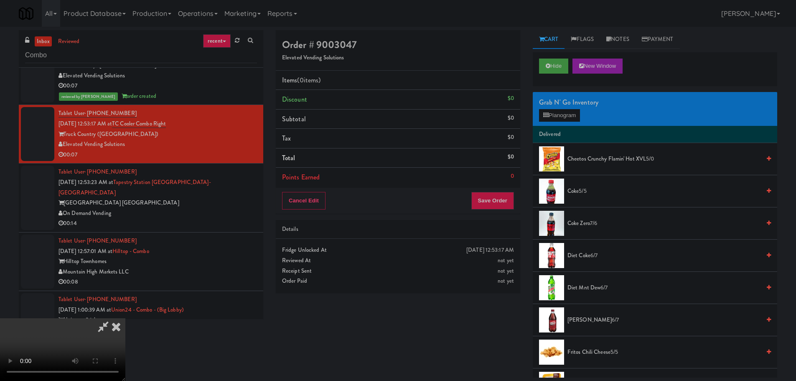
scroll to position [0, 0]
click at [125, 318] on video at bounding box center [62, 349] width 125 height 63
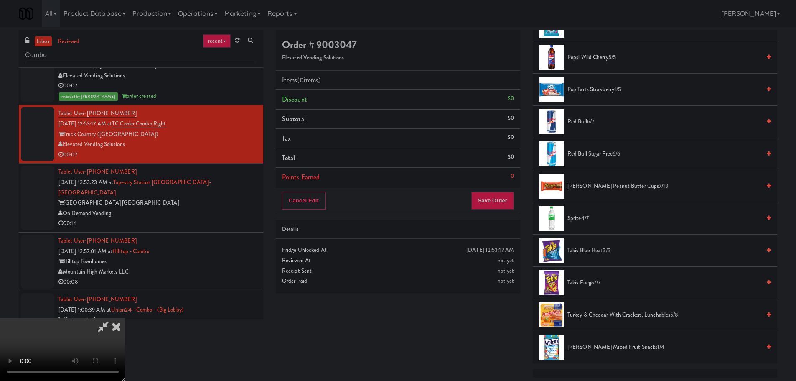
scroll to position [752, 0]
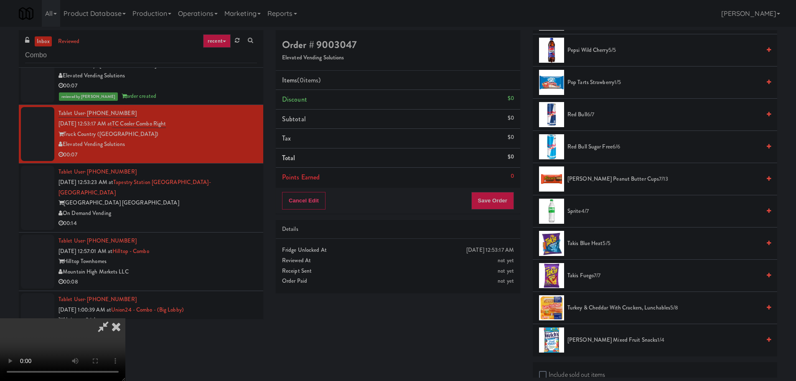
click at [604, 180] on span "Reese's Peanut Butter Cups 7/13" at bounding box center [663, 179] width 193 height 10
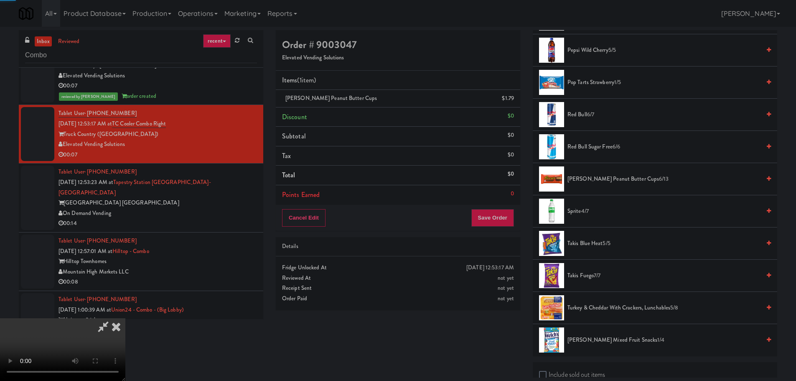
click at [125, 318] on video at bounding box center [62, 349] width 125 height 63
click at [497, 217] on button "Save Order" at bounding box center [492, 218] width 43 height 18
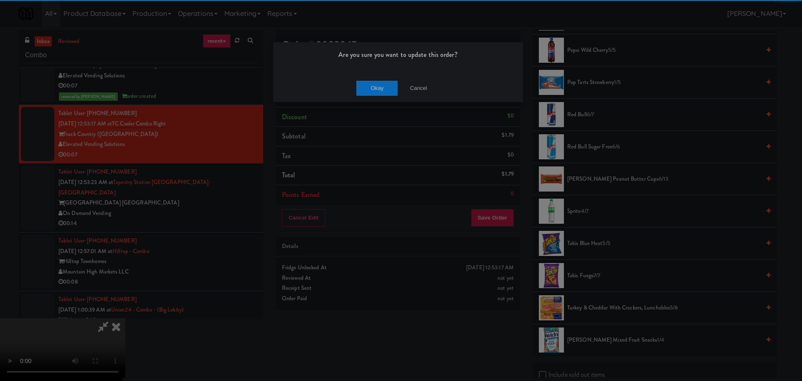
click at [370, 74] on div "Are you sure you want to update this order? Okay Cancel" at bounding box center [398, 72] width 251 height 61
click at [374, 87] on button "Okay" at bounding box center [377, 88] width 42 height 15
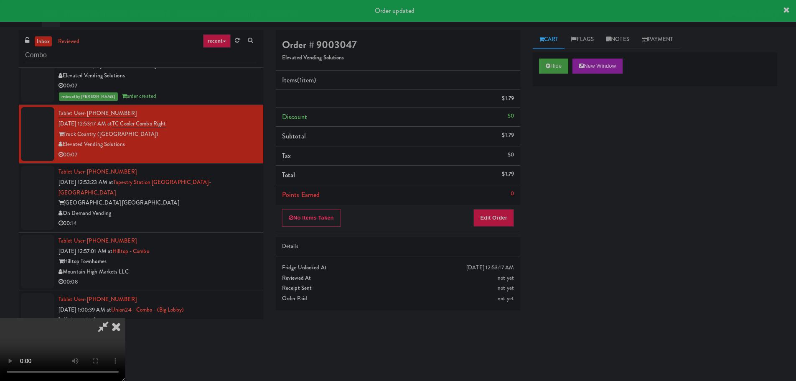
scroll to position [0, 0]
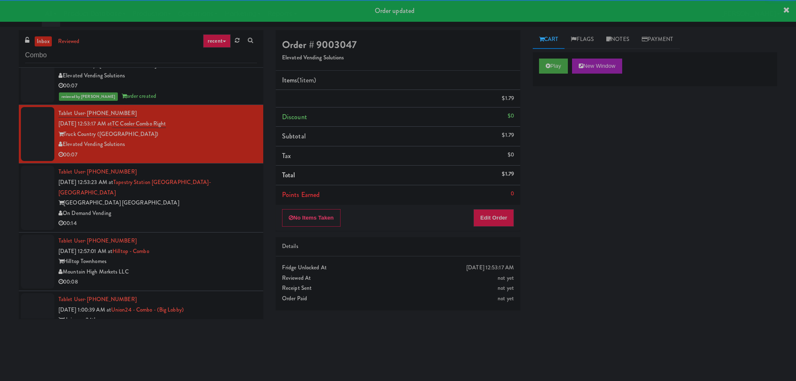
click at [223, 218] on div "00:14" at bounding box center [157, 223] width 198 height 10
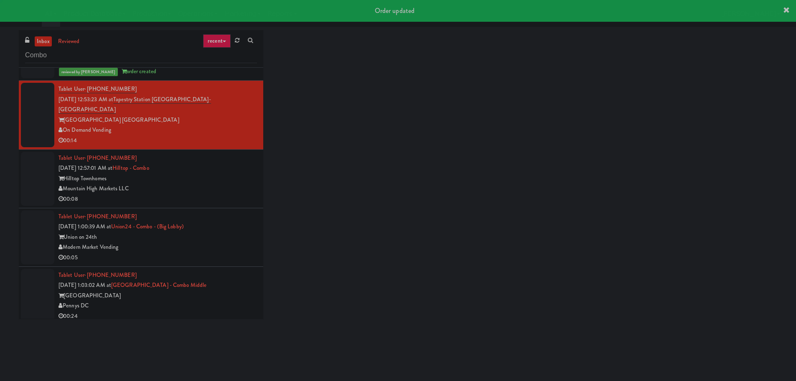
scroll to position [1796, 0]
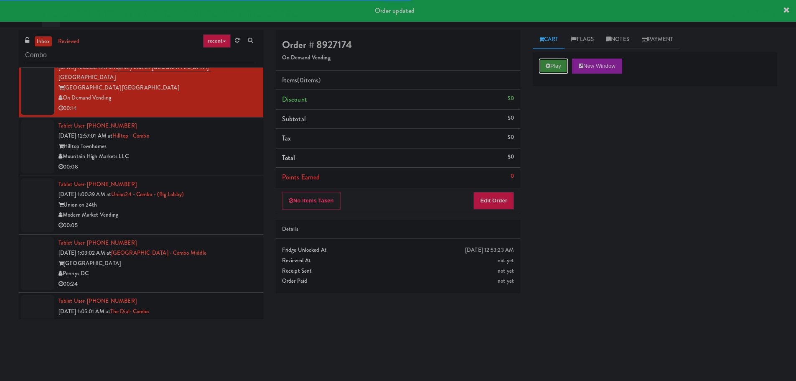
click at [557, 66] on button "Play" at bounding box center [553, 65] width 29 height 15
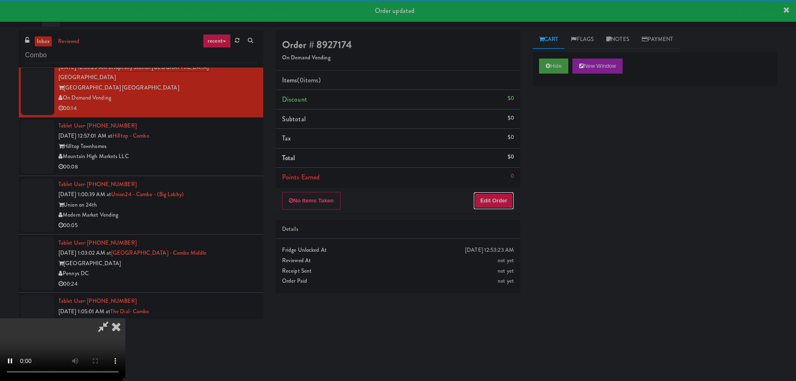
click at [509, 203] on button "Edit Order" at bounding box center [493, 201] width 41 height 18
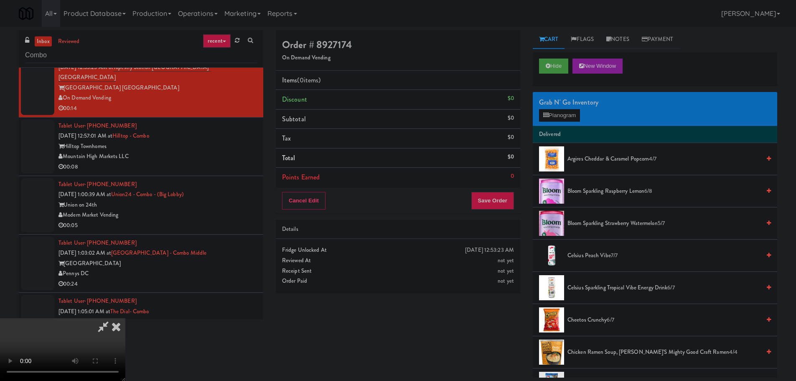
scroll to position [0, 0]
drag, startPoint x: 405, startPoint y: 212, endPoint x: 405, endPoint y: 208, distance: 4.2
click at [125, 318] on video at bounding box center [62, 349] width 125 height 63
click at [576, 108] on div "Grab N' Go Inventory Planogram" at bounding box center [655, 109] width 244 height 34
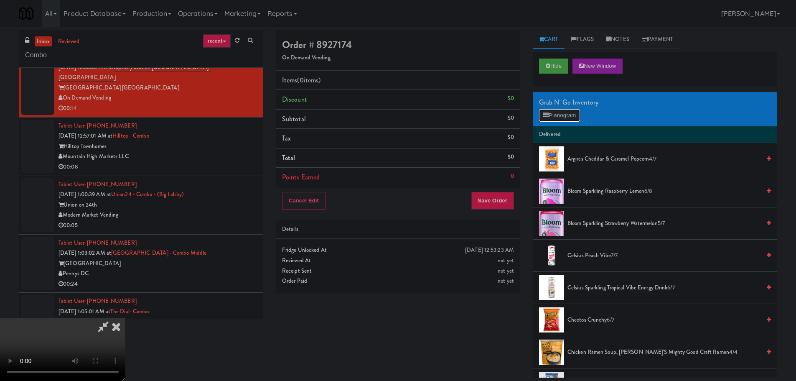
click at [576, 112] on button "Planogram" at bounding box center [559, 115] width 41 height 13
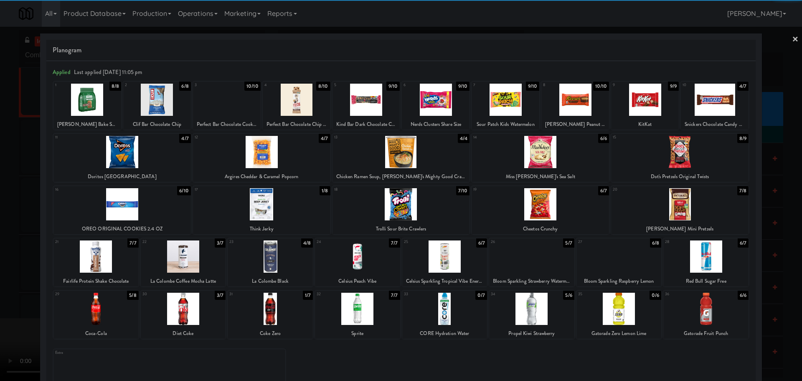
click at [359, 305] on div at bounding box center [357, 308] width 85 height 32
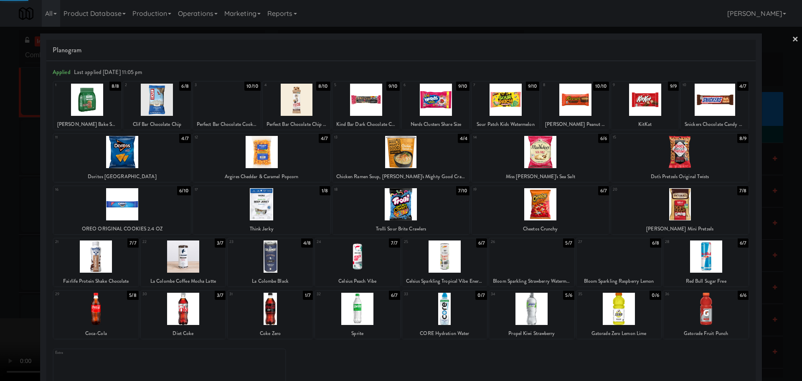
click at [0, 260] on div at bounding box center [401, 190] width 802 height 381
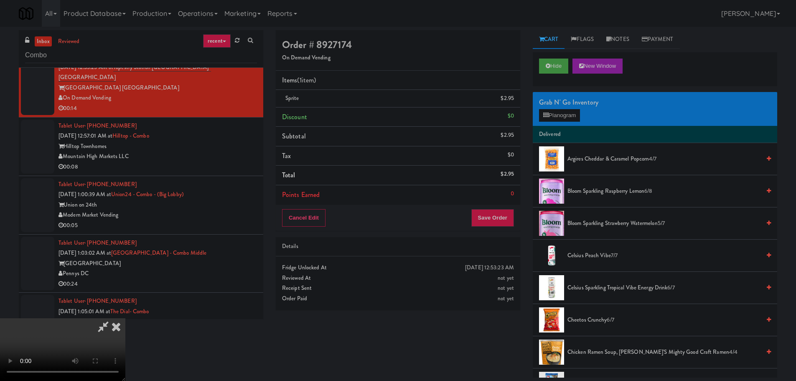
click at [125, 318] on video at bounding box center [62, 349] width 125 height 63
click at [495, 211] on button "Save Order" at bounding box center [492, 218] width 43 height 18
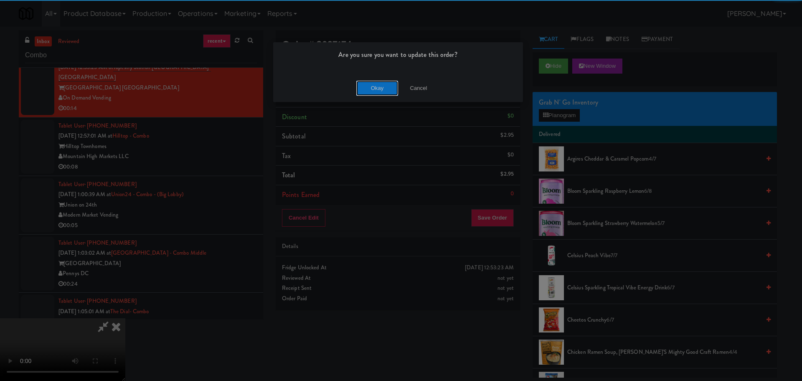
click at [370, 81] on button "Okay" at bounding box center [377, 88] width 42 height 15
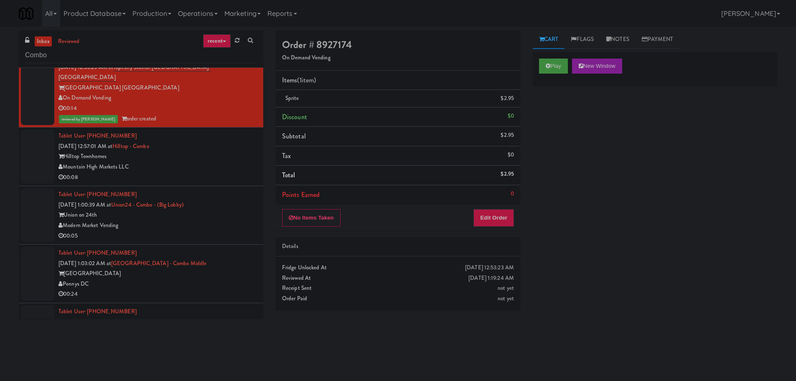
scroll to position [0, 0]
click at [226, 151] on div "Hilltop Townhomes" at bounding box center [157, 156] width 198 height 10
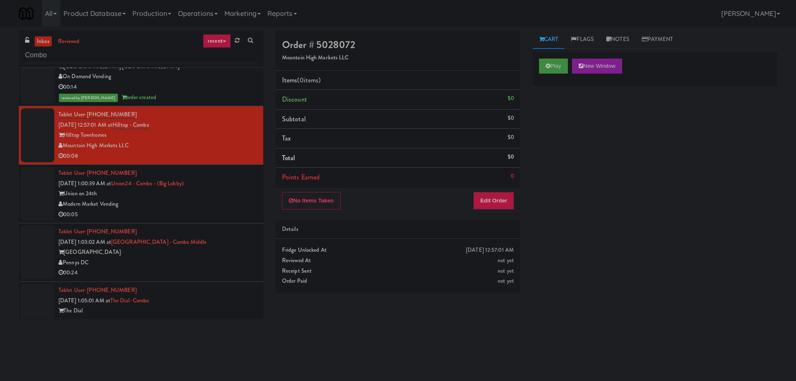
scroll to position [1818, 0]
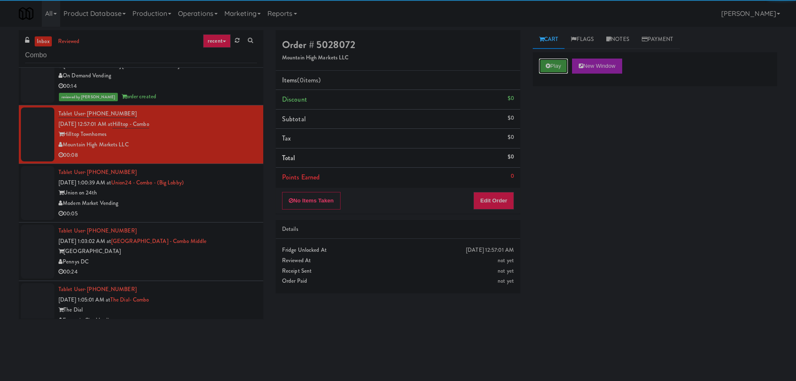
click at [546, 63] on icon at bounding box center [548, 65] width 5 height 5
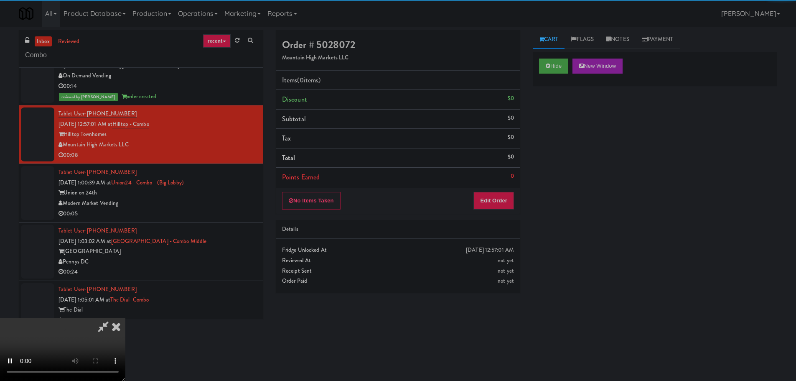
click at [499, 190] on div "No Items Taken Edit Order" at bounding box center [398, 201] width 244 height 26
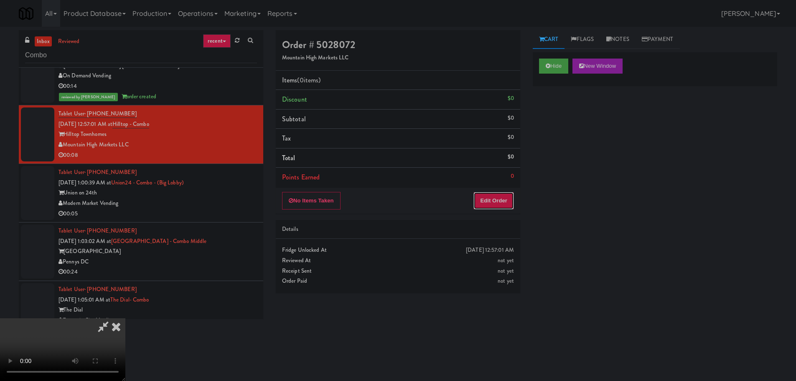
click at [493, 200] on button "Edit Order" at bounding box center [493, 201] width 41 height 18
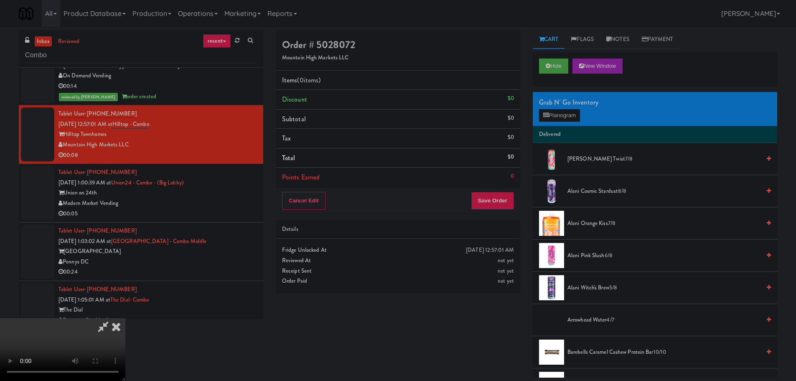
scroll to position [144, 0]
click at [125, 353] on video at bounding box center [62, 349] width 125 height 63
click at [125, 318] on video at bounding box center [62, 349] width 125 height 63
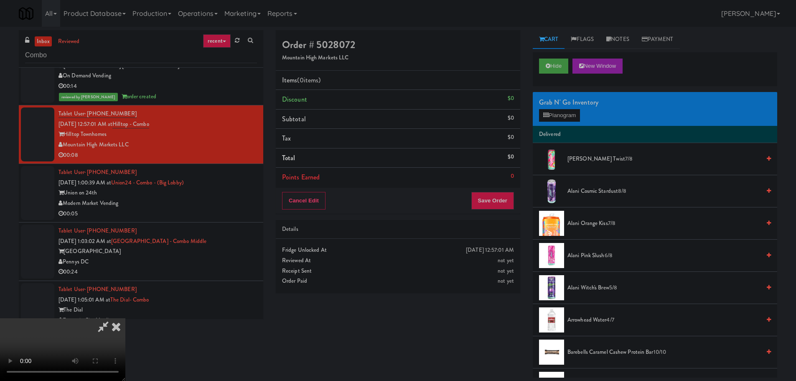
click at [125, 318] on video at bounding box center [62, 349] width 125 height 63
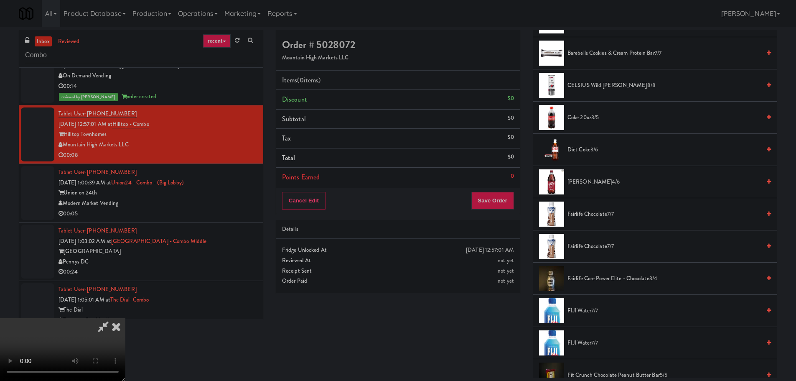
scroll to position [376, 0]
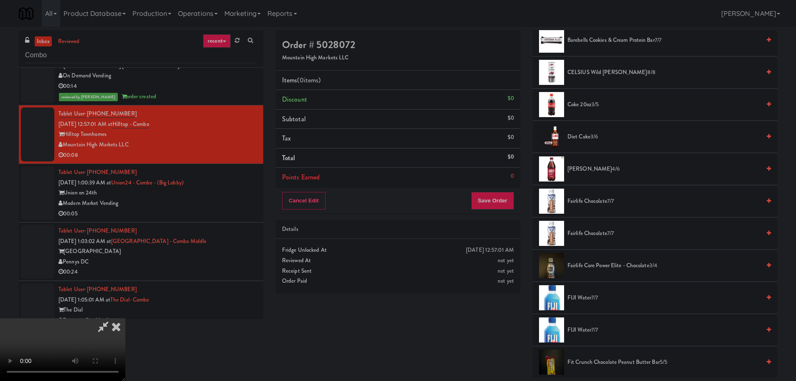
click at [606, 262] on span "Fairlife Core Power Elite - Chocolate 3/4" at bounding box center [663, 265] width 193 height 10
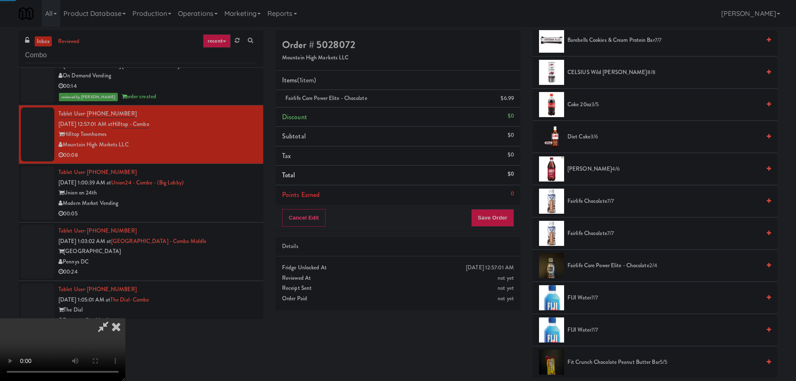
click at [125, 318] on video at bounding box center [62, 349] width 125 height 63
click at [622, 264] on span "Fairlife Core Power Elite - Chocolate 2/4" at bounding box center [663, 265] width 193 height 10
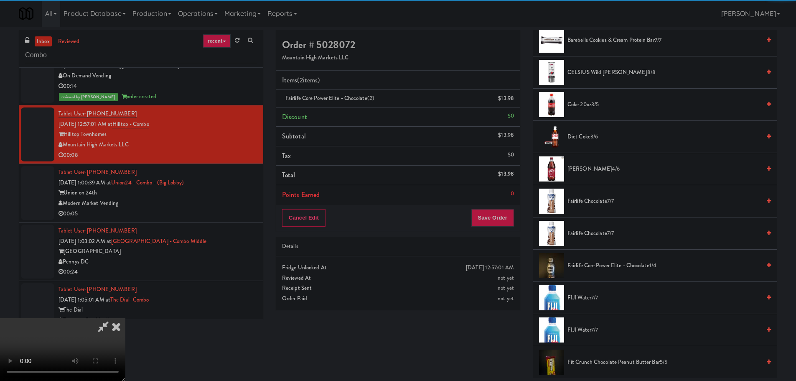
click at [125, 318] on video at bounding box center [62, 349] width 125 height 63
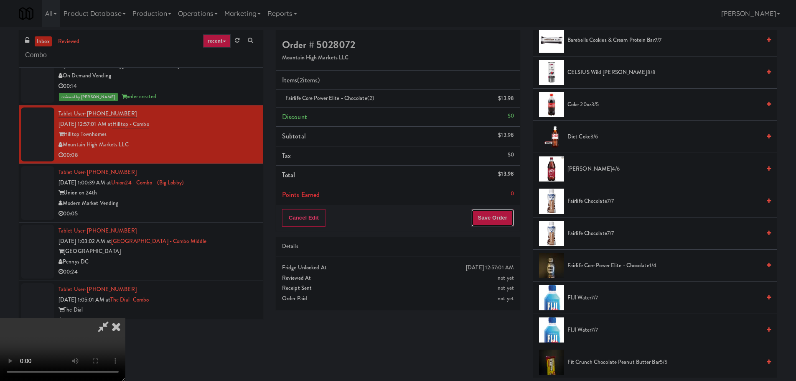
click at [495, 217] on button "Save Order" at bounding box center [492, 218] width 43 height 18
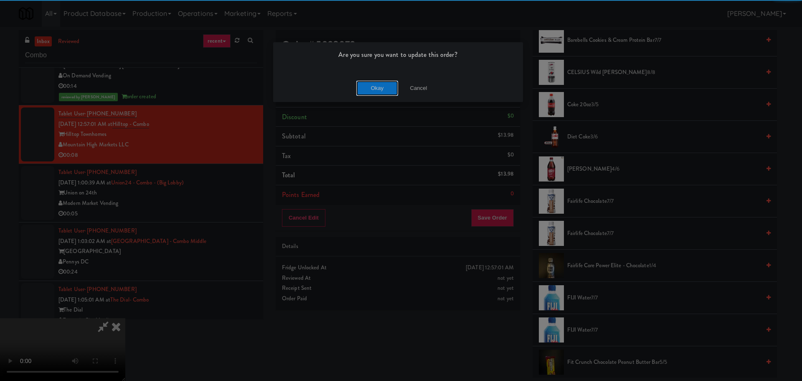
click at [386, 88] on button "Okay" at bounding box center [377, 88] width 42 height 15
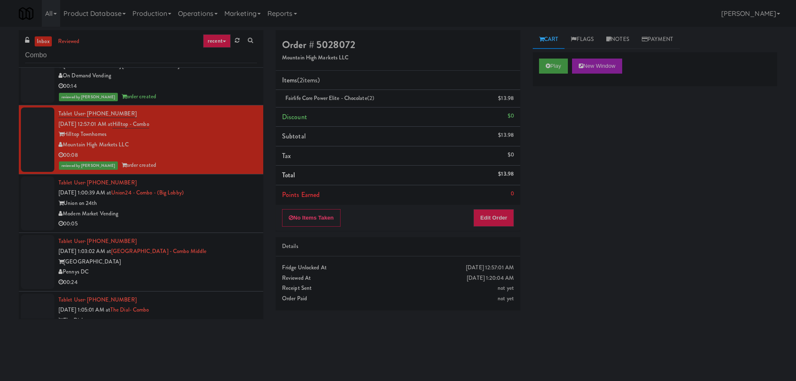
scroll to position [0, 0]
click at [231, 198] on div "Union on 24th" at bounding box center [157, 203] width 198 height 10
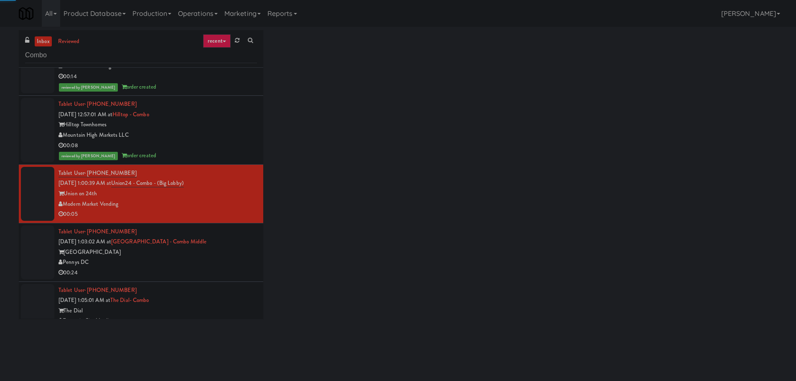
scroll to position [1828, 0]
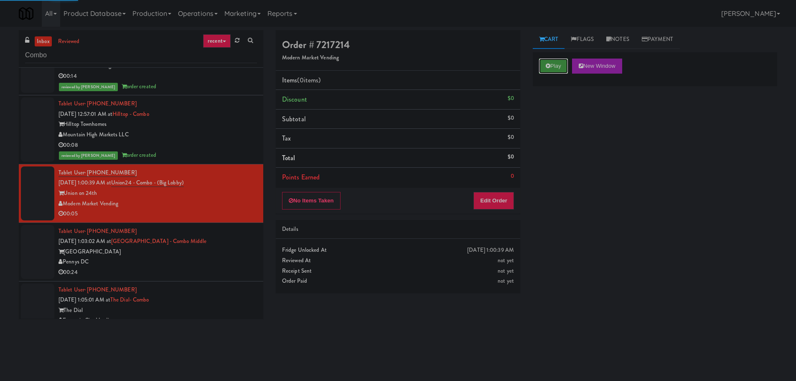
click at [552, 65] on button "Play" at bounding box center [553, 65] width 29 height 15
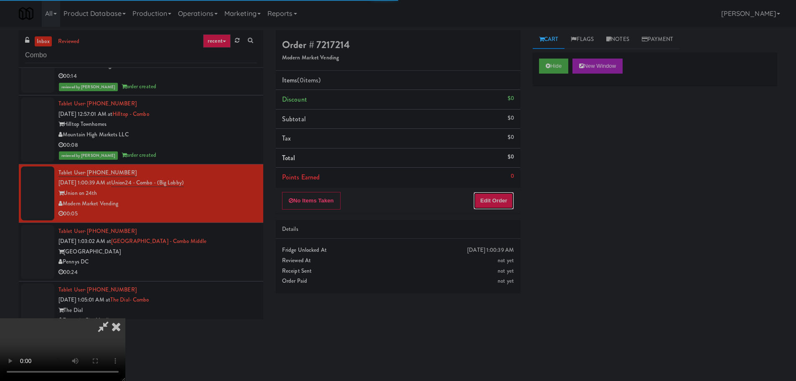
click at [497, 194] on button "Edit Order" at bounding box center [493, 201] width 41 height 18
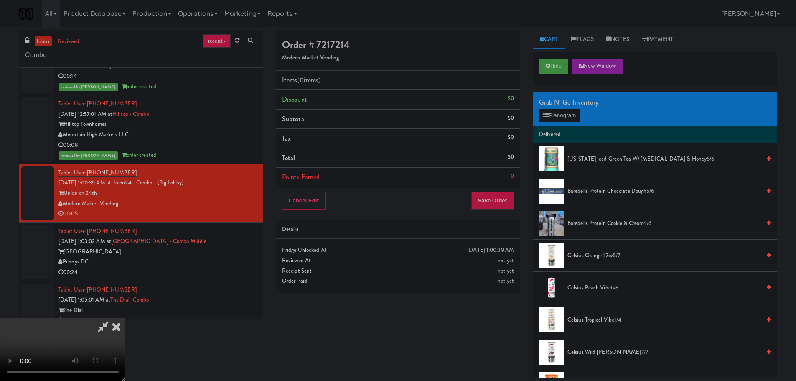
scroll to position [18, 0]
click at [125, 318] on video at bounding box center [62, 349] width 125 height 63
click at [564, 117] on button "Planogram" at bounding box center [559, 115] width 41 height 13
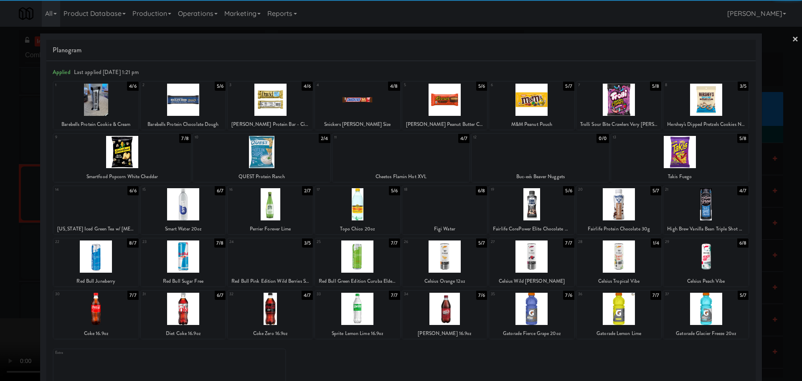
click at [538, 207] on div at bounding box center [531, 204] width 85 height 32
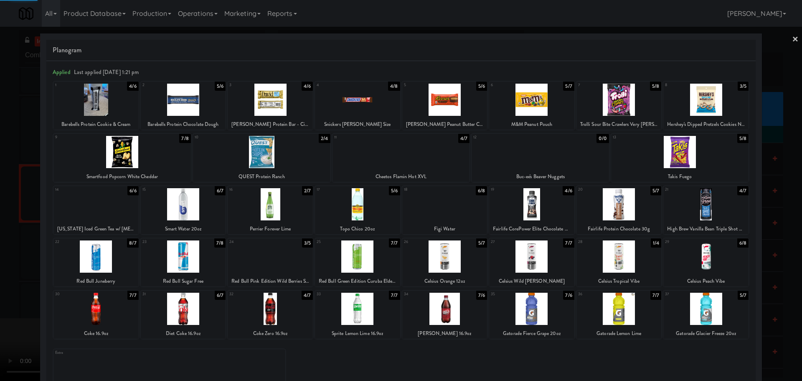
drag, startPoint x: 0, startPoint y: 262, endPoint x: 26, endPoint y: 252, distance: 27.8
click at [3, 261] on div at bounding box center [401, 190] width 802 height 381
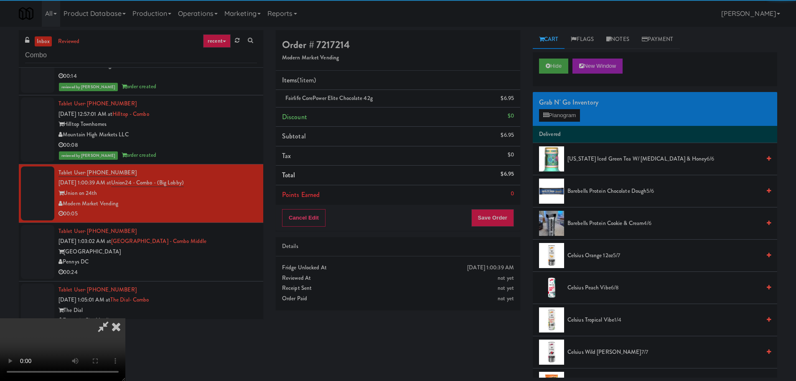
click at [125, 318] on video at bounding box center [62, 349] width 125 height 63
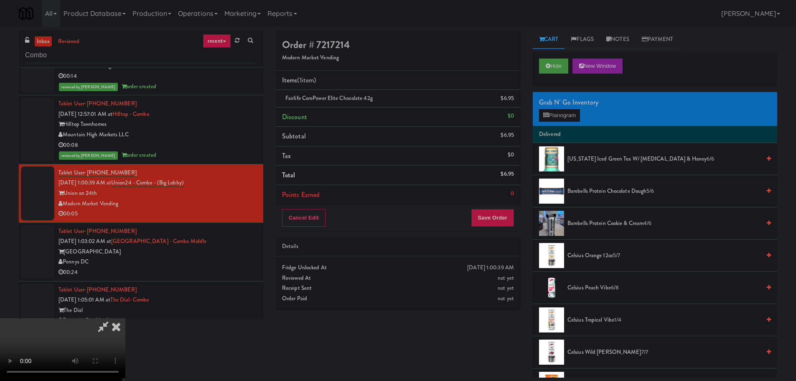
scroll to position [144, 0]
click at [500, 212] on button "Save Order" at bounding box center [492, 218] width 43 height 18
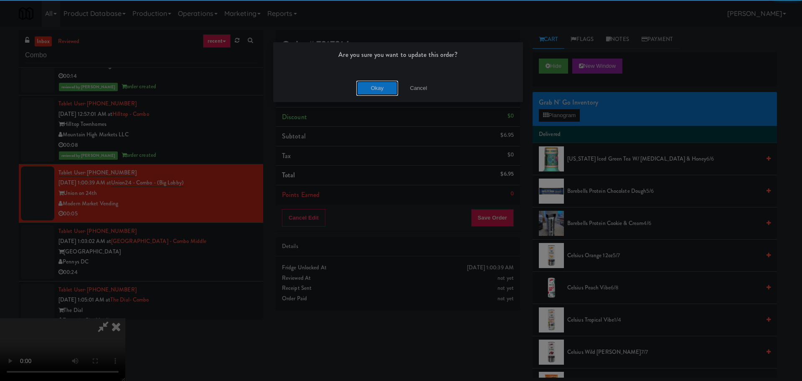
click at [374, 94] on button "Okay" at bounding box center [377, 88] width 42 height 15
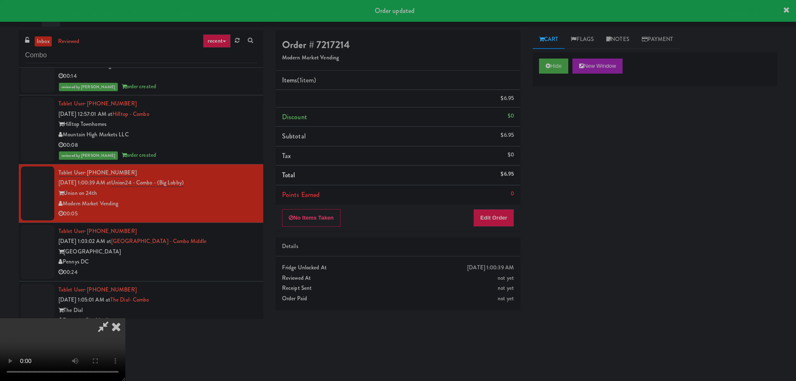
scroll to position [0, 0]
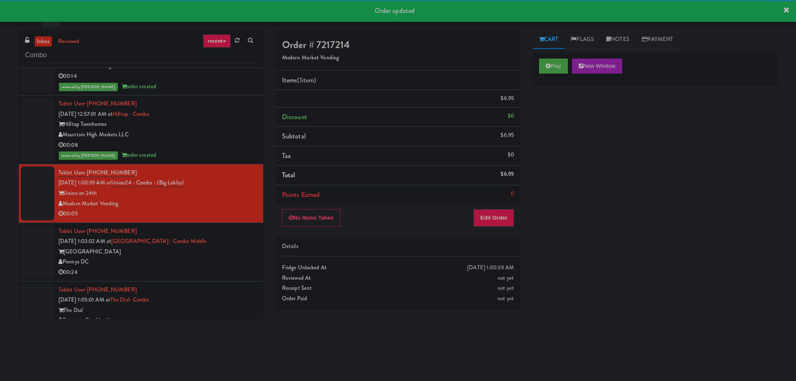
click at [235, 249] on div "Tablet User · (571) 345-5099 Sep 28, 2025 1:03:02 AM at Potomac Towers - Combo …" at bounding box center [157, 251] width 198 height 51
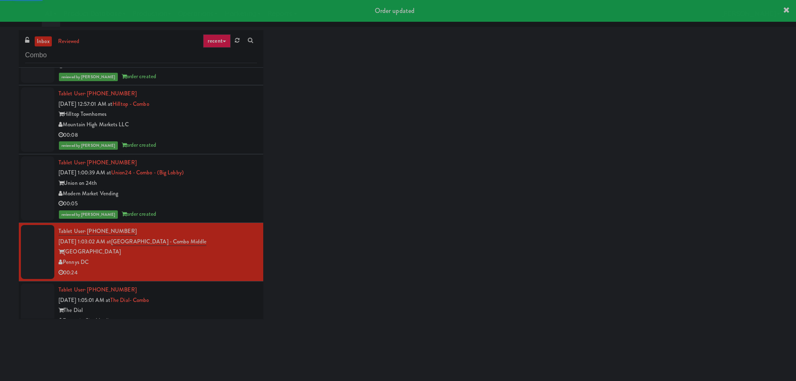
scroll to position [1839, 0]
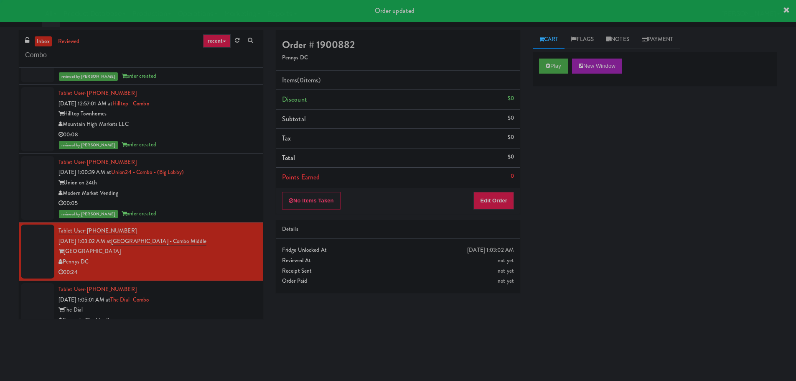
drag, startPoint x: 231, startPoint y: 281, endPoint x: 236, endPoint y: 279, distance: 4.4
click at [231, 284] on div "Tablet User · (205) 613-9409 Sep 28, 2025 1:05:01 AM at The Dial- Combo The Dia…" at bounding box center [157, 309] width 198 height 51
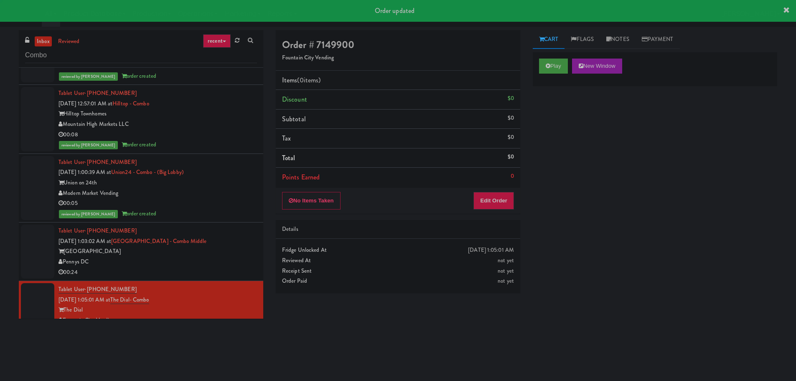
click at [558, 54] on div "Play New Window" at bounding box center [655, 68] width 244 height 33
click at [558, 64] on button "Play" at bounding box center [553, 65] width 29 height 15
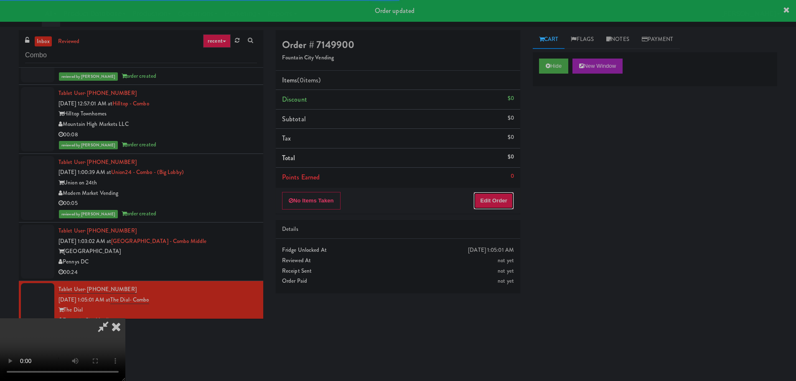
click at [506, 205] on button "Edit Order" at bounding box center [493, 201] width 41 height 18
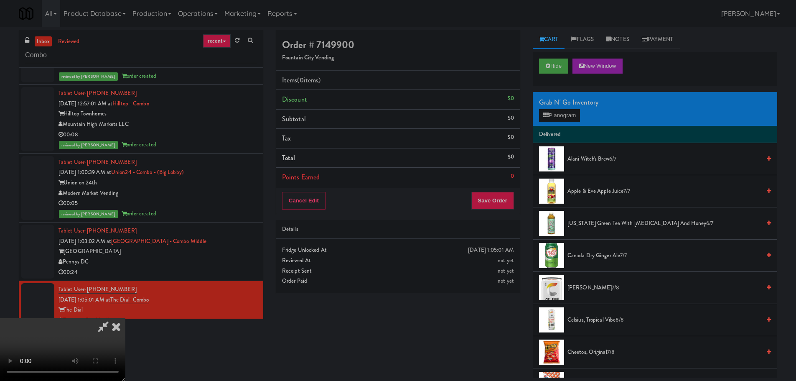
scroll to position [144, 0]
click at [125, 318] on video at bounding box center [62, 349] width 125 height 63
drag, startPoint x: 337, startPoint y: 223, endPoint x: 339, endPoint y: 228, distance: 5.2
click at [125, 318] on video at bounding box center [62, 349] width 125 height 63
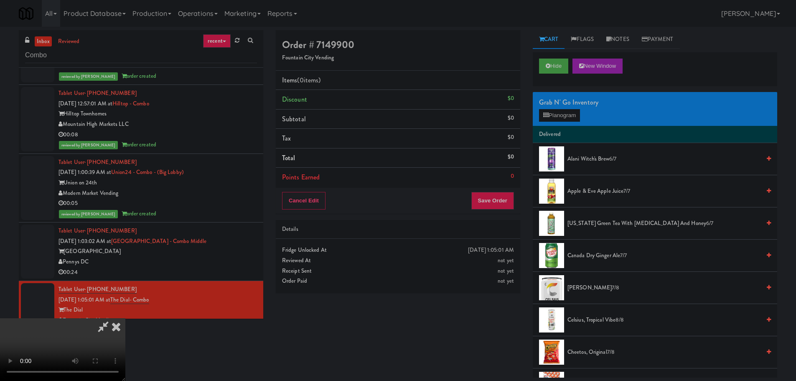
click at [125, 318] on video at bounding box center [62, 349] width 125 height 63
drag, startPoint x: 395, startPoint y: 236, endPoint x: 409, endPoint y: 233, distance: 13.6
click at [125, 318] on video at bounding box center [62, 349] width 125 height 63
click at [584, 107] on div "Grab N' Go Inventory" at bounding box center [655, 102] width 232 height 13
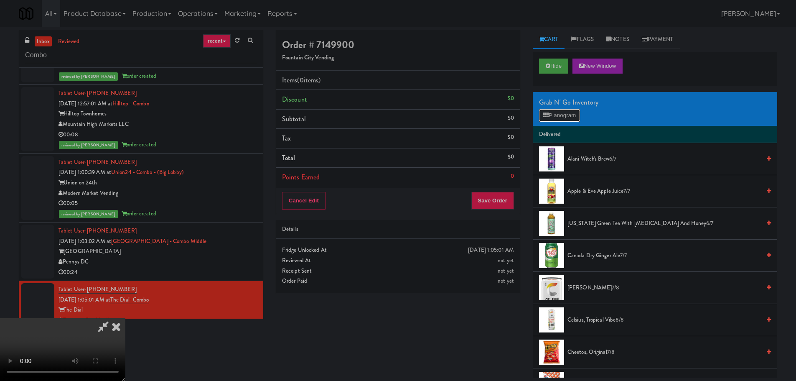
click at [575, 120] on button "Planogram" at bounding box center [559, 115] width 41 height 13
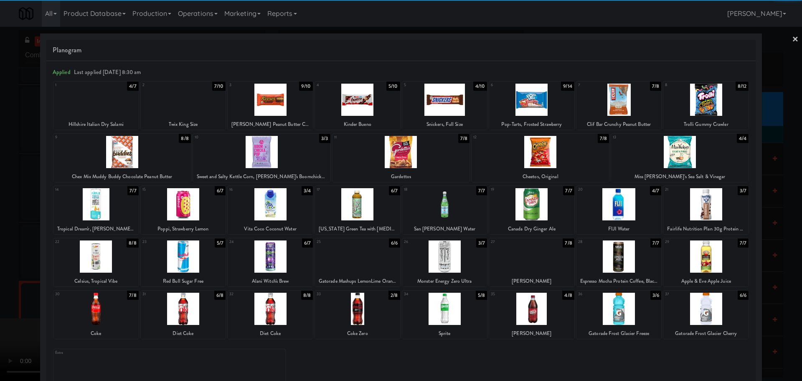
click at [629, 211] on div at bounding box center [618, 204] width 85 height 32
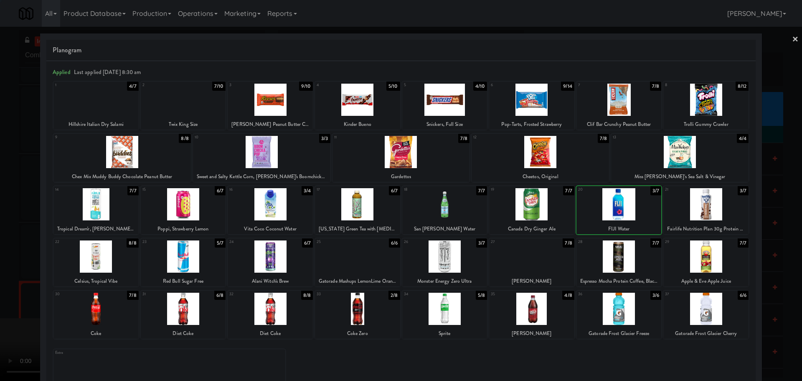
drag, startPoint x: 0, startPoint y: 254, endPoint x: 4, endPoint y: 253, distance: 4.2
click at [0, 255] on div at bounding box center [401, 190] width 802 height 381
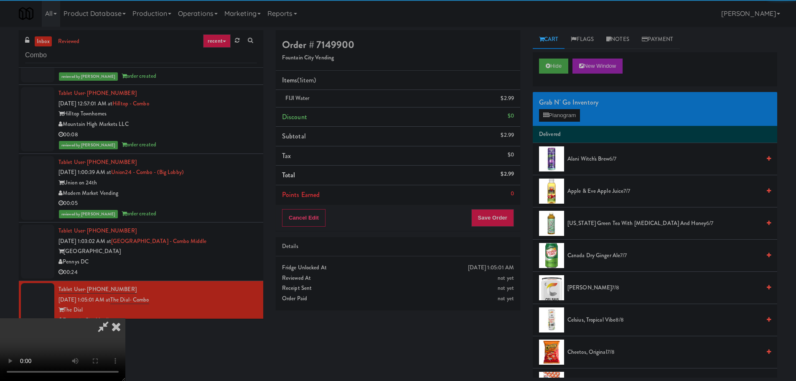
click at [125, 318] on video at bounding box center [62, 349] width 125 height 63
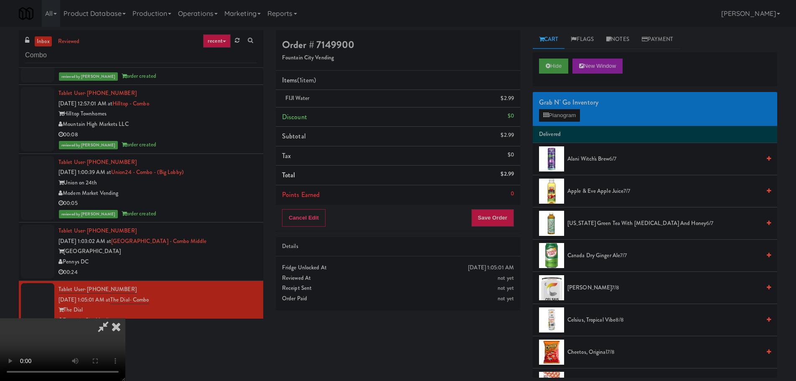
click at [125, 318] on video at bounding box center [62, 349] width 125 height 63
drag, startPoint x: 397, startPoint y: 231, endPoint x: 404, endPoint y: 230, distance: 7.6
click at [125, 318] on video at bounding box center [62, 349] width 125 height 63
click at [570, 117] on button "Planogram" at bounding box center [559, 115] width 41 height 13
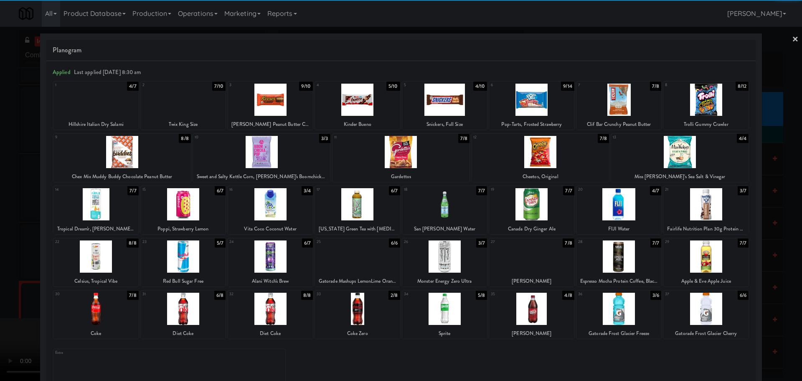
click at [560, 155] on div at bounding box center [540, 152] width 137 height 32
click at [4, 216] on div at bounding box center [401, 190] width 802 height 381
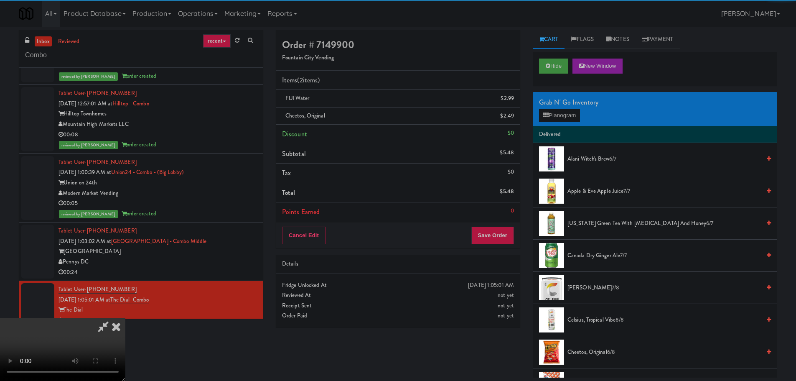
click at [125, 318] on video at bounding box center [62, 349] width 125 height 63
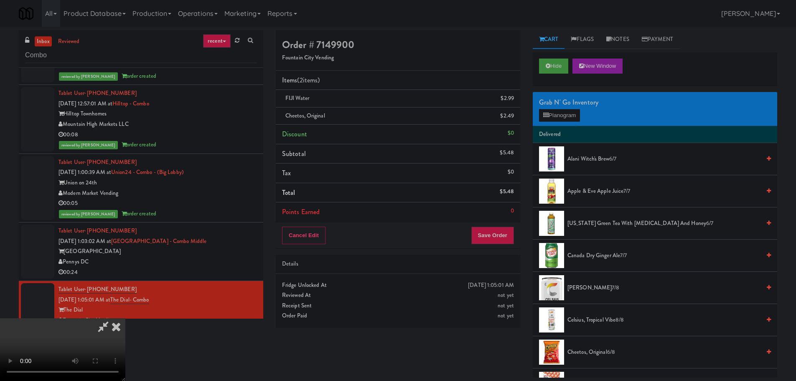
scroll to position [144, 0]
click at [499, 248] on div "Order # 7149900 Fountain City Vending Items (2 items ) FIJI Water $2.99 Cheetos…" at bounding box center [397, 181] width 257 height 303
click at [499, 240] on button "Save Order" at bounding box center [492, 235] width 43 height 18
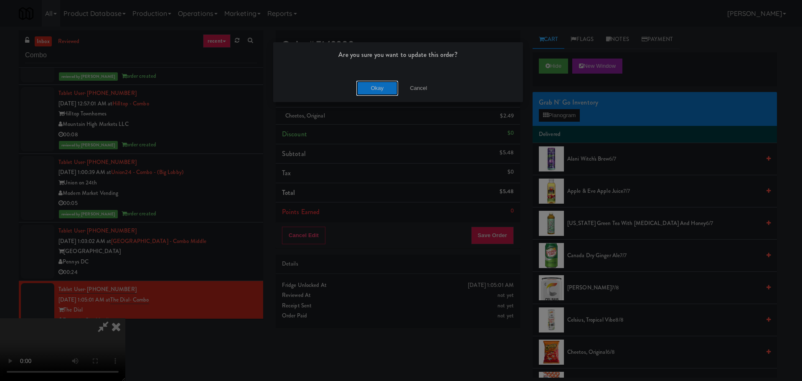
click at [391, 93] on button "Okay" at bounding box center [377, 88] width 42 height 15
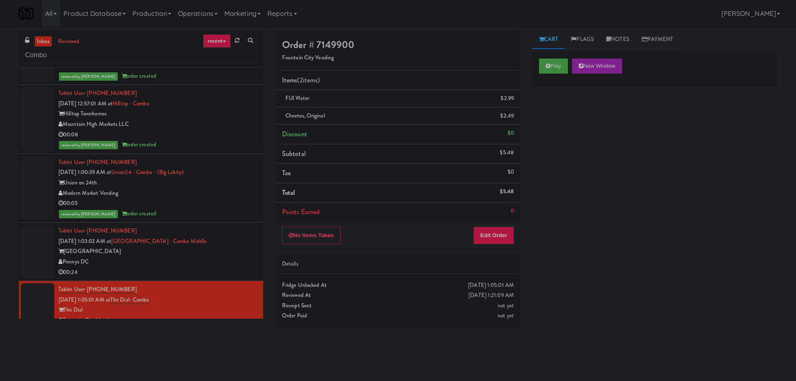
scroll to position [0, 0]
click at [207, 256] on div "Pennys DC" at bounding box center [157, 261] width 198 height 10
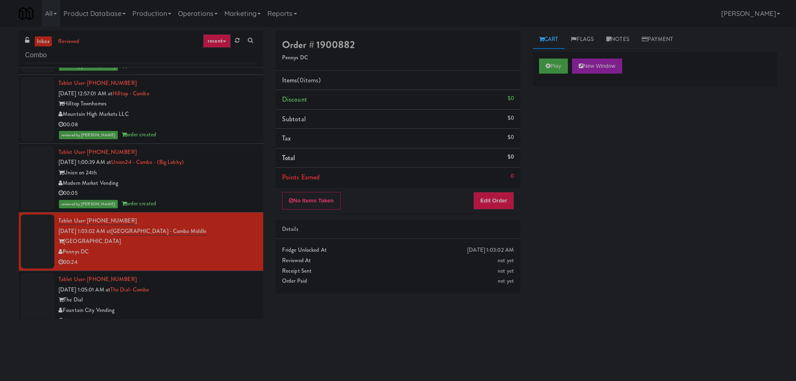
scroll to position [1849, 0]
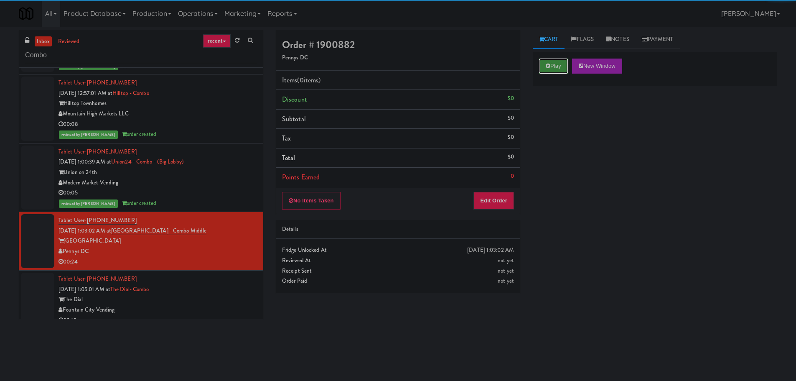
click at [566, 63] on button "Play" at bounding box center [553, 65] width 29 height 15
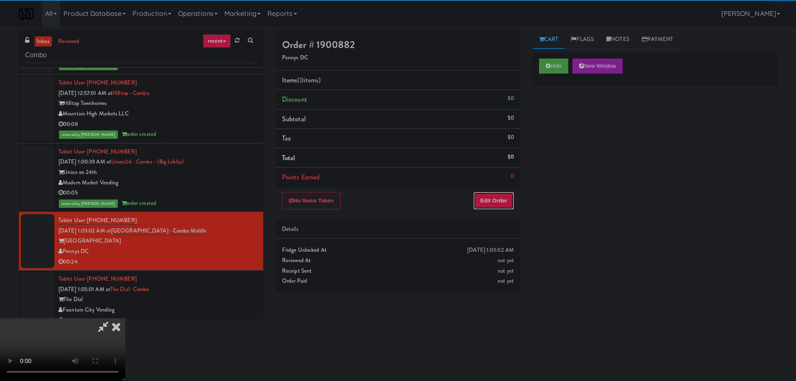
click at [483, 195] on button "Edit Order" at bounding box center [493, 201] width 41 height 18
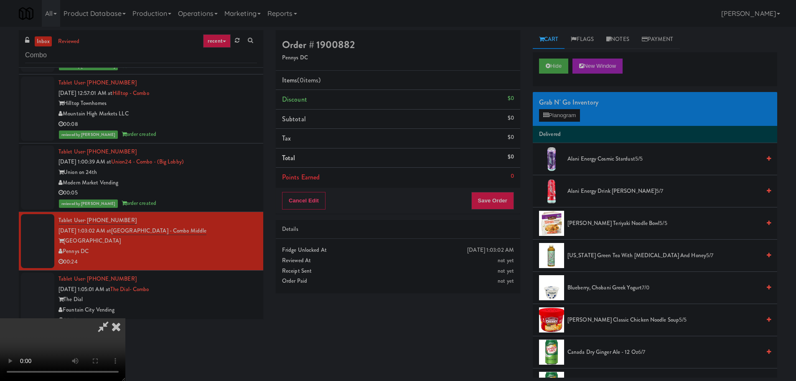
scroll to position [144, 0]
click at [125, 318] on video at bounding box center [62, 349] width 125 height 63
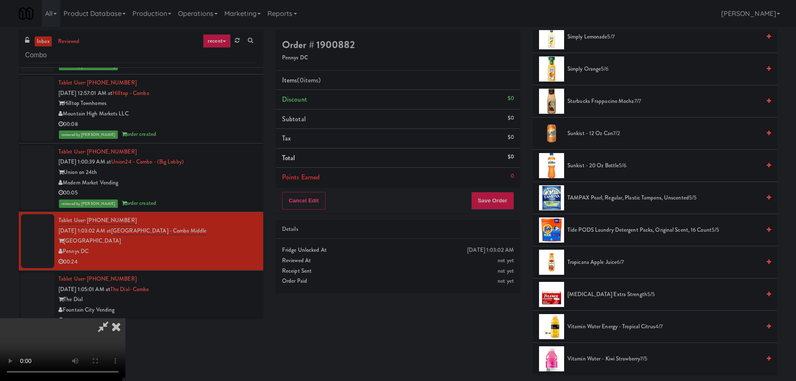
scroll to position [835, 0]
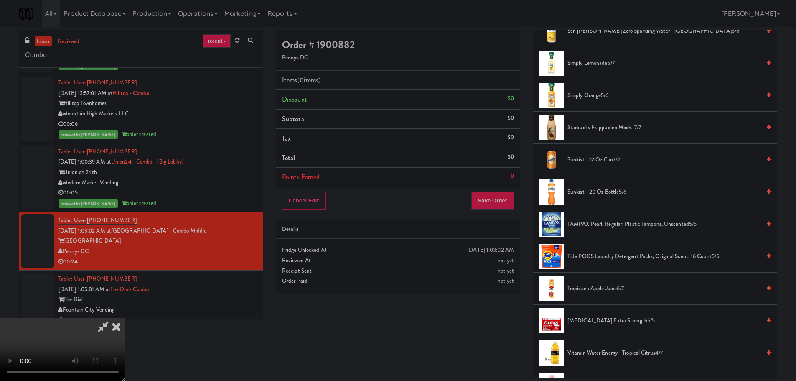
click at [616, 133] on li "Starbucks Frappucino Mocha 7/7" at bounding box center [655, 128] width 244 height 32
click at [617, 131] on span "Starbucks Frappucino Mocha 7/7" at bounding box center [663, 127] width 193 height 10
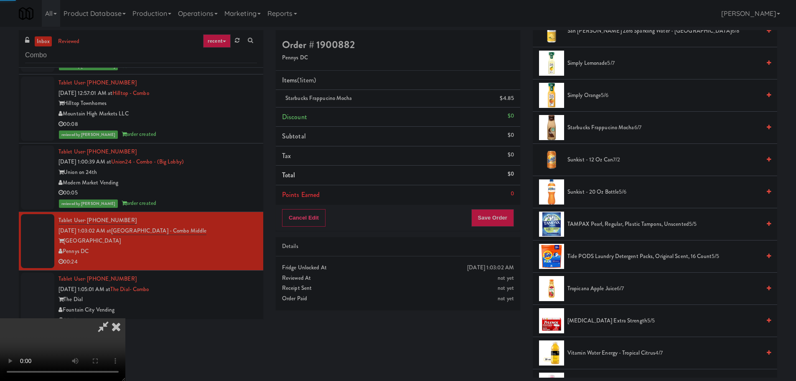
click at [125, 318] on video at bounding box center [62, 349] width 125 height 63
click at [493, 229] on div "Cancel Edit Save Order" at bounding box center [398, 218] width 244 height 26
click at [496, 221] on button "Save Order" at bounding box center [492, 218] width 43 height 18
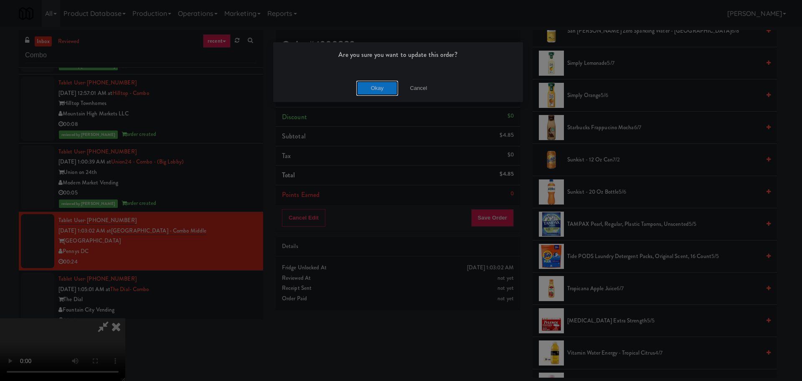
click at [369, 86] on button "Okay" at bounding box center [377, 88] width 42 height 15
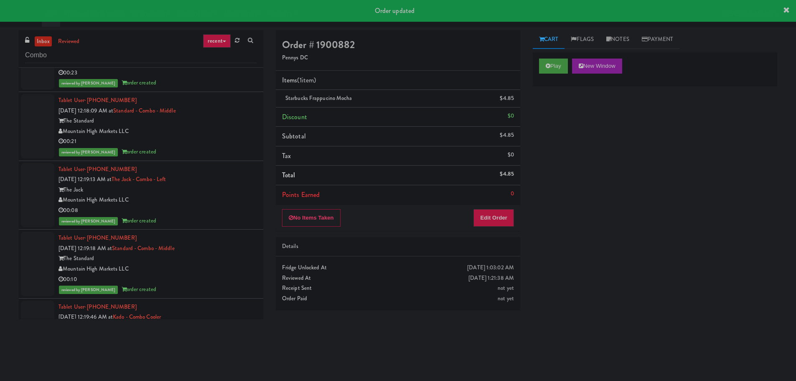
scroll to position [0, 0]
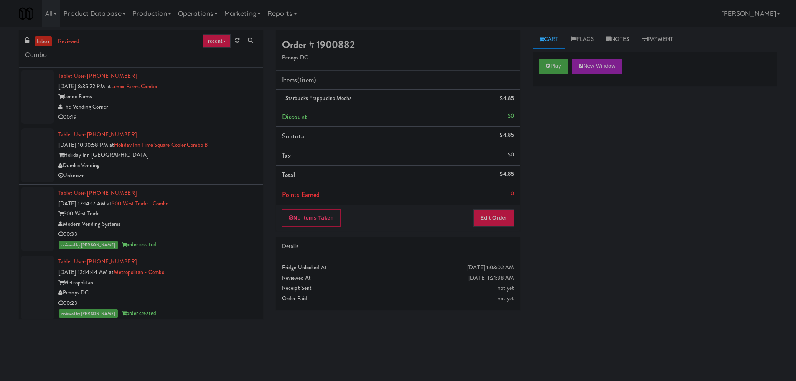
drag, startPoint x: 205, startPoint y: 176, endPoint x: 207, endPoint y: 172, distance: 4.5
click at [205, 176] on div "Unknown" at bounding box center [157, 175] width 198 height 10
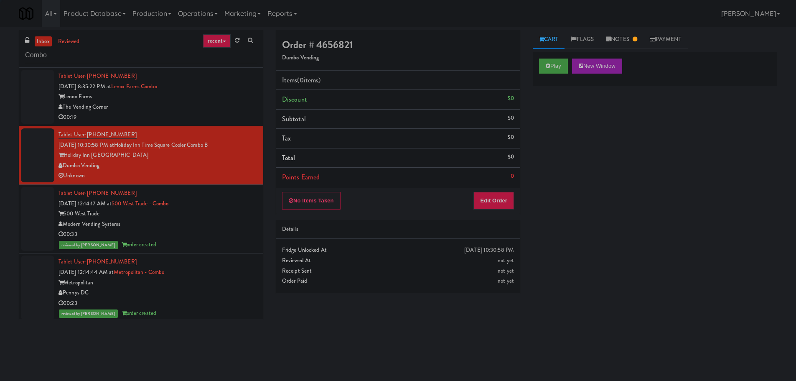
click at [187, 112] on div "00:19" at bounding box center [157, 117] width 198 height 10
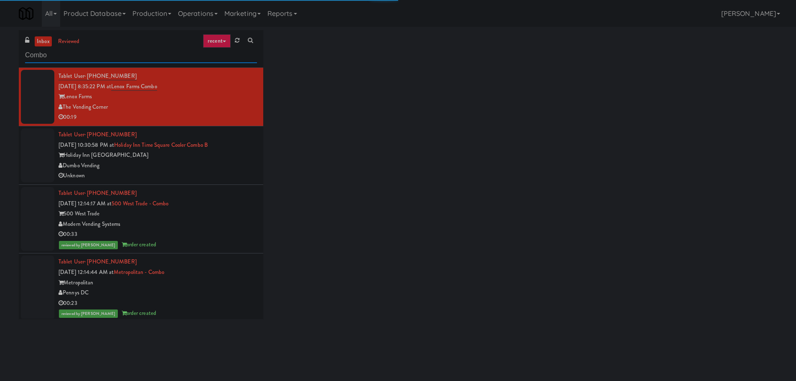
click at [140, 58] on input "Combo" at bounding box center [141, 55] width 232 height 15
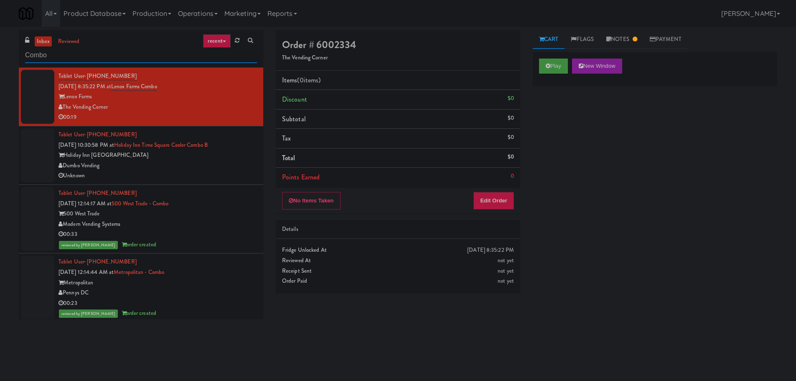
click at [140, 58] on input "Combo" at bounding box center [141, 55] width 232 height 15
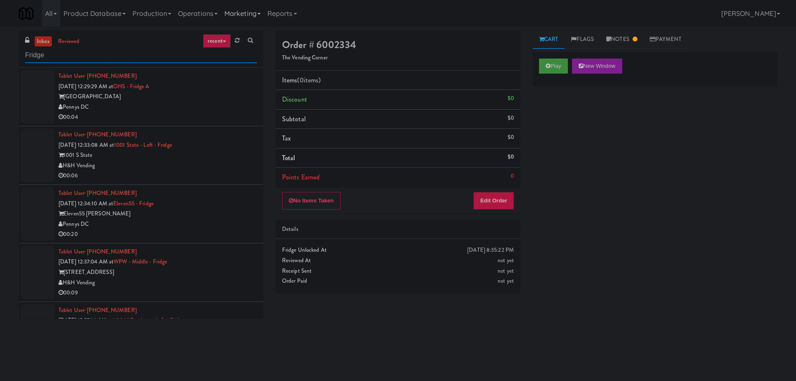
type input "Fridge"
click at [45, 41] on link "inbox" at bounding box center [43, 41] width 17 height 10
click at [240, 96] on div "1001 S State" at bounding box center [157, 96] width 198 height 10
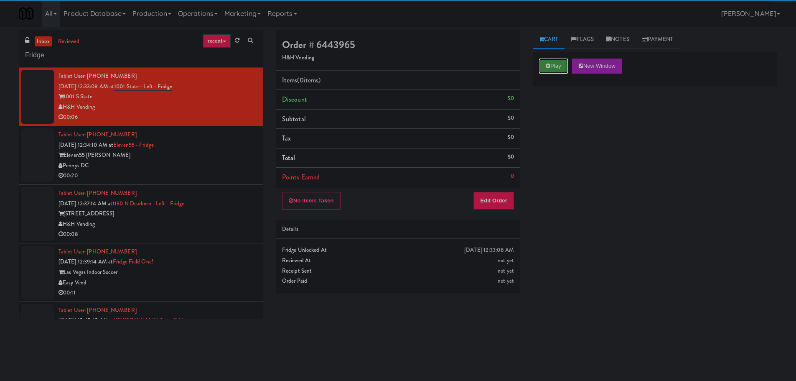
click at [557, 65] on button "Play" at bounding box center [553, 65] width 29 height 15
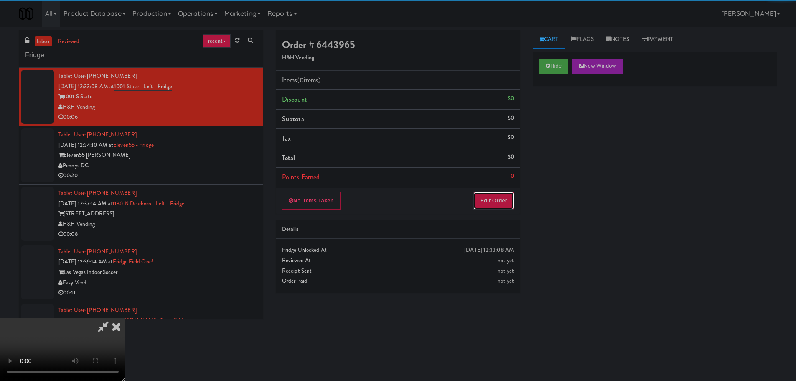
click at [510, 206] on button "Edit Order" at bounding box center [493, 201] width 41 height 18
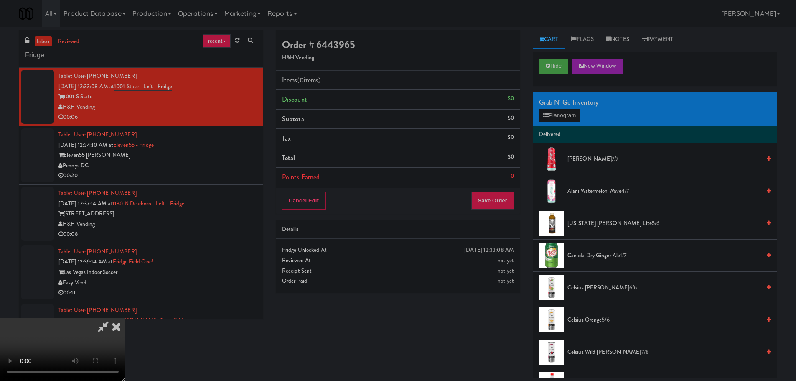
click at [125, 318] on video at bounding box center [62, 349] width 125 height 63
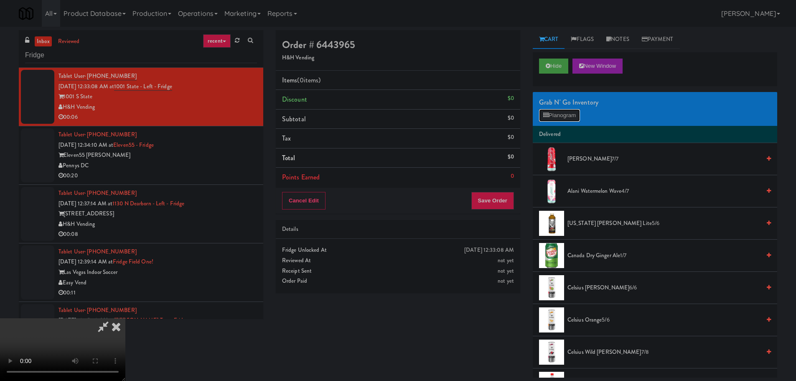
click at [547, 115] on icon at bounding box center [545, 114] width 5 height 5
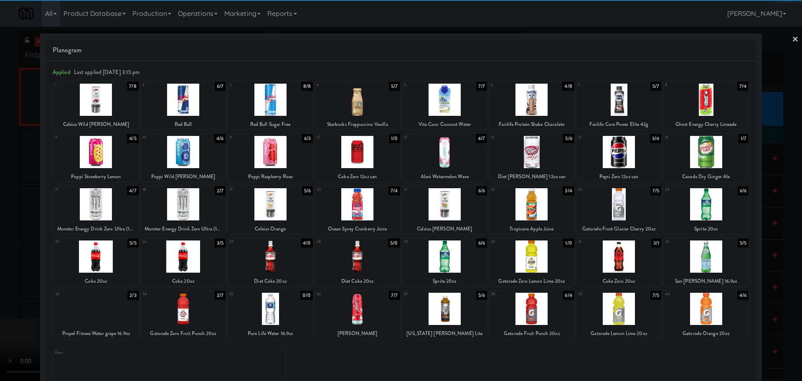
click at [699, 155] on div at bounding box center [705, 152] width 85 height 32
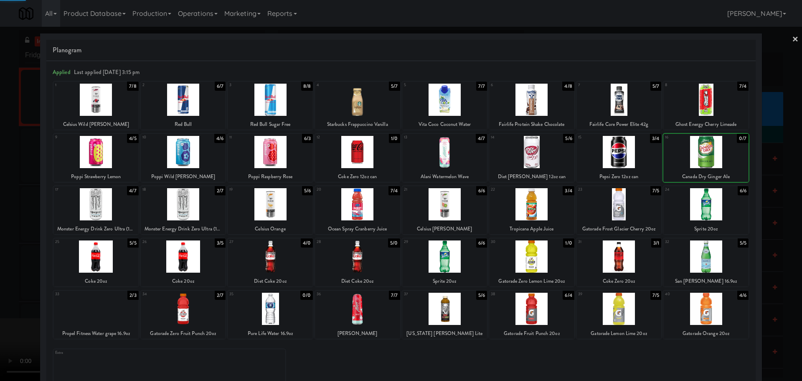
drag, startPoint x: 1, startPoint y: 245, endPoint x: 14, endPoint y: 242, distance: 12.9
click at [3, 245] on div at bounding box center [401, 190] width 802 height 381
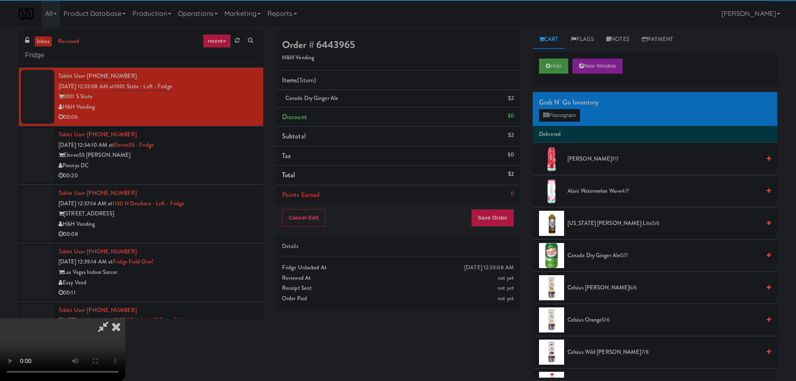
click at [125, 318] on video at bounding box center [62, 349] width 125 height 63
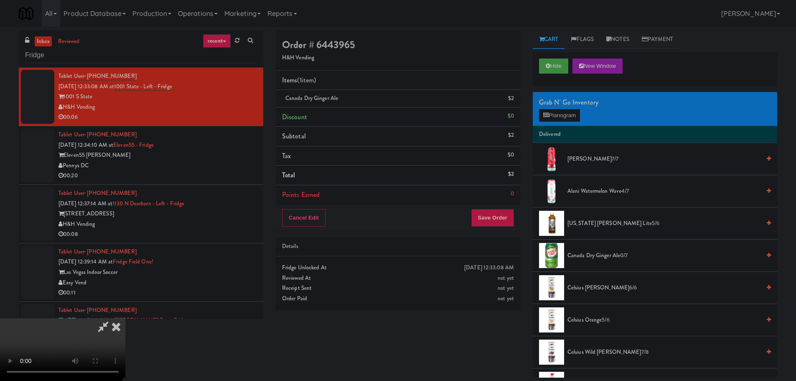
click at [491, 228] on div "Cancel Edit Save Order" at bounding box center [398, 218] width 244 height 26
click at [497, 225] on button "Save Order" at bounding box center [492, 218] width 43 height 18
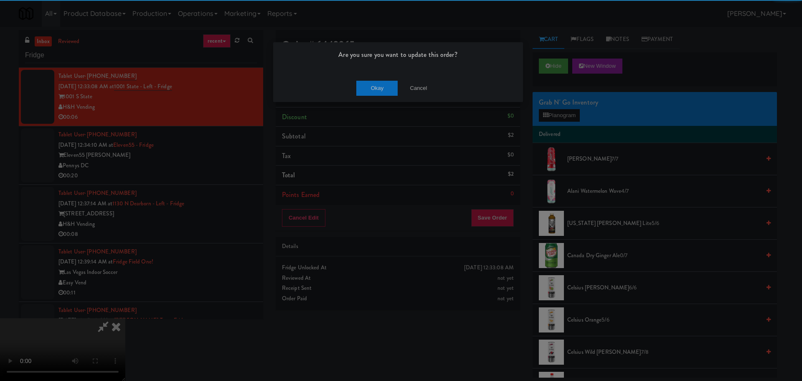
click at [350, 85] on div "Okay Cancel" at bounding box center [398, 88] width 250 height 28
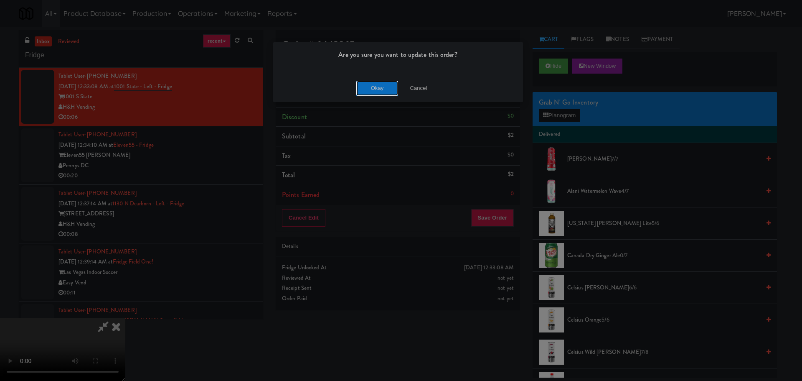
click at [364, 89] on button "Okay" at bounding box center [377, 88] width 42 height 15
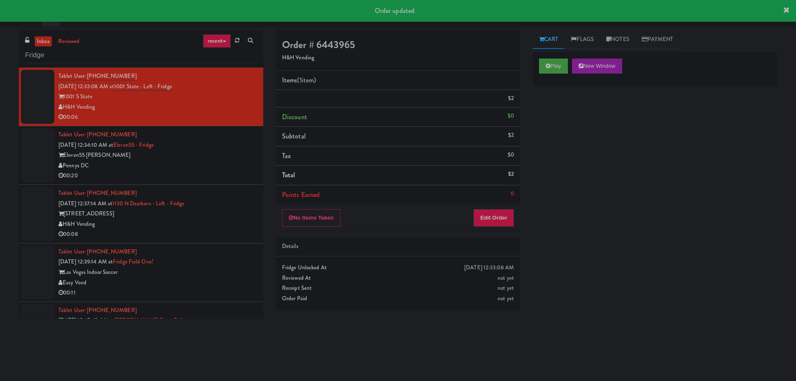
click at [224, 169] on div "Pennys DC" at bounding box center [157, 165] width 198 height 10
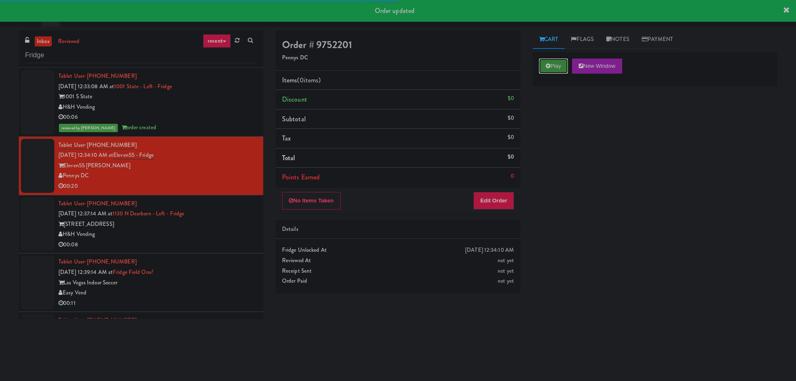
click at [555, 67] on button "Play" at bounding box center [553, 65] width 29 height 15
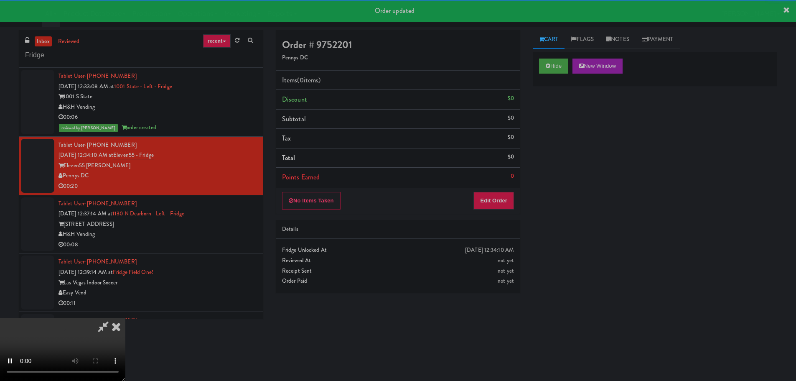
click at [490, 226] on div "Details" at bounding box center [398, 229] width 232 height 10
click at [495, 197] on button "Edit Order" at bounding box center [493, 201] width 41 height 18
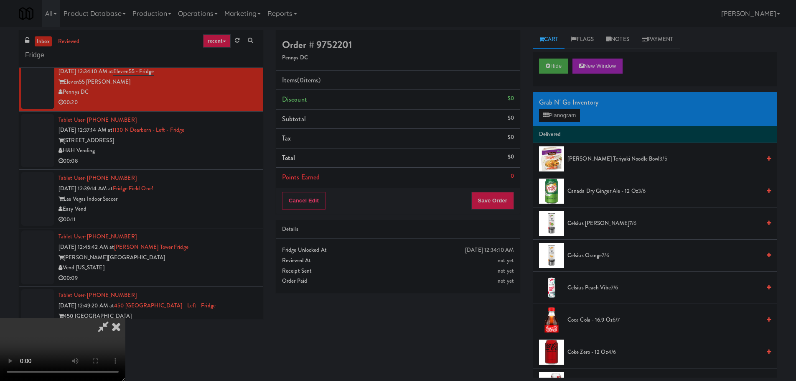
click at [125, 318] on video at bounding box center [62, 349] width 125 height 63
drag, startPoint x: 349, startPoint y: 234, endPoint x: 387, endPoint y: 232, distance: 38.0
click at [125, 318] on video at bounding box center [62, 349] width 125 height 63
click at [587, 160] on span "Annie Chun's Teriyaki Noodle Bowl 3/5" at bounding box center [663, 159] width 193 height 10
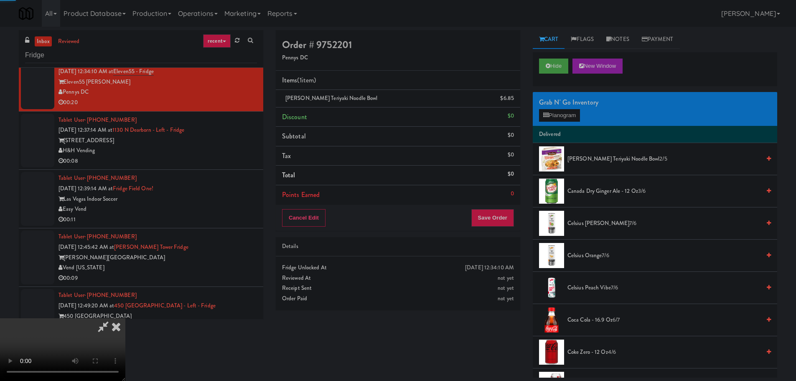
click at [125, 318] on video at bounding box center [62, 349] width 125 height 63
click at [566, 114] on button "Planogram" at bounding box center [559, 115] width 41 height 13
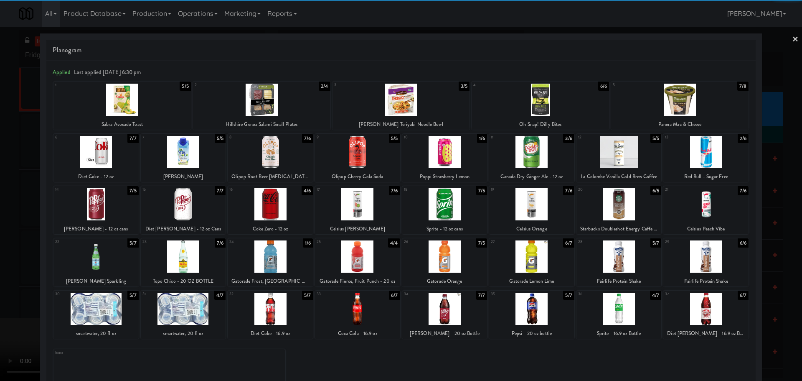
click at [694, 103] on div at bounding box center [679, 100] width 137 height 32
click at [0, 170] on div at bounding box center [401, 190] width 802 height 381
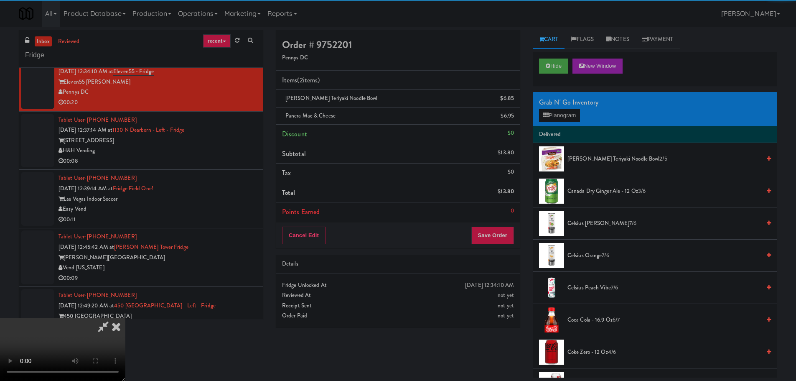
click at [125, 318] on video at bounding box center [62, 349] width 125 height 63
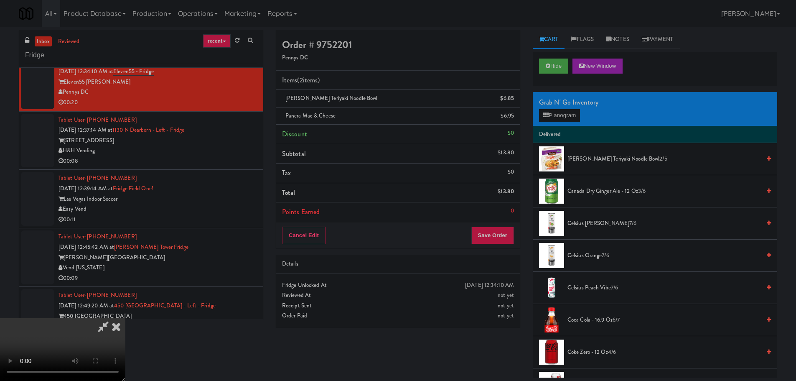
click at [125, 318] on video at bounding box center [62, 349] width 125 height 63
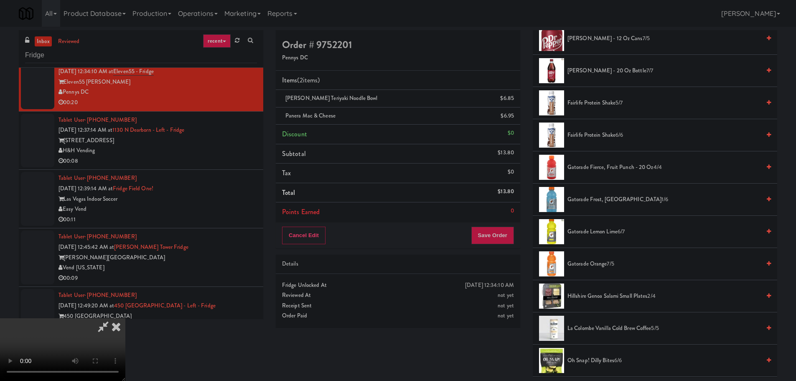
scroll to position [501, 0]
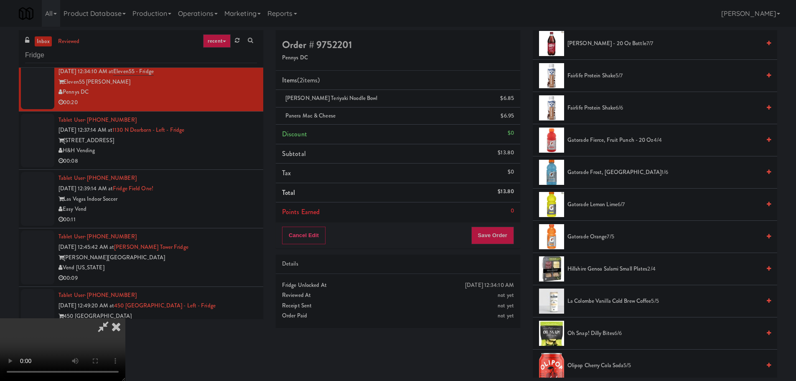
click at [609, 269] on span "Hillshire Genoa Salami Small Plates 2/4" at bounding box center [663, 269] width 193 height 10
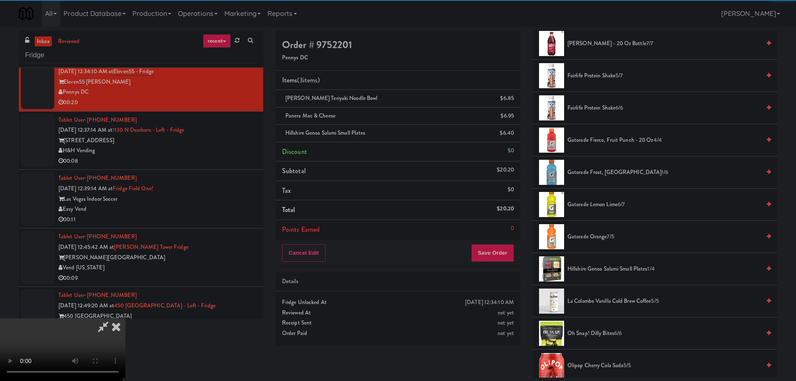
drag, startPoint x: 251, startPoint y: 206, endPoint x: 258, endPoint y: 203, distance: 8.2
click at [125, 318] on video at bounding box center [62, 349] width 125 height 63
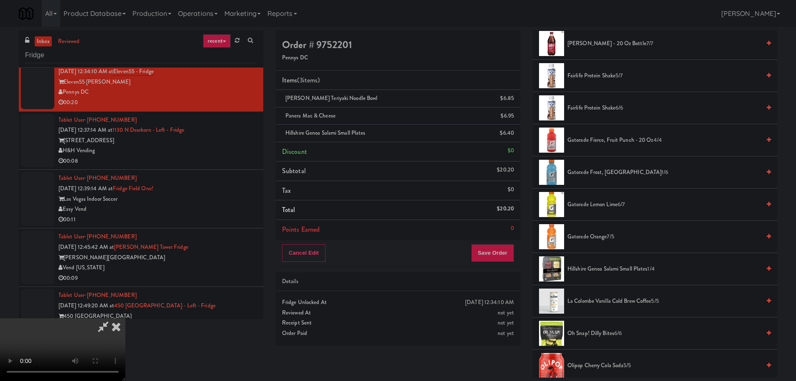
scroll to position [144, 0]
click at [495, 253] on button "Save Order" at bounding box center [492, 253] width 43 height 18
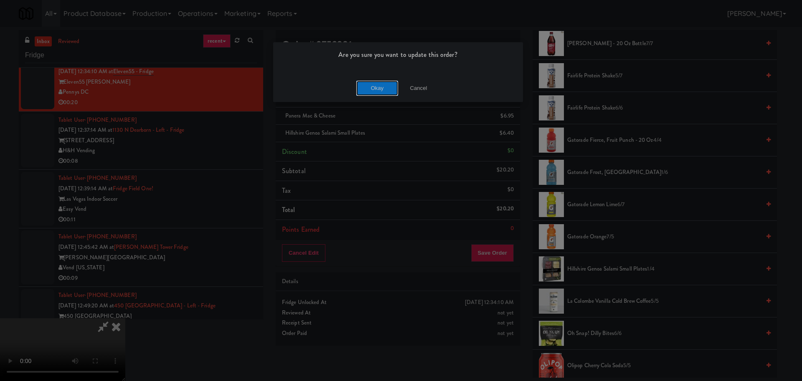
click at [386, 93] on button "Okay" at bounding box center [377, 88] width 42 height 15
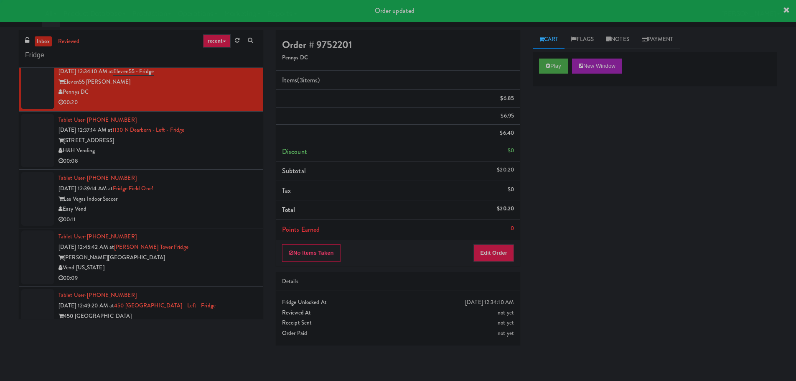
scroll to position [0, 0]
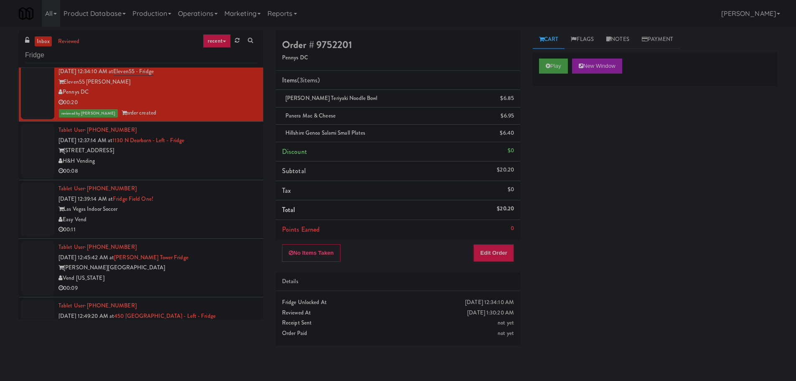
click at [236, 165] on div "H&H Vending" at bounding box center [157, 161] width 198 height 10
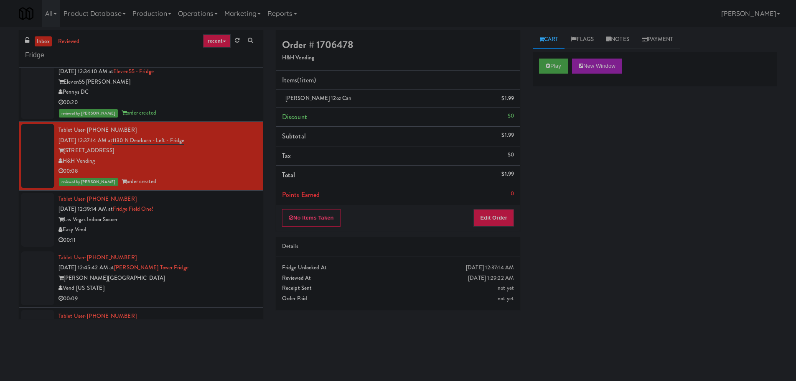
click at [200, 240] on div "00:11" at bounding box center [157, 240] width 198 height 10
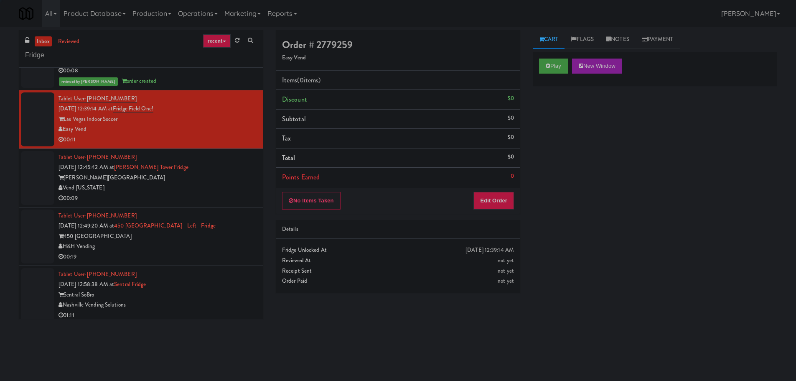
scroll to position [209, 0]
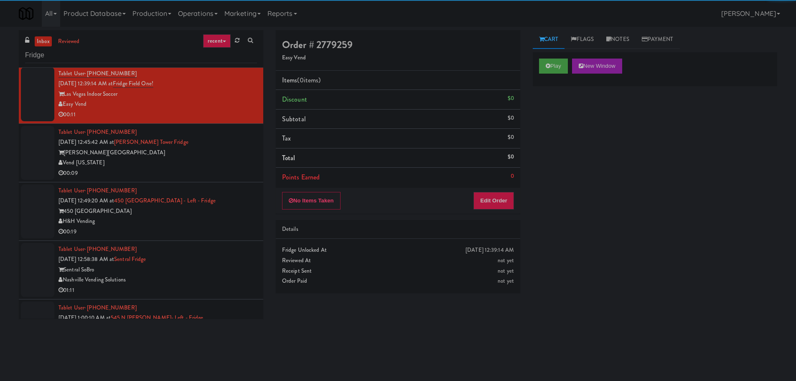
click at [550, 75] on div "Play New Window" at bounding box center [655, 68] width 244 height 33
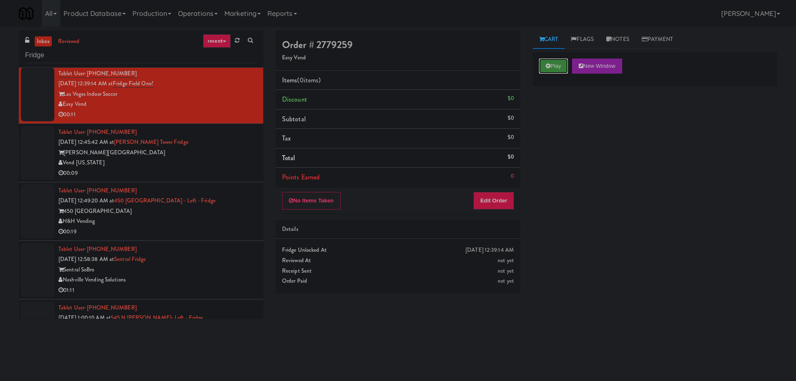
click at [545, 61] on button "Play" at bounding box center [553, 65] width 29 height 15
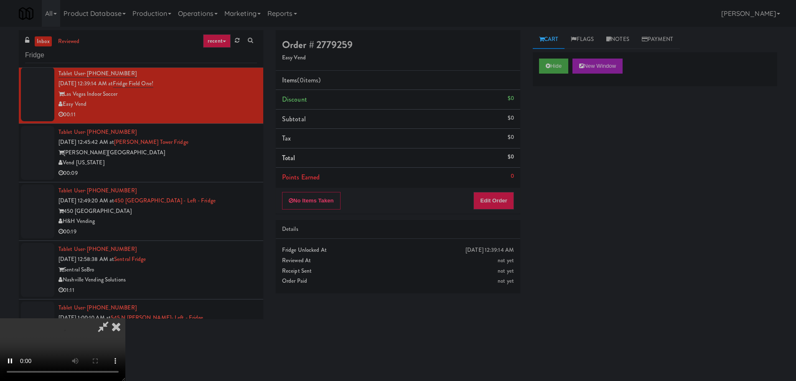
click at [505, 188] on div "No Items Taken Edit Order" at bounding box center [398, 201] width 244 height 26
click at [499, 203] on button "Edit Order" at bounding box center [493, 201] width 41 height 18
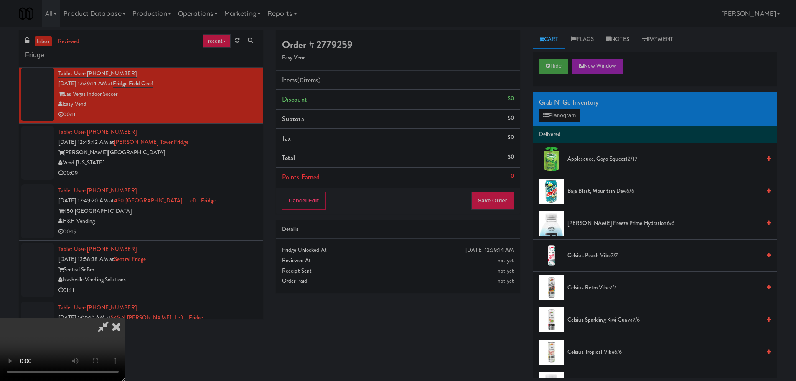
scroll to position [0, 0]
click at [125, 318] on video at bounding box center [62, 349] width 125 height 63
click at [575, 118] on button "Planogram" at bounding box center [559, 115] width 41 height 13
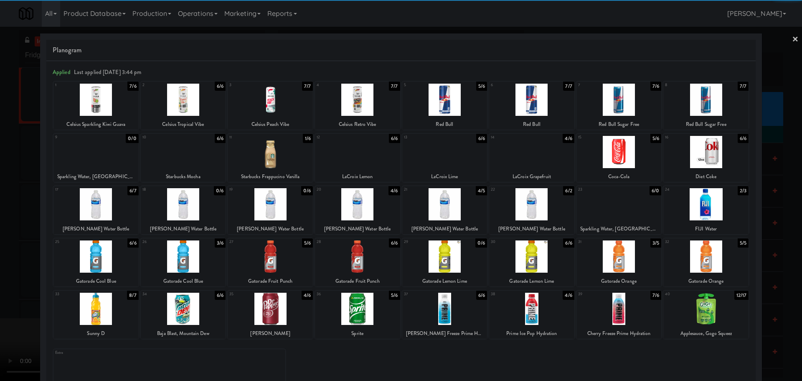
click at [433, 211] on div at bounding box center [444, 204] width 85 height 32
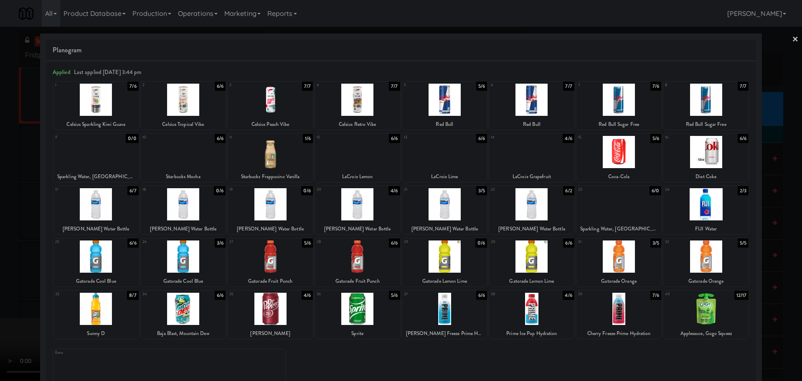
click at [0, 261] on div at bounding box center [401, 190] width 802 height 381
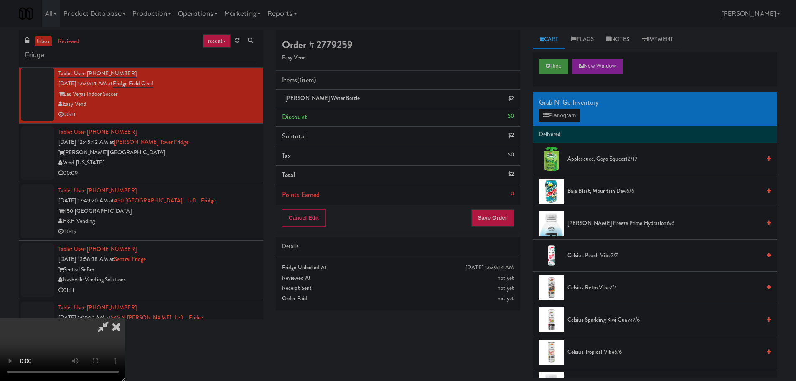
click at [125, 318] on video at bounding box center [62, 349] width 125 height 63
click at [512, 97] on link at bounding box center [513, 101] width 8 height 10
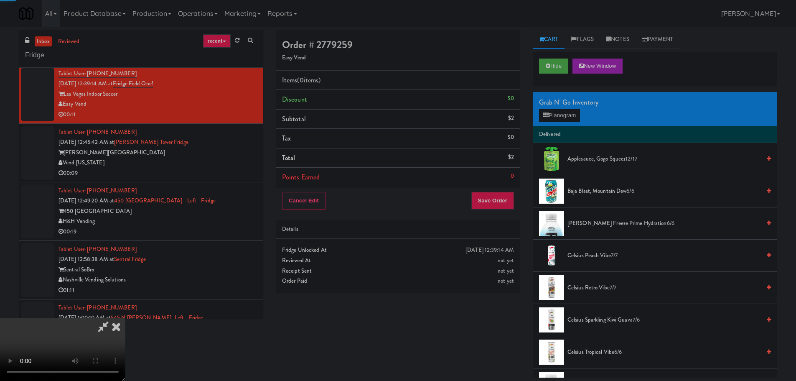
click at [559, 104] on div "Grab N' Go Inventory" at bounding box center [655, 102] width 232 height 13
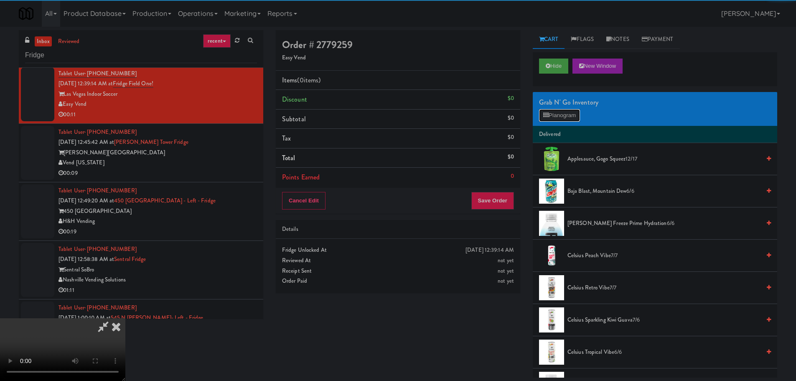
click at [562, 115] on button "Planogram" at bounding box center [559, 115] width 41 height 13
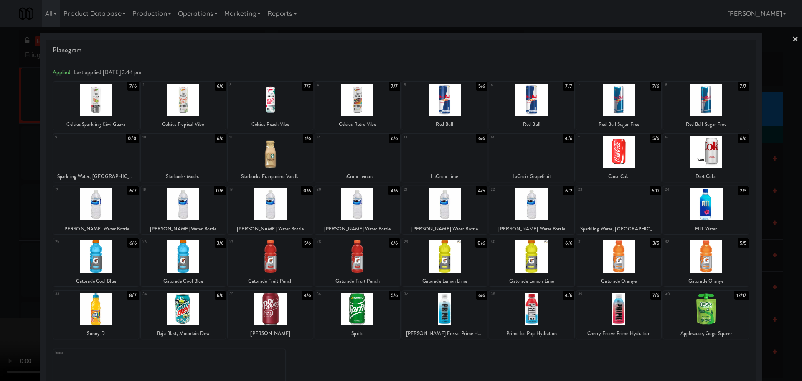
click at [348, 217] on div at bounding box center [357, 204] width 85 height 32
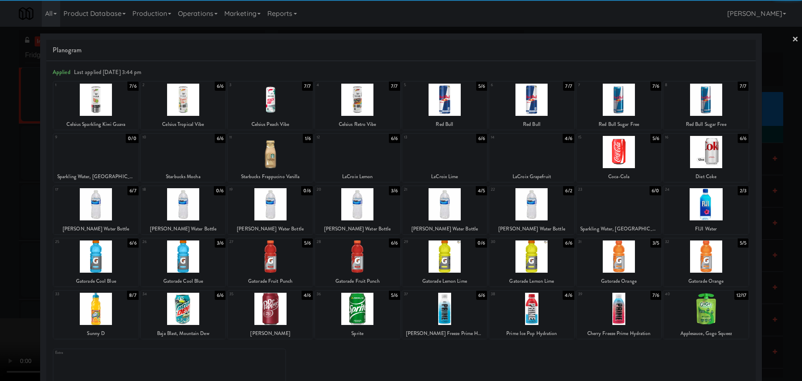
click at [0, 305] on div at bounding box center [401, 190] width 802 height 381
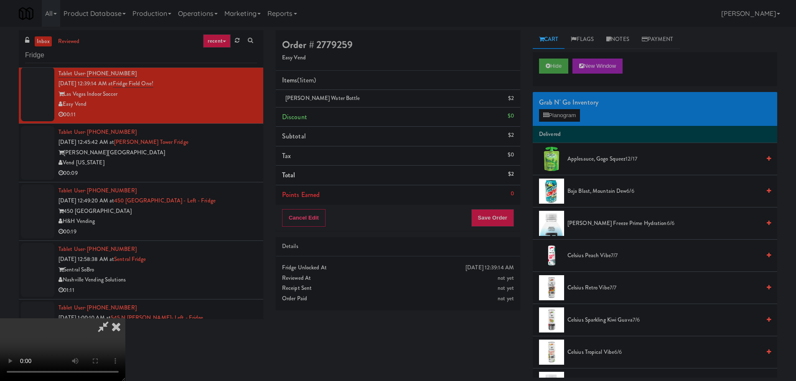
click at [125, 318] on video at bounding box center [62, 349] width 125 height 63
click at [509, 219] on button "Save Order" at bounding box center [492, 218] width 43 height 18
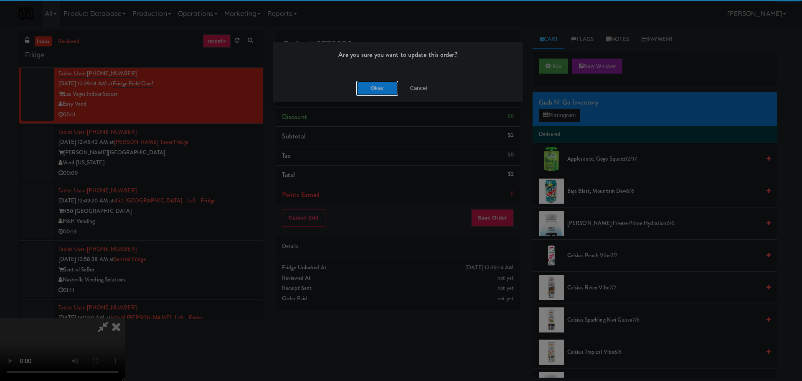
drag, startPoint x: 381, startPoint y: 84, endPoint x: 369, endPoint y: 86, distance: 11.9
click at [381, 84] on button "Okay" at bounding box center [377, 88] width 42 height 15
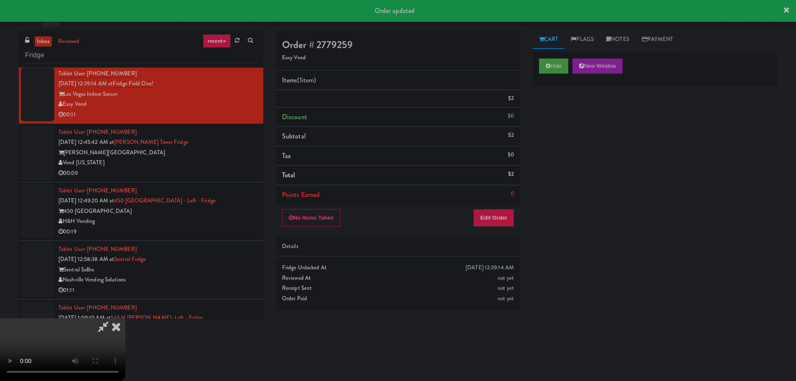
scroll to position [0, 0]
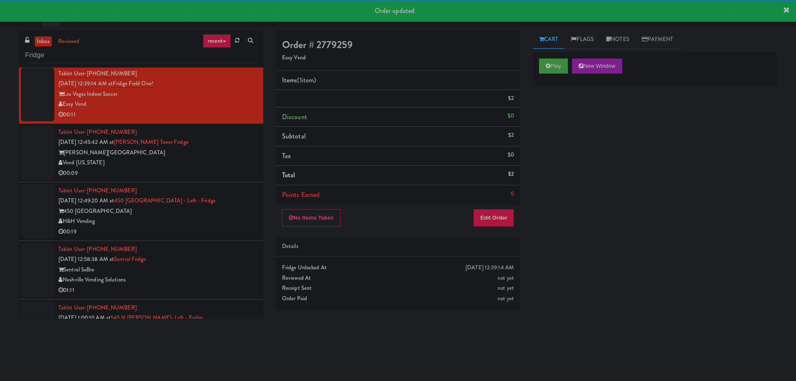
click at [211, 163] on div "Vend [US_STATE]" at bounding box center [157, 162] width 198 height 10
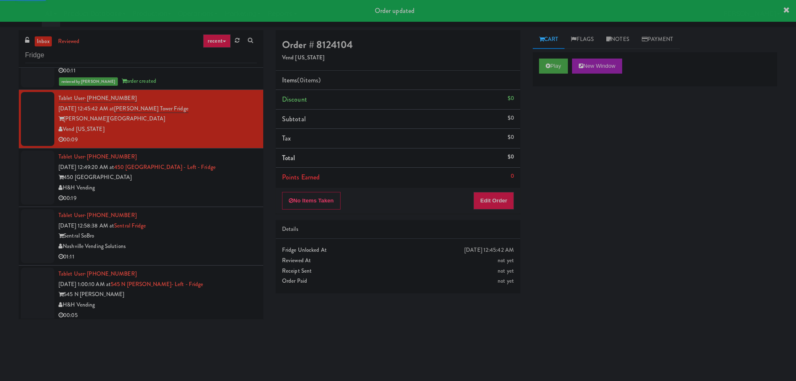
scroll to position [251, 0]
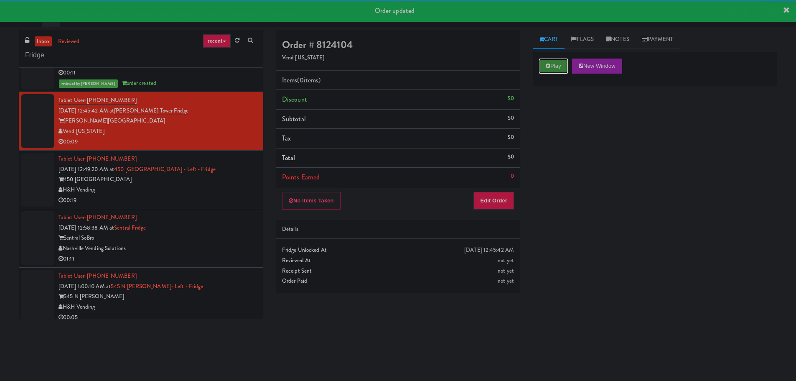
click at [563, 65] on button "Play" at bounding box center [553, 65] width 29 height 15
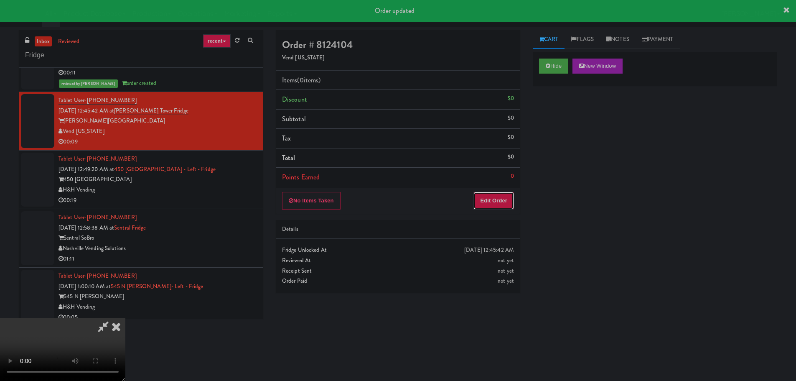
click at [501, 195] on button "Edit Order" at bounding box center [493, 201] width 41 height 18
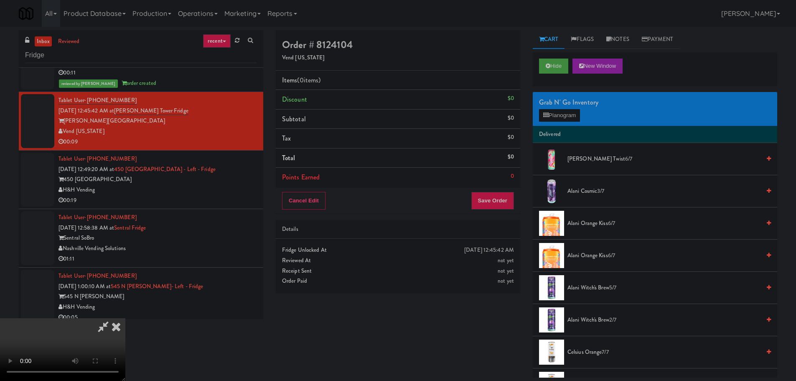
scroll to position [0, 0]
click at [125, 318] on video at bounding box center [62, 349] width 125 height 63
click at [563, 126] on li "Delivered" at bounding box center [655, 135] width 244 height 18
click at [565, 121] on button "Planogram" at bounding box center [559, 115] width 41 height 13
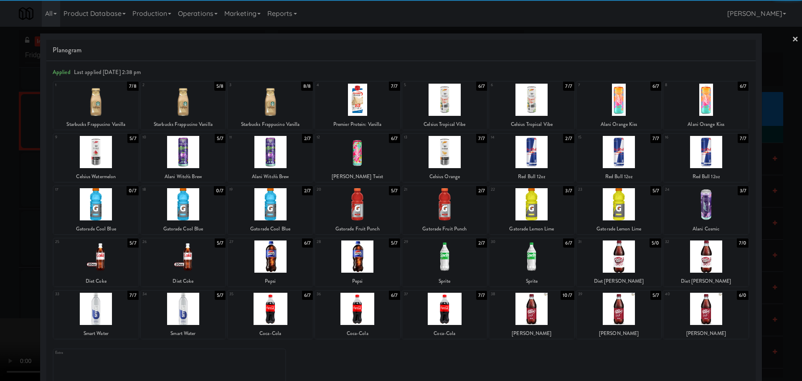
click at [312, 264] on div "25 5/7 Diet Coke 26 5/7 Diet Coke 27 6/7 Pepsi 28 5/7 Pepsi 29 2/7 Sprite 30 6/…" at bounding box center [400, 262] width 695 height 48
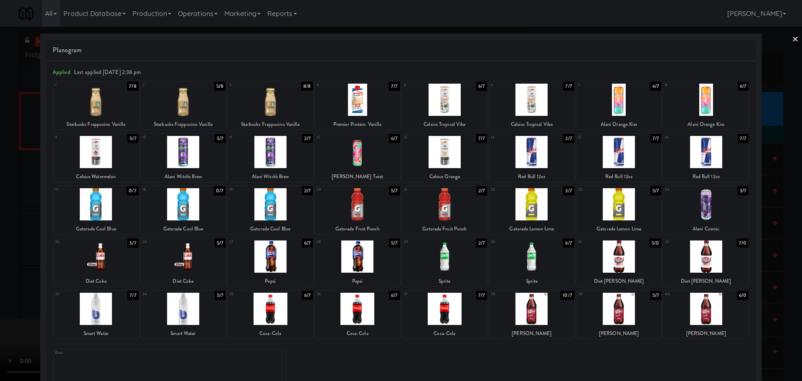
click at [295, 263] on div at bounding box center [270, 256] width 85 height 32
click at [0, 271] on div at bounding box center [401, 190] width 802 height 381
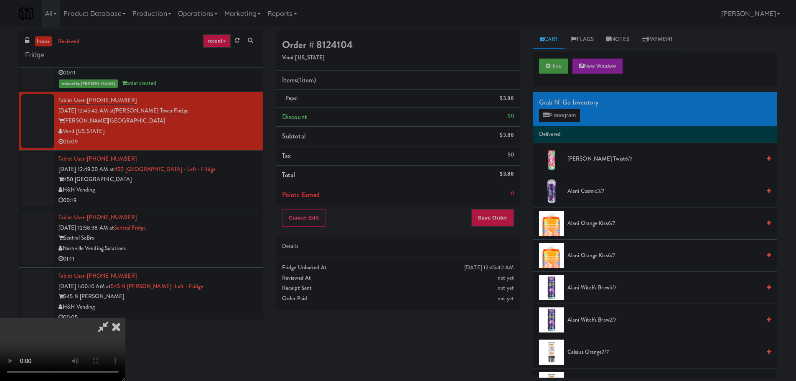
click at [125, 318] on video at bounding box center [62, 349] width 125 height 63
drag, startPoint x: 402, startPoint y: 218, endPoint x: 413, endPoint y: 216, distance: 11.1
click at [125, 318] on video at bounding box center [62, 349] width 125 height 63
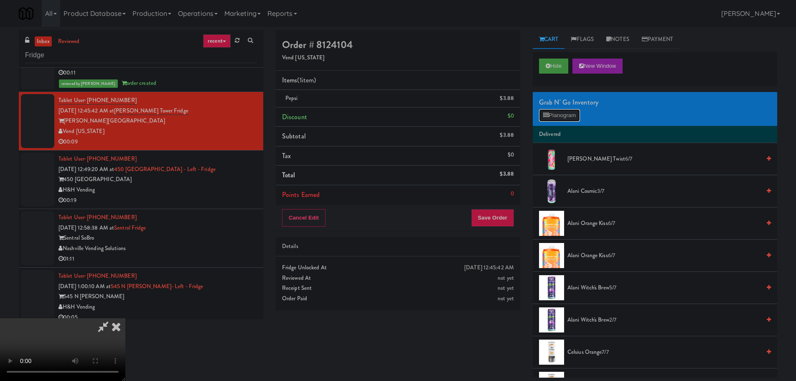
click at [568, 119] on button "Planogram" at bounding box center [559, 115] width 41 height 13
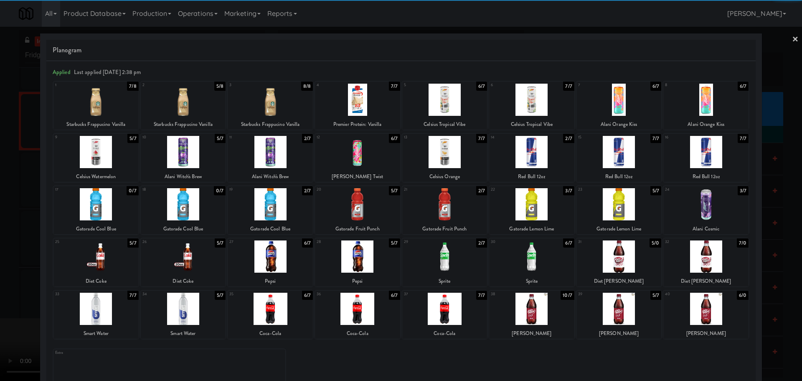
click at [453, 206] on div at bounding box center [444, 204] width 85 height 32
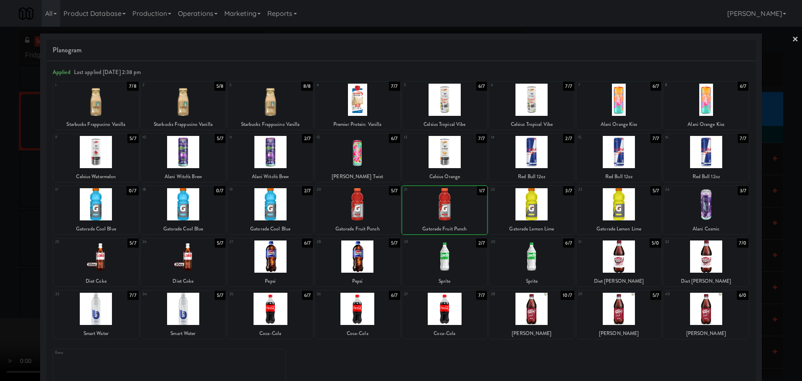
click at [2, 298] on div at bounding box center [401, 190] width 802 height 381
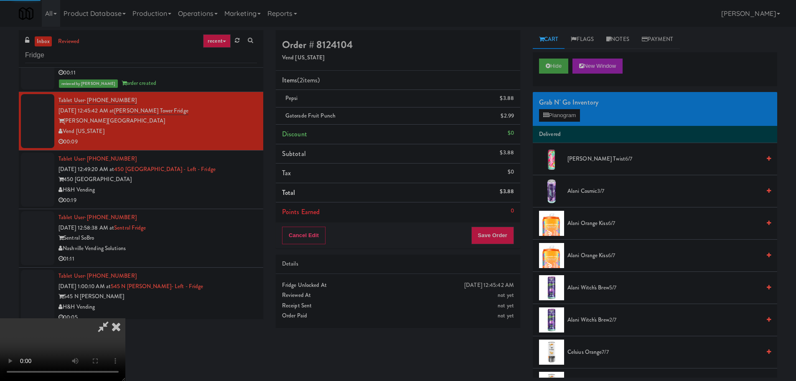
drag, startPoint x: 212, startPoint y: 206, endPoint x: 256, endPoint y: 195, distance: 45.3
click at [125, 318] on video at bounding box center [62, 349] width 125 height 63
click at [478, 223] on div "Cancel Edit Save Order" at bounding box center [398, 235] width 244 height 26
click at [485, 232] on button "Save Order" at bounding box center [492, 235] width 43 height 18
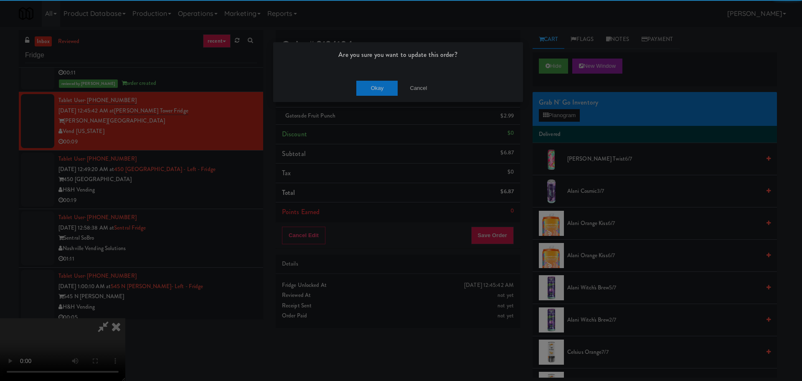
click at [380, 96] on div "Okay Cancel" at bounding box center [398, 88] width 250 height 28
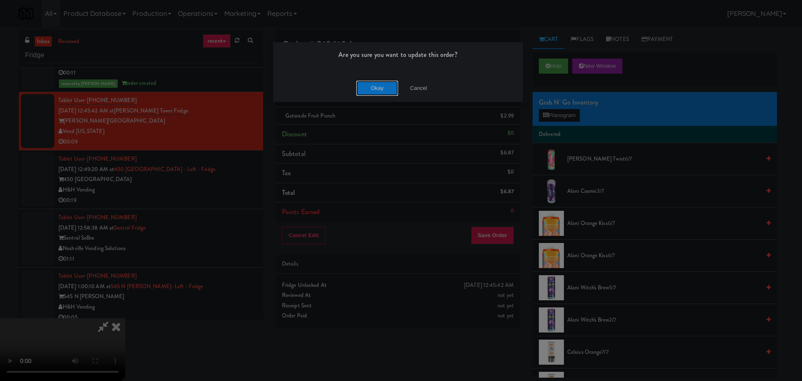
click at [382, 91] on button "Okay" at bounding box center [377, 88] width 42 height 15
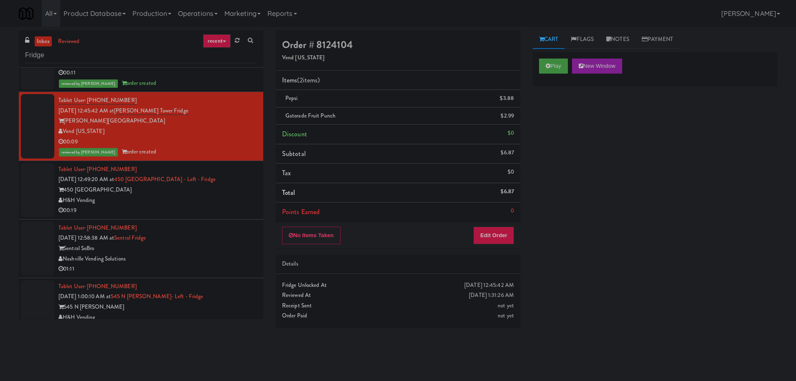
scroll to position [0, 0]
click at [229, 208] on div "00:19" at bounding box center [157, 210] width 198 height 10
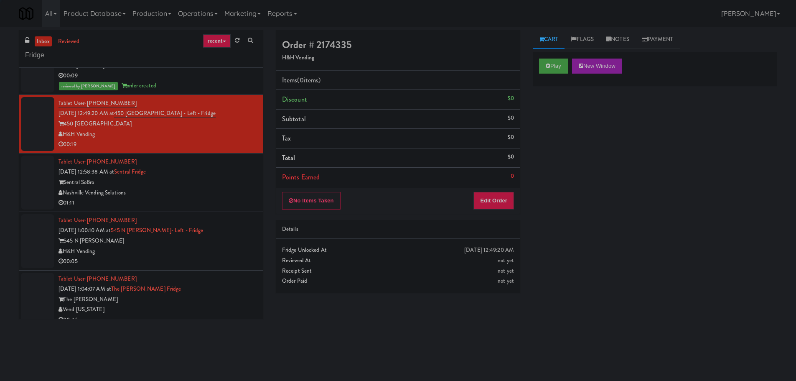
scroll to position [334, 0]
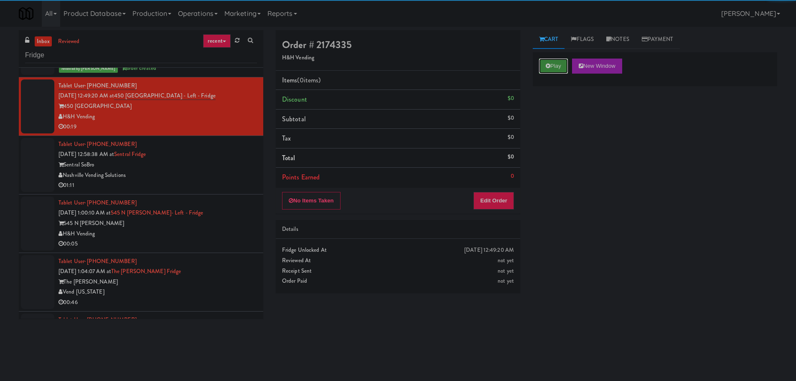
click at [548, 70] on button "Play" at bounding box center [553, 65] width 29 height 15
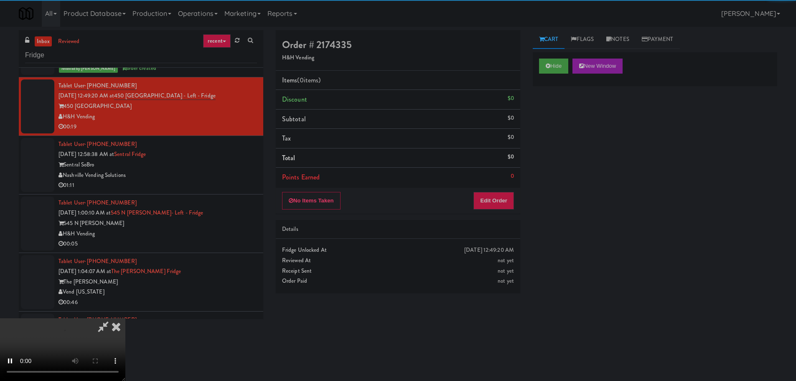
click at [507, 184] on li "Points Earned 0" at bounding box center [398, 176] width 244 height 19
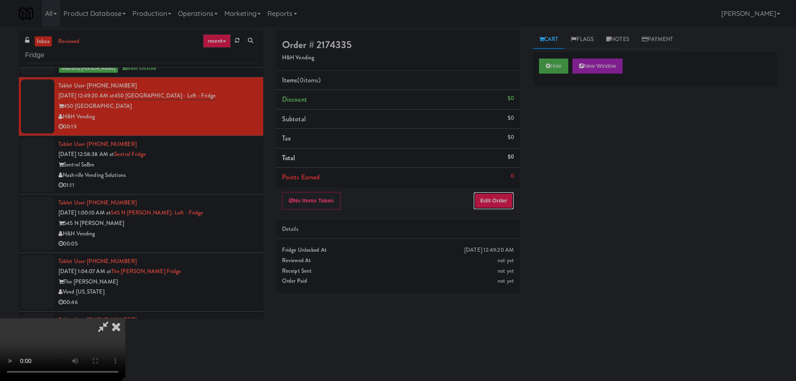
click at [501, 208] on button "Edit Order" at bounding box center [493, 201] width 41 height 18
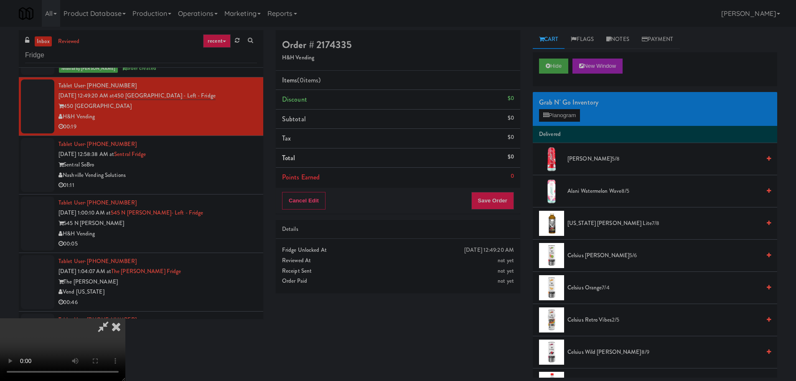
scroll to position [0, 0]
click at [125, 318] on video at bounding box center [62, 349] width 125 height 63
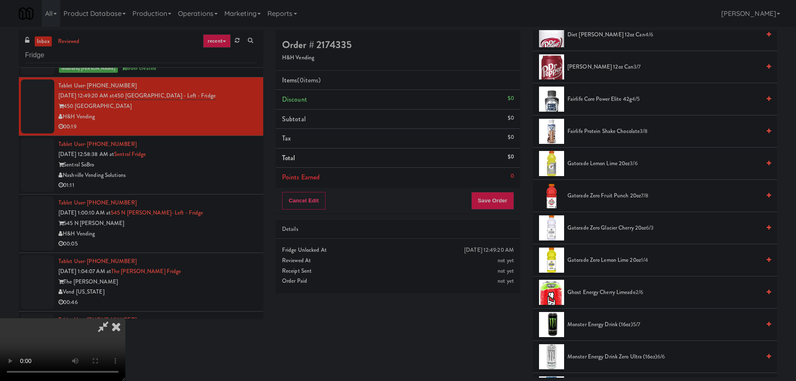
scroll to position [794, 0]
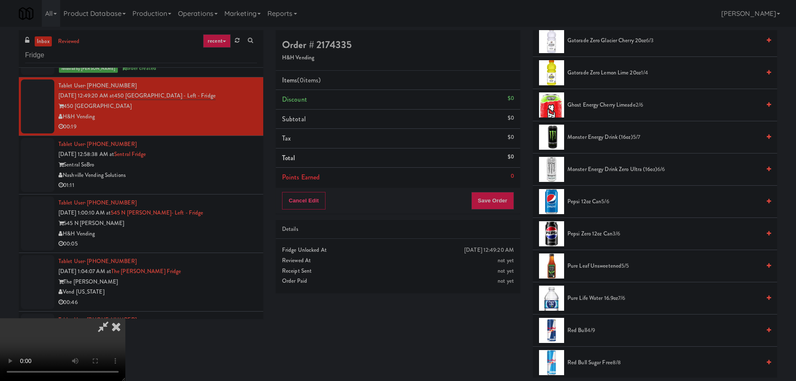
click at [603, 196] on span "Pepsi 12oz can 5/6" at bounding box center [663, 201] width 193 height 10
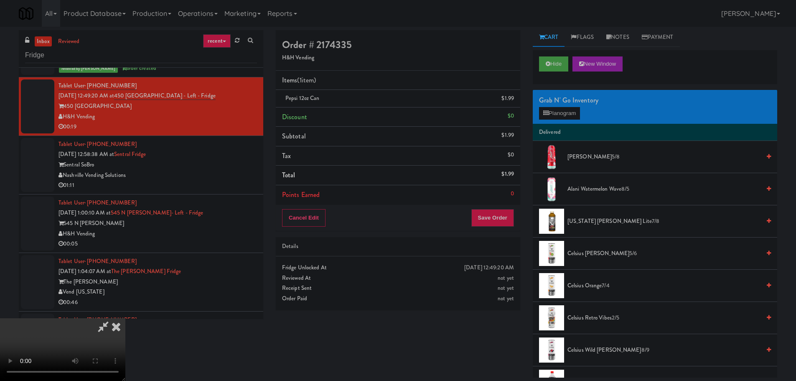
scroll to position [0, 0]
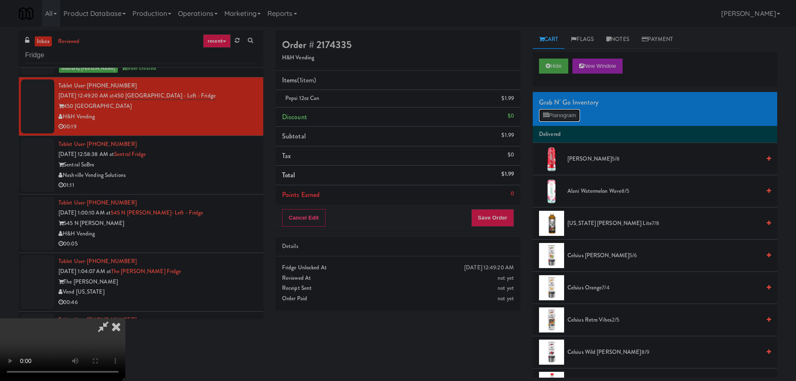
click at [557, 117] on button "Planogram" at bounding box center [559, 115] width 41 height 13
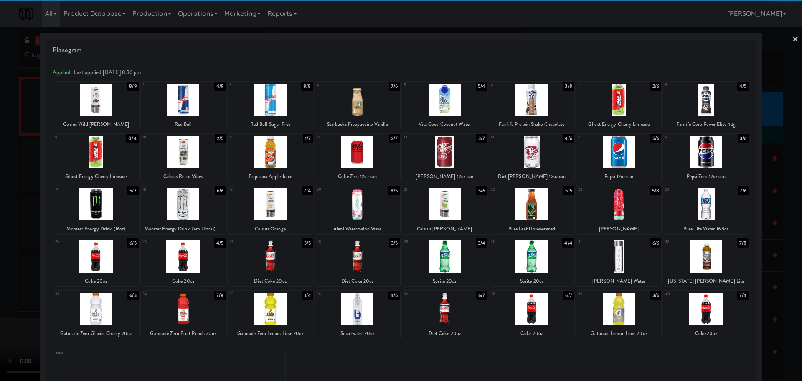
drag, startPoint x: 0, startPoint y: 215, endPoint x: 40, endPoint y: 205, distance: 40.9
click at [0, 216] on div at bounding box center [401, 190] width 802 height 381
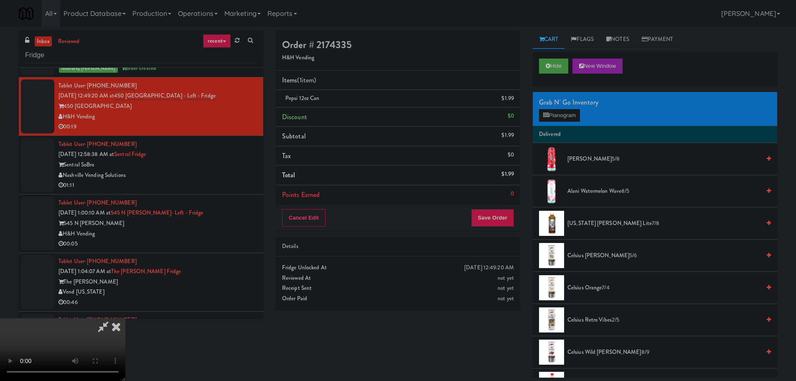
click at [125, 318] on video at bounding box center [62, 349] width 125 height 63
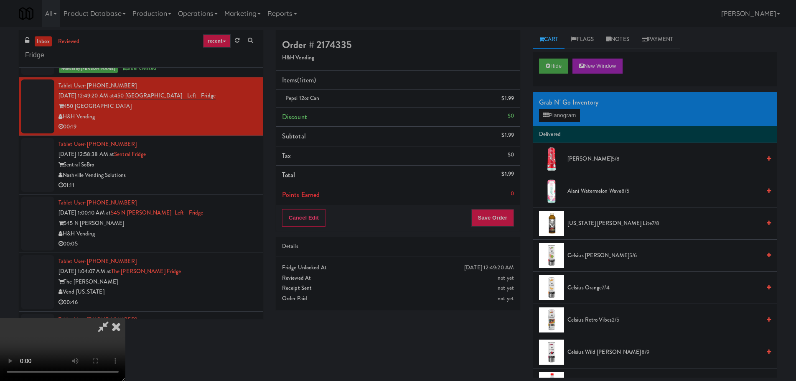
scroll to position [18, 0]
drag, startPoint x: 389, startPoint y: 195, endPoint x: 387, endPoint y: 199, distance: 4.5
click at [125, 318] on video at bounding box center [62, 349] width 125 height 63
click at [546, 113] on icon at bounding box center [545, 114] width 5 height 5
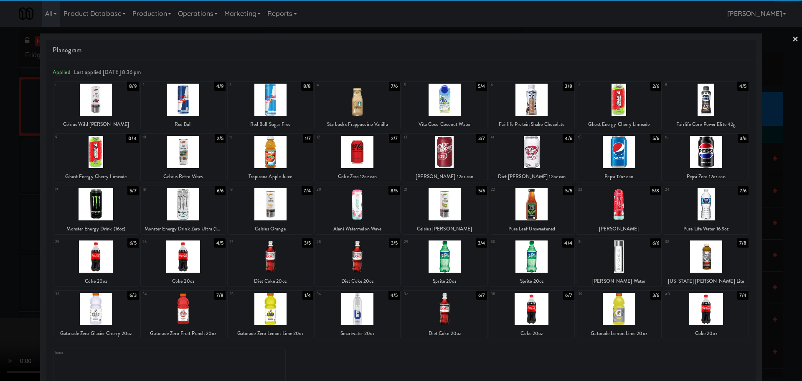
click at [703, 306] on div at bounding box center [705, 308] width 85 height 32
click at [0, 245] on div at bounding box center [401, 190] width 802 height 381
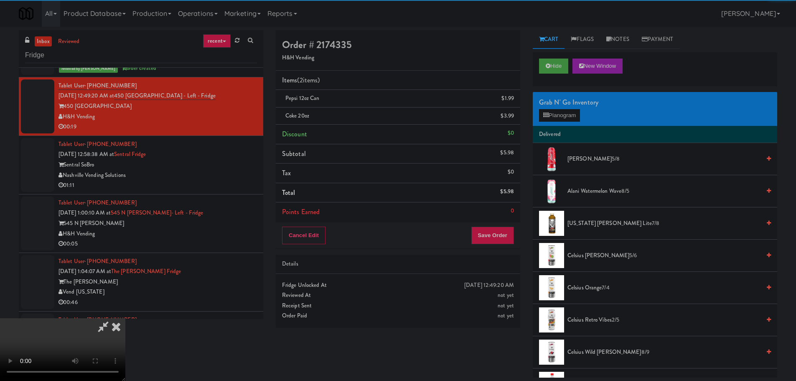
scroll to position [144, 0]
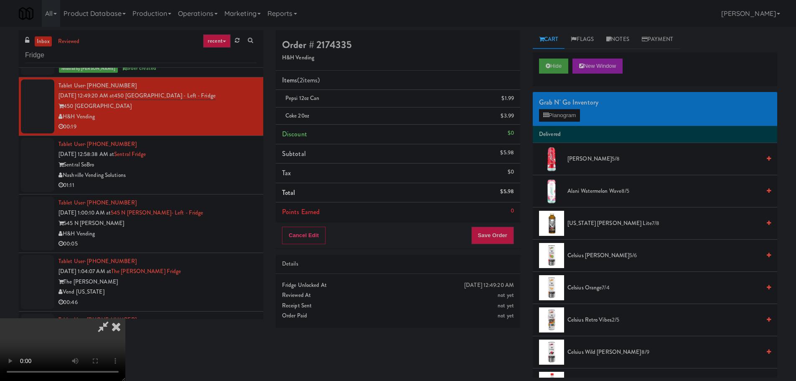
click at [125, 318] on video at bounding box center [62, 349] width 125 height 63
click at [487, 231] on button "Save Order" at bounding box center [492, 235] width 43 height 18
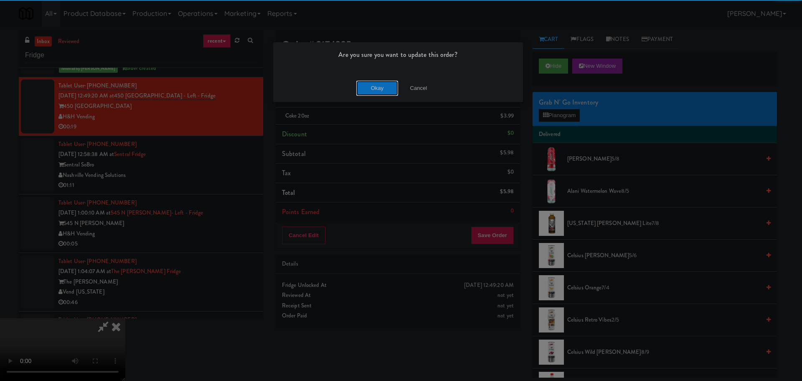
click at [376, 83] on button "Okay" at bounding box center [377, 88] width 42 height 15
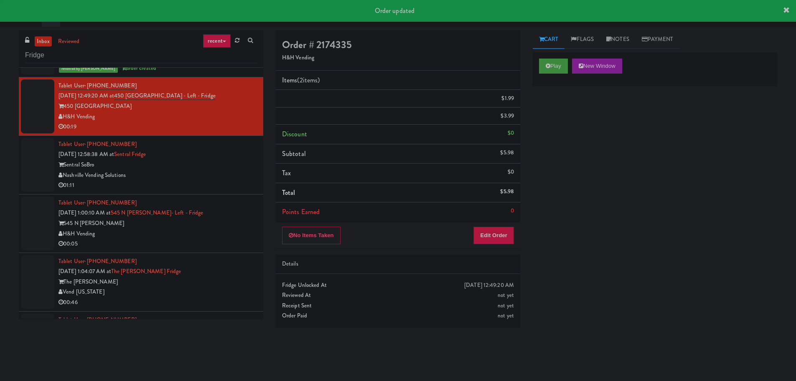
scroll to position [0, 0]
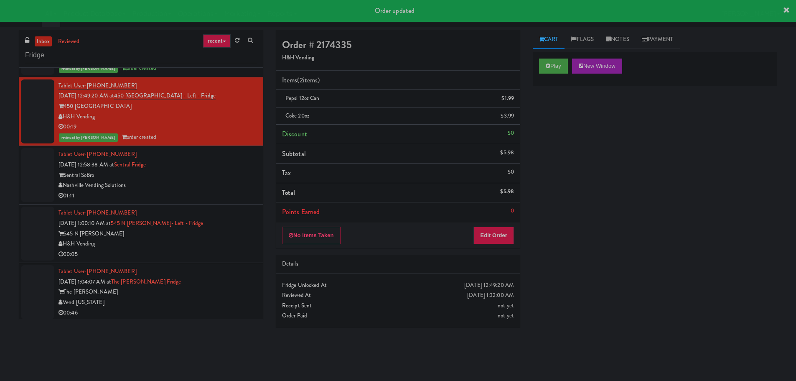
click at [211, 186] on div "Nashville Vending Solutions" at bounding box center [157, 185] width 198 height 10
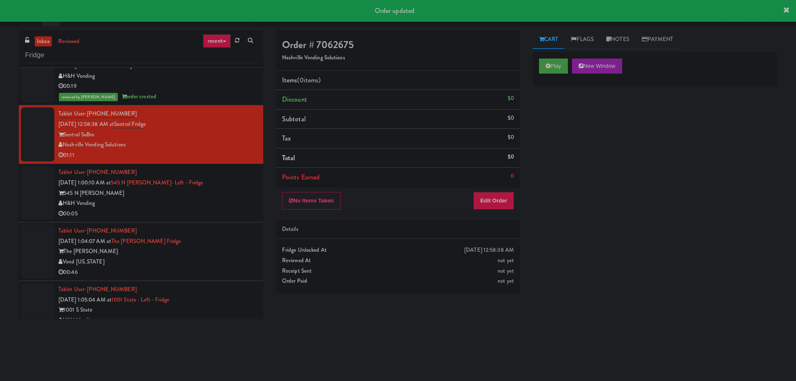
scroll to position [376, 0]
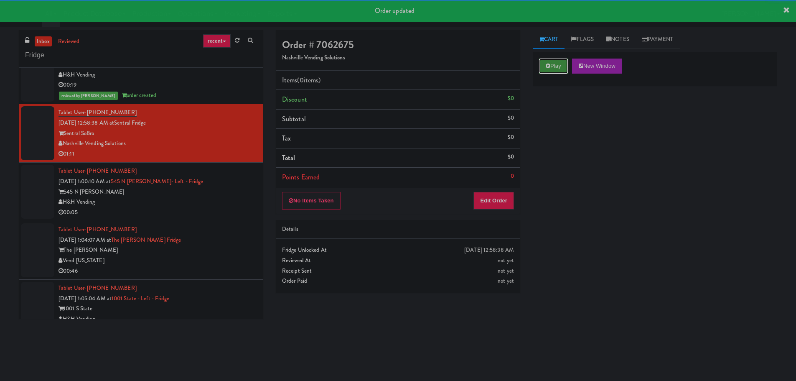
click at [551, 64] on button "Play" at bounding box center [553, 65] width 29 height 15
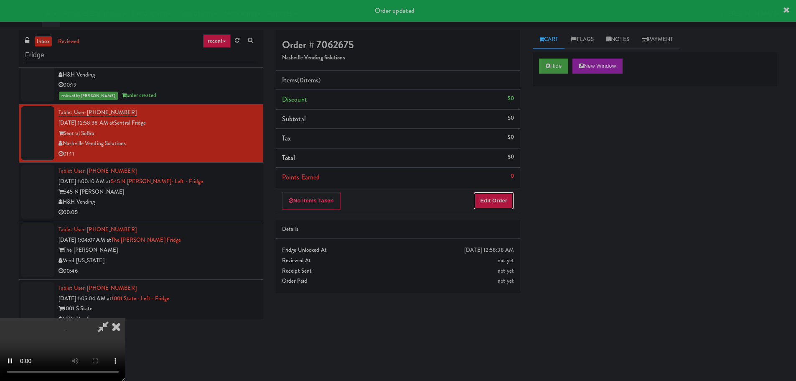
click at [502, 198] on button "Edit Order" at bounding box center [493, 201] width 41 height 18
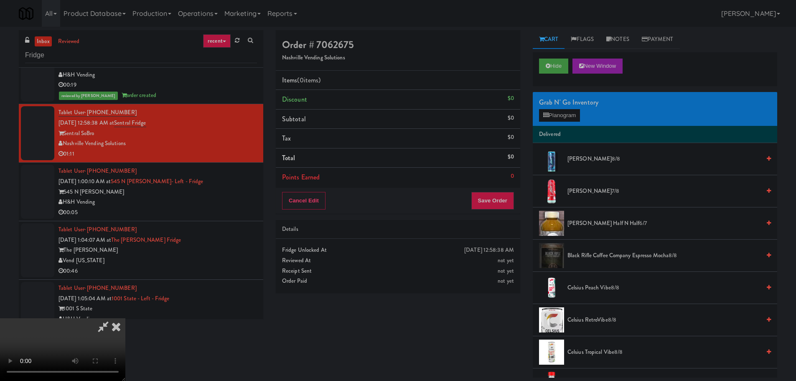
scroll to position [0, 0]
drag, startPoint x: 332, startPoint y: 206, endPoint x: 345, endPoint y: 208, distance: 12.3
click at [125, 318] on video at bounding box center [62, 349] width 125 height 63
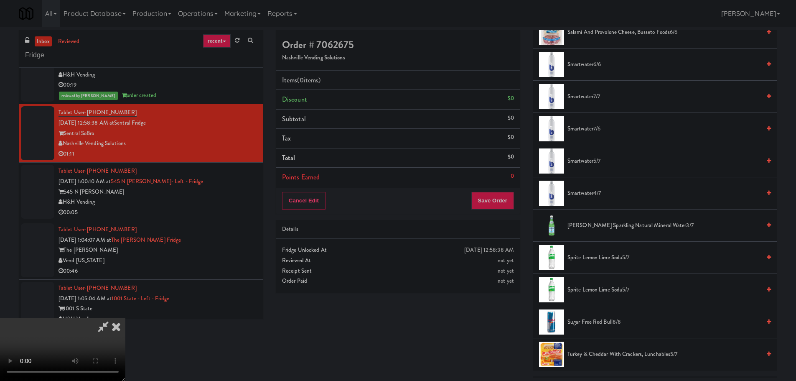
scroll to position [1002, 0]
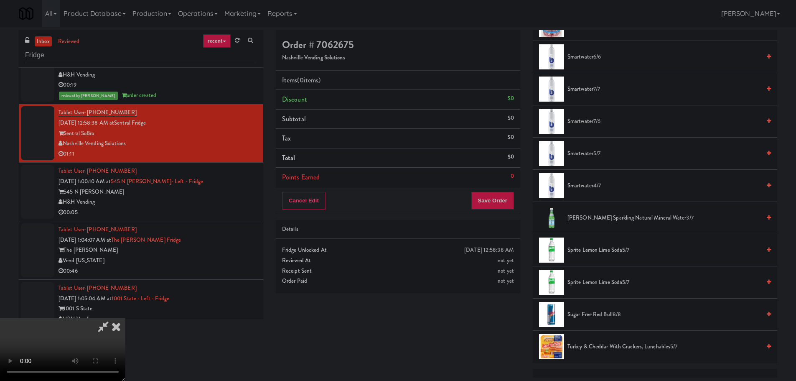
click at [619, 220] on span "S.Pellegrino Sparkling Natural Mineral Water 3/7" at bounding box center [663, 218] width 193 height 10
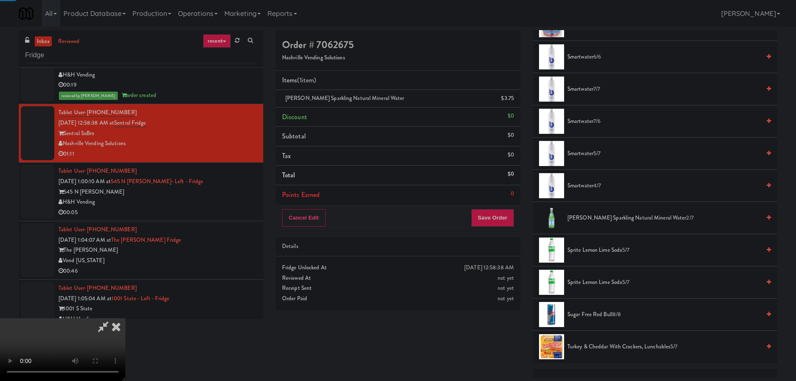
drag, startPoint x: 280, startPoint y: 231, endPoint x: 293, endPoint y: 234, distance: 12.9
click at [125, 318] on video at bounding box center [62, 349] width 125 height 63
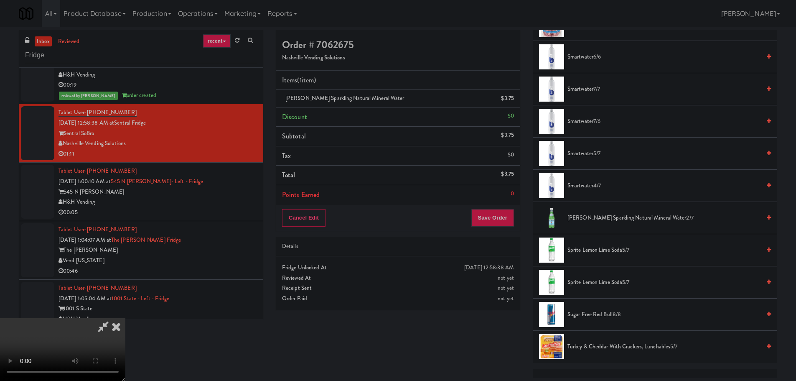
click at [125, 318] on video at bounding box center [62, 349] width 125 height 63
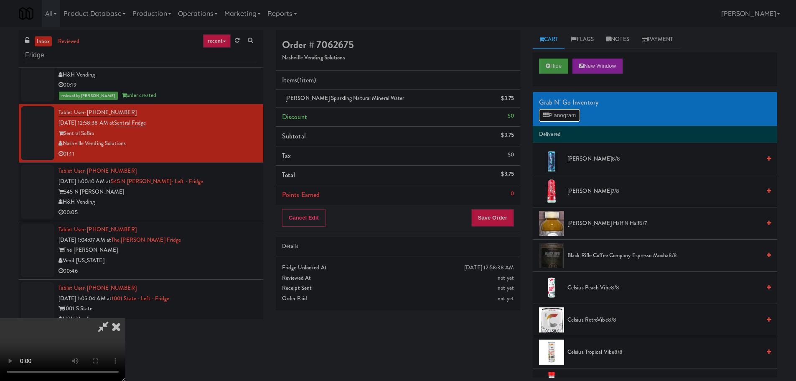
drag, startPoint x: 568, startPoint y: 114, endPoint x: 573, endPoint y: 115, distance: 4.7
click at [568, 114] on button "Planogram" at bounding box center [559, 115] width 41 height 13
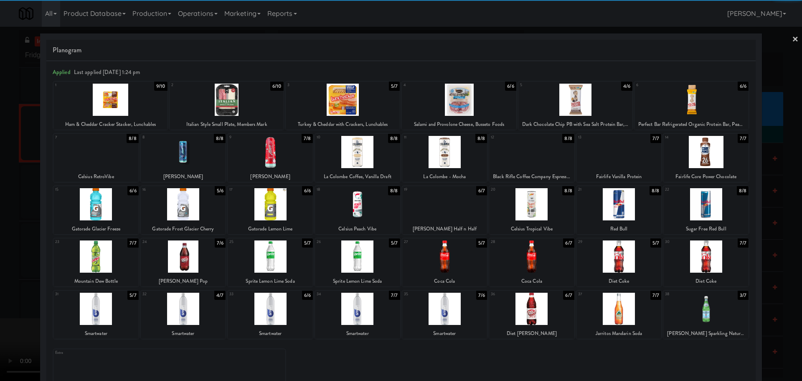
click at [190, 210] on div at bounding box center [183, 204] width 85 height 32
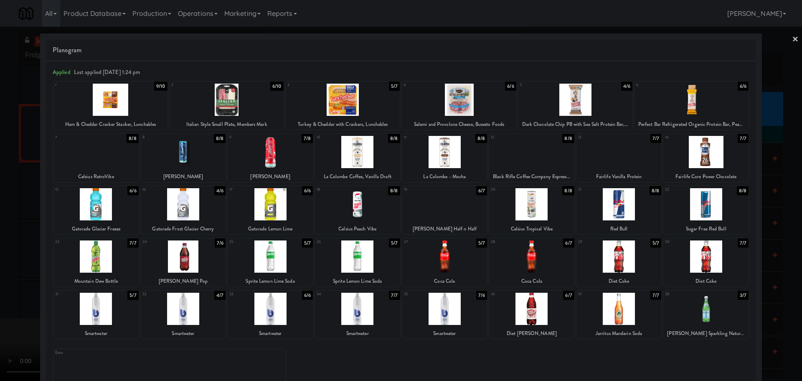
click at [14, 266] on div at bounding box center [401, 190] width 802 height 381
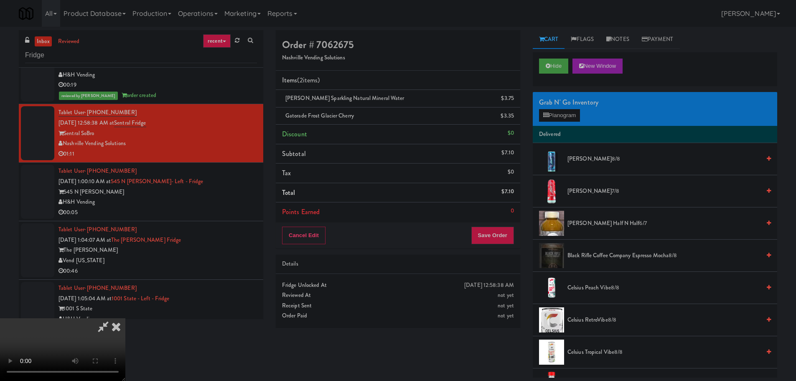
click at [113, 318] on icon at bounding box center [103, 326] width 19 height 17
click at [125, 318] on video at bounding box center [62, 349] width 125 height 63
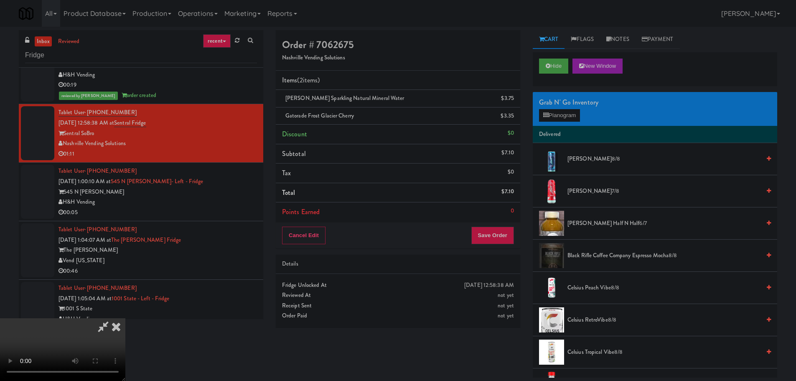
scroll to position [144, 0]
click at [508, 236] on button "Save Order" at bounding box center [492, 235] width 43 height 18
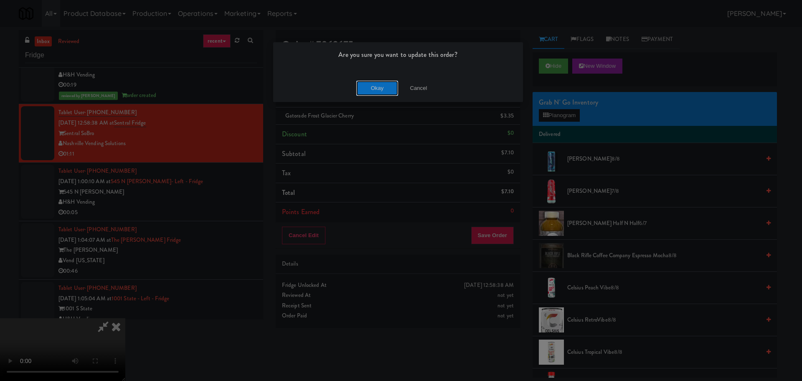
click at [380, 86] on button "Okay" at bounding box center [377, 88] width 42 height 15
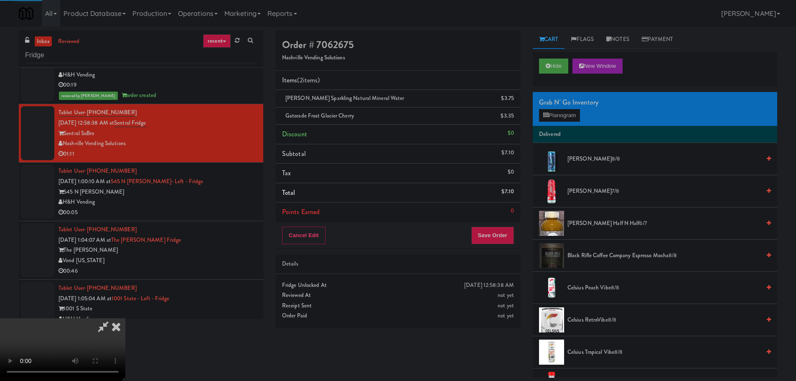
scroll to position [0, 0]
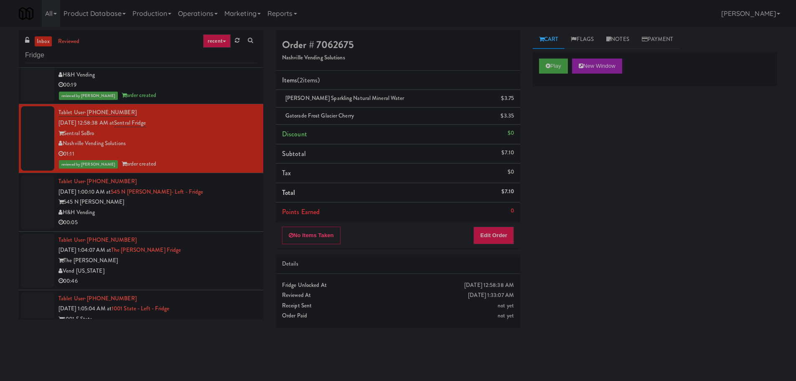
click at [223, 212] on div "H&H Vending" at bounding box center [157, 212] width 198 height 10
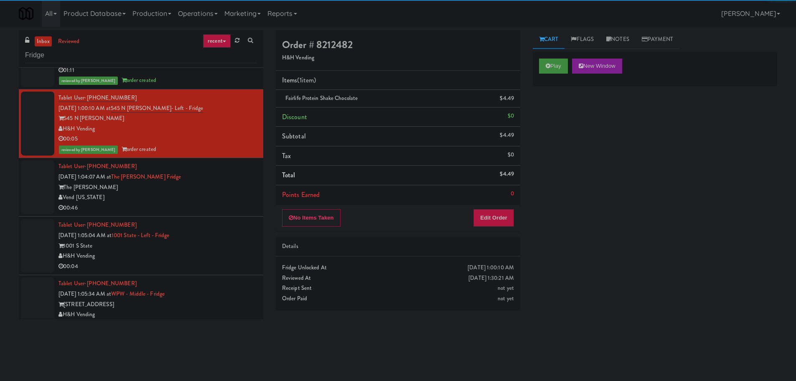
click at [244, 175] on div "Tablet User · (406) 871-3838 Sep 28, 2025 1:04:07 AM at The Fitzgerald Fridge T…" at bounding box center [157, 186] width 198 height 51
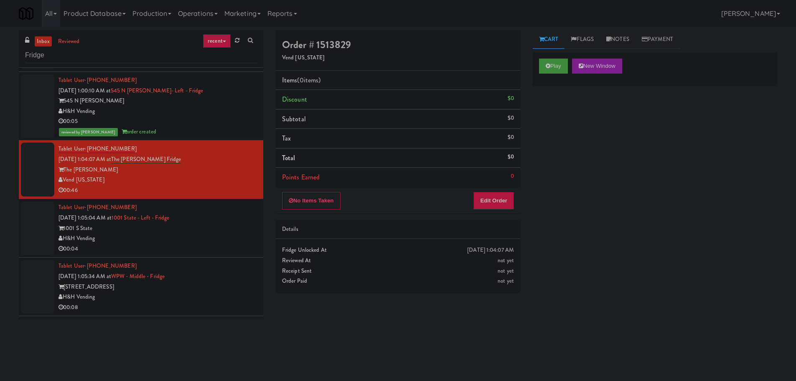
scroll to position [501, 0]
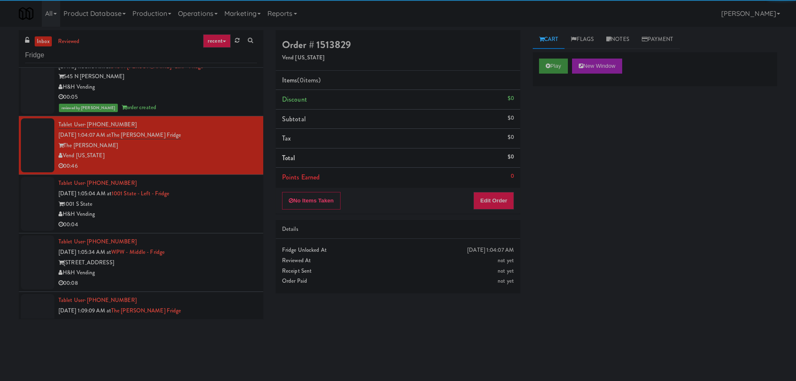
drag, startPoint x: 556, startPoint y: 56, endPoint x: 551, endPoint y: 62, distance: 7.2
click at [556, 57] on div "Play New Window" at bounding box center [655, 68] width 244 height 33
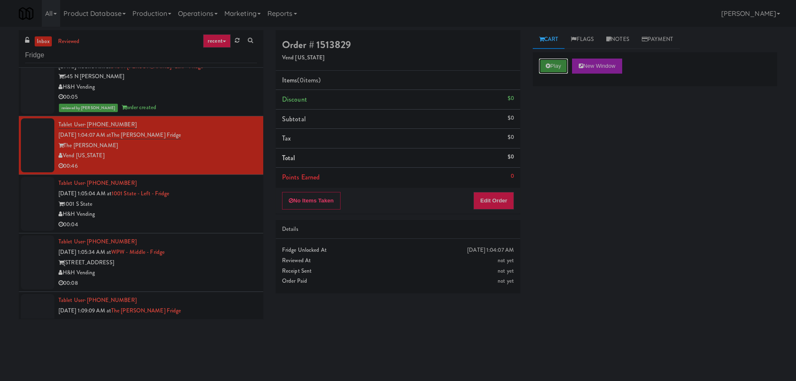
click at [551, 63] on button "Play" at bounding box center [553, 65] width 29 height 15
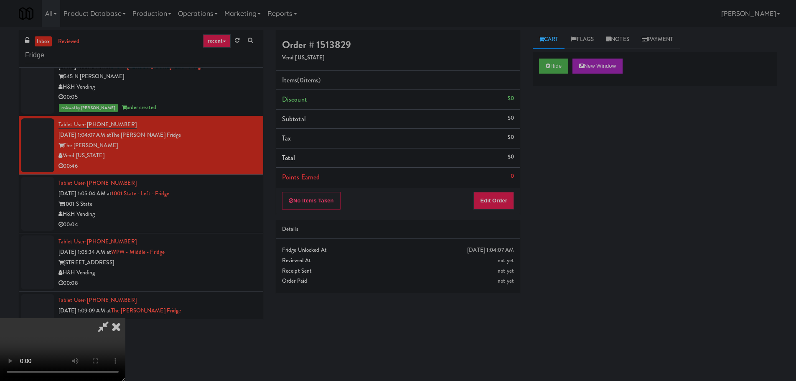
click at [499, 174] on li "Points Earned 0" at bounding box center [398, 176] width 244 height 19
click at [496, 198] on button "Edit Order" at bounding box center [493, 201] width 41 height 18
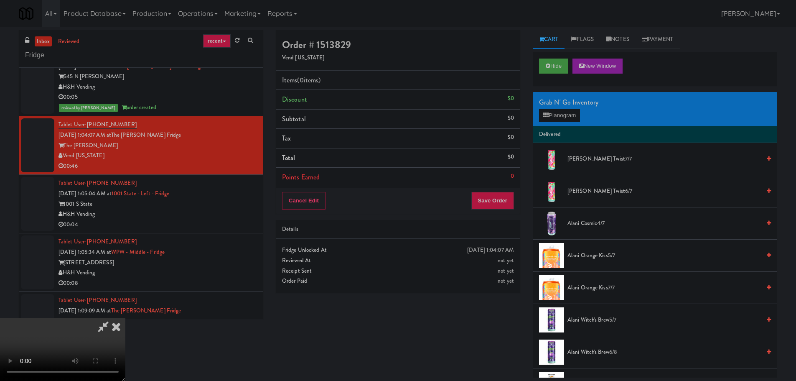
click at [125, 318] on video at bounding box center [62, 349] width 125 height 63
drag, startPoint x: 326, startPoint y: 218, endPoint x: 332, endPoint y: 219, distance: 5.6
click at [125, 318] on video at bounding box center [62, 349] width 125 height 63
click at [556, 113] on button "Planogram" at bounding box center [559, 115] width 41 height 13
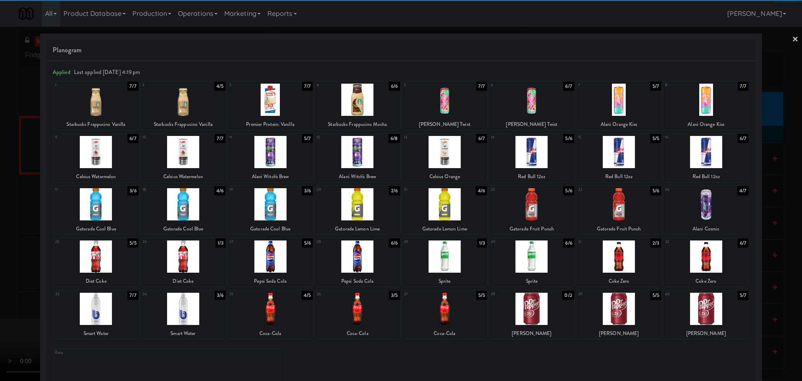
click at [107, 213] on div at bounding box center [95, 204] width 85 height 32
click at [191, 213] on div at bounding box center [183, 204] width 85 height 32
drag, startPoint x: 0, startPoint y: 241, endPoint x: 5, endPoint y: 241, distance: 5.0
click at [0, 241] on div at bounding box center [401, 190] width 802 height 381
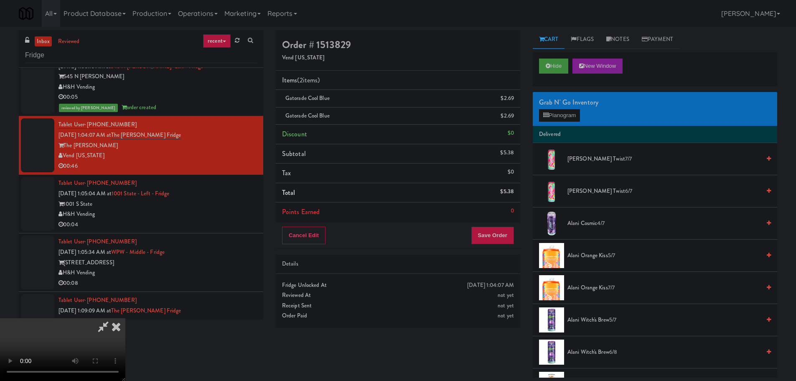
click at [125, 318] on video at bounding box center [62, 349] width 125 height 63
click at [550, 116] on button "Planogram" at bounding box center [559, 115] width 41 height 13
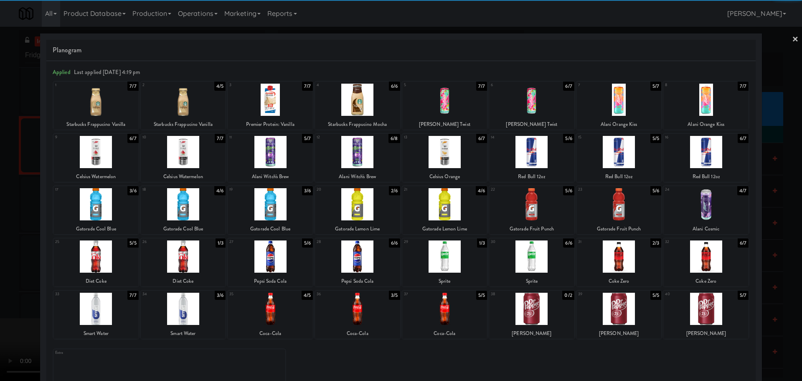
click at [280, 198] on div at bounding box center [270, 204] width 85 height 32
click at [0, 249] on div at bounding box center [401, 190] width 802 height 381
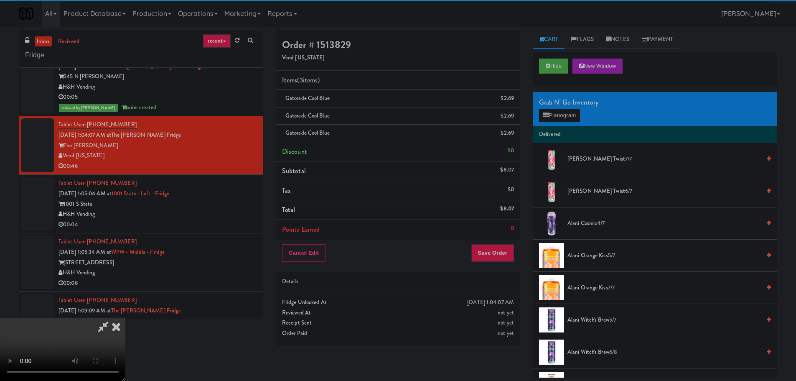
click at [125, 318] on video at bounding box center [62, 349] width 125 height 63
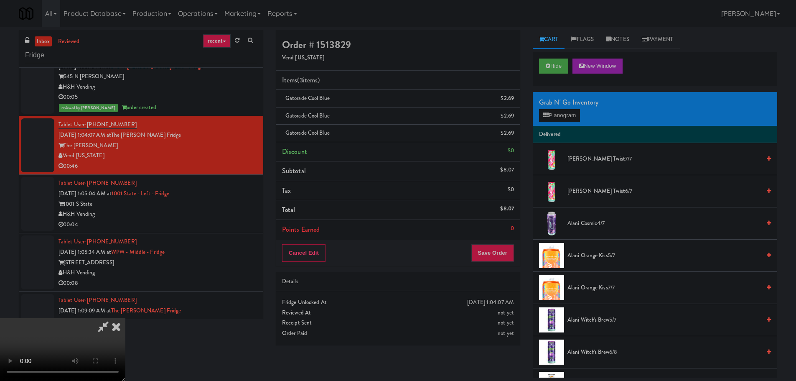
click at [125, 318] on video at bounding box center [62, 349] width 125 height 63
click at [554, 120] on button "Planogram" at bounding box center [559, 115] width 41 height 13
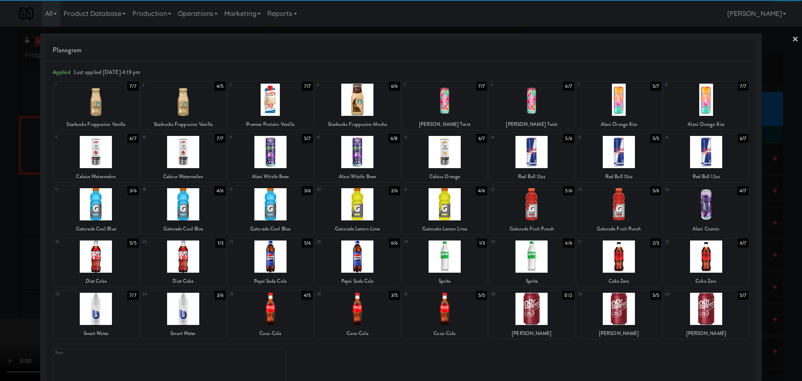
click at [358, 206] on div at bounding box center [357, 204] width 85 height 32
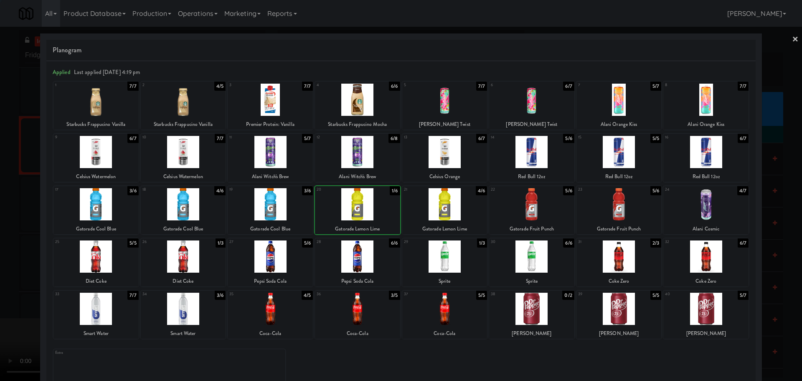
click at [1, 270] on div at bounding box center [401, 190] width 802 height 381
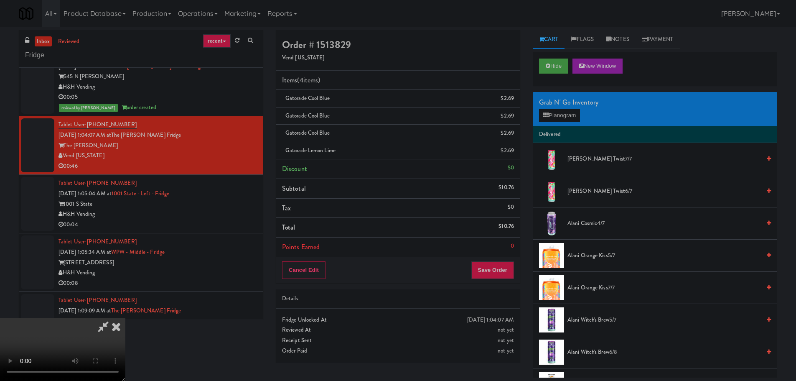
click at [125, 318] on video at bounding box center [62, 349] width 125 height 63
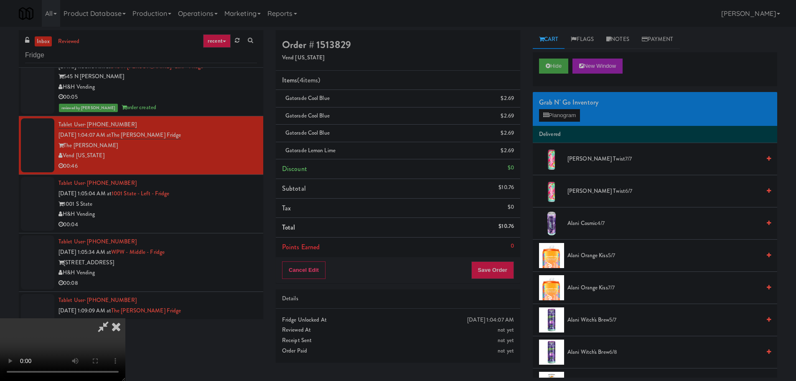
drag, startPoint x: 401, startPoint y: 211, endPoint x: 466, endPoint y: 188, distance: 69.0
click at [125, 318] on video at bounding box center [62, 349] width 125 height 63
click at [558, 119] on button "Planogram" at bounding box center [559, 115] width 41 height 13
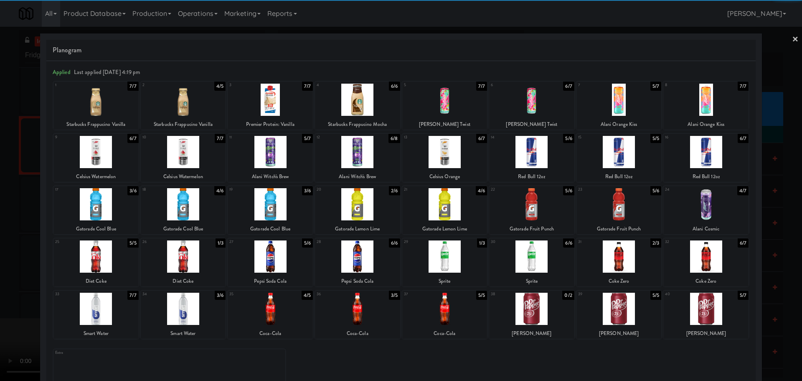
drag, startPoint x: 533, startPoint y: 210, endPoint x: 540, endPoint y: 210, distance: 7.1
click at [535, 210] on div at bounding box center [531, 204] width 85 height 32
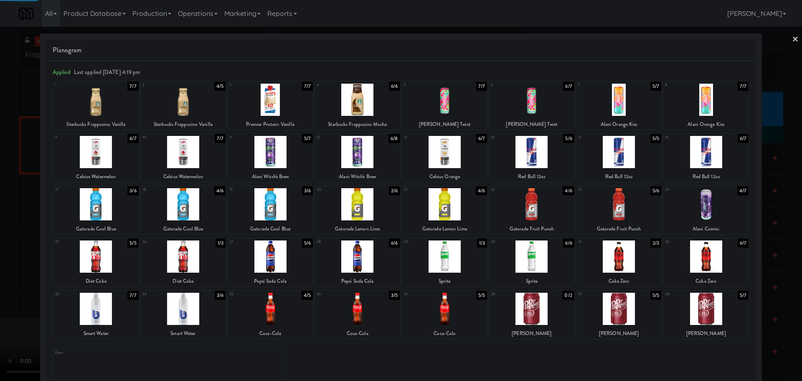
click at [0, 265] on div at bounding box center [401, 190] width 802 height 381
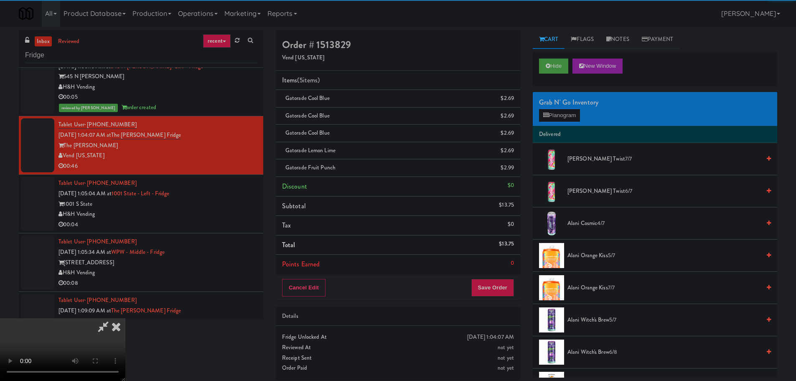
click at [125, 318] on video at bounding box center [62, 349] width 125 height 63
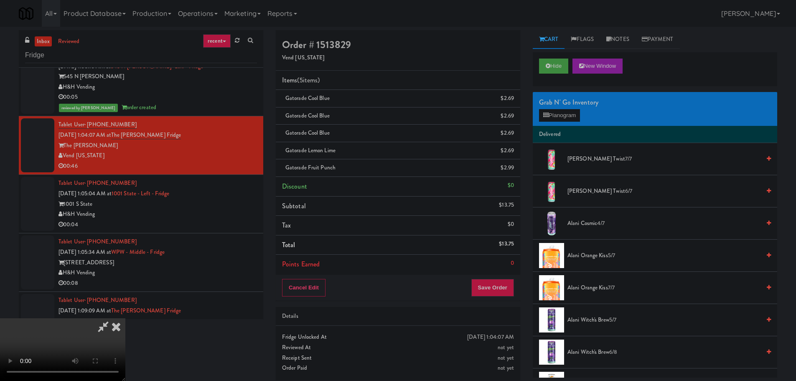
click at [125, 318] on video at bounding box center [62, 349] width 125 height 63
click at [113, 318] on icon at bounding box center [103, 326] width 19 height 17
click at [515, 152] on icon at bounding box center [515, 153] width 4 height 5
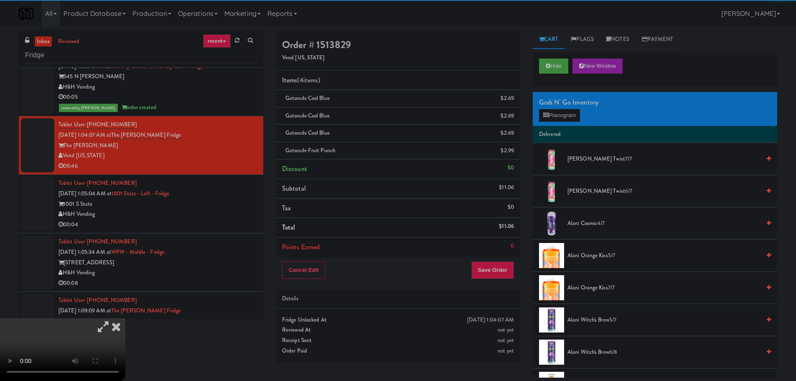
click at [113, 318] on icon at bounding box center [103, 326] width 19 height 17
click at [125, 318] on video at bounding box center [62, 349] width 125 height 63
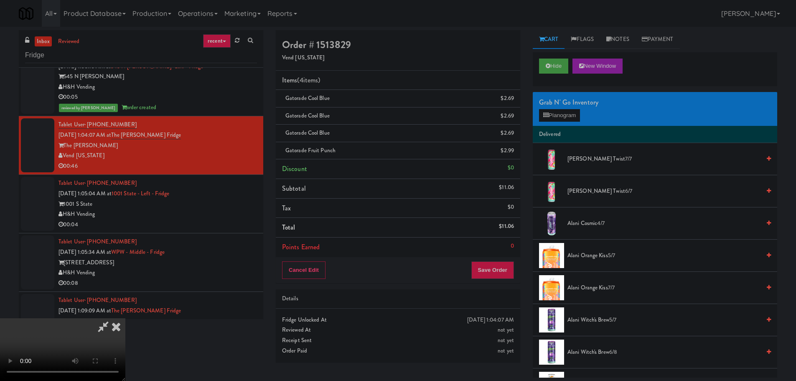
click at [125, 318] on video at bounding box center [62, 349] width 125 height 63
click at [560, 116] on button "Planogram" at bounding box center [559, 115] width 41 height 13
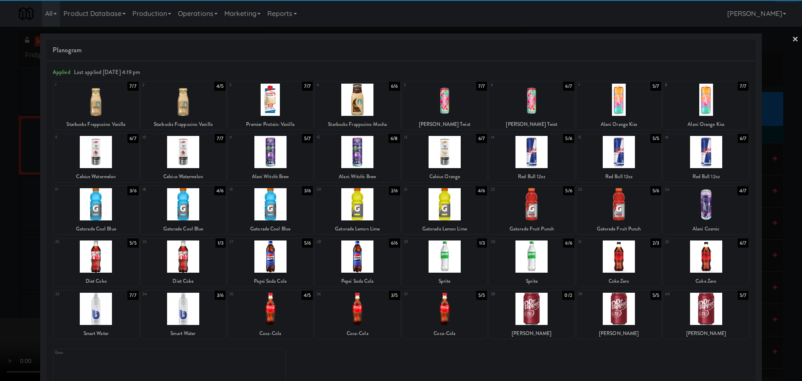
click at [277, 207] on div at bounding box center [270, 204] width 85 height 32
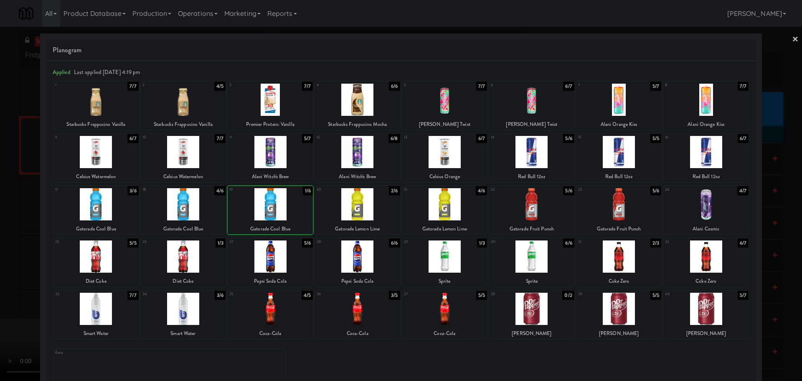
click at [0, 253] on div at bounding box center [401, 190] width 802 height 381
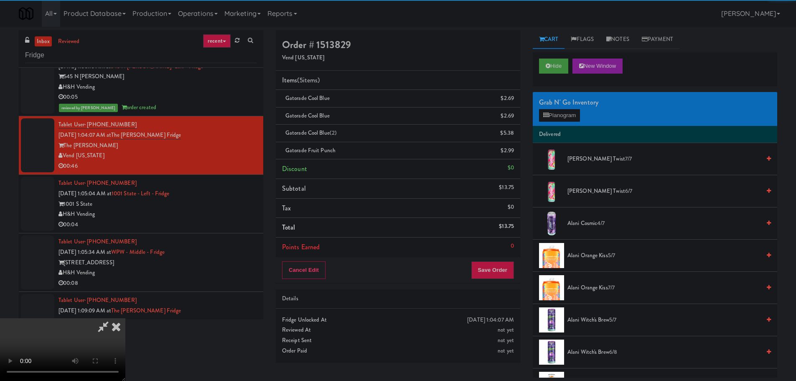
click at [125, 318] on video at bounding box center [62, 349] width 125 height 63
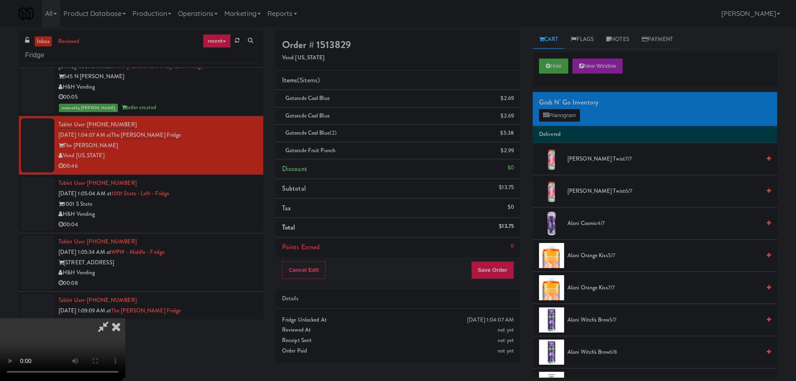
click at [125, 318] on video at bounding box center [62, 349] width 125 height 63
click at [566, 117] on button "Planogram" at bounding box center [559, 115] width 41 height 13
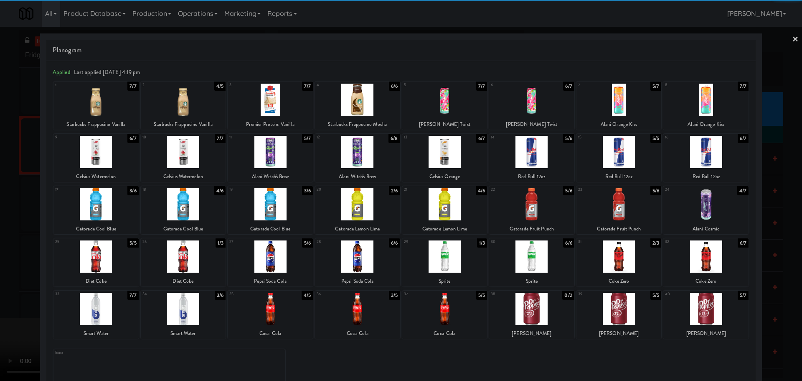
click at [526, 203] on div at bounding box center [531, 204] width 85 height 32
drag, startPoint x: 0, startPoint y: 264, endPoint x: 42, endPoint y: 248, distance: 44.7
click at [0, 264] on div at bounding box center [401, 190] width 802 height 381
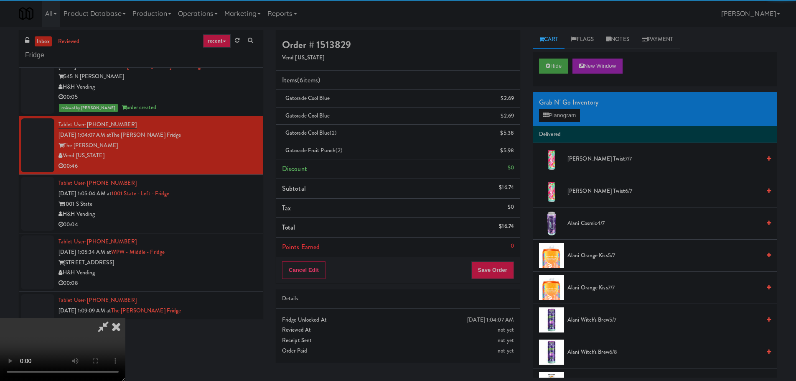
click at [125, 318] on video at bounding box center [62, 349] width 125 height 63
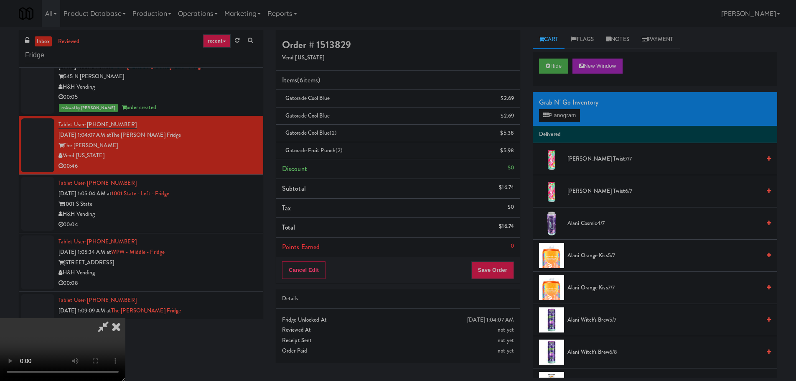
click at [125, 318] on video at bounding box center [62, 349] width 125 height 63
click at [113, 318] on icon at bounding box center [103, 326] width 19 height 17
click at [513, 135] on icon at bounding box center [515, 135] width 4 height 5
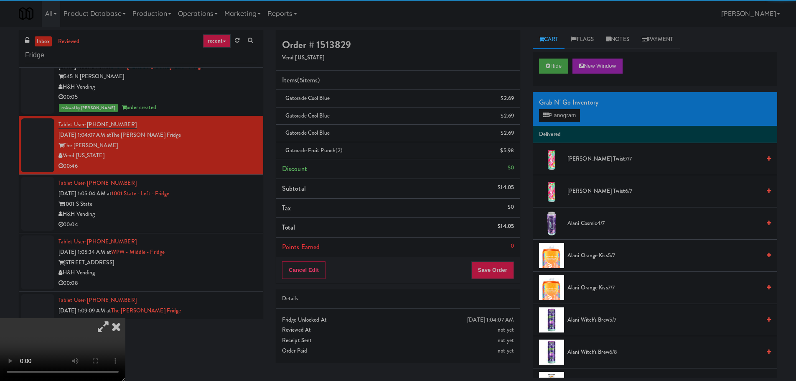
click at [113, 318] on icon at bounding box center [103, 326] width 19 height 17
click at [125, 318] on video at bounding box center [62, 349] width 125 height 63
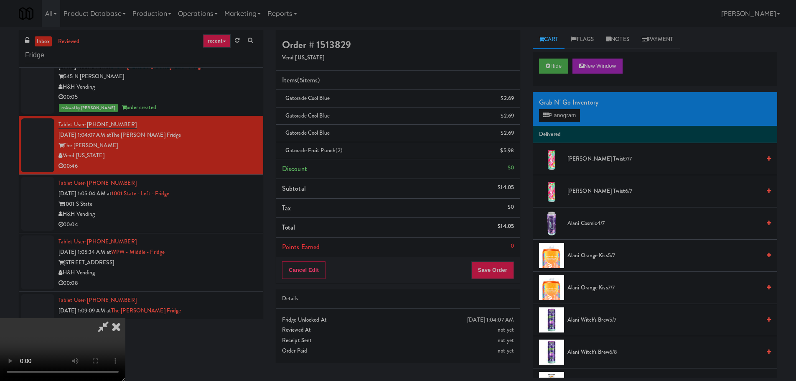
click at [125, 318] on video at bounding box center [62, 349] width 125 height 63
click at [553, 114] on button "Planogram" at bounding box center [559, 115] width 41 height 13
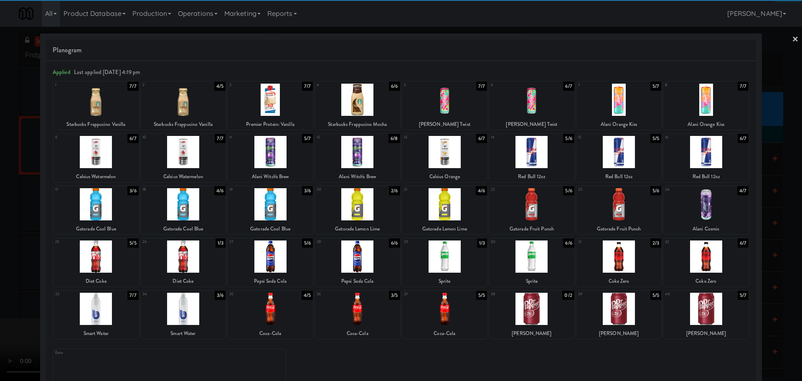
click at [538, 203] on div at bounding box center [531, 204] width 85 height 32
click at [0, 314] on div at bounding box center [401, 190] width 802 height 381
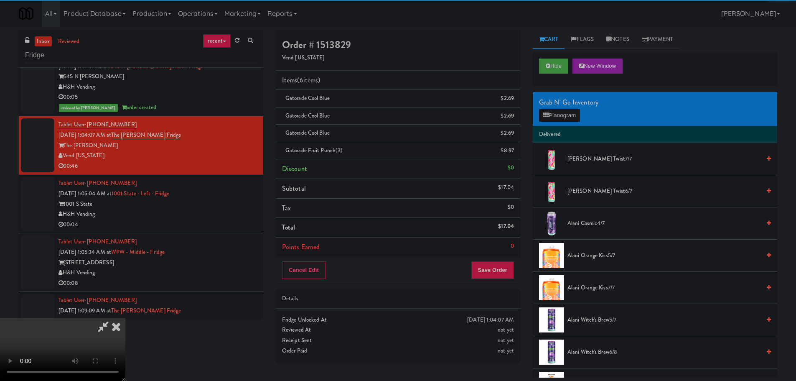
drag, startPoint x: 171, startPoint y: 217, endPoint x: 241, endPoint y: 223, distance: 70.5
click at [125, 318] on video at bounding box center [62, 349] width 125 height 63
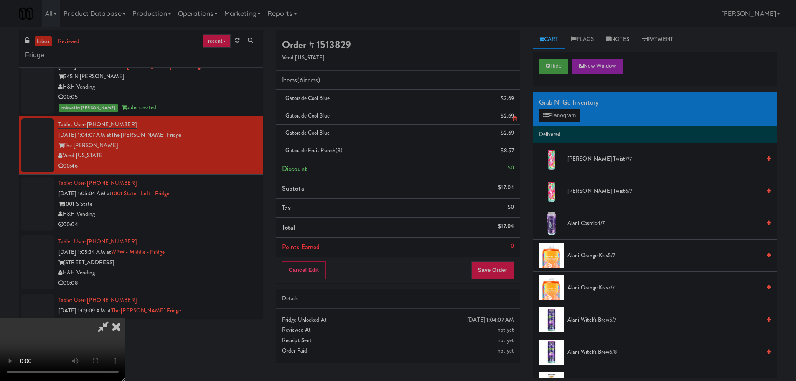
click at [455, 107] on li "Gatorade Cool Blue $2.69" at bounding box center [398, 116] width 244 height 18
click at [113, 318] on icon at bounding box center [103, 326] width 19 height 17
click at [488, 268] on button "Save Order" at bounding box center [492, 270] width 43 height 18
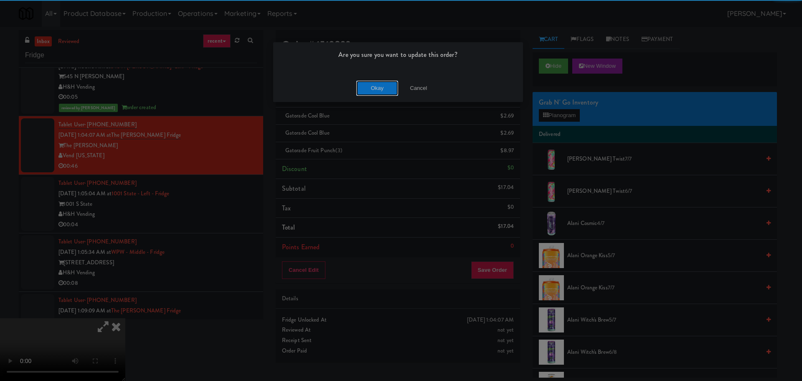
click at [386, 94] on button "Okay" at bounding box center [377, 88] width 42 height 15
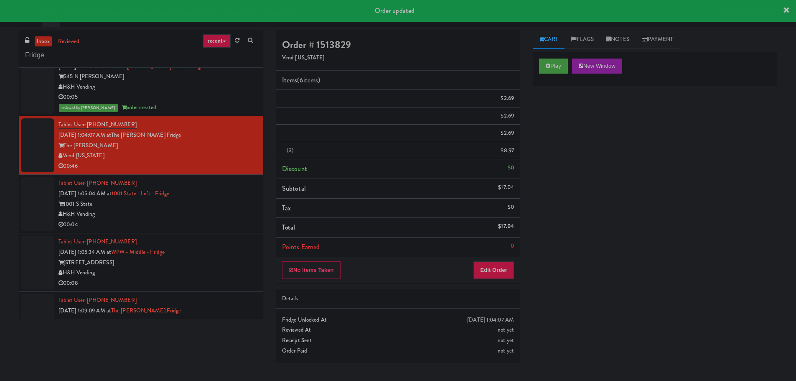
click at [219, 214] on div "H&H Vending" at bounding box center [157, 214] width 198 height 10
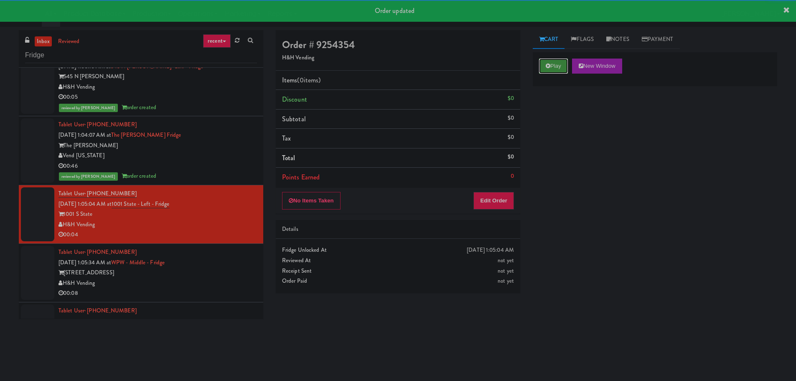
click at [557, 68] on button "Play" at bounding box center [553, 65] width 29 height 15
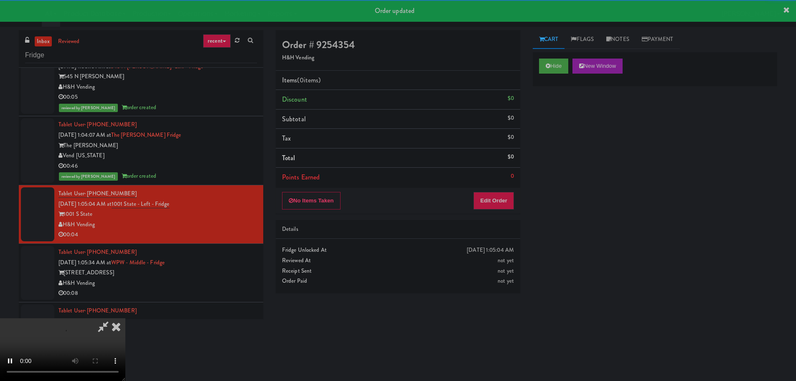
click at [500, 210] on div "No Items Taken Edit Order" at bounding box center [398, 201] width 244 height 26
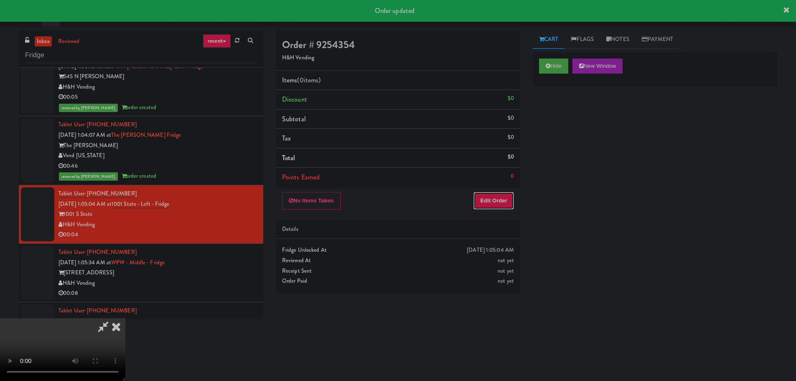
click at [501, 209] on button "Edit Order" at bounding box center [493, 201] width 41 height 18
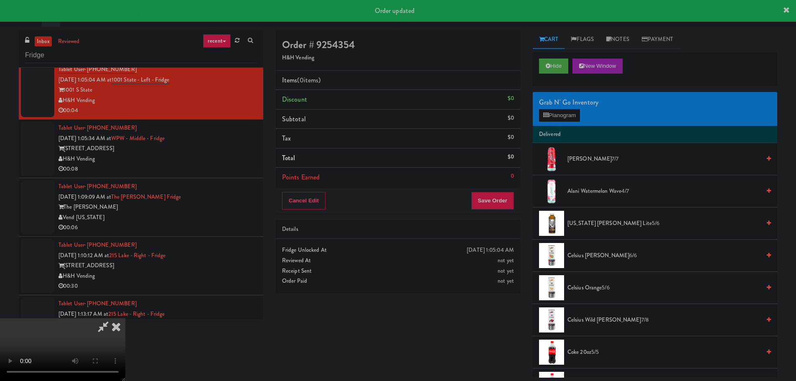
scroll to position [627, 0]
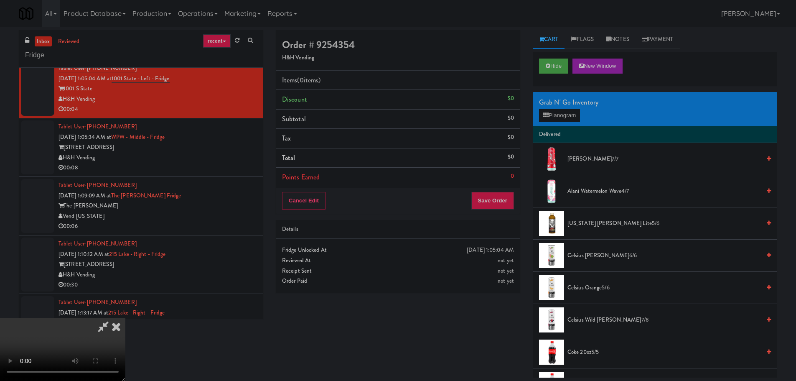
click at [125, 318] on video at bounding box center [62, 349] width 125 height 63
click at [554, 112] on button "Planogram" at bounding box center [559, 115] width 41 height 13
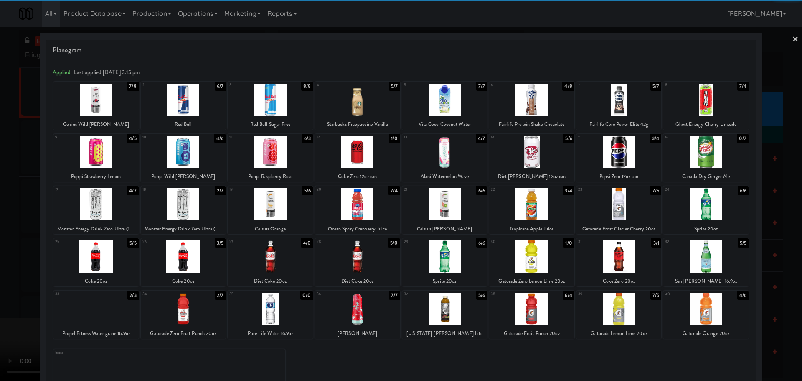
click at [191, 261] on div at bounding box center [183, 256] width 85 height 32
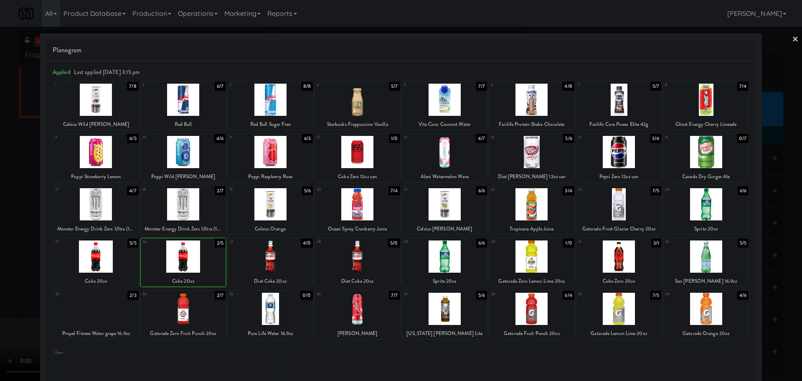
click at [8, 284] on div at bounding box center [401, 190] width 802 height 381
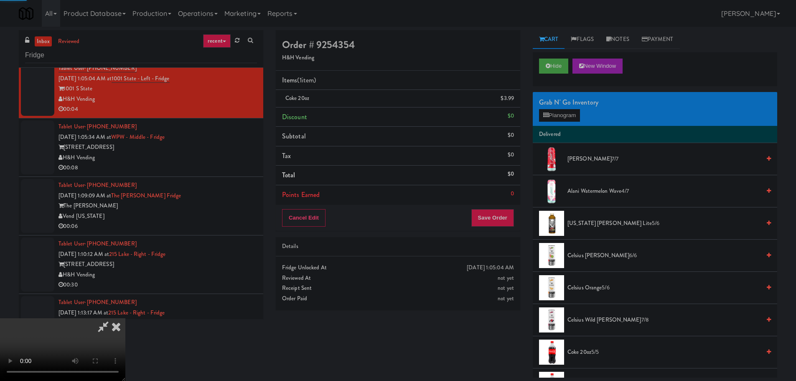
click at [125, 318] on video at bounding box center [62, 349] width 125 height 63
click at [504, 211] on button "Save Order" at bounding box center [492, 218] width 43 height 18
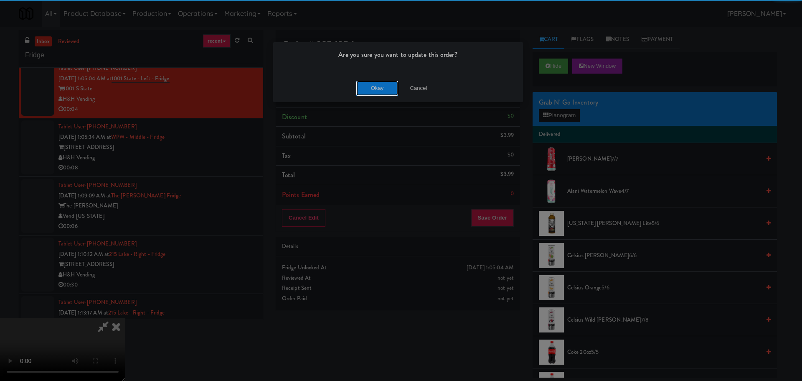
click at [376, 87] on button "Okay" at bounding box center [377, 88] width 42 height 15
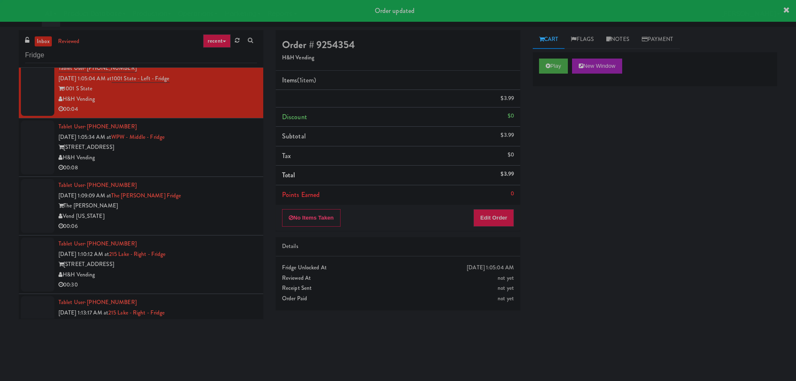
click at [229, 168] on div "00:08" at bounding box center [157, 167] width 198 height 10
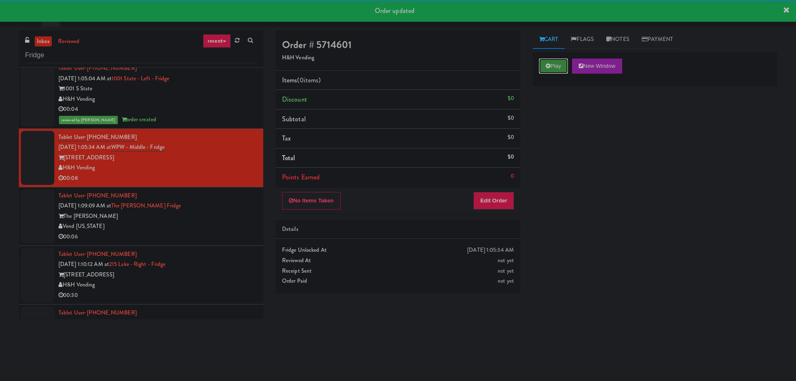
click at [542, 63] on button "Play" at bounding box center [553, 65] width 29 height 15
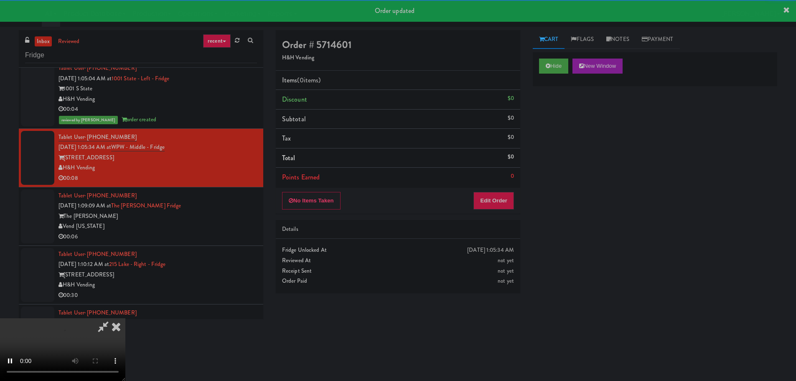
click at [503, 192] on div "No Items Taken Edit Order" at bounding box center [398, 201] width 244 height 26
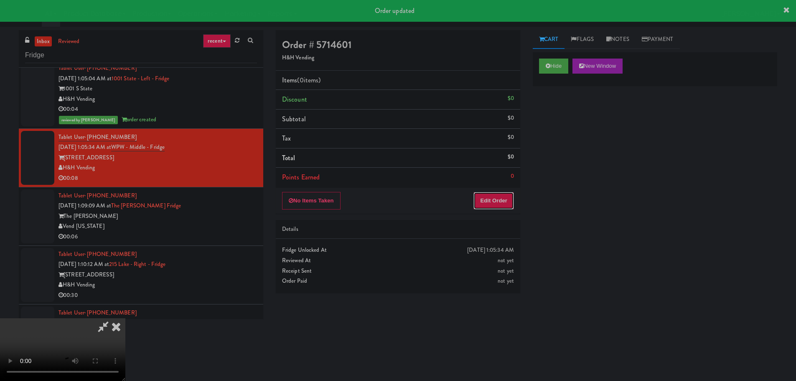
click at [503, 193] on button "Edit Order" at bounding box center [493, 201] width 41 height 18
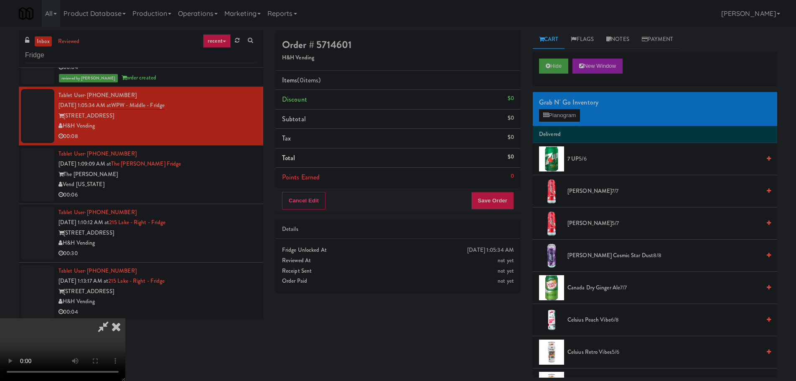
click at [125, 318] on video at bounding box center [62, 349] width 125 height 63
drag, startPoint x: 331, startPoint y: 218, endPoint x: 454, endPoint y: 173, distance: 131.8
click at [125, 318] on video at bounding box center [62, 349] width 125 height 63
click at [550, 120] on button "Planogram" at bounding box center [559, 115] width 41 height 13
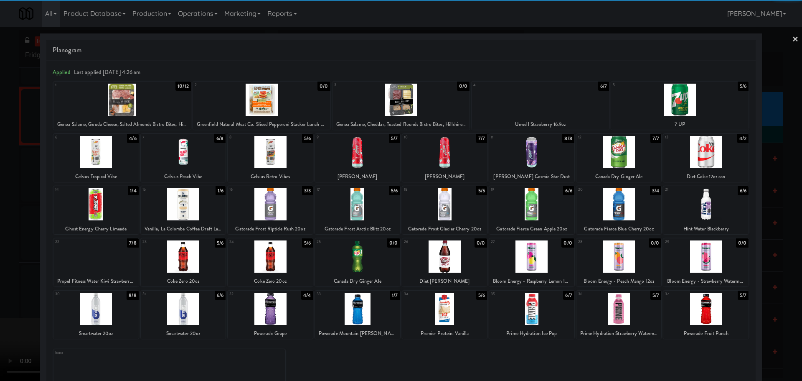
click at [690, 156] on div at bounding box center [705, 152] width 85 height 32
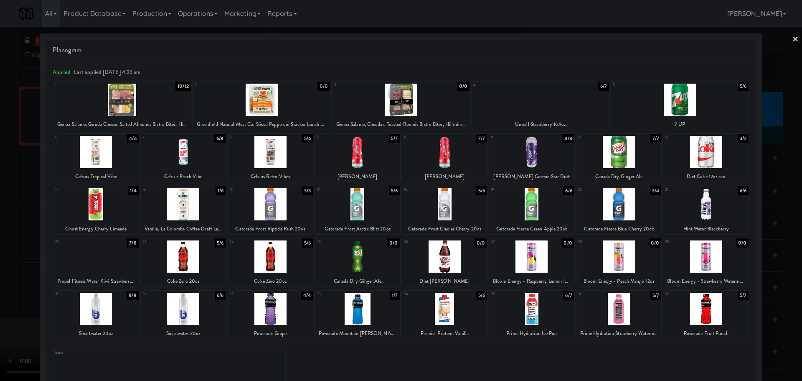
click at [0, 243] on div at bounding box center [401, 190] width 802 height 381
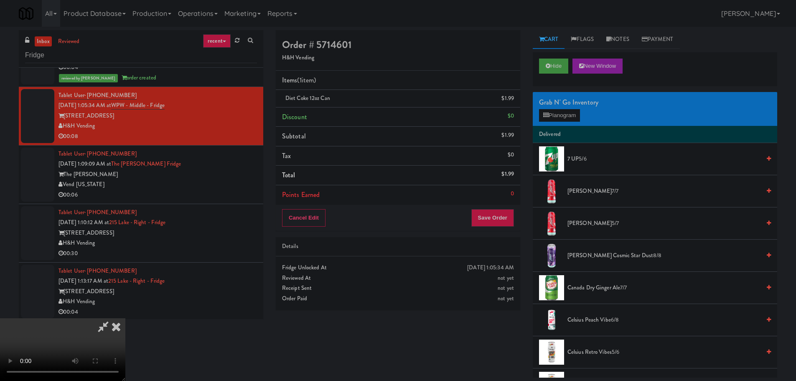
drag, startPoint x: 195, startPoint y: 192, endPoint x: 303, endPoint y: 189, distance: 108.6
click at [125, 318] on video at bounding box center [62, 349] width 125 height 63
click at [491, 212] on button "Save Order" at bounding box center [492, 218] width 43 height 18
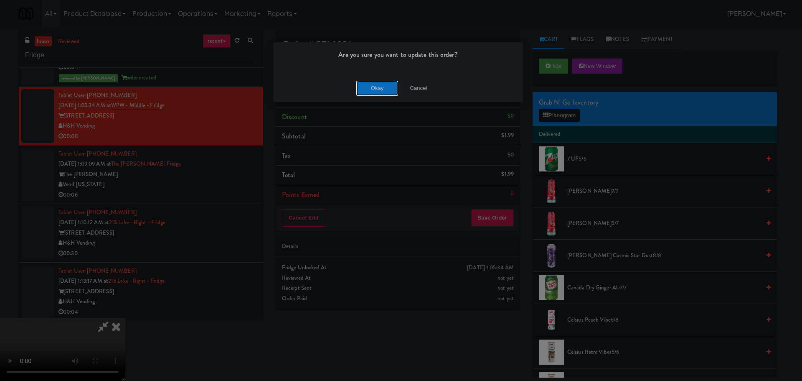
click at [387, 81] on button "Okay" at bounding box center [377, 88] width 42 height 15
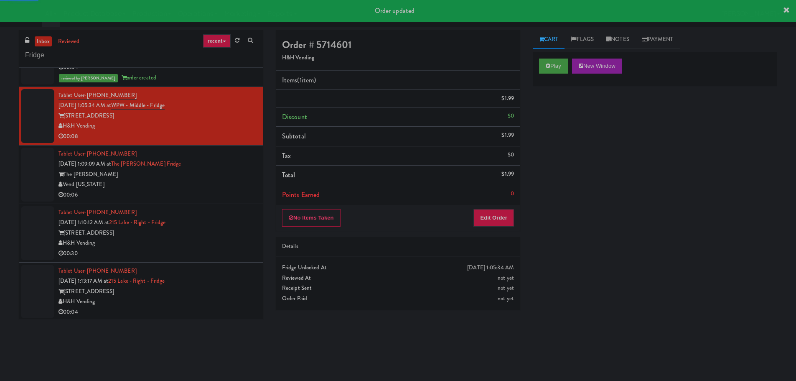
click at [242, 185] on div "Vend [US_STATE]" at bounding box center [157, 184] width 198 height 10
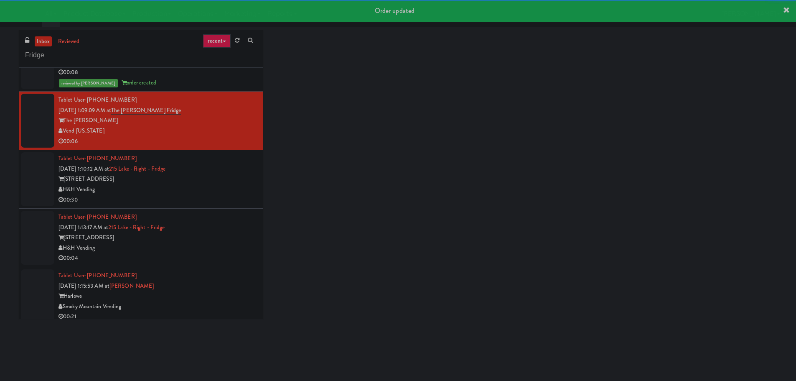
scroll to position [752, 0]
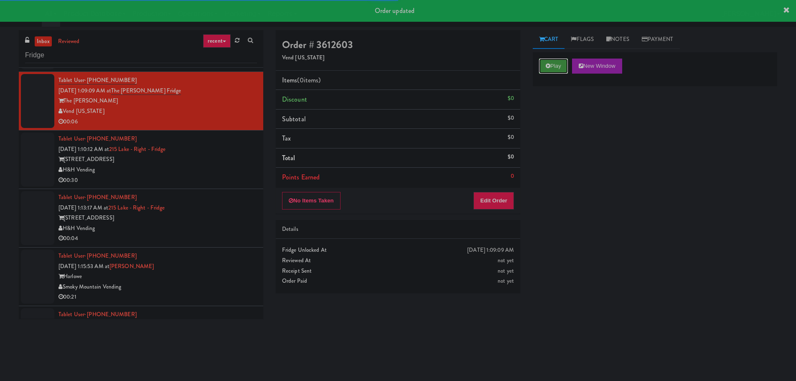
click at [553, 66] on button "Play" at bounding box center [553, 65] width 29 height 15
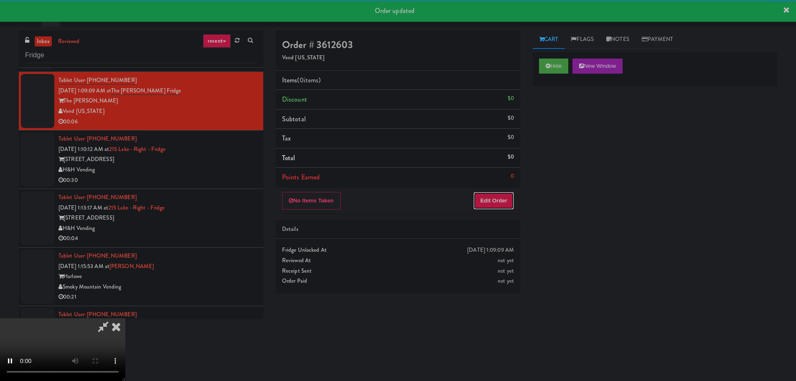
click at [489, 203] on button "Edit Order" at bounding box center [493, 201] width 41 height 18
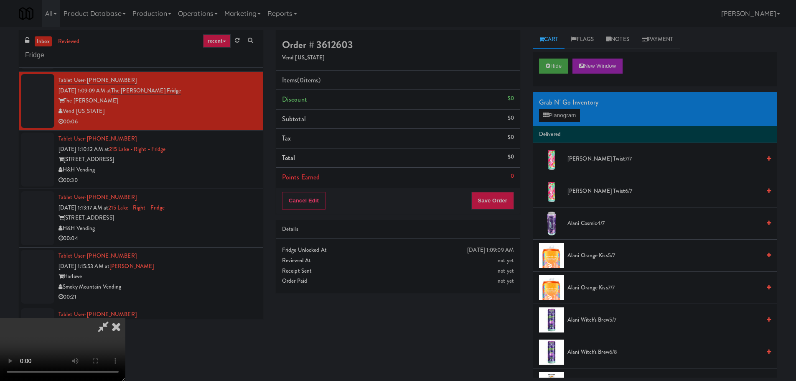
click at [125, 318] on video at bounding box center [62, 349] width 125 height 63
click at [556, 117] on button "Planogram" at bounding box center [559, 115] width 41 height 13
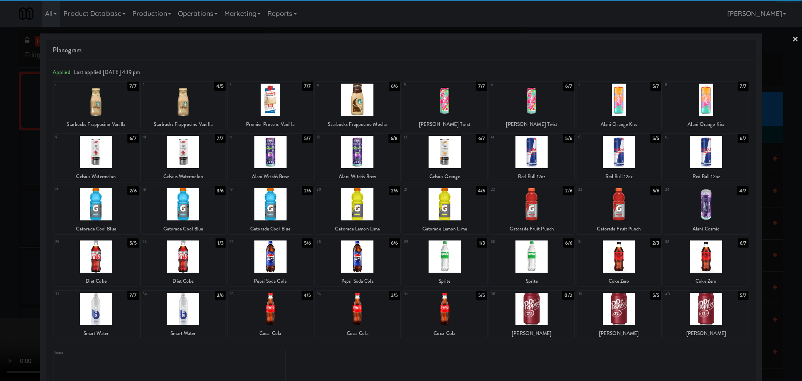
click at [370, 203] on div at bounding box center [357, 204] width 85 height 32
click at [29, 252] on div at bounding box center [401, 190] width 802 height 381
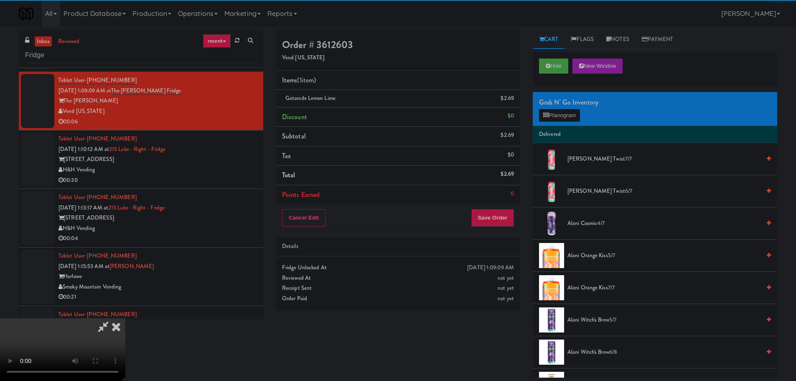
click at [125, 318] on video at bounding box center [62, 349] width 125 height 63
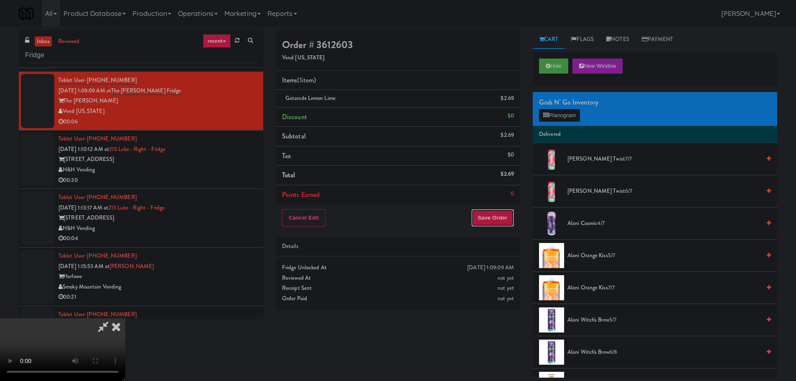
click at [500, 211] on button "Save Order" at bounding box center [492, 218] width 43 height 18
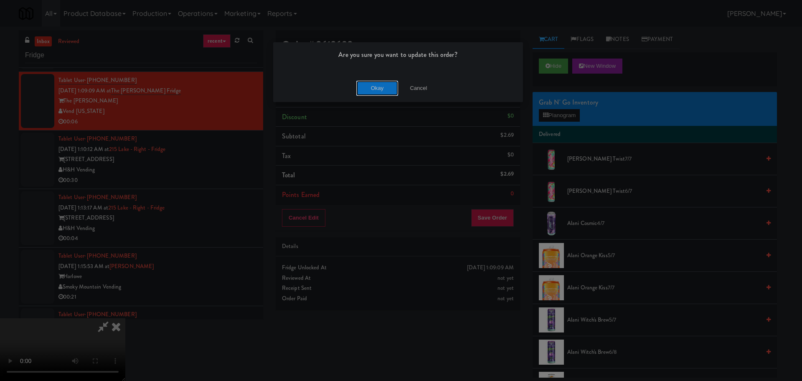
click at [375, 84] on button "Okay" at bounding box center [377, 88] width 42 height 15
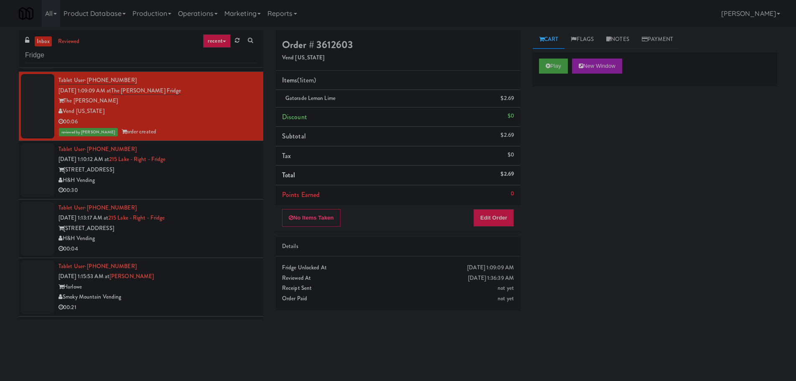
click at [214, 192] on div "00:30" at bounding box center [157, 190] width 198 height 10
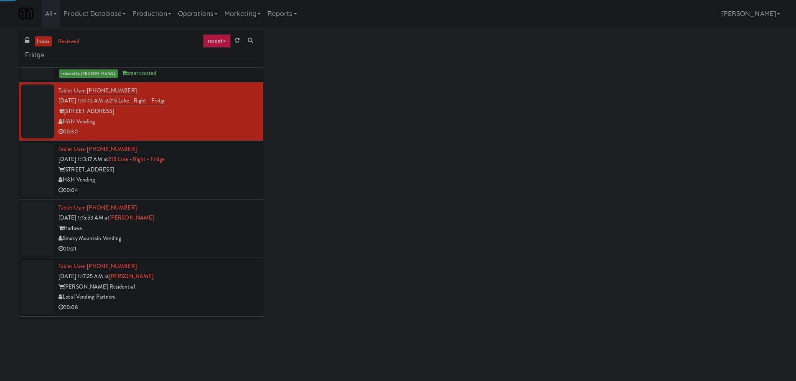
scroll to position [835, 0]
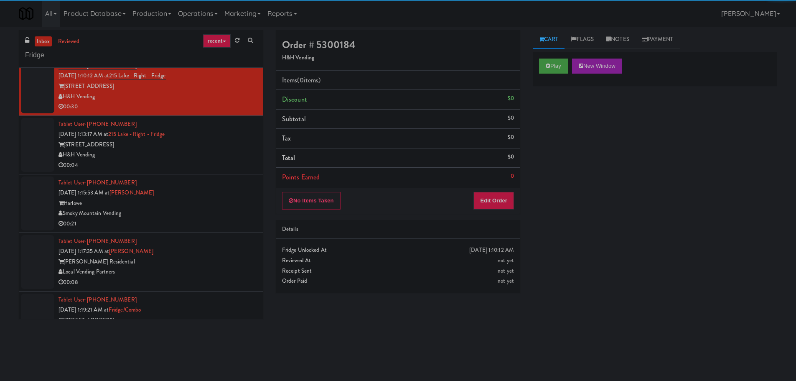
click at [545, 75] on div "Play New Window" at bounding box center [655, 68] width 244 height 33
click at [553, 66] on button "Play" at bounding box center [553, 65] width 29 height 15
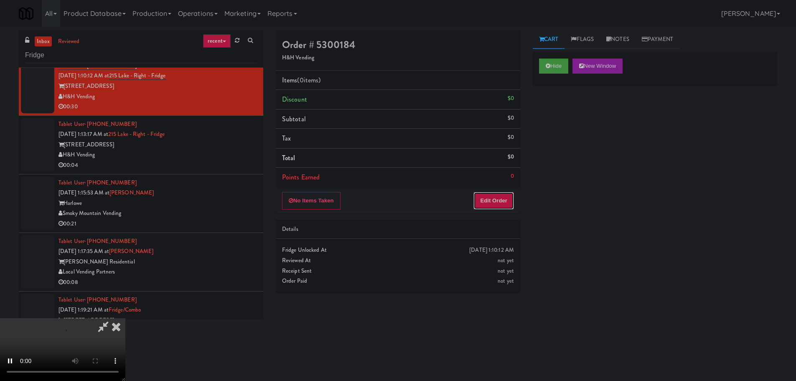
click at [500, 206] on button "Edit Order" at bounding box center [493, 201] width 41 height 18
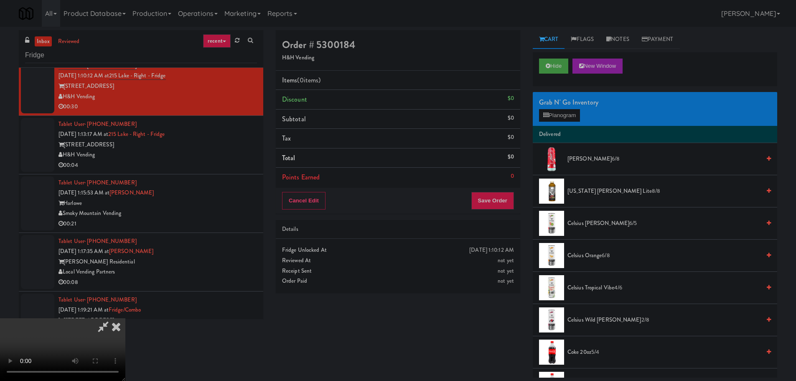
click at [125, 318] on video at bounding box center [62, 349] width 125 height 63
click at [575, 114] on button "Planogram" at bounding box center [559, 115] width 41 height 13
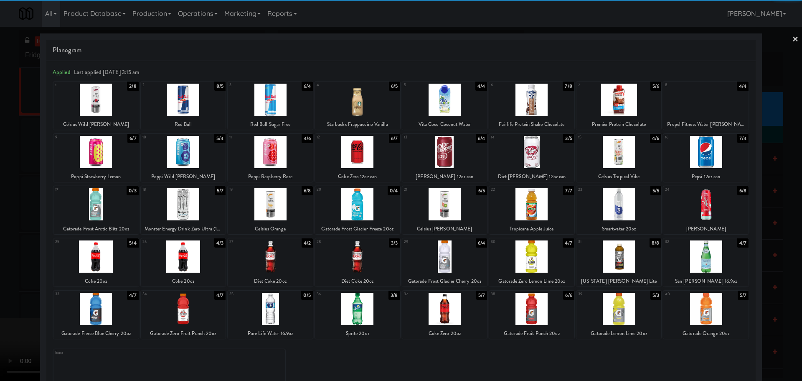
click at [206, 305] on div at bounding box center [183, 308] width 85 height 32
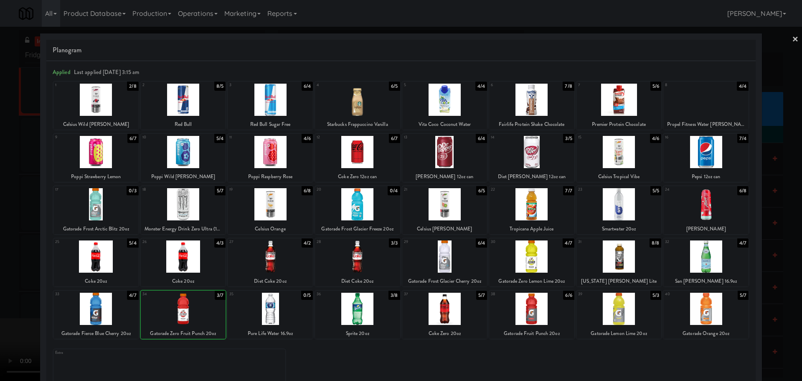
click at [0, 287] on div at bounding box center [401, 190] width 802 height 381
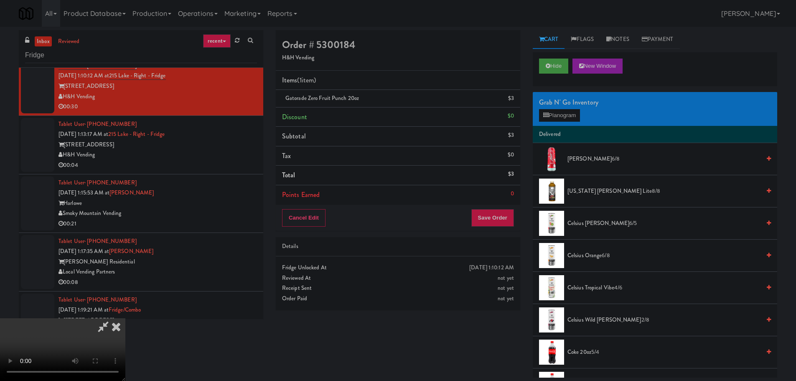
click at [125, 318] on video at bounding box center [62, 349] width 125 height 63
click at [511, 101] on link at bounding box center [513, 101] width 8 height 10
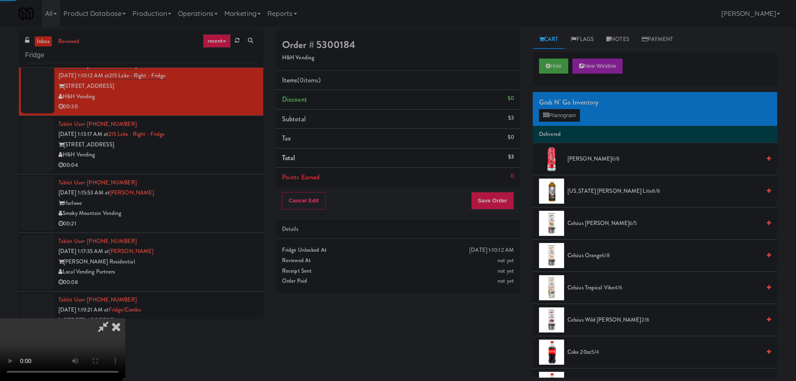
click at [125, 318] on video at bounding box center [62, 349] width 125 height 63
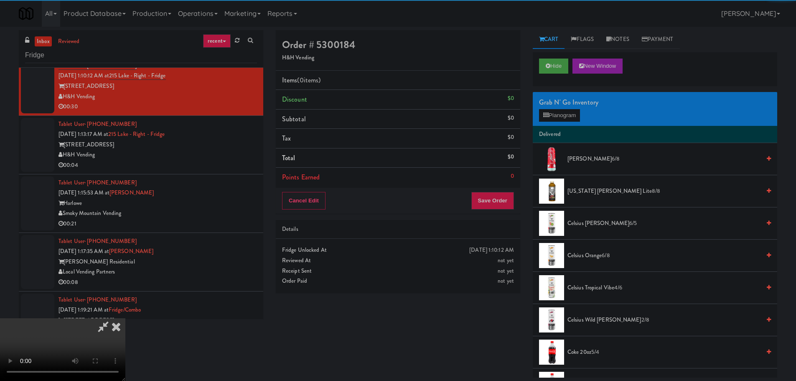
drag, startPoint x: 323, startPoint y: 256, endPoint x: 354, endPoint y: 249, distance: 31.7
click at [125, 318] on video at bounding box center [62, 349] width 125 height 63
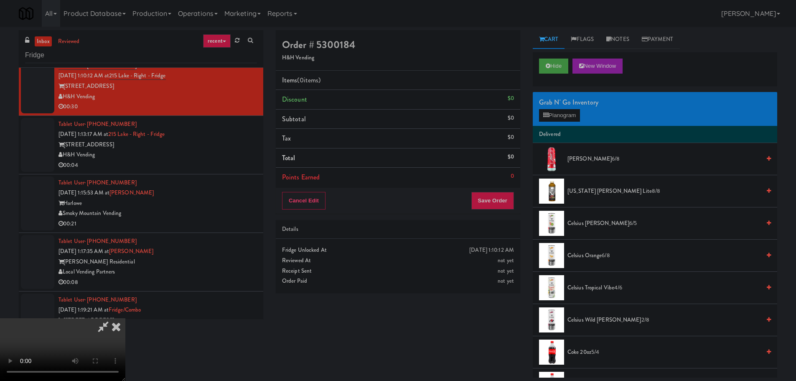
click at [579, 104] on div "Grab N' Go Inventory" at bounding box center [655, 102] width 232 height 13
click at [572, 112] on button "Planogram" at bounding box center [559, 115] width 41 height 13
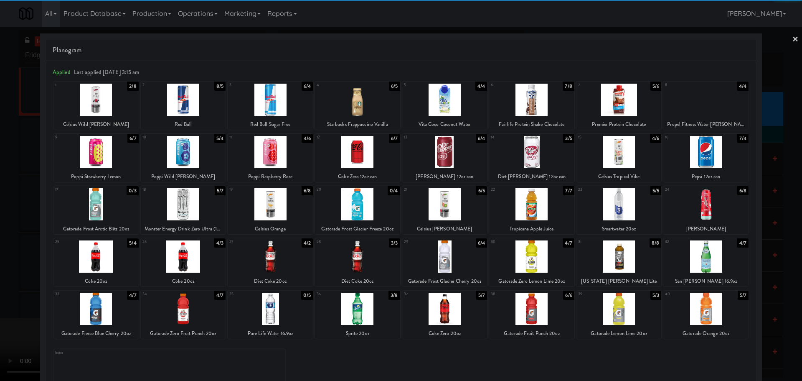
click at [104, 308] on div at bounding box center [95, 308] width 85 height 32
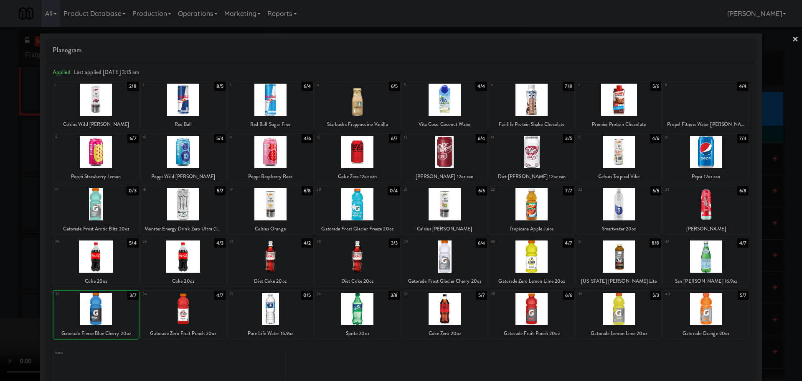
click at [0, 269] on div at bounding box center [401, 190] width 802 height 381
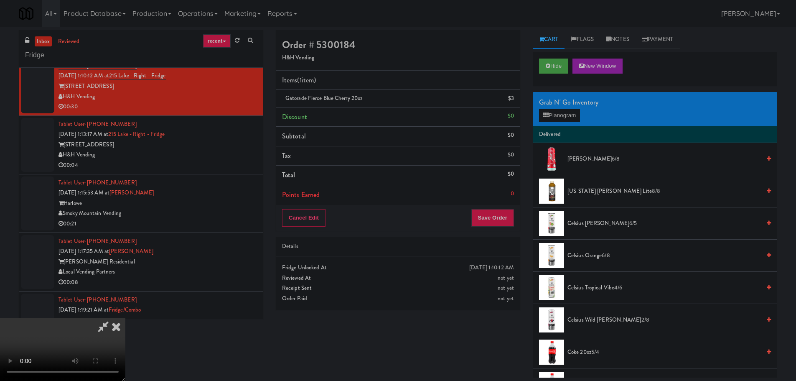
drag, startPoint x: 205, startPoint y: 197, endPoint x: 224, endPoint y: 200, distance: 19.4
click at [125, 318] on video at bounding box center [62, 349] width 125 height 63
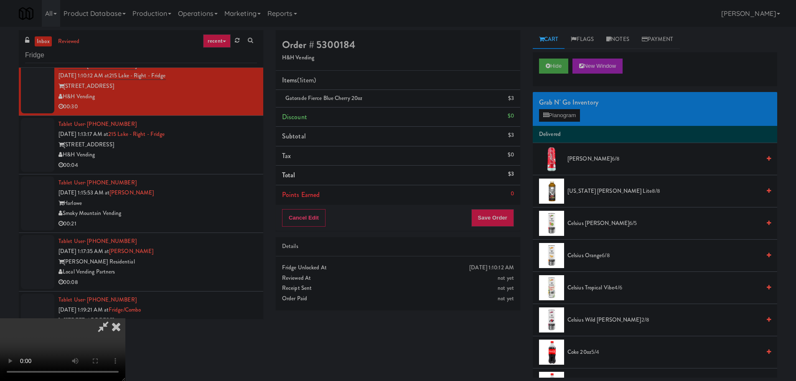
click at [125, 318] on video at bounding box center [62, 349] width 125 height 63
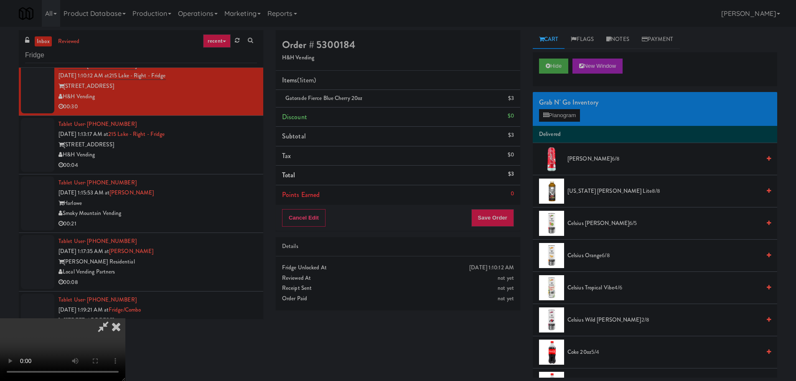
click at [125, 318] on video at bounding box center [62, 349] width 125 height 63
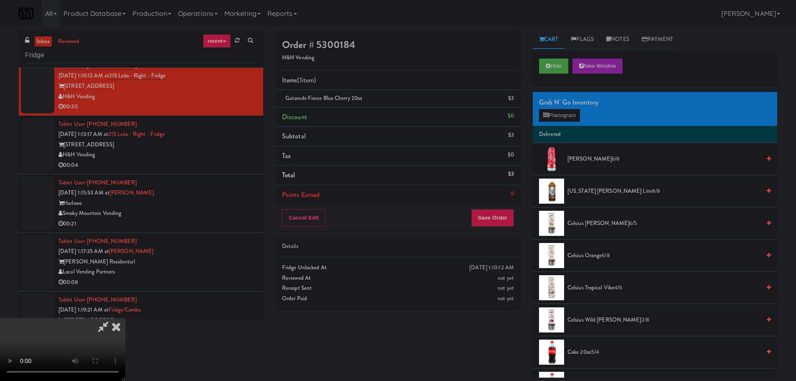
click at [125, 318] on video at bounding box center [62, 349] width 125 height 63
click at [560, 117] on button "Planogram" at bounding box center [559, 115] width 41 height 13
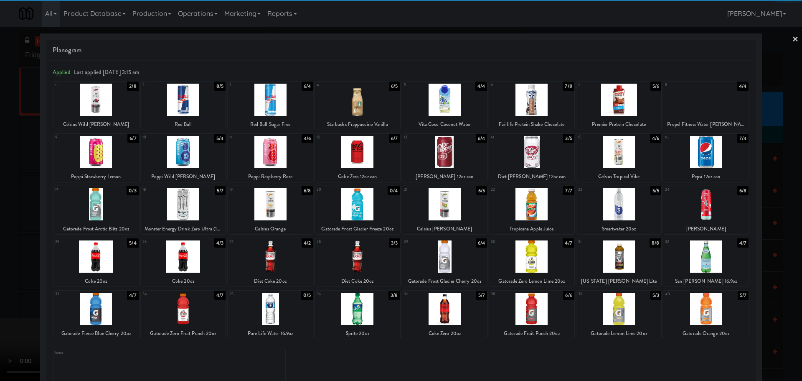
click at [627, 259] on div at bounding box center [618, 256] width 85 height 32
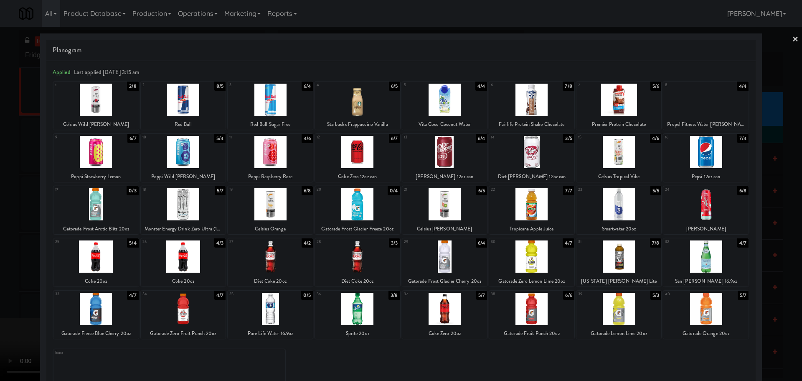
drag, startPoint x: 6, startPoint y: 269, endPoint x: 107, endPoint y: 233, distance: 107.2
click at [6, 270] on div at bounding box center [401, 190] width 802 height 381
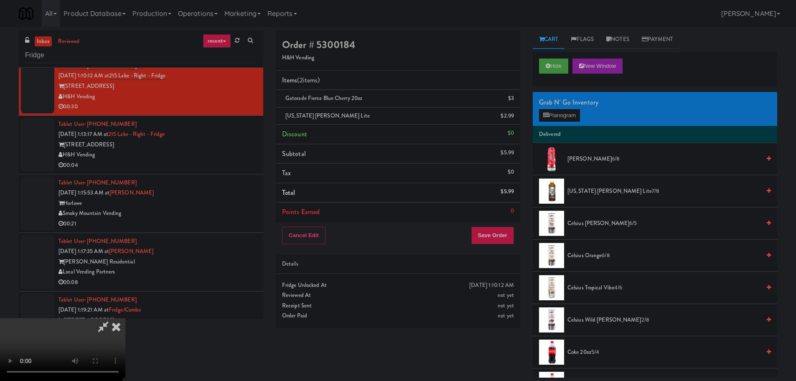
drag, startPoint x: 168, startPoint y: 208, endPoint x: 177, endPoint y: 207, distance: 9.2
click at [125, 318] on video at bounding box center [62, 349] width 125 height 63
click at [506, 234] on button "Save Order" at bounding box center [492, 235] width 43 height 18
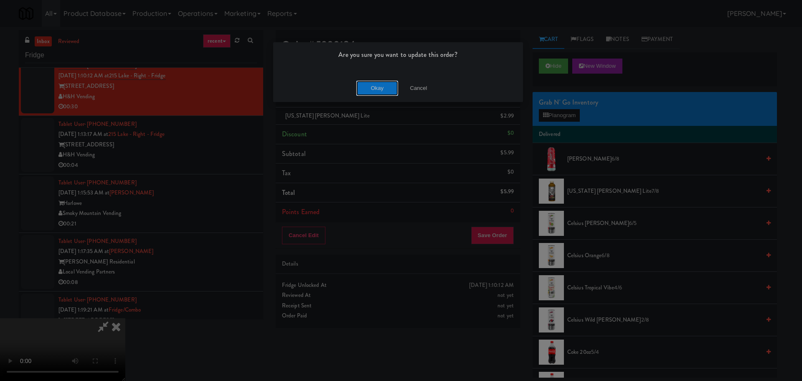
click at [365, 88] on button "Okay" at bounding box center [377, 88] width 42 height 15
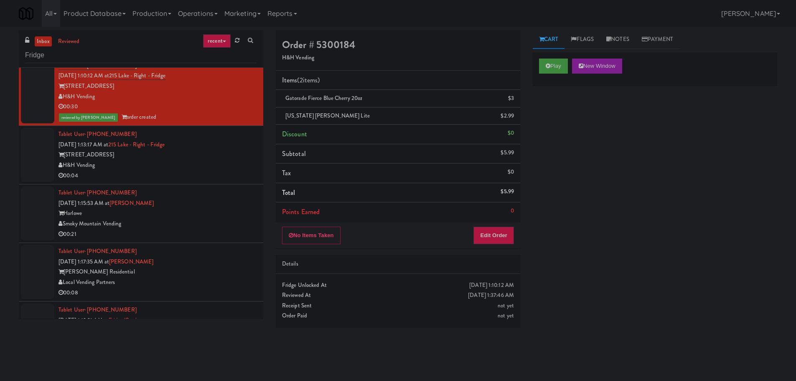
click at [204, 163] on div "H&H Vending" at bounding box center [157, 165] width 198 height 10
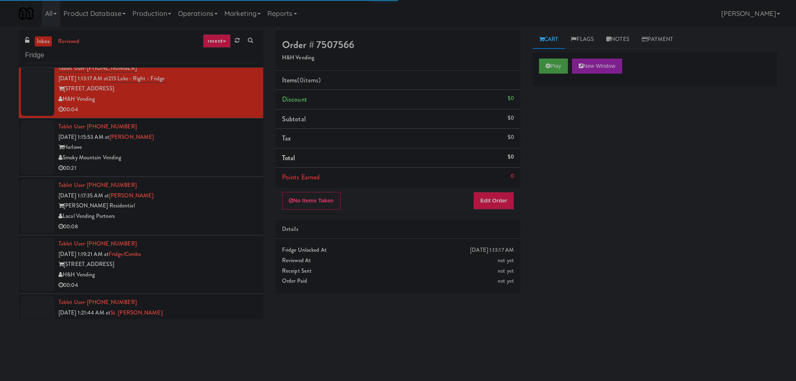
scroll to position [877, 0]
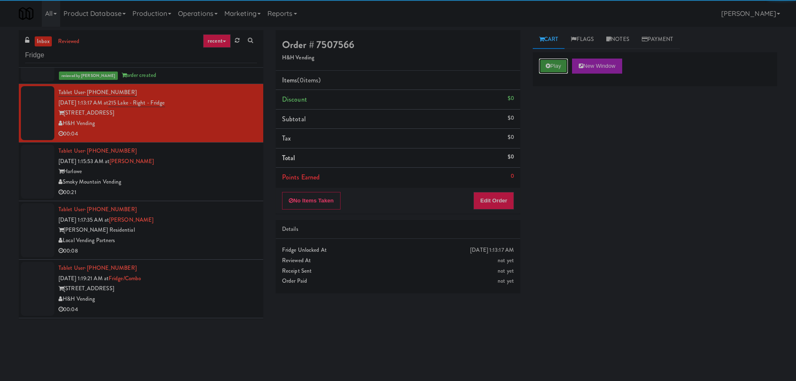
click at [546, 60] on button "Play" at bounding box center [553, 65] width 29 height 15
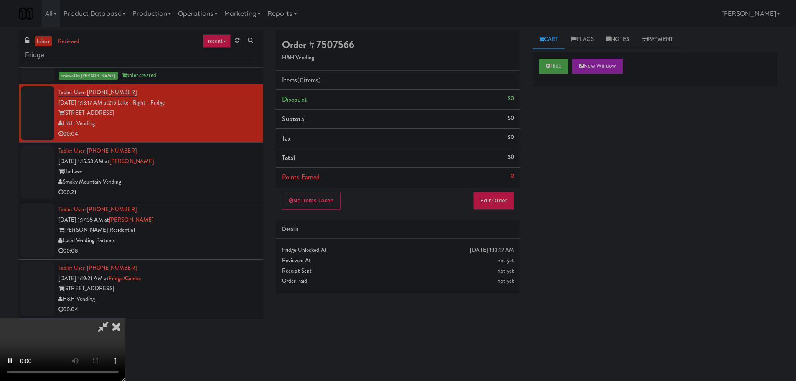
click at [500, 185] on li "Points Earned 0" at bounding box center [398, 176] width 244 height 19
click at [499, 192] on button "Edit Order" at bounding box center [493, 201] width 41 height 18
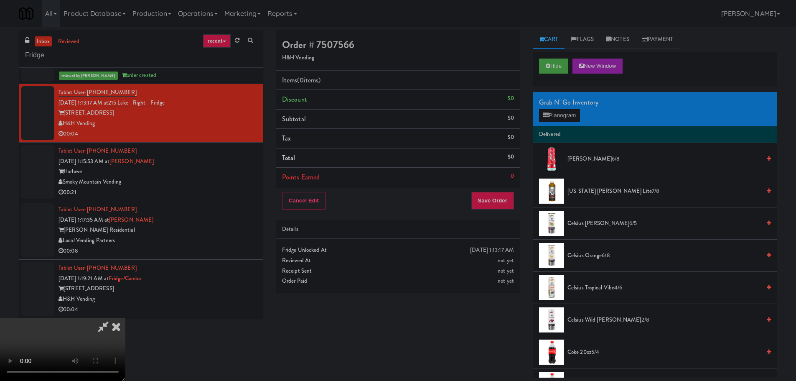
click at [125, 318] on video at bounding box center [62, 349] width 125 height 63
click at [551, 114] on button "Planogram" at bounding box center [559, 115] width 41 height 13
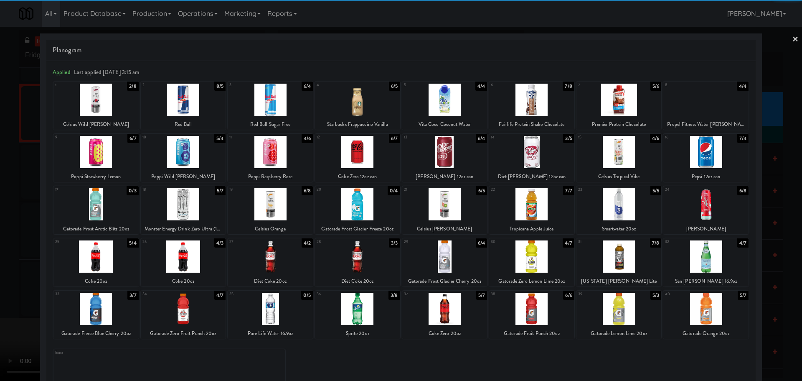
click at [363, 159] on div at bounding box center [357, 152] width 85 height 32
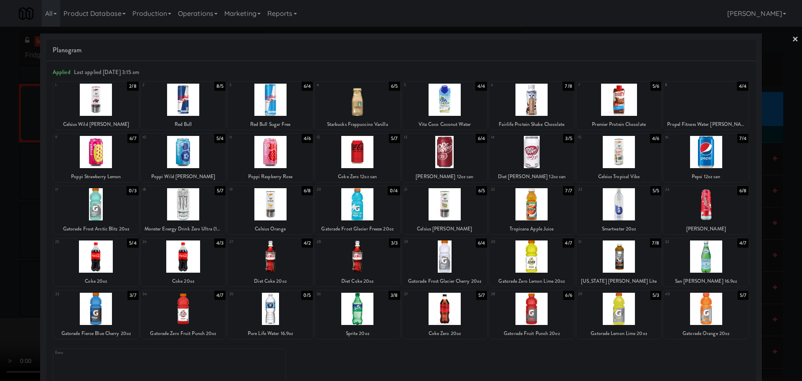
drag, startPoint x: 0, startPoint y: 279, endPoint x: 165, endPoint y: 235, distance: 171.2
click at [2, 279] on div at bounding box center [401, 190] width 802 height 381
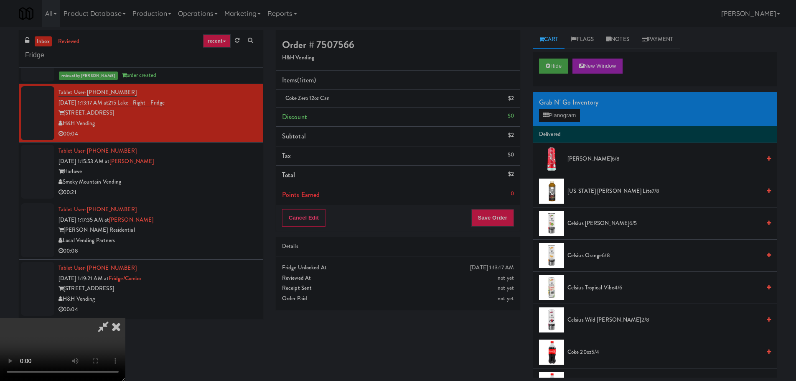
click at [125, 318] on video at bounding box center [62, 349] width 125 height 63
click at [495, 217] on button "Save Order" at bounding box center [492, 218] width 43 height 18
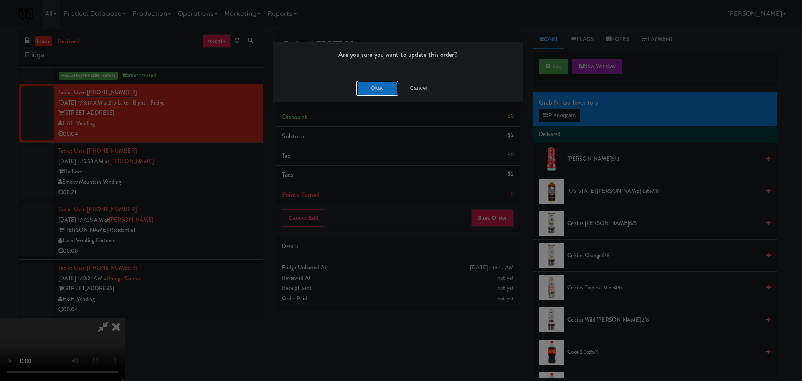
click at [367, 92] on button "Okay" at bounding box center [377, 88] width 42 height 15
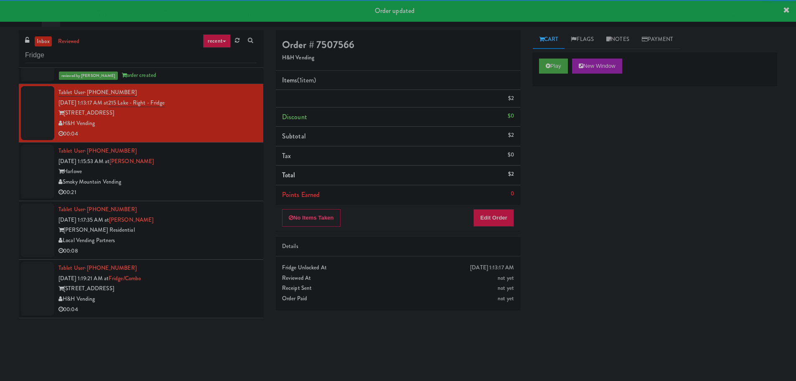
click at [236, 179] on div "Smoky Mountain Vending" at bounding box center [157, 182] width 198 height 10
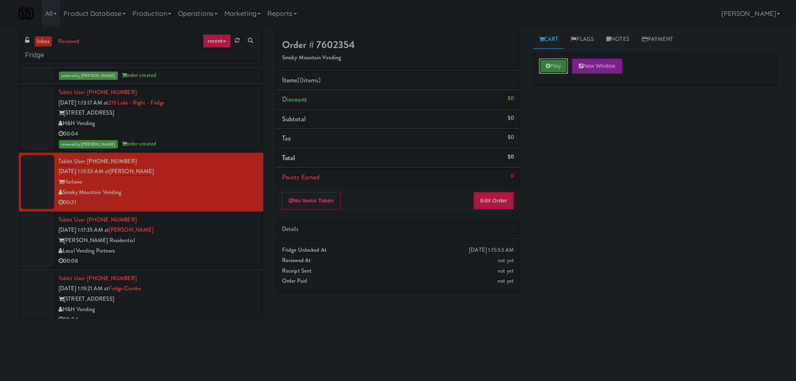
click at [547, 69] on button "Play" at bounding box center [553, 65] width 29 height 15
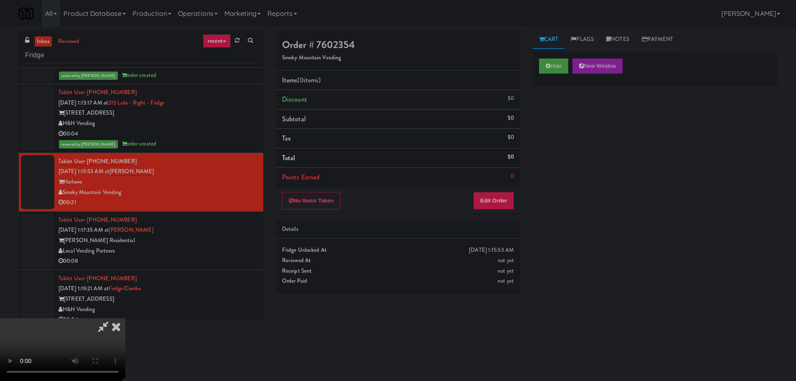
drag, startPoint x: 502, startPoint y: 190, endPoint x: 500, endPoint y: 197, distance: 7.5
click at [502, 190] on div "No Items Taken Edit Order" at bounding box center [398, 201] width 244 height 26
click at [499, 199] on button "Edit Order" at bounding box center [493, 201] width 41 height 18
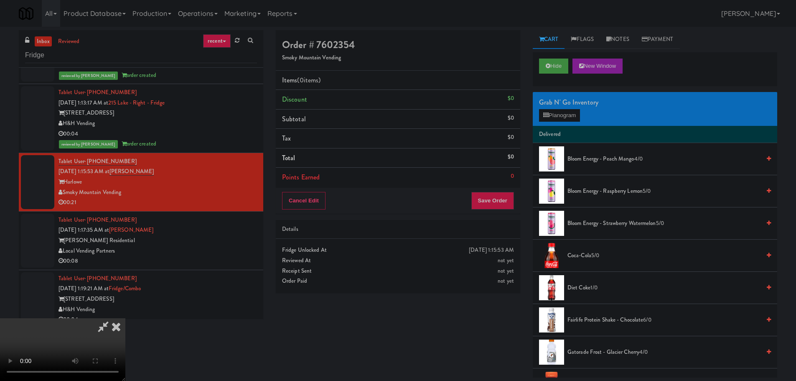
scroll to position [144, 0]
click at [125, 318] on video at bounding box center [62, 349] width 125 height 63
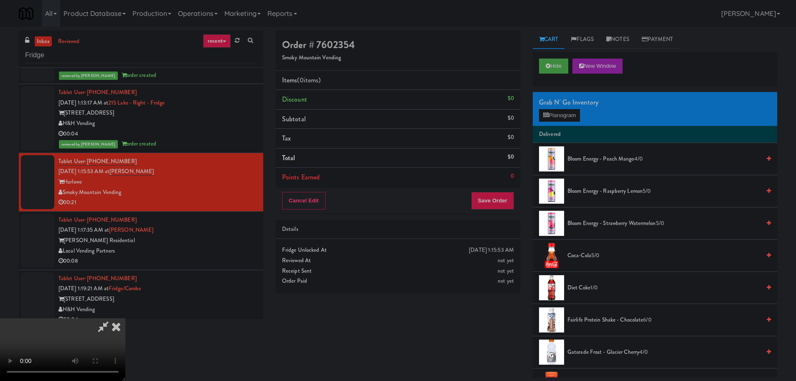
scroll to position [125, 0]
click at [125, 318] on video at bounding box center [62, 349] width 125 height 63
drag, startPoint x: 330, startPoint y: 185, endPoint x: 346, endPoint y: 183, distance: 15.5
click at [125, 318] on video at bounding box center [62, 349] width 125 height 63
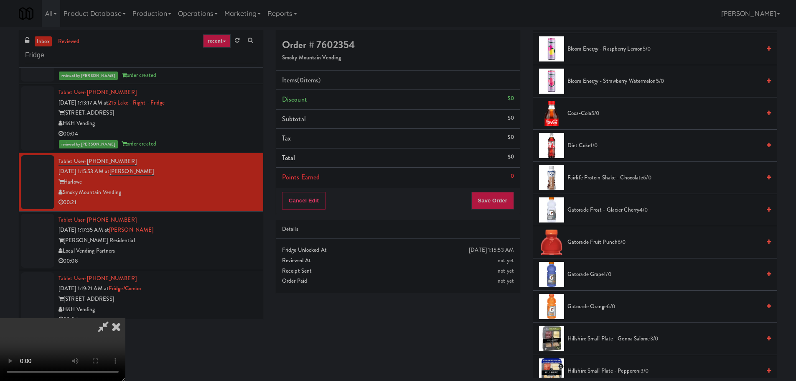
scroll to position [167, 0]
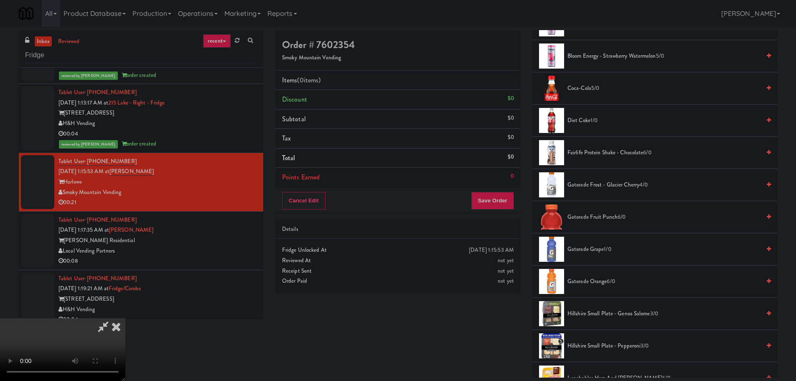
click at [593, 122] on span "1/0" at bounding box center [593, 120] width 7 height 8
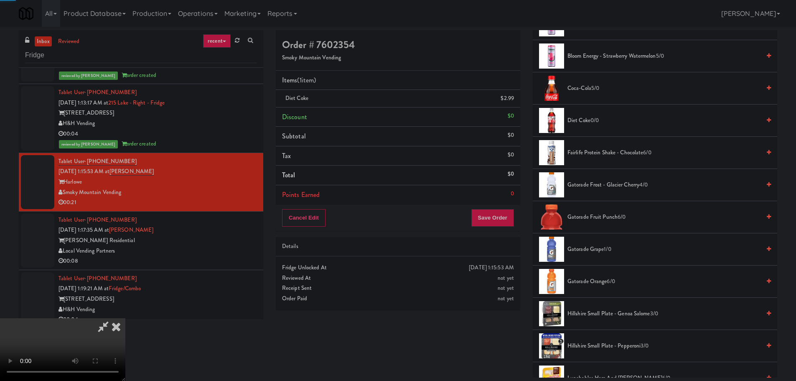
click at [125, 318] on video at bounding box center [62, 349] width 125 height 63
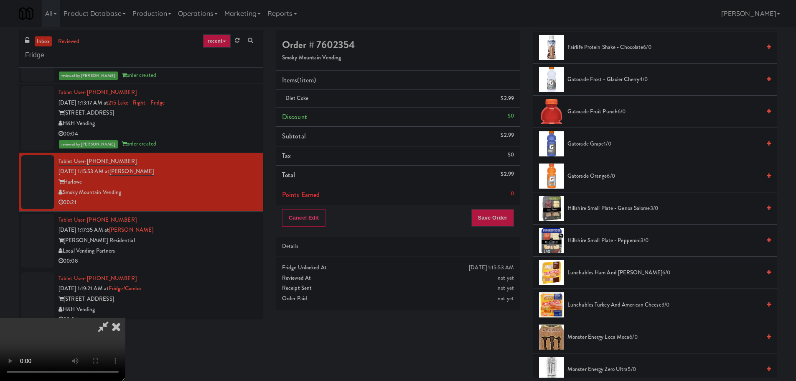
scroll to position [209, 0]
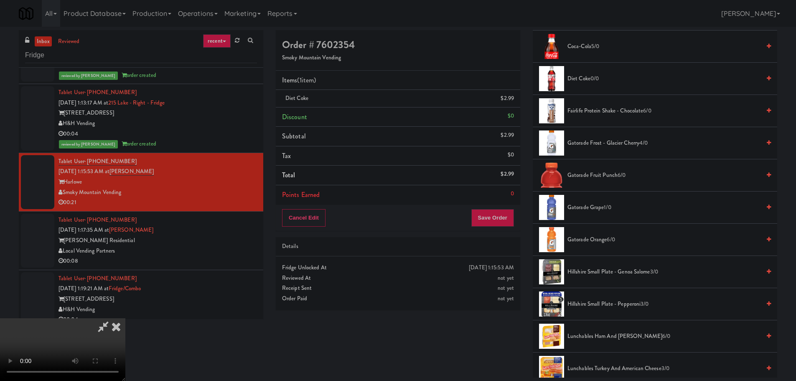
click at [599, 179] on span "Gatorade Fruit Punch 6/0" at bounding box center [663, 175] width 193 height 10
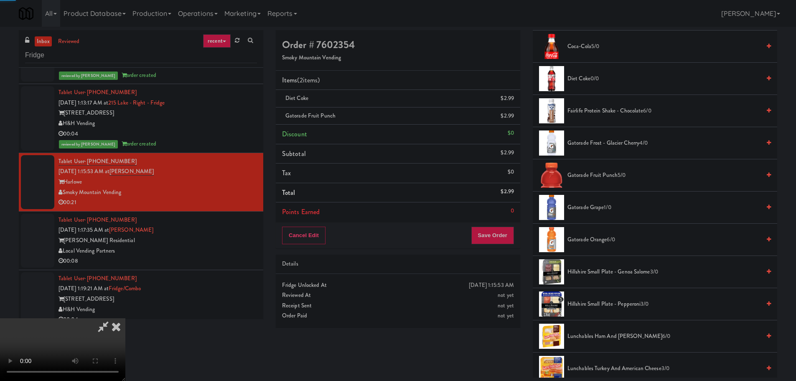
drag, startPoint x: 285, startPoint y: 181, endPoint x: 296, endPoint y: 184, distance: 10.7
click at [125, 318] on video at bounding box center [62, 349] width 125 height 63
click at [493, 236] on button "Save Order" at bounding box center [492, 235] width 43 height 18
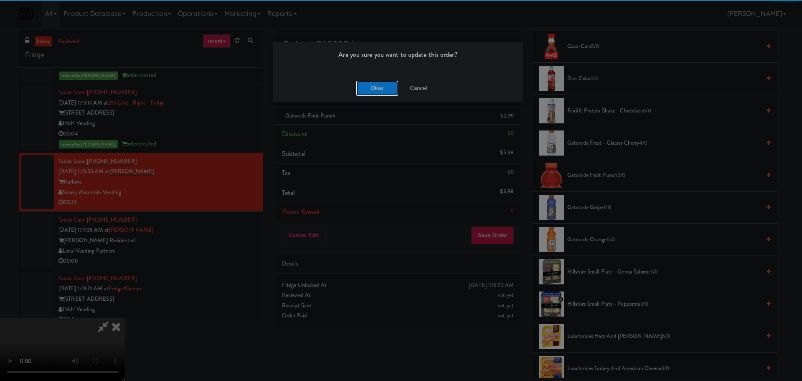
click at [384, 90] on button "Okay" at bounding box center [377, 88] width 42 height 15
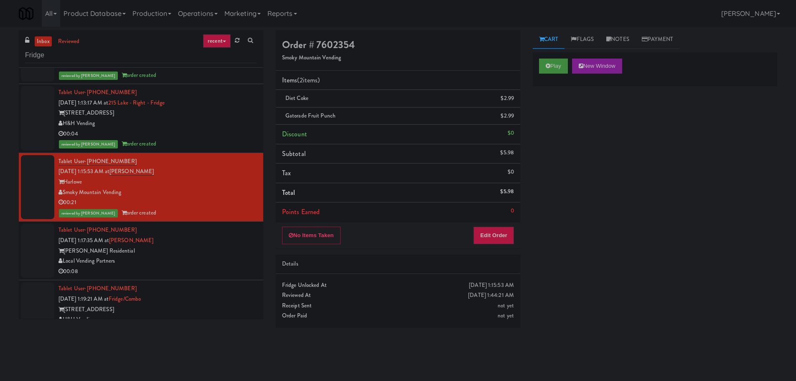
scroll to position [0, 0]
click at [191, 266] on div "00:08" at bounding box center [157, 271] width 198 height 10
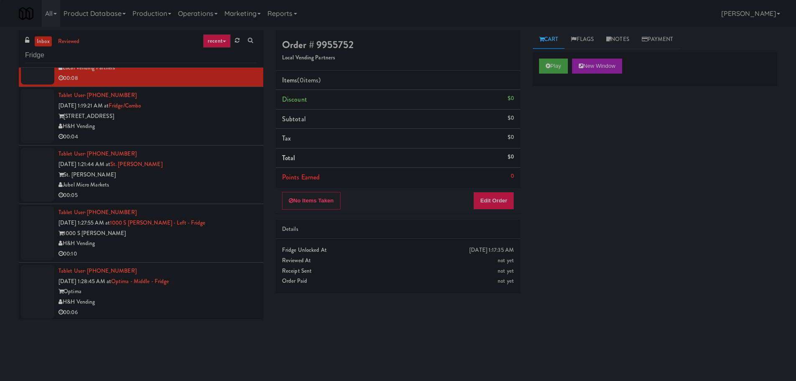
scroll to position [1072, 0]
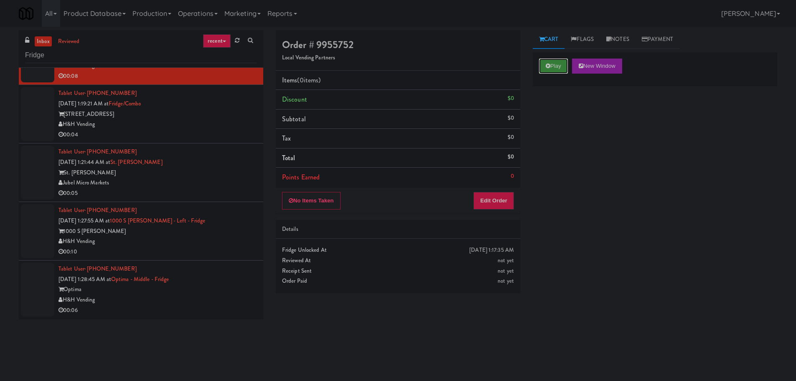
click at [544, 71] on button "Play" at bounding box center [553, 65] width 29 height 15
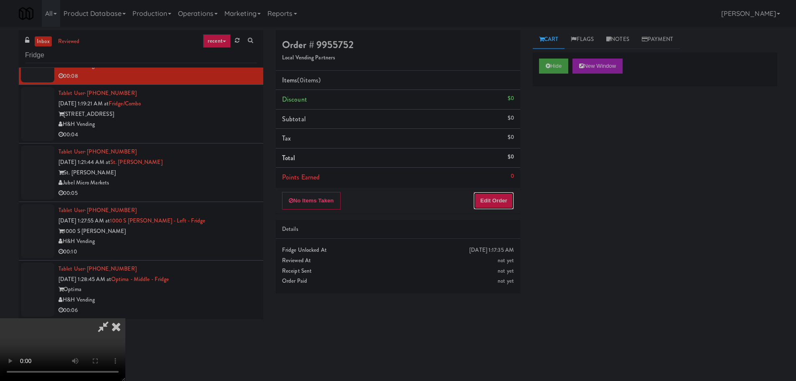
click at [507, 198] on button "Edit Order" at bounding box center [493, 201] width 41 height 18
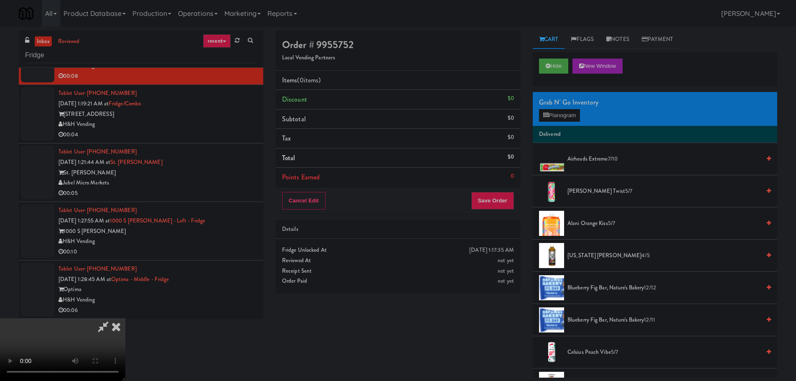
click at [125, 318] on video at bounding box center [62, 349] width 125 height 63
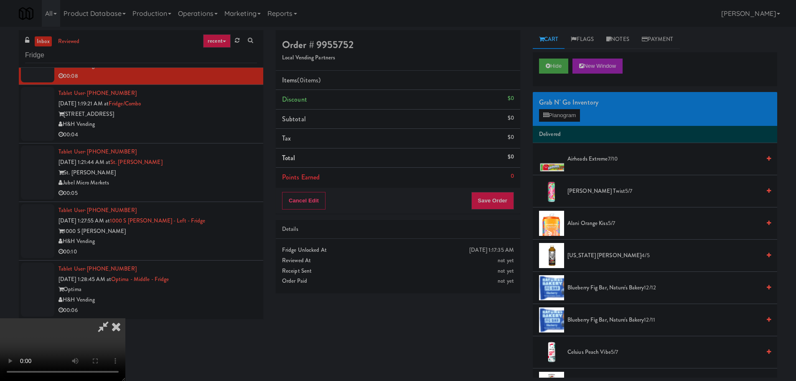
click at [125, 318] on video at bounding box center [62, 349] width 125 height 63
drag, startPoint x: 310, startPoint y: 232, endPoint x: 477, endPoint y: 242, distance: 166.6
click at [125, 318] on video at bounding box center [62, 349] width 125 height 63
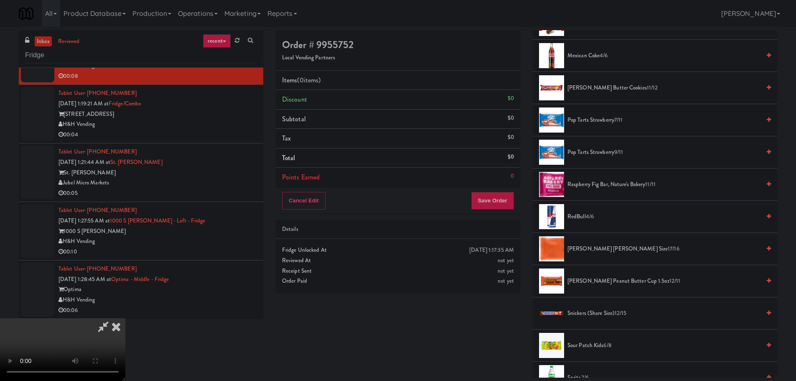
scroll to position [919, 0]
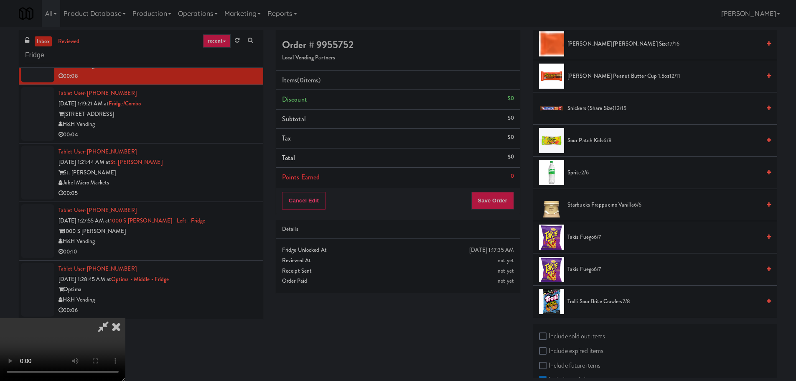
click at [606, 111] on span "Snickers (Share size) 12/15" at bounding box center [663, 108] width 193 height 10
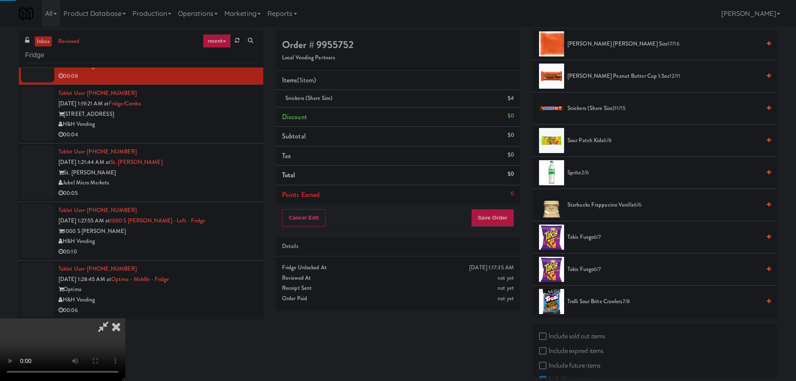
click at [125, 318] on video at bounding box center [62, 349] width 125 height 63
click at [496, 217] on button "Save Order" at bounding box center [492, 218] width 43 height 18
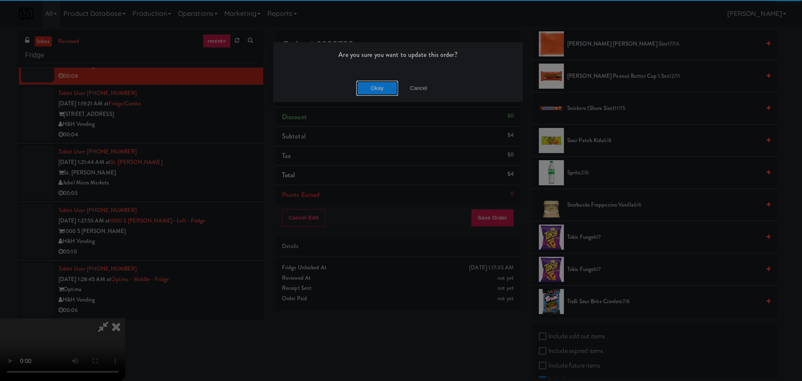
click at [378, 85] on button "Okay" at bounding box center [377, 88] width 42 height 15
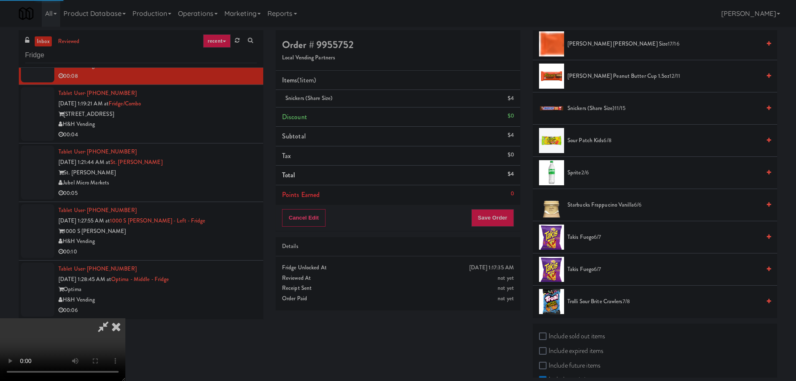
scroll to position [0, 0]
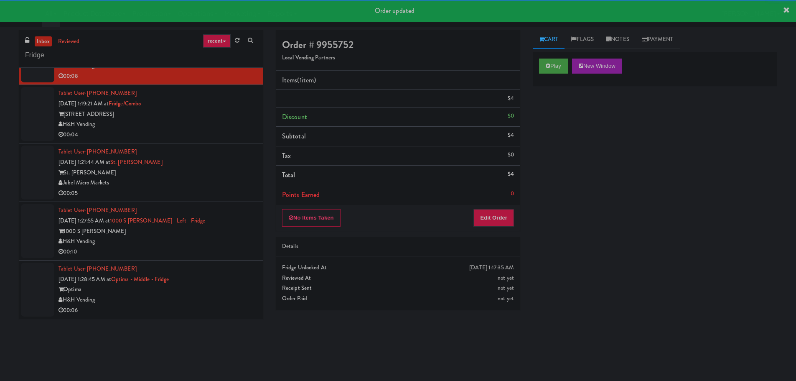
click at [220, 139] on div "00:04" at bounding box center [157, 134] width 198 height 10
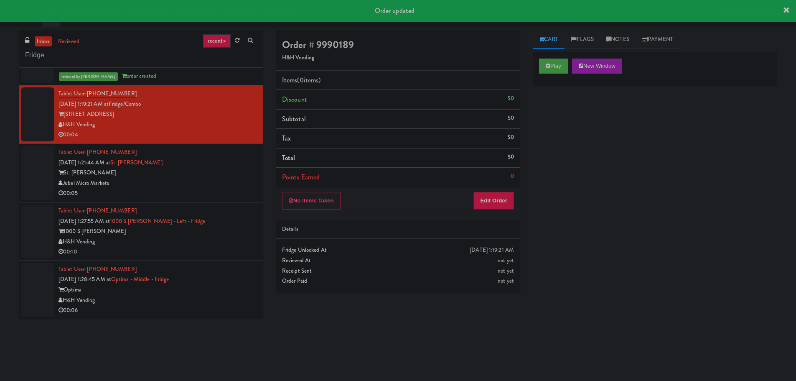
scroll to position [1083, 0]
click at [556, 66] on button "Play" at bounding box center [553, 65] width 29 height 15
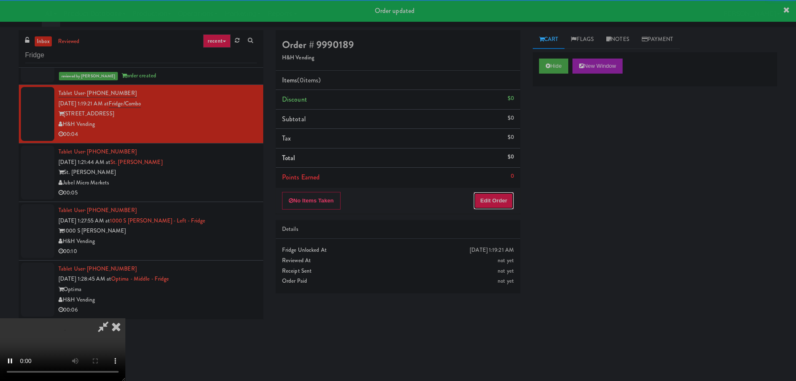
click at [505, 196] on button "Edit Order" at bounding box center [493, 201] width 41 height 18
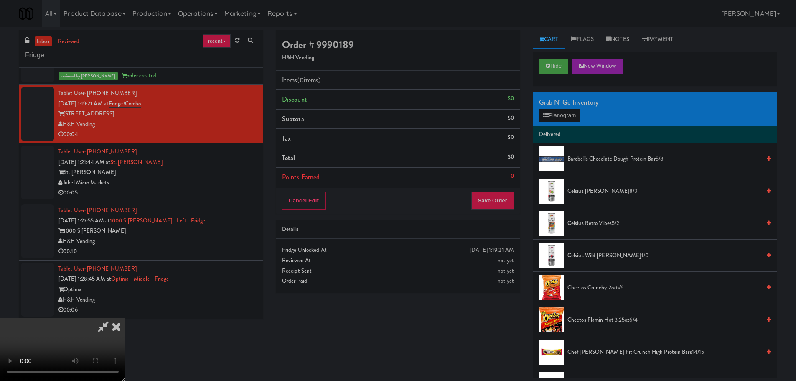
click at [125, 318] on video at bounding box center [62, 349] width 125 height 63
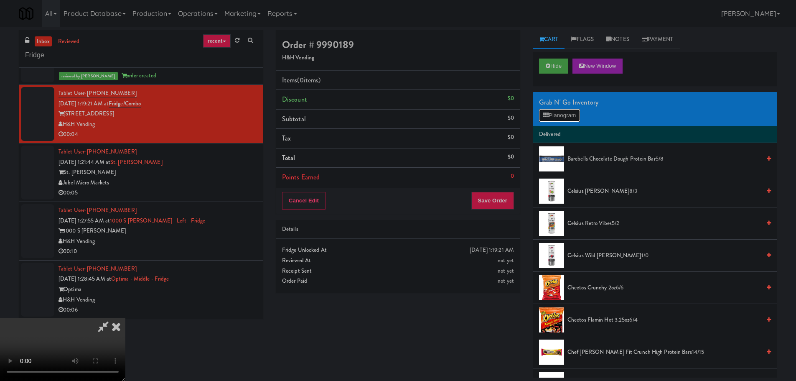
click at [561, 116] on button "Planogram" at bounding box center [559, 115] width 41 height 13
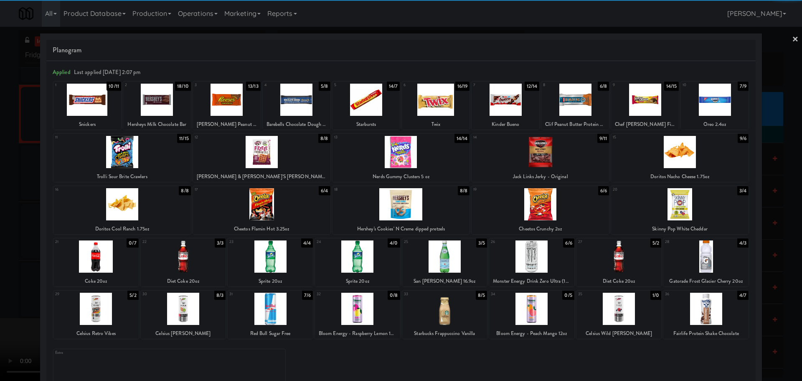
click at [228, 103] on div at bounding box center [227, 100] width 68 height 32
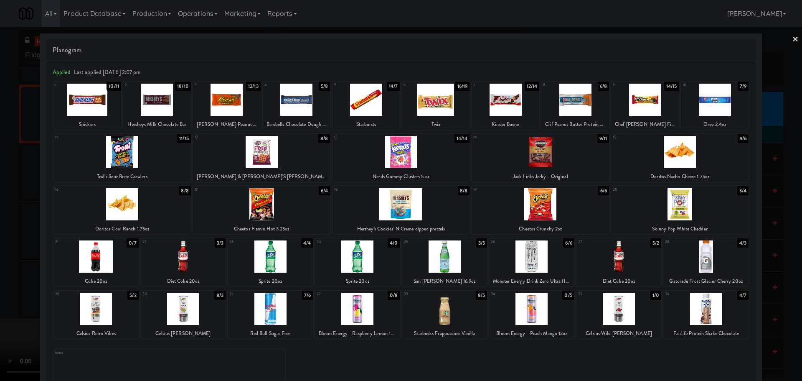
drag, startPoint x: 0, startPoint y: 198, endPoint x: 43, endPoint y: 185, distance: 44.9
click at [0, 198] on div at bounding box center [401, 190] width 802 height 381
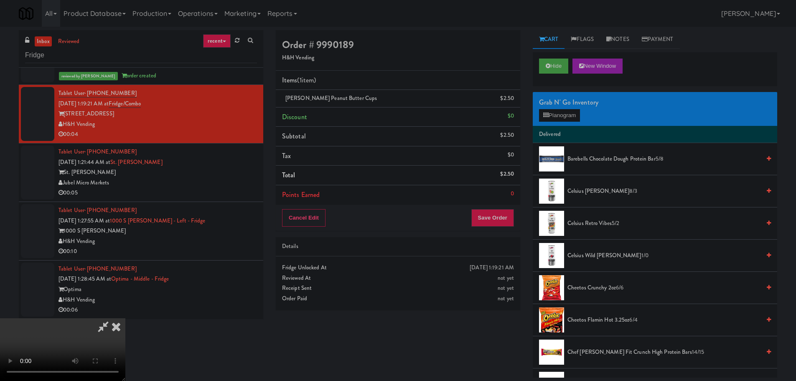
drag, startPoint x: 269, startPoint y: 165, endPoint x: 283, endPoint y: 167, distance: 13.7
click at [125, 318] on video at bounding box center [62, 349] width 125 height 63
click at [498, 218] on button "Save Order" at bounding box center [492, 218] width 43 height 18
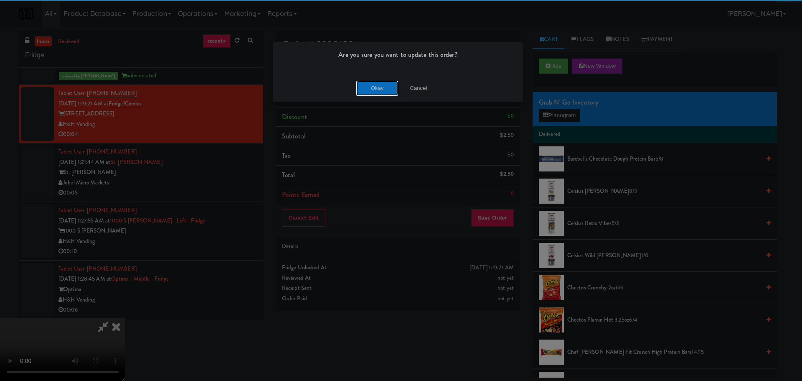
click at [379, 85] on button "Okay" at bounding box center [377, 88] width 42 height 15
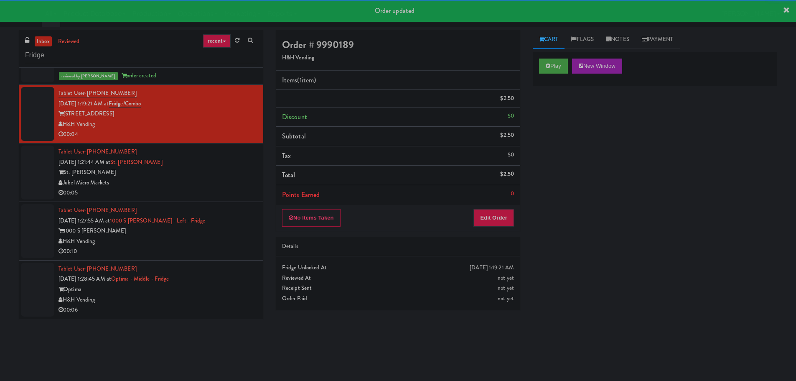
click at [229, 170] on div "St. James" at bounding box center [157, 172] width 198 height 10
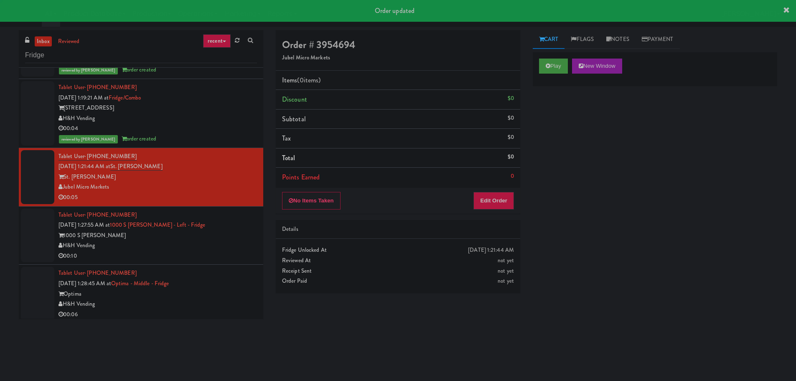
scroll to position [1093, 0]
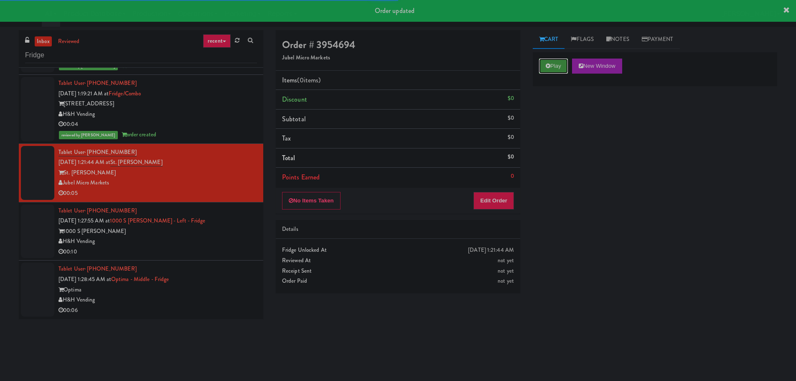
click at [556, 62] on button "Play" at bounding box center [553, 65] width 29 height 15
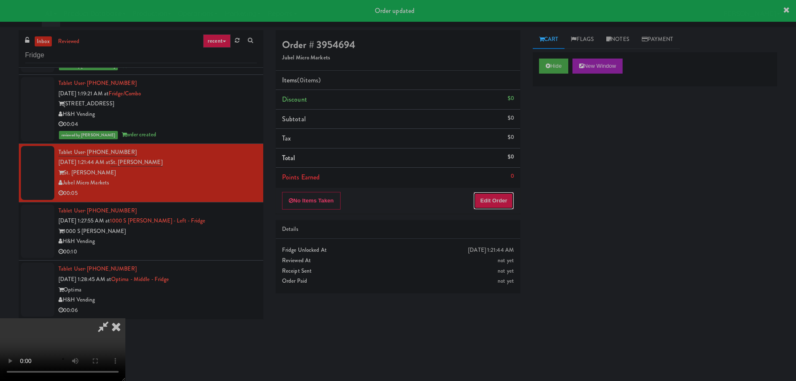
click at [505, 197] on button "Edit Order" at bounding box center [493, 201] width 41 height 18
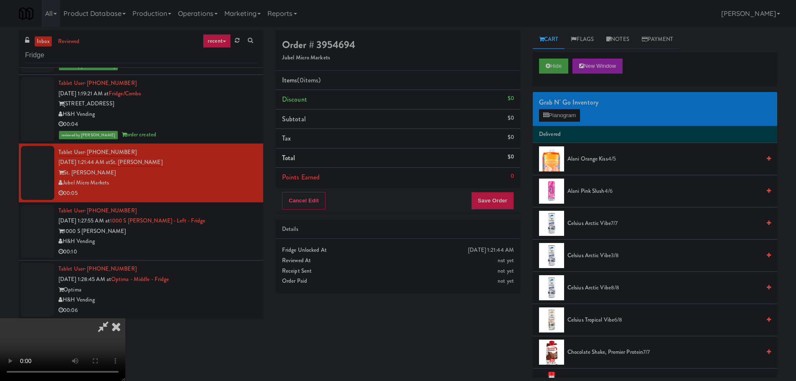
scroll to position [18, 0]
click at [125, 318] on video at bounding box center [62, 349] width 125 height 63
click at [546, 121] on button "Planogram" at bounding box center [559, 115] width 41 height 13
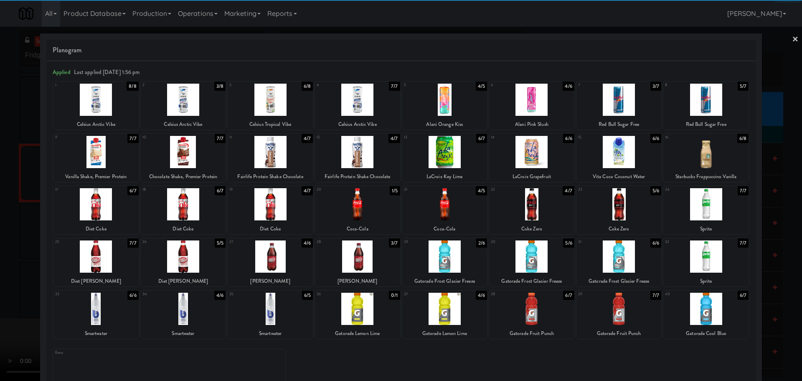
click at [373, 163] on div at bounding box center [357, 152] width 85 height 32
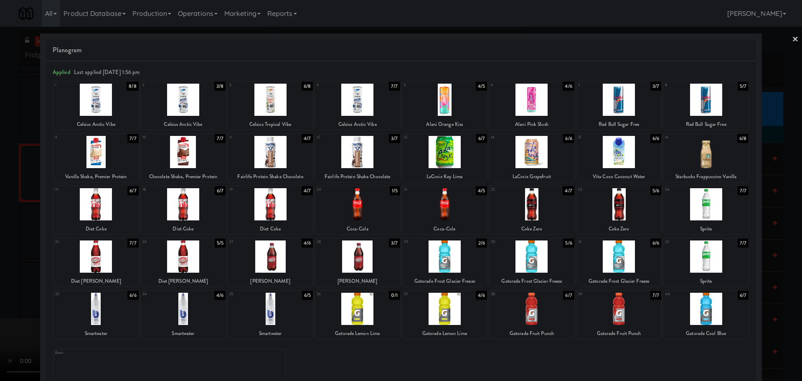
drag, startPoint x: 0, startPoint y: 215, endPoint x: 164, endPoint y: 177, distance: 168.2
click at [0, 217] on div at bounding box center [401, 190] width 802 height 381
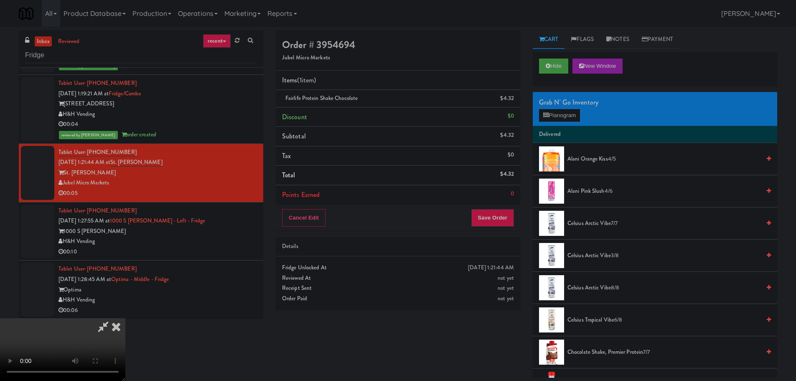
drag, startPoint x: 311, startPoint y: 148, endPoint x: 377, endPoint y: 158, distance: 66.8
click at [125, 318] on video at bounding box center [62, 349] width 125 height 63
click at [497, 214] on button "Save Order" at bounding box center [492, 218] width 43 height 18
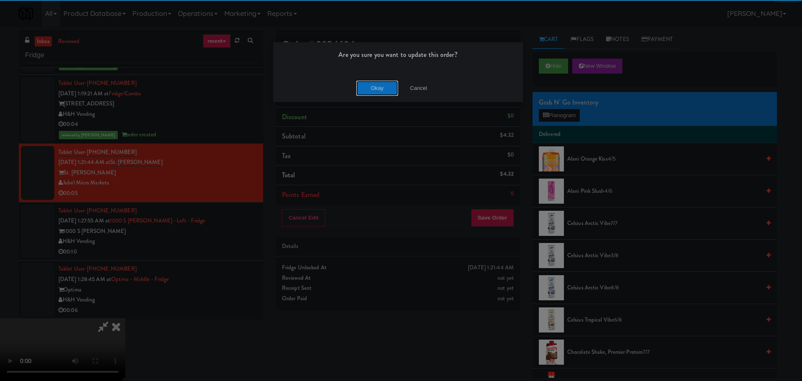
click at [370, 83] on button "Okay" at bounding box center [377, 88] width 42 height 15
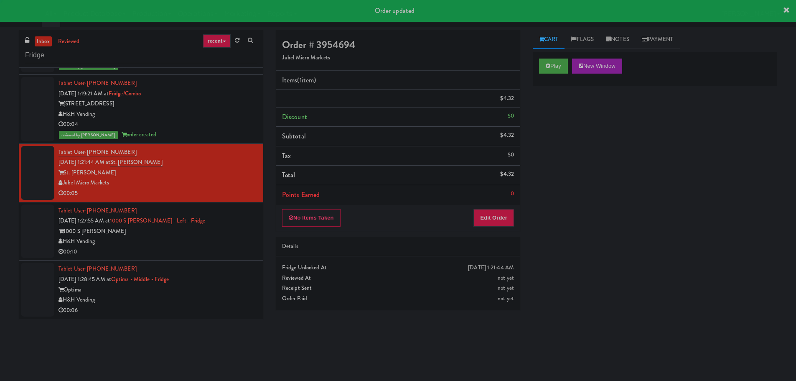
scroll to position [0, 0]
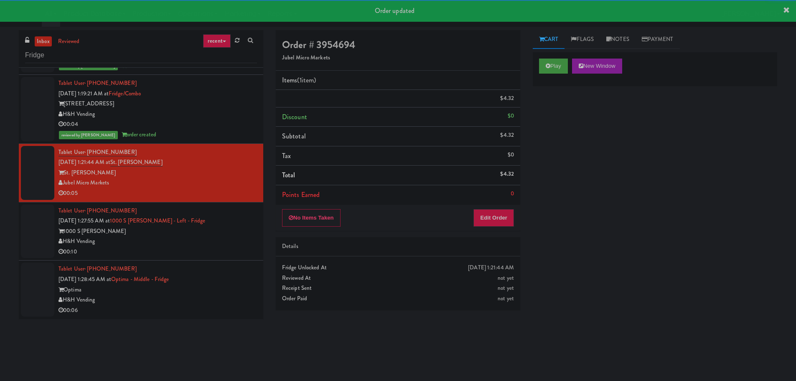
click at [231, 237] on div "H&H Vending" at bounding box center [157, 241] width 198 height 10
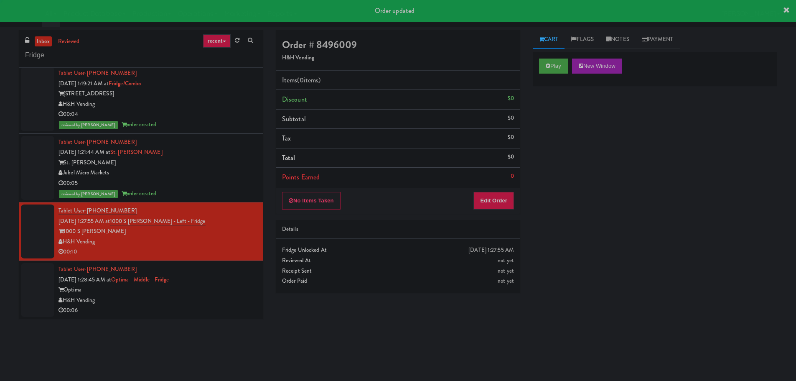
scroll to position [1103, 0]
click at [550, 65] on button "Play" at bounding box center [553, 65] width 29 height 15
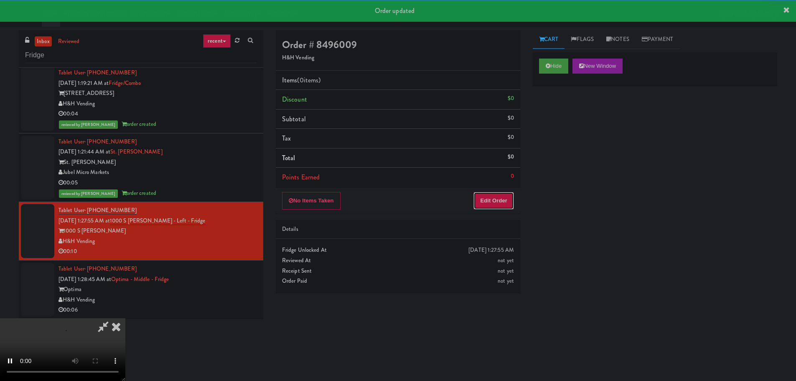
click at [506, 204] on button "Edit Order" at bounding box center [493, 201] width 41 height 18
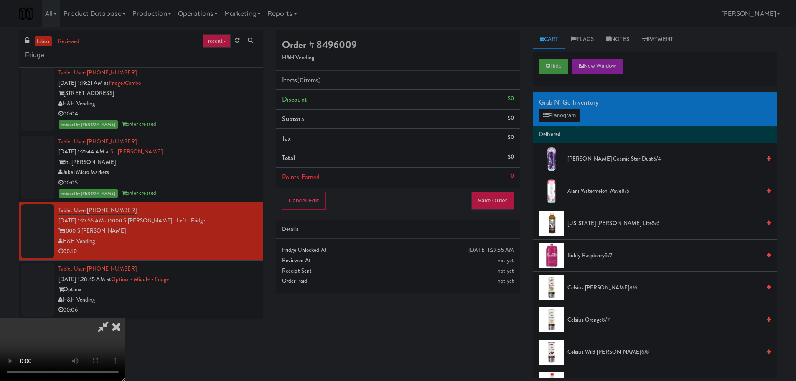
drag, startPoint x: 382, startPoint y: 253, endPoint x: 458, endPoint y: 250, distance: 76.1
click at [125, 318] on video at bounding box center [62, 349] width 125 height 63
click at [563, 110] on button "Planogram" at bounding box center [559, 115] width 41 height 13
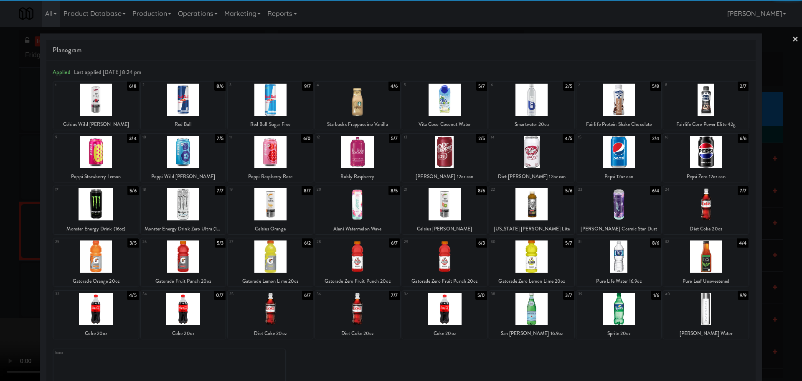
click at [617, 159] on div at bounding box center [618, 152] width 85 height 32
drag, startPoint x: 0, startPoint y: 258, endPoint x: 77, endPoint y: 232, distance: 81.2
click at [2, 262] on div at bounding box center [401, 190] width 802 height 381
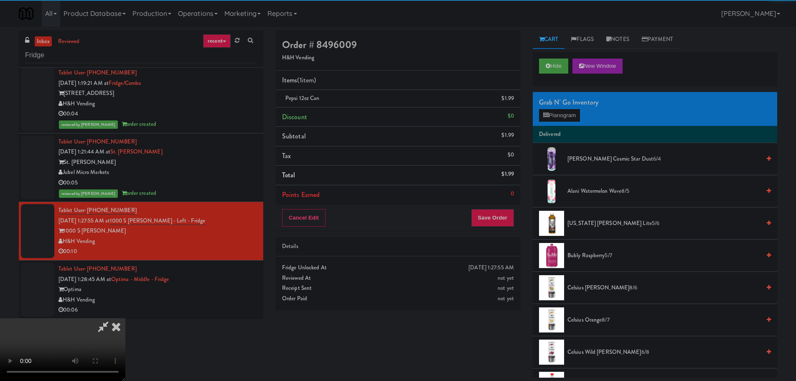
click at [125, 318] on video at bounding box center [62, 349] width 125 height 63
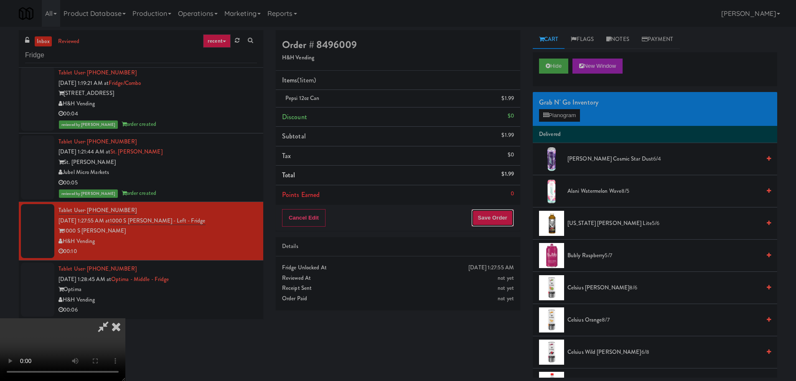
click at [492, 224] on button "Save Order" at bounding box center [492, 218] width 43 height 18
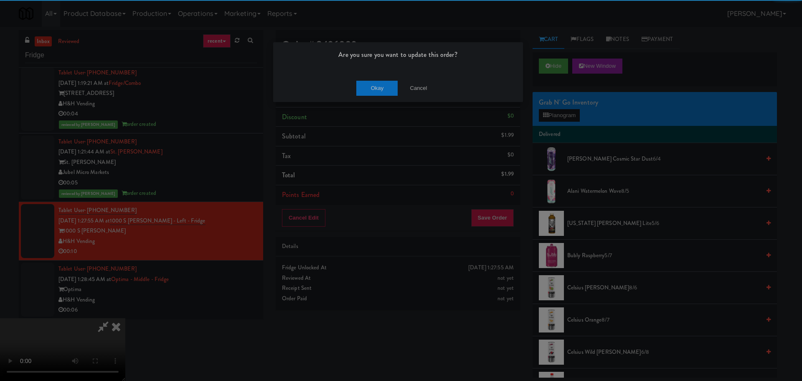
click at [386, 79] on div "Okay Cancel" at bounding box center [398, 88] width 250 height 28
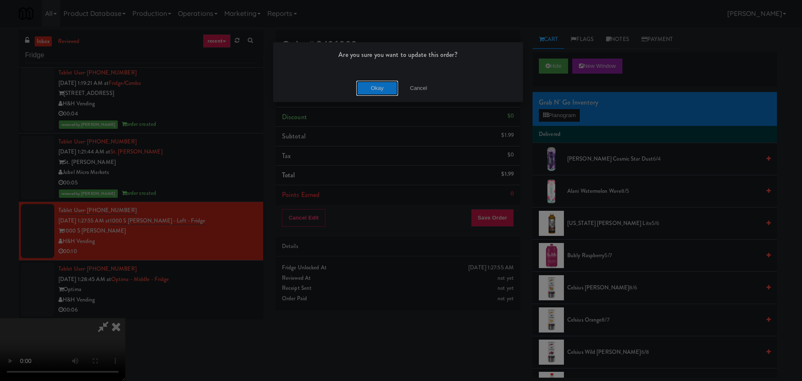
click at [388, 85] on button "Okay" at bounding box center [377, 88] width 42 height 15
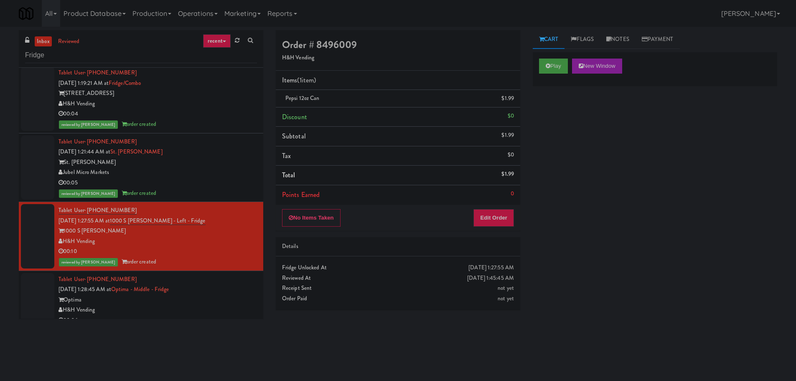
scroll to position [1114, 0]
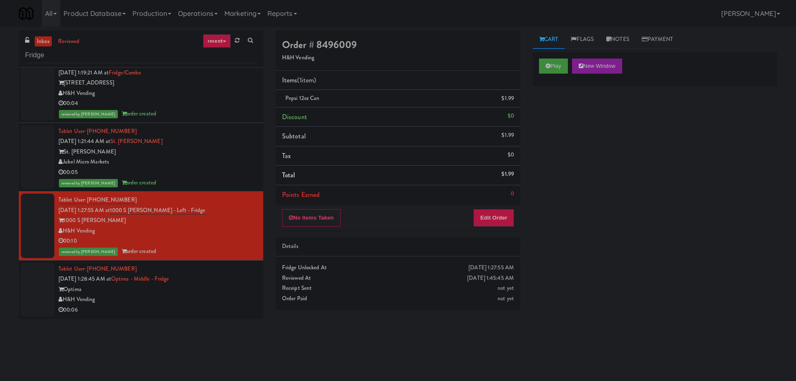
click at [229, 284] on div "Optima" at bounding box center [157, 289] width 198 height 10
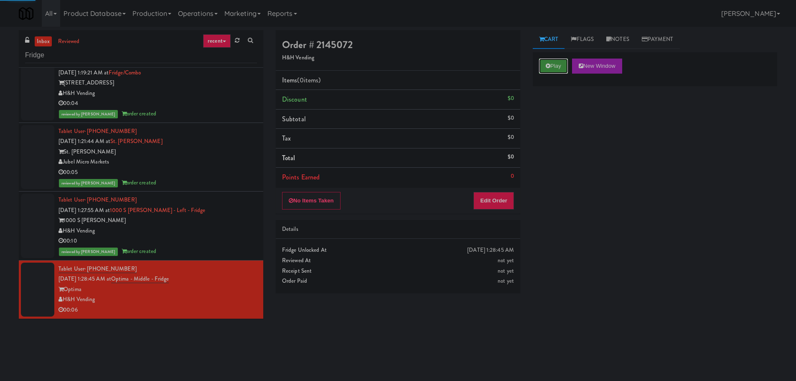
click at [556, 70] on button "Play" at bounding box center [553, 65] width 29 height 15
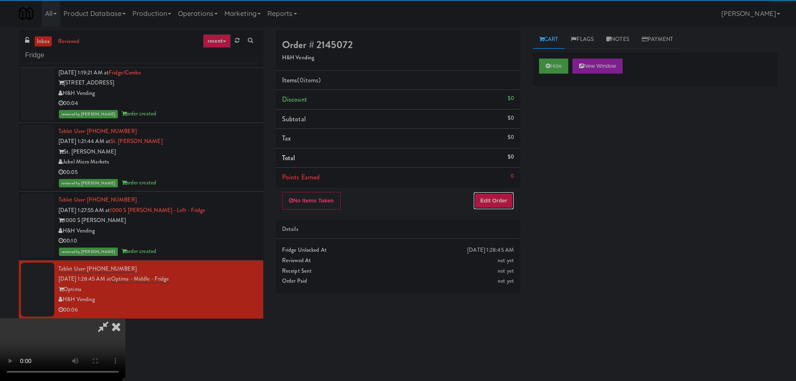
click at [494, 206] on button "Edit Order" at bounding box center [493, 201] width 41 height 18
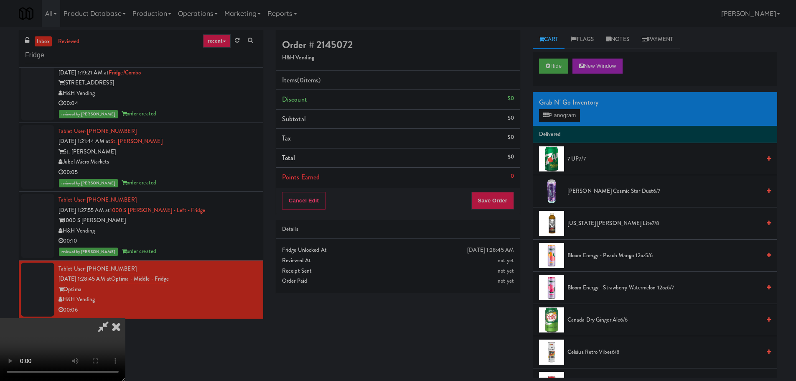
click at [125, 318] on video at bounding box center [62, 349] width 125 height 63
click at [543, 116] on icon at bounding box center [545, 114] width 5 height 5
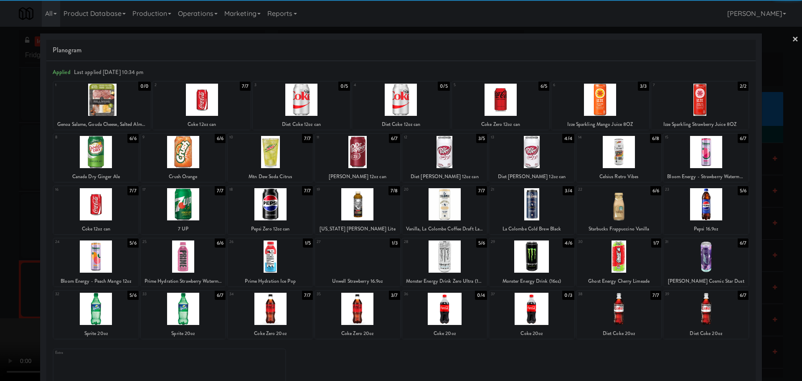
click at [213, 114] on div at bounding box center [201, 100] width 97 height 32
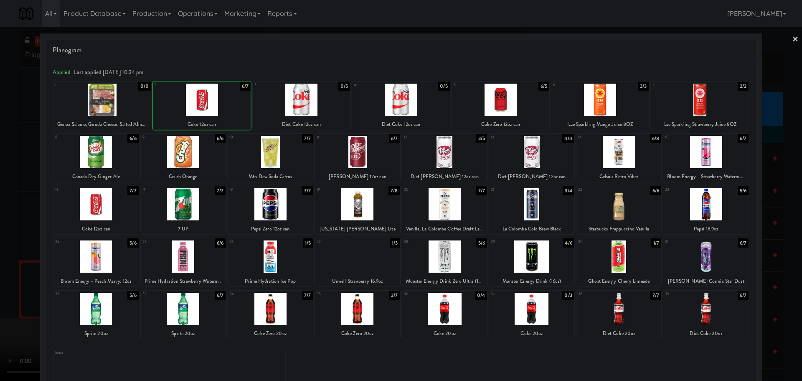
click at [0, 239] on div at bounding box center [401, 190] width 802 height 381
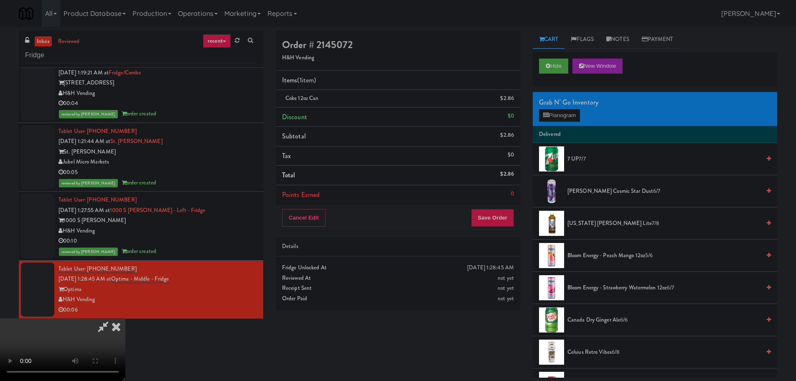
click at [125, 318] on video at bounding box center [62, 349] width 125 height 63
click at [498, 213] on button "Save Order" at bounding box center [492, 218] width 43 height 18
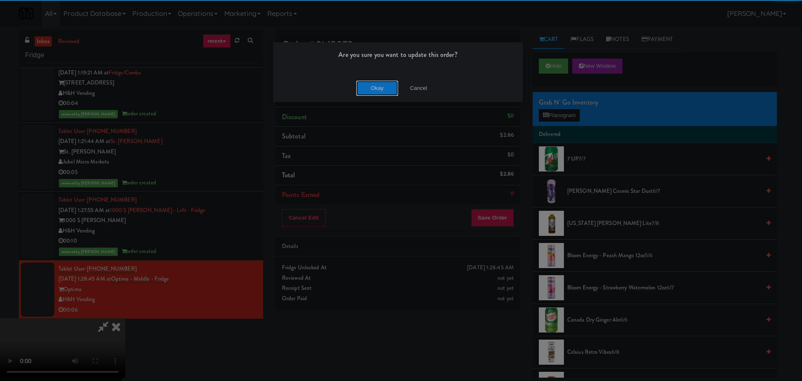
click at [378, 91] on button "Okay" at bounding box center [377, 88] width 42 height 15
